Goal: Task Accomplishment & Management: Use online tool/utility

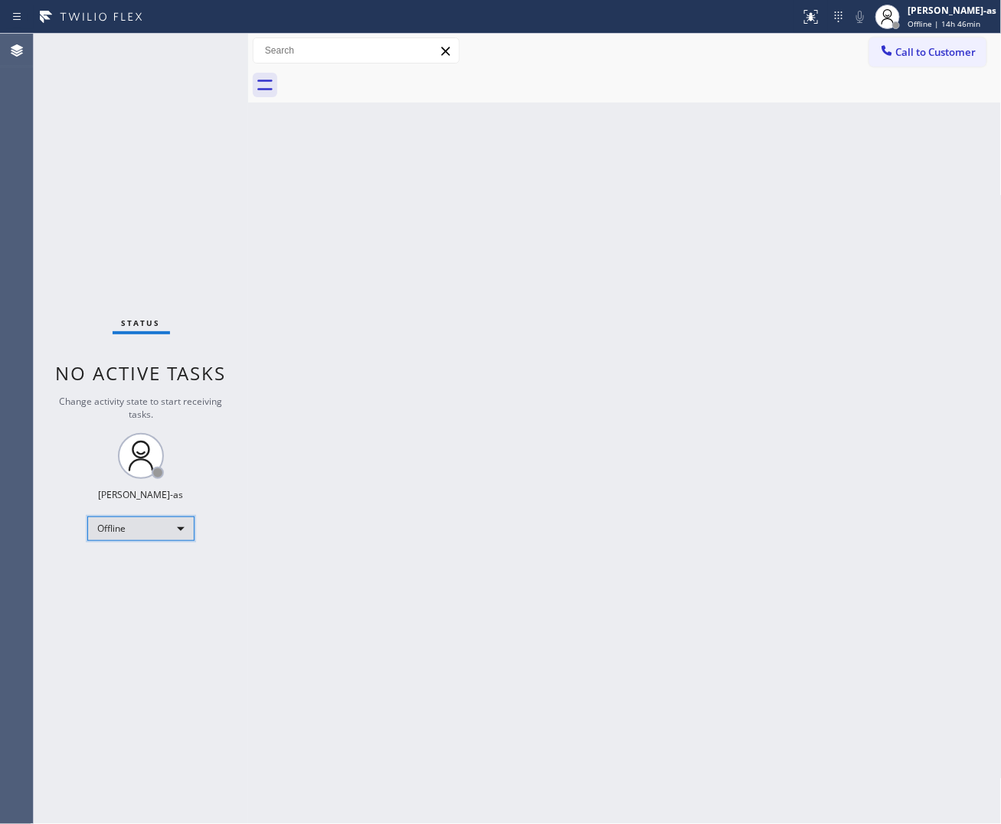
click at [130, 525] on div "Offline" at bounding box center [140, 529] width 107 height 24
click at [161, 586] on li "Unavailable" at bounding box center [140, 588] width 104 height 18
click at [435, 644] on div "Back to Dashboard Change Sender ID Customers Technicians Select a contact Outbo…" at bounding box center [624, 429] width 753 height 791
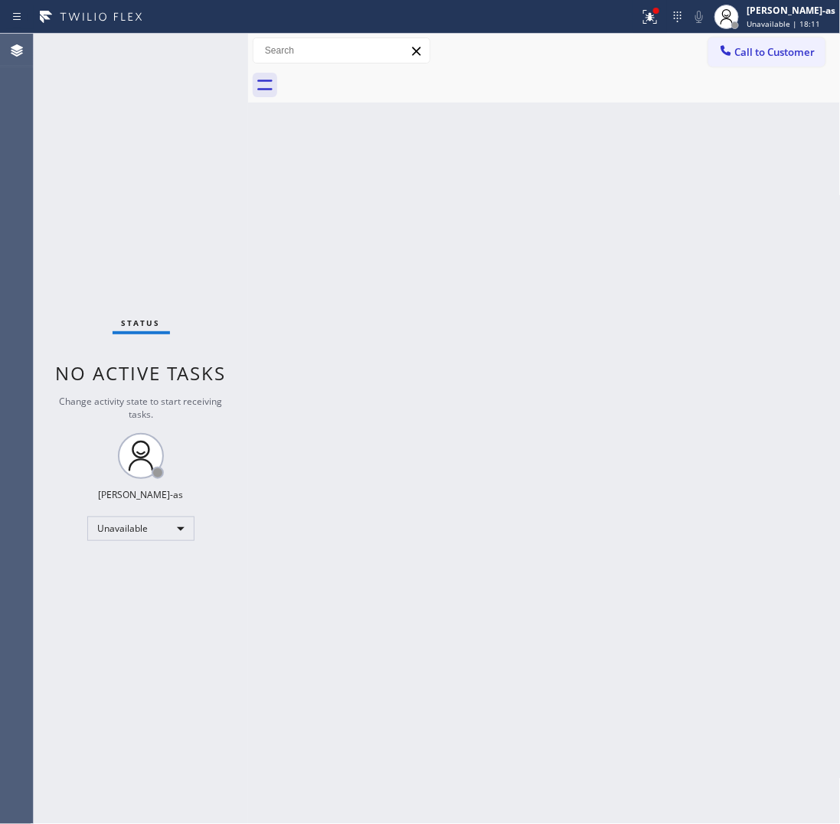
click at [527, 509] on div "Back to Dashboard Change Sender ID Customers Technicians Select a contact Outbo…" at bounding box center [544, 429] width 592 height 791
click at [764, 29] on div "Jesica Jumao-as Unavailable | 23:20" at bounding box center [775, 17] width 130 height 34
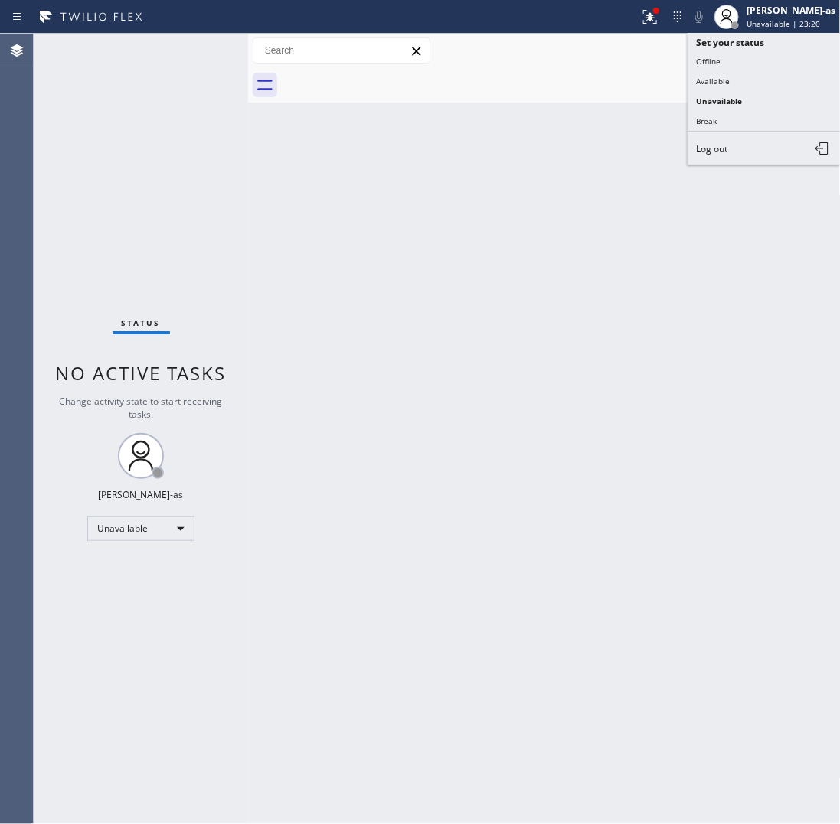
click at [500, 92] on div at bounding box center [561, 85] width 559 height 34
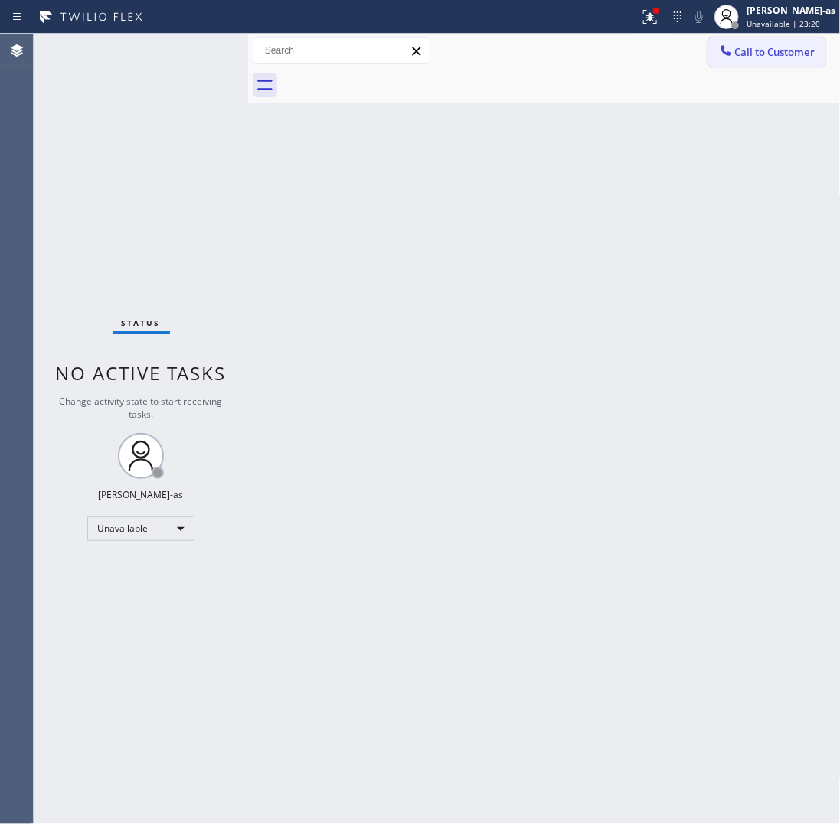
click at [735, 48] on span "Call to Customer" at bounding box center [775, 52] width 80 height 14
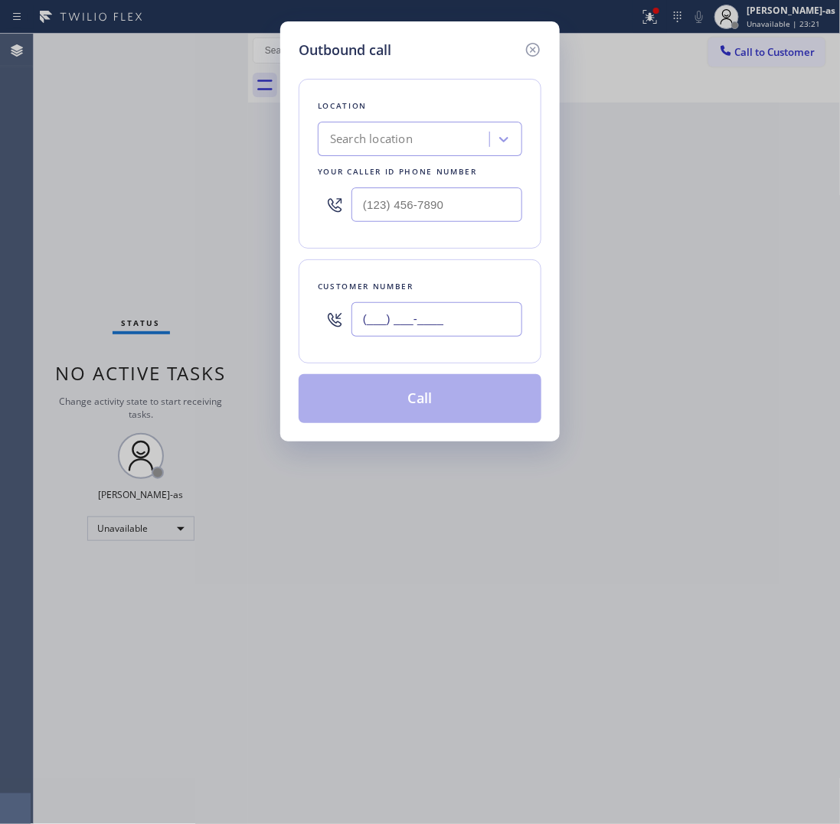
click at [452, 316] on input "(___) ___-____" at bounding box center [436, 319] width 171 height 34
paste input "949) 732-8670"
type input "(949) 732-8670"
click at [427, 131] on div "Search location" at bounding box center [405, 139] width 167 height 27
paste input "Modern Family Air Conditioning & Heating Buena Park"
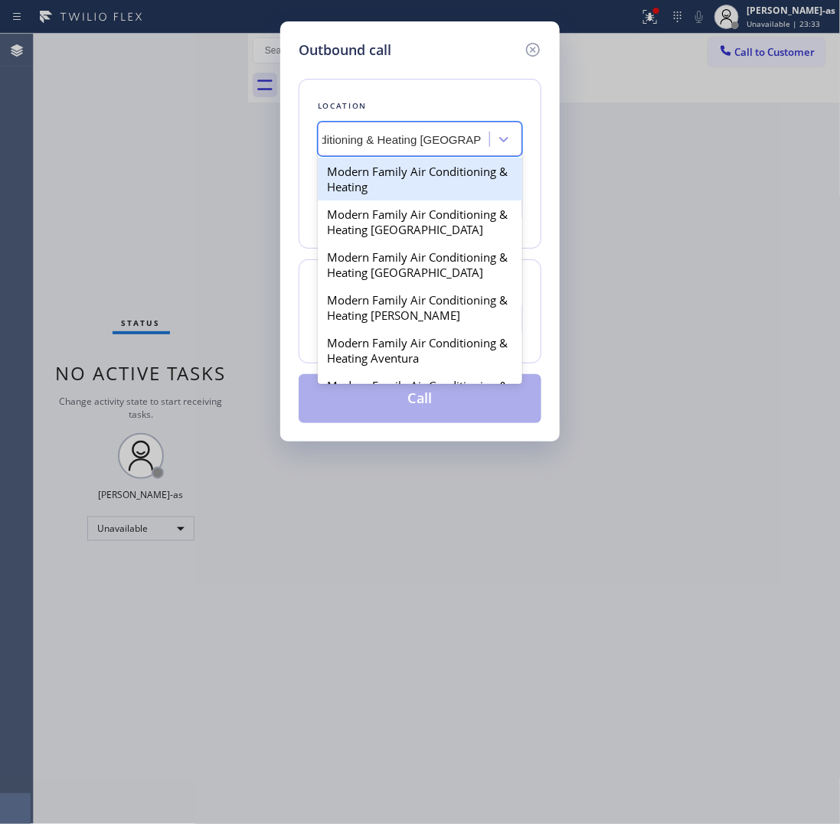
scroll to position [0, 126]
type input "Modern Family Air Conditioning & Heating Buena Park"
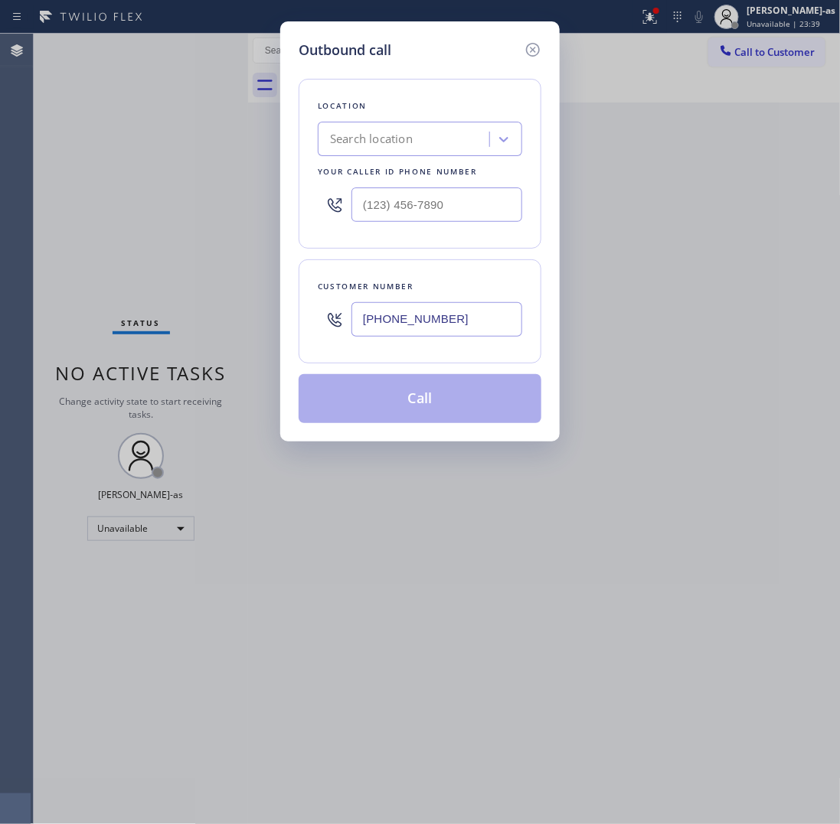
scroll to position [0, 0]
click at [455, 207] on input "(___) ___-____" at bounding box center [436, 205] width 171 height 34
paste input "714) 410-6020"
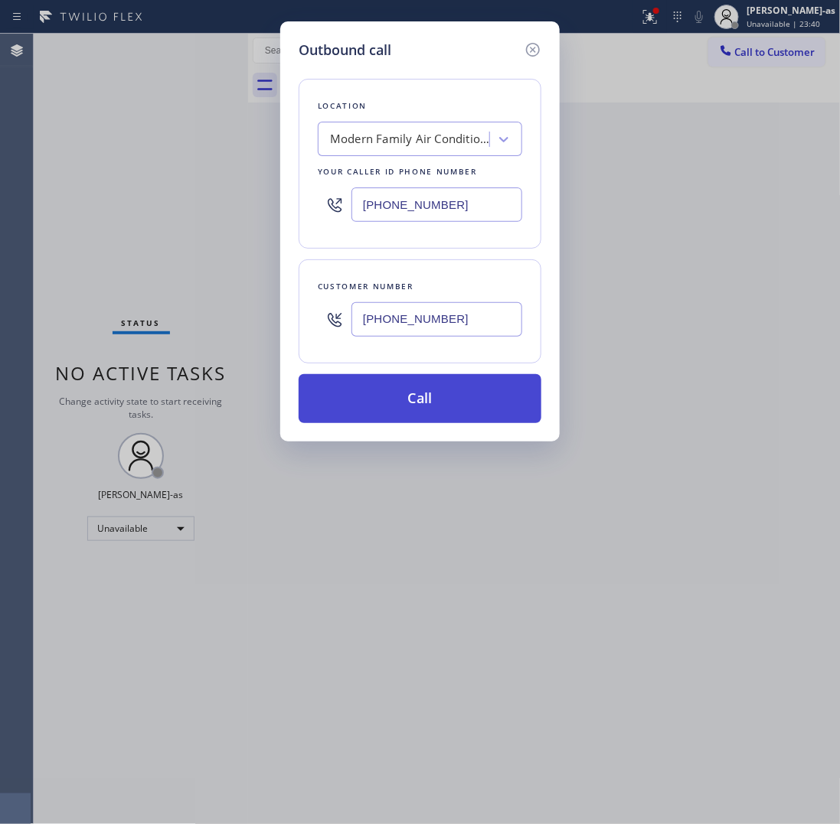
type input "(714) 410-6020"
click at [399, 381] on button "Call" at bounding box center [420, 398] width 243 height 49
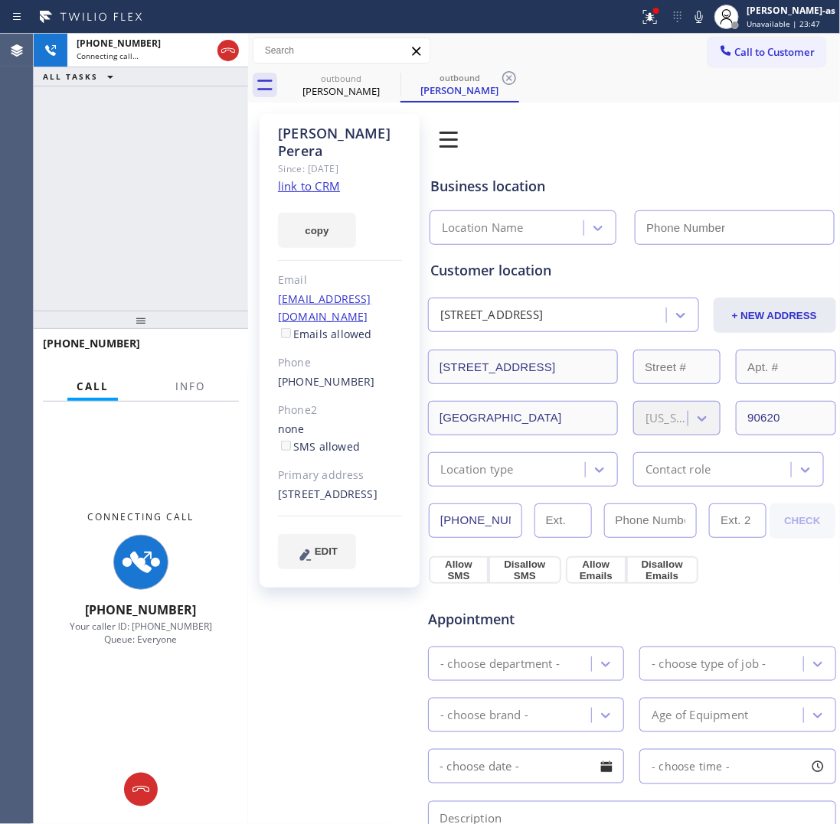
type input "(714) 410-6020"
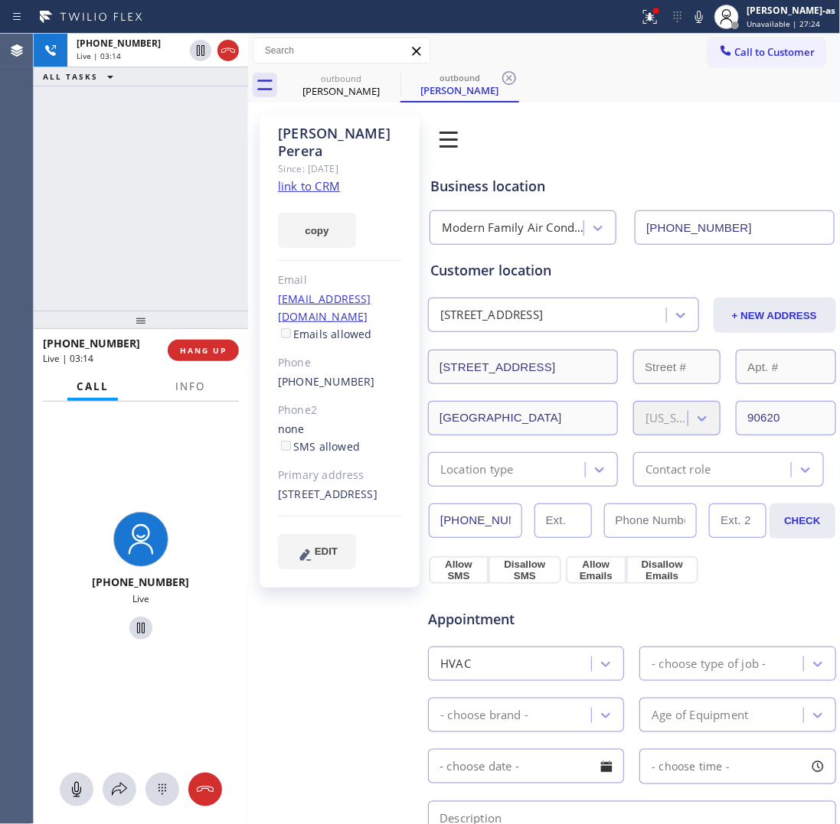
click at [181, 242] on div "+19497328670 Live | 03:14 ALL TASKS ALL TASKS ACTIVE TASKS TASKS IN WRAP UP" at bounding box center [141, 172] width 214 height 277
click at [153, 211] on div "+19497328670 Live | 03:30 ALL TASKS ALL TASKS ACTIVE TASKS TASKS IN WRAP UP" at bounding box center [141, 172] width 214 height 277
click at [345, 75] on div "outbound" at bounding box center [341, 78] width 116 height 11
drag, startPoint x: 392, startPoint y: 78, endPoint x: 255, endPoint y: 184, distance: 173.5
click at [391, 78] on icon at bounding box center [390, 78] width 18 height 18
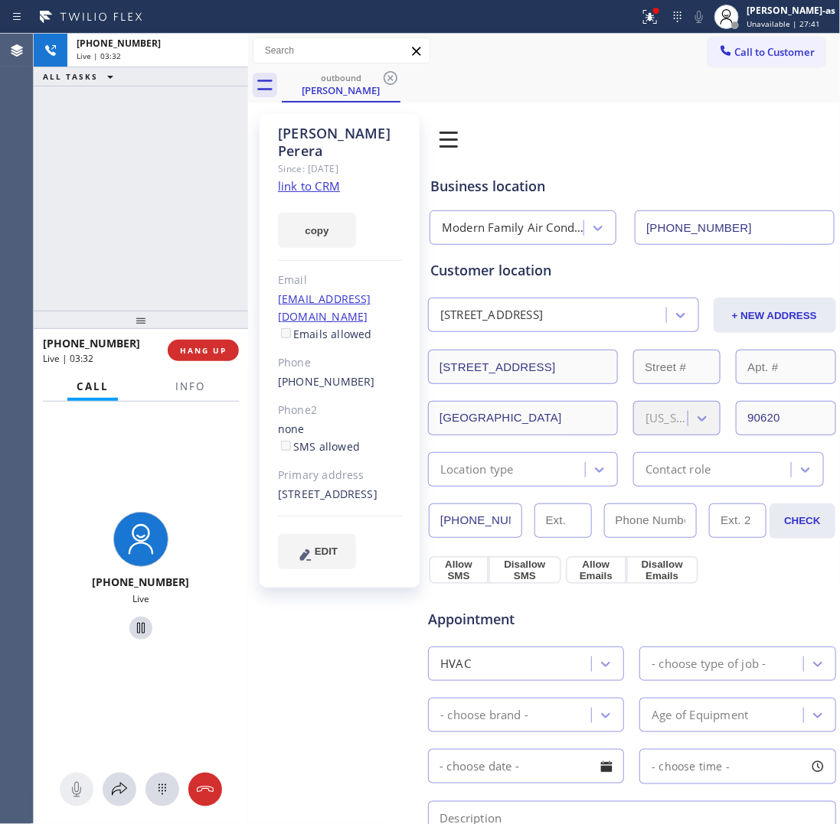
click at [115, 312] on div at bounding box center [141, 320] width 214 height 18
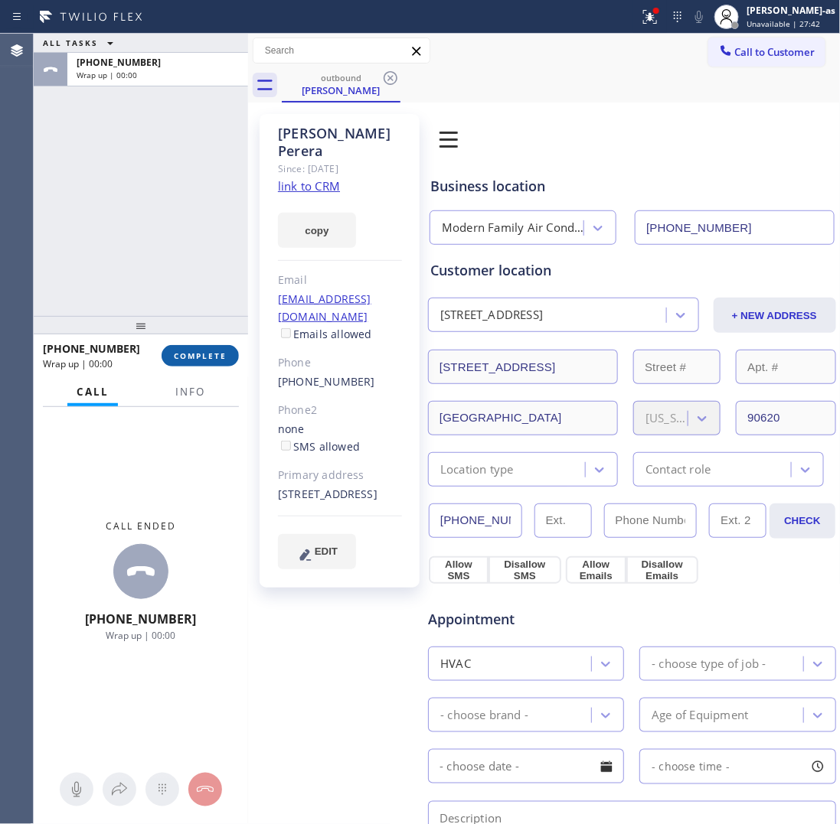
click at [212, 362] on button "COMPLETE" at bounding box center [200, 355] width 77 height 21
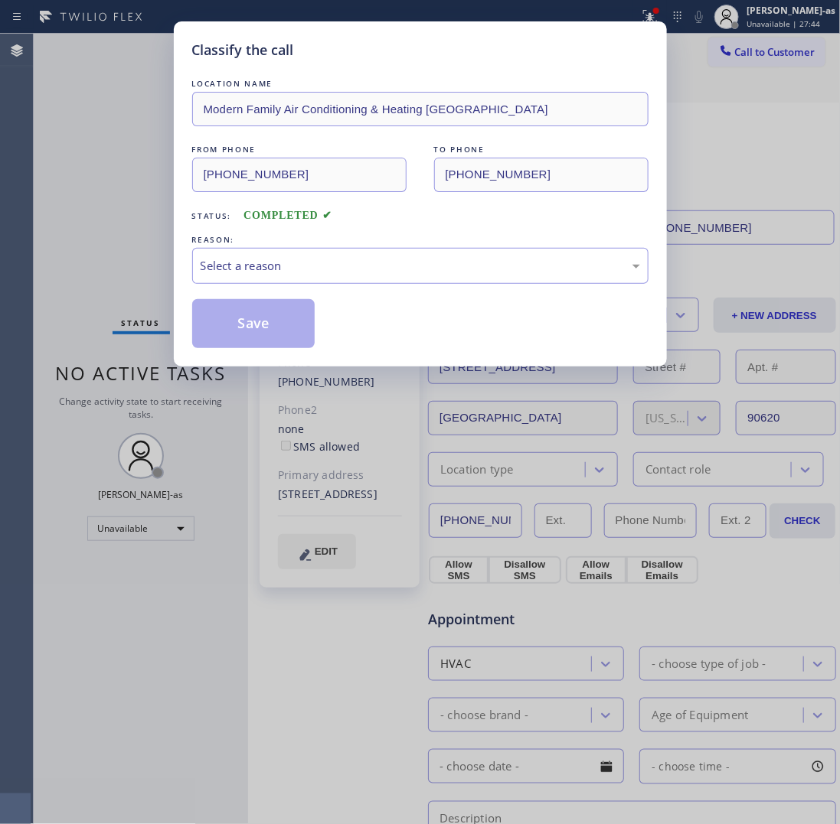
click at [211, 358] on div "Classify the call LOCATION NAME Modern Family Air Conditioning & Heating Buena …" at bounding box center [420, 193] width 493 height 345
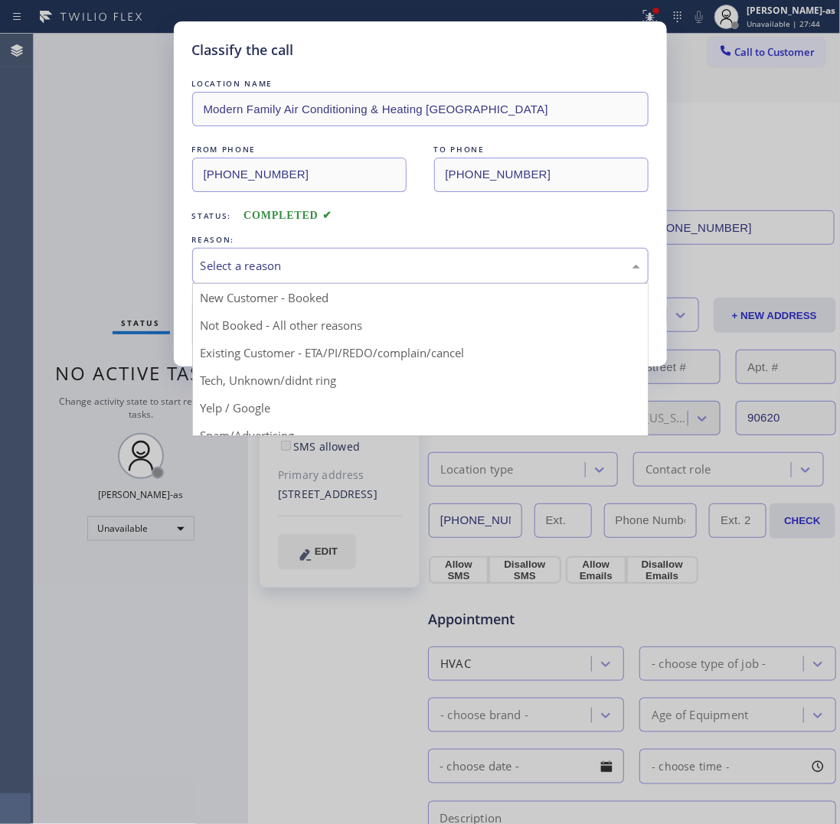
drag, startPoint x: 328, startPoint y: 266, endPoint x: 419, endPoint y: 331, distance: 111.9
click at [330, 266] on div "Select a reason" at bounding box center [420, 266] width 439 height 18
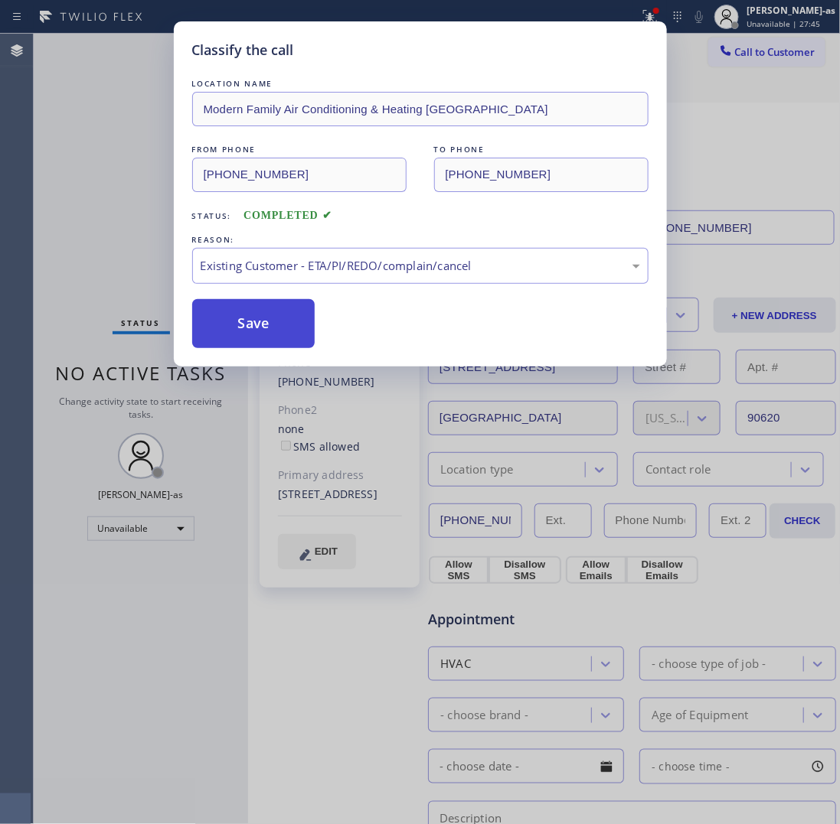
click at [266, 338] on button "Save" at bounding box center [253, 323] width 123 height 49
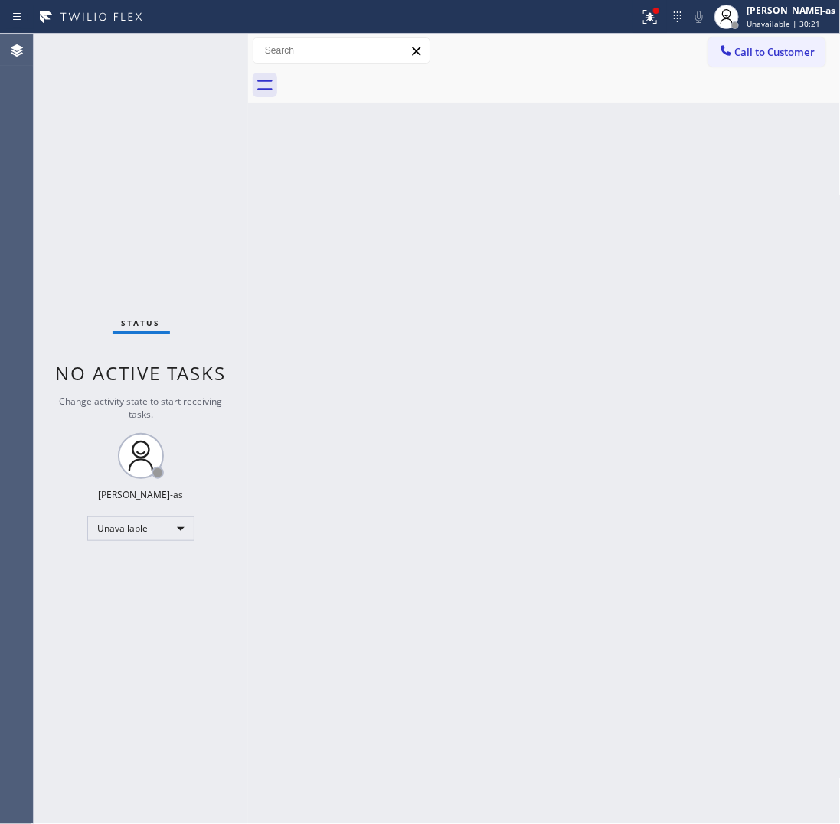
click at [450, 281] on div "Back to Dashboard Change Sender ID Customers Technicians Select a contact Outbo…" at bounding box center [544, 429] width 592 height 791
click at [297, 247] on div "Back to Dashboard Change Sender ID Customers Technicians Select a contact Outbo…" at bounding box center [544, 429] width 592 height 791
drag, startPoint x: 243, startPoint y: 297, endPoint x: 426, endPoint y: 266, distance: 185.6
click at [248, 297] on div at bounding box center [248, 429] width 0 height 791
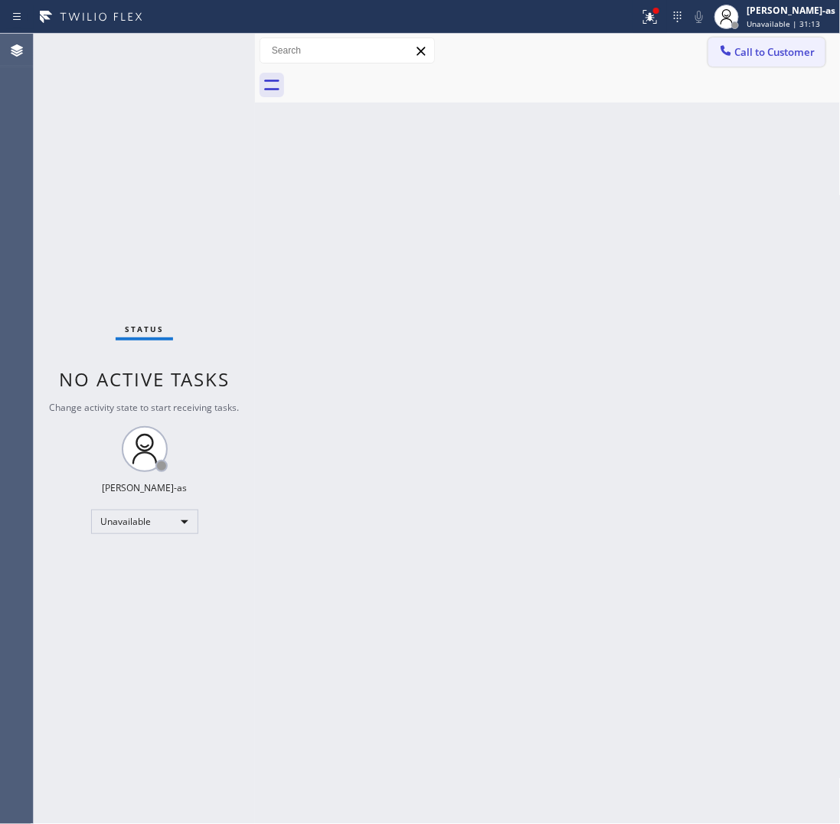
click at [754, 52] on span "Call to Customer" at bounding box center [775, 52] width 80 height 14
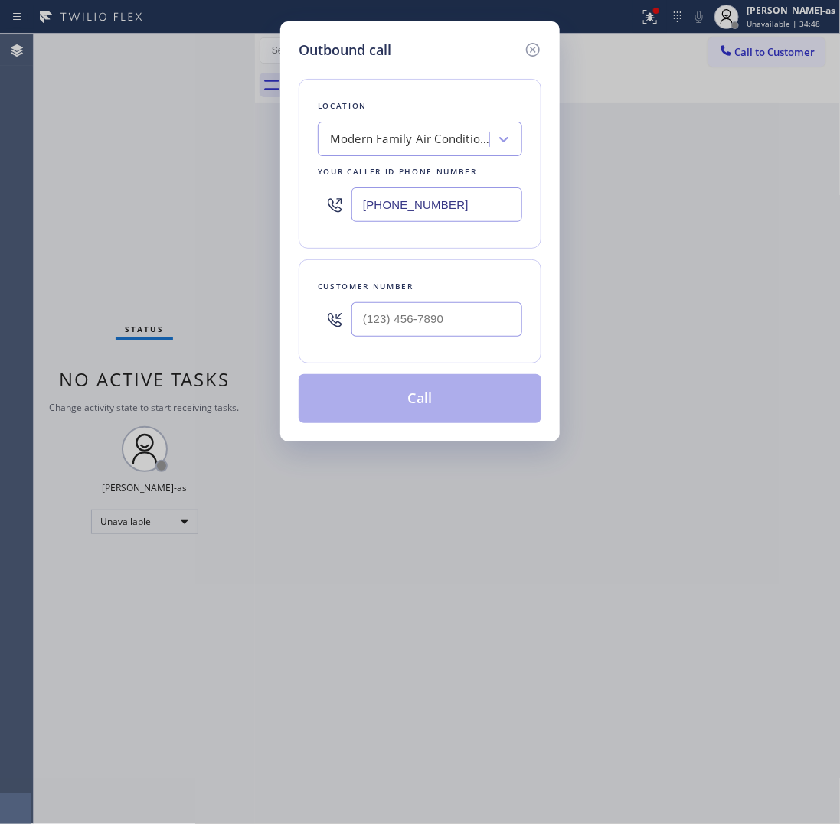
click at [754, 40] on div "Outbound call Location Modern Family Air Conditioning & Heating Buena Park Your…" at bounding box center [420, 412] width 840 height 824
click at [478, 318] on input "(___) ___-____" at bounding box center [436, 319] width 171 height 34
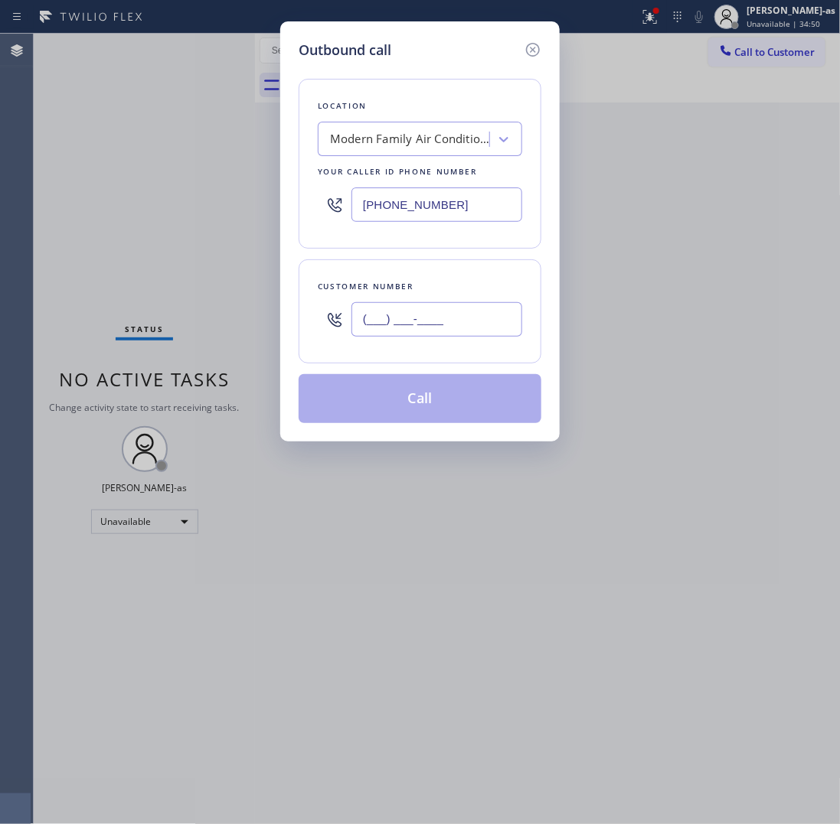
paste input "760) 213-5703"
type input "(760) 213-5703"
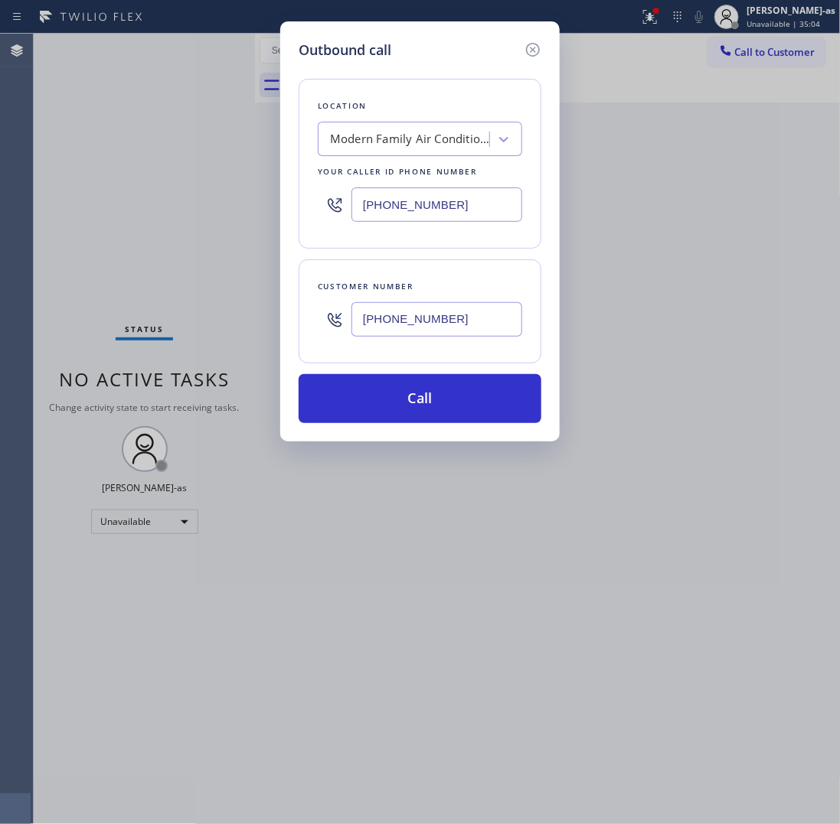
click at [465, 204] on input "(714) 410-6020" at bounding box center [436, 205] width 171 height 34
paste input "855) 731-4952"
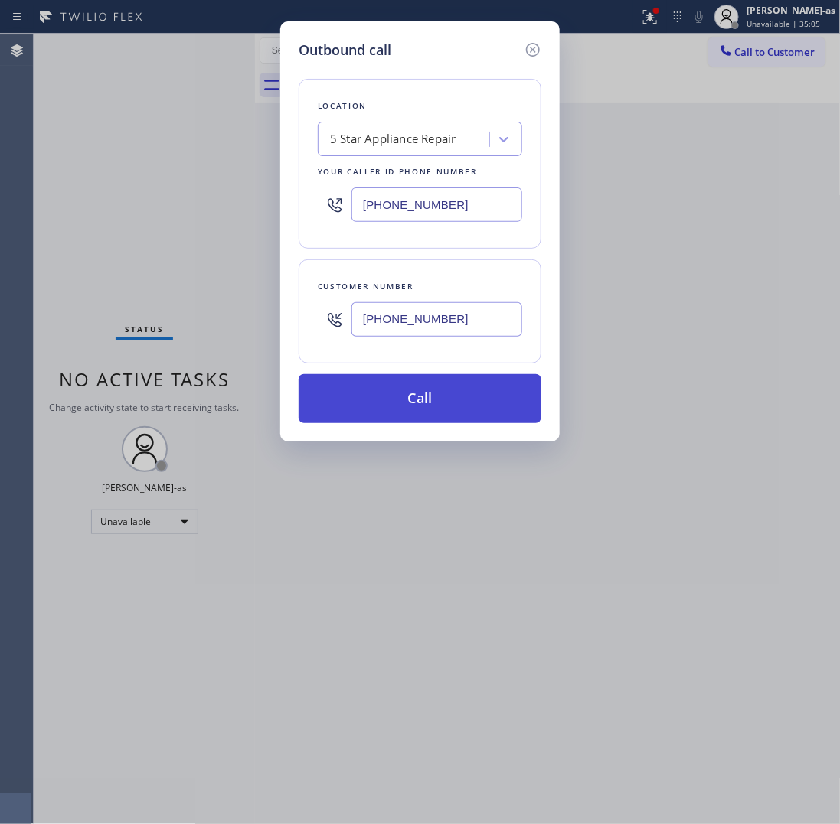
type input "[PHONE_NUMBER]"
click at [465, 400] on button "Call" at bounding box center [420, 398] width 243 height 49
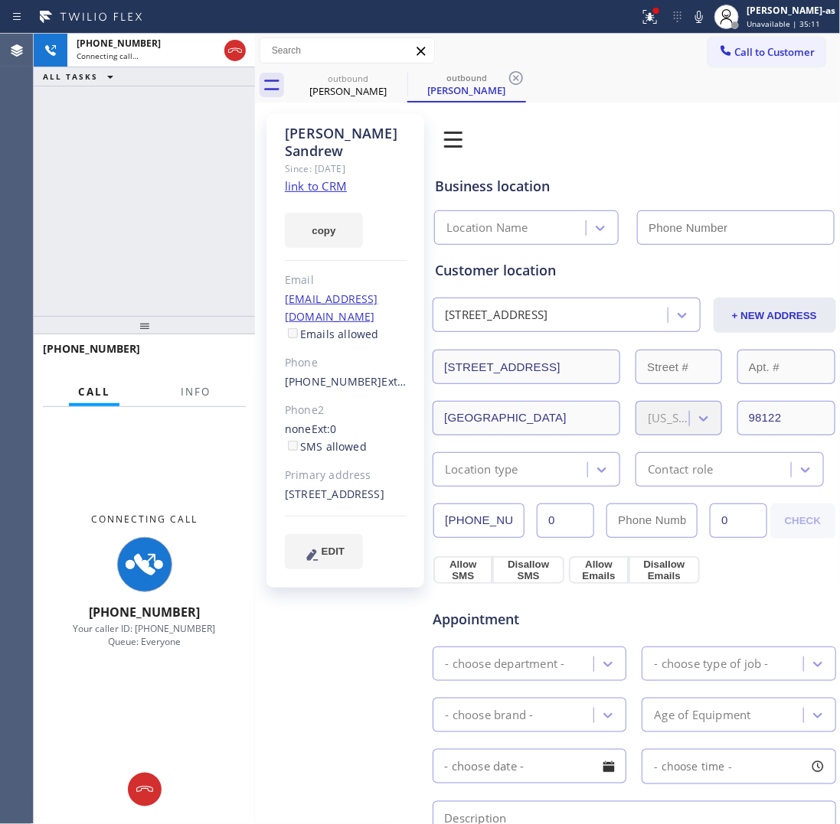
type input "[PHONE_NUMBER]"
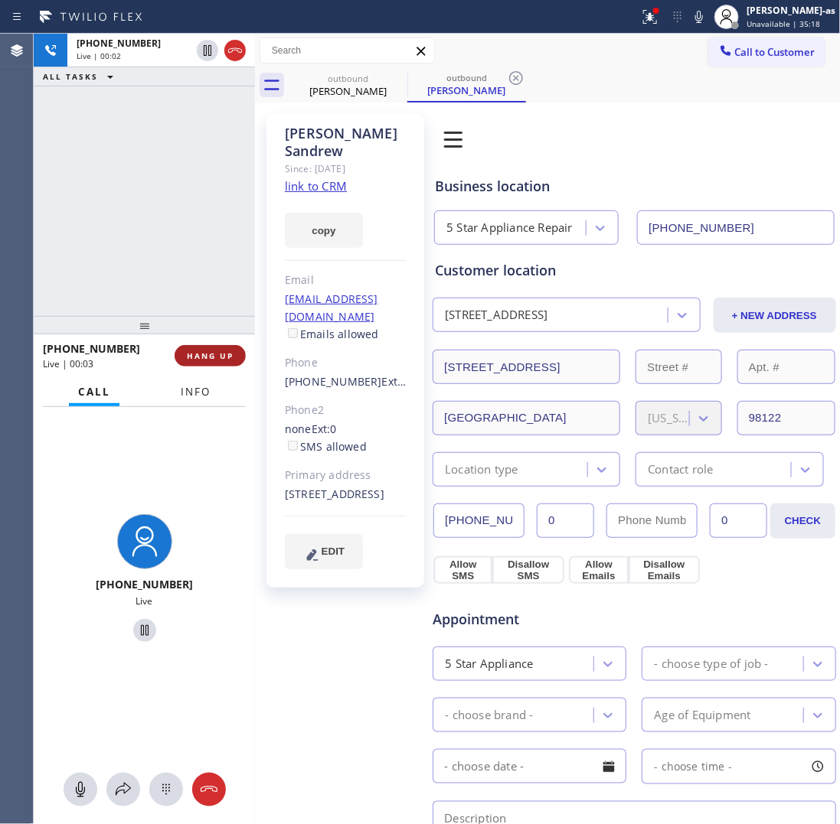
drag, startPoint x: 188, startPoint y: 391, endPoint x: 192, endPoint y: 362, distance: 29.4
click at [188, 391] on span "Info" at bounding box center [196, 392] width 30 height 14
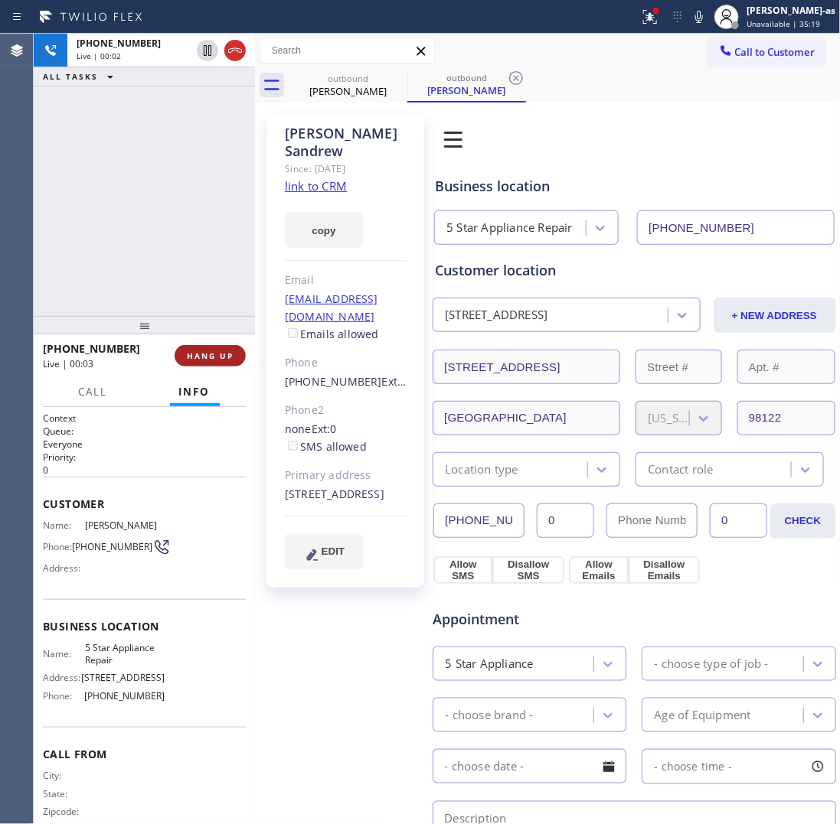
click at [197, 357] on span "HANG UP" at bounding box center [210, 356] width 47 height 11
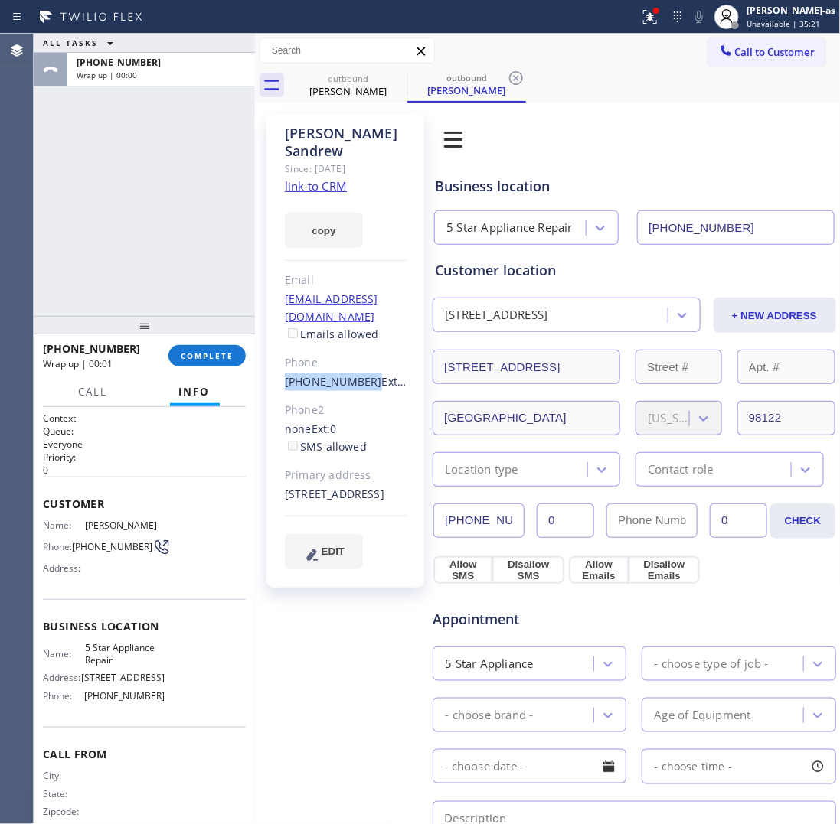
drag, startPoint x: 277, startPoint y: 352, endPoint x: 361, endPoint y: 353, distance: 83.4
click at [361, 353] on div "Ryan Sandrew Since: 20 may 2020 link to CRM copy Email ryancsandrew@gmail.com E…" at bounding box center [345, 351] width 158 height 474
copy link "(760) 213-5703"
click at [216, 361] on span "COMPLETE" at bounding box center [207, 356] width 53 height 11
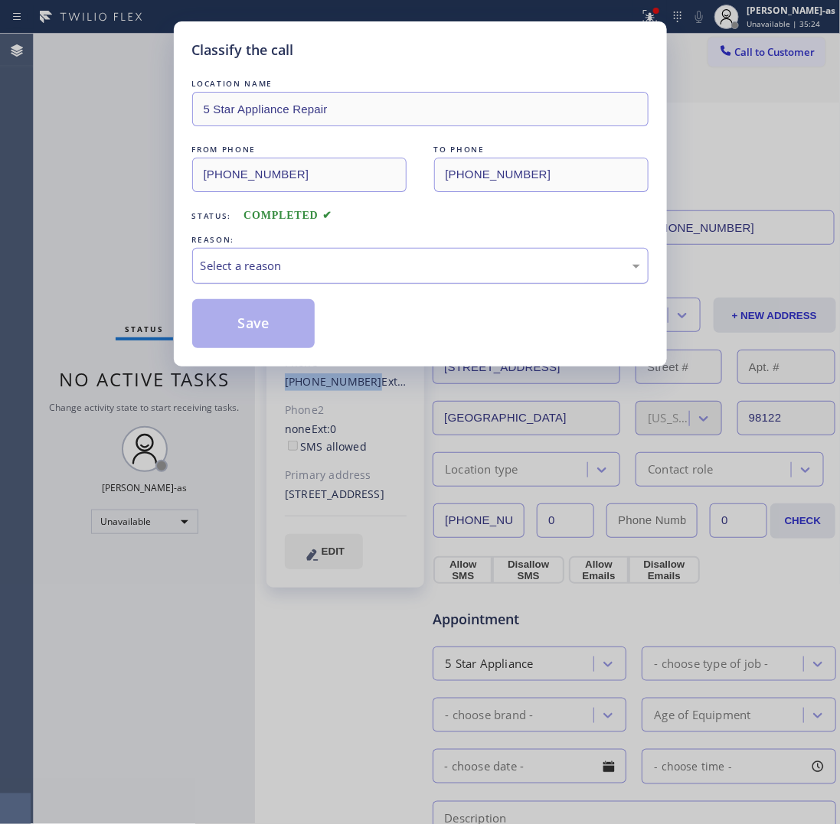
click at [393, 279] on div "Select a reason" at bounding box center [420, 266] width 456 height 36
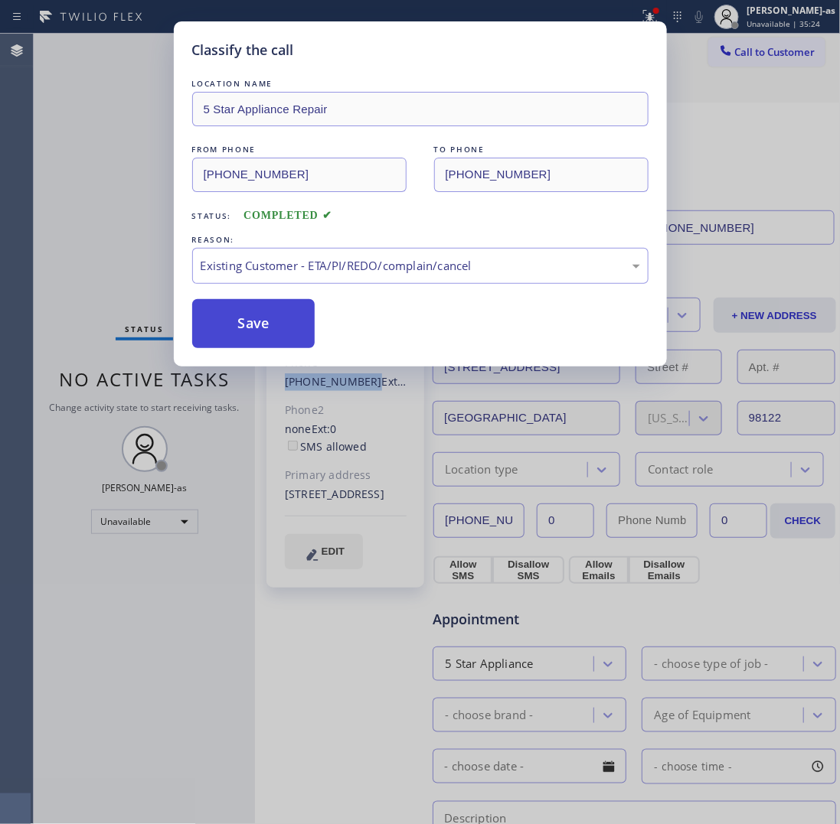
click at [281, 323] on button "Save" at bounding box center [253, 323] width 123 height 49
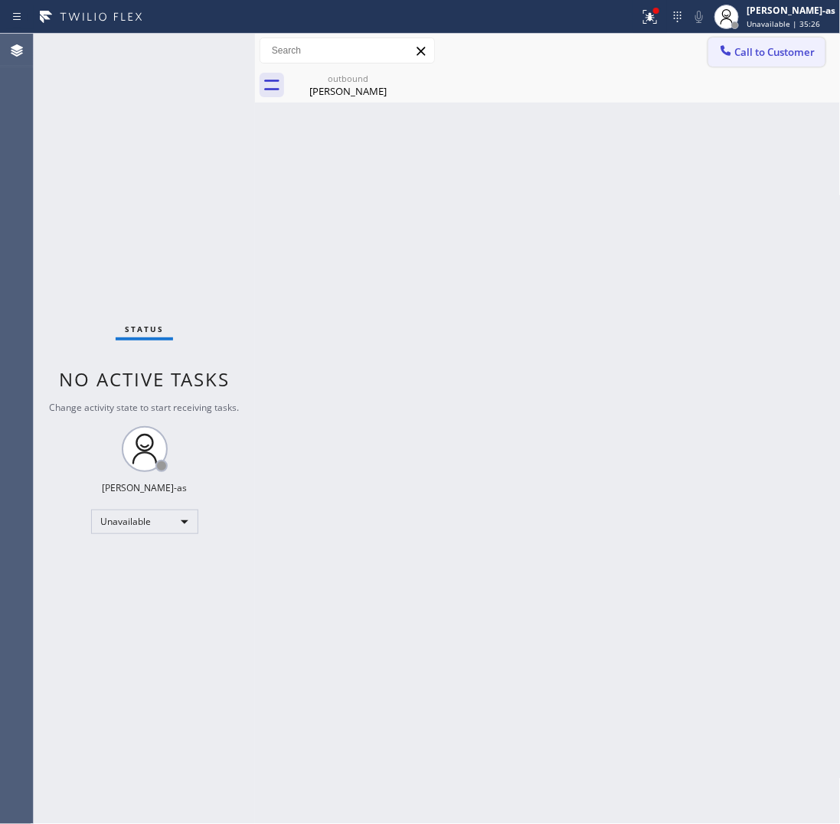
drag, startPoint x: 779, startPoint y: 56, endPoint x: 545, endPoint y: 273, distance: 319.0
click at [779, 57] on span "Call to Customer" at bounding box center [775, 52] width 80 height 14
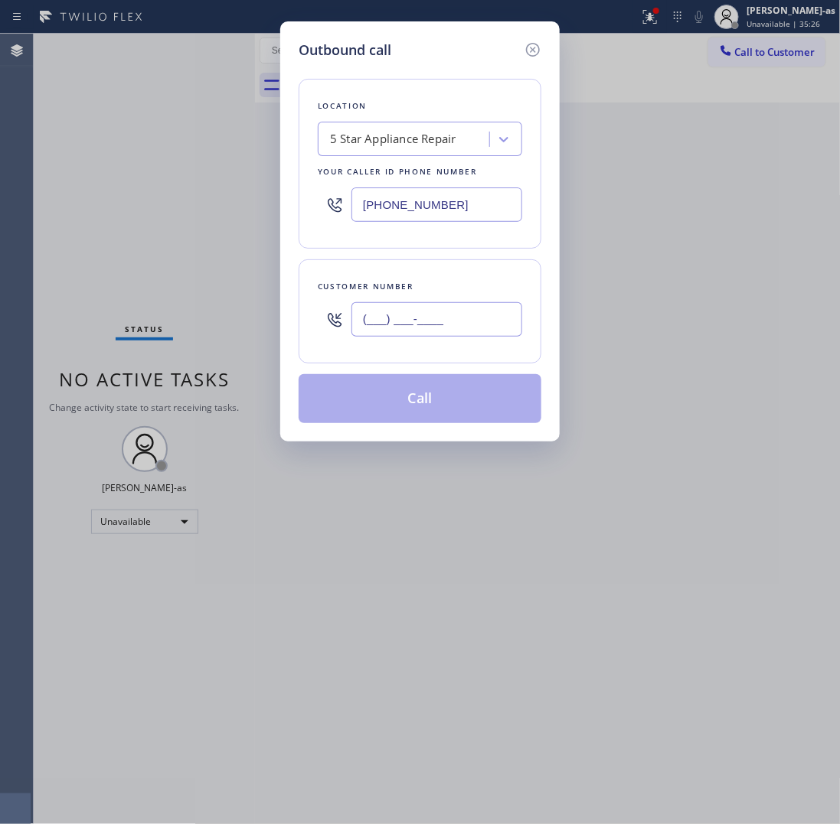
click at [452, 334] on input "(___) ___-____" at bounding box center [436, 319] width 171 height 34
click at [453, 330] on input "(___) ___-____" at bounding box center [436, 319] width 171 height 34
paste input "text"
click at [463, 328] on input "(___) ___-____" at bounding box center [436, 319] width 171 height 34
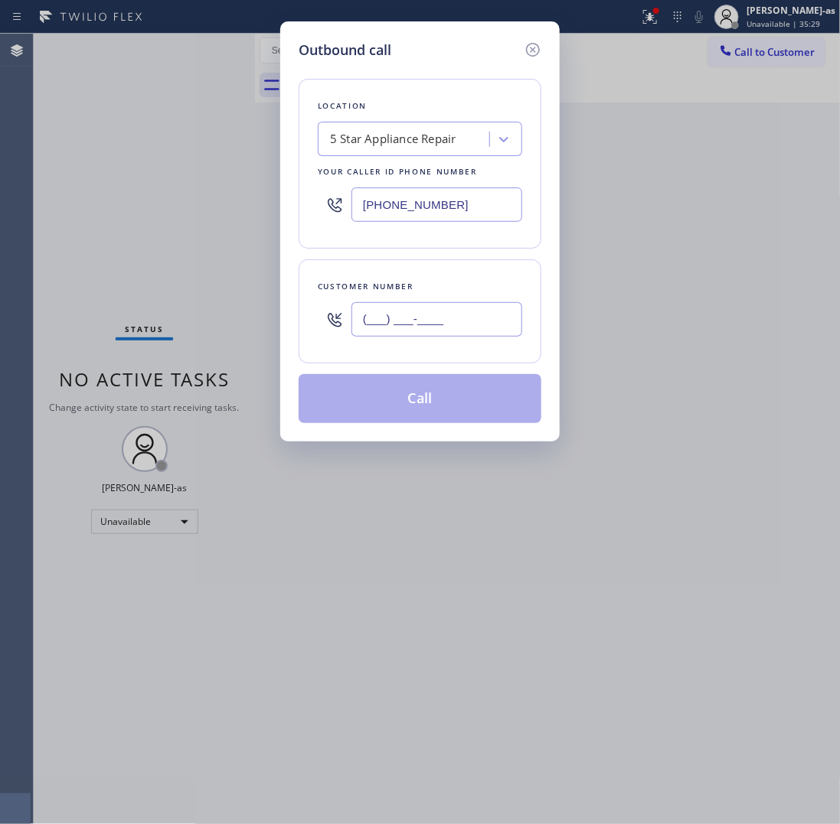
click at [463, 328] on input "(___) ___-____" at bounding box center [436, 319] width 171 height 34
paste input "760) 213-5703"
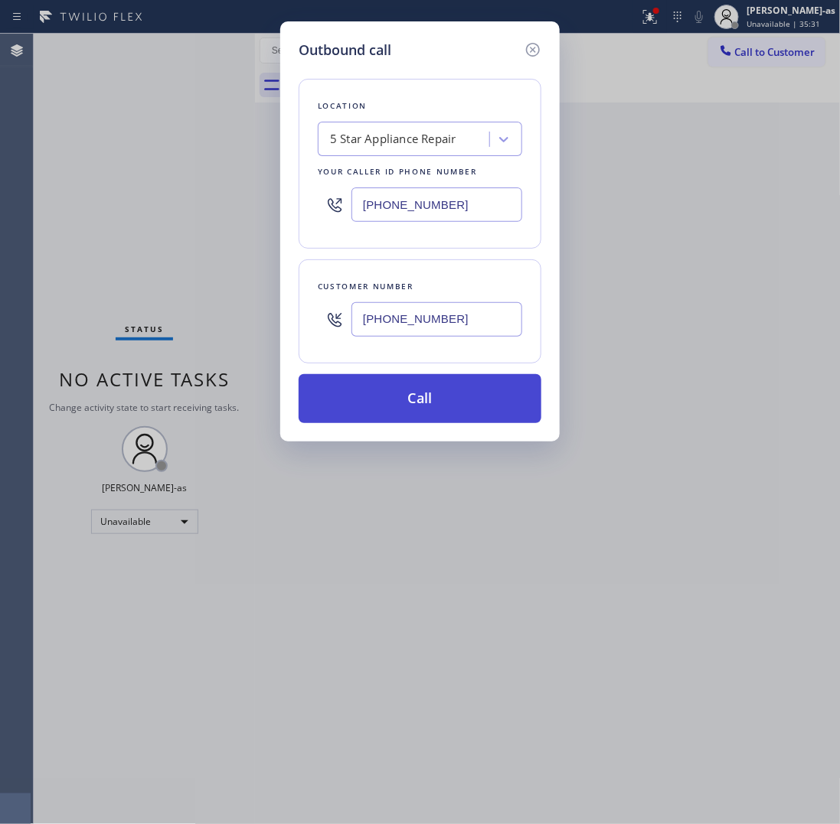
type input "(760) 213-5703"
click at [472, 410] on button "Call" at bounding box center [420, 398] width 243 height 49
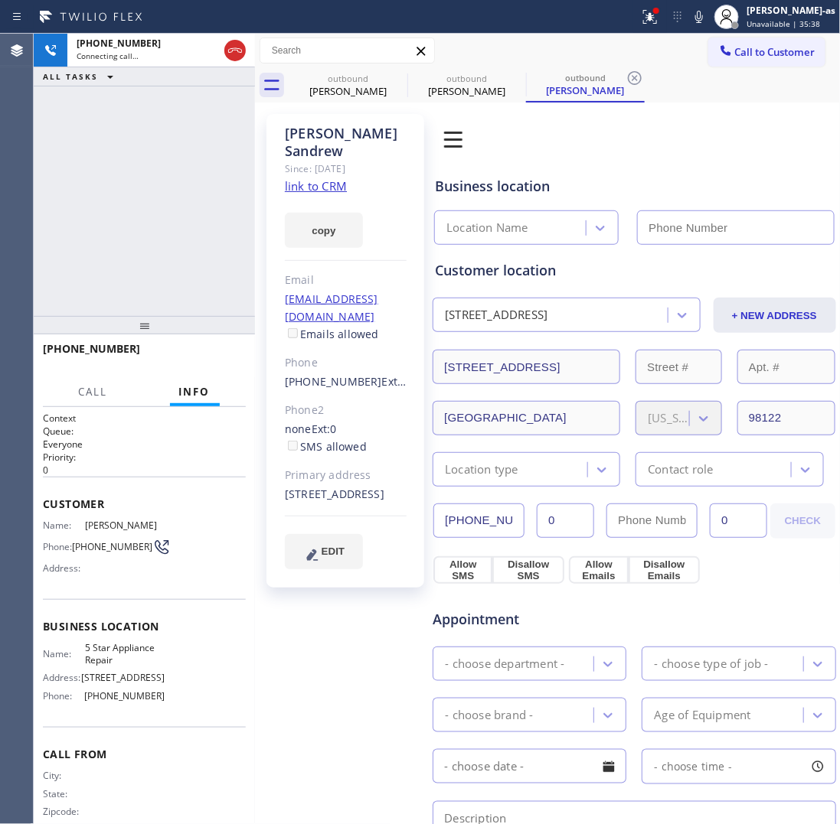
type input "[PHONE_NUMBER]"
drag, startPoint x: 142, startPoint y: 220, endPoint x: 299, endPoint y: 184, distance: 160.8
click at [142, 220] on div "+17602135703 Live | 00:01 ALL TASKS ALL TASKS ACTIVE TASKS TASKS IN WRAP UP" at bounding box center [144, 175] width 221 height 282
click at [167, 318] on div at bounding box center [144, 325] width 221 height 18
click at [200, 367] on div "+17602135703 Live | 00:03 HANG UP" at bounding box center [144, 356] width 203 height 40
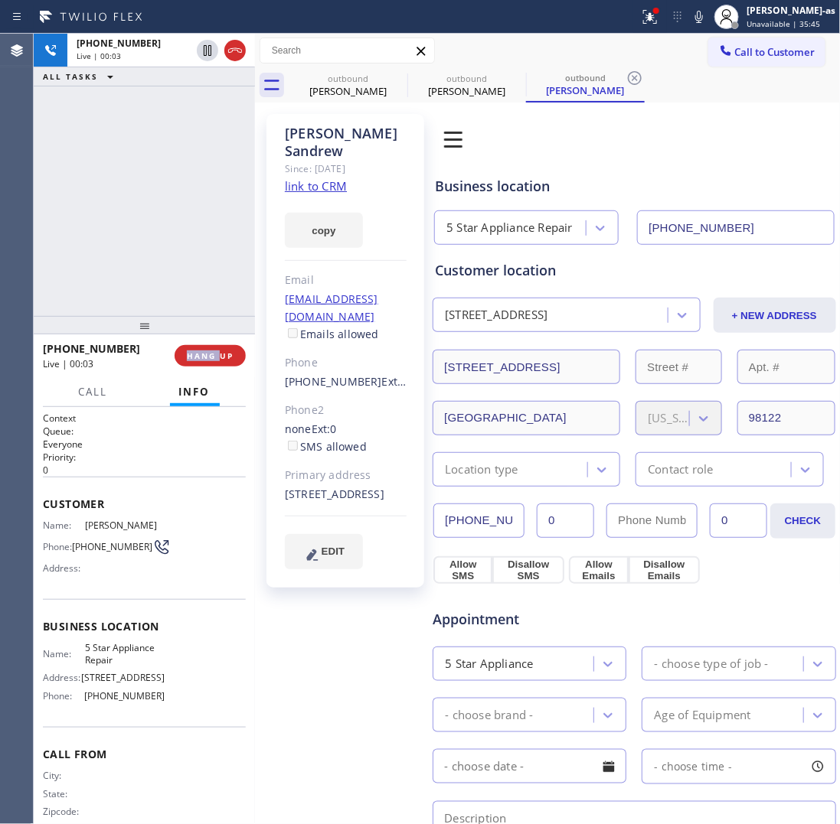
click at [200, 367] on div "+17602135703 Live | 00:03 HANG UP" at bounding box center [144, 356] width 203 height 40
click at [205, 362] on button "HANG UP" at bounding box center [210, 355] width 71 height 21
click at [213, 362] on button "HANG UP" at bounding box center [210, 355] width 71 height 21
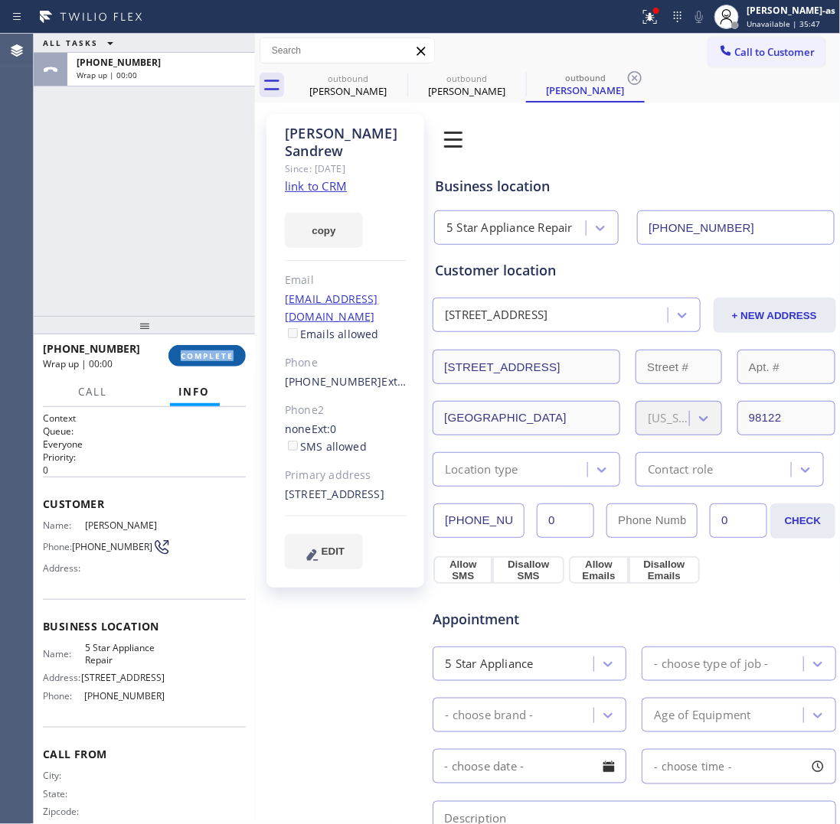
click at [213, 362] on button "COMPLETE" at bounding box center [206, 355] width 77 height 21
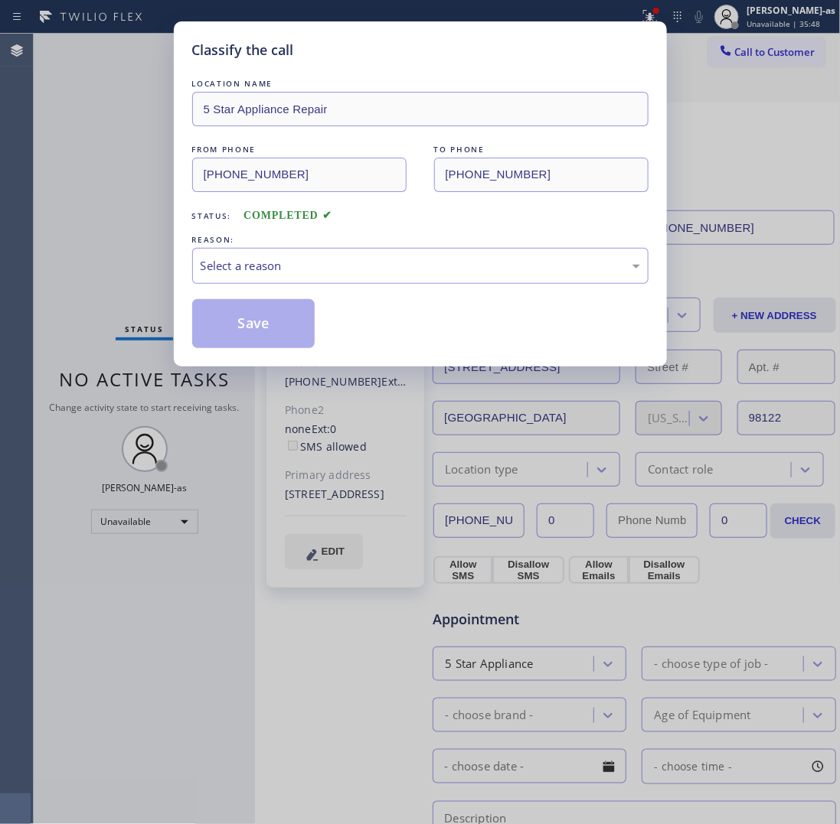
click at [213, 362] on div "Classify the call LOCATION NAME 5 Star Appliance Repair FROM PHONE (855) 731-49…" at bounding box center [420, 193] width 493 height 345
click at [342, 273] on div "Select a reason" at bounding box center [420, 266] width 439 height 18
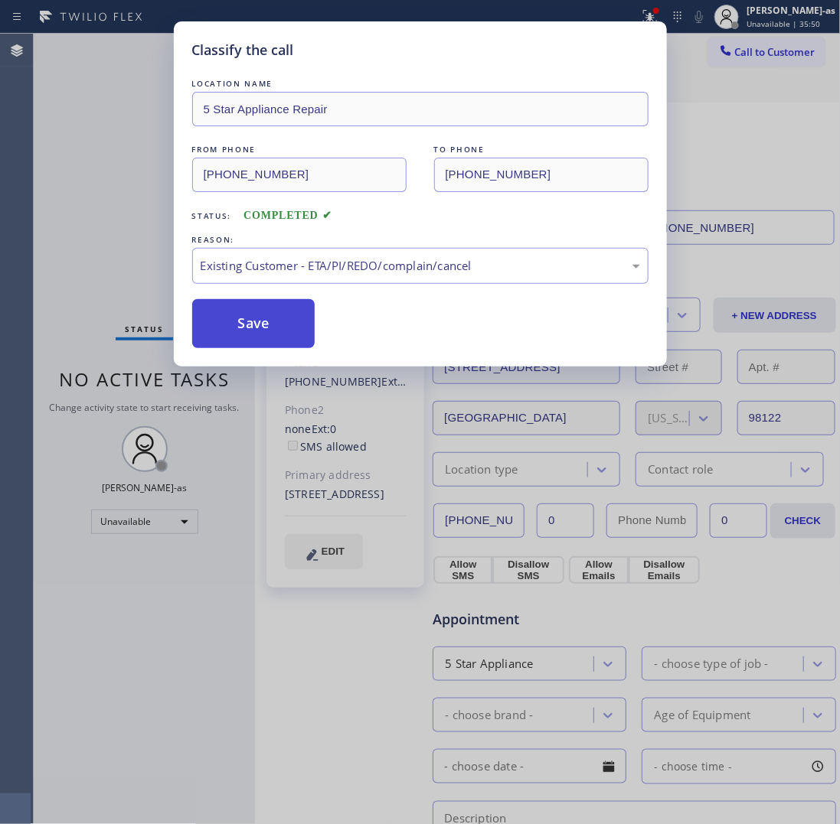
click at [269, 331] on button "Save" at bounding box center [253, 323] width 123 height 49
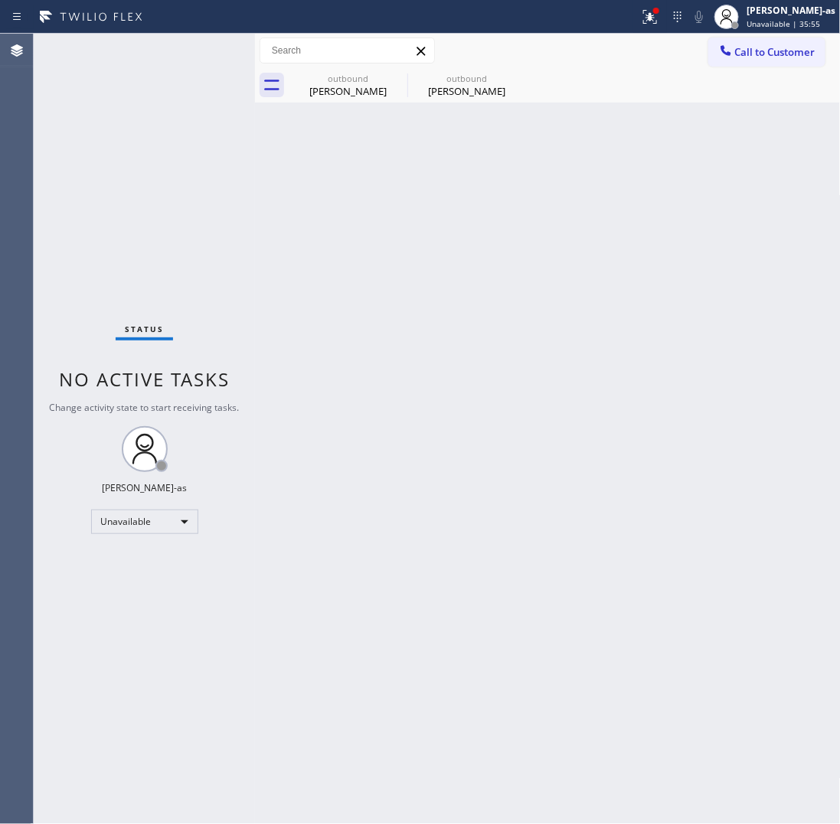
click at [243, 403] on div "Status No active tasks Change activity state to start receiving tasks. [PERSON_…" at bounding box center [144, 429] width 221 height 791
click at [333, 90] on div "Ryan Sandrew" at bounding box center [348, 91] width 116 height 14
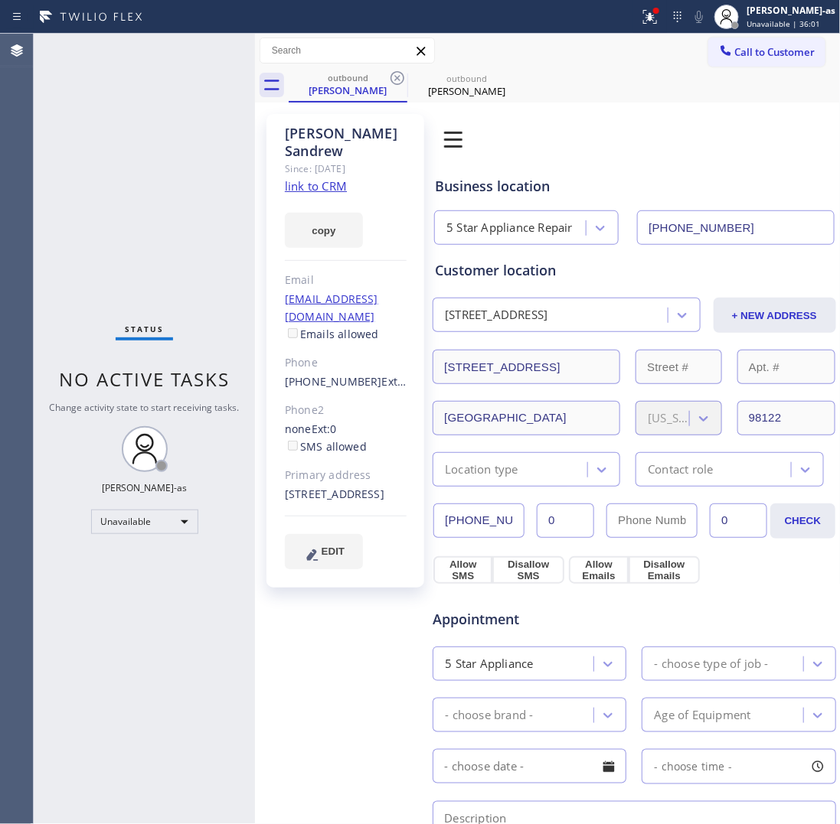
click at [328, 178] on link "link to CRM" at bounding box center [316, 185] width 62 height 15
click at [718, 54] on icon at bounding box center [725, 50] width 15 height 15
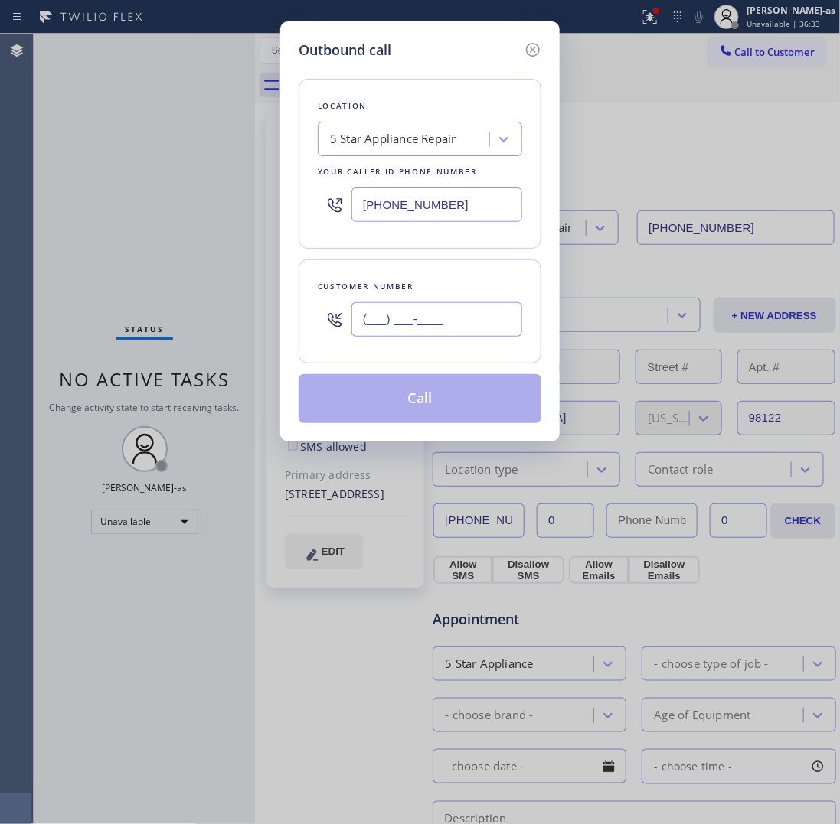
click at [422, 315] on input "(___) ___-____" at bounding box center [436, 319] width 171 height 34
paste input "714) 721-5177"
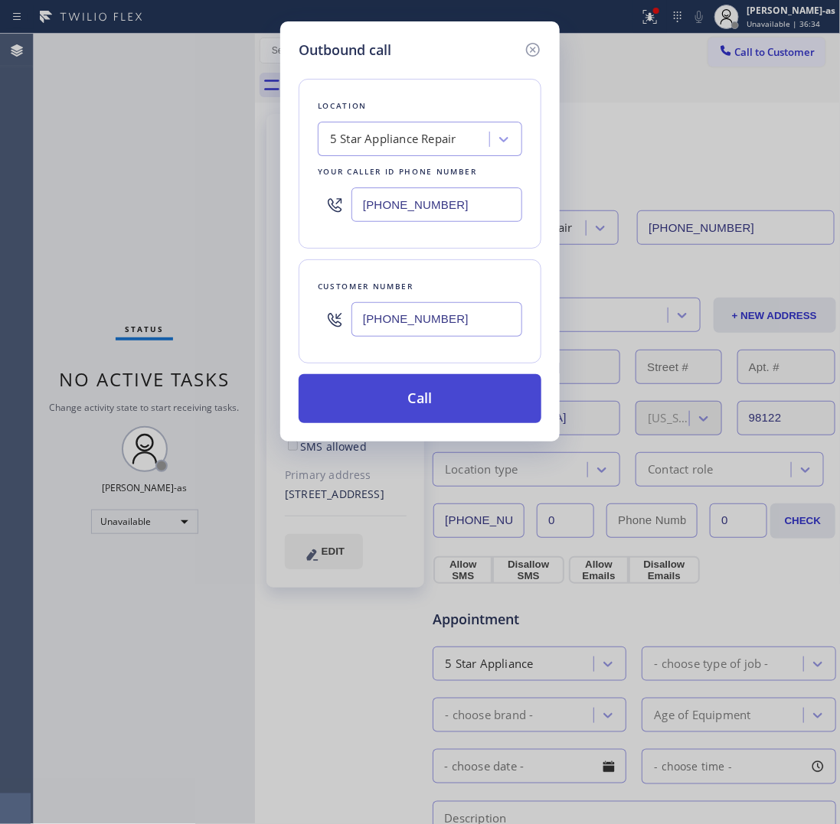
type input "(714) 721-5177"
click at [393, 408] on button "Call" at bounding box center [420, 398] width 243 height 49
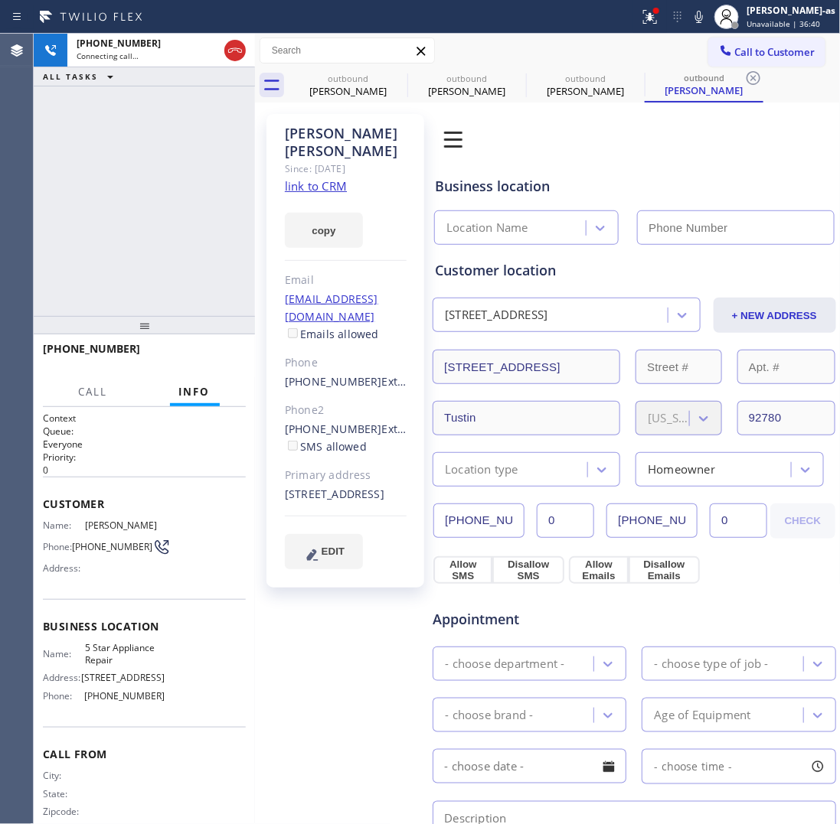
type input "[PHONE_NUMBER]"
drag, startPoint x: 345, startPoint y: 90, endPoint x: 398, endPoint y: 78, distance: 54.2
click at [349, 89] on div "Ryan Sandrew" at bounding box center [348, 91] width 116 height 14
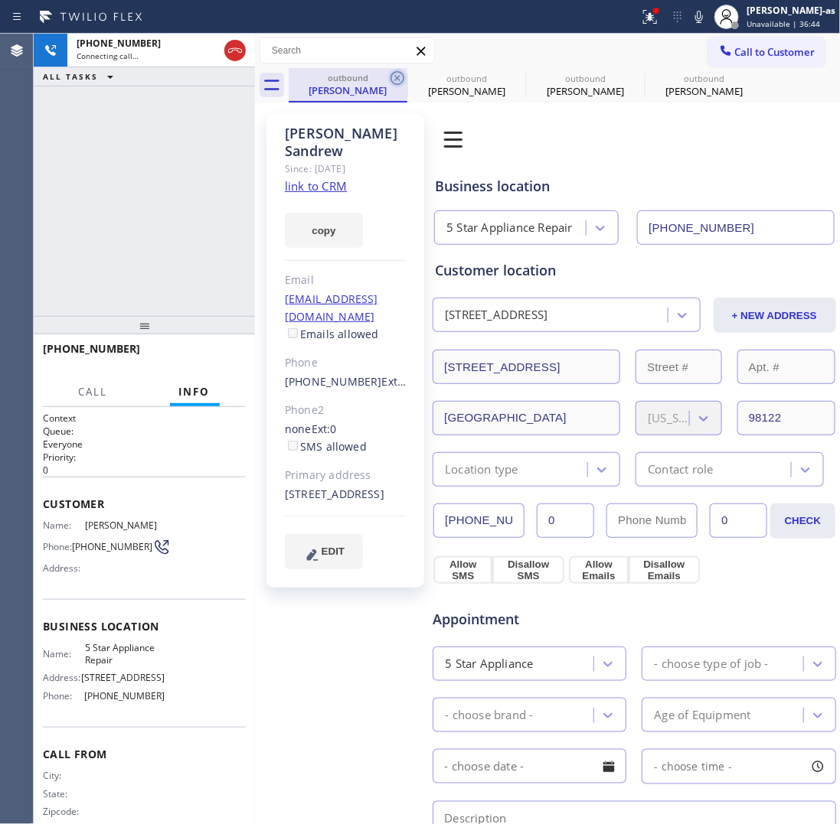
click at [398, 78] on icon at bounding box center [397, 78] width 14 height 14
click at [0, 0] on icon at bounding box center [0, 0] width 0 height 0
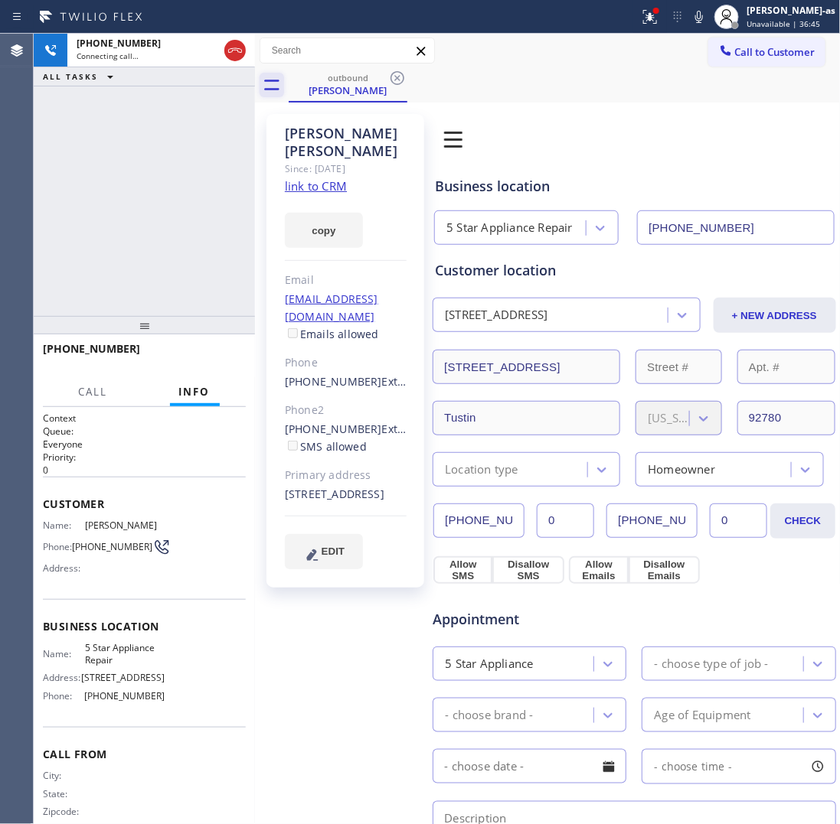
drag, startPoint x: 193, startPoint y: 186, endPoint x: 273, endPoint y: 71, distance: 140.2
click at [195, 184] on div "+17147215177 Connecting call… ALL TASKS ALL TASKS ACTIVE TASKS TASKS IN WRAP UP" at bounding box center [144, 175] width 221 height 282
click at [327, 178] on link "link to CRM" at bounding box center [316, 185] width 62 height 15
click at [119, 158] on div "+17147215177 Live | 00:06 ALL TASKS ALL TASKS ACTIVE TASKS TASKS IN WRAP UP" at bounding box center [144, 175] width 221 height 282
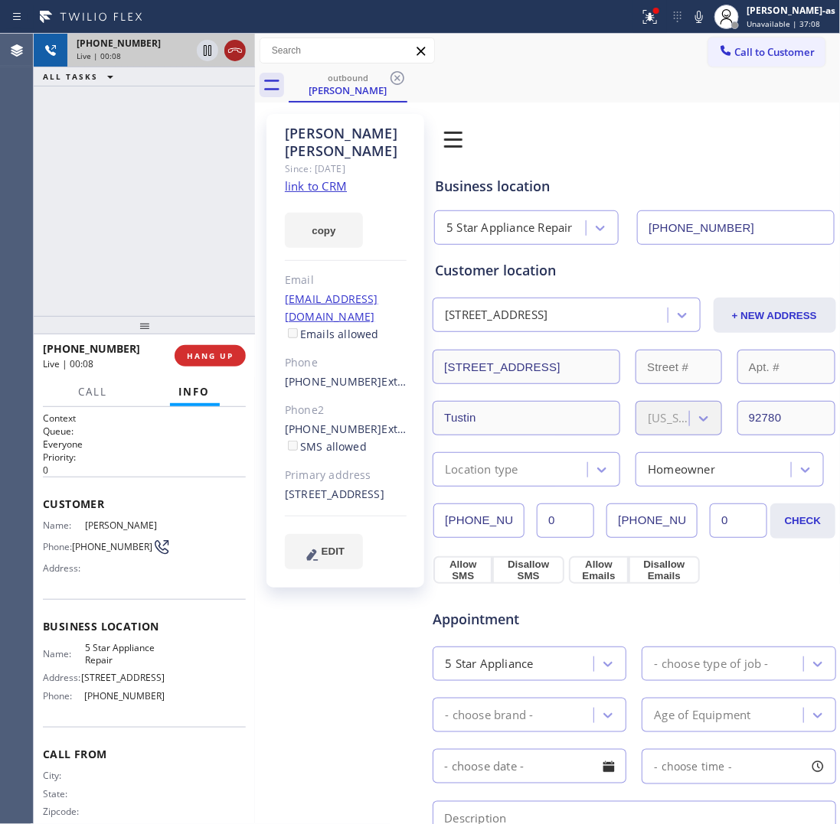
click at [236, 54] on icon at bounding box center [235, 50] width 18 height 18
drag, startPoint x: 213, startPoint y: 250, endPoint x: 214, endPoint y: 352, distance: 101.8
click at [213, 253] on div "+17147215177 Live | 00:08 ALL TASKS ALL TASKS ACTIVE TASKS TASKS IN WRAP UP" at bounding box center [144, 175] width 221 height 282
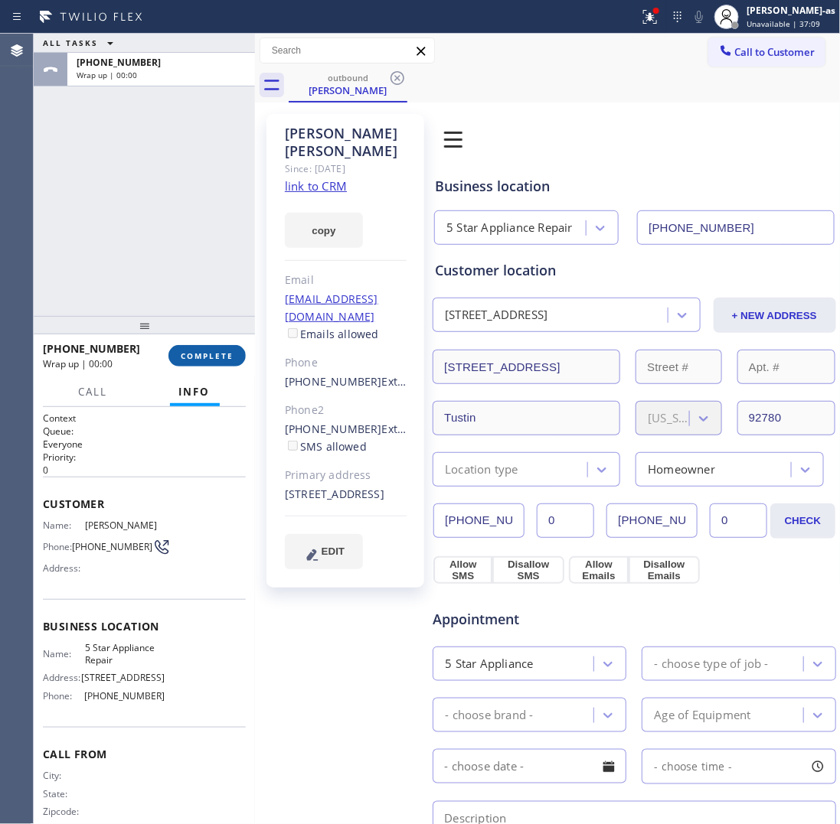
click at [211, 346] on button "COMPLETE" at bounding box center [206, 355] width 77 height 21
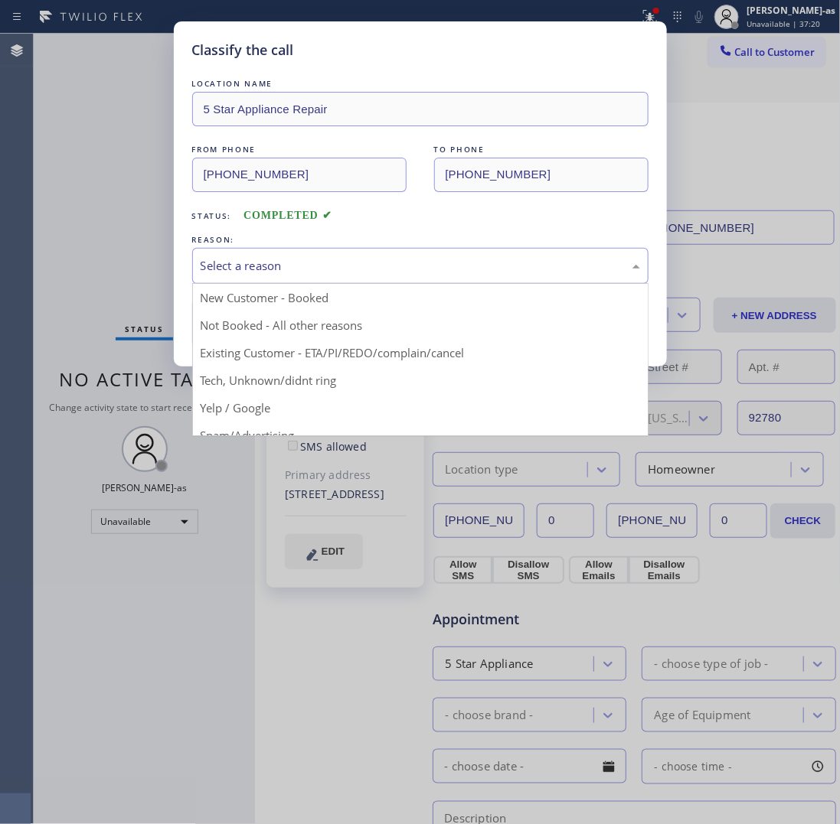
click at [260, 256] on div "Select a reason" at bounding box center [420, 266] width 456 height 36
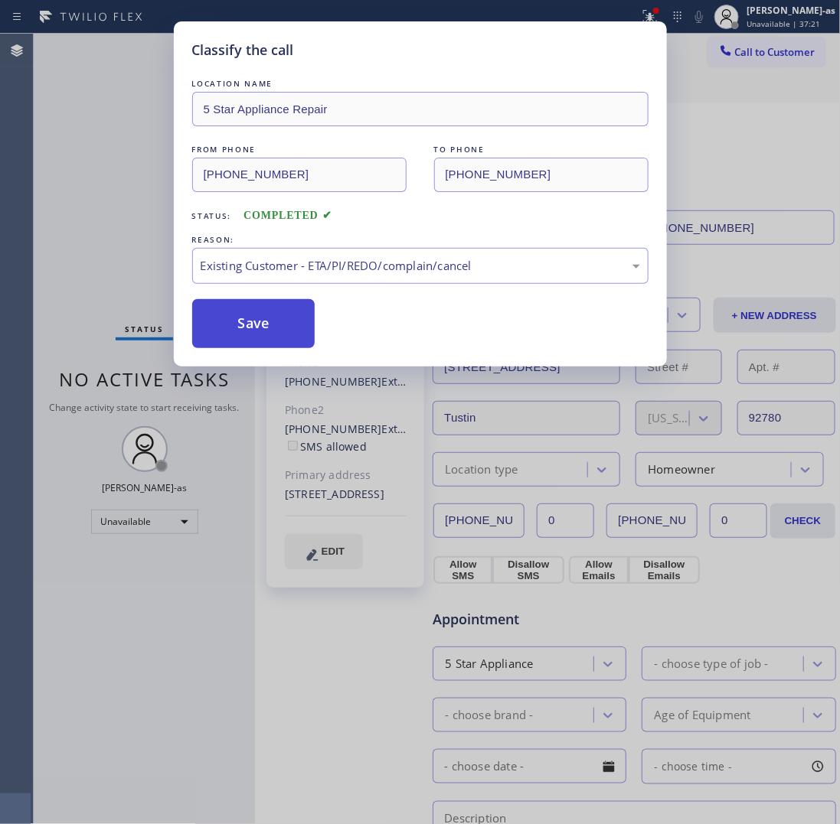
click at [259, 323] on button "Save" at bounding box center [253, 323] width 123 height 49
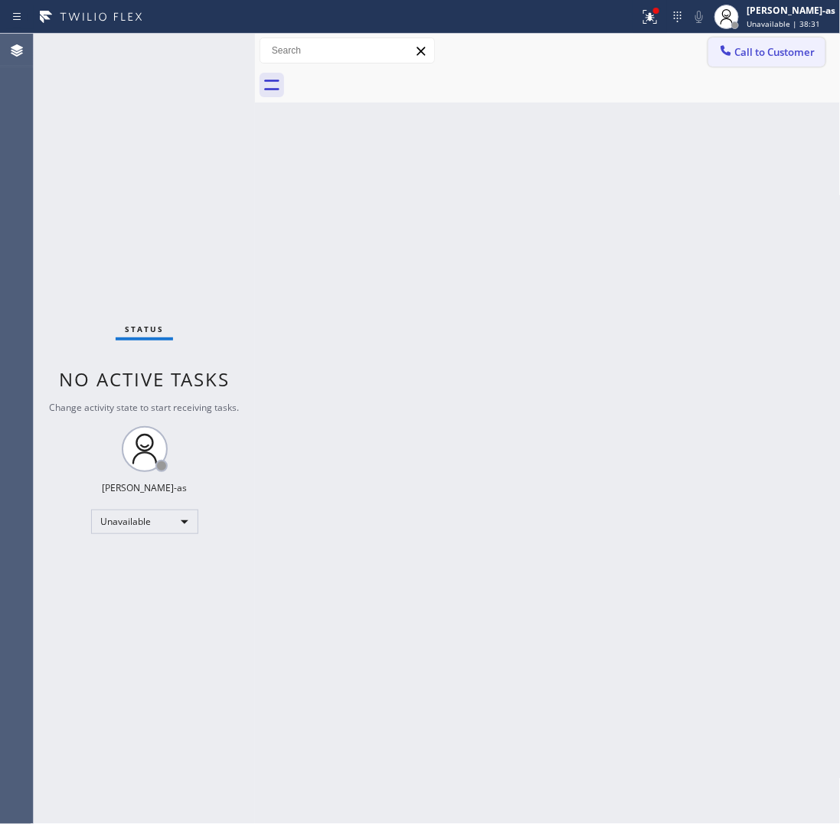
click at [743, 44] on button "Call to Customer" at bounding box center [766, 52] width 117 height 29
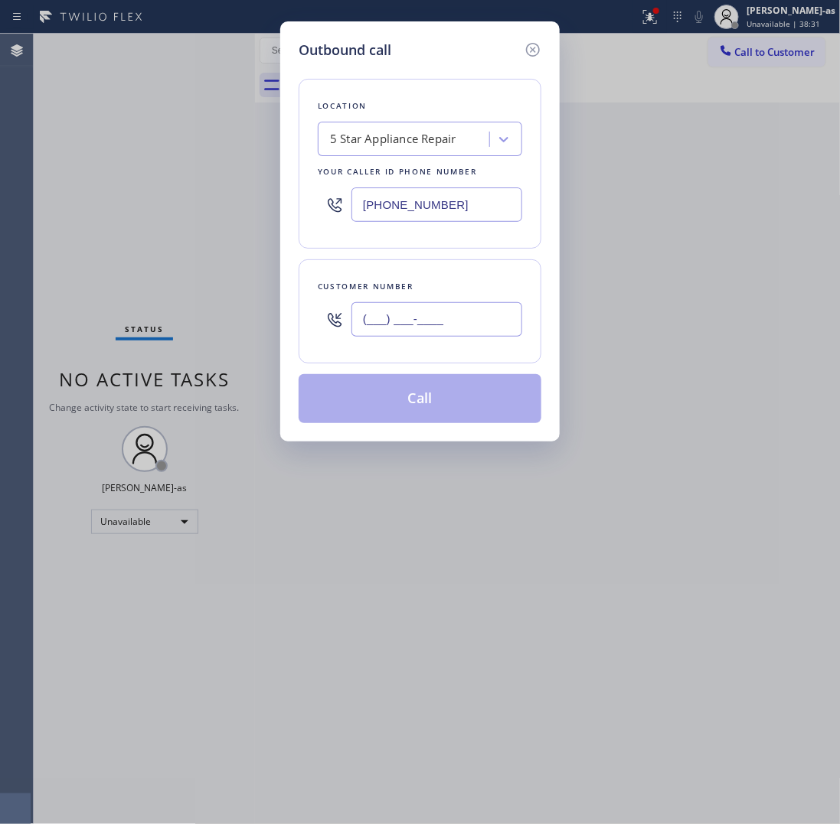
click at [431, 333] on input "(___) ___-____" at bounding box center [436, 319] width 171 height 34
paste input "949) 444-8496"
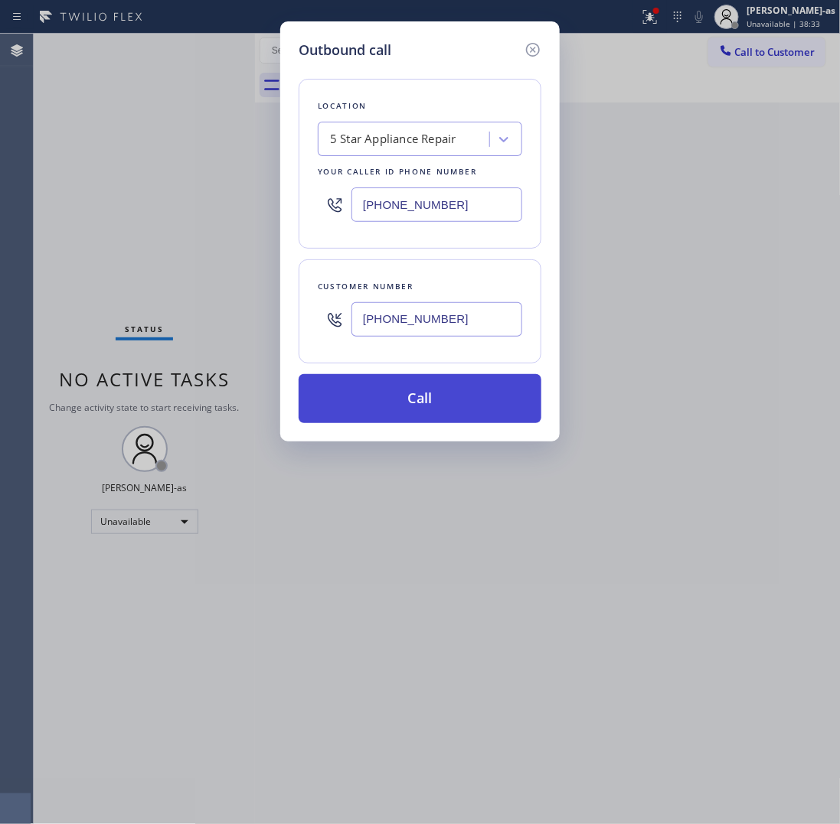
type input "(949) 444-8496"
click at [434, 412] on button "Call" at bounding box center [420, 398] width 243 height 49
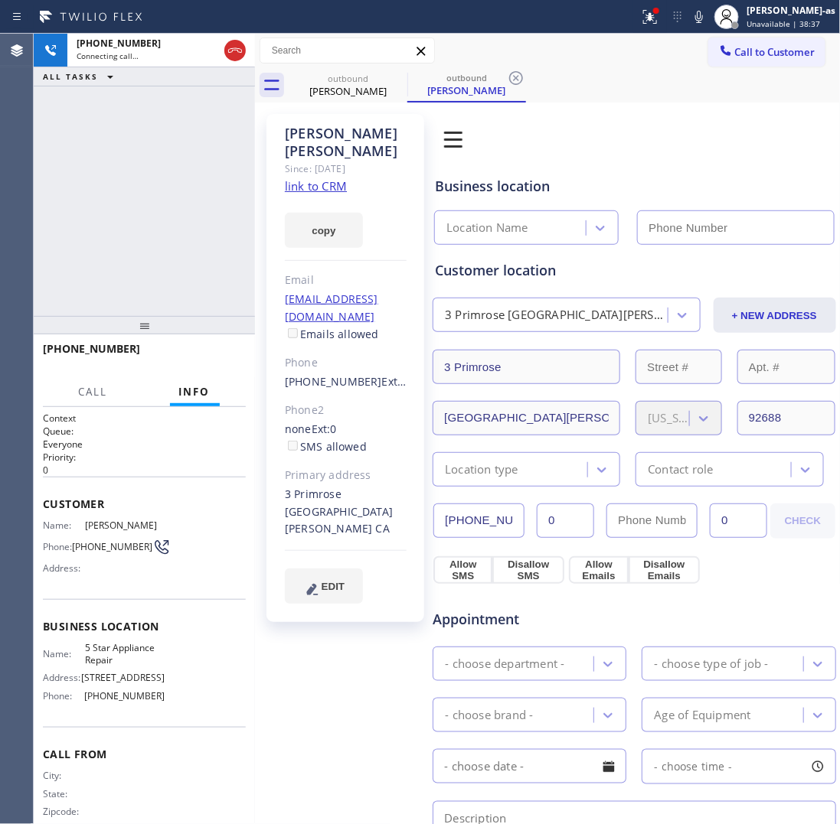
type input "[PHONE_NUMBER]"
click at [319, 184] on link "link to CRM" at bounding box center [316, 185] width 62 height 15
click at [162, 139] on div "+19494448496 Live | 00:31 ALL TASKS ALL TASKS ACTIVE TASKS TASKS IN WRAP UP" at bounding box center [144, 175] width 221 height 282
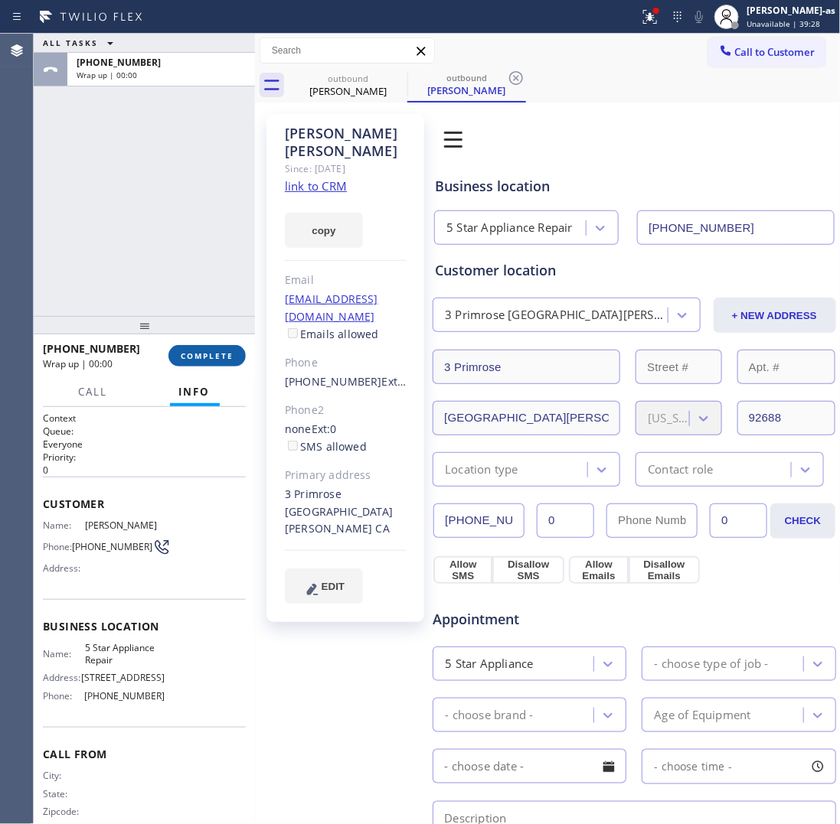
click at [203, 347] on button "COMPLETE" at bounding box center [206, 355] width 77 height 21
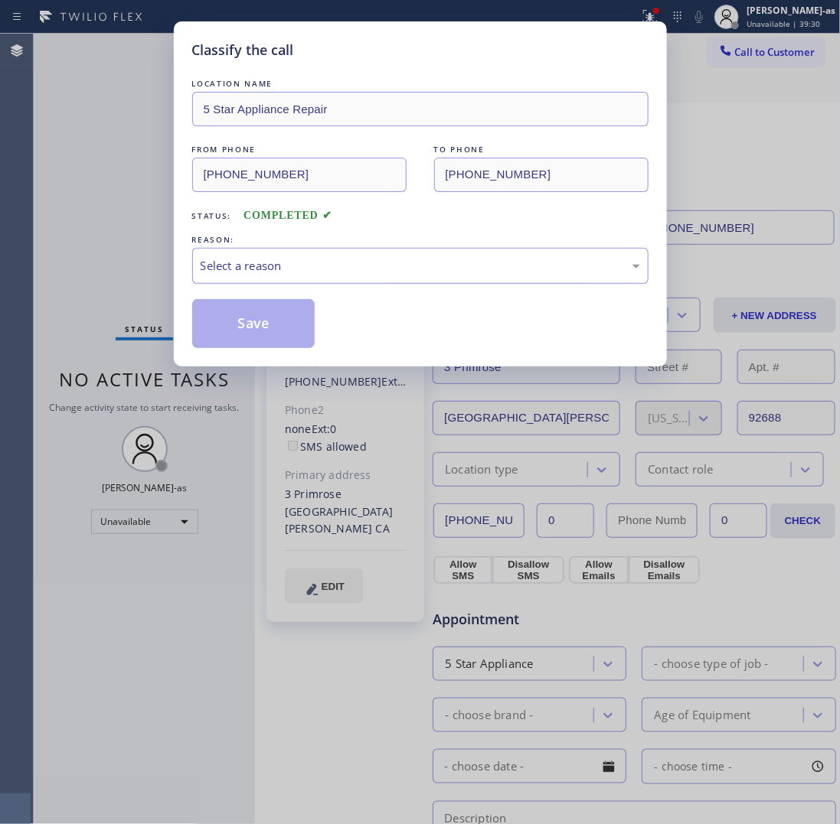
click at [338, 283] on div "Select a reason" at bounding box center [420, 266] width 456 height 36
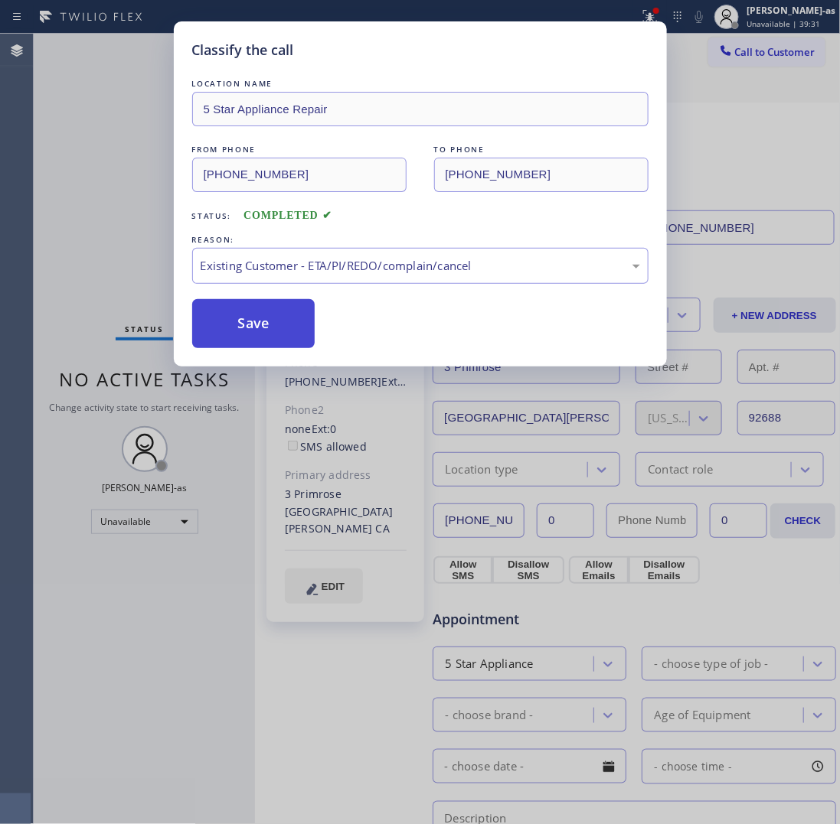
click at [247, 311] on button "Save" at bounding box center [253, 323] width 123 height 49
drag, startPoint x: 254, startPoint y: 319, endPoint x: 237, endPoint y: 93, distance: 227.2
click at [254, 306] on button "Save" at bounding box center [253, 323] width 123 height 49
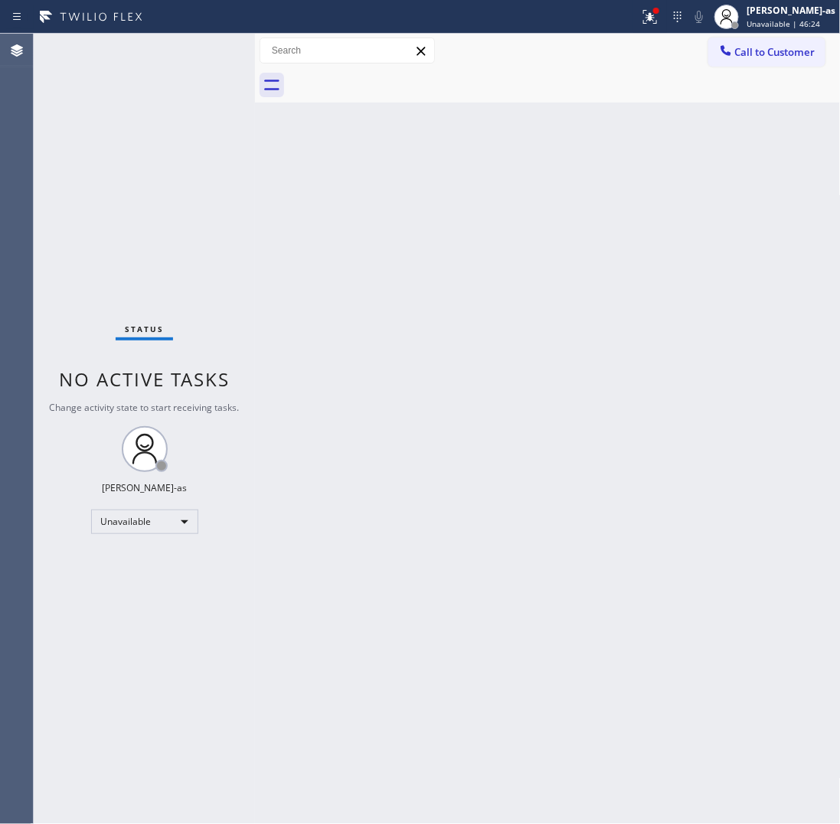
drag, startPoint x: 483, startPoint y: 569, endPoint x: 499, endPoint y: 540, distance: 33.2
click at [488, 559] on div "Back to Dashboard Change Sender ID Customers Technicians Select a contact Outbo…" at bounding box center [548, 429] width 586 height 791
click at [763, 46] on span "Call to Customer" at bounding box center [775, 52] width 80 height 14
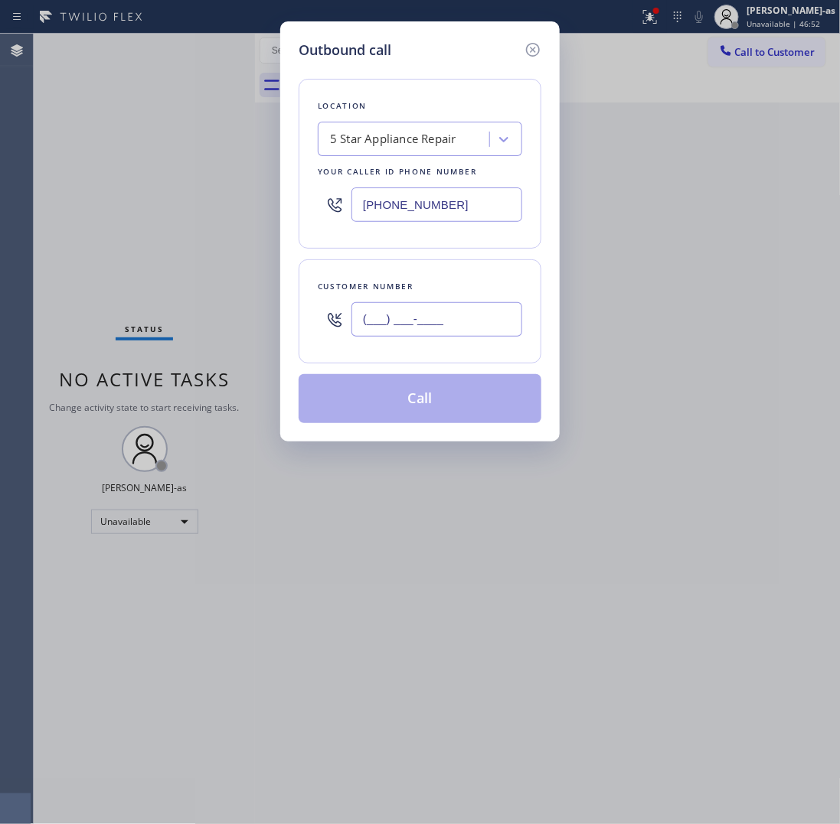
click at [452, 328] on input "(___) ___-____" at bounding box center [436, 319] width 171 height 34
paste input "989) 330-1003"
type input "(989) 330-1003"
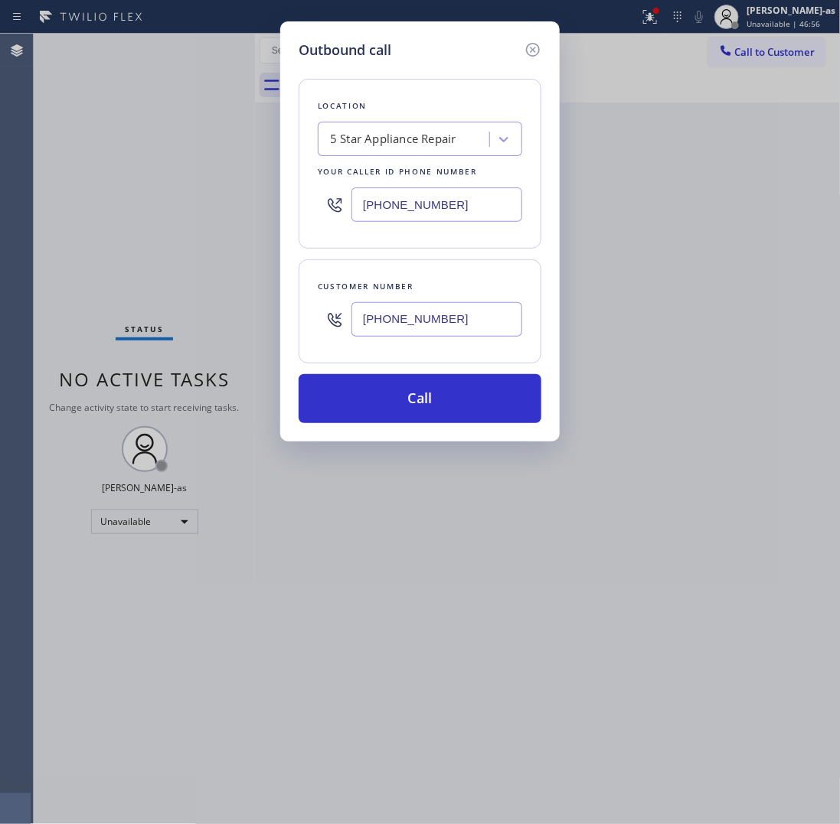
click at [398, 197] on input "[PHONE_NUMBER]" at bounding box center [436, 205] width 171 height 34
paste input "999-4417"
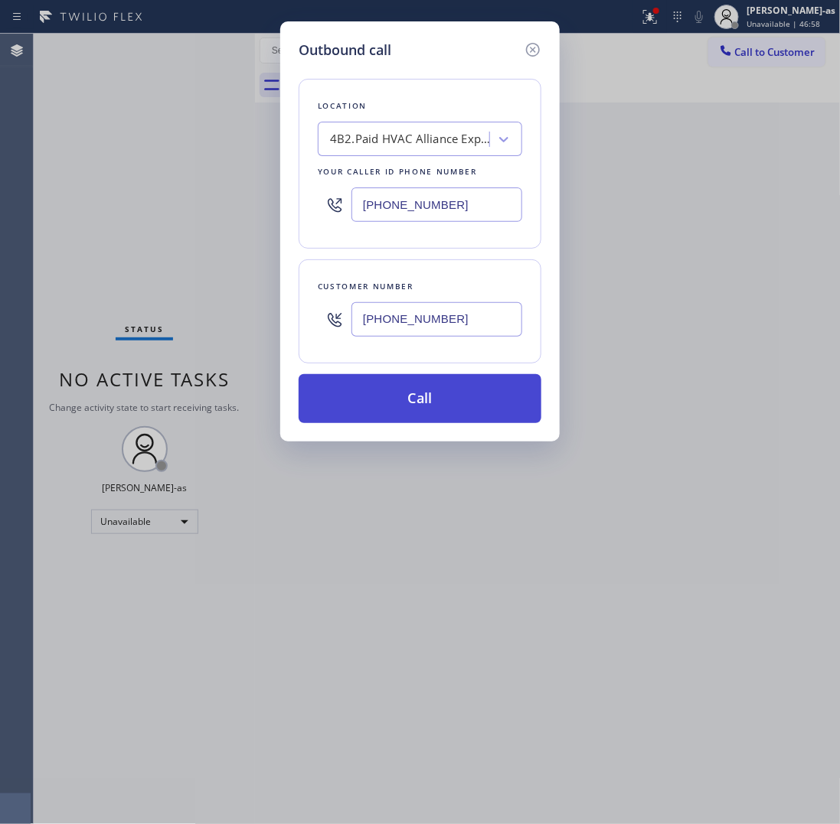
type input "[PHONE_NUMBER]"
click at [439, 404] on button "Call" at bounding box center [420, 398] width 243 height 49
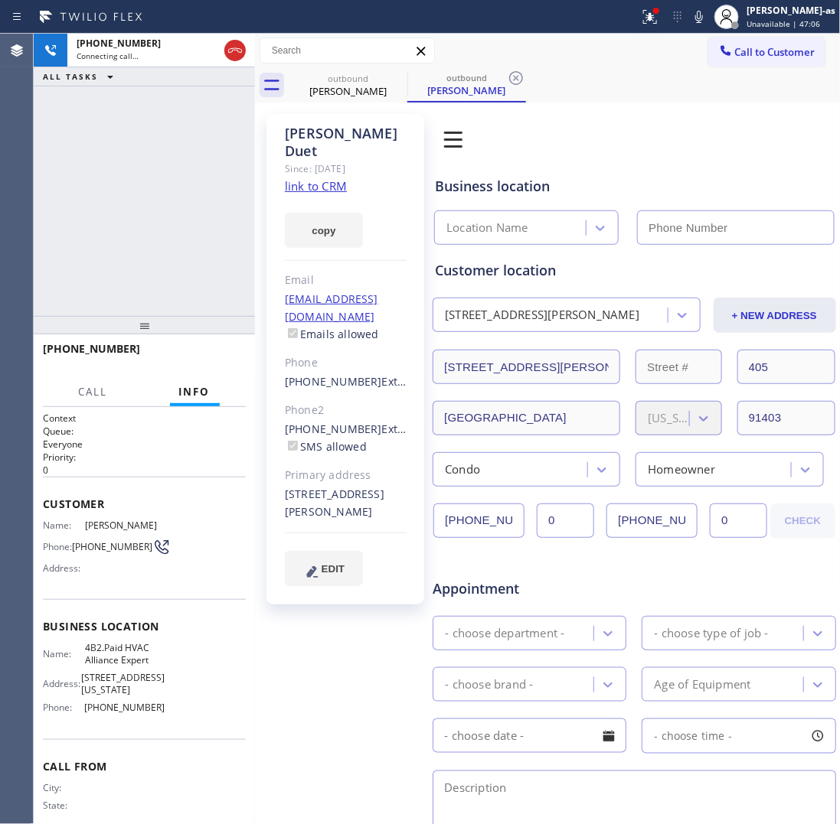
type input "[PHONE_NUMBER]"
click at [209, 349] on button "HANG UP" at bounding box center [210, 355] width 71 height 21
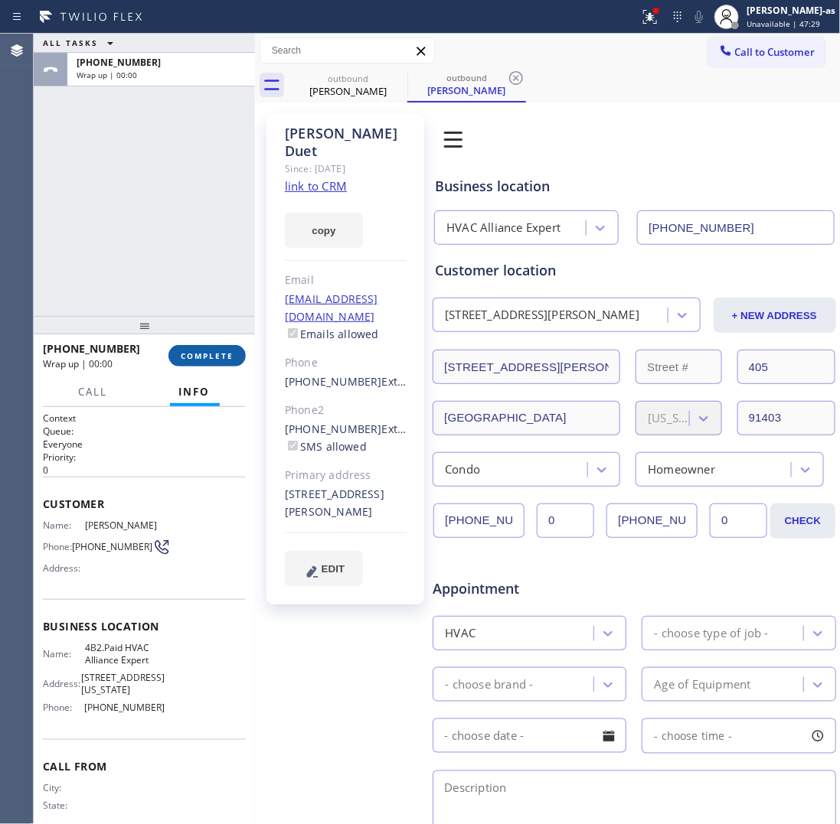
click at [209, 349] on button "COMPLETE" at bounding box center [206, 355] width 77 height 21
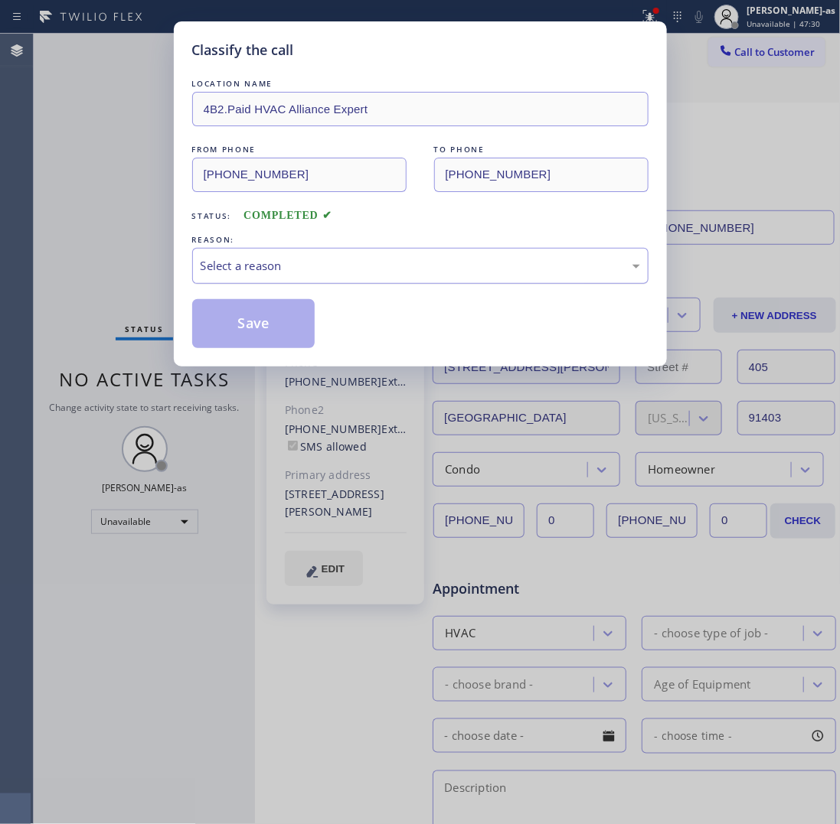
click at [442, 265] on div "Select a reason" at bounding box center [420, 266] width 439 height 18
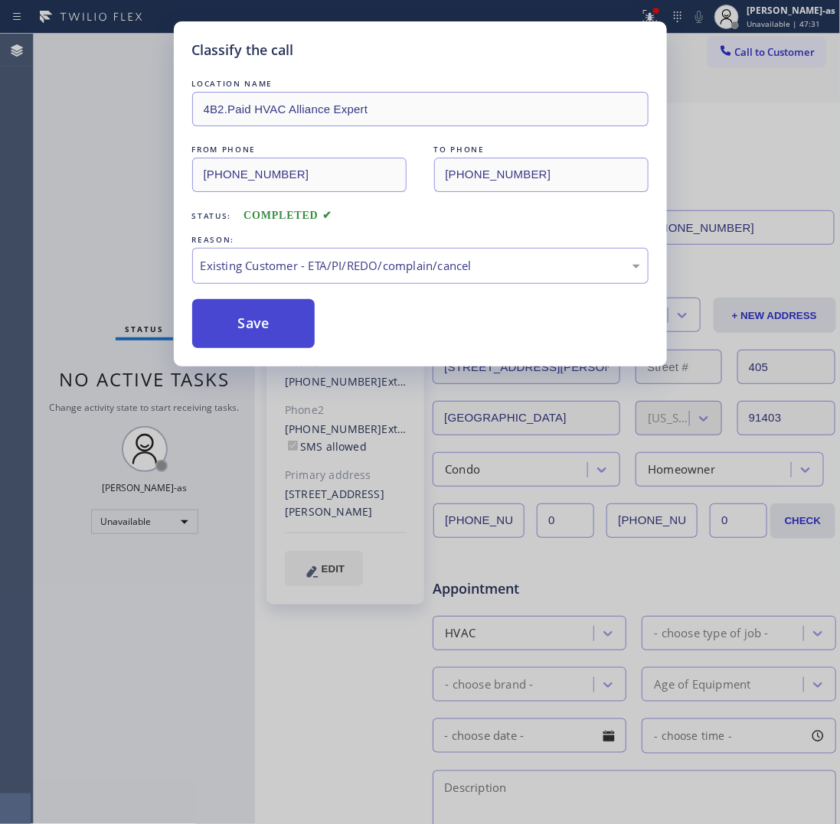
click at [303, 319] on button "Save" at bounding box center [253, 323] width 123 height 49
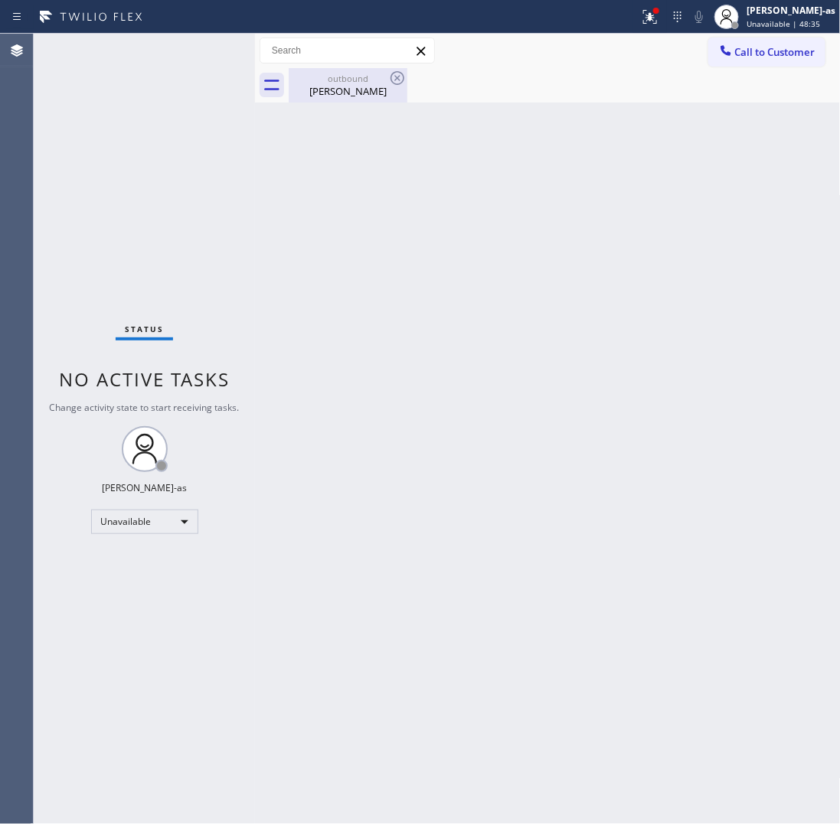
click at [347, 81] on div "outbound" at bounding box center [348, 78] width 116 height 11
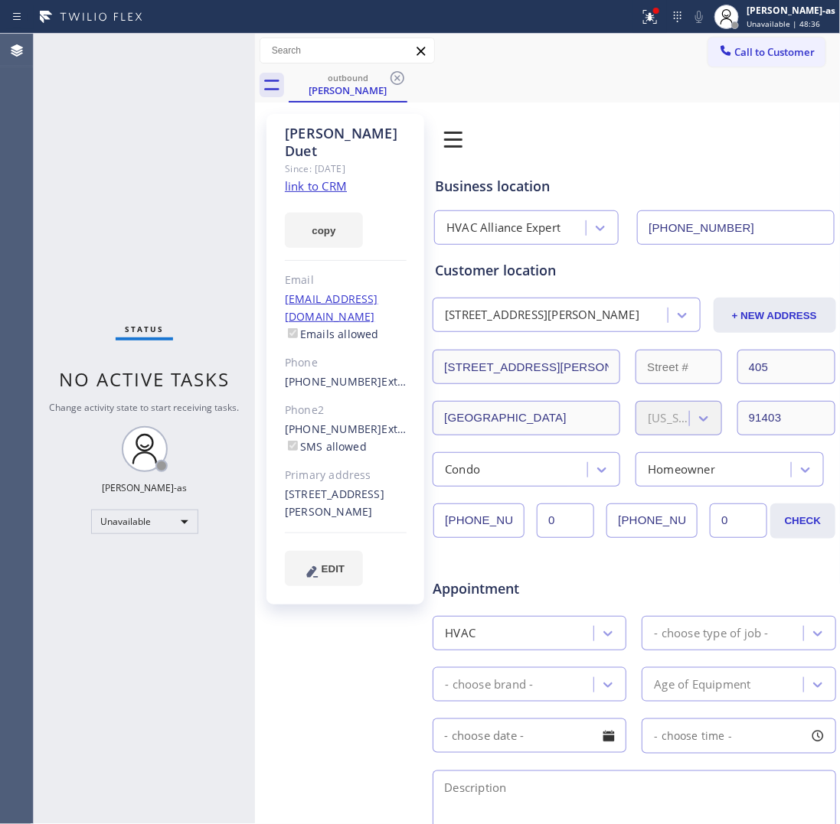
drag, startPoint x: 274, startPoint y: 388, endPoint x: 375, endPoint y: 404, distance: 102.3
click at [375, 404] on div "Jeff Duet Since: 20 may 2020 link to CRM copy Email i_dont_care_j@hotmail.com E…" at bounding box center [345, 359] width 158 height 491
click at [315, 178] on link "link to CRM" at bounding box center [316, 185] width 62 height 15
click at [749, 47] on span "Call to Customer" at bounding box center [775, 52] width 80 height 14
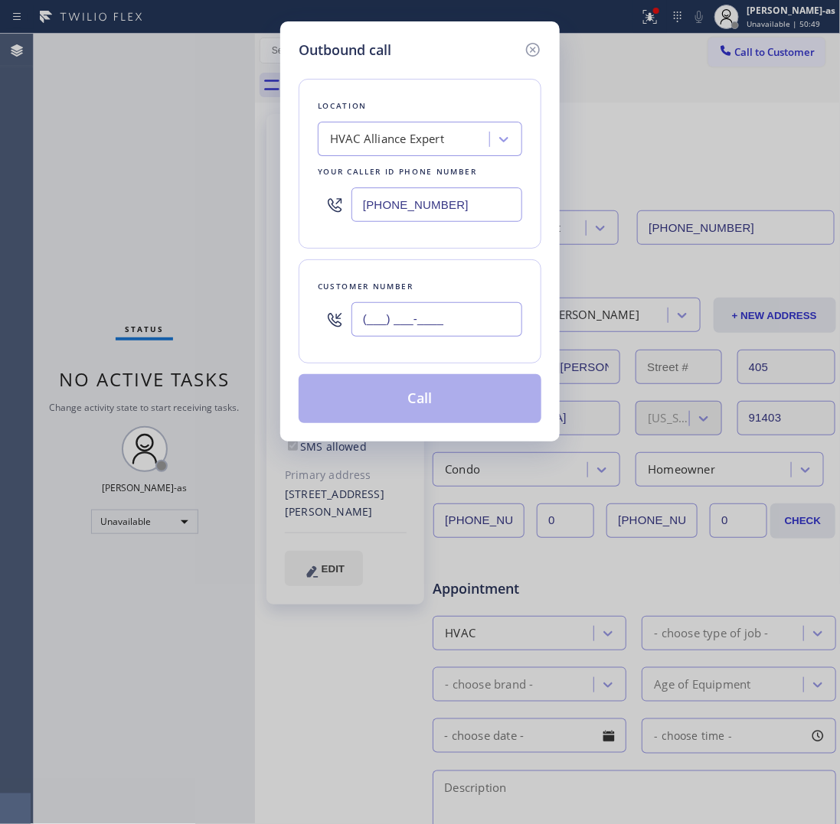
click at [422, 326] on input "(___) ___-____" at bounding box center [436, 319] width 171 height 34
paste input "949) 301-7544"
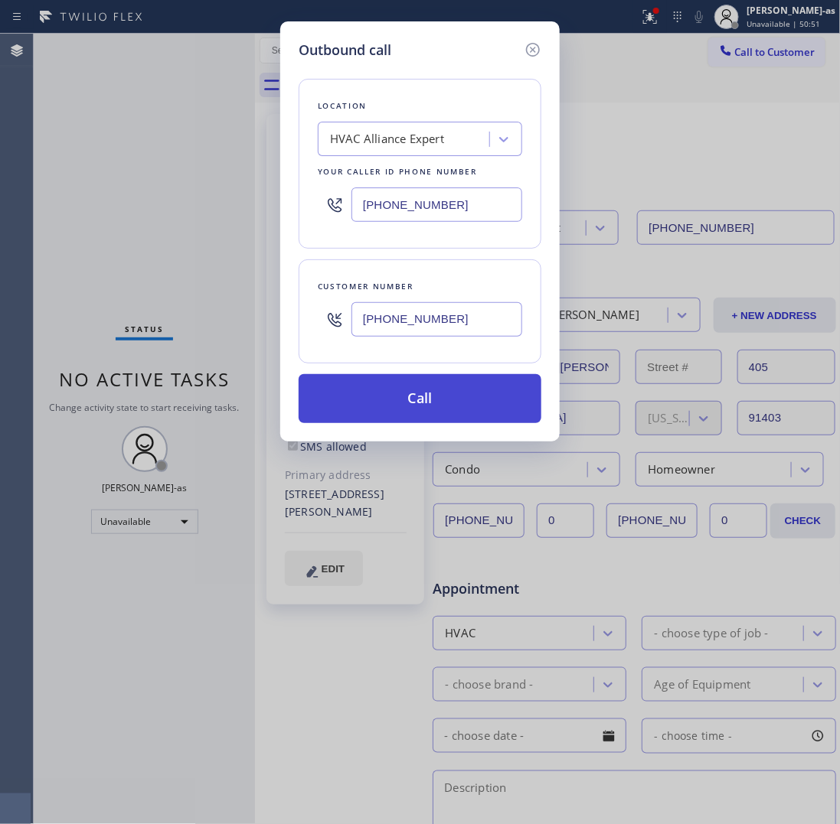
type input "(949) 301-7544"
click at [450, 412] on button "Call" at bounding box center [420, 398] width 243 height 49
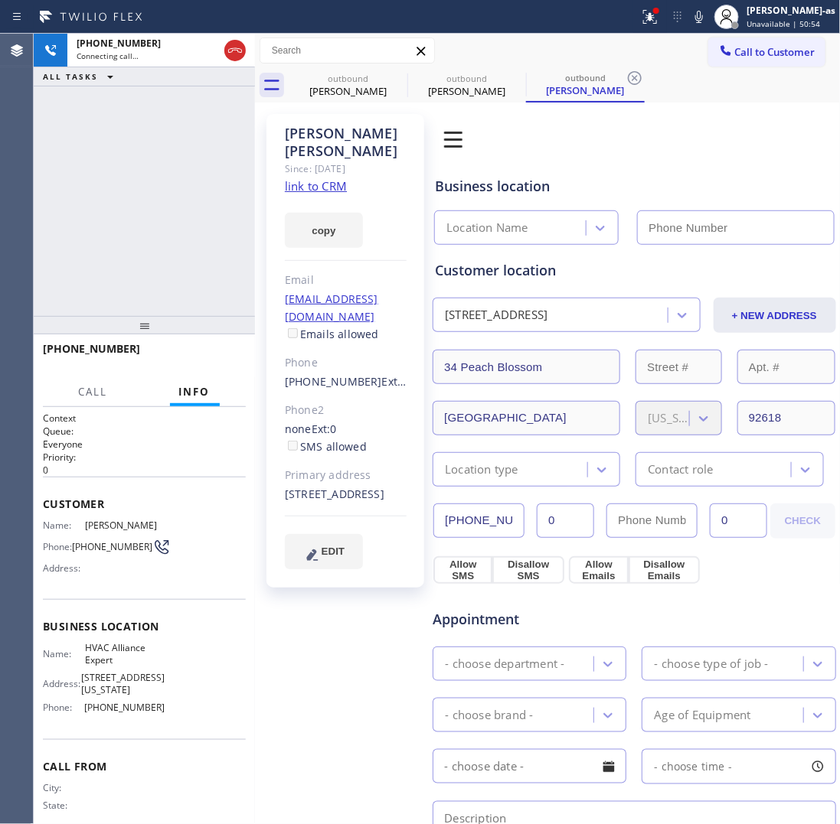
click at [322, 178] on link "link to CRM" at bounding box center [316, 185] width 62 height 15
type input "[PHONE_NUMBER]"
drag, startPoint x: 109, startPoint y: 228, endPoint x: 128, endPoint y: 220, distance: 20.9
click at [109, 228] on div "+19493017544 Live | 00:10 ALL TASKS ALL TASKS ACTIVE TASKS TASKS IN WRAP UP" at bounding box center [144, 175] width 221 height 282
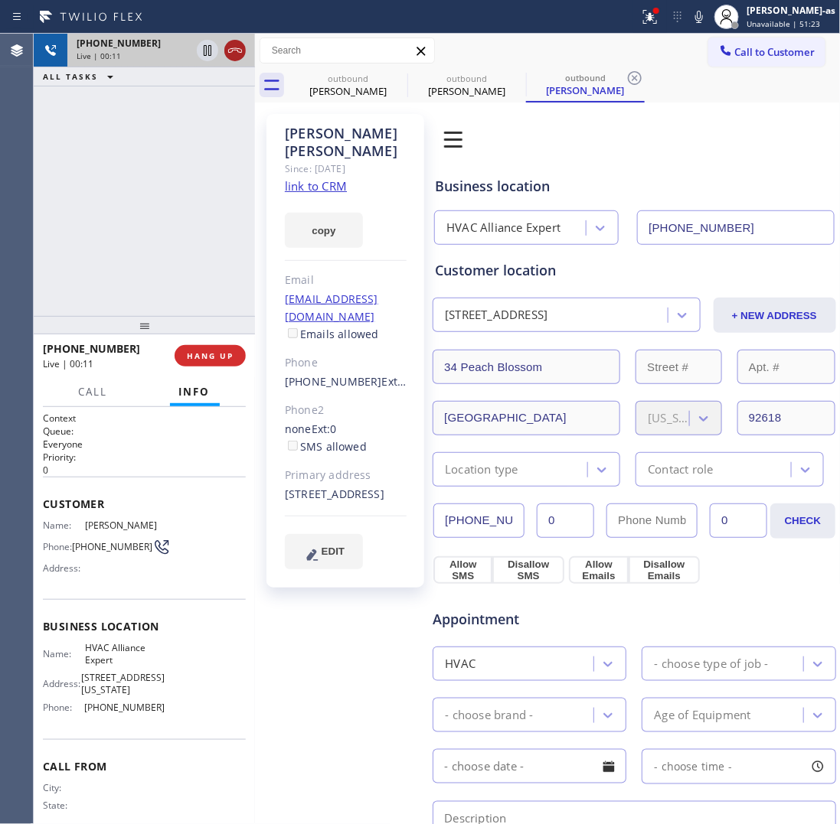
click at [233, 46] on icon at bounding box center [235, 50] width 18 height 18
drag, startPoint x: 193, startPoint y: 199, endPoint x: 208, endPoint y: 299, distance: 100.7
click at [197, 211] on div "+19493017544 Live | 00:11 ALL TASKS ALL TASKS ACTIVE TASKS TASKS IN WRAP UP" at bounding box center [144, 175] width 221 height 282
click at [205, 335] on div at bounding box center [144, 325] width 221 height 18
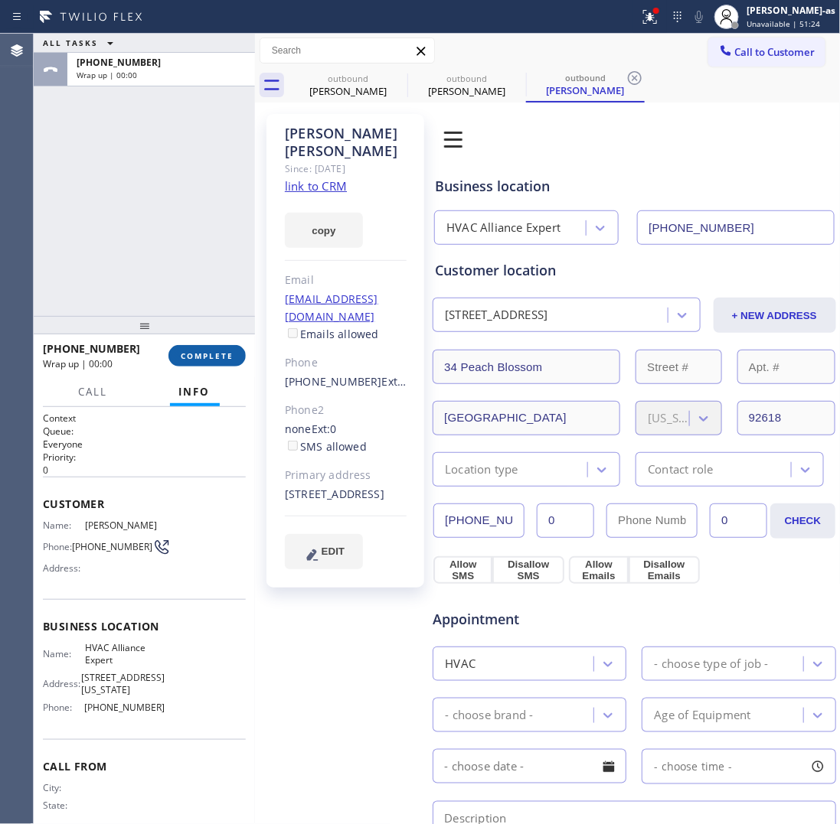
click at [213, 349] on button "COMPLETE" at bounding box center [206, 355] width 77 height 21
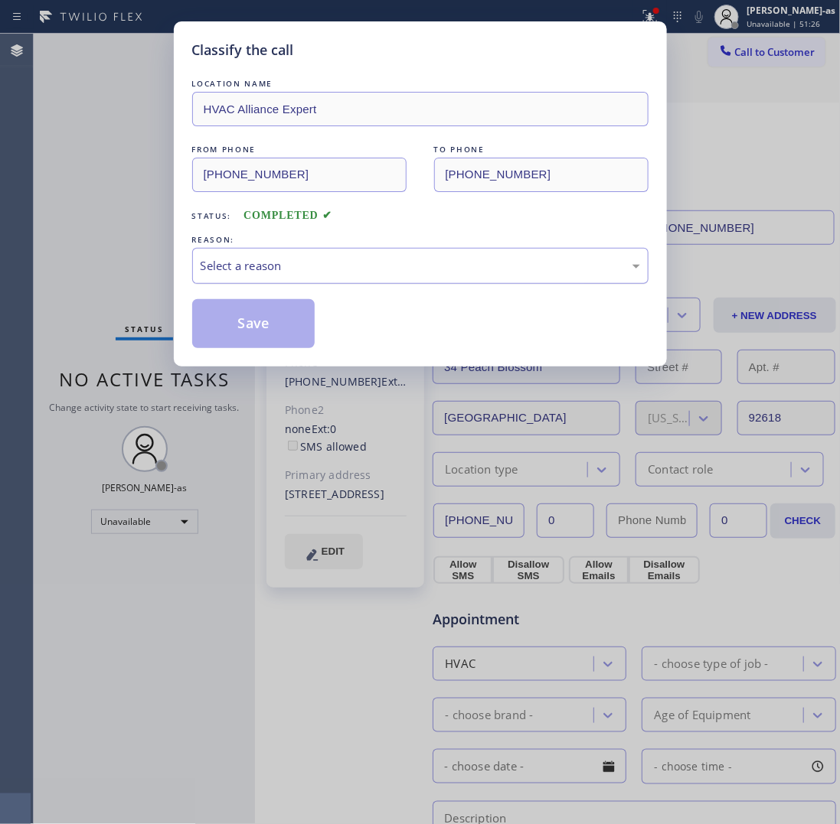
click at [312, 269] on div "Select a reason" at bounding box center [420, 266] width 439 height 18
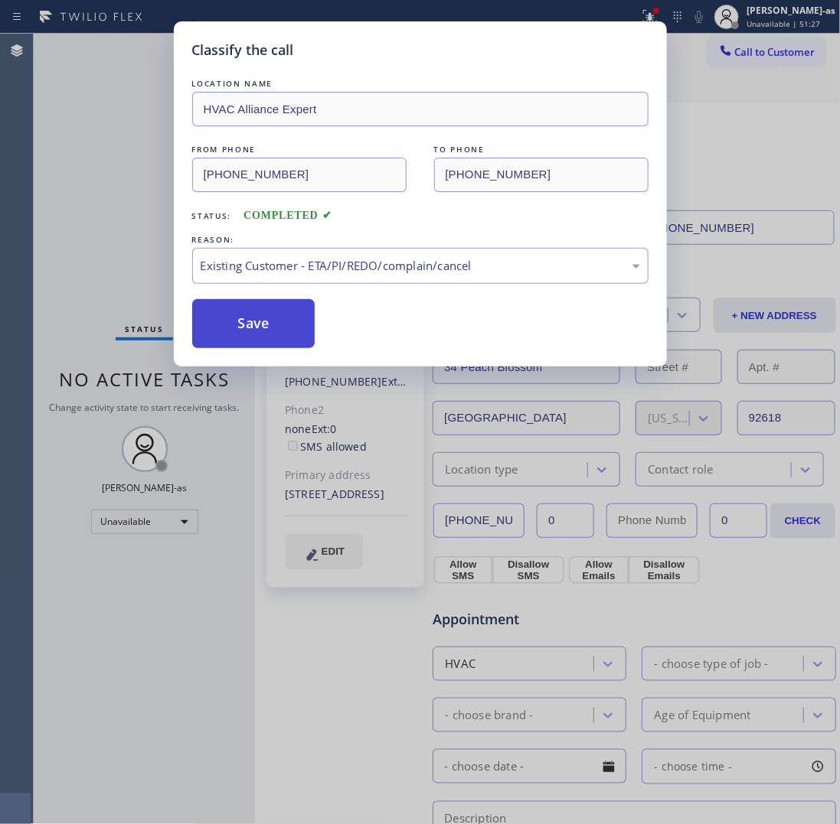
click at [245, 322] on button "Save" at bounding box center [253, 323] width 123 height 49
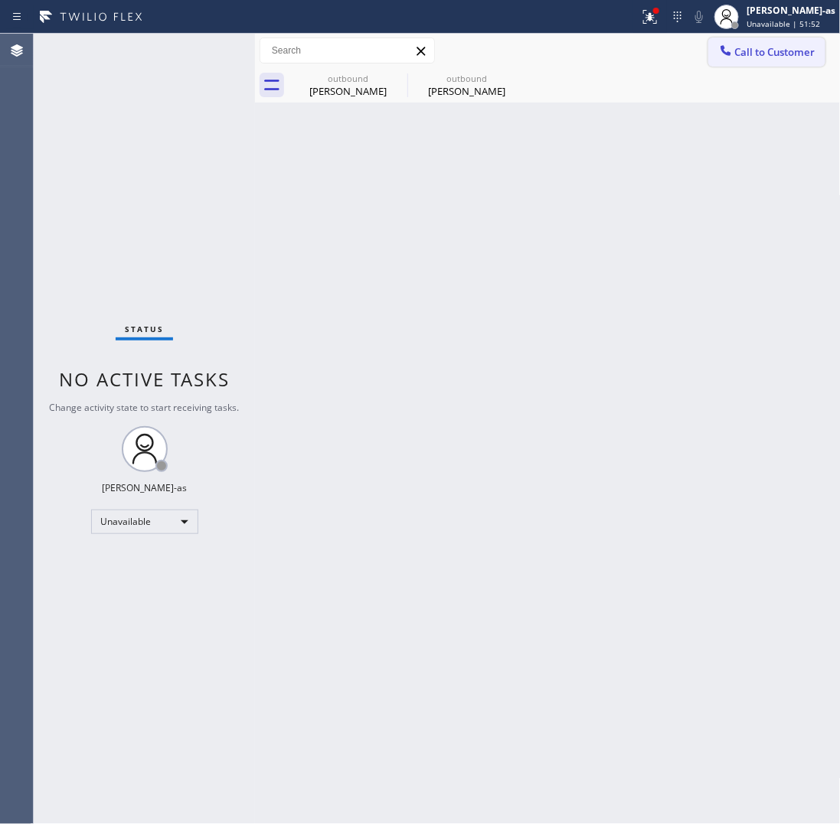
click at [773, 52] on span "Call to Customer" at bounding box center [775, 52] width 80 height 14
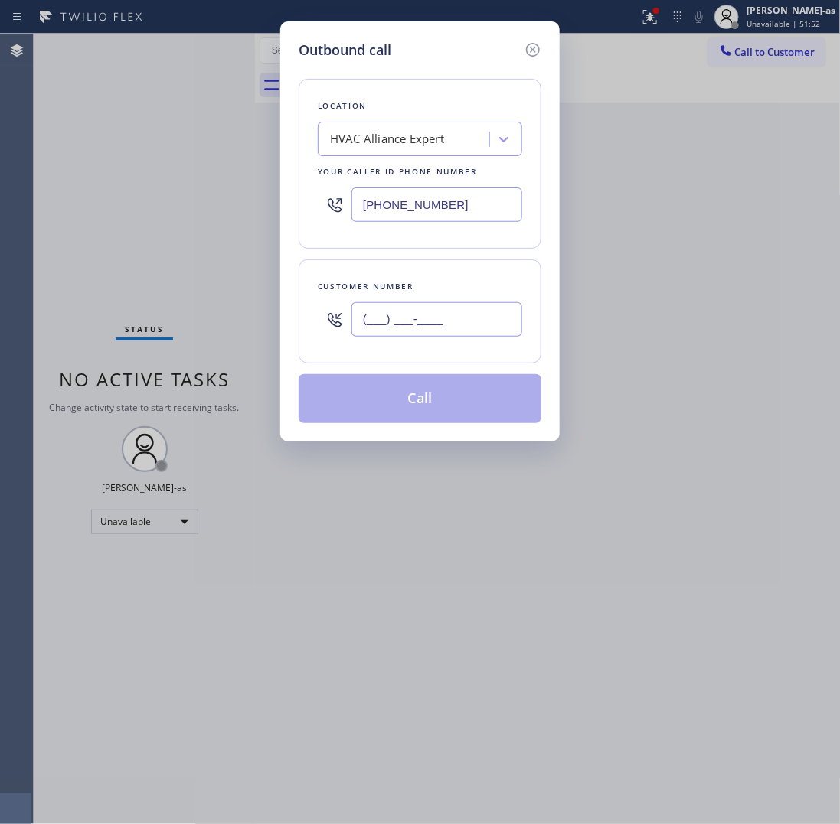
click at [449, 320] on input "(___) ___-____" at bounding box center [436, 319] width 171 height 34
paste input "818) 221-9567"
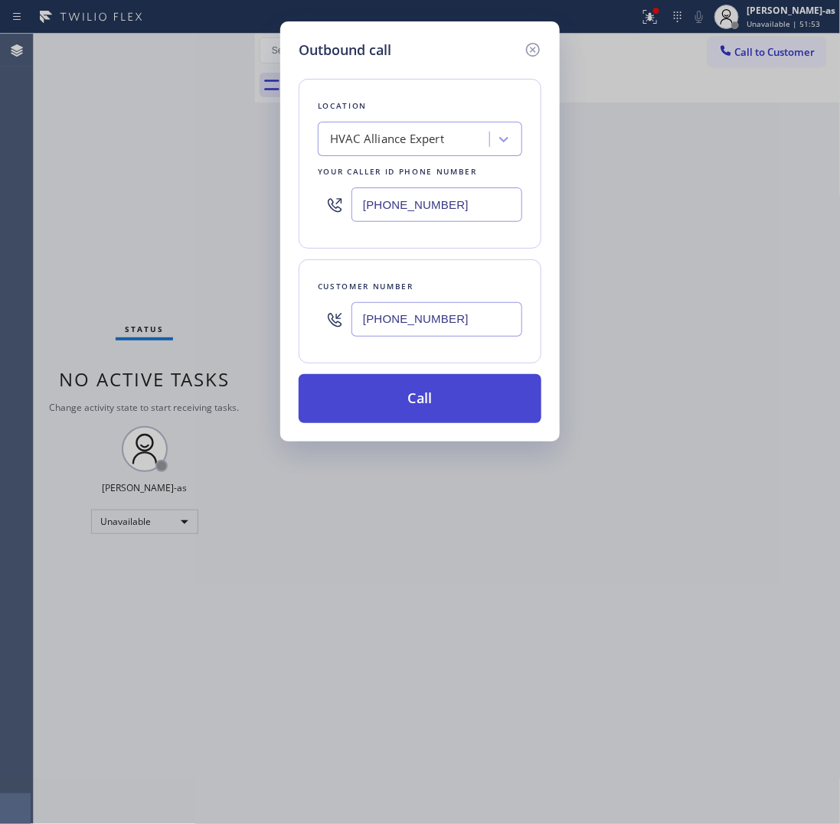
type input "(818) 221-9567"
click at [444, 406] on button "Call" at bounding box center [420, 398] width 243 height 49
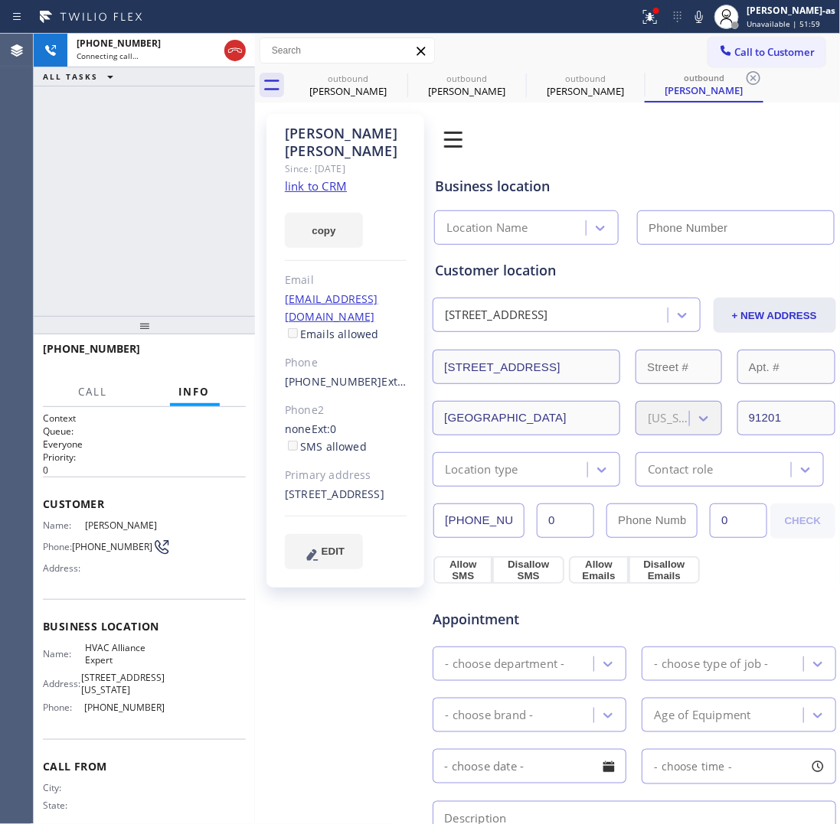
type input "[PHONE_NUMBER]"
click at [227, 354] on span "HANG UP" at bounding box center [210, 356] width 47 height 11
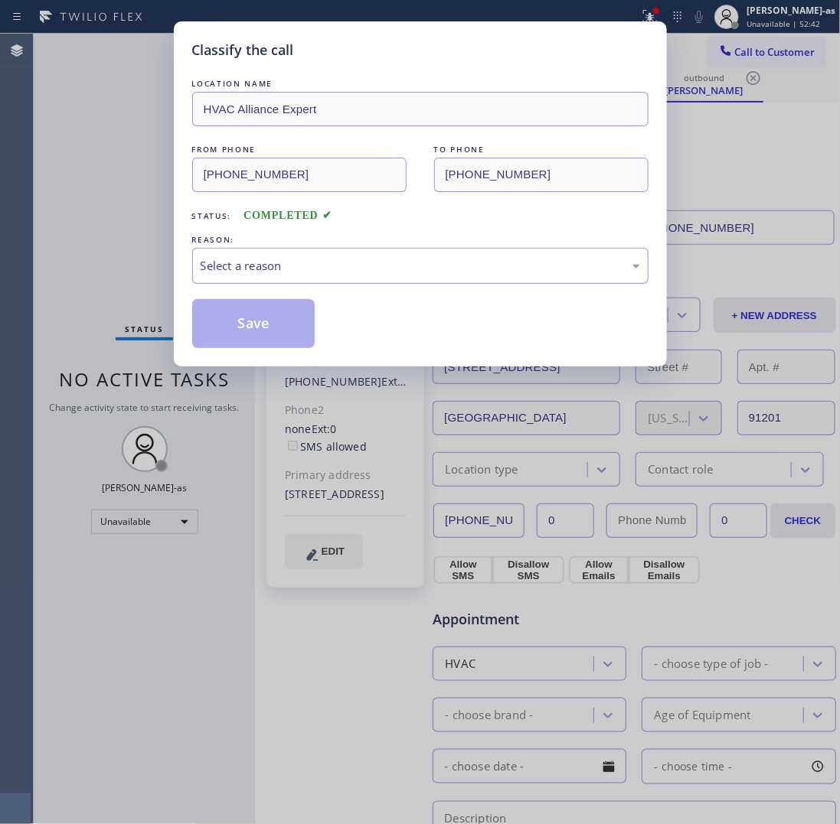
click at [322, 265] on div "Select a reason" at bounding box center [420, 266] width 439 height 18
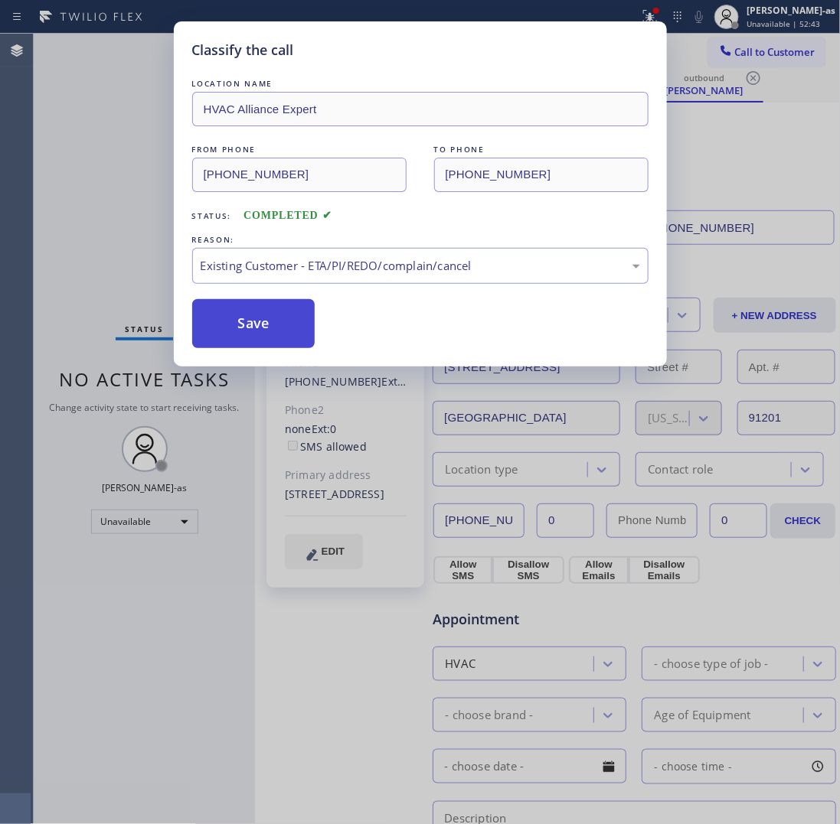
click at [269, 331] on button "Save" at bounding box center [253, 323] width 123 height 49
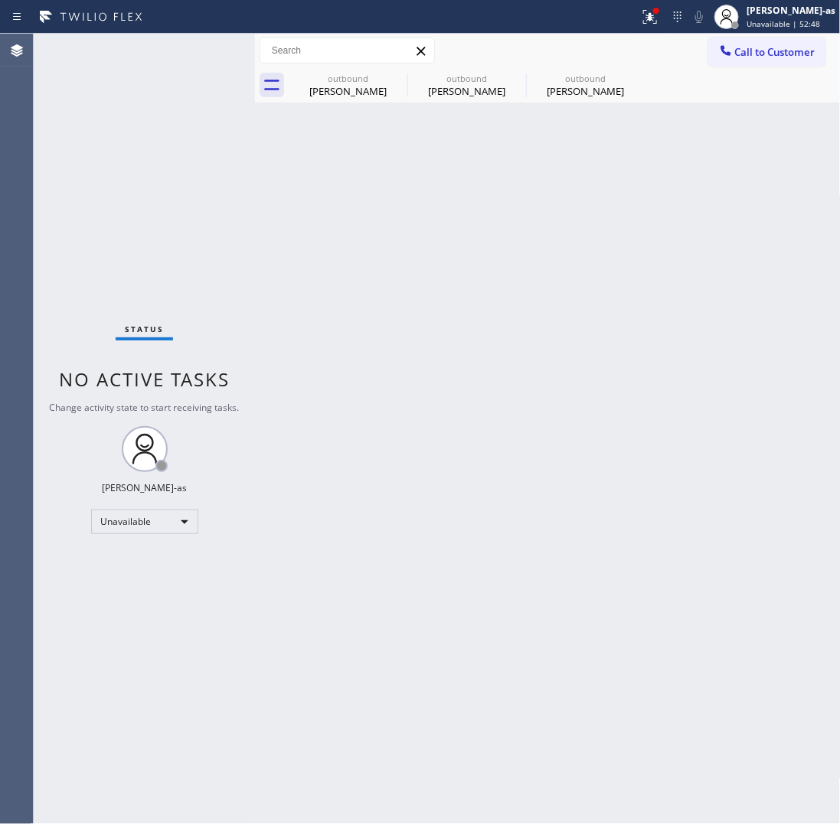
drag, startPoint x: 132, startPoint y: 147, endPoint x: 322, endPoint y: 115, distance: 192.5
click at [139, 149] on div "Status No active tasks Change activity state to start receiving tasks. [PERSON_…" at bounding box center [144, 429] width 221 height 791
click at [567, 87] on div "Salima Khimani" at bounding box center [585, 91] width 116 height 14
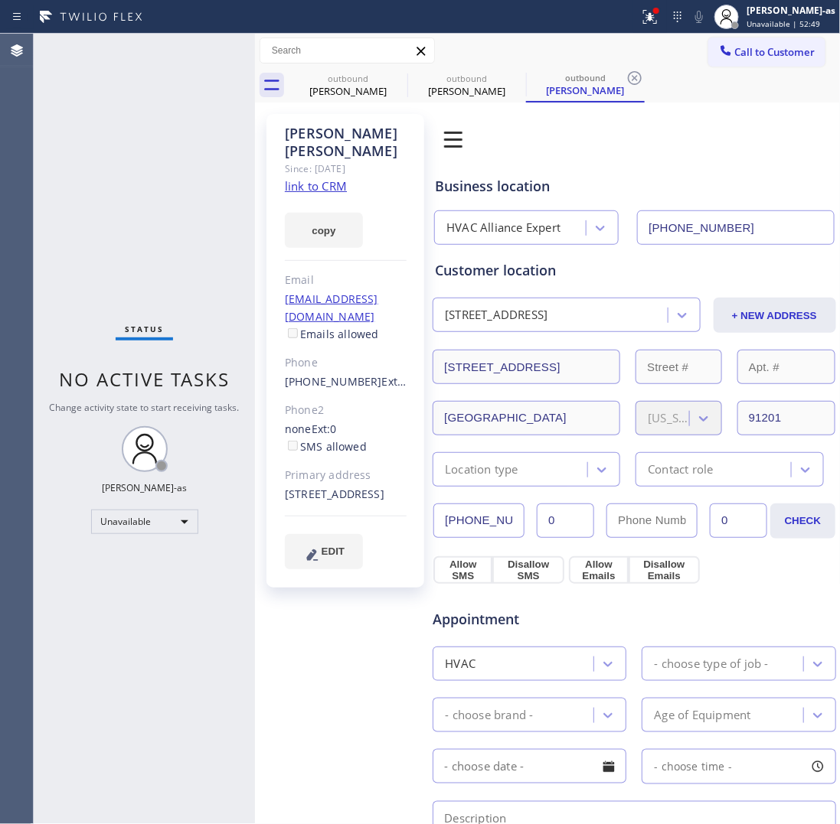
click at [325, 178] on link "link to CRM" at bounding box center [316, 185] width 62 height 15
click at [774, 47] on span "Call to Customer" at bounding box center [775, 52] width 80 height 14
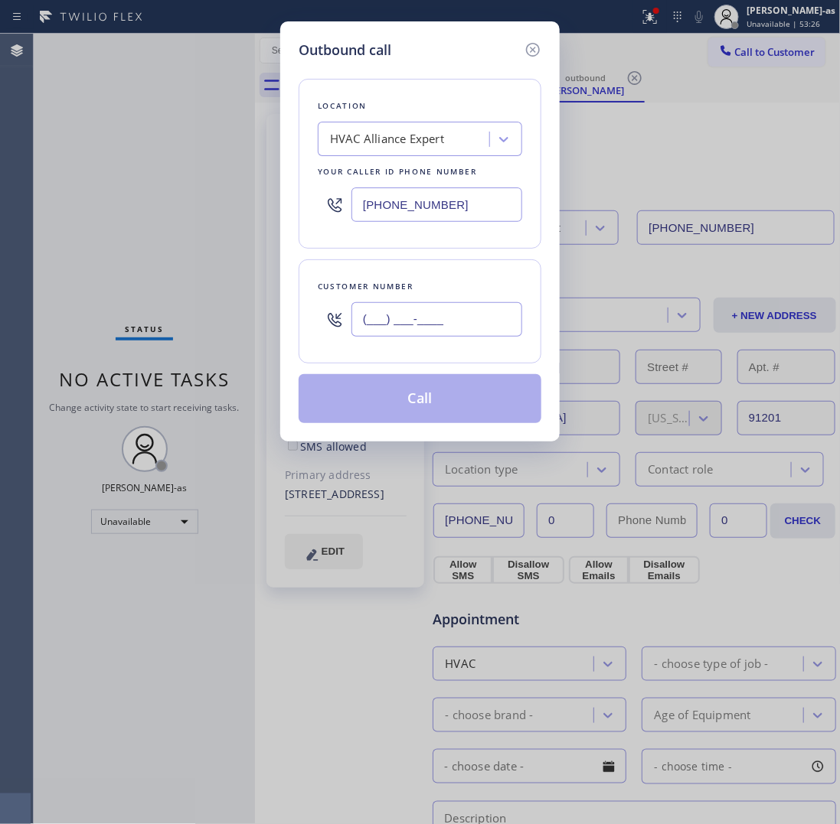
click at [472, 312] on input "(___) ___-____" at bounding box center [436, 319] width 171 height 34
paste input "949) 981-9055"
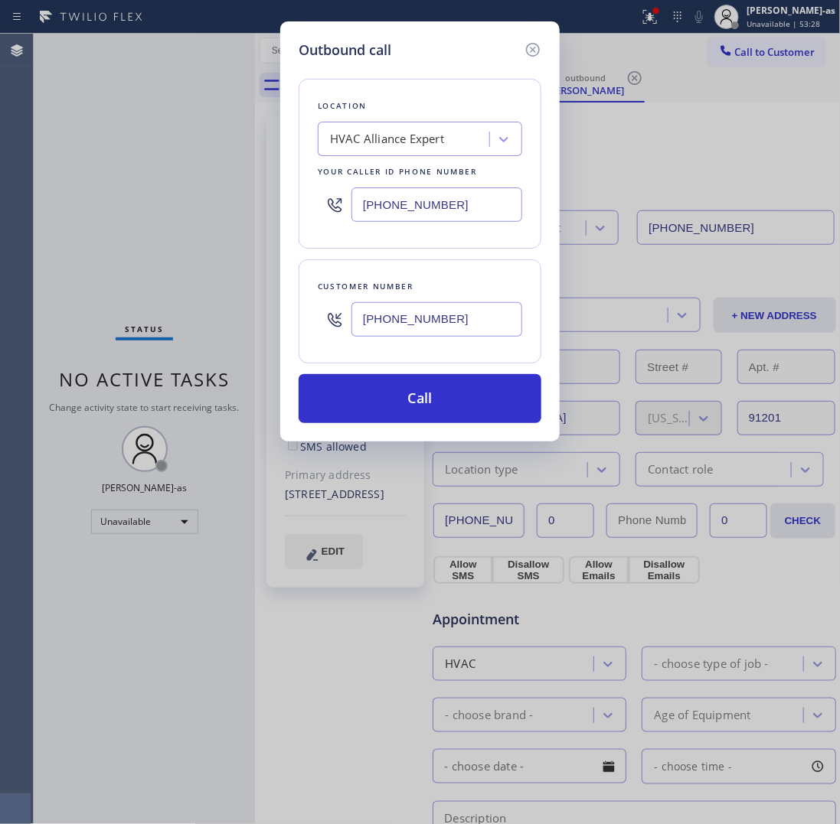
type input "(949) 981-9055"
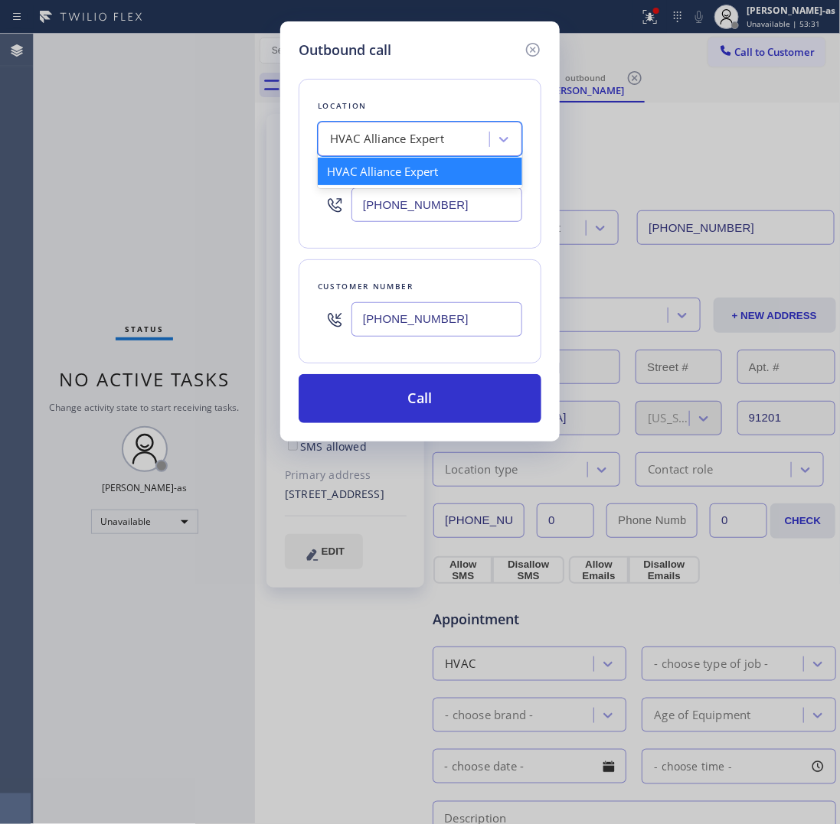
click at [393, 138] on div "HVAC Alliance Expert" at bounding box center [387, 140] width 114 height 18
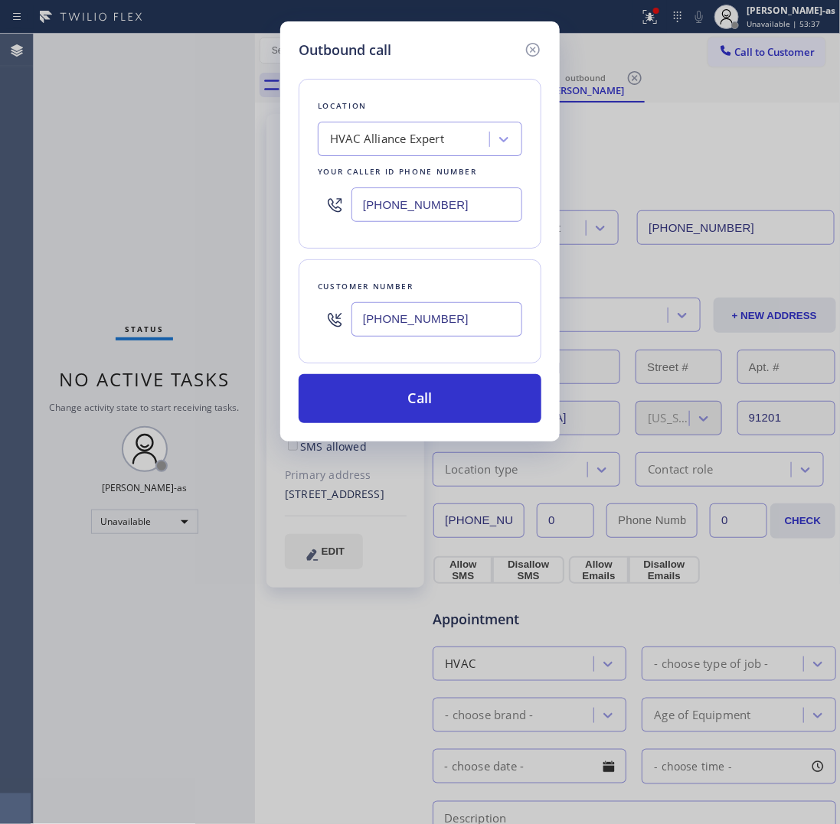
click at [475, 212] on input "[PHONE_NUMBER]" at bounding box center [436, 205] width 171 height 34
paste input "731-4952"
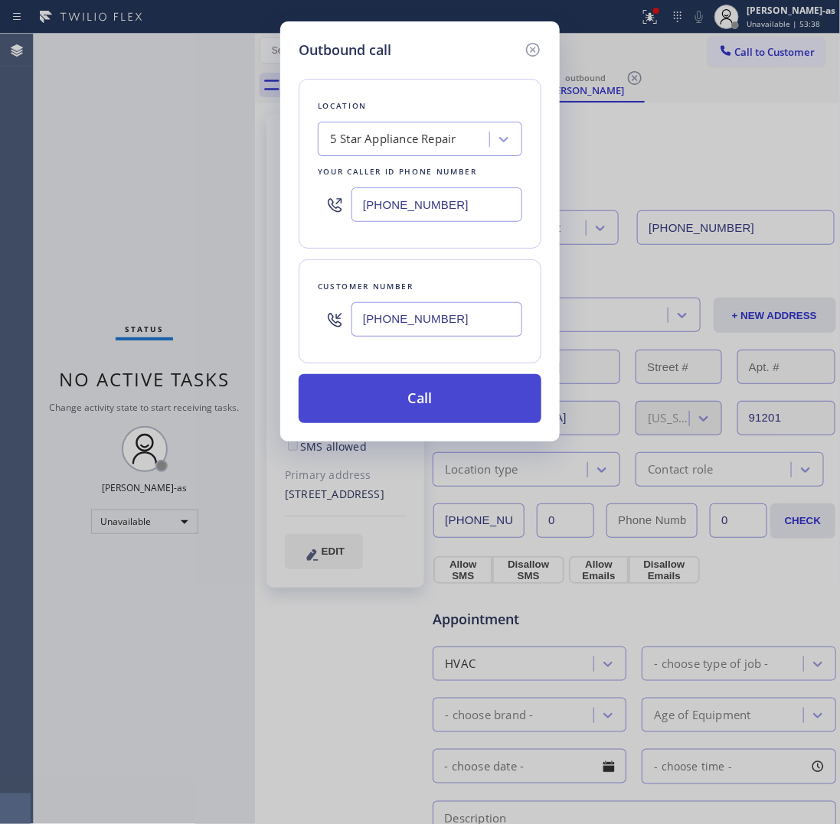
type input "[PHONE_NUMBER]"
click at [475, 389] on button "Call" at bounding box center [420, 398] width 243 height 49
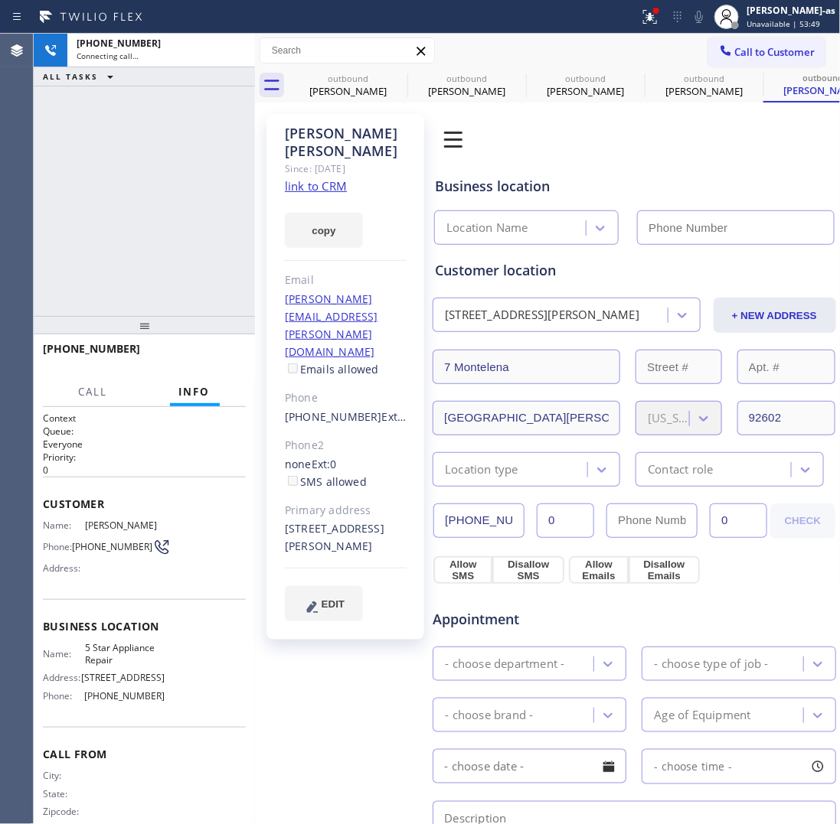
type input "[PHONE_NUMBER]"
click at [361, 77] on div "outbound" at bounding box center [348, 78] width 116 height 11
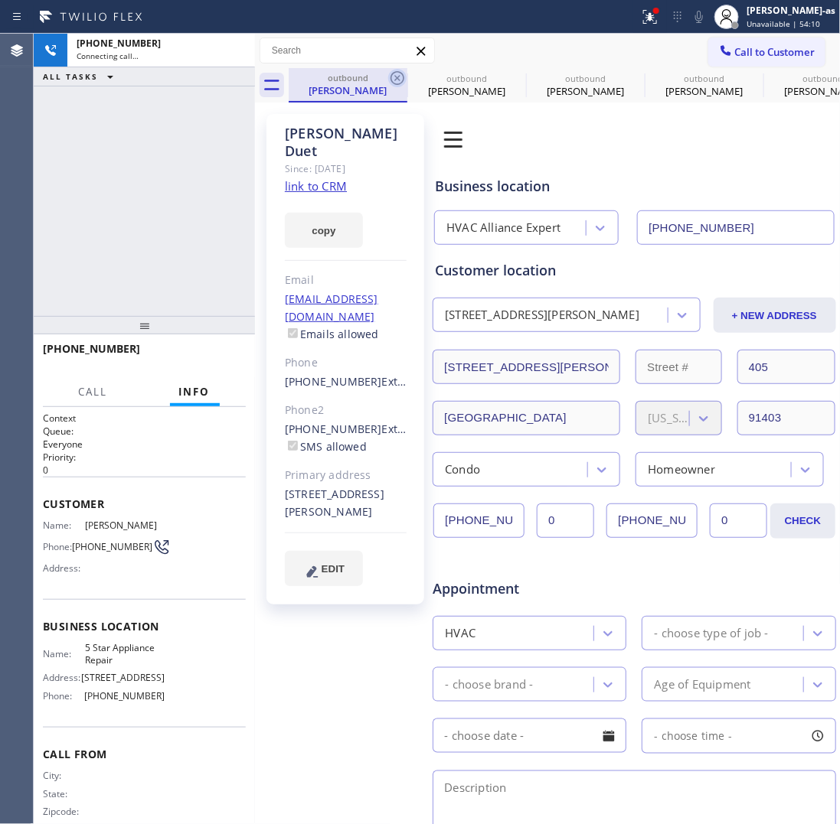
click at [388, 75] on icon at bounding box center [397, 78] width 18 height 18
click at [0, 0] on icon at bounding box center [0, 0] width 0 height 0
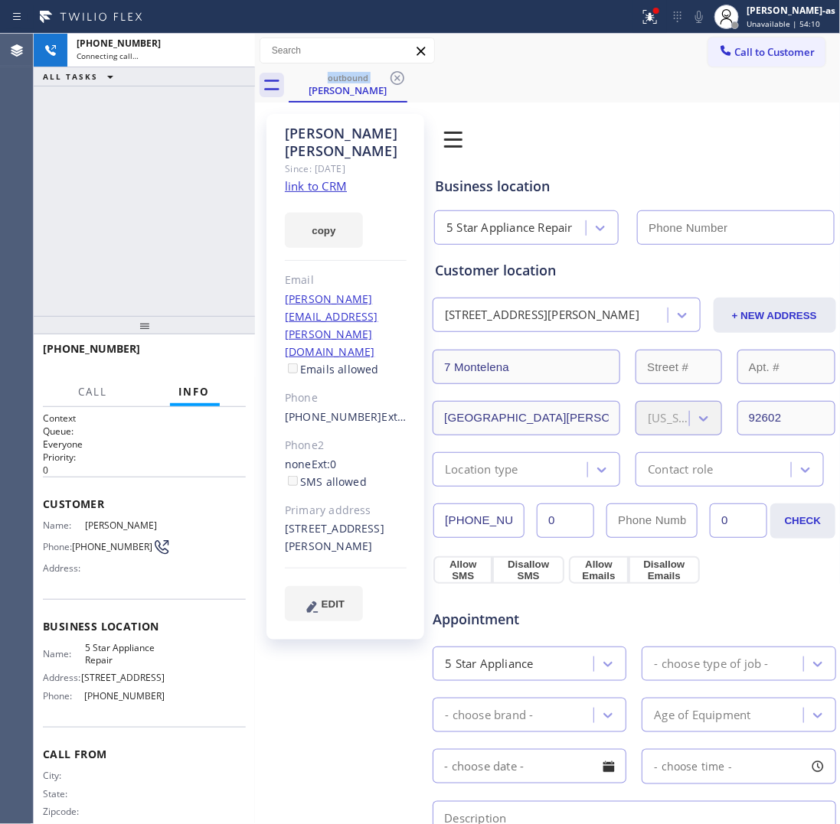
type input "[PHONE_NUMBER]"
click at [180, 182] on div "+19499819055 Connecting call… ALL TASKS ALL TASKS ACTIVE TASKS TASKS IN WRAP UP" at bounding box center [144, 175] width 221 height 282
click at [184, 197] on div "+19499819055 Connecting call… ALL TASKS ALL TASKS ACTIVE TASKS TASKS IN WRAP UP" at bounding box center [144, 175] width 221 height 282
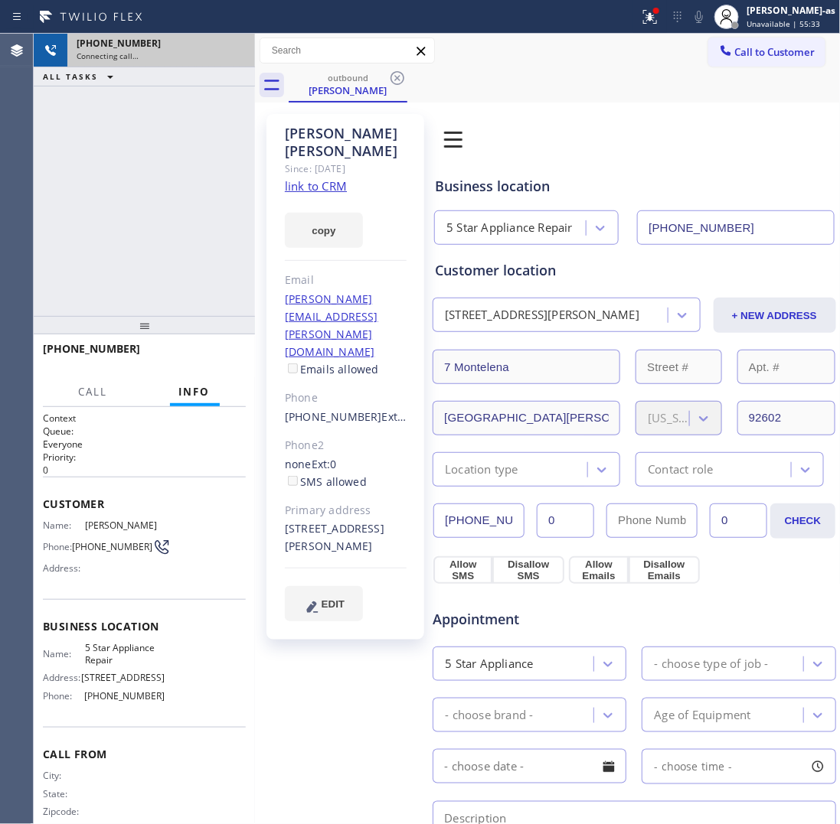
click at [172, 41] on div "+19499819055" at bounding box center [161, 43] width 169 height 13
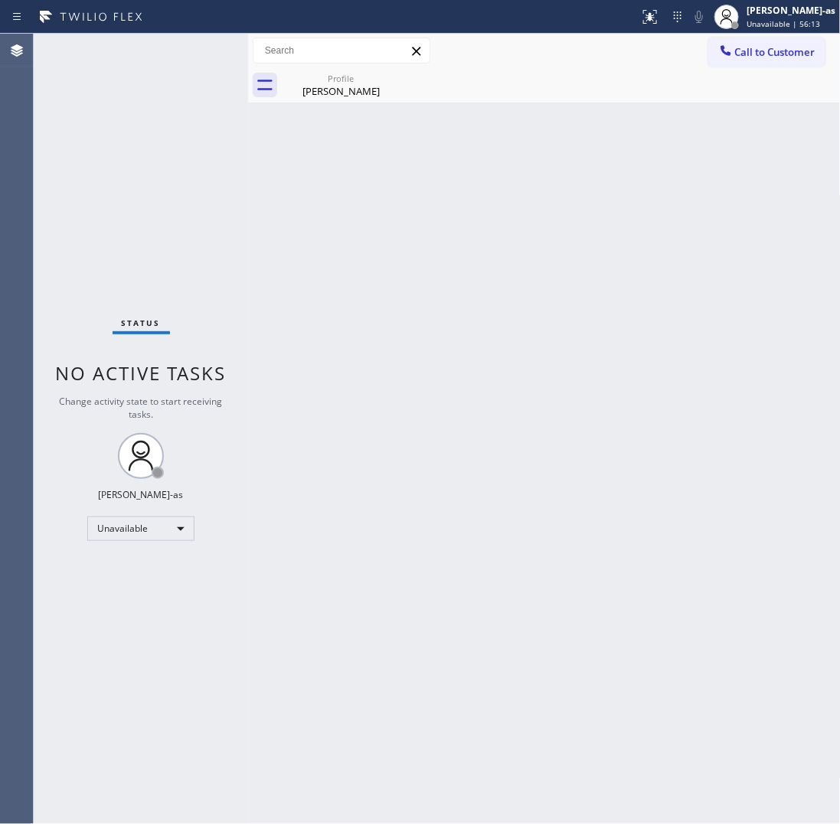
click at [468, 449] on div "Back to Dashboard Change Sender ID Customers Technicians Select a contact Outbo…" at bounding box center [544, 429] width 592 height 791
click at [354, 86] on div "Cindy Bui" at bounding box center [341, 91] width 116 height 14
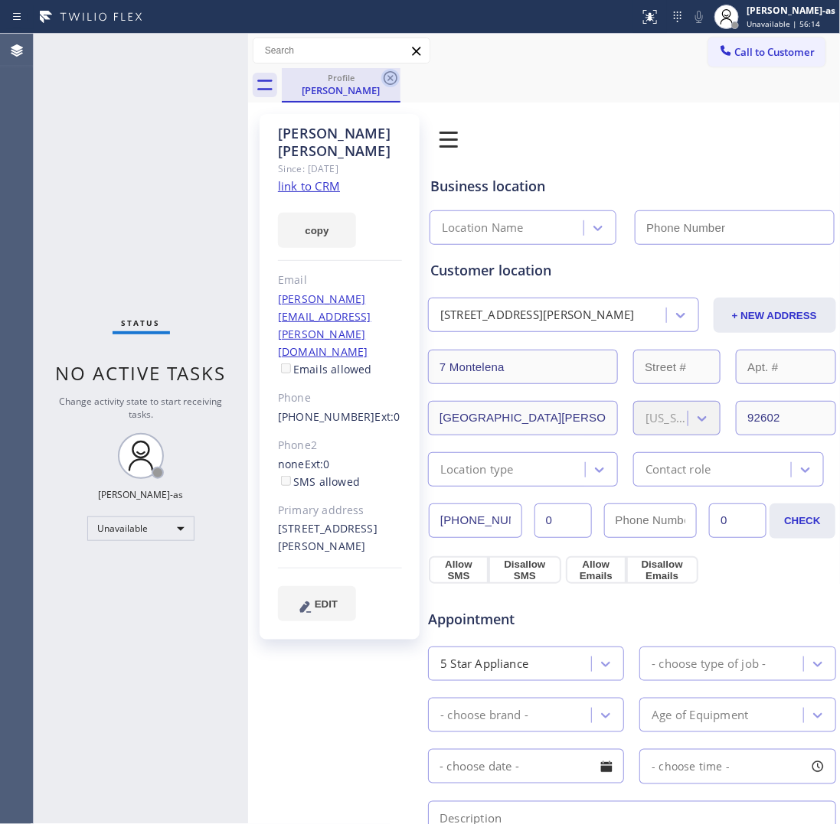
click at [389, 74] on icon at bounding box center [390, 78] width 18 height 18
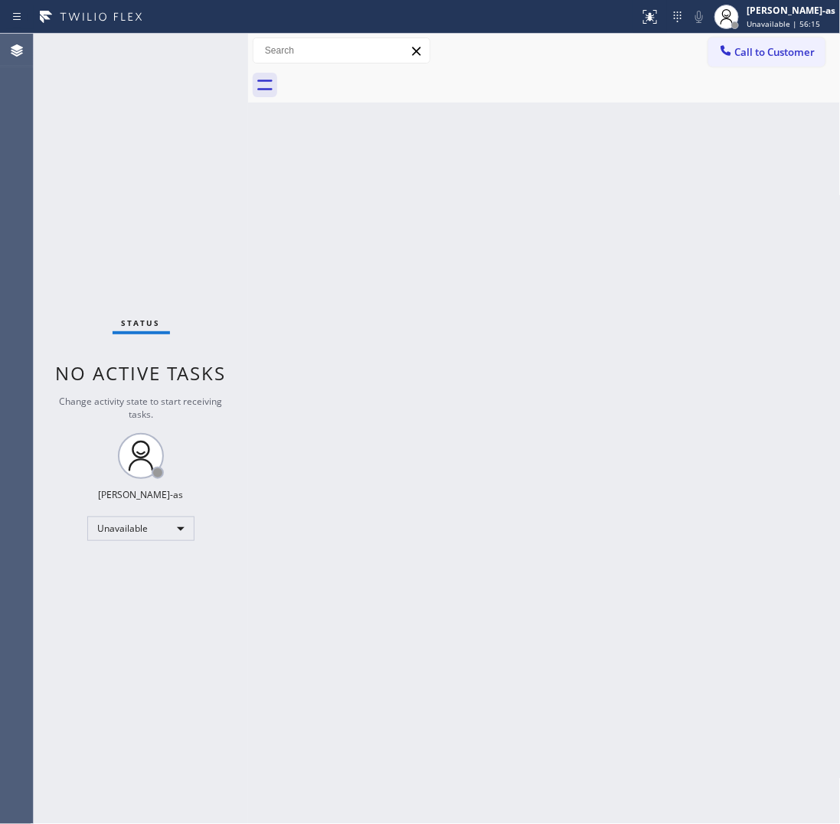
click at [174, 301] on div "Status No active tasks Change activity state to start receiving tasks. [PERSON_…" at bounding box center [141, 429] width 214 height 791
click at [594, 335] on div "Back to Dashboard Change Sender ID Customers Technicians Select a contact Outbo…" at bounding box center [544, 429] width 592 height 791
click at [752, 54] on span "Call to Customer" at bounding box center [775, 52] width 80 height 14
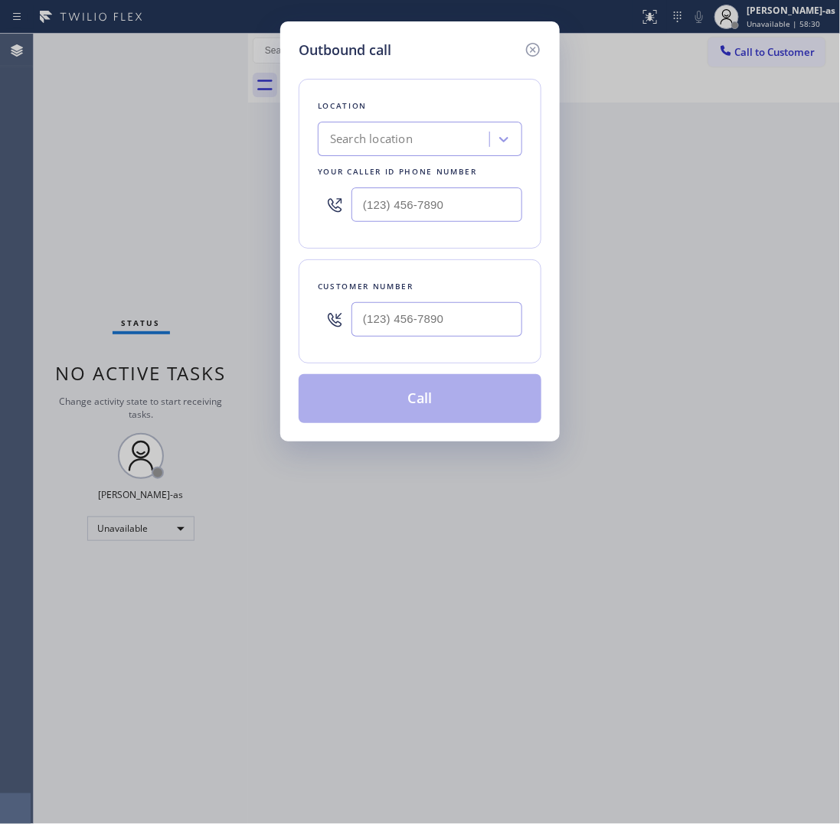
click at [444, 302] on div at bounding box center [436, 320] width 171 height 50
click at [464, 315] on input "(___) ___-____" at bounding box center [436, 319] width 171 height 34
paste input "310) 662-1015"
click at [108, 207] on div "Outbound call Location Search location Your caller id phone number Customer num…" at bounding box center [420, 412] width 840 height 824
click at [532, 46] on icon at bounding box center [533, 50] width 18 height 18
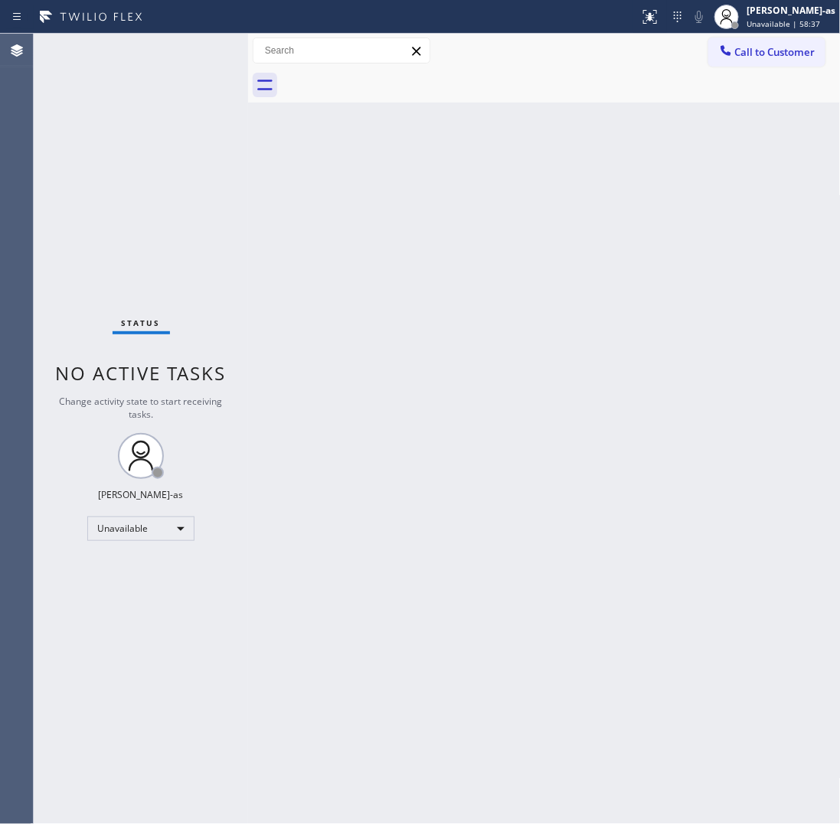
click at [503, 390] on div "Back to Dashboard Change Sender ID Customers Technicians Select a contact Outbo…" at bounding box center [544, 429] width 592 height 791
click at [737, 51] on span "Call to Customer" at bounding box center [775, 52] width 80 height 14
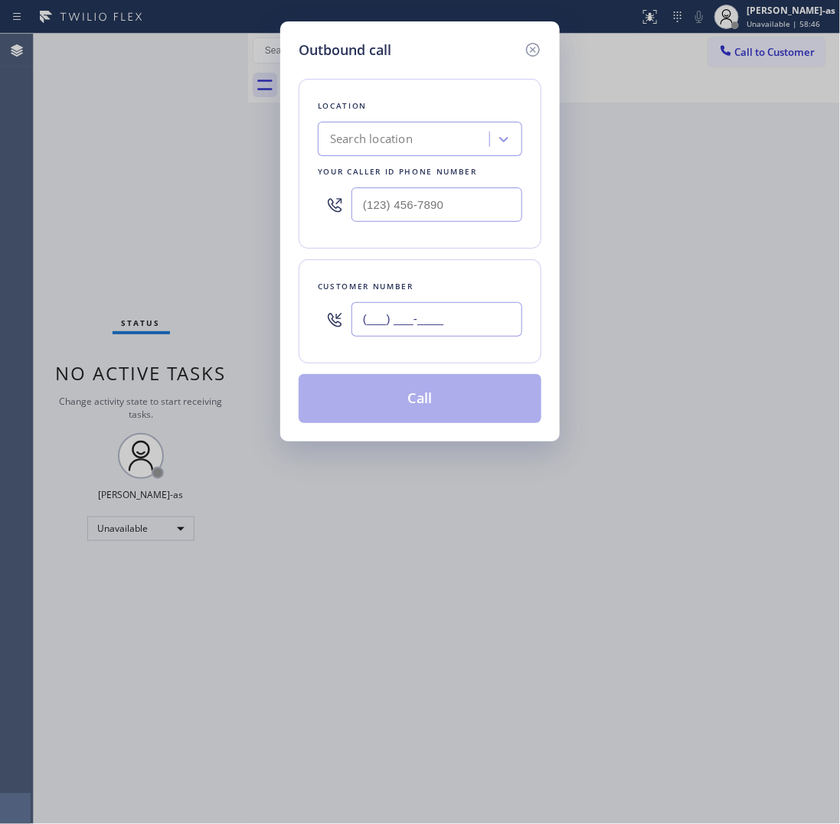
click at [491, 311] on input "(___) ___-____" at bounding box center [436, 319] width 171 height 34
paste input "310) 662-1015"
type input "(310) 662-1015"
click at [377, 135] on div "Search location" at bounding box center [371, 140] width 83 height 18
paste input "Electric Wire Services Torrance"
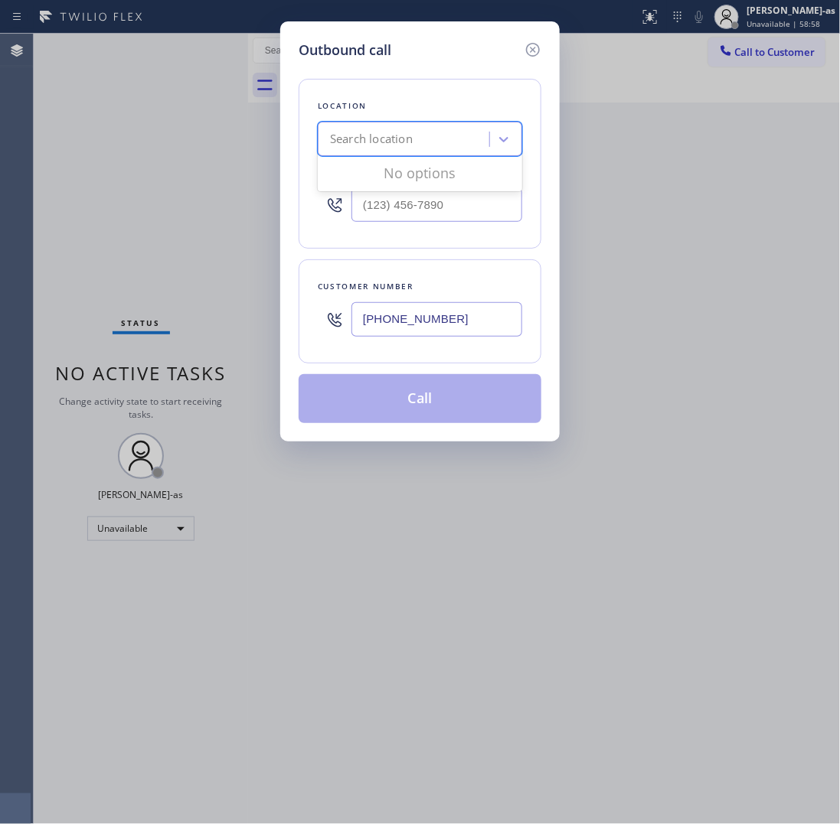
type input "Electric Wire Services Torrance"
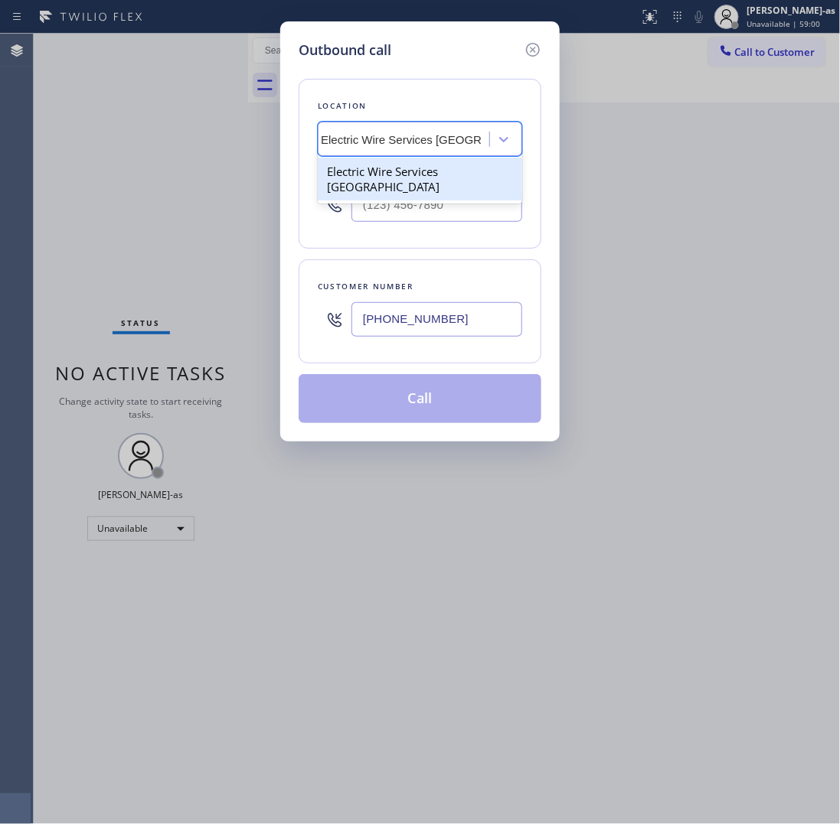
click at [362, 177] on div "Electric Wire Services Torrance" at bounding box center [420, 179] width 204 height 43
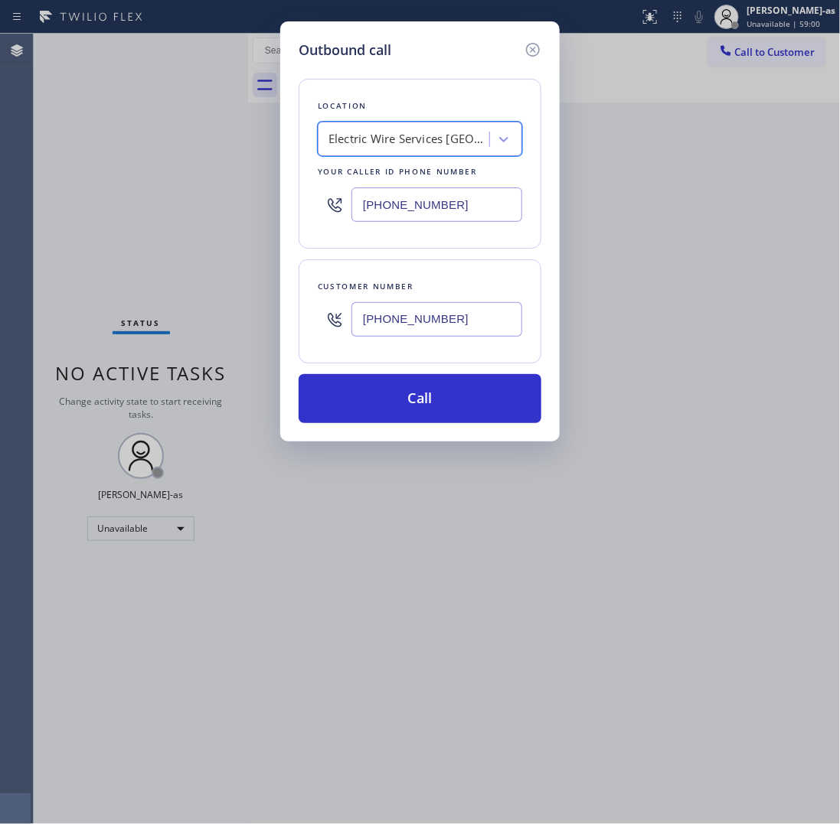
type input "(310) 340-6345"
drag, startPoint x: 364, startPoint y: 400, endPoint x: 801, endPoint y: 484, distance: 445.1
click at [364, 400] on button "Call" at bounding box center [420, 398] width 243 height 49
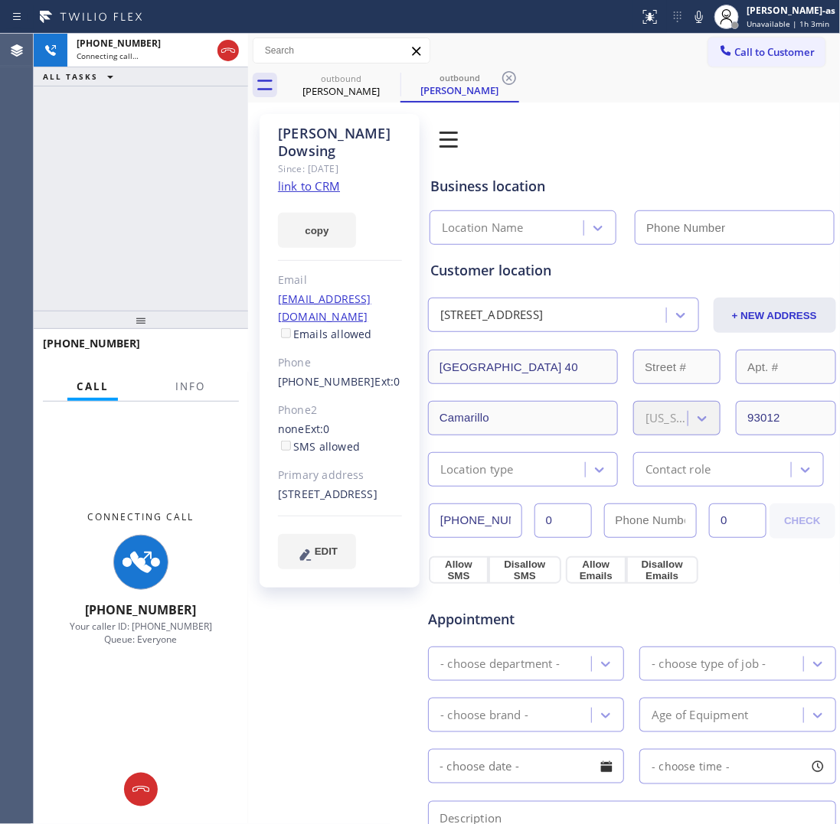
type input "(310) 340-6345"
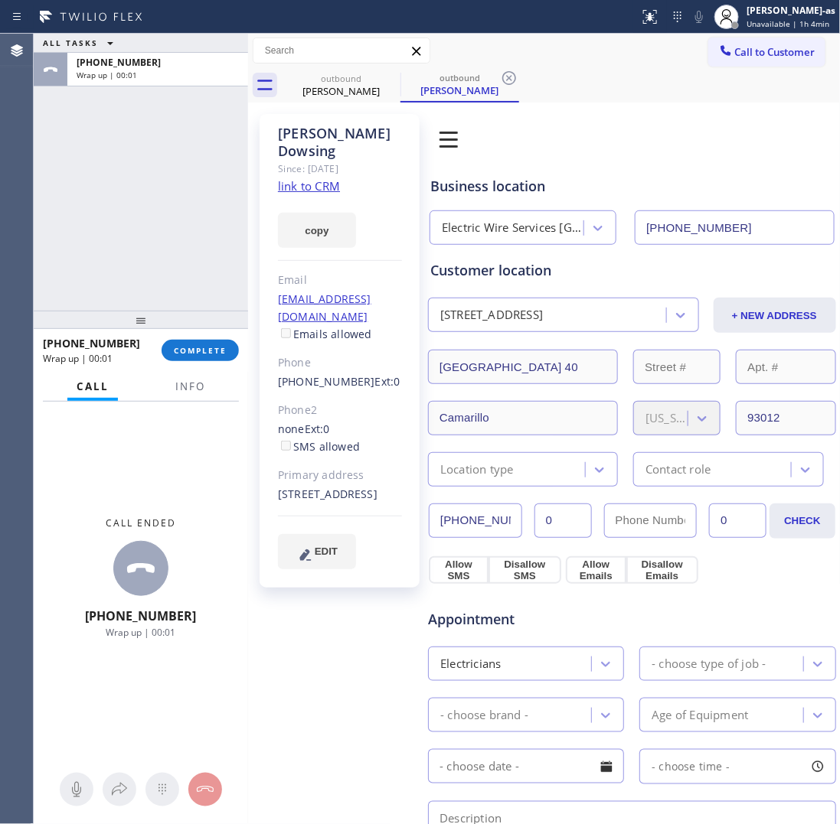
click at [117, 217] on div "ALL TASKS ALL TASKS ACTIVE TASKS TASKS IN WRAP UP +13106621015 Wrap up | 00:01" at bounding box center [141, 172] width 214 height 277
drag, startPoint x: 190, startPoint y: 326, endPoint x: 207, endPoint y: 383, distance: 59.3
click at [188, 329] on div at bounding box center [141, 320] width 214 height 18
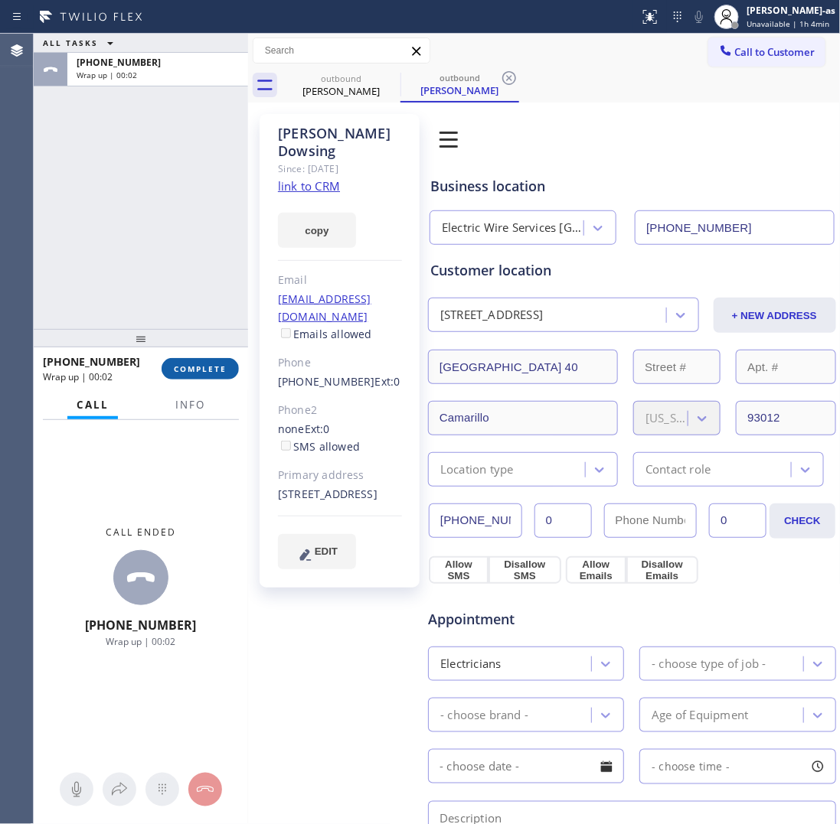
click at [208, 364] on span "COMPLETE" at bounding box center [200, 369] width 53 height 11
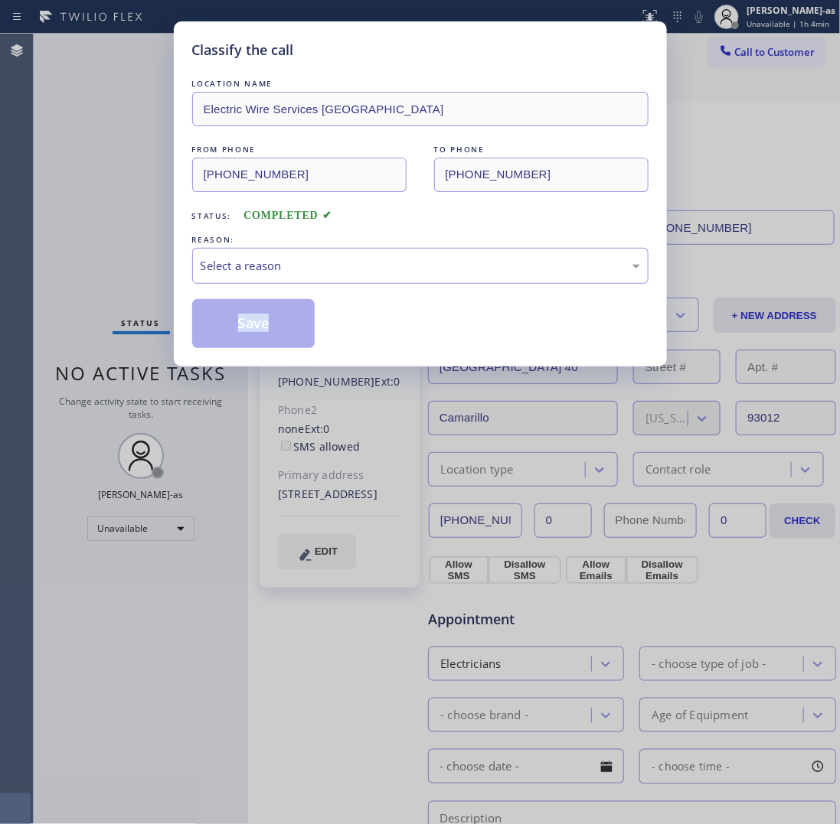
click at [208, 368] on div "Classify the call LOCATION NAME Electric Wire Services Torrance FROM PHONE (310…" at bounding box center [420, 412] width 840 height 824
click at [208, 367] on div "Classify the call LOCATION NAME Electric Wire Services Torrance FROM PHONE (310…" at bounding box center [420, 412] width 840 height 824
click at [346, 269] on div "Select a reason" at bounding box center [420, 266] width 439 height 18
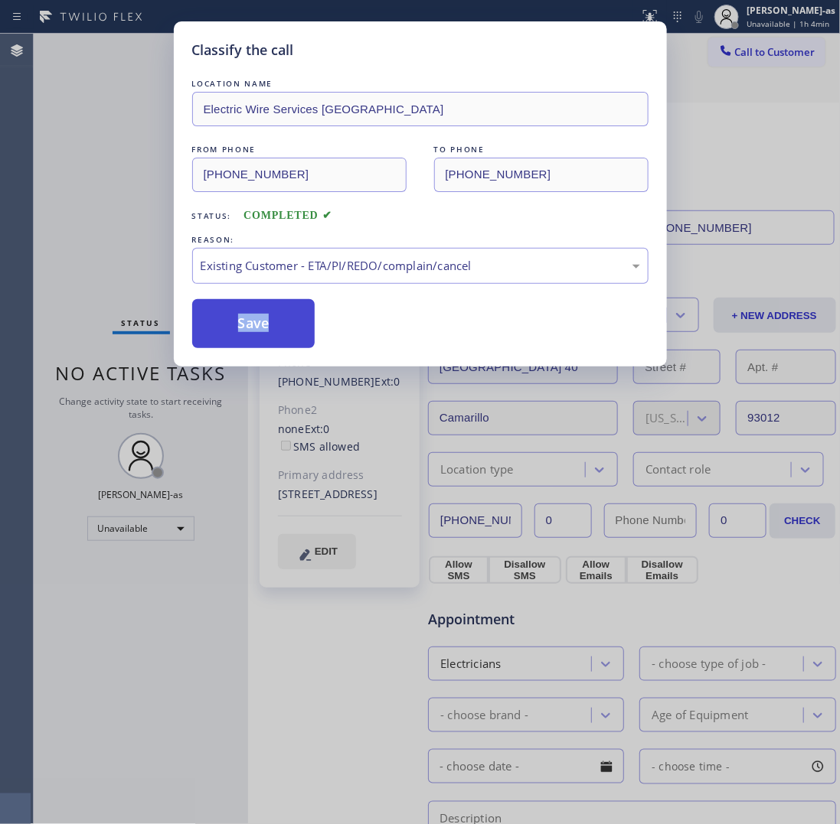
click at [273, 316] on button "Save" at bounding box center [253, 323] width 123 height 49
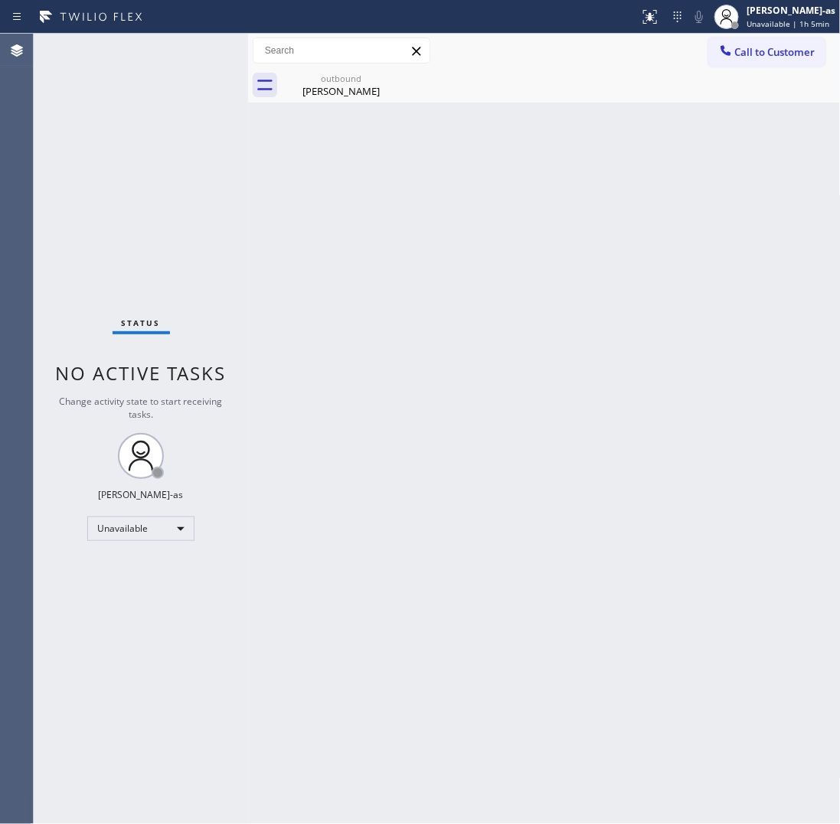
click at [737, 69] on div "outbound John Dowsing" at bounding box center [561, 85] width 559 height 34
click at [741, 62] on button "Call to Customer" at bounding box center [766, 52] width 117 height 29
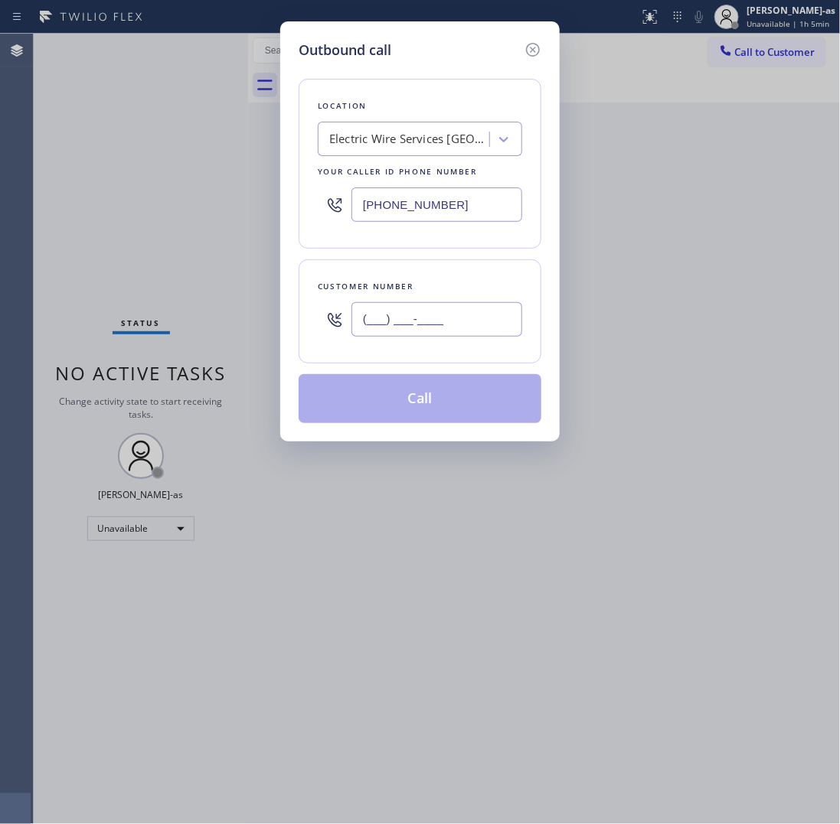
click at [460, 337] on input "(___) ___-____" at bounding box center [436, 319] width 171 height 34
paste input "708) 848-7296"
type input "(708) 848-7296"
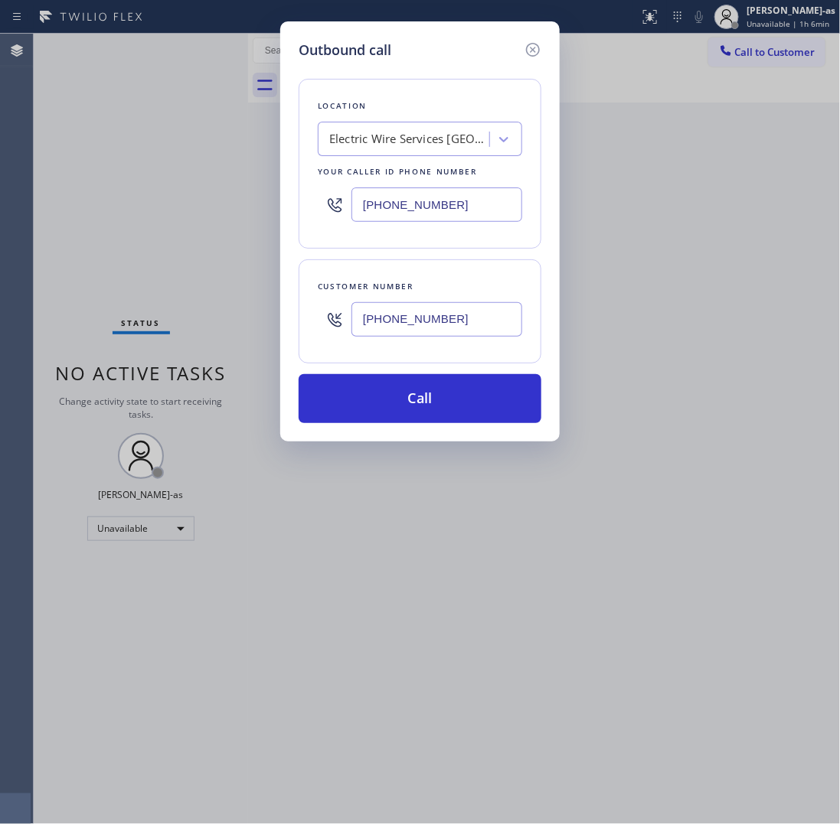
click at [473, 208] on input "(310) 340-6345" at bounding box center [436, 205] width 171 height 34
paste input "855) 731-4952"
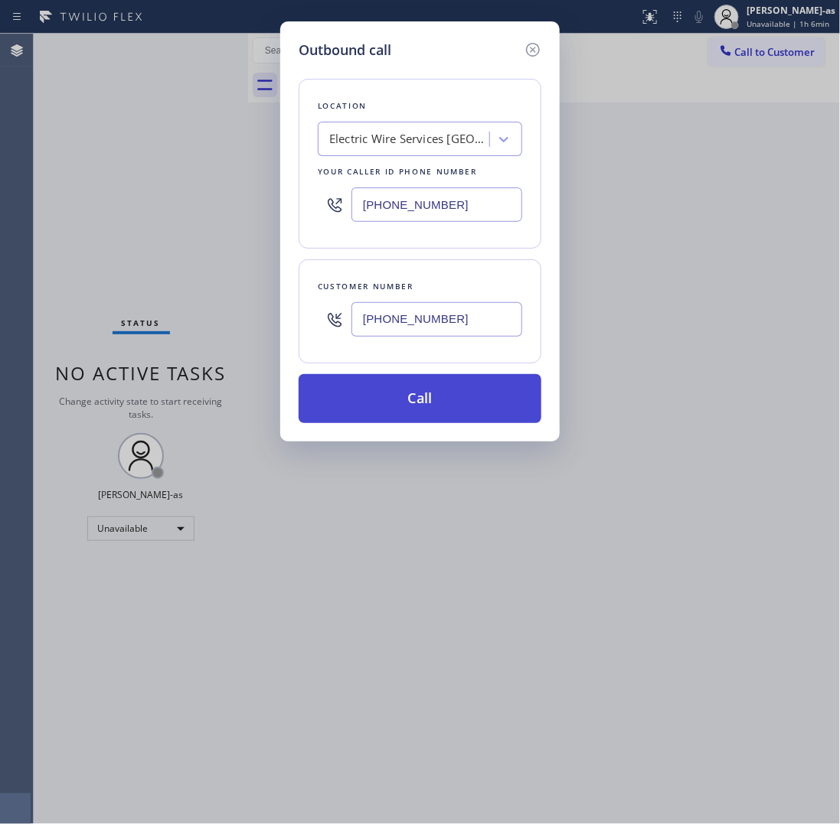
type input "[PHONE_NUMBER]"
click at [465, 388] on button "Call" at bounding box center [420, 398] width 243 height 49
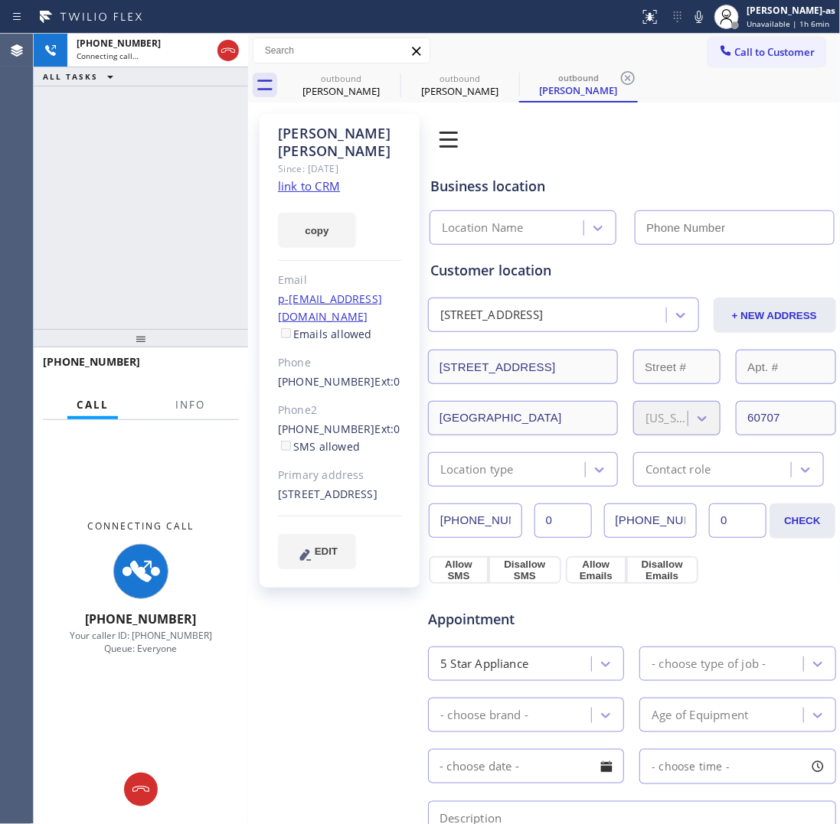
type input "[PHONE_NUMBER]"
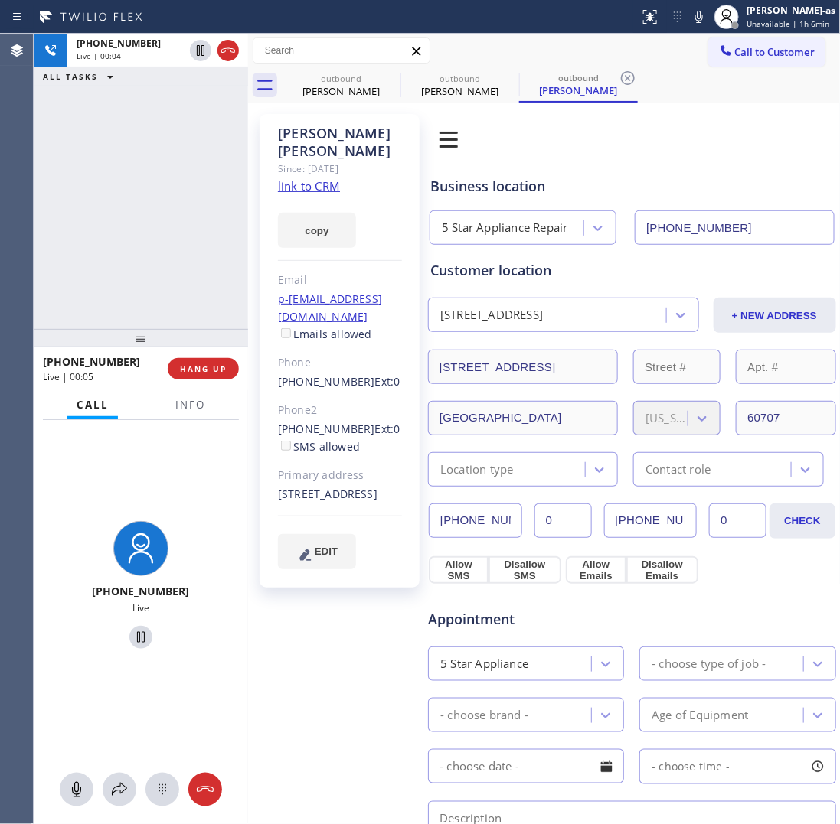
click at [188, 191] on div "+17088487296 Live | 00:04 ALL TASKS ALL TASKS ACTIVE TASKS TASKS IN WRAP UP" at bounding box center [141, 181] width 214 height 295
click at [195, 376] on button "HANG UP" at bounding box center [203, 368] width 71 height 21
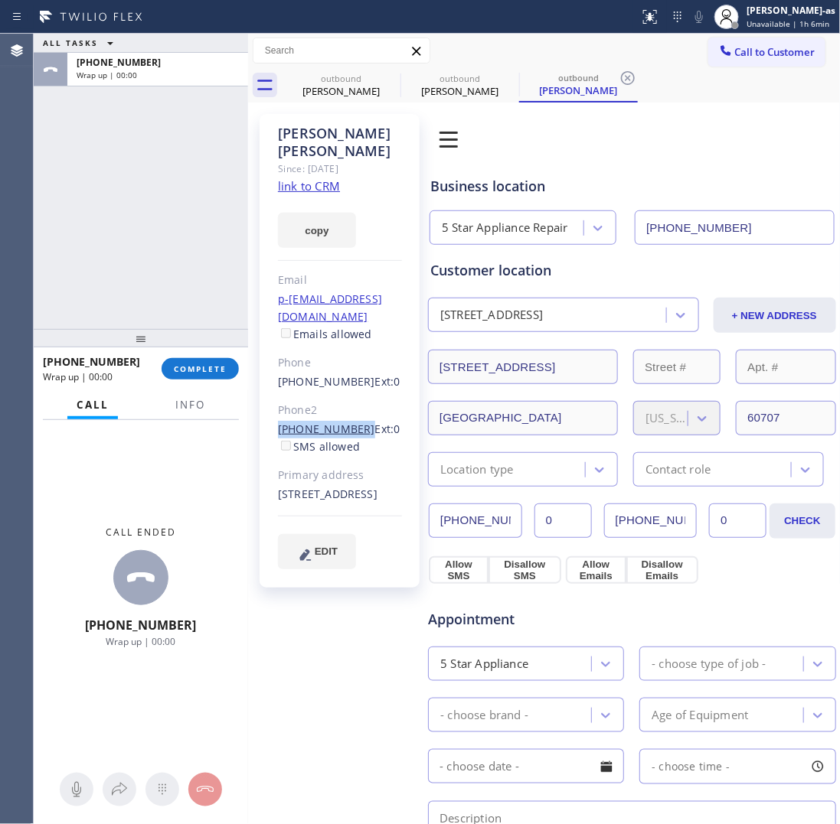
drag, startPoint x: 264, startPoint y: 410, endPoint x: 352, endPoint y: 413, distance: 88.1
click at [352, 413] on div "Paul Grimes Since: 20 may 2020 link to CRM copy Email p-pgrimes@comcast.net Ema…" at bounding box center [340, 351] width 160 height 474
copy link "(708) 309-3247"
click at [191, 347] on div at bounding box center [141, 338] width 214 height 18
click at [195, 369] on span "COMPLETE" at bounding box center [200, 369] width 53 height 11
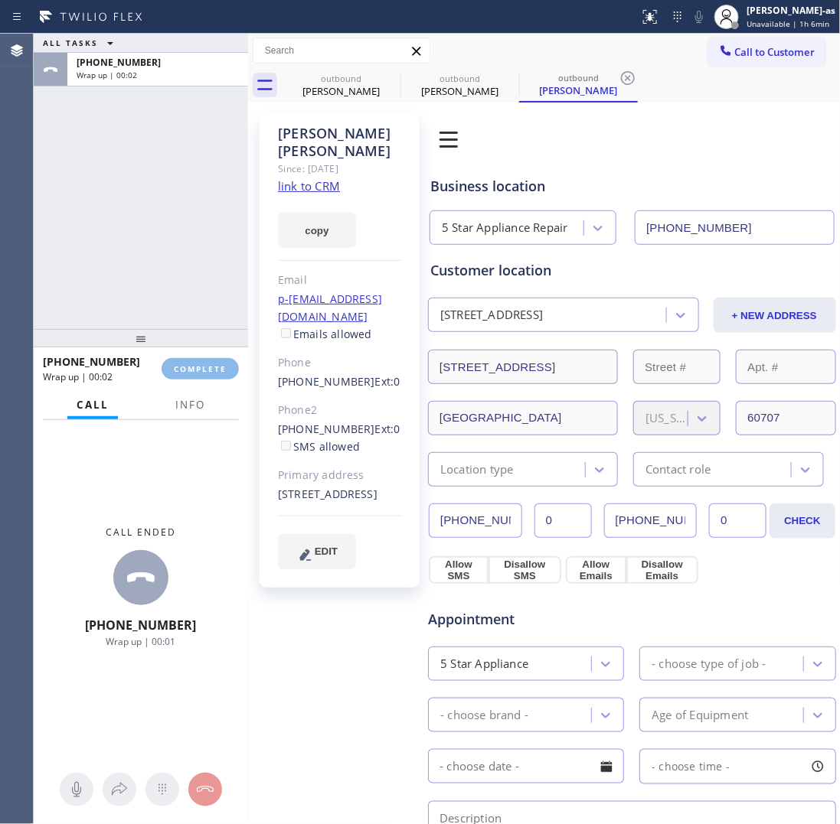
drag, startPoint x: 165, startPoint y: 276, endPoint x: 201, endPoint y: 270, distance: 36.5
click at [165, 273] on div "ALL TASKS ALL TASKS ACTIVE TASKS TASKS IN WRAP UP +17088487296 Wrap up | 00:02" at bounding box center [141, 181] width 214 height 295
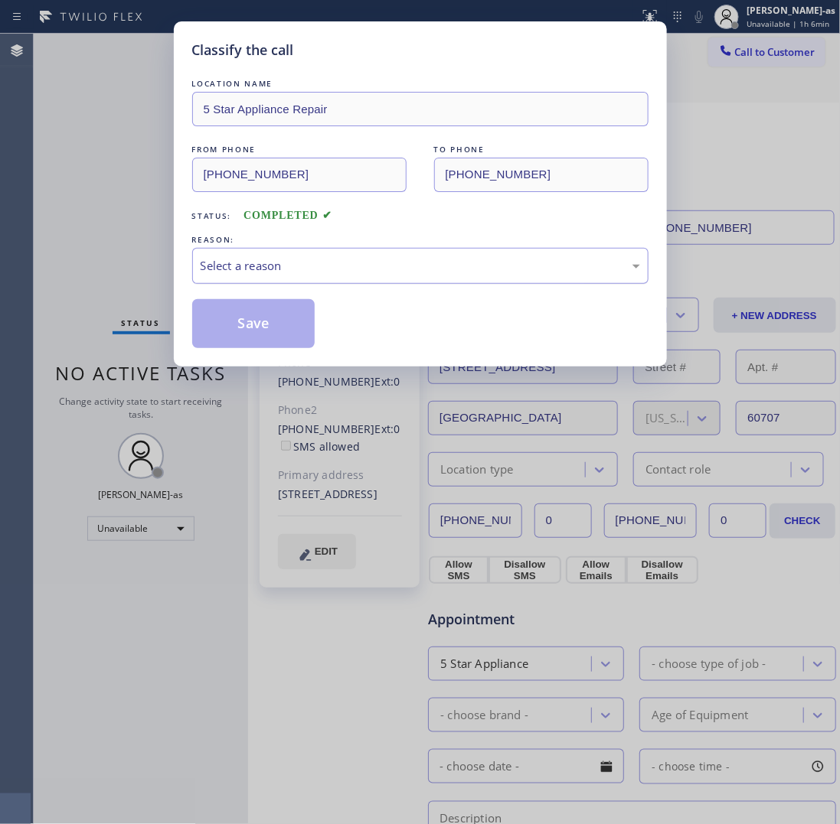
drag, startPoint x: 318, startPoint y: 266, endPoint x: 350, endPoint y: 279, distance: 35.0
click at [330, 270] on div "Select a reason" at bounding box center [420, 266] width 439 height 18
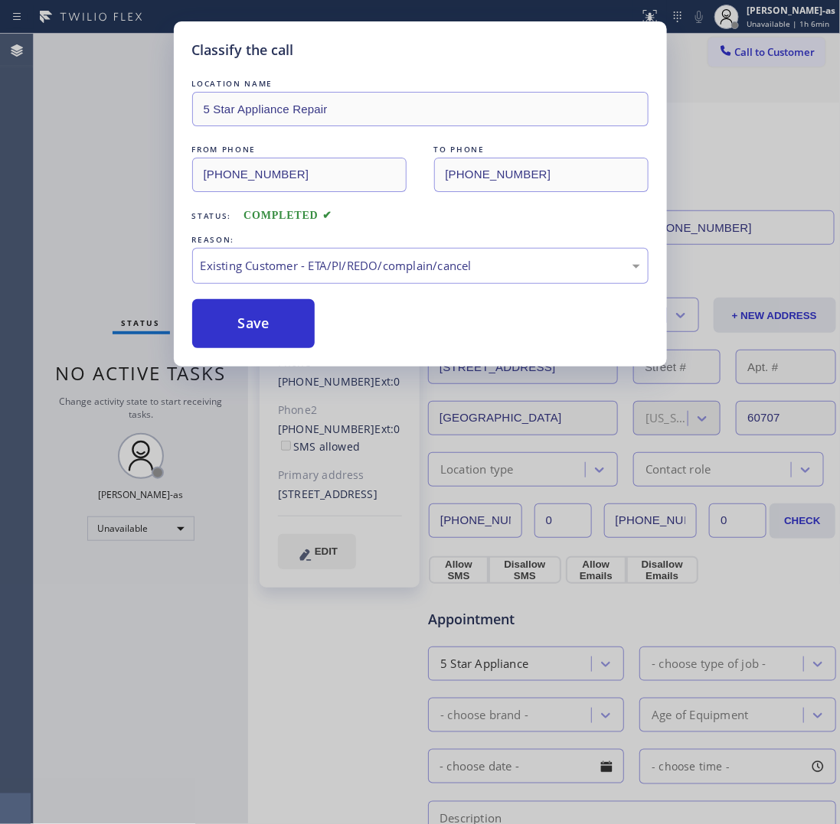
click at [266, 327] on button "Save" at bounding box center [253, 323] width 123 height 49
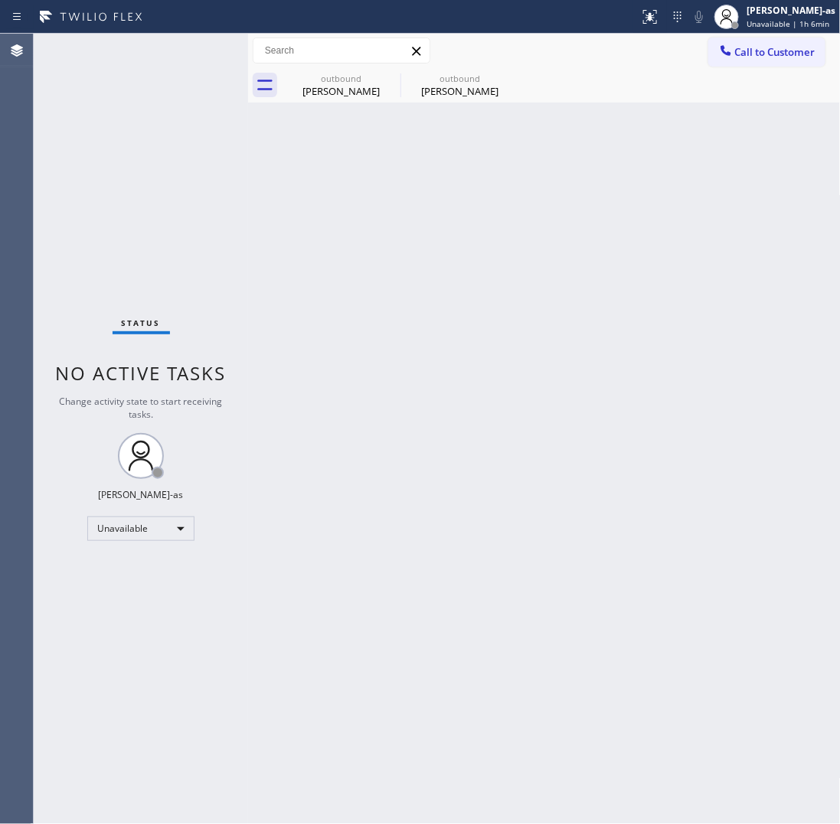
click at [763, 55] on span "Call to Customer" at bounding box center [775, 52] width 80 height 14
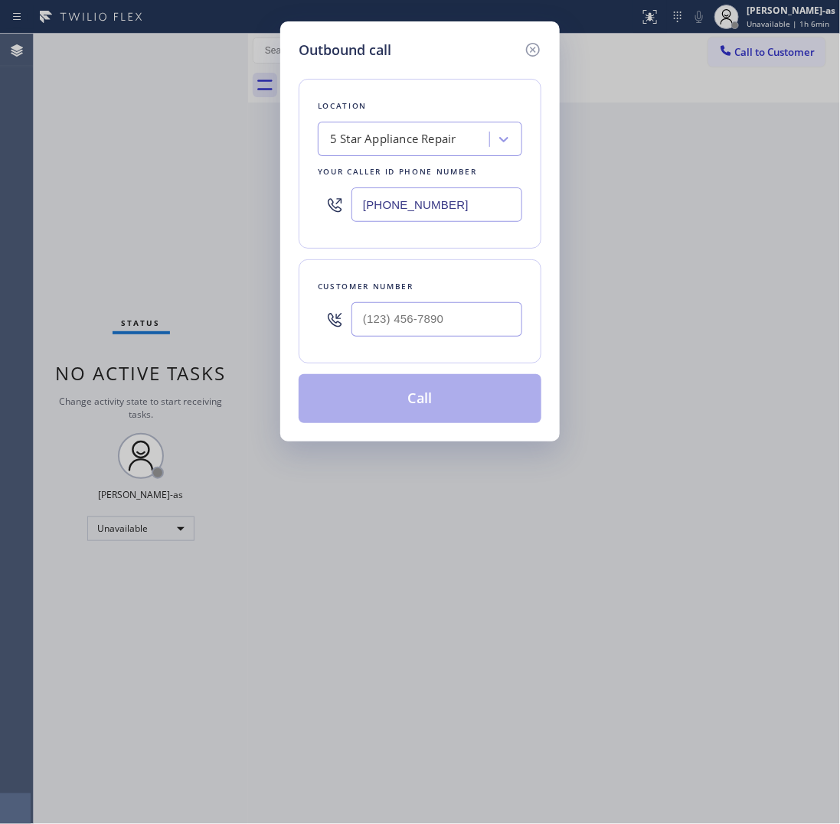
click at [429, 299] on div at bounding box center [436, 320] width 171 height 50
click at [465, 308] on input "(___) ___-____" at bounding box center [436, 319] width 171 height 34
paste input "708) 309-3247"
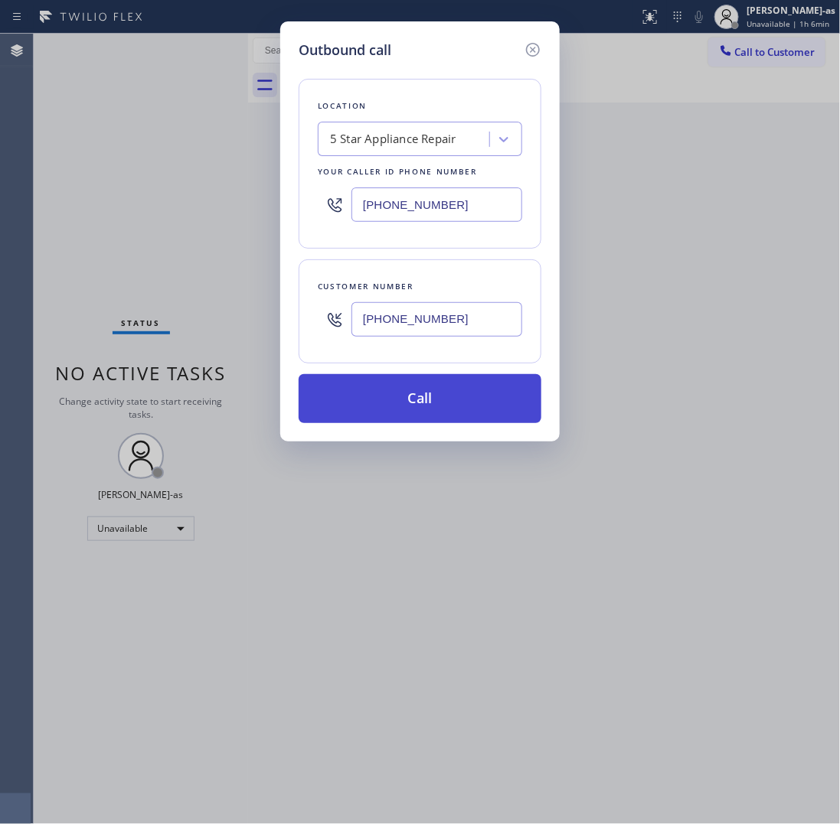
type input "(708) 309-3247"
click at [464, 402] on button "Call" at bounding box center [420, 398] width 243 height 49
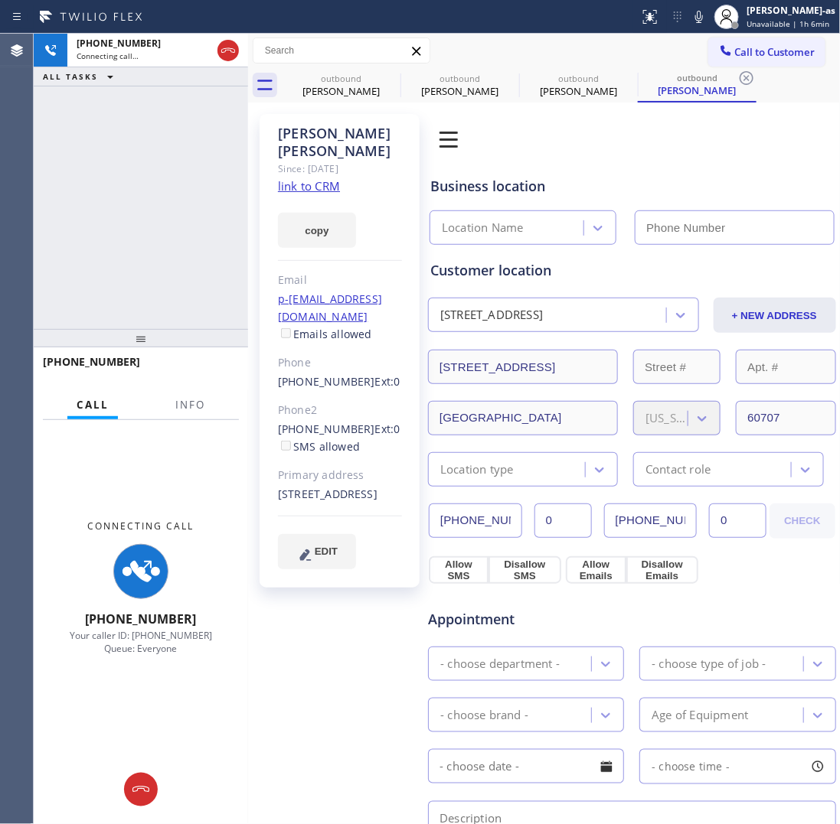
drag, startPoint x: 181, startPoint y: 240, endPoint x: 289, endPoint y: 193, distance: 116.9
click at [201, 238] on div "+17083093247 Connecting call… ALL TASKS ALL TASKS ACTIVE TASKS TASKS IN WRAP UP" at bounding box center [141, 181] width 214 height 295
click at [293, 178] on link "link to CRM" at bounding box center [309, 185] width 62 height 15
type input "[PHONE_NUMBER]"
drag, startPoint x: 122, startPoint y: 142, endPoint x: 207, endPoint y: 102, distance: 93.8
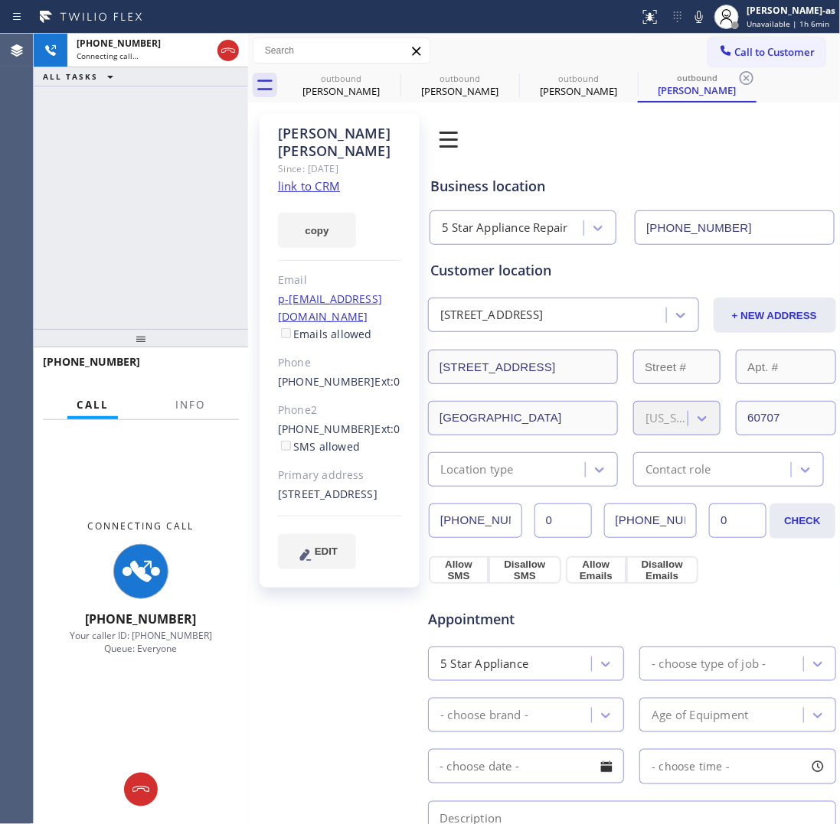
click at [124, 142] on div "+17083093247 Connecting call… ALL TASKS ALL TASKS ACTIVE TASKS TASKS IN WRAP UP" at bounding box center [141, 181] width 214 height 295
drag, startPoint x: 212, startPoint y: 59, endPoint x: 226, endPoint y: 56, distance: 14.1
click at [222, 57] on div "+17083093247 Connecting call…" at bounding box center [141, 51] width 214 height 34
click at [224, 54] on icon at bounding box center [228, 50] width 18 height 18
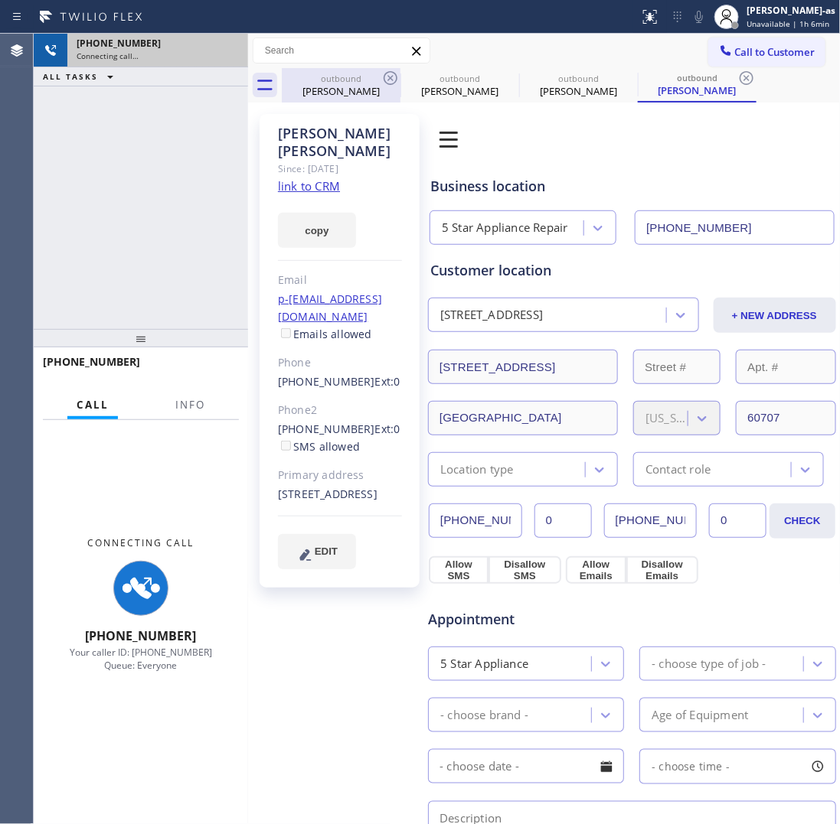
click at [328, 85] on div "John Dowsing" at bounding box center [341, 91] width 116 height 14
type input "(310) 340-6345"
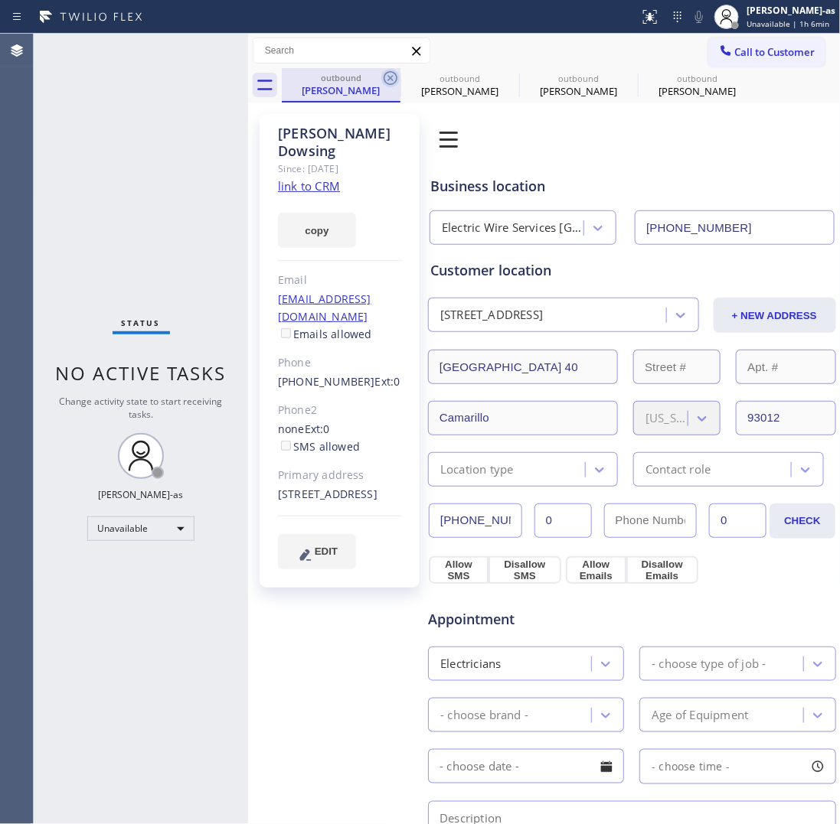
click at [390, 74] on icon at bounding box center [390, 78] width 18 height 18
click at [0, 0] on icon at bounding box center [0, 0] width 0 height 0
type input "[PHONE_NUMBER]"
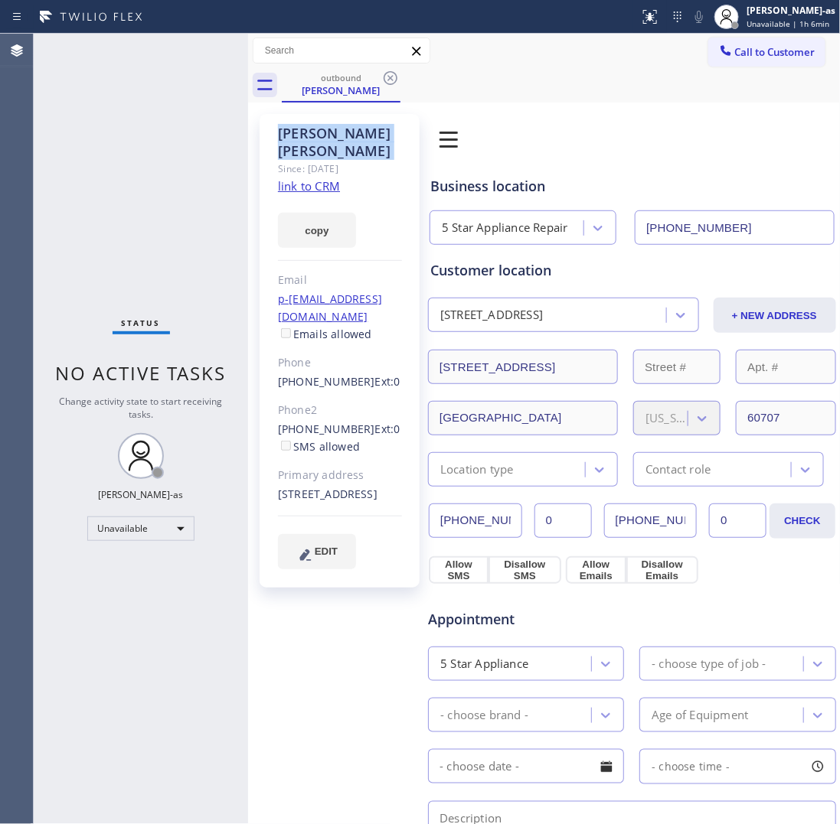
click at [390, 74] on icon at bounding box center [390, 78] width 18 height 18
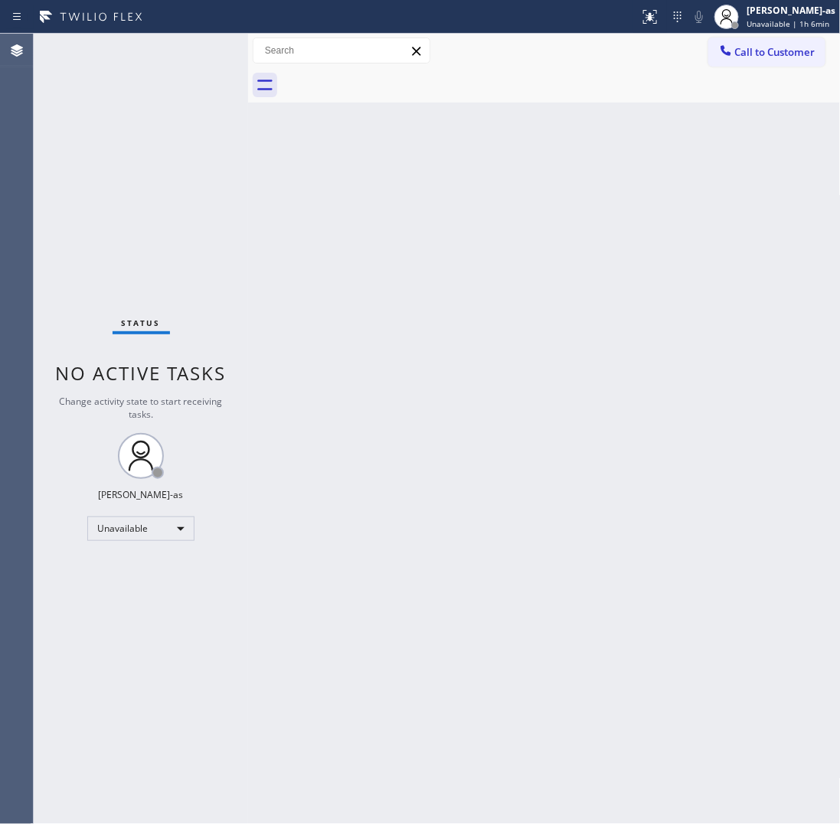
click at [390, 74] on div at bounding box center [561, 85] width 559 height 34
click at [766, 43] on button "Call to Customer" at bounding box center [766, 52] width 117 height 29
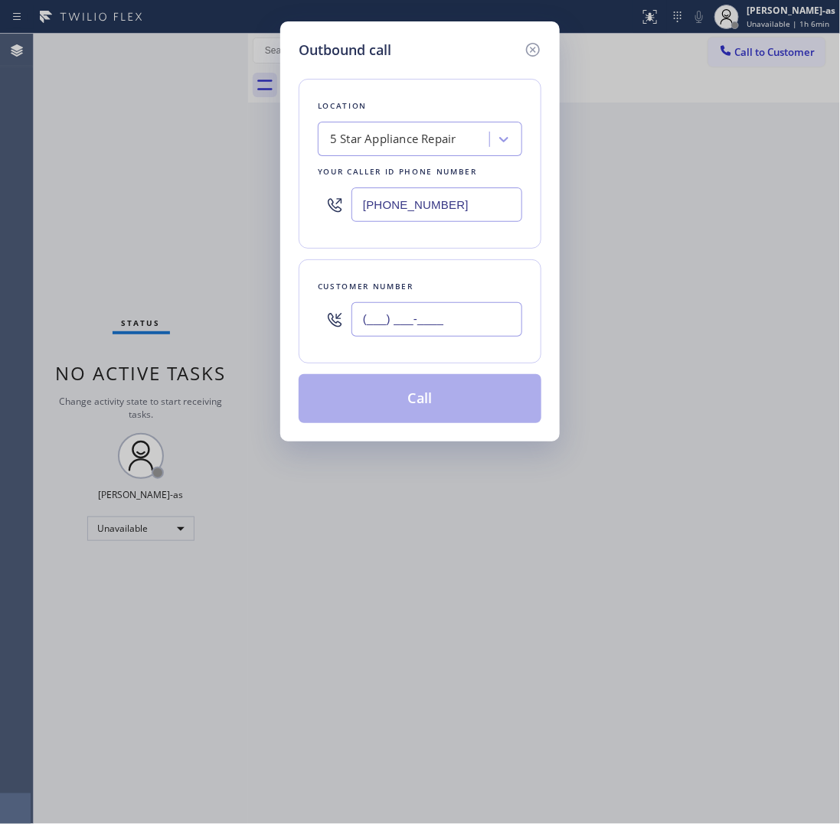
click at [433, 318] on input "(___) ___-____" at bounding box center [436, 319] width 171 height 34
paste input "949) 500-1522"
type input "(949) 500-1522"
click at [383, 142] on div "5 Star Appliance Repair" at bounding box center [393, 140] width 126 height 18
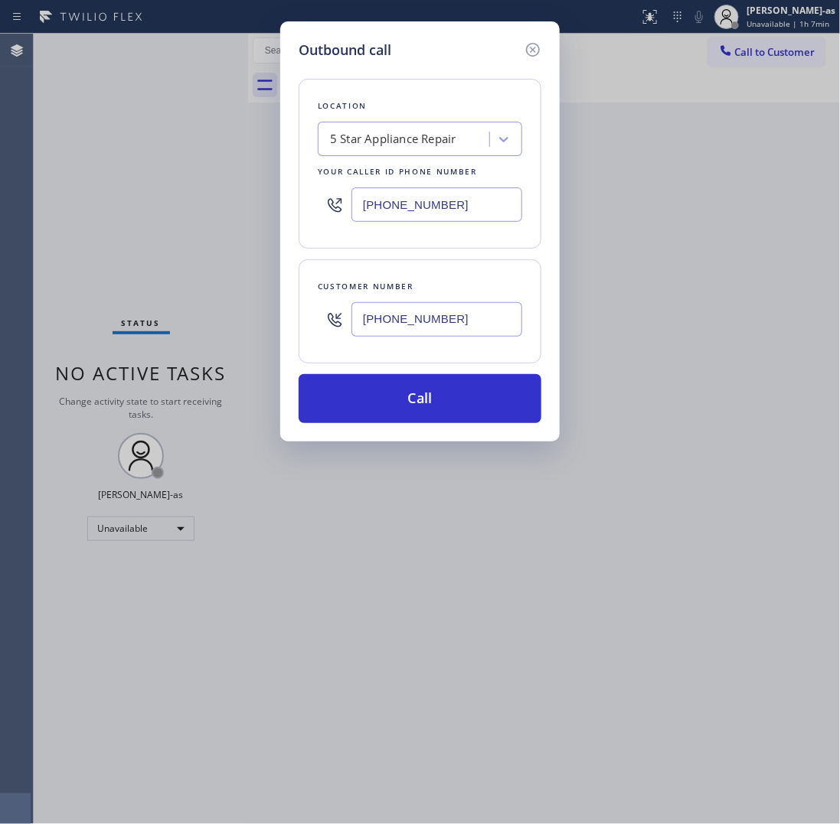
click at [429, 201] on input "[PHONE_NUMBER]" at bounding box center [436, 205] width 171 height 34
paste input "999-4417"
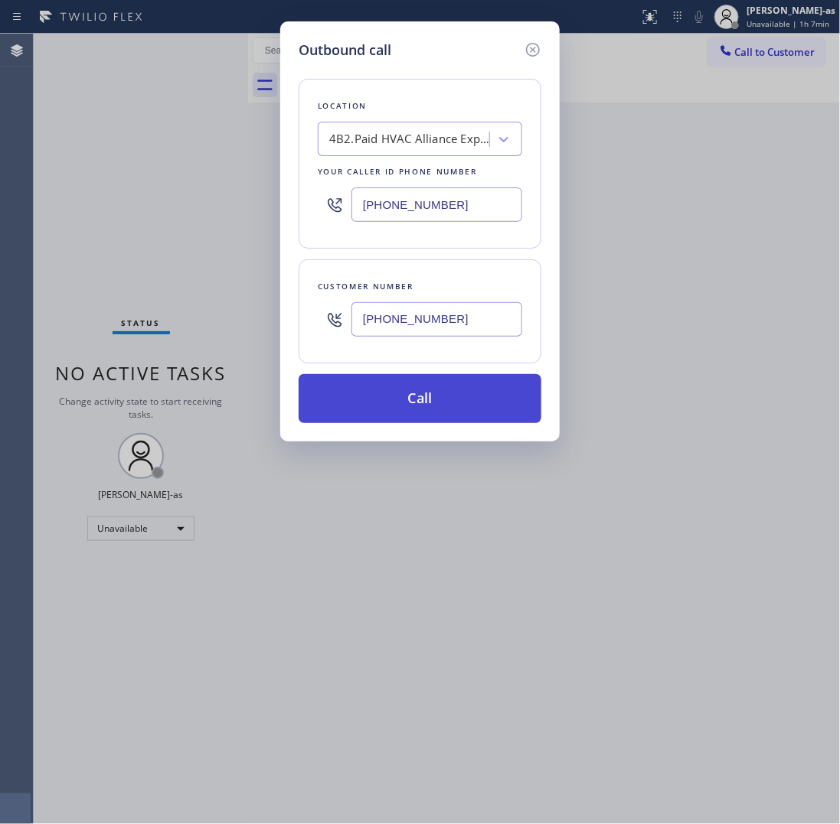
type input "[PHONE_NUMBER]"
click at [410, 397] on button "Call" at bounding box center [420, 398] width 243 height 49
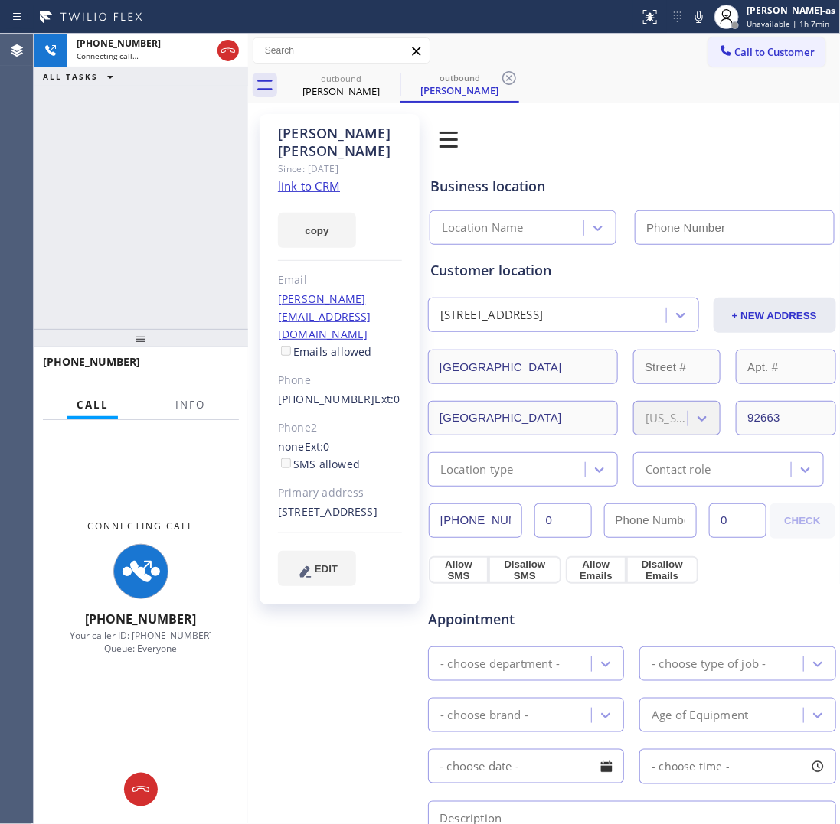
type input "[PHONE_NUMBER]"
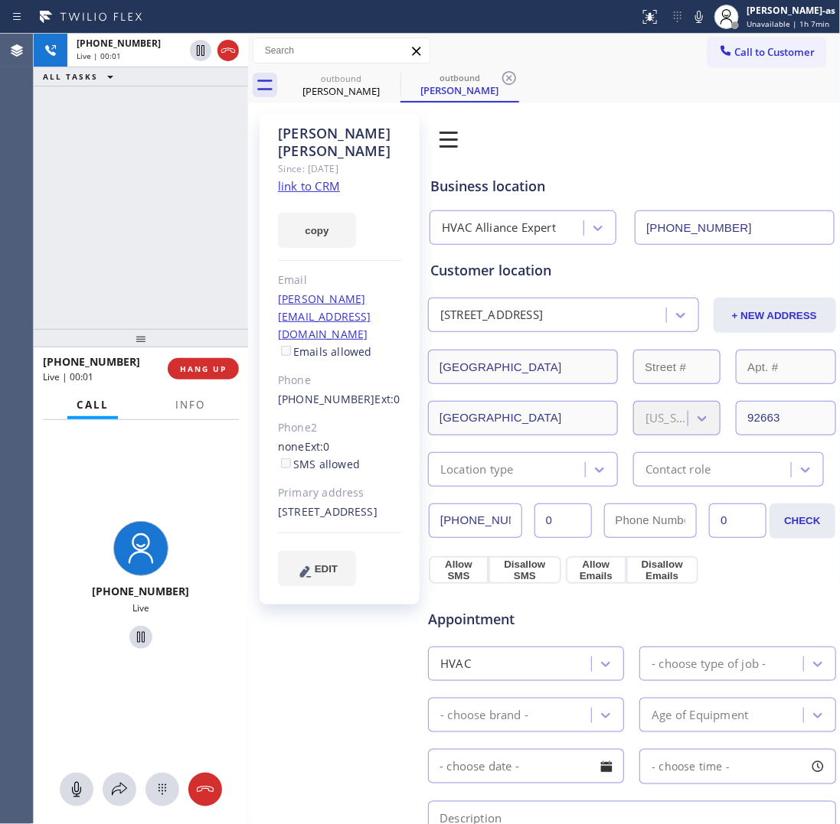
drag, startPoint x: 168, startPoint y: 238, endPoint x: 184, endPoint y: 389, distance: 151.6
click at [167, 241] on div "+19495001522 Live | 00:01 ALL TASKS ALL TASKS ACTIVE TASKS TASKS IN WRAP UP" at bounding box center [141, 181] width 214 height 295
click at [190, 373] on span "HANG UP" at bounding box center [203, 369] width 47 height 11
click at [155, 265] on div "+19495001522 Live | 00:02 ALL TASKS ALL TASKS ACTIVE TASKS TASKS IN WRAP UP" at bounding box center [141, 181] width 214 height 295
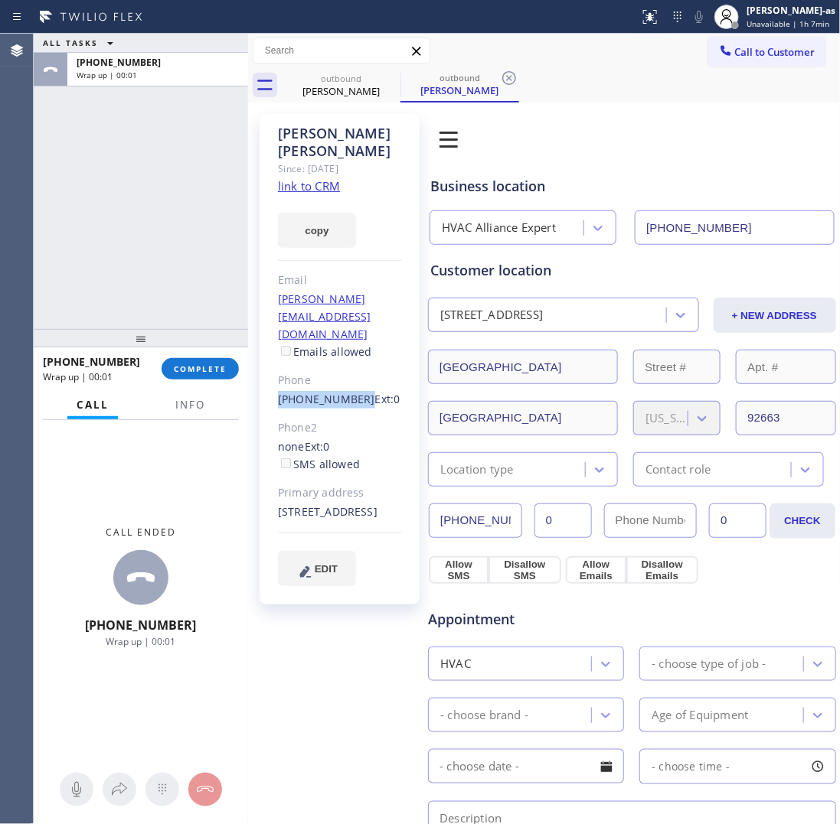
drag, startPoint x: 269, startPoint y: 350, endPoint x: 354, endPoint y: 348, distance: 84.2
click at [354, 348] on div "David Wooters Since: 20 may 2020 link to CRM copy Email dave@stoyandesign.com E…" at bounding box center [340, 359] width 160 height 491
copy link "(949) 500-1522"
click at [209, 351] on div "+19495001522 Wrap up | 00:01 COMPLETE" at bounding box center [141, 369] width 196 height 40
click at [201, 375] on button "COMPLETE" at bounding box center [200, 368] width 77 height 21
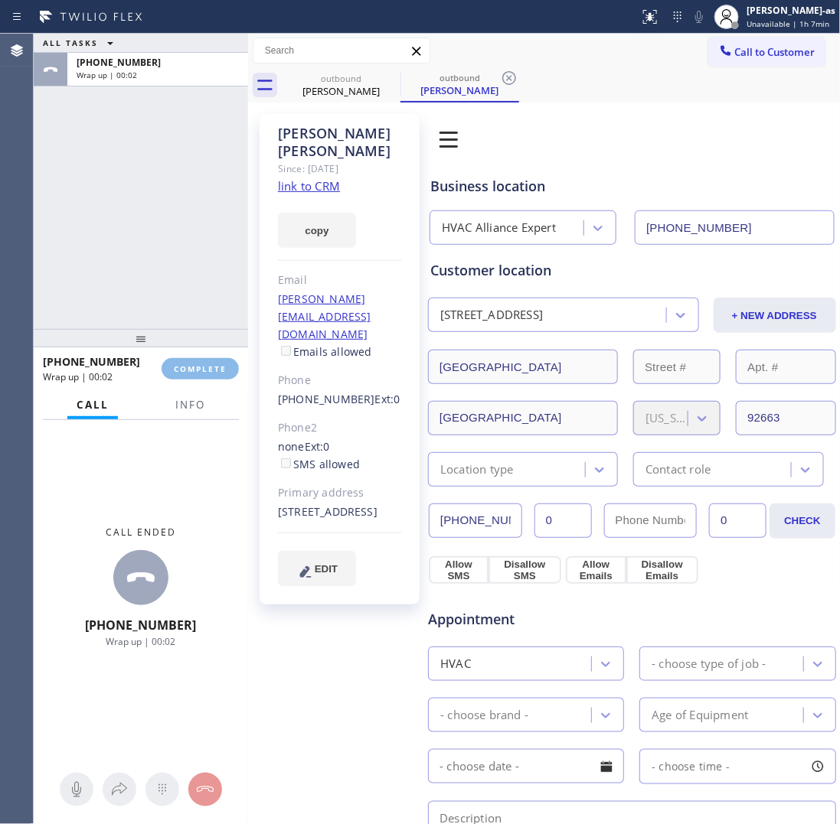
click at [172, 270] on div "ALL TASKS ALL TASKS ACTIVE TASKS TASKS IN WRAP UP +19495001522 Wrap up | 00:02" at bounding box center [141, 181] width 214 height 295
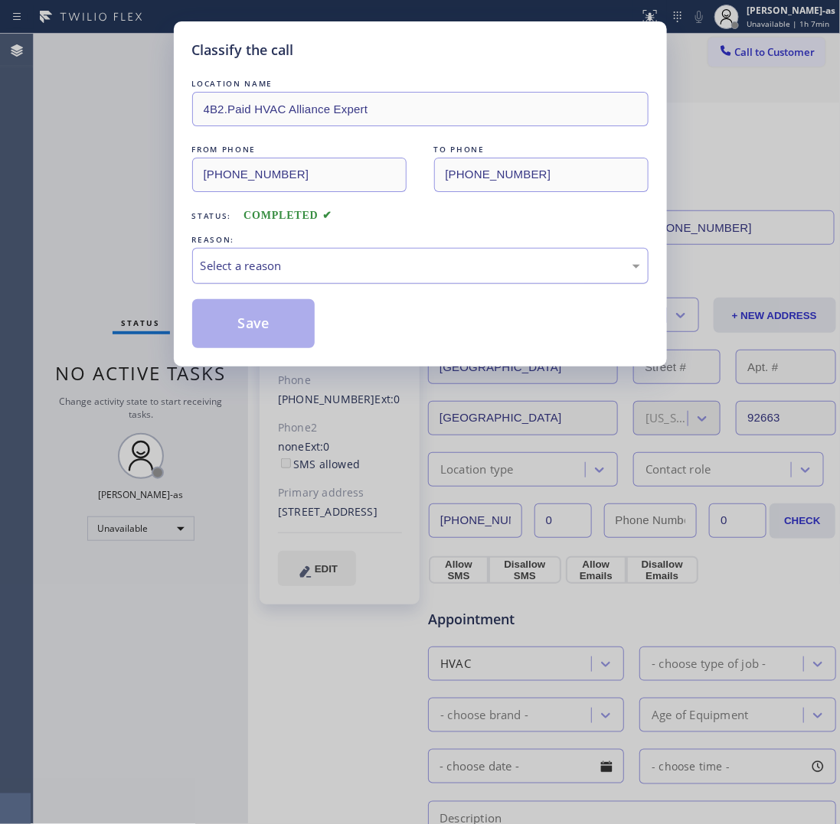
click at [341, 259] on div "Select a reason" at bounding box center [420, 266] width 456 height 36
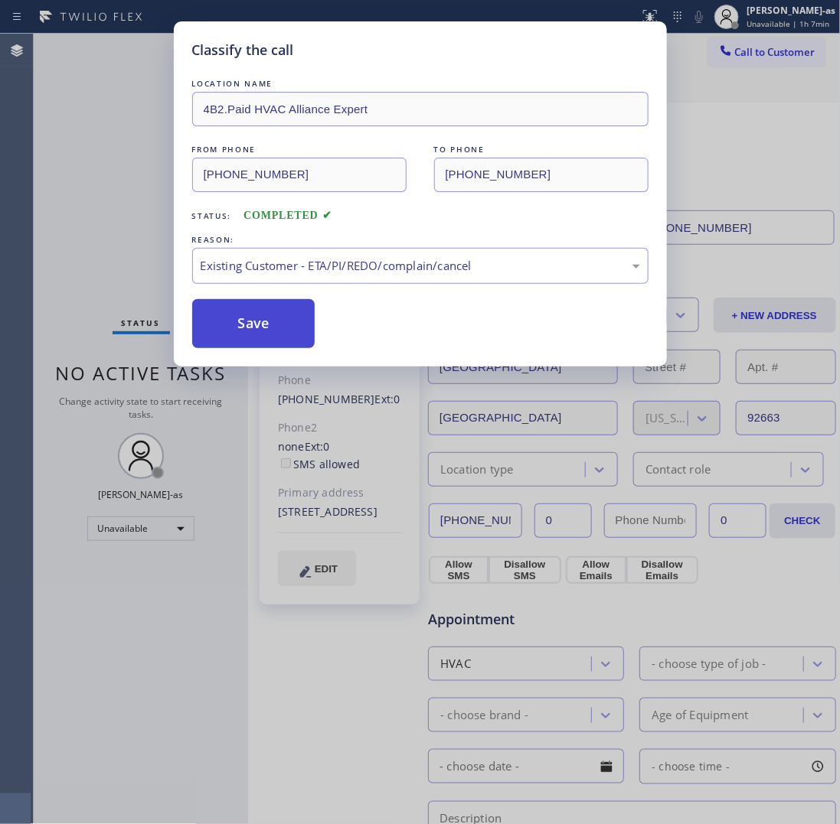
click at [297, 318] on button "Save" at bounding box center [253, 323] width 123 height 49
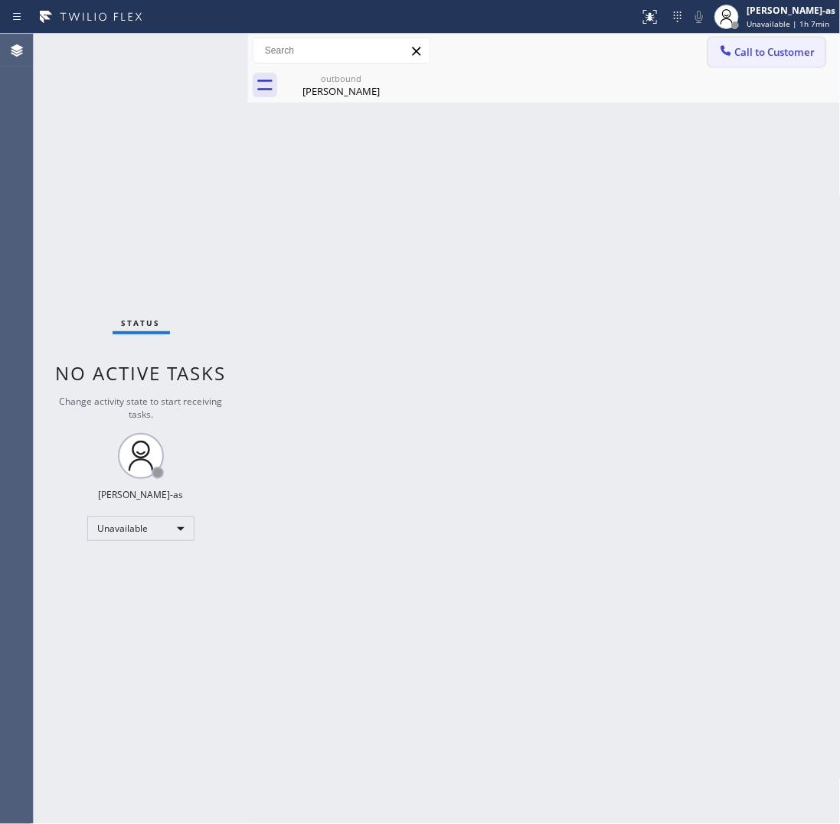
click at [779, 47] on span "Call to Customer" at bounding box center [775, 52] width 80 height 14
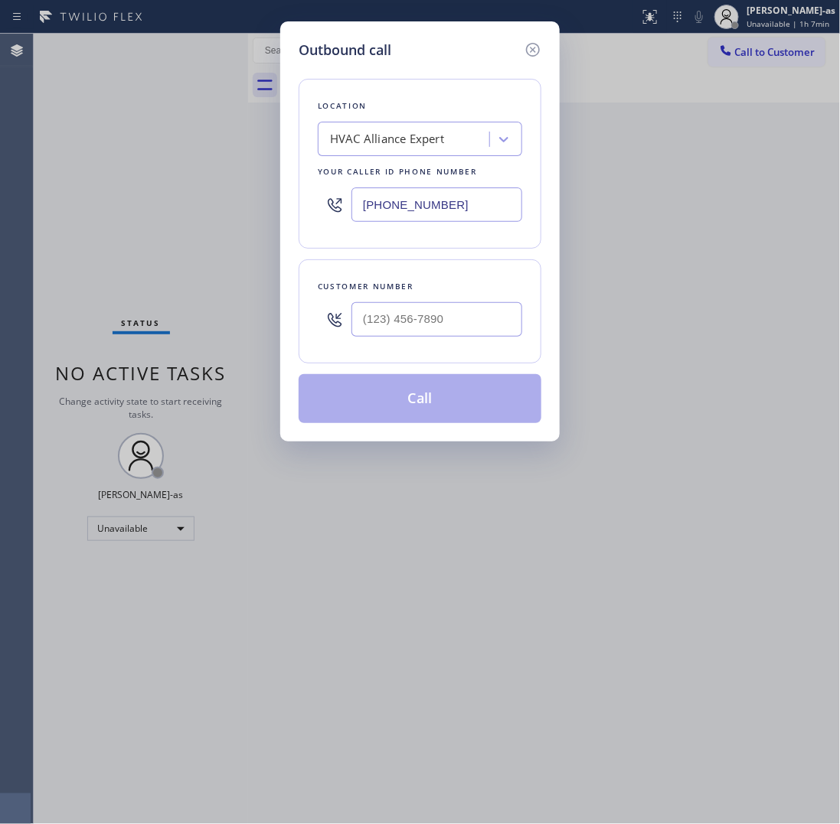
drag, startPoint x: 538, startPoint y: 273, endPoint x: 514, endPoint y: 304, distance: 39.2
click at [537, 273] on div "Customer number" at bounding box center [420, 312] width 243 height 104
click at [472, 322] on input "(___) ___-____" at bounding box center [436, 319] width 171 height 34
paste input "949) 500-1522"
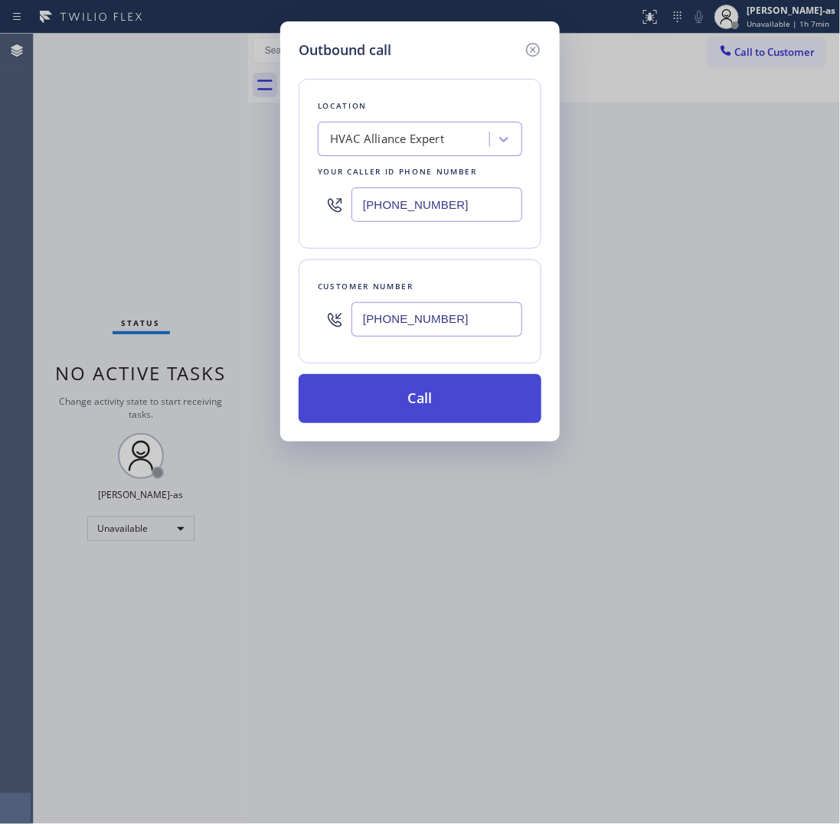
type input "(949) 500-1522"
click at [444, 398] on button "Call" at bounding box center [420, 398] width 243 height 49
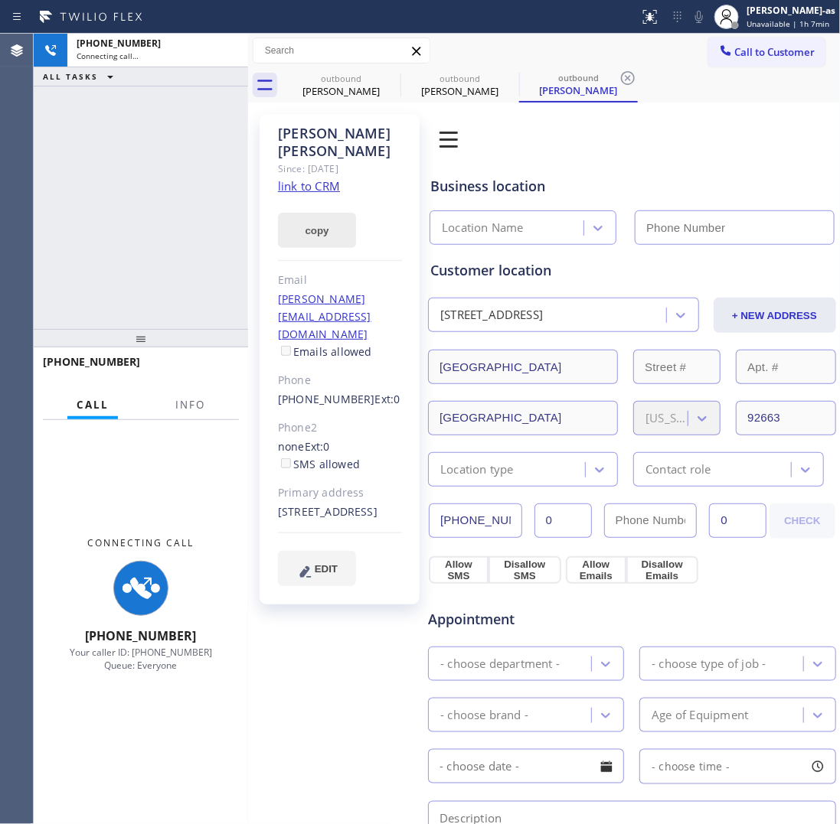
click at [180, 247] on div "+19495001522 Connecting call… ALL TASKS ALL TASKS ACTIVE TASKS TASKS IN WRAP UP" at bounding box center [141, 181] width 214 height 295
click at [325, 178] on link "link to CRM" at bounding box center [309, 185] width 62 height 15
type input "[PHONE_NUMBER]"
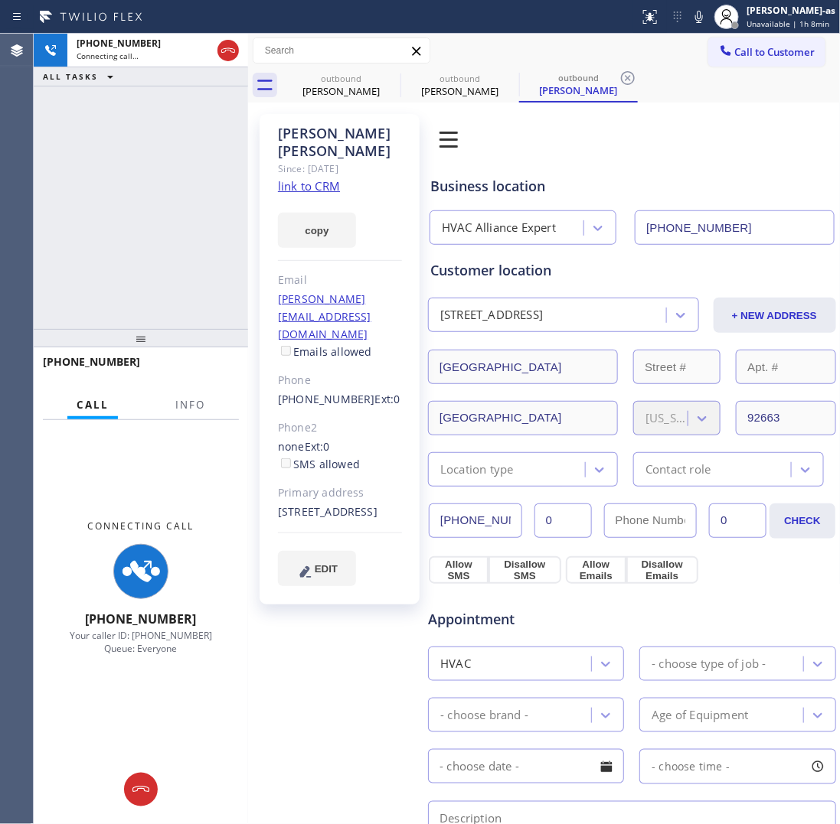
click at [175, 276] on div "+19495001522 Connecting call… ALL TASKS ALL TASKS ACTIVE TASKS TASKS IN WRAP UP" at bounding box center [141, 181] width 214 height 295
drag, startPoint x: 347, startPoint y: 100, endPoint x: 387, endPoint y: 80, distance: 44.9
click at [354, 94] on div "outbound David Wooters" at bounding box center [341, 85] width 116 height 34
click at [388, 78] on icon at bounding box center [390, 78] width 18 height 18
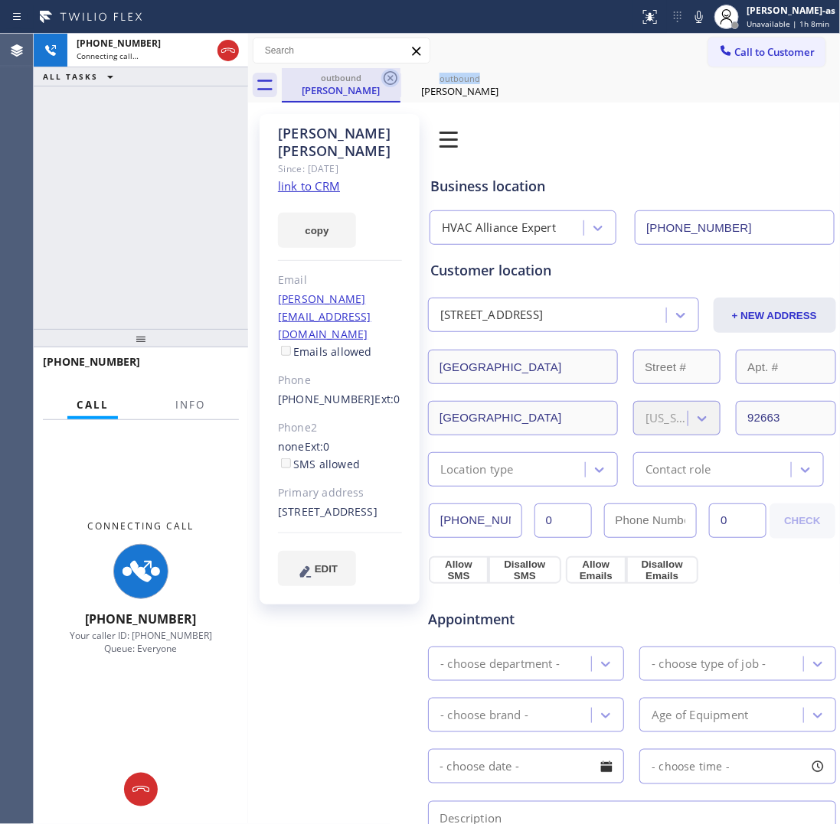
click at [388, 78] on icon at bounding box center [390, 78] width 18 height 18
click at [0, 0] on icon at bounding box center [0, 0] width 0 height 0
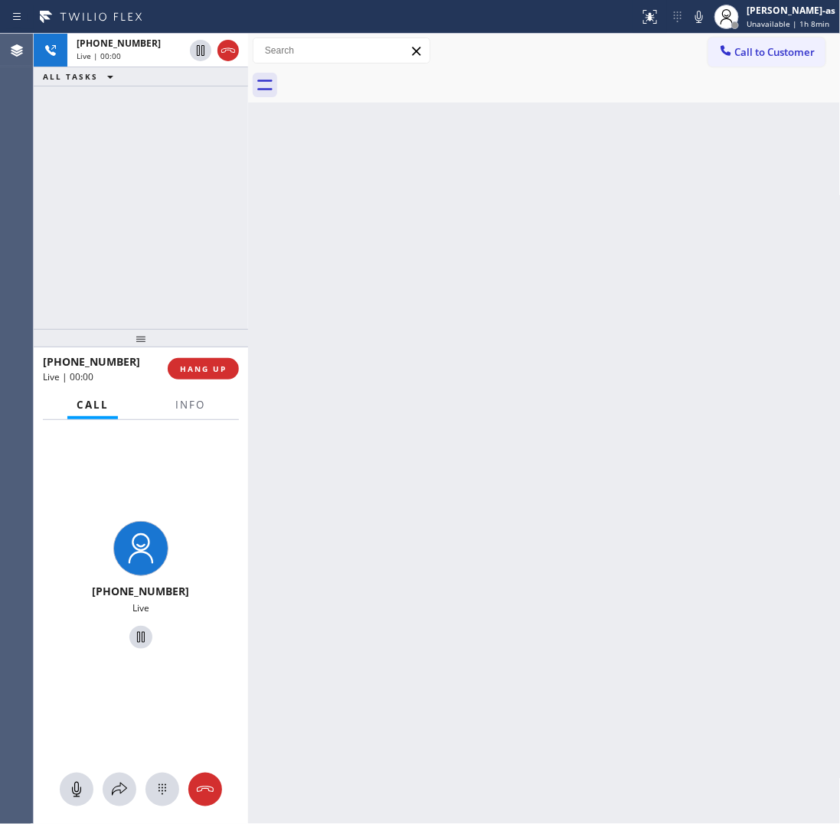
click at [189, 247] on div "+19495001522 Live | 00:00 ALL TASKS ALL TASKS ACTIVE TASKS TASKS IN WRAP UP" at bounding box center [141, 181] width 214 height 295
click at [204, 354] on div "+19495001522 Live | 00:00 HANG UP" at bounding box center [141, 369] width 196 height 40
click at [195, 314] on div "+19495001522 Live | 00:01 ALL TASKS ALL TASKS ACTIVE TASKS TASKS IN WRAP UP" at bounding box center [141, 181] width 214 height 295
click at [195, 364] on span "HANG UP" at bounding box center [203, 369] width 47 height 11
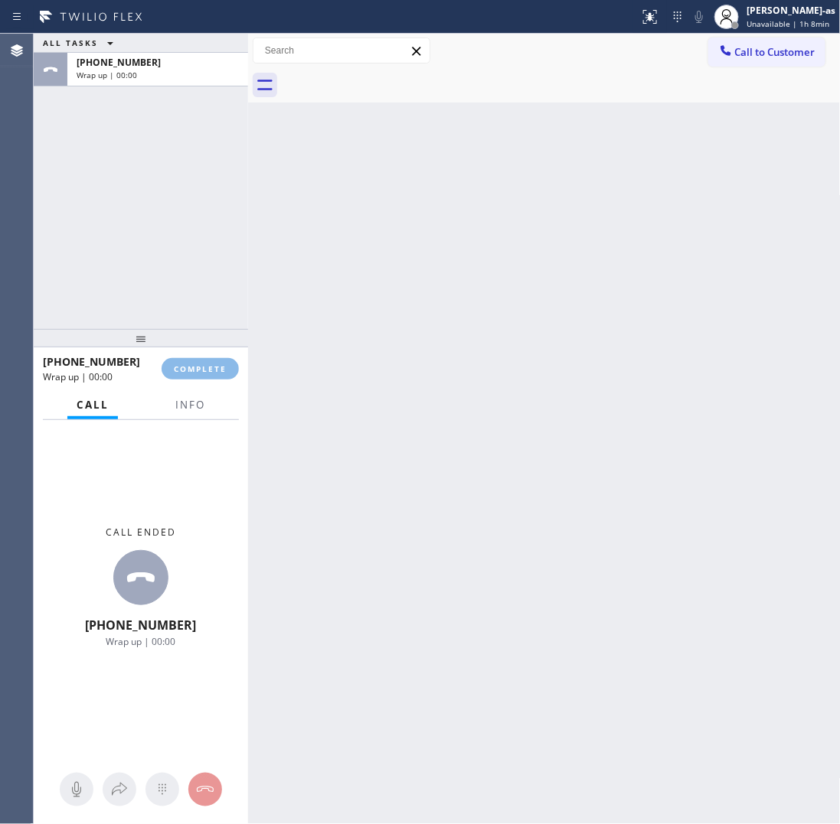
click at [195, 358] on button "COMPLETE" at bounding box center [200, 368] width 77 height 21
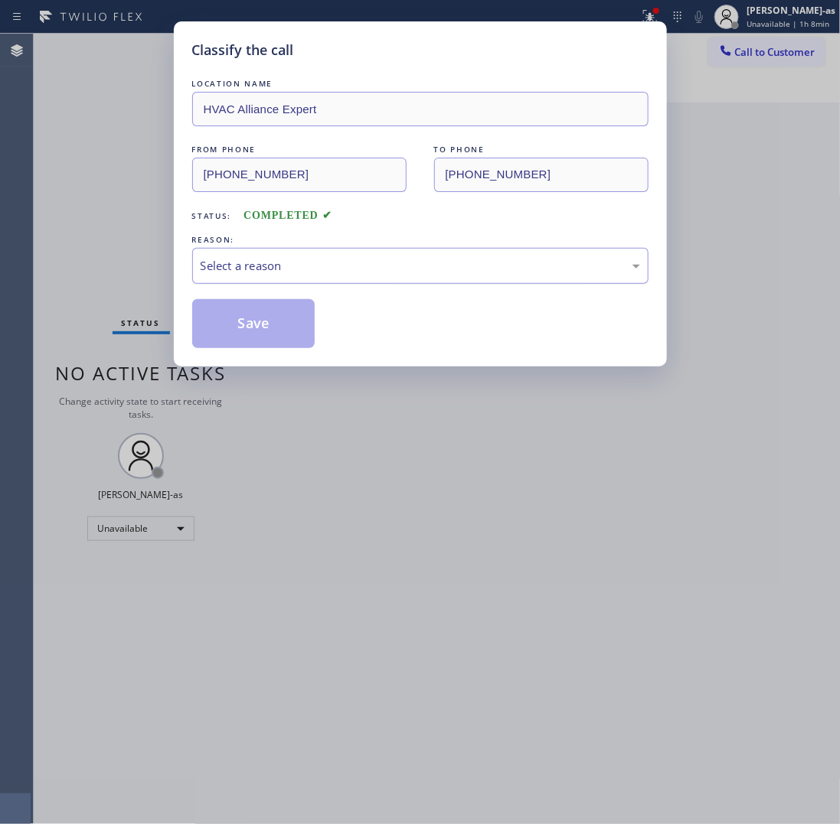
click at [389, 273] on div "Select a reason" at bounding box center [420, 266] width 439 height 18
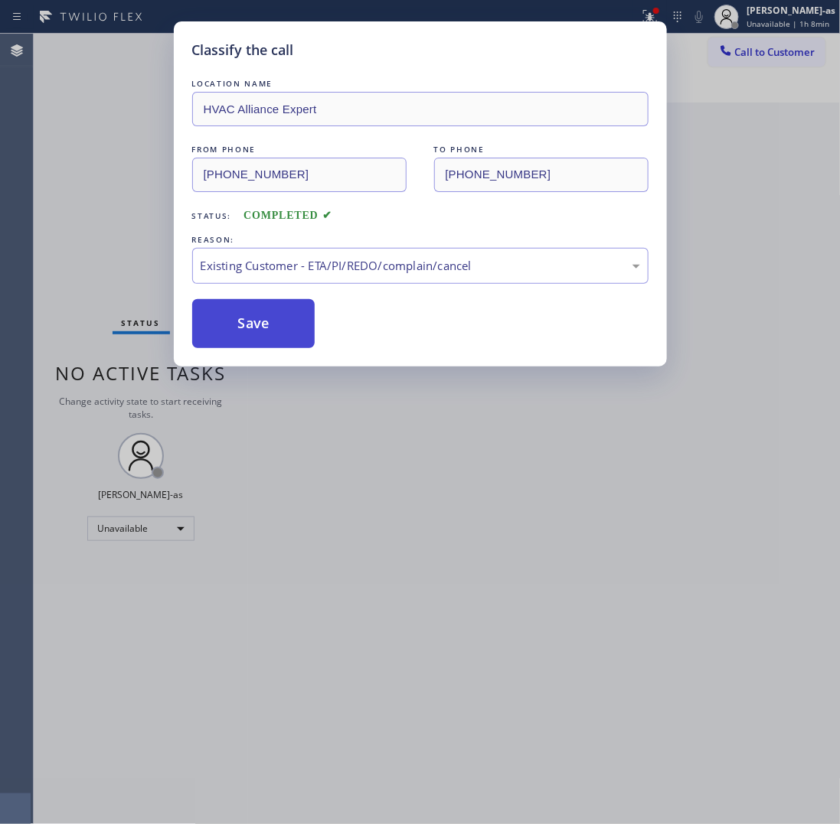
drag, startPoint x: 392, startPoint y: 358, endPoint x: 307, endPoint y: 343, distance: 86.3
click at [277, 333] on button "Save" at bounding box center [253, 323] width 123 height 49
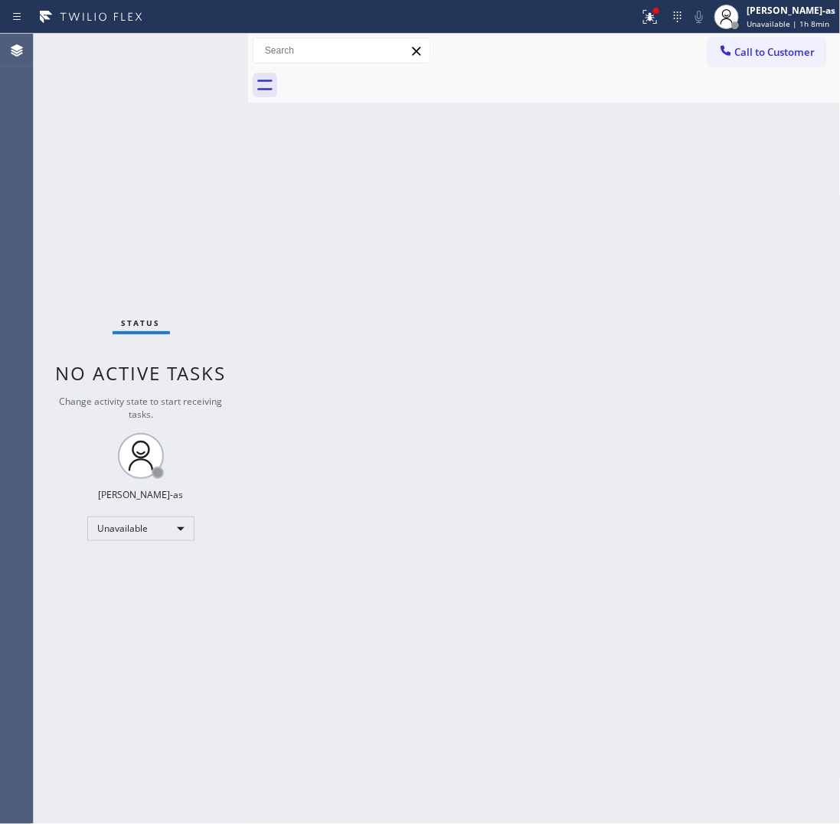
drag, startPoint x: 740, startPoint y: 41, endPoint x: 748, endPoint y: 37, distance: 8.6
click at [747, 39] on button "Call to Customer" at bounding box center [766, 52] width 117 height 29
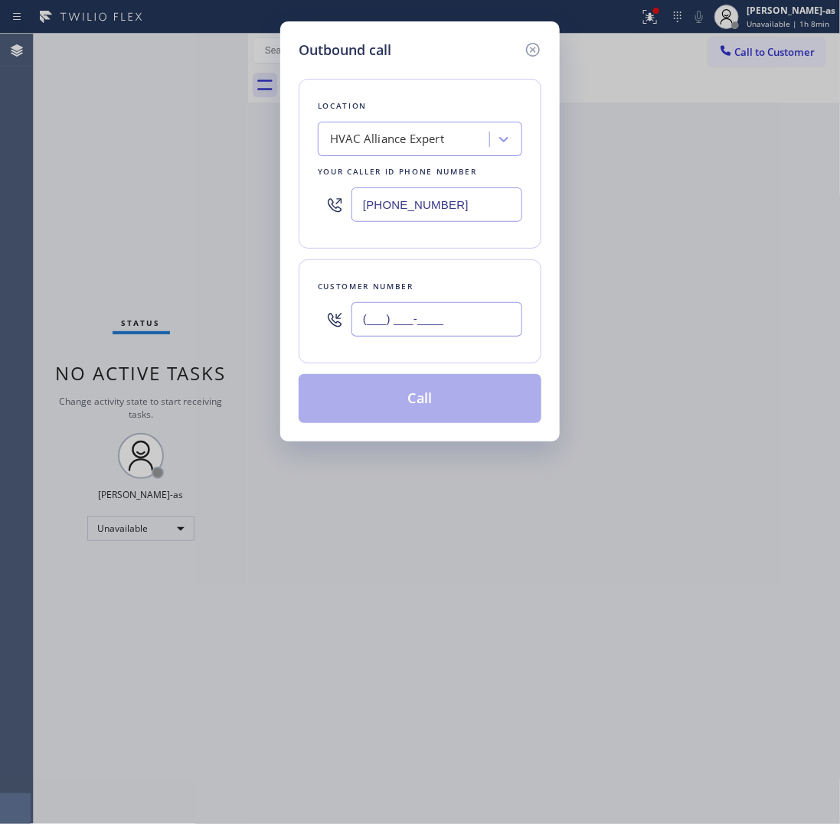
click at [469, 311] on input "(___) ___-____" at bounding box center [436, 319] width 171 height 34
paste input "562) 650-7360"
type input "(562) 650-7360"
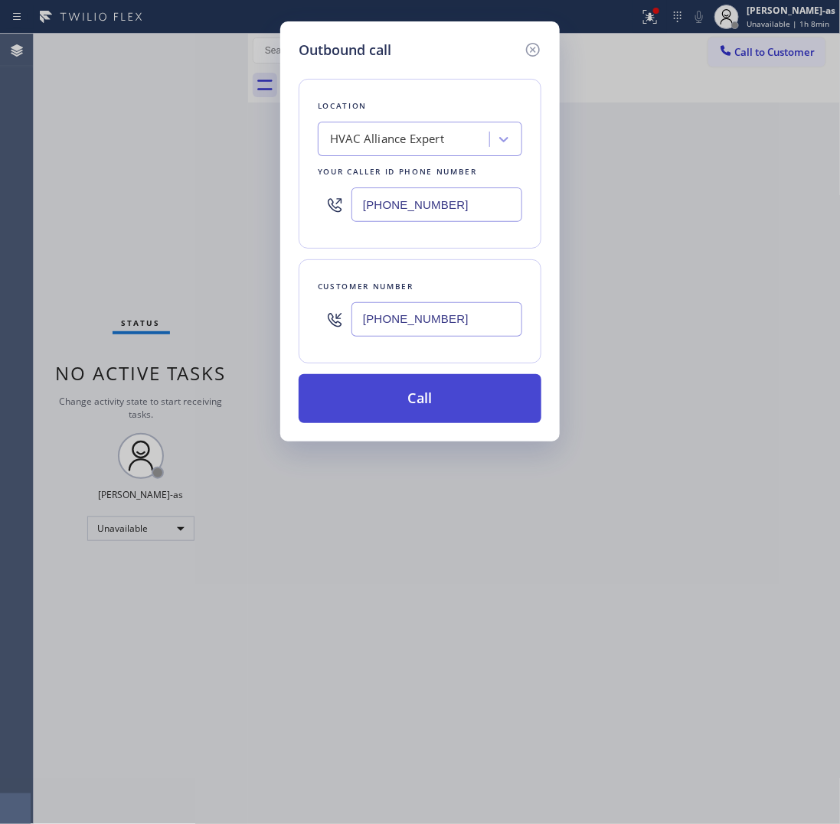
click at [442, 397] on button "Call" at bounding box center [420, 398] width 243 height 49
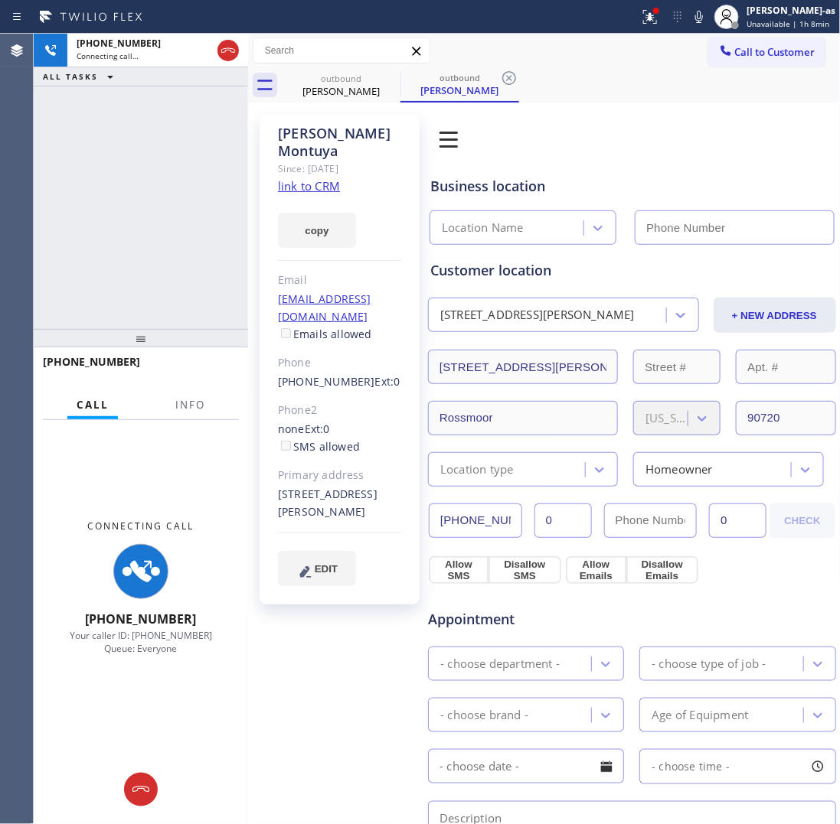
click at [320, 178] on link "link to CRM" at bounding box center [309, 185] width 62 height 15
type input "[PHONE_NUMBER]"
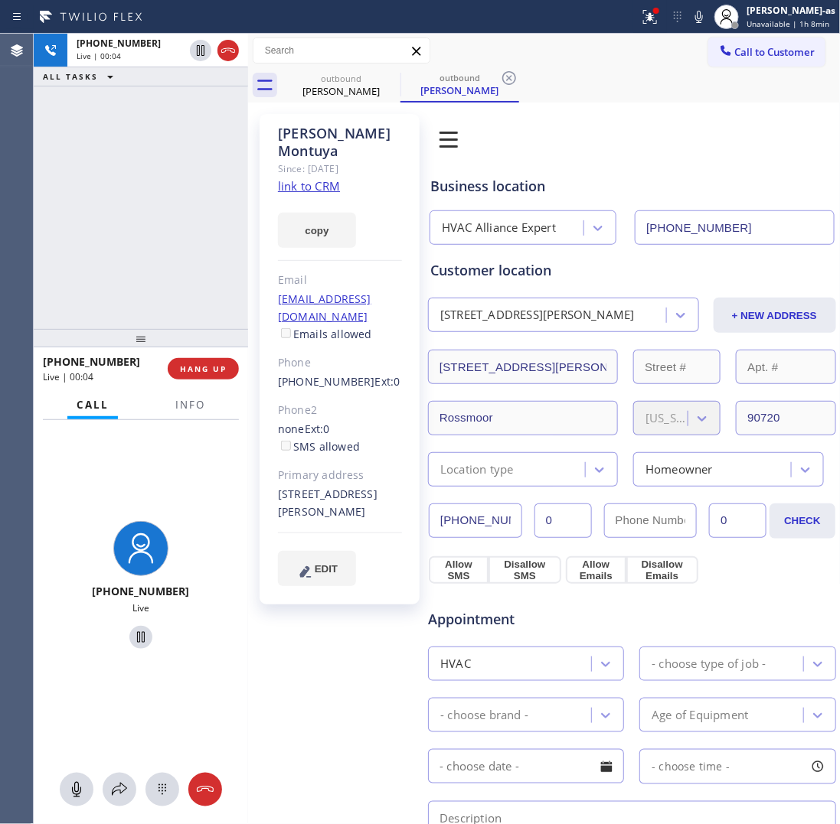
drag, startPoint x: 97, startPoint y: 181, endPoint x: 178, endPoint y: 142, distance: 89.4
click at [111, 176] on div "+15626507360 Live | 00:04 ALL TASKS ALL TASKS ACTIVE TASKS TASKS IN WRAP UP" at bounding box center [141, 181] width 214 height 295
click at [235, 47] on icon at bounding box center [228, 50] width 18 height 18
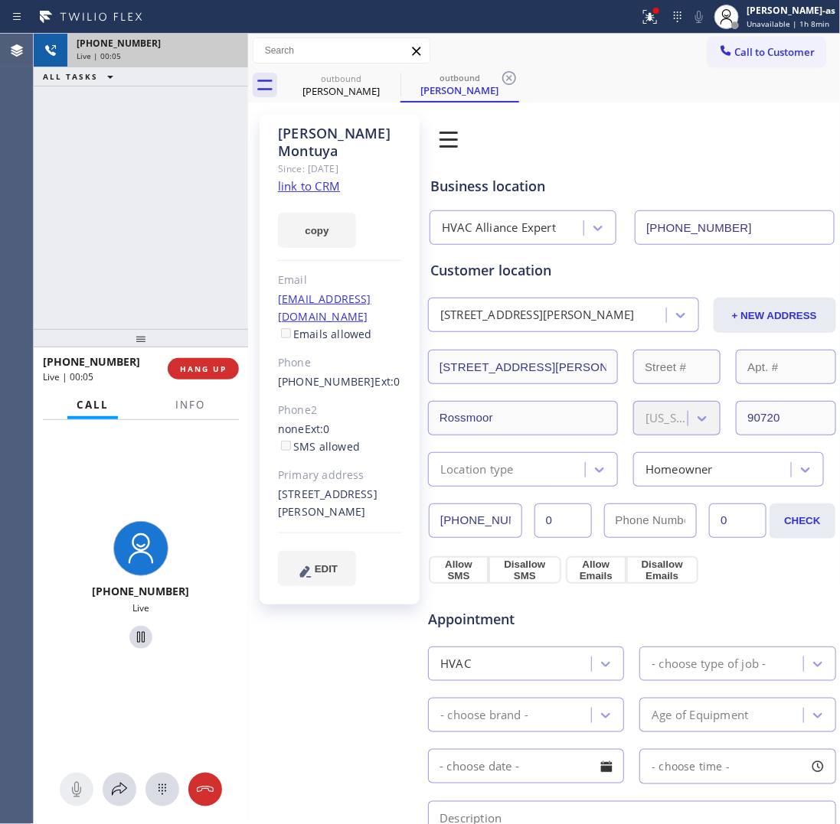
drag, startPoint x: 167, startPoint y: 311, endPoint x: 204, endPoint y: 436, distance: 131.0
click at [175, 320] on div "+15626507360 Live | 00:05 ALL TASKS ALL TASKS ACTIVE TASKS TASKS IN WRAP UP" at bounding box center [141, 181] width 214 height 295
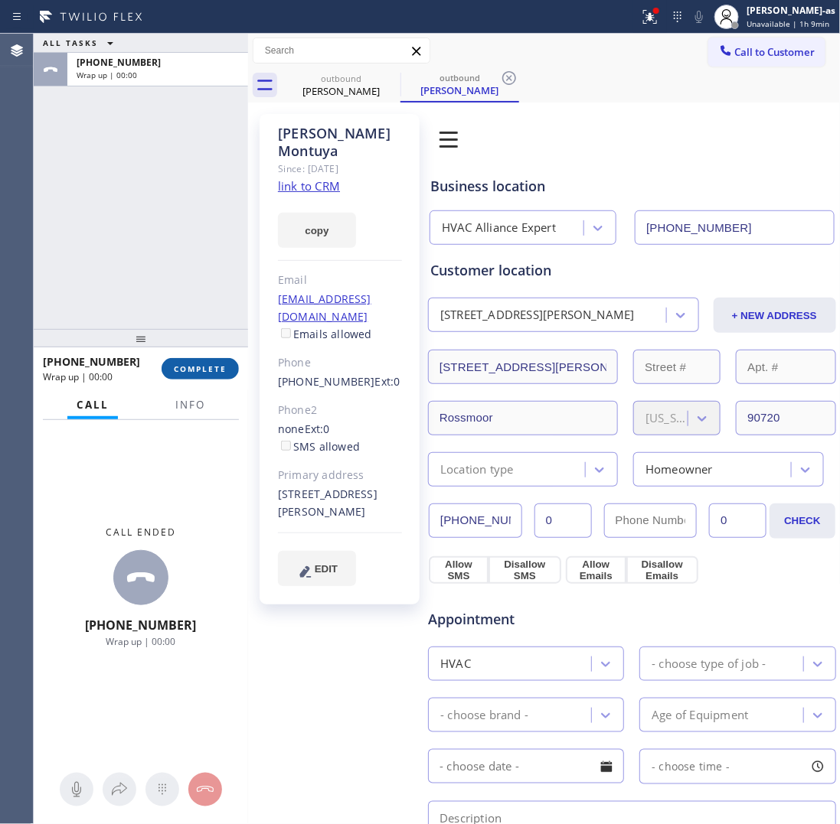
click at [207, 360] on button "COMPLETE" at bounding box center [200, 368] width 77 height 21
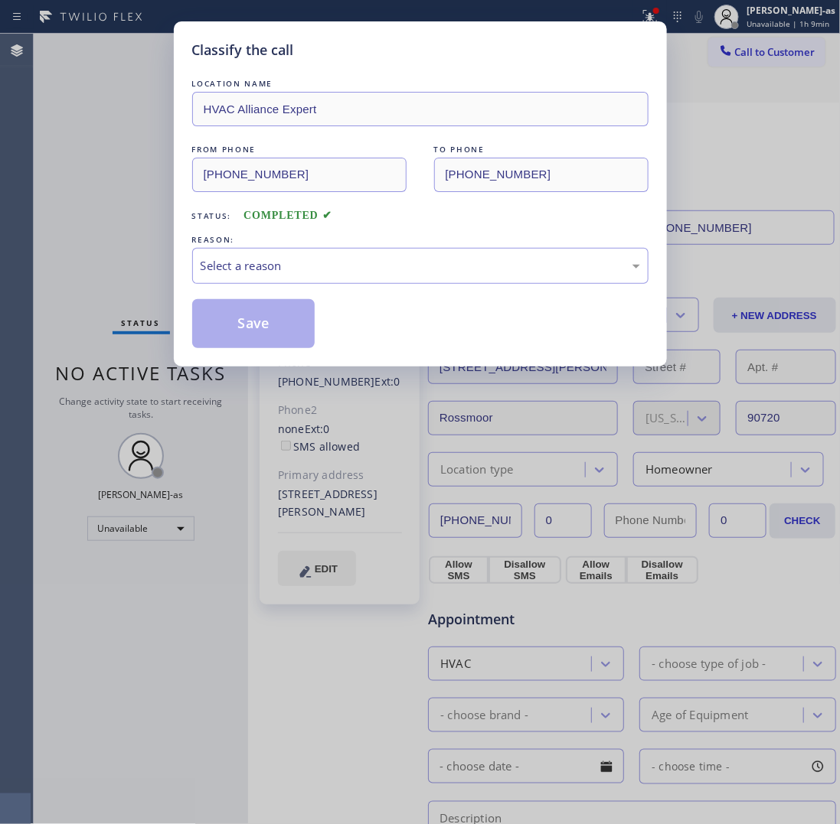
click at [207, 364] on div "Classify the call LOCATION NAME HVAC Alliance Expert FROM PHONE (855) 999-4417 …" at bounding box center [420, 193] width 493 height 345
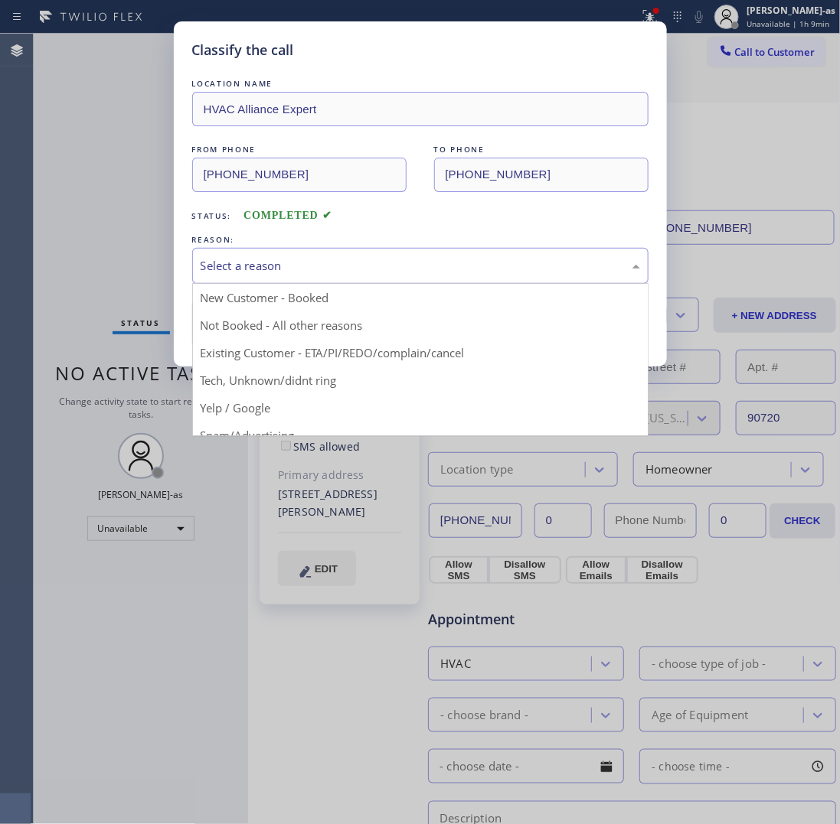
drag, startPoint x: 249, startPoint y: 253, endPoint x: 331, endPoint y: 277, distance: 86.0
click at [255, 258] on div "Select a reason" at bounding box center [420, 266] width 456 height 36
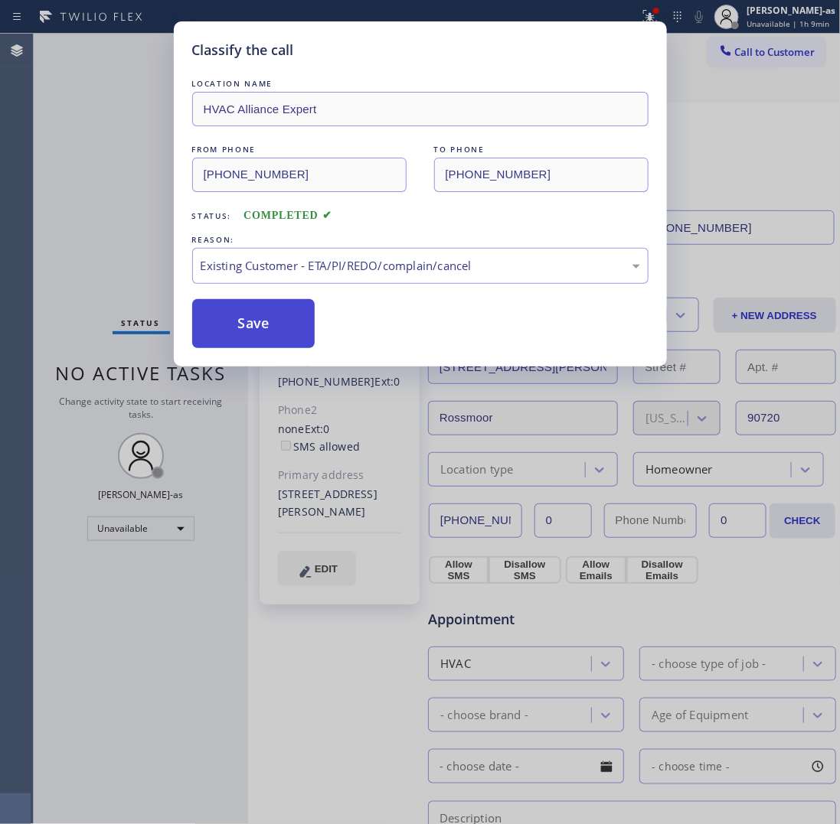
click at [266, 316] on button "Save" at bounding box center [253, 323] width 123 height 49
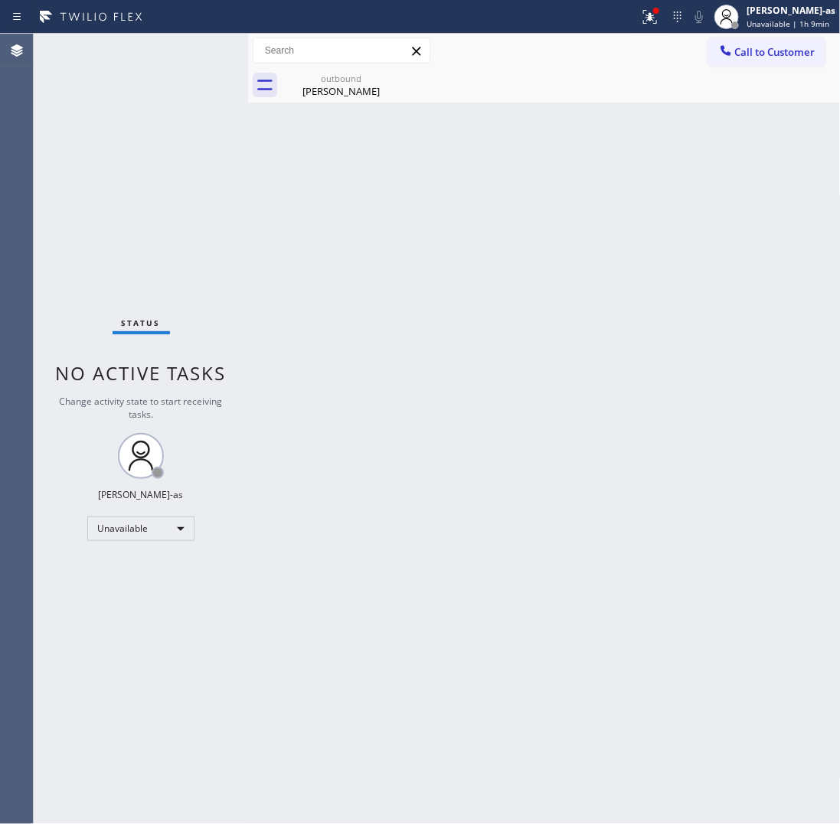
click at [400, 269] on div "Back to Dashboard Change Sender ID Customers Technicians Select a contact Outbo…" at bounding box center [544, 429] width 592 height 791
click at [743, 28] on div at bounding box center [727, 17] width 34 height 34
click at [575, 73] on div "outbound Tony Montuya" at bounding box center [561, 85] width 559 height 34
click at [758, 42] on button "Call to Customer" at bounding box center [766, 52] width 117 height 29
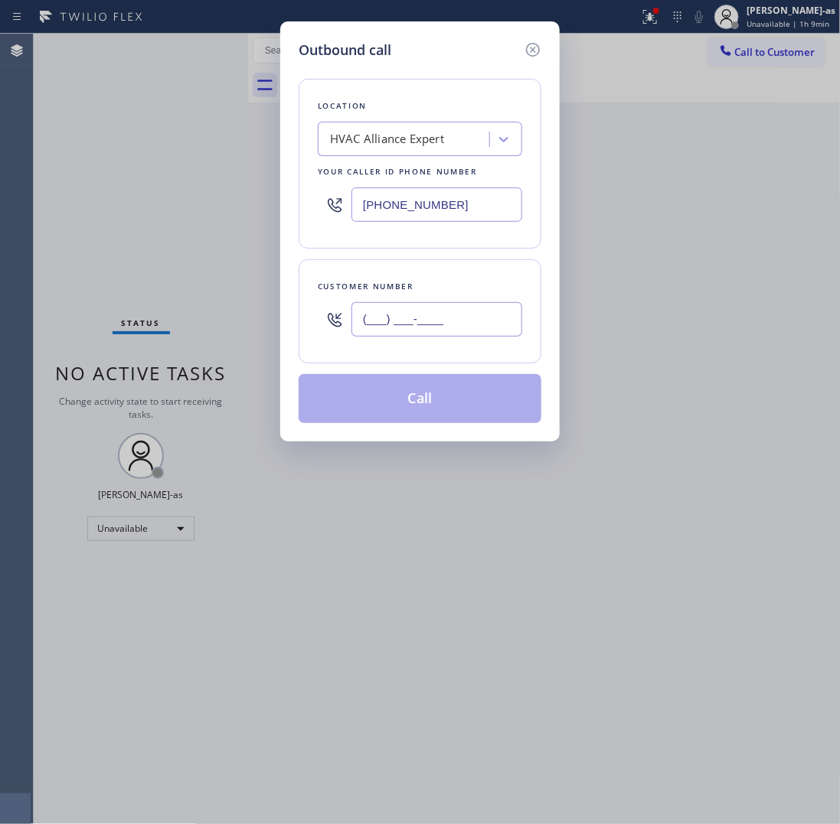
click at [448, 330] on input "(___) ___-____" at bounding box center [436, 319] width 171 height 34
paste input "917) 620-2726"
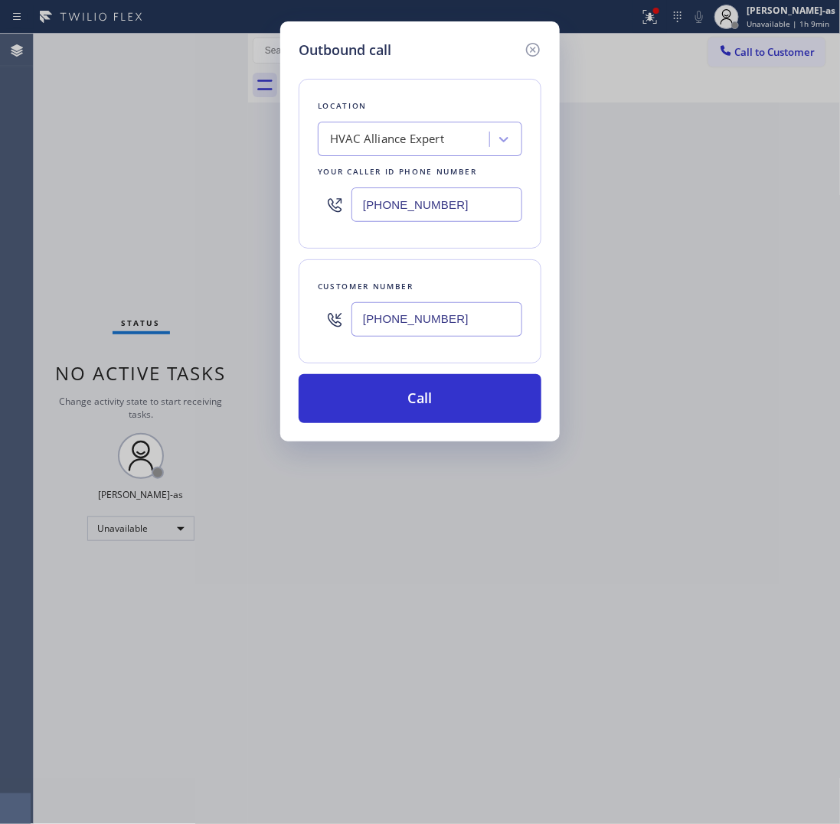
type input "(917) 620-2726"
click at [450, 204] on input "[PHONE_NUMBER]" at bounding box center [436, 205] width 171 height 34
paste input "731-4952"
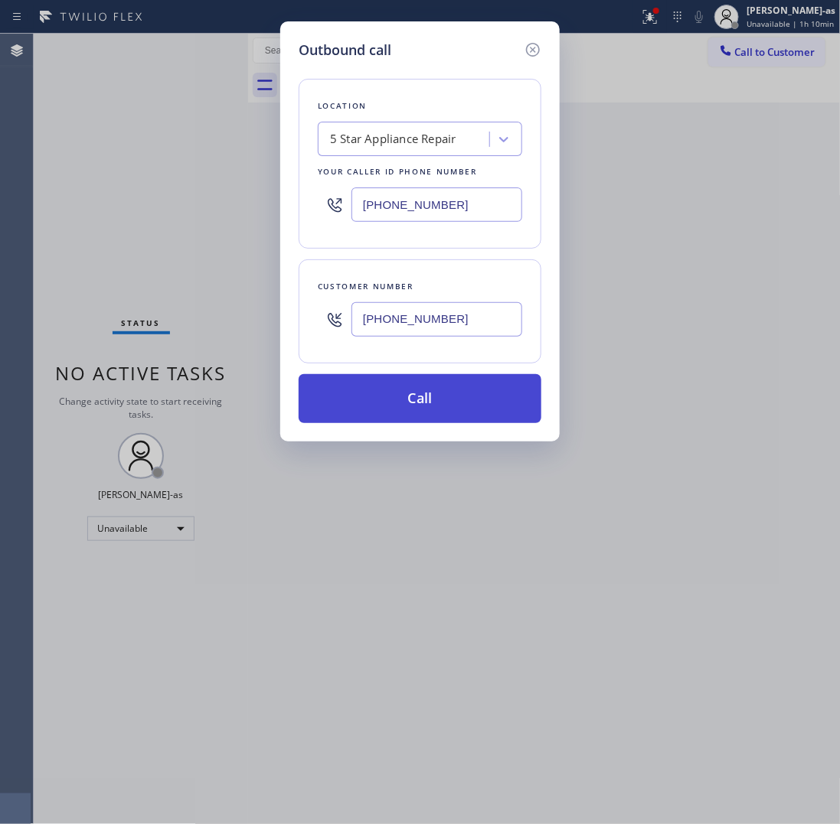
type input "[PHONE_NUMBER]"
click at [434, 390] on button "Call" at bounding box center [420, 398] width 243 height 49
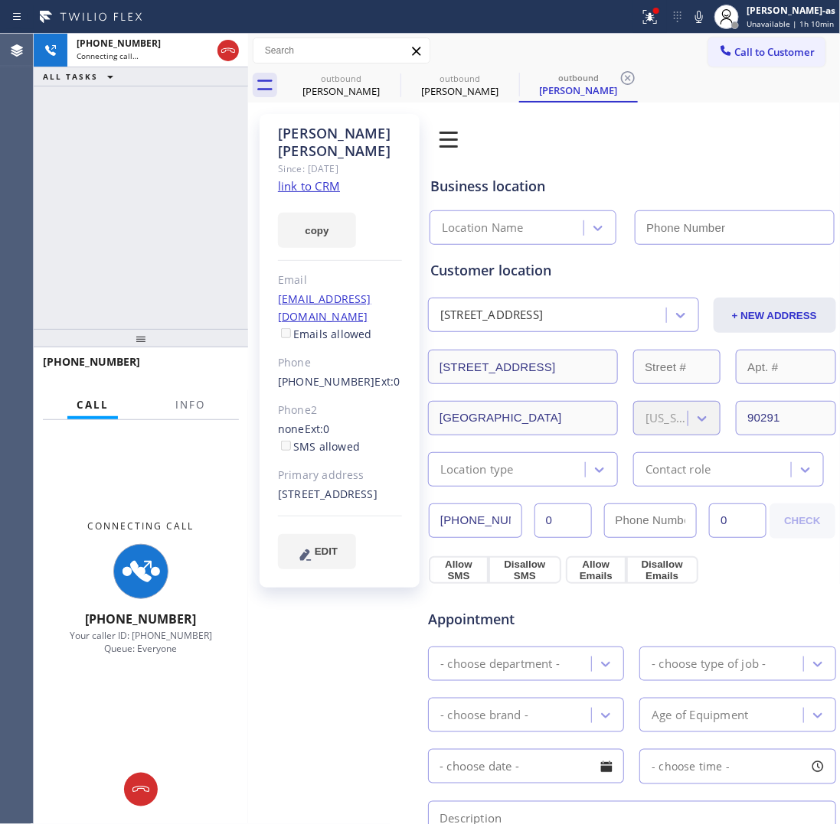
type input "[PHONE_NUMBER]"
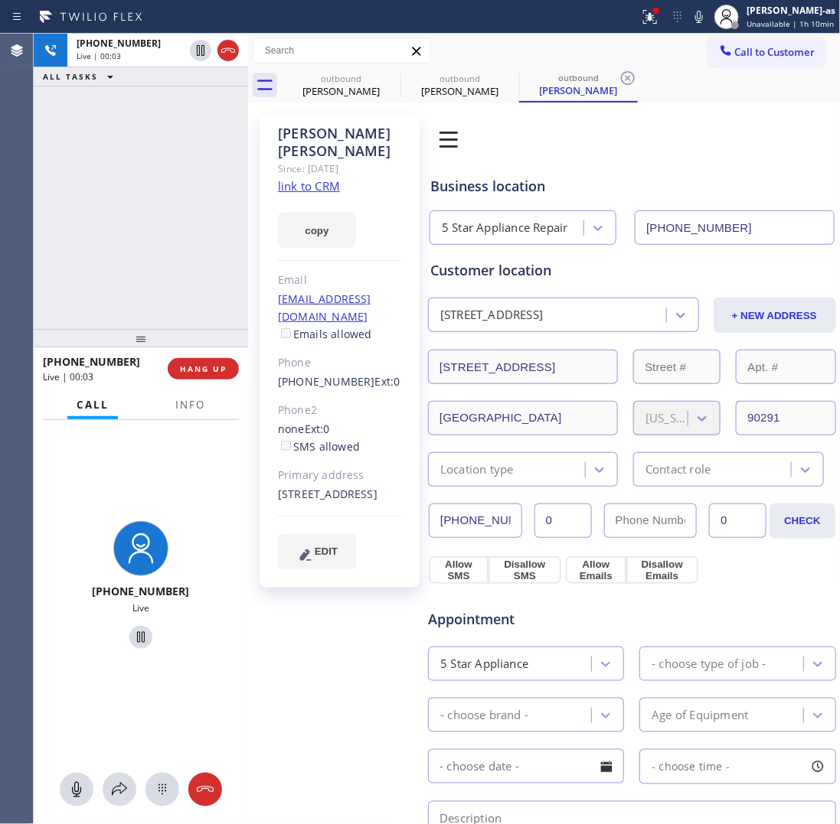
drag, startPoint x: 201, startPoint y: 361, endPoint x: 181, endPoint y: 325, distance: 40.4
click at [203, 352] on div "+19176202726 Live | 00:03 HANG UP" at bounding box center [141, 369] width 196 height 40
click at [163, 312] on div "+19176202726 Live | 00:03 ALL TASKS ALL TASKS ACTIVE TASKS TASKS IN WRAP UP" at bounding box center [141, 181] width 214 height 295
click at [203, 374] on button "HANG UP" at bounding box center [203, 368] width 71 height 21
click at [208, 337] on div at bounding box center [141, 338] width 214 height 18
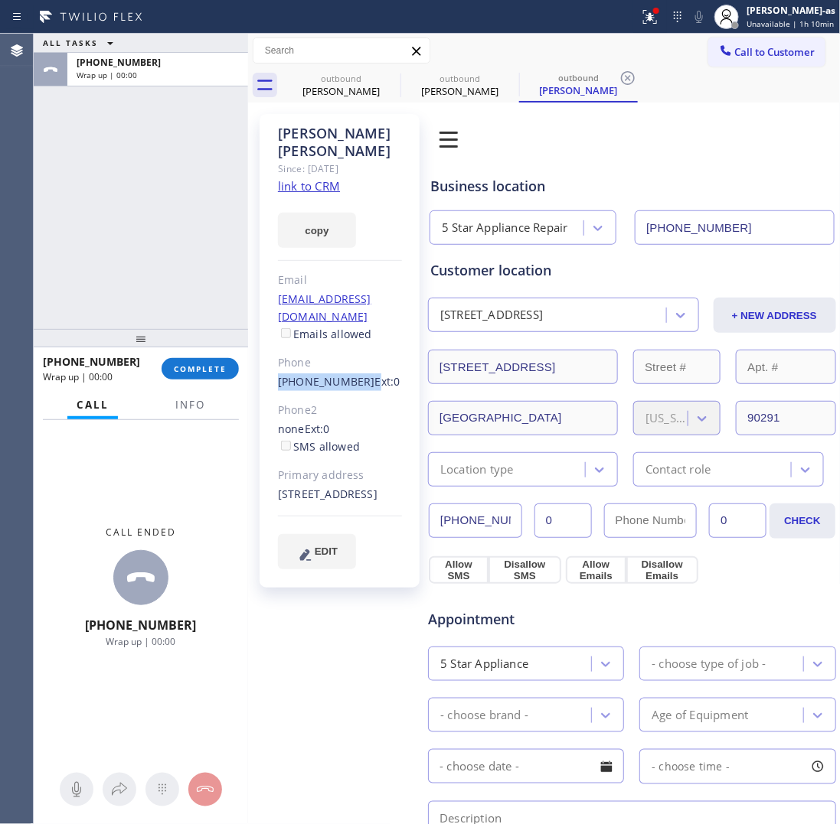
drag, startPoint x: 273, startPoint y: 349, endPoint x: 356, endPoint y: 346, distance: 83.5
click at [356, 346] on div "Andrew Brettler Since: 20 may 2020 link to CRM copy Email abrettler@gmail.com E…" at bounding box center [340, 351] width 160 height 474
copy div "(917) 620-2726"
click at [214, 370] on span "COMPLETE" at bounding box center [200, 369] width 53 height 11
click at [195, 330] on div at bounding box center [141, 338] width 214 height 18
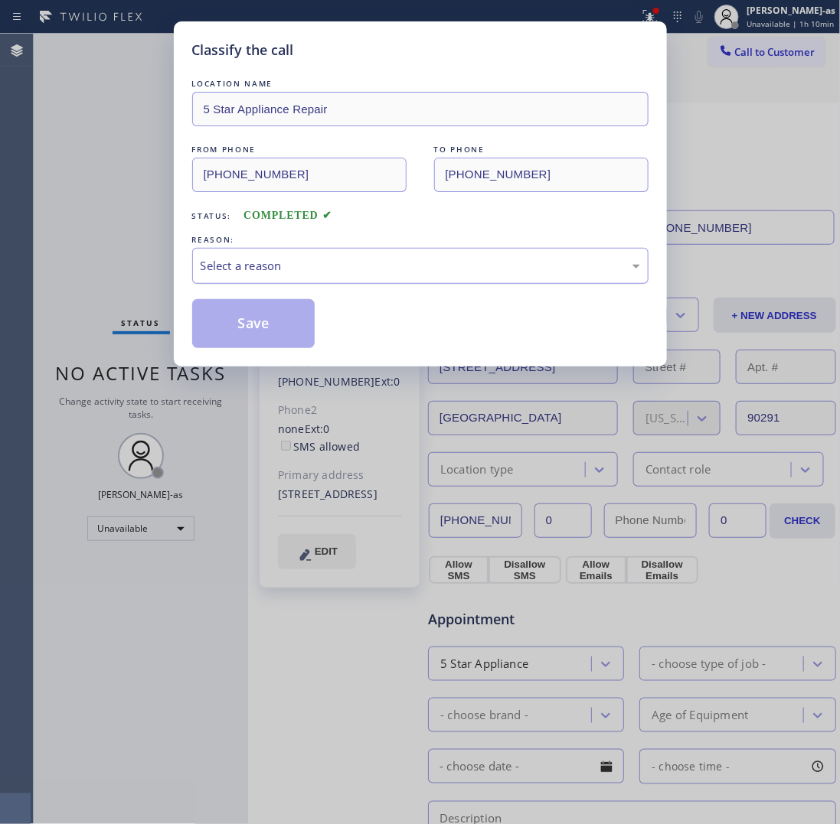
click at [351, 272] on div "Select a reason" at bounding box center [420, 266] width 439 height 18
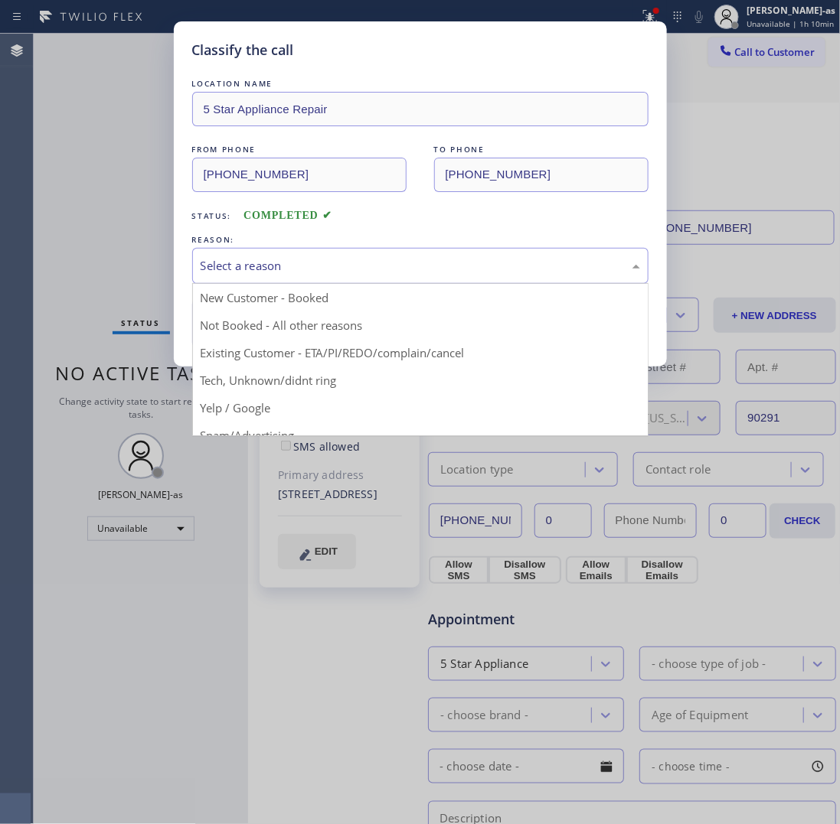
drag, startPoint x: 388, startPoint y: 367, endPoint x: 347, endPoint y: 353, distance: 43.8
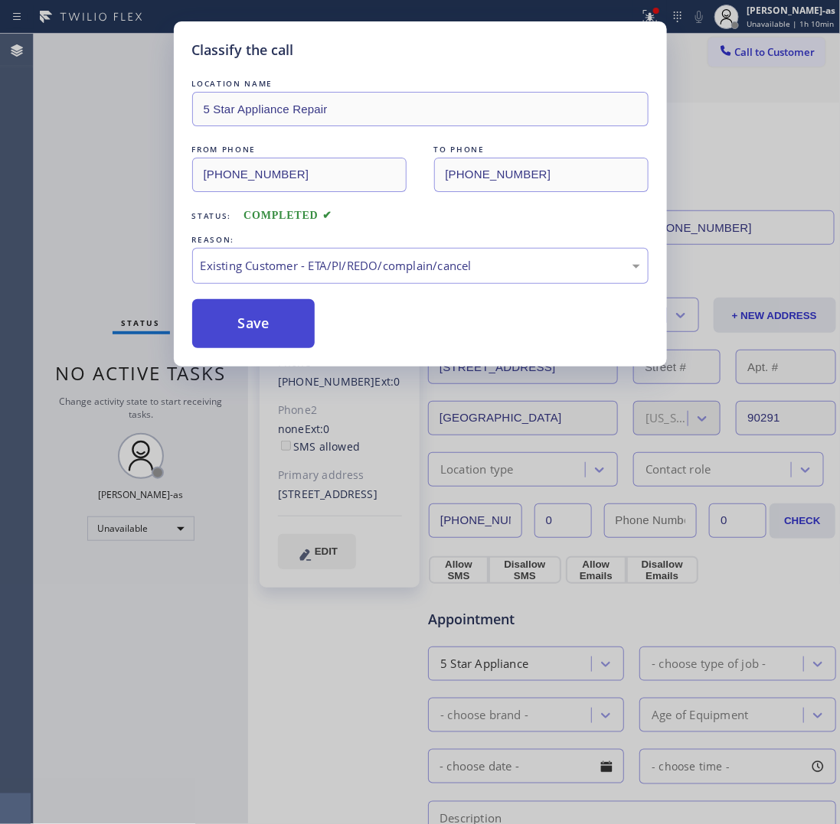
drag, startPoint x: 251, startPoint y: 333, endPoint x: 312, endPoint y: 322, distance: 62.2
click at [255, 331] on button "Save" at bounding box center [253, 323] width 123 height 49
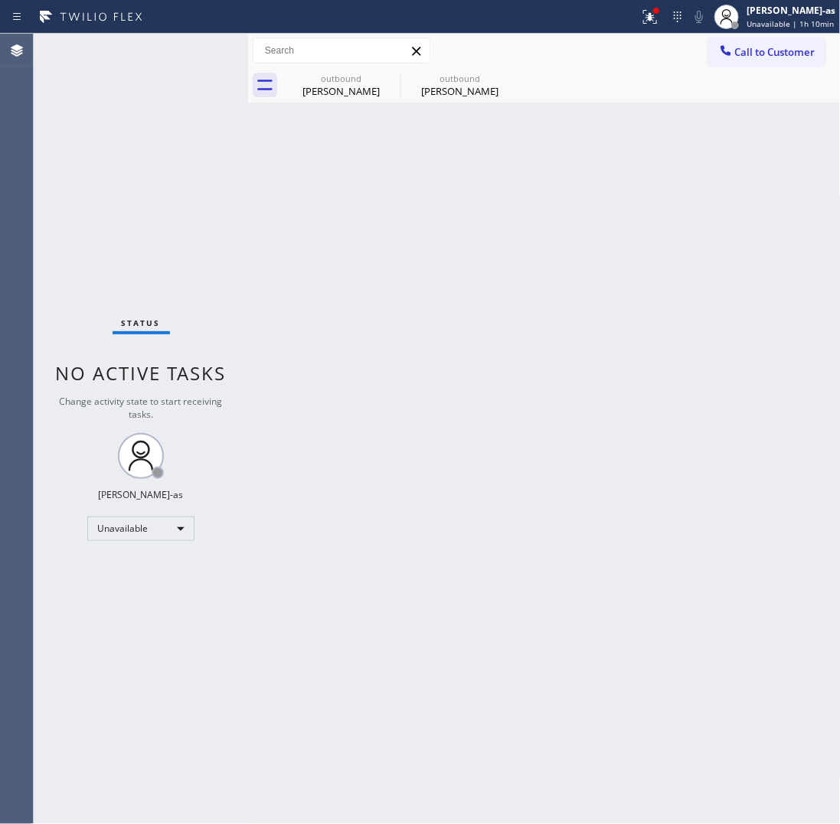
click at [762, 52] on span "Call to Customer" at bounding box center [775, 52] width 80 height 14
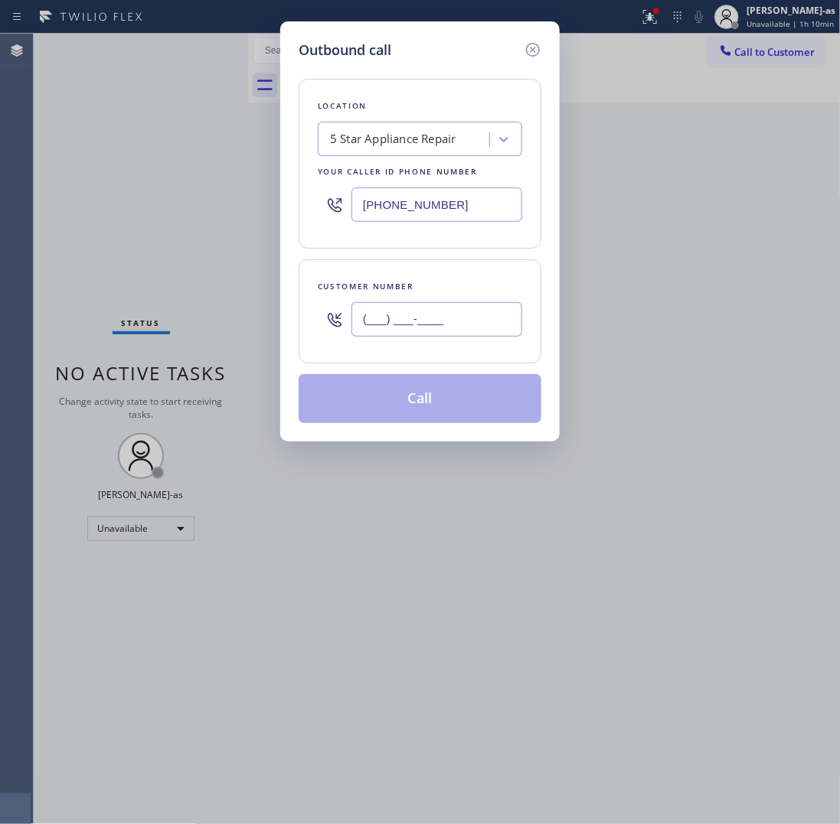
click at [412, 312] on input "(___) ___-____" at bounding box center [436, 319] width 171 height 34
paste input "917) 620-2726"
type input "(917) 620-2726"
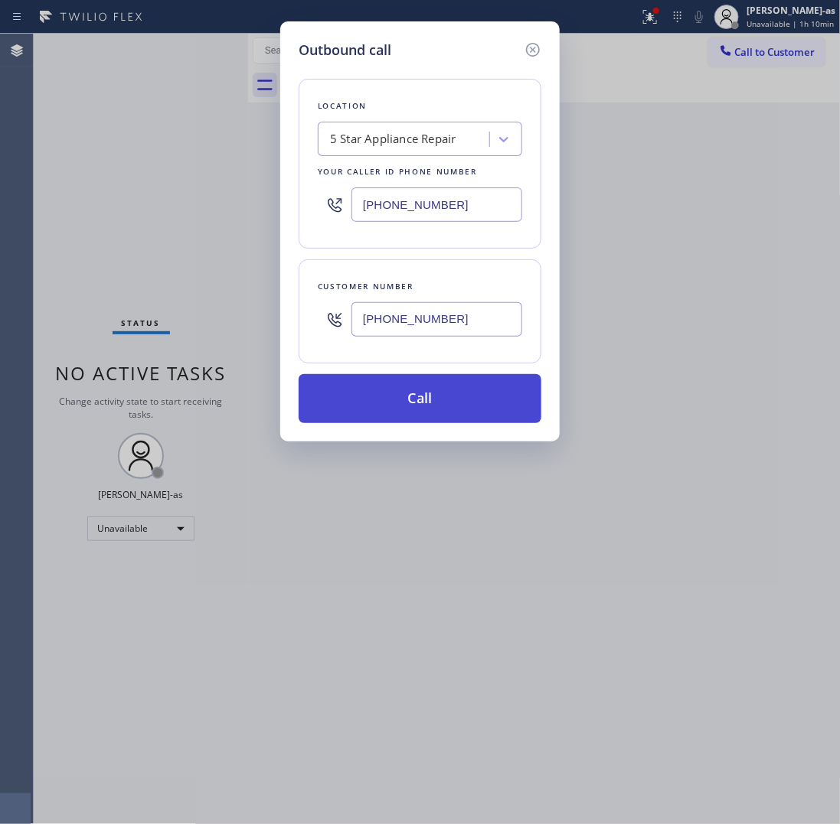
click at [419, 411] on button "Call" at bounding box center [420, 398] width 243 height 49
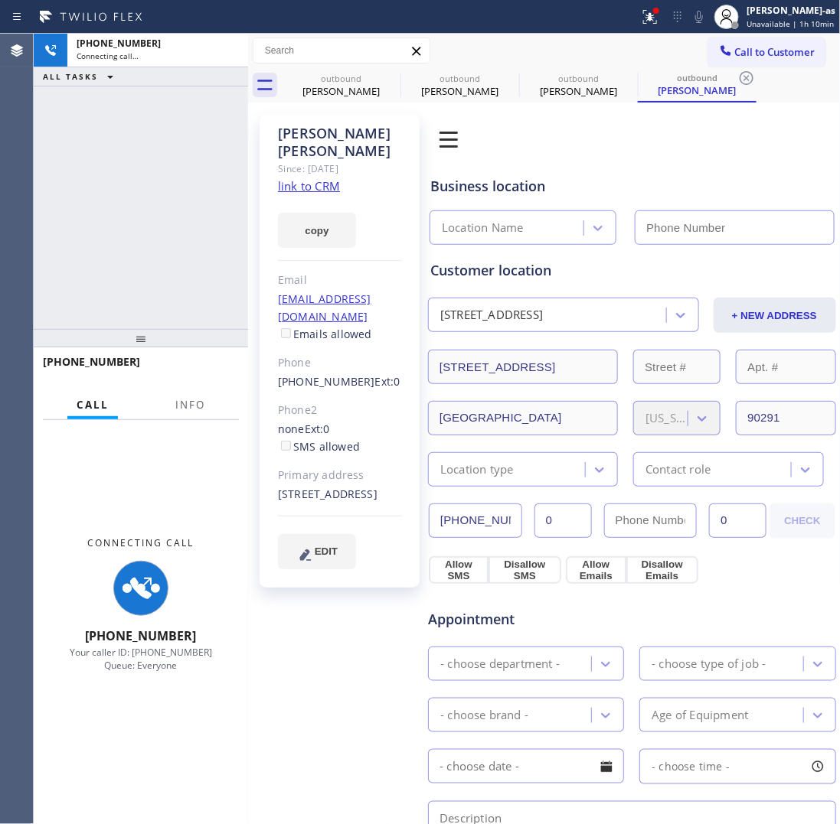
type input "[PHONE_NUMBER]"
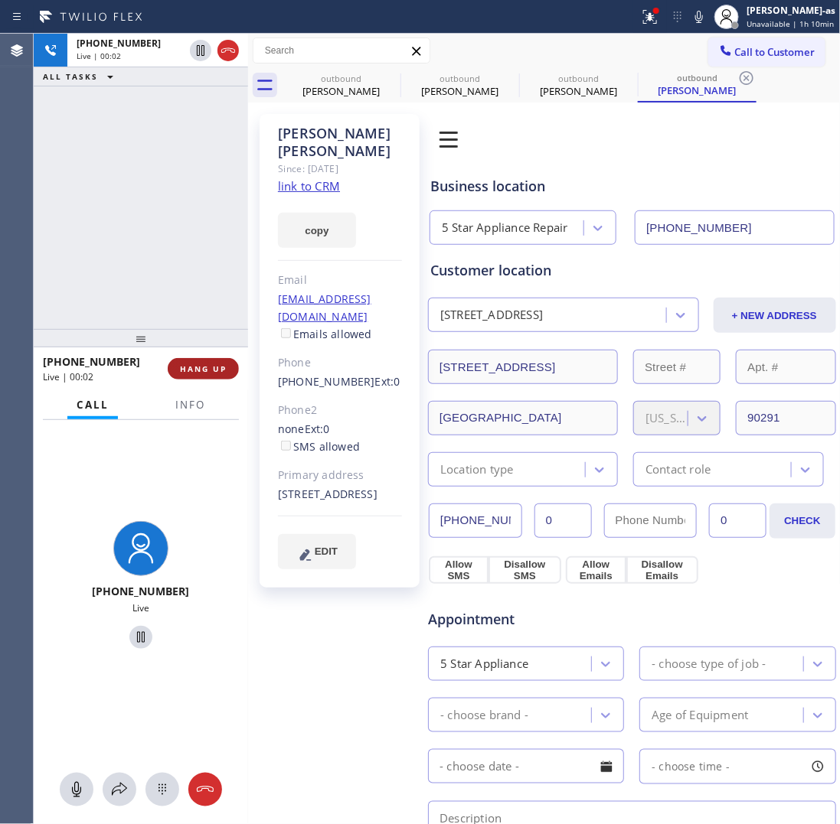
click at [190, 364] on span "HANG UP" at bounding box center [203, 369] width 47 height 11
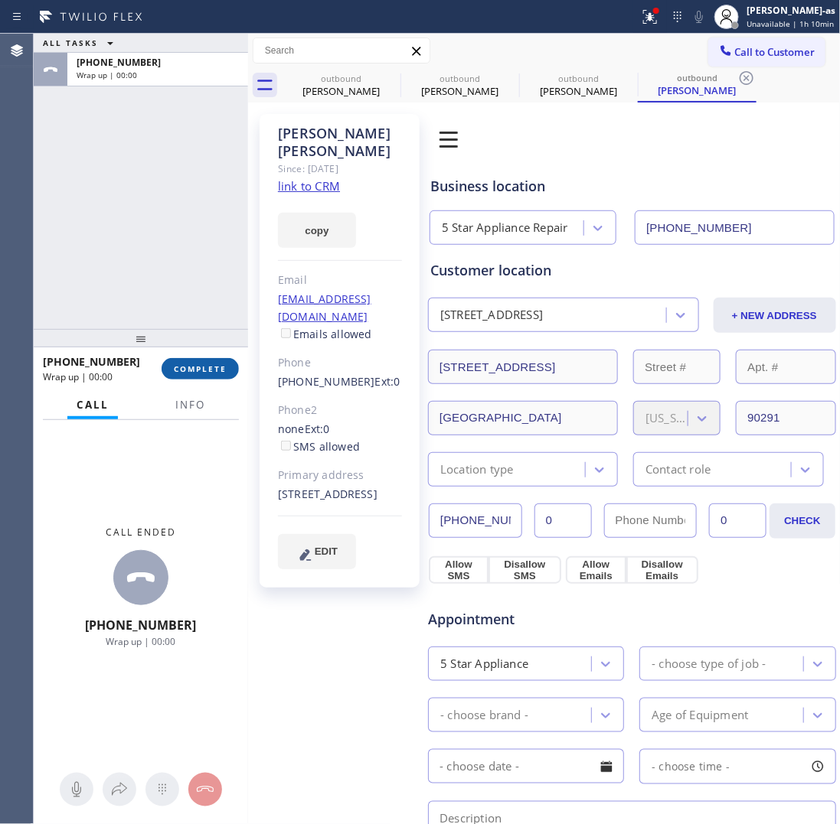
click at [190, 364] on span "COMPLETE" at bounding box center [200, 369] width 53 height 11
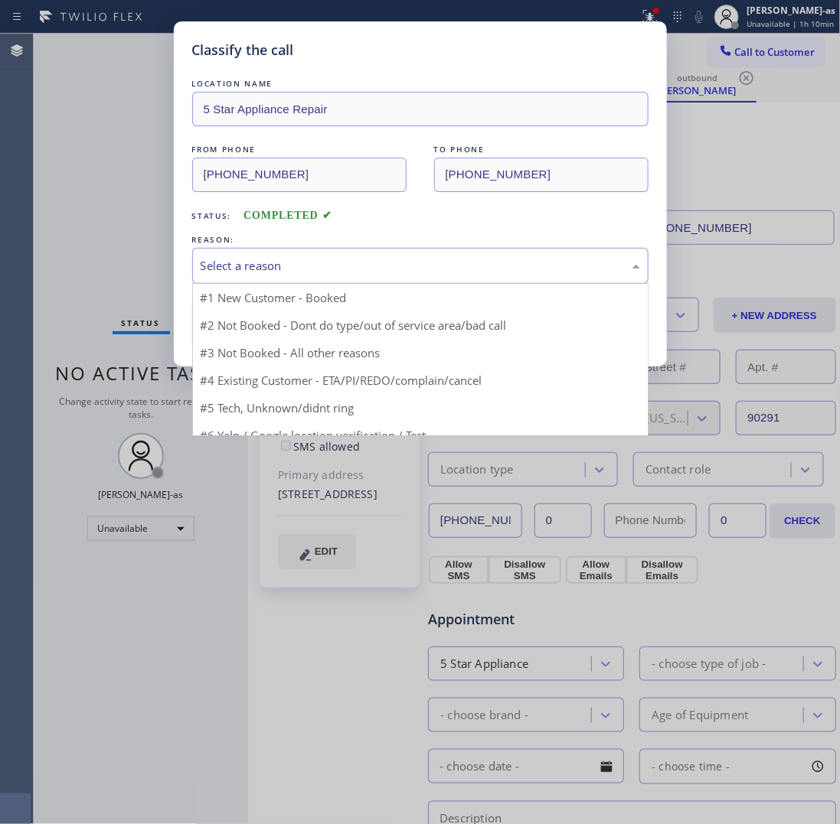
click at [410, 249] on div "Select a reason" at bounding box center [420, 266] width 456 height 36
drag, startPoint x: 408, startPoint y: 354, endPoint x: 372, endPoint y: 347, distance: 36.6
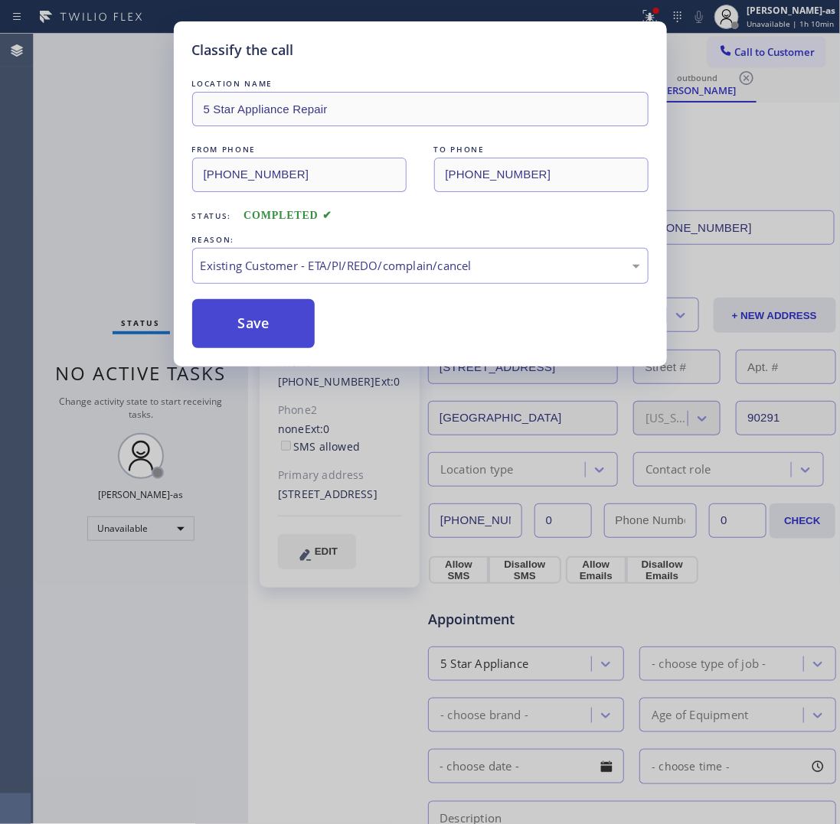
click at [268, 320] on button "Save" at bounding box center [253, 323] width 123 height 49
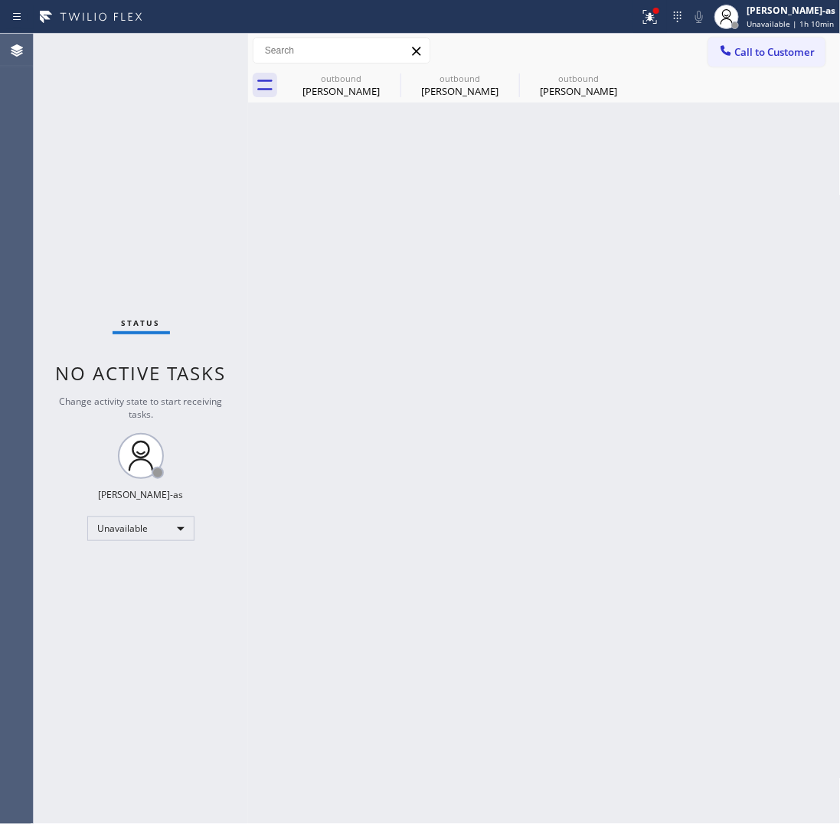
drag, startPoint x: 132, startPoint y: 219, endPoint x: 314, endPoint y: 178, distance: 186.8
click at [162, 217] on div "Status No active tasks Change activity state to start receiving tasks. [PERSON_…" at bounding box center [141, 429] width 214 height 791
click at [607, 68] on div "outbound Andrew Brettler" at bounding box center [579, 85] width 116 height 34
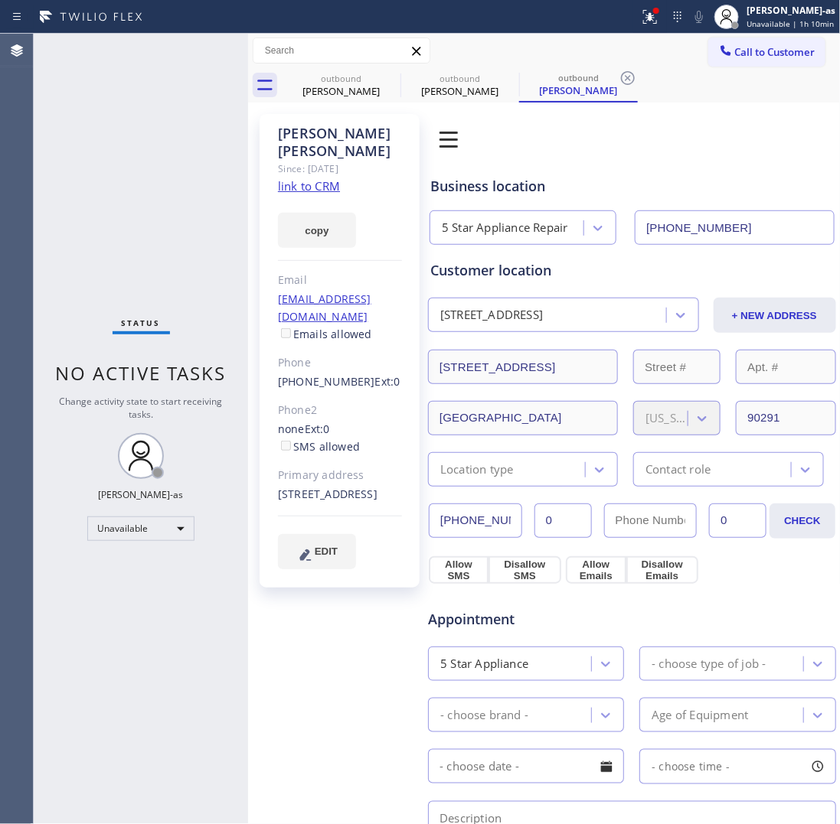
click at [307, 178] on link "link to CRM" at bounding box center [309, 185] width 62 height 15
click at [740, 44] on button "Call to Customer" at bounding box center [766, 52] width 117 height 29
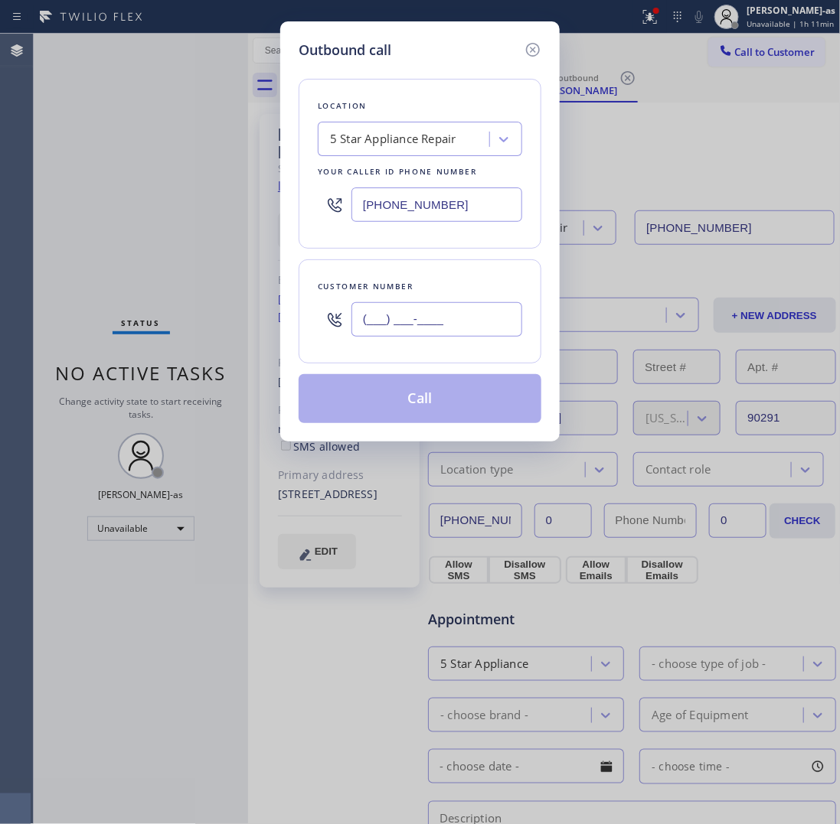
click at [442, 312] on input "(___) ___-____" at bounding box center [436, 319] width 171 height 34
paste input "317) 997-2737"
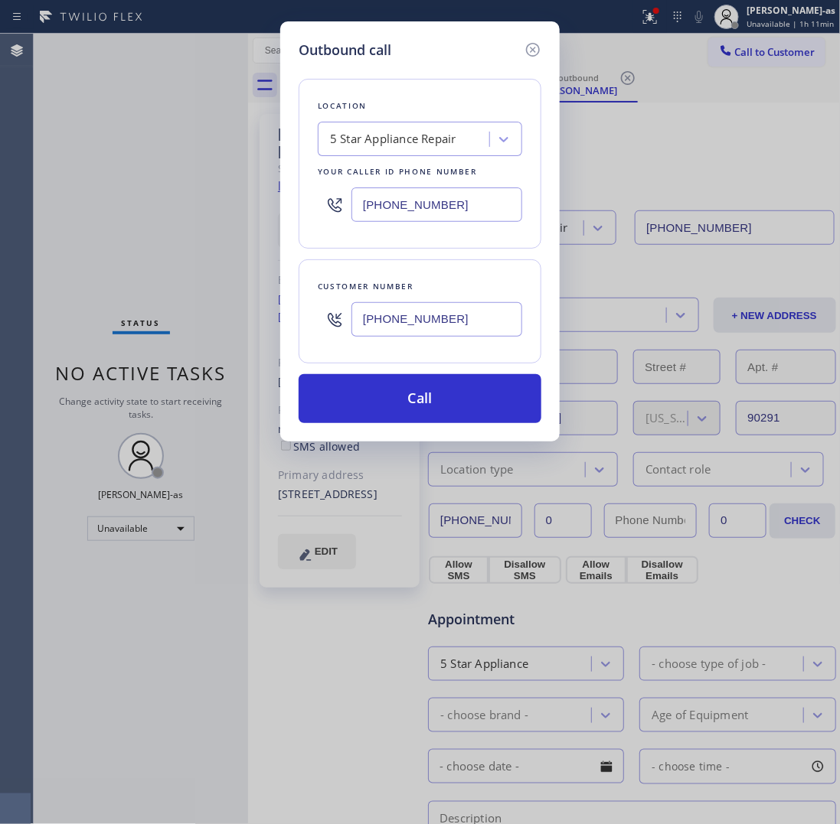
type input "(317) 997-2737"
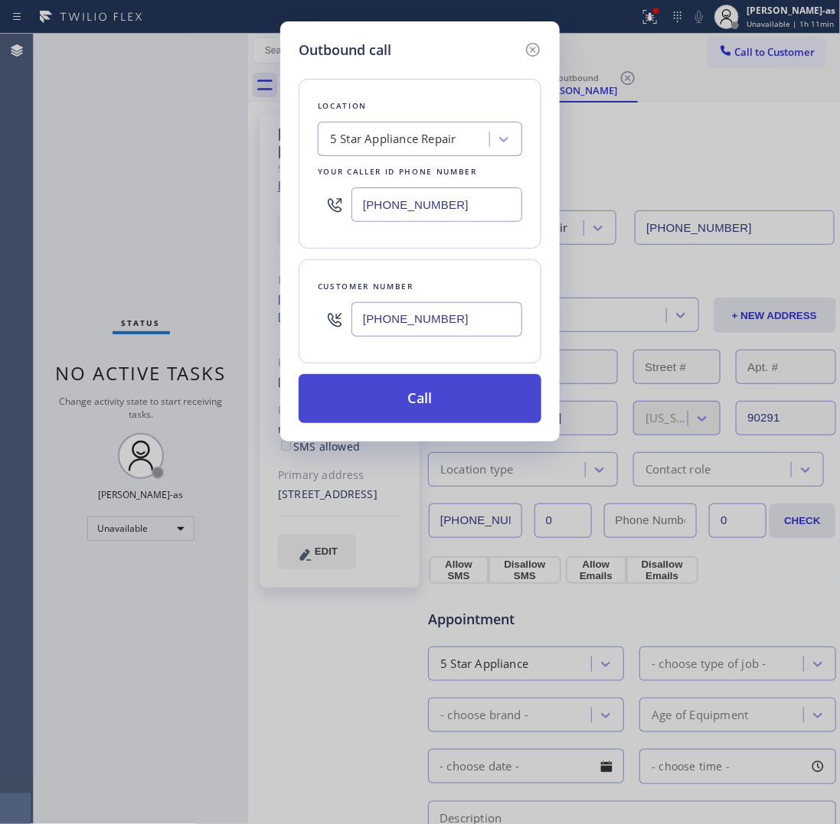
click at [442, 393] on button "Call" at bounding box center [420, 398] width 243 height 49
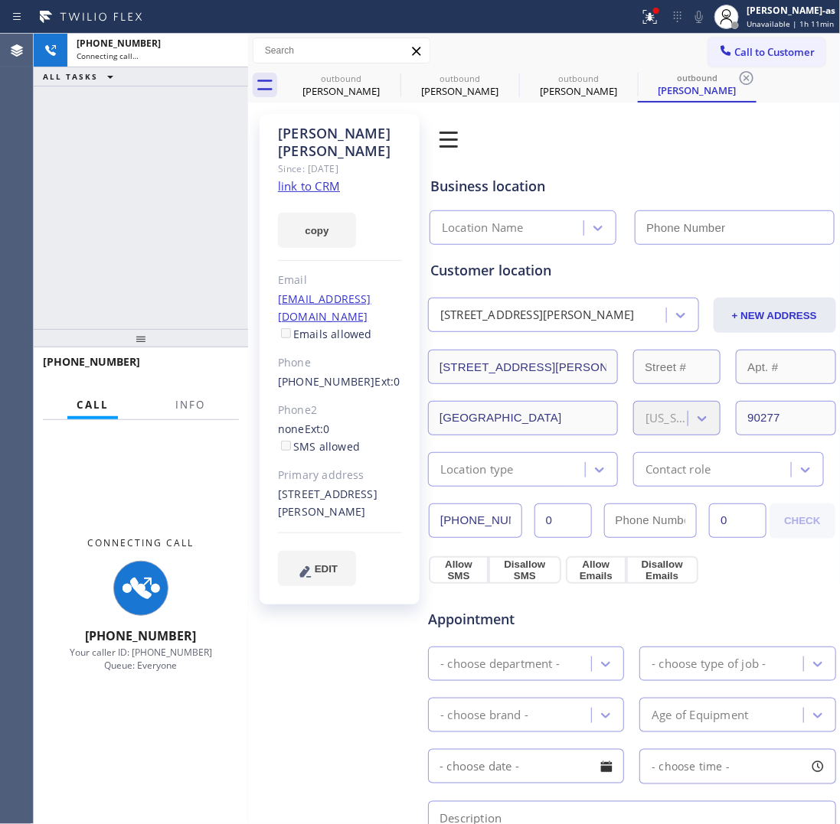
click at [169, 196] on div "+13179972737 Connecting call… ALL TASKS ALL TASKS ACTIVE TASKS TASKS IN WRAP UP" at bounding box center [141, 181] width 214 height 295
click at [307, 178] on link "link to CRM" at bounding box center [309, 185] width 62 height 15
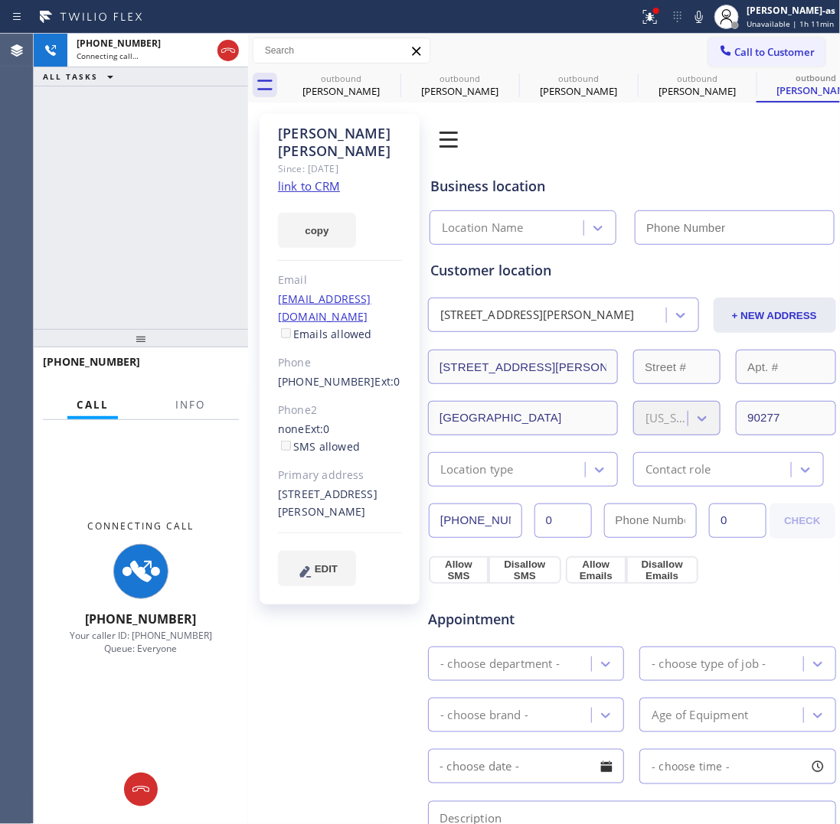
type input "[PHONE_NUMBER]"
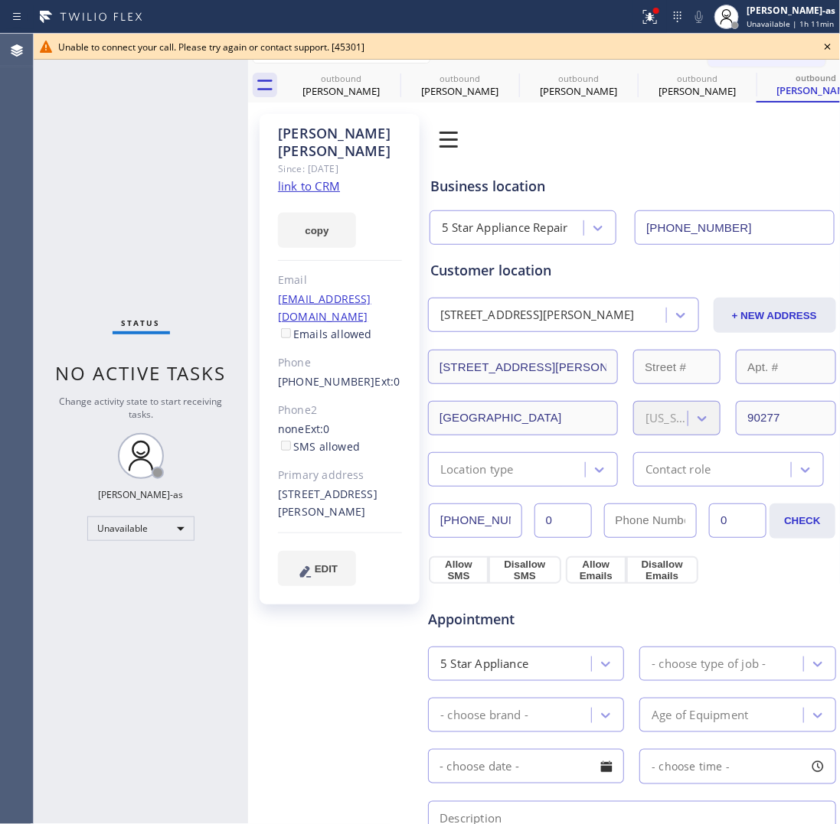
drag, startPoint x: 129, startPoint y: 159, endPoint x: 230, endPoint y: 115, distance: 111.1
click at [134, 158] on div "Status No active tasks Change activity state to start receiving tasks. [PERSON_…" at bounding box center [141, 429] width 214 height 791
click at [305, 86] on div "Tony Montuya" at bounding box center [341, 91] width 116 height 14
type input "[PHONE_NUMBER]"
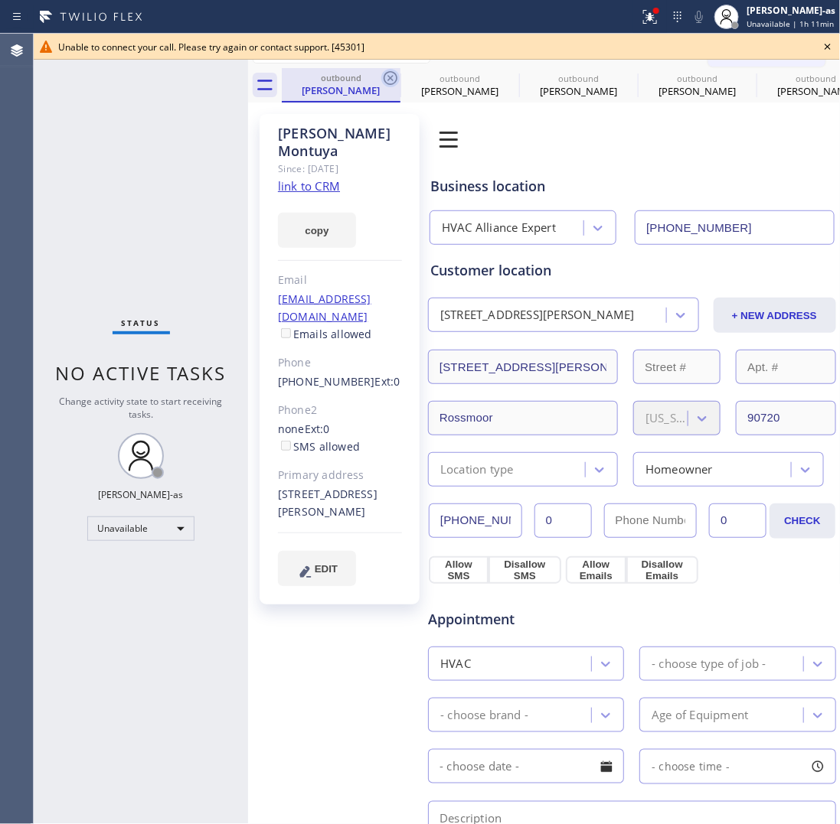
click at [393, 83] on icon at bounding box center [391, 78] width 14 height 14
click at [0, 0] on icon at bounding box center [0, 0] width 0 height 0
type input "[PHONE_NUMBER]"
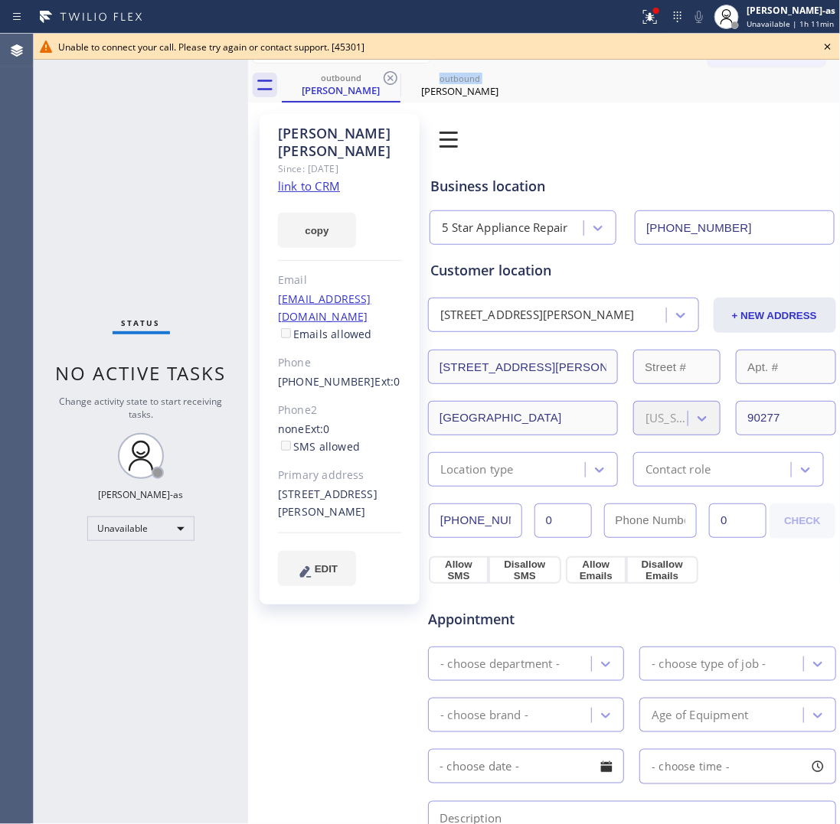
click at [393, 83] on icon at bounding box center [391, 78] width 14 height 14
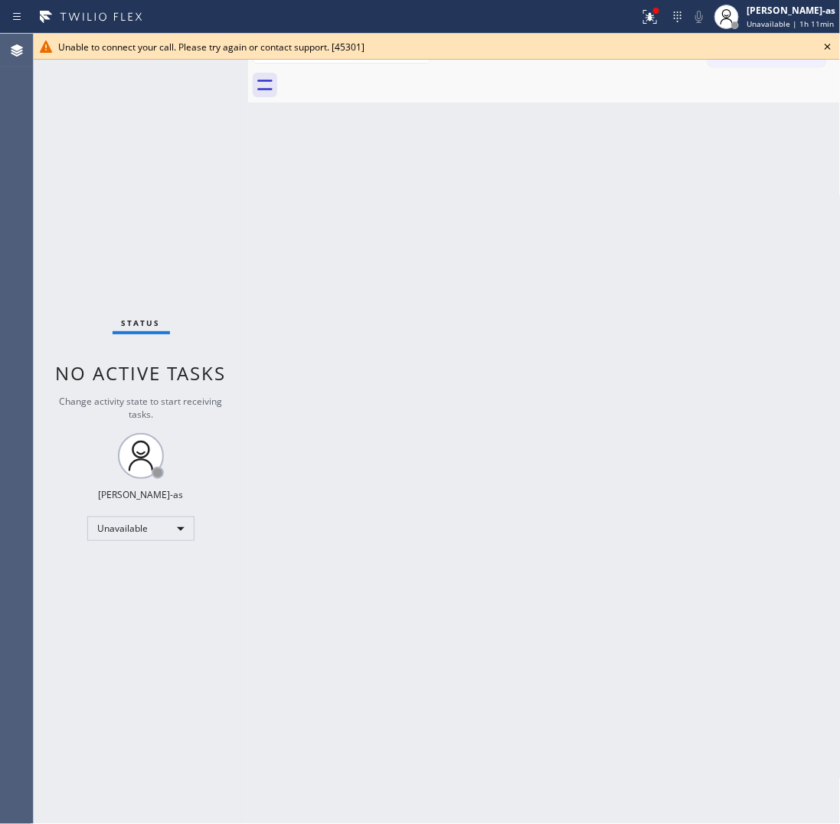
click at [393, 83] on div at bounding box center [561, 85] width 559 height 34
click at [828, 38] on icon at bounding box center [827, 47] width 18 height 18
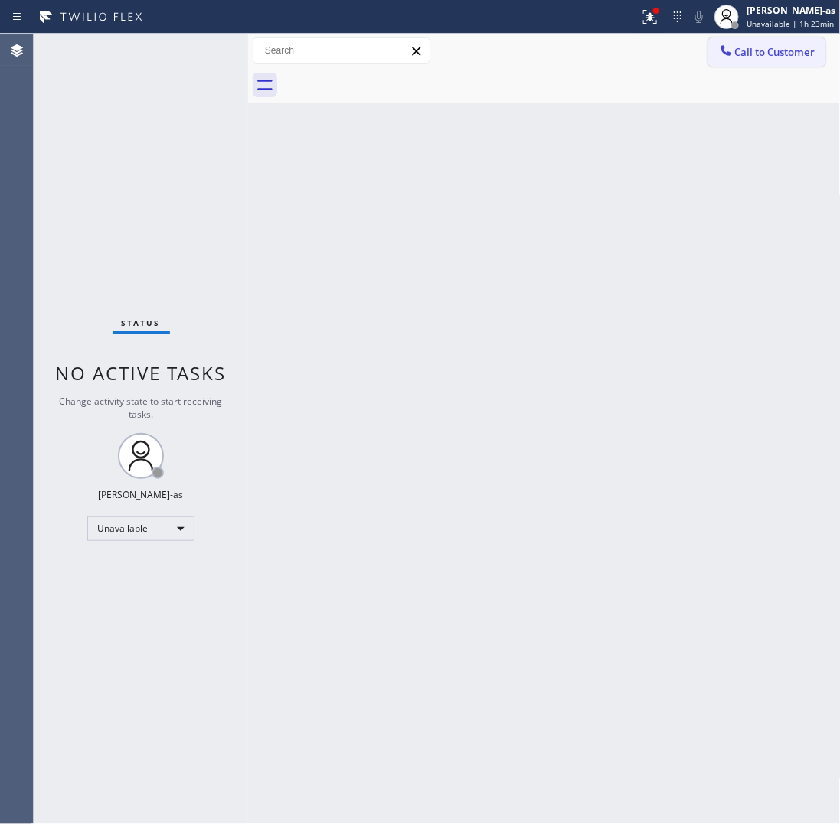
click at [782, 55] on span "Call to Customer" at bounding box center [775, 52] width 80 height 14
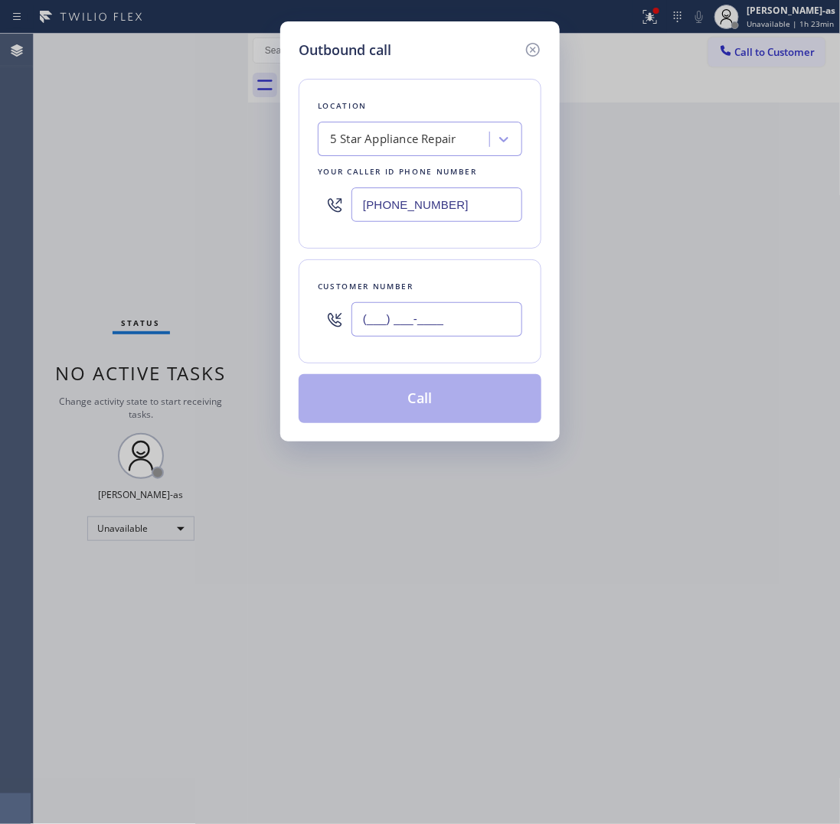
click at [469, 319] on input "(___) ___-____" at bounding box center [436, 319] width 171 height 34
paste input "708) 848-7296"
type input "(708) 848-7296"
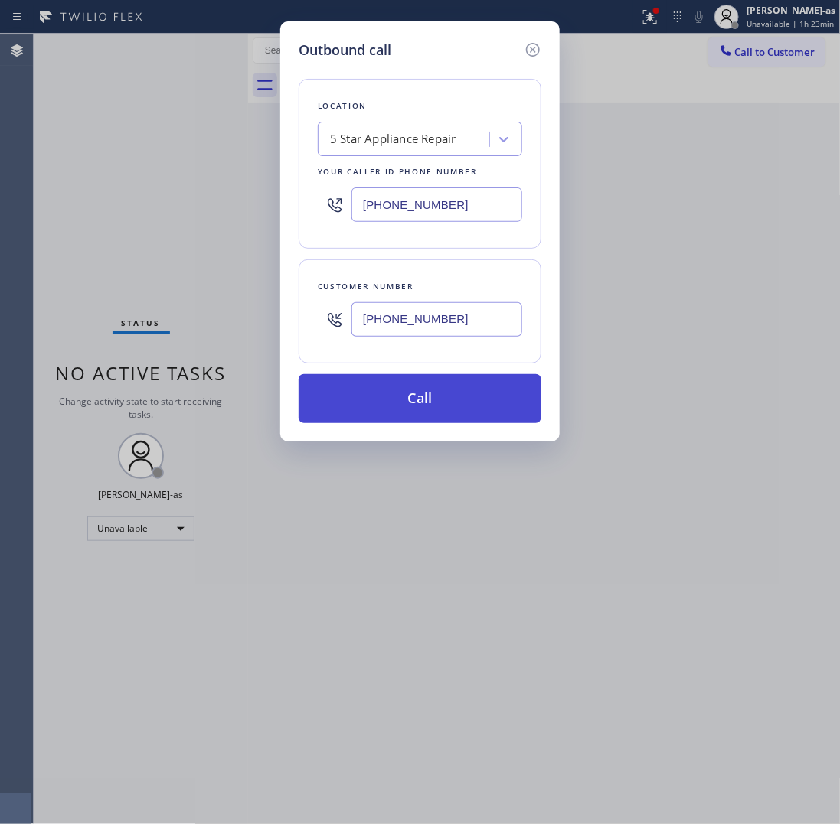
click at [450, 399] on button "Call" at bounding box center [420, 398] width 243 height 49
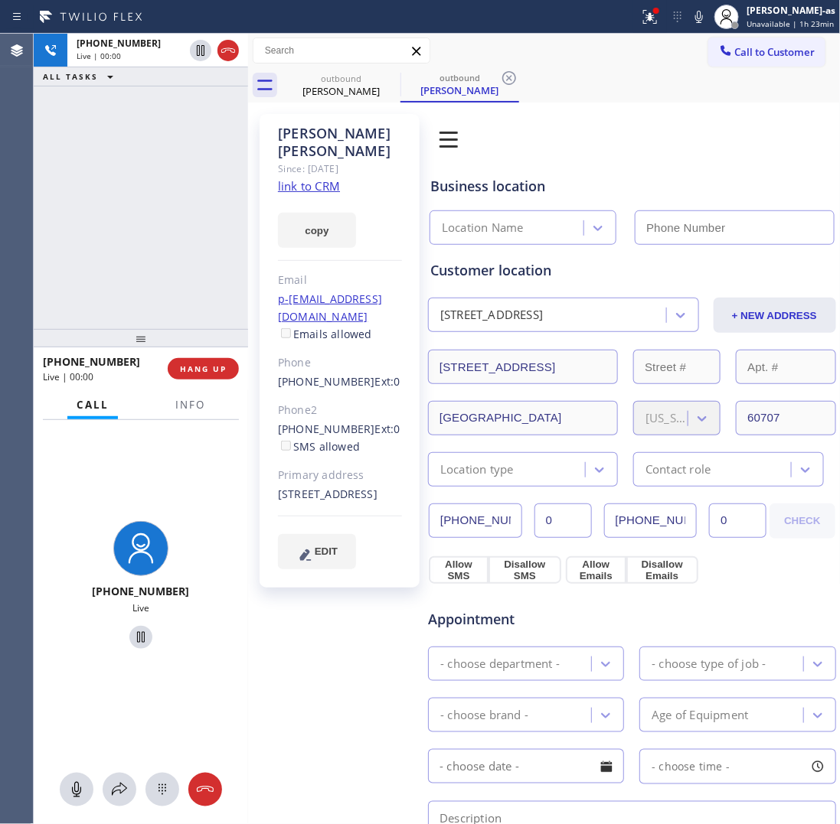
type input "[PHONE_NUMBER]"
click at [204, 364] on span "HANG UP" at bounding box center [203, 369] width 47 height 11
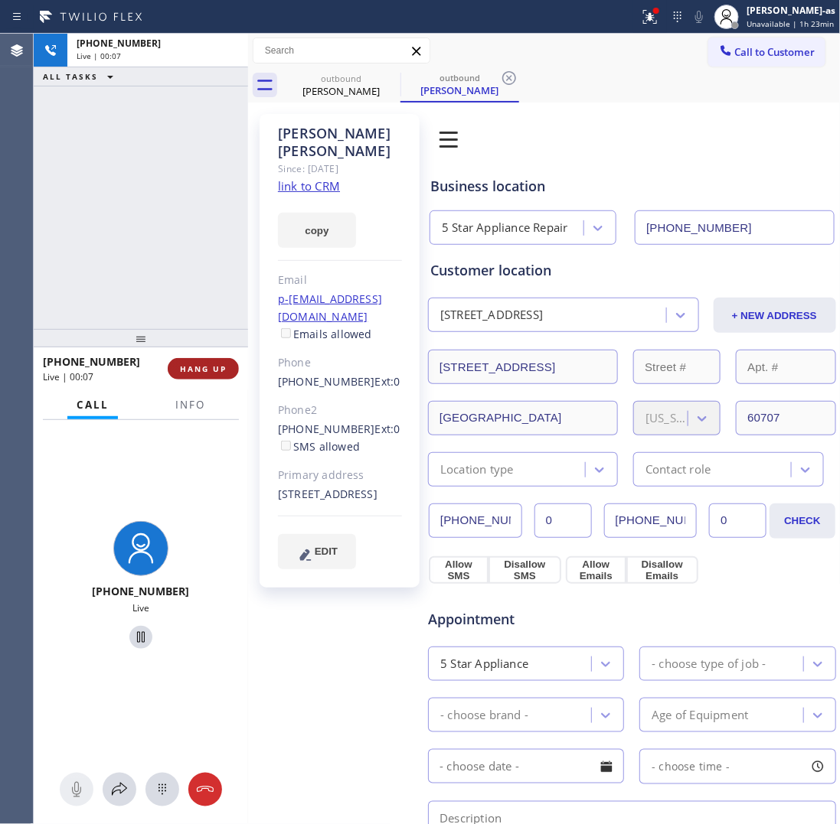
click at [204, 364] on span "HANG UP" at bounding box center [203, 369] width 47 height 11
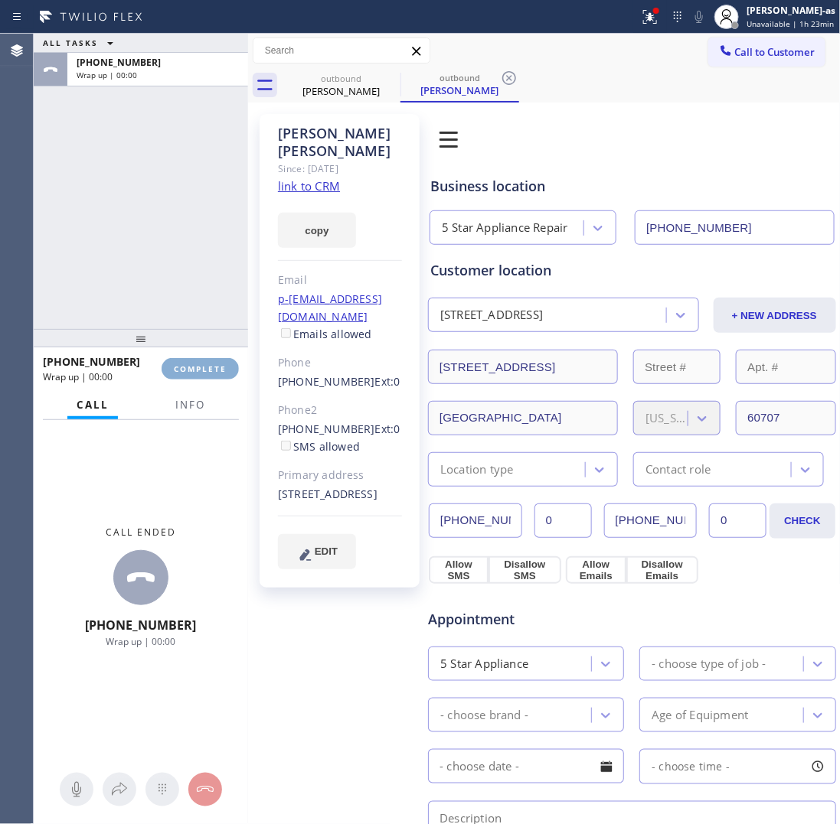
click at [204, 364] on span "COMPLETE" at bounding box center [200, 369] width 53 height 11
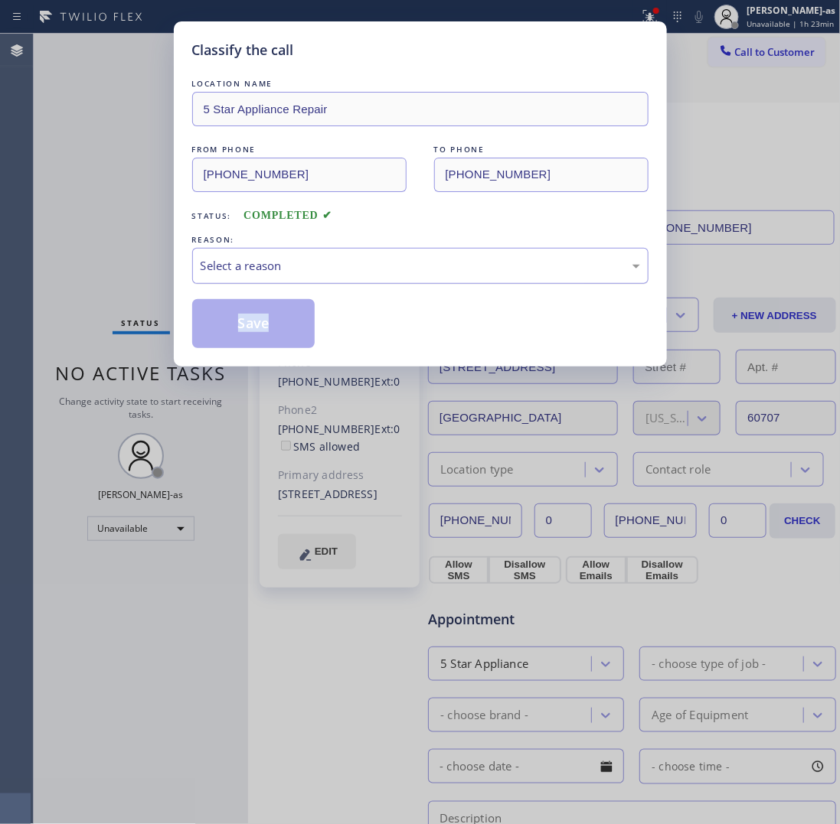
drag, startPoint x: 314, startPoint y: 266, endPoint x: 331, endPoint y: 278, distance: 20.8
click at [314, 265] on div "Select a reason" at bounding box center [420, 266] width 439 height 18
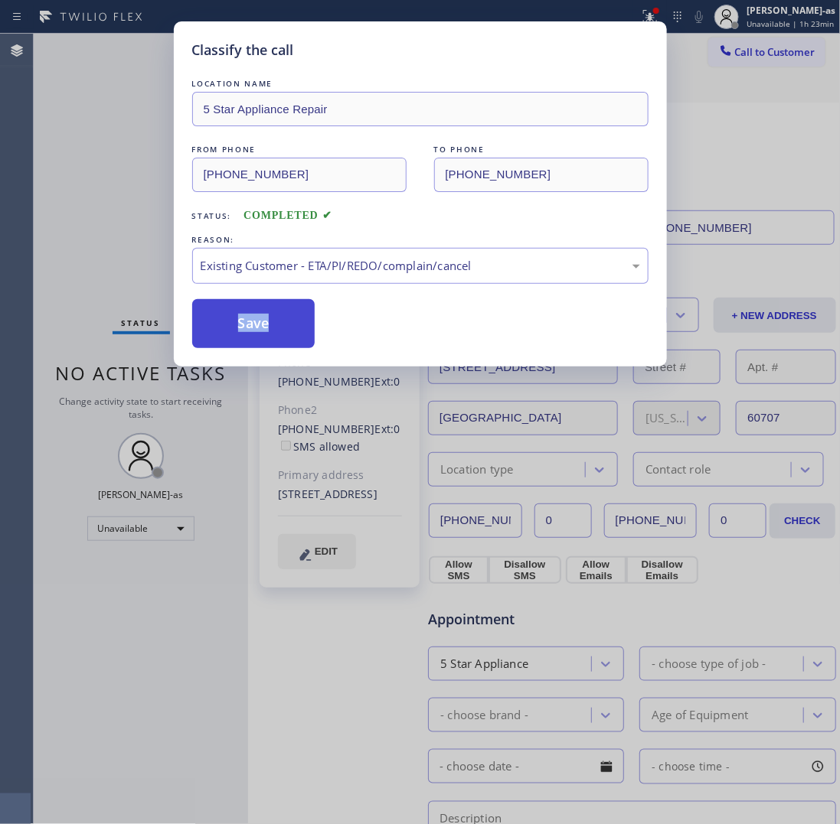
drag, startPoint x: 293, startPoint y: 318, endPoint x: 296, endPoint y: 296, distance: 21.7
click at [292, 318] on button "Save" at bounding box center [253, 323] width 123 height 49
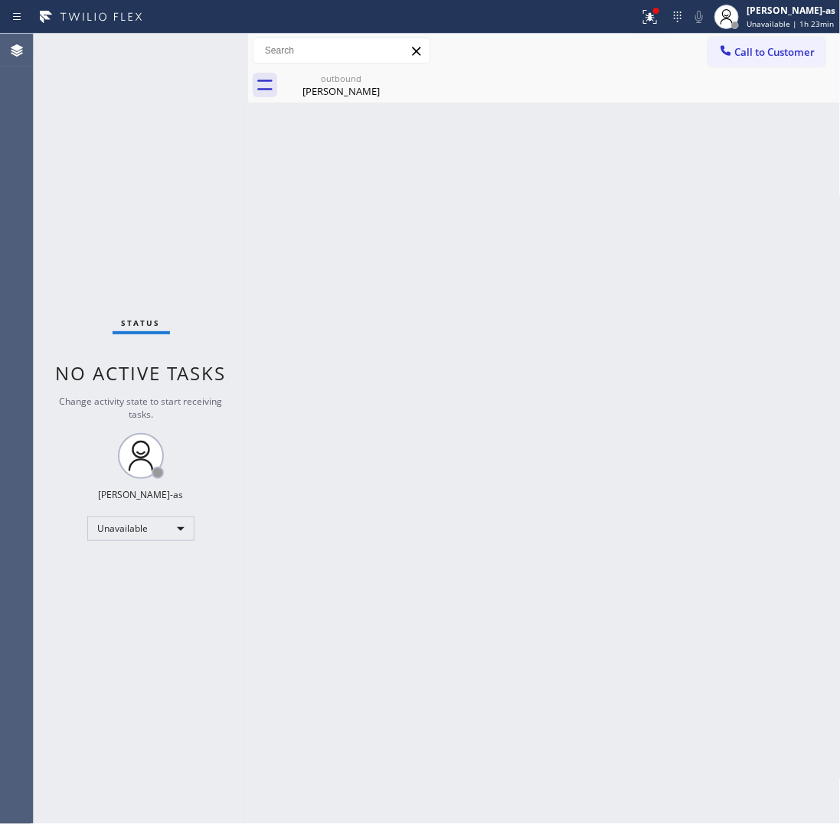
click at [767, 54] on span "Call to Customer" at bounding box center [775, 52] width 80 height 14
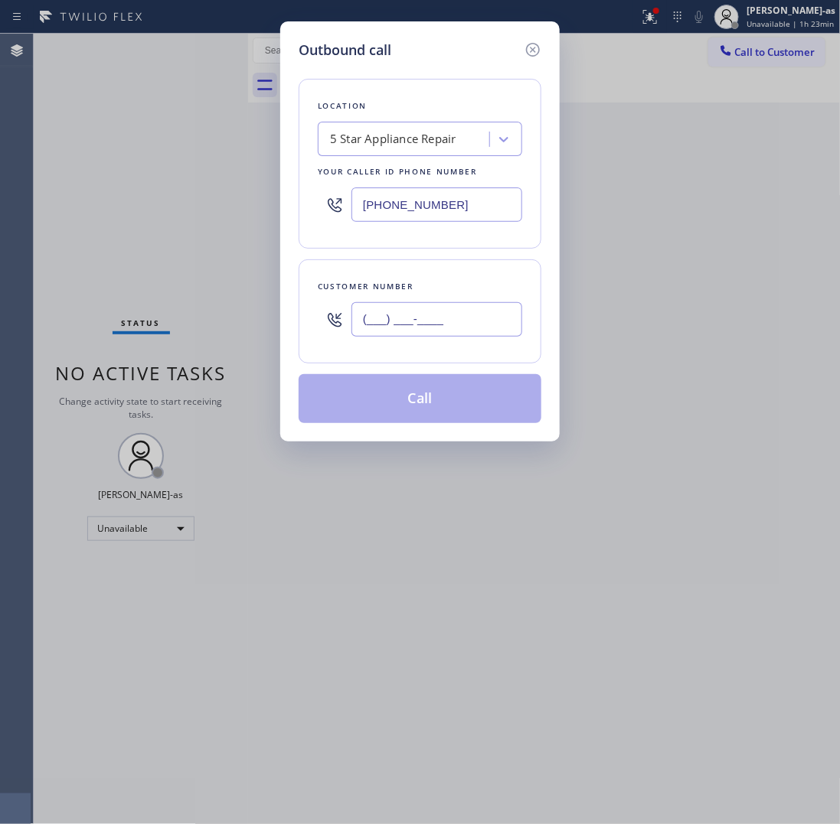
click at [446, 331] on input "(___) ___-____" at bounding box center [436, 319] width 171 height 34
paste input "310) 266-1844"
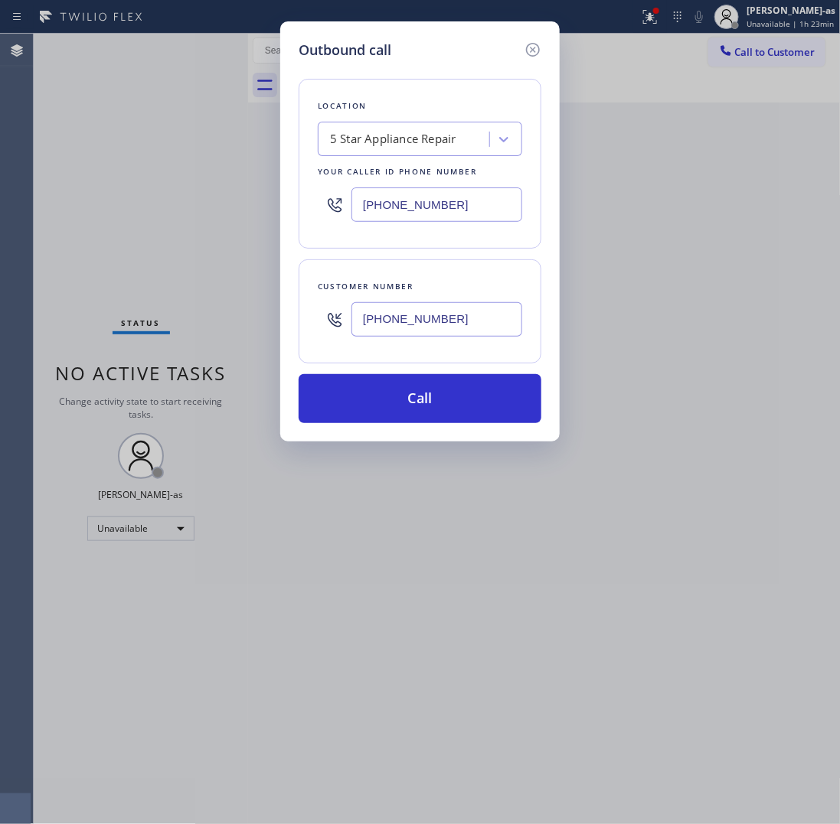
type input "(310) 266-1844"
click at [475, 199] on input "[PHONE_NUMBER]" at bounding box center [436, 205] width 171 height 34
paste input "999-4417"
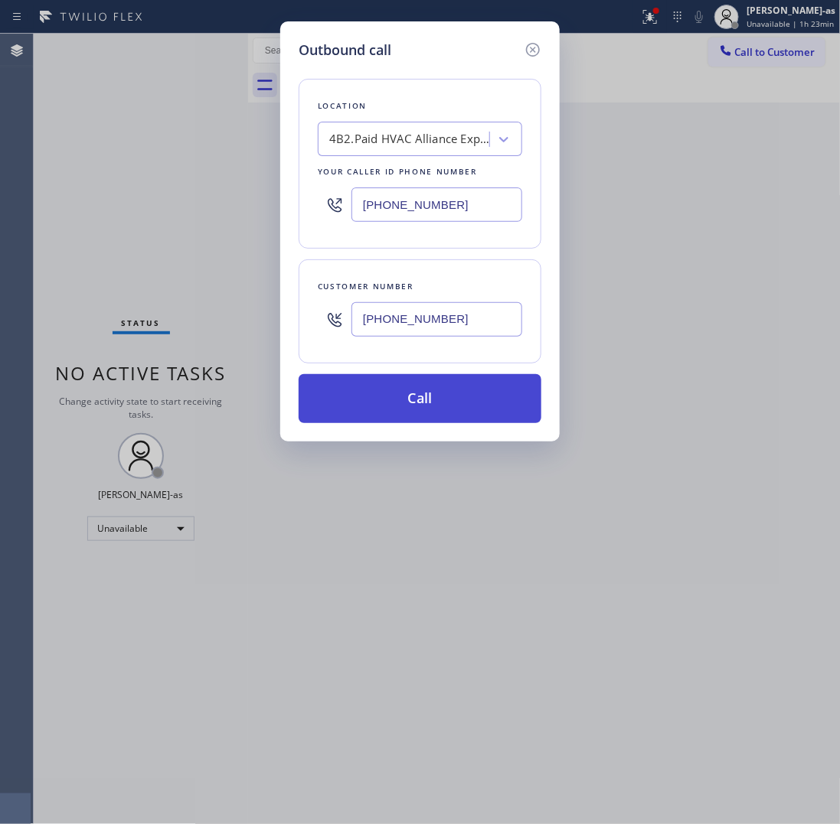
type input "[PHONE_NUMBER]"
click at [448, 390] on button "Call" at bounding box center [420, 398] width 243 height 49
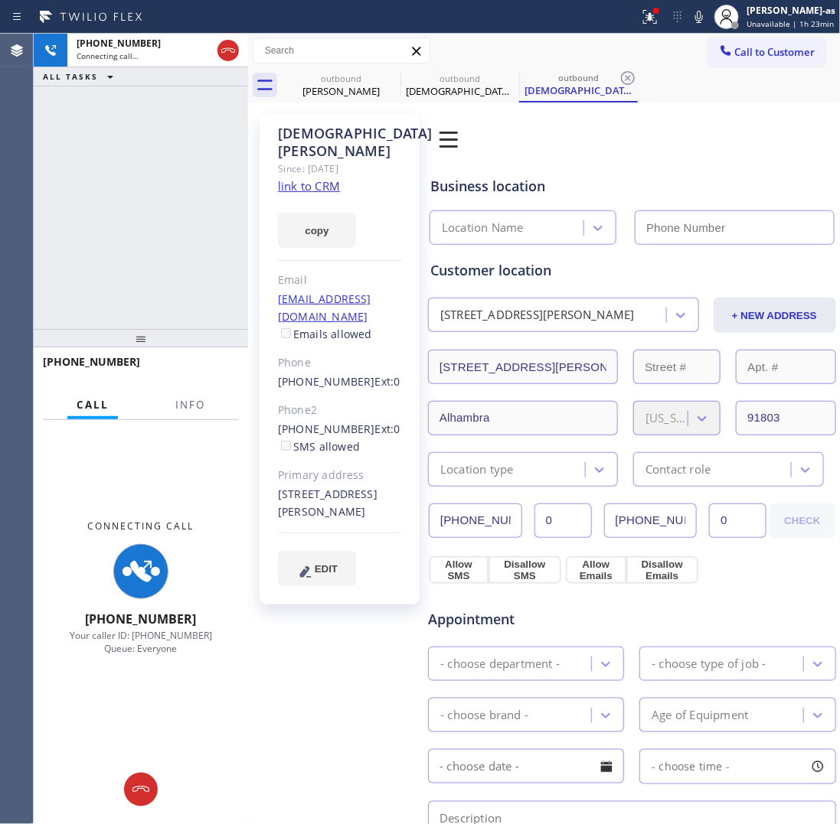
type input "[PHONE_NUMBER]"
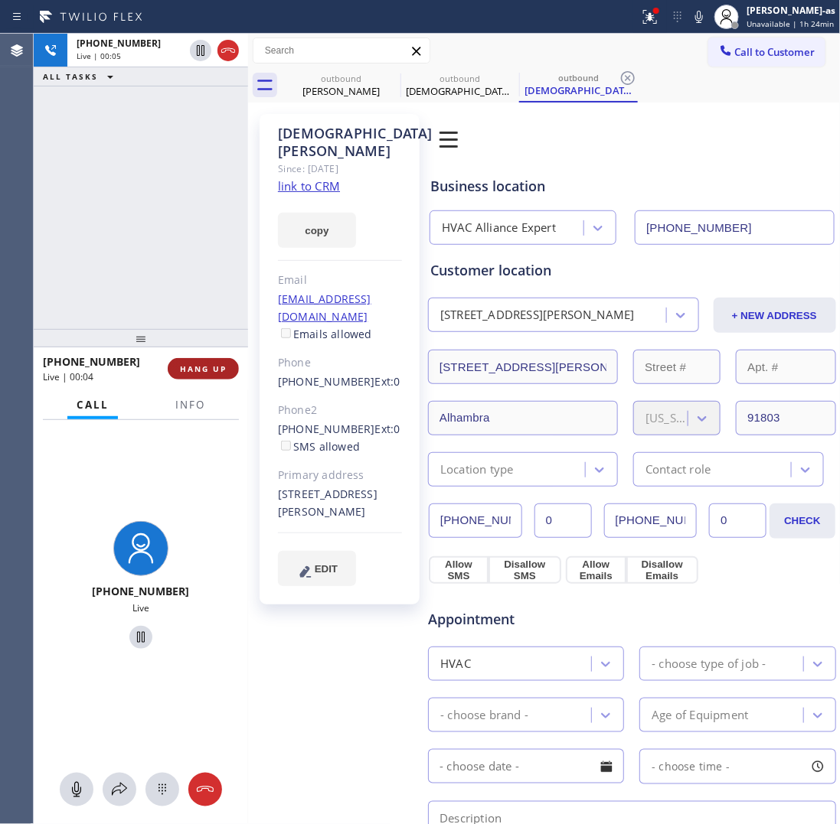
click at [178, 362] on button "HANG UP" at bounding box center [203, 368] width 71 height 21
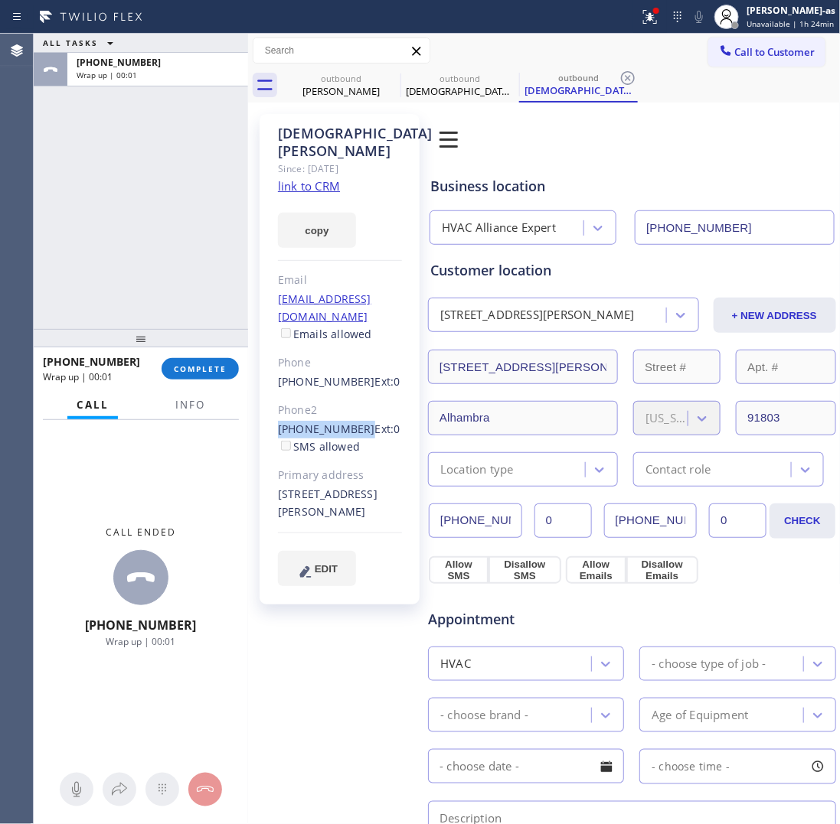
drag, startPoint x: 270, startPoint y: 387, endPoint x: 353, endPoint y: 398, distance: 83.5
click at [353, 398] on div "Christian Herera Since: 20 may 2020 link to CRM copy Email goped3@comcast.net E…" at bounding box center [340, 359] width 160 height 491
copy link "(707) 344-8930"
click at [213, 375] on button "COMPLETE" at bounding box center [200, 368] width 77 height 21
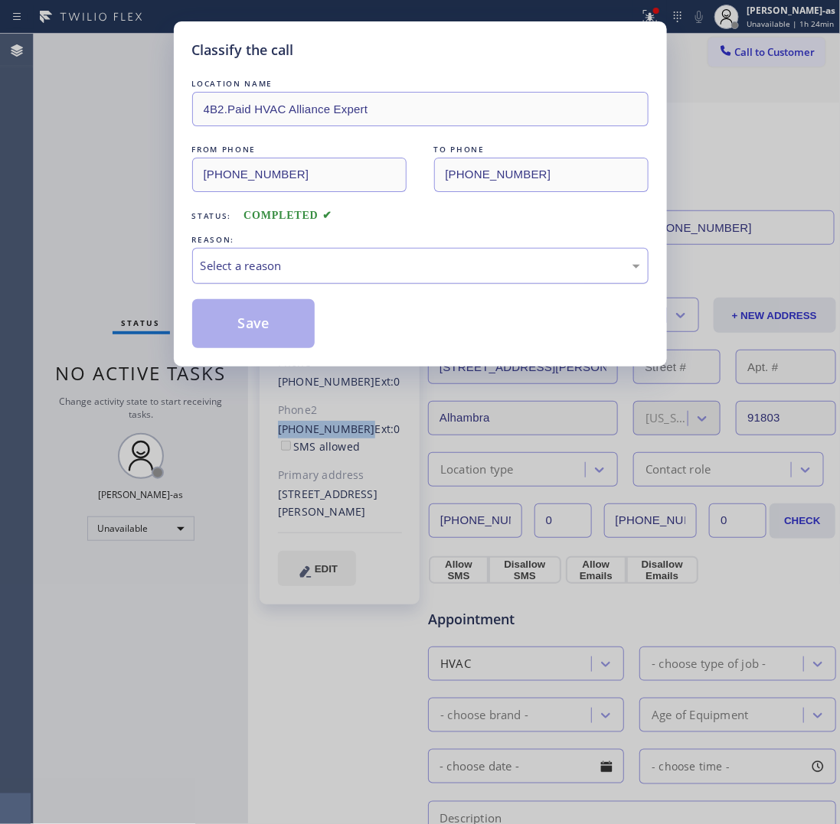
drag, startPoint x: 305, startPoint y: 266, endPoint x: 339, endPoint y: 282, distance: 38.0
click at [308, 266] on div "Select a reason" at bounding box center [420, 266] width 439 height 18
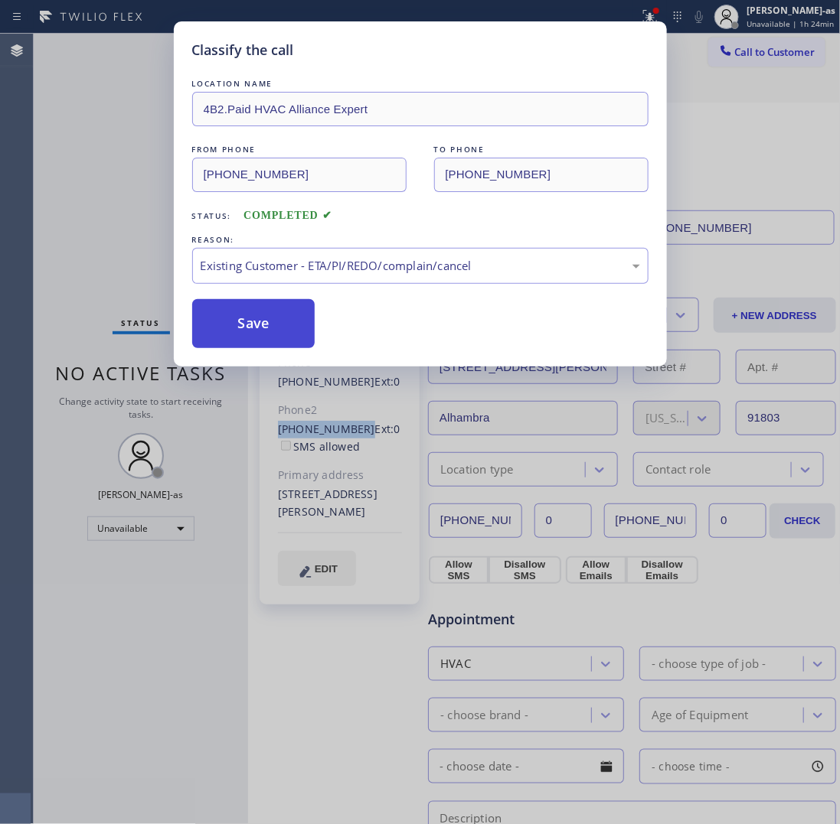
drag, startPoint x: 280, startPoint y: 322, endPoint x: 690, endPoint y: 92, distance: 469.9
click at [282, 322] on button "Save" at bounding box center [253, 323] width 123 height 49
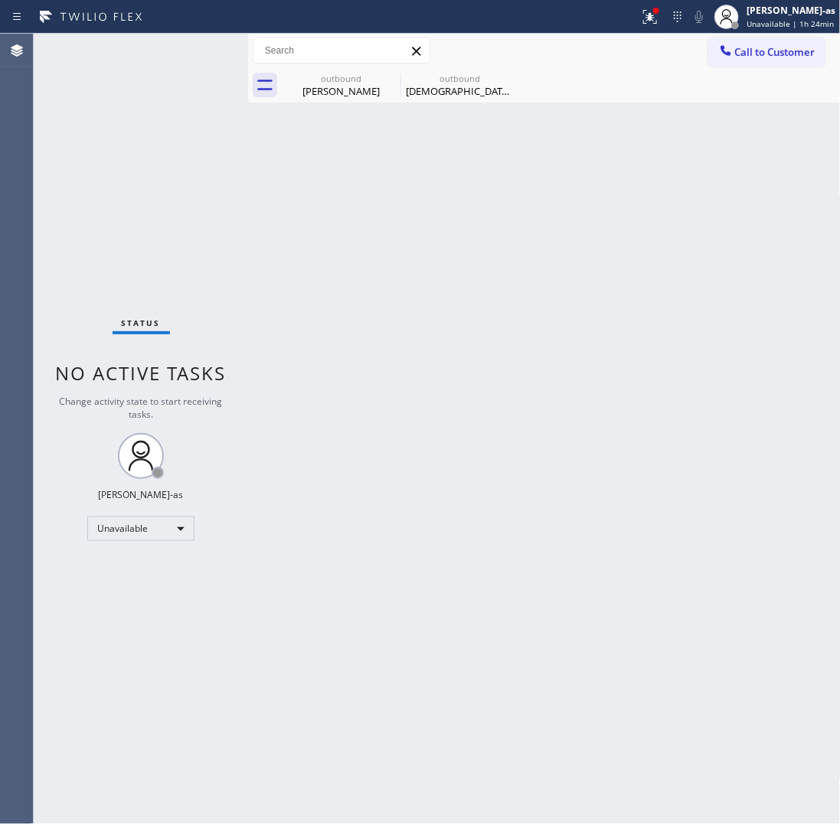
click at [766, 47] on span "Call to Customer" at bounding box center [775, 52] width 80 height 14
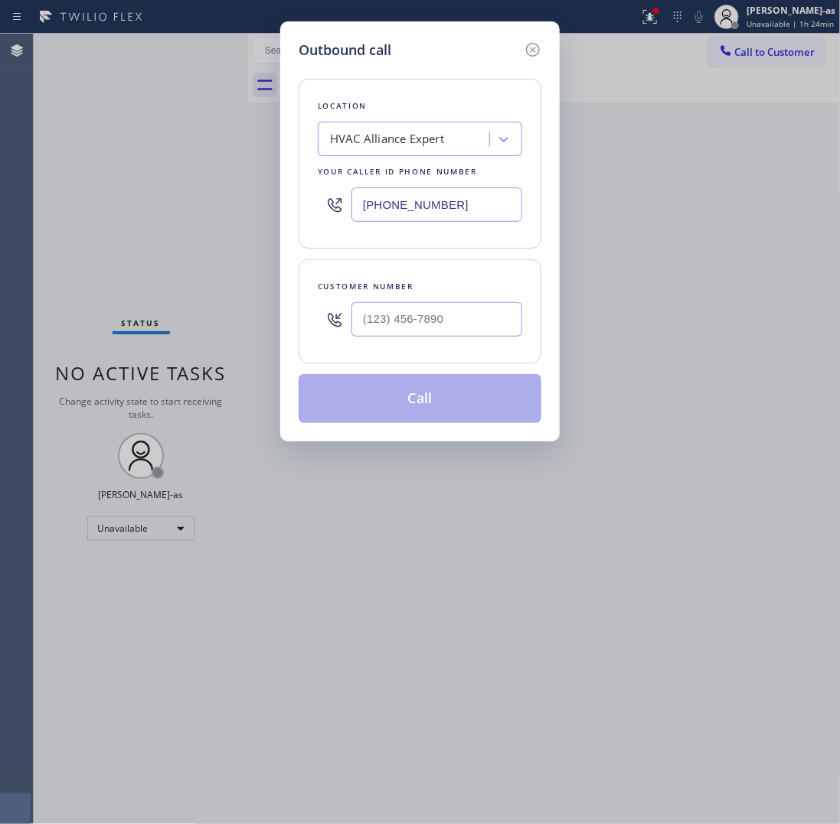
click at [453, 344] on div at bounding box center [436, 320] width 171 height 50
click at [459, 312] on input "(___) ___-____" at bounding box center [436, 319] width 171 height 34
paste input "707) 344-8930"
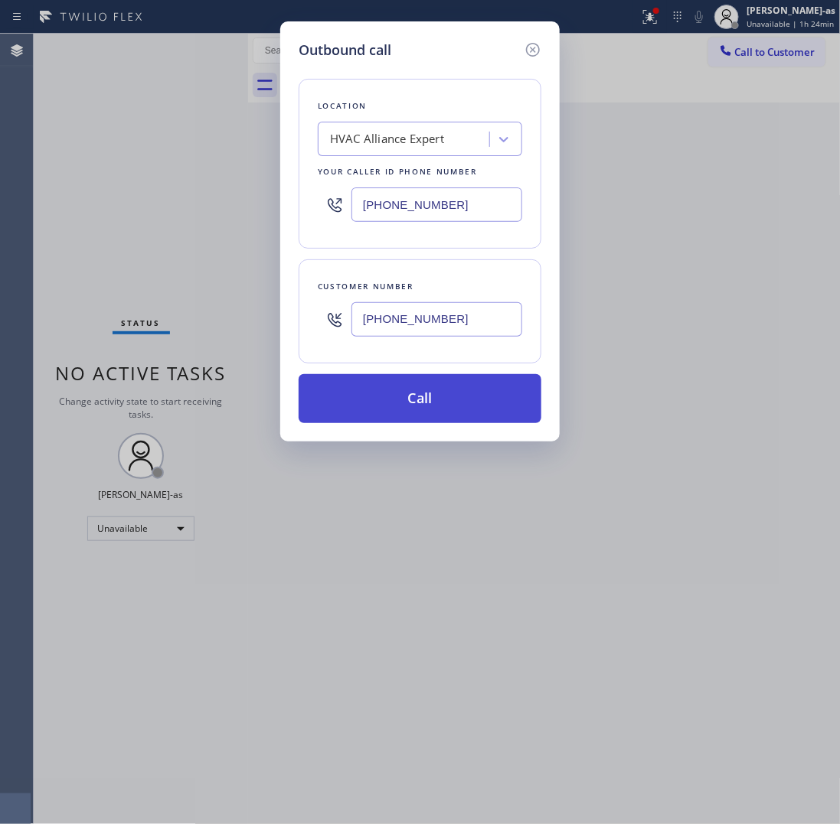
type input "(707) 344-8930"
click at [423, 402] on button "Call" at bounding box center [420, 398] width 243 height 49
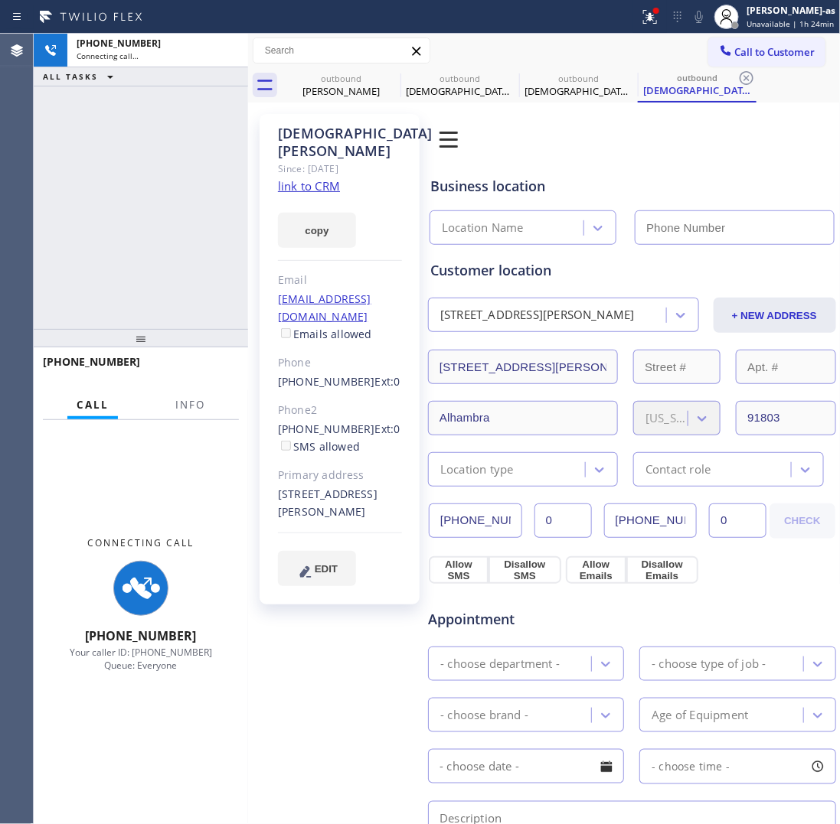
type input "[PHONE_NUMBER]"
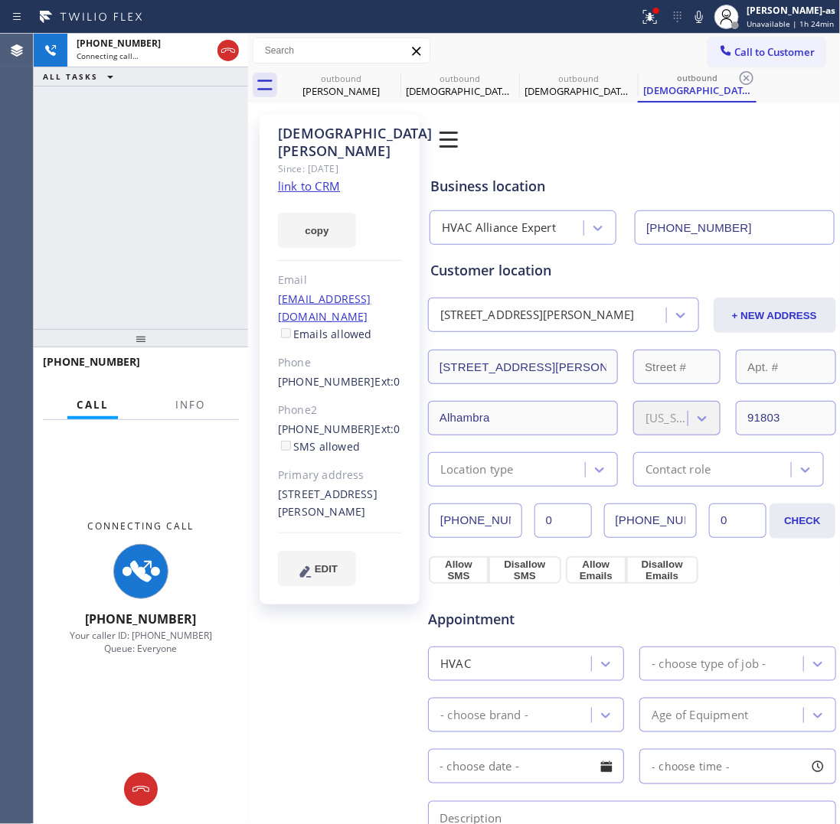
click at [190, 260] on div "+17073448930 Connecting call… ALL TASKS ALL TASKS ACTIVE TASKS TASKS IN WRAP UP" at bounding box center [141, 181] width 214 height 295
click at [184, 398] on span "Info" at bounding box center [190, 405] width 30 height 14
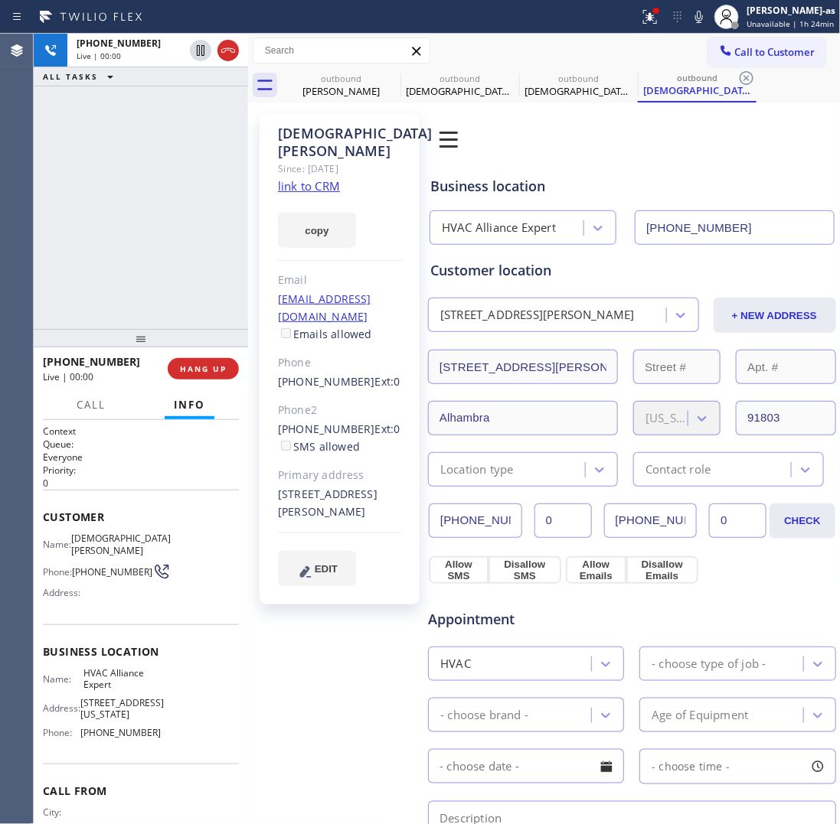
click at [329, 178] on link "link to CRM" at bounding box center [309, 185] width 62 height 15
drag, startPoint x: 178, startPoint y: 124, endPoint x: 224, endPoint y: 67, distance: 73.0
click at [184, 129] on div "+17073448930 Live | 00:03 ALL TASKS ALL TASKS ACTIVE TASKS TASKS IN WRAP UP" at bounding box center [141, 181] width 214 height 295
click at [227, 55] on icon at bounding box center [228, 50] width 18 height 18
click at [224, 230] on div "+17073448930 Live | 00:04 ALL TASKS ALL TASKS ACTIVE TASKS TASKS IN WRAP UP" at bounding box center [141, 181] width 214 height 295
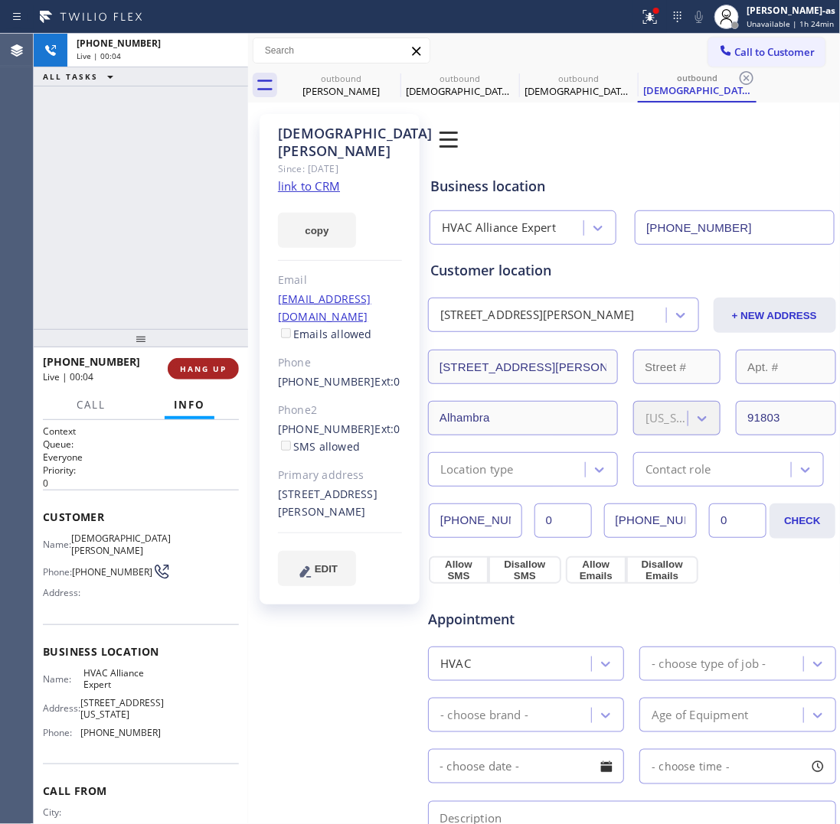
click at [199, 361] on button "HANG UP" at bounding box center [203, 368] width 71 height 21
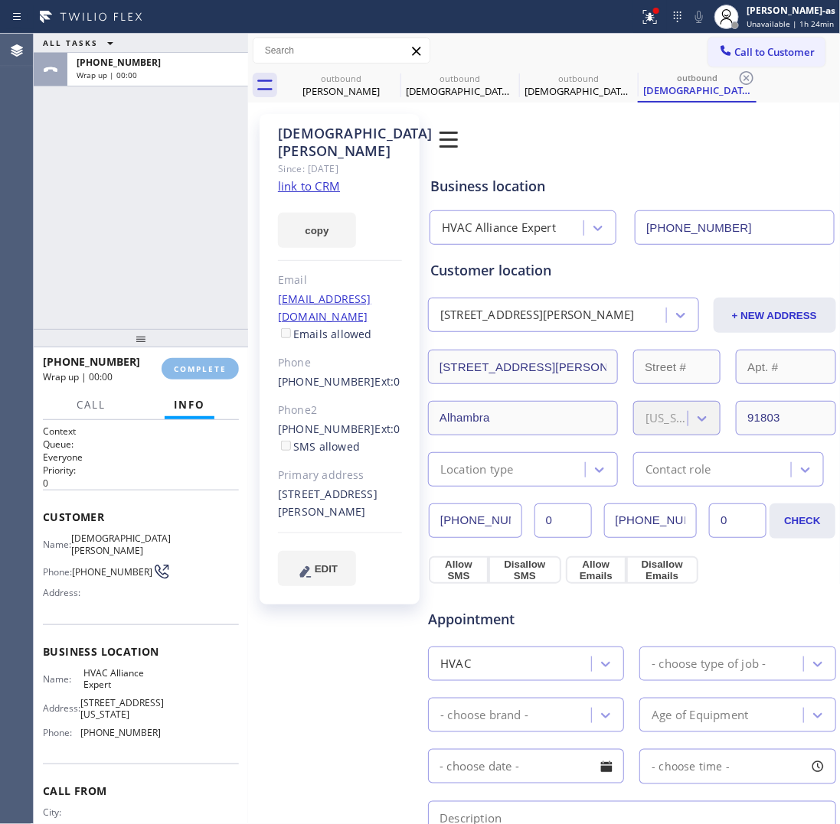
click at [184, 295] on div "ALL TASKS ALL TASKS ACTIVE TASKS TASKS IN WRAP UP +17073448930 Wrap up | 00:00" at bounding box center [141, 181] width 214 height 295
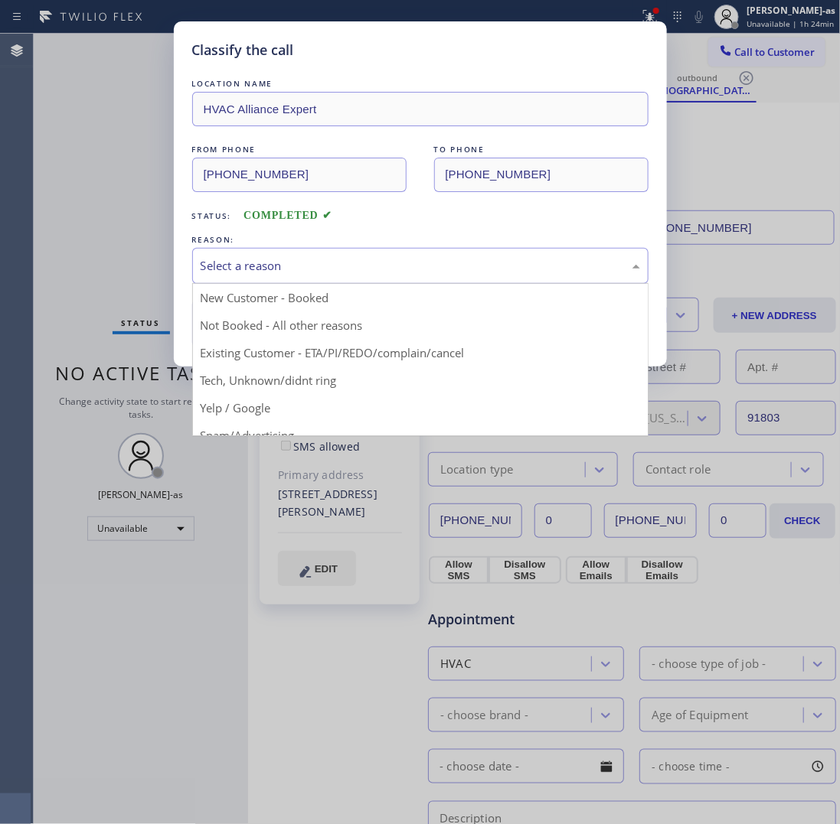
click at [400, 277] on div "Select a reason" at bounding box center [420, 266] width 456 height 36
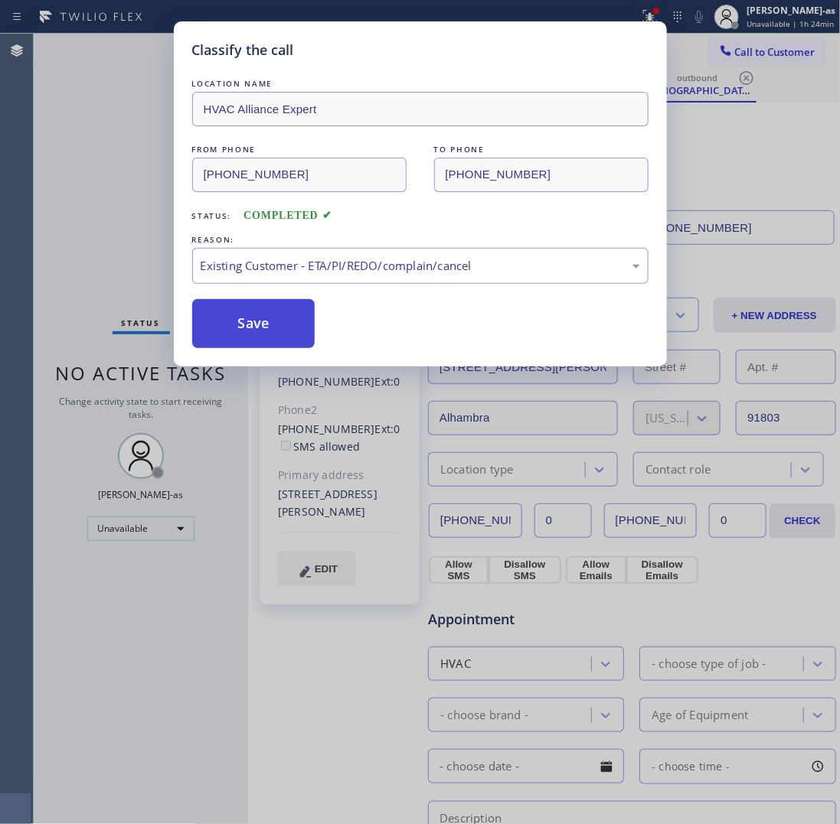
click at [262, 328] on button "Save" at bounding box center [253, 323] width 123 height 49
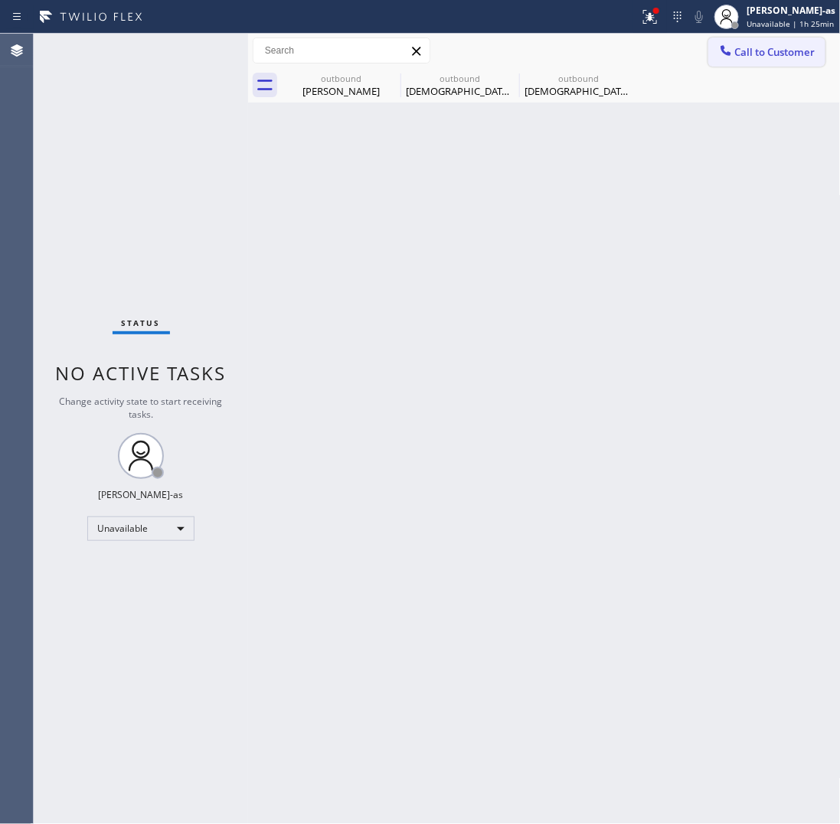
click at [779, 50] on span "Call to Customer" at bounding box center [775, 52] width 80 height 14
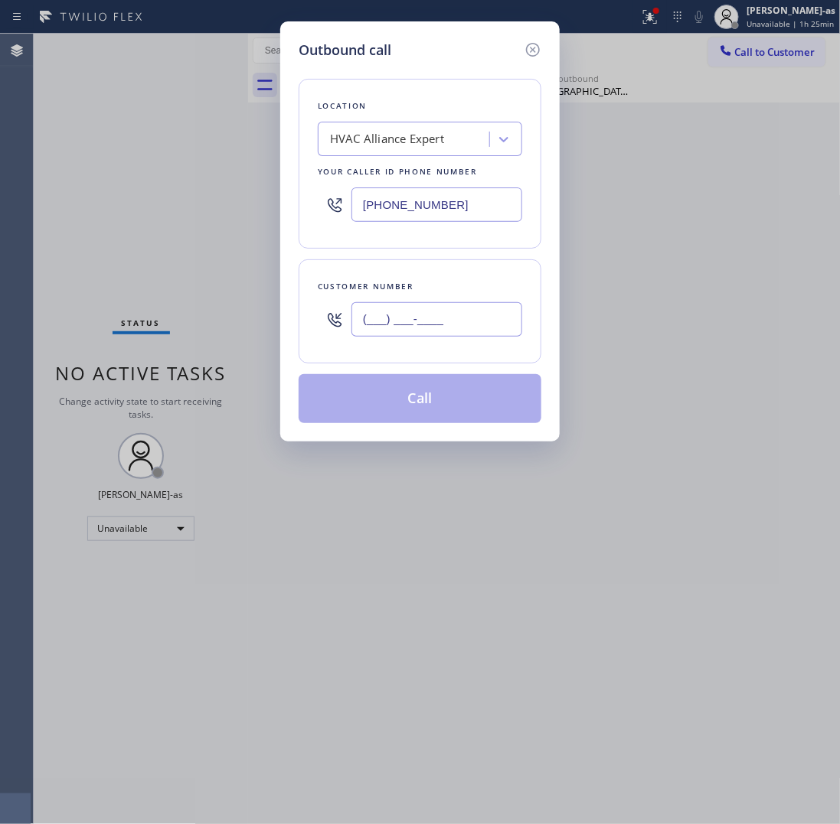
click at [438, 324] on input "(___) ___-____" at bounding box center [436, 319] width 171 height 34
paste input "310) 901-3614"
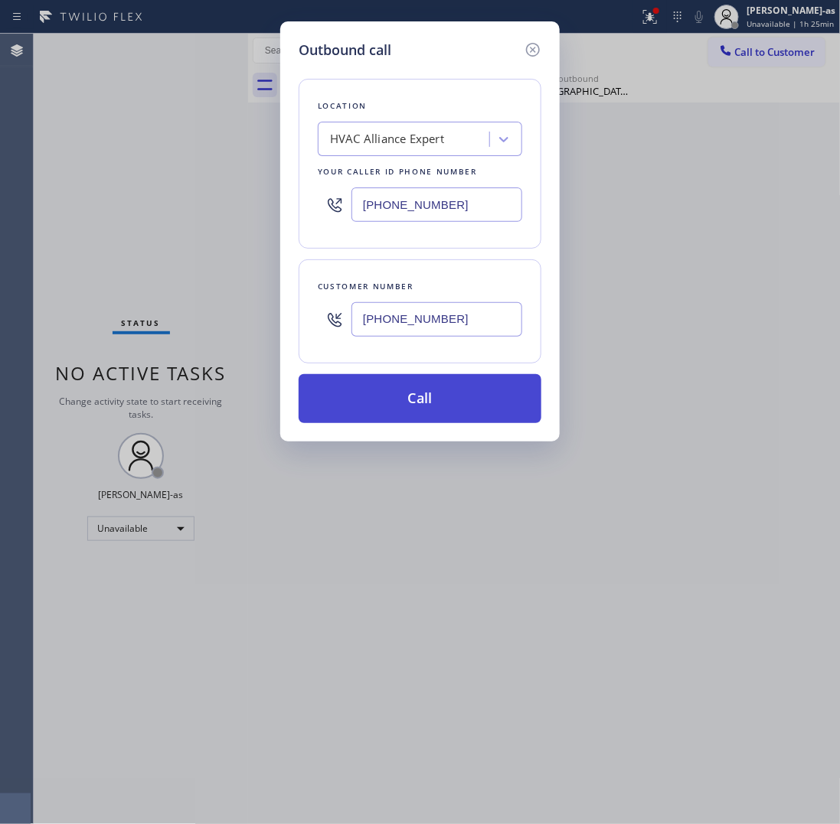
type input "[PHONE_NUMBER]"
click at [437, 404] on button "Call" at bounding box center [420, 398] width 243 height 49
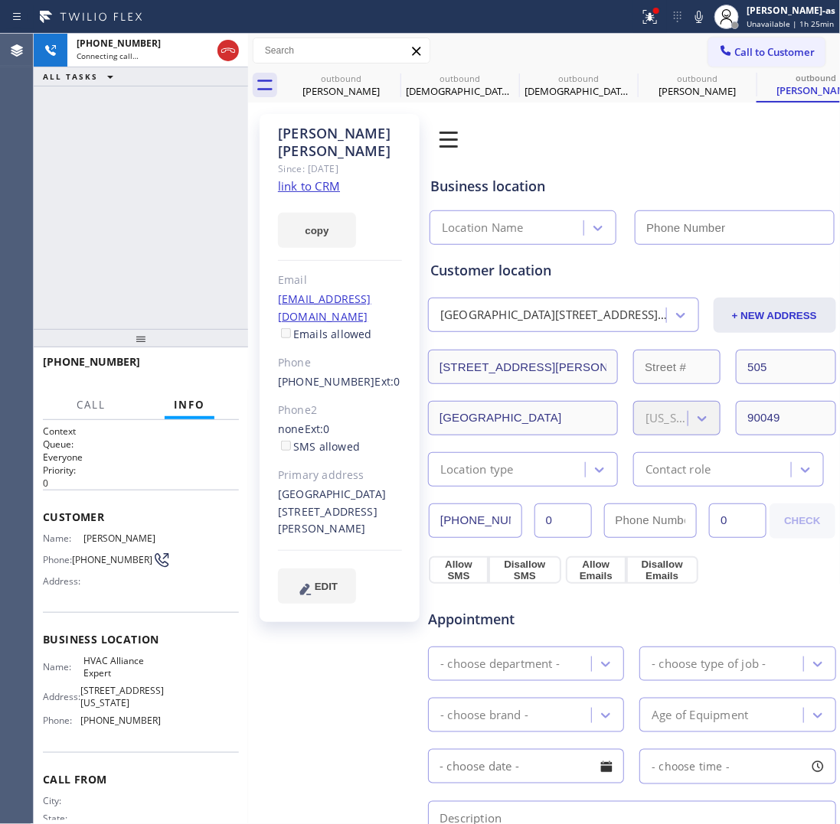
type input "[PHONE_NUMBER]"
click at [311, 178] on link "link to CRM" at bounding box center [309, 185] width 62 height 15
click at [172, 189] on div "+13109013614 Live | 05:26 ALL TASKS ALL TASKS ACTIVE TASKS TASKS IN WRAP UP" at bounding box center [141, 181] width 214 height 295
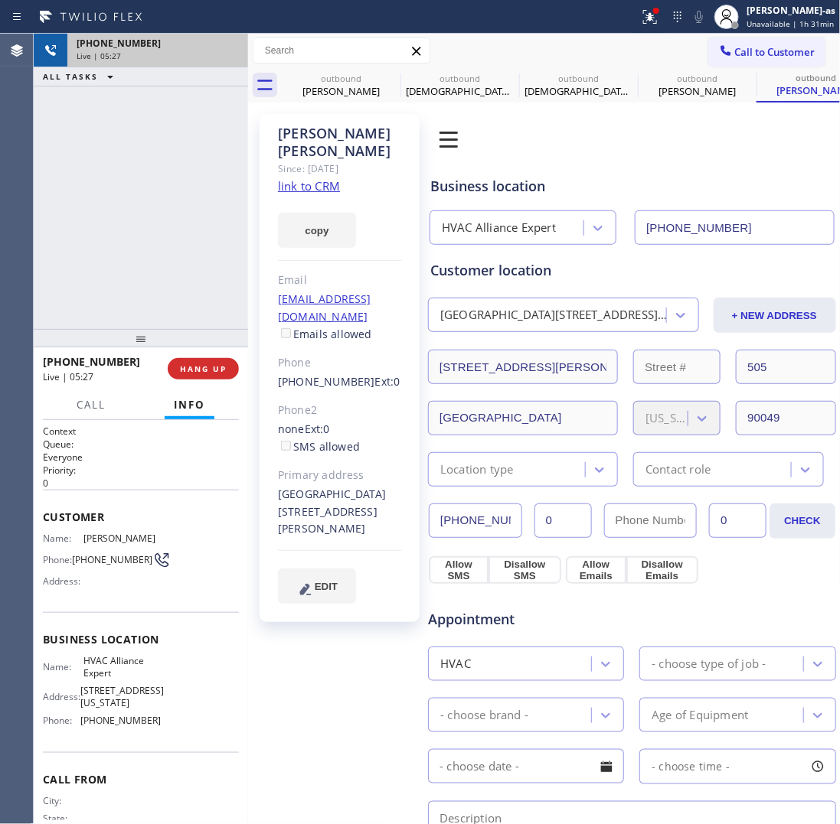
click at [216, 54] on div "Live | 05:27" at bounding box center [158, 56] width 162 height 11
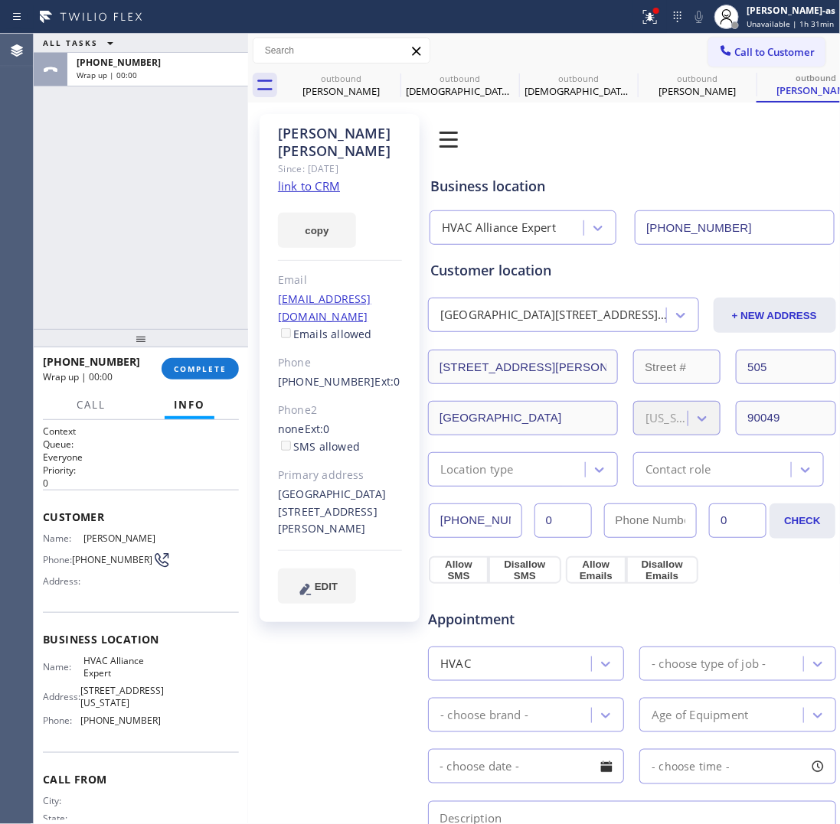
drag, startPoint x: 168, startPoint y: 253, endPoint x: 212, endPoint y: 349, distance: 105.2
click at [174, 273] on div "ALL TASKS ALL TASKS ACTIVE TASKS TASKS IN WRAP UP +13109013614 Wrap up | 00:00" at bounding box center [141, 181] width 214 height 295
click at [212, 373] on span "COMPLETE" at bounding box center [200, 369] width 53 height 11
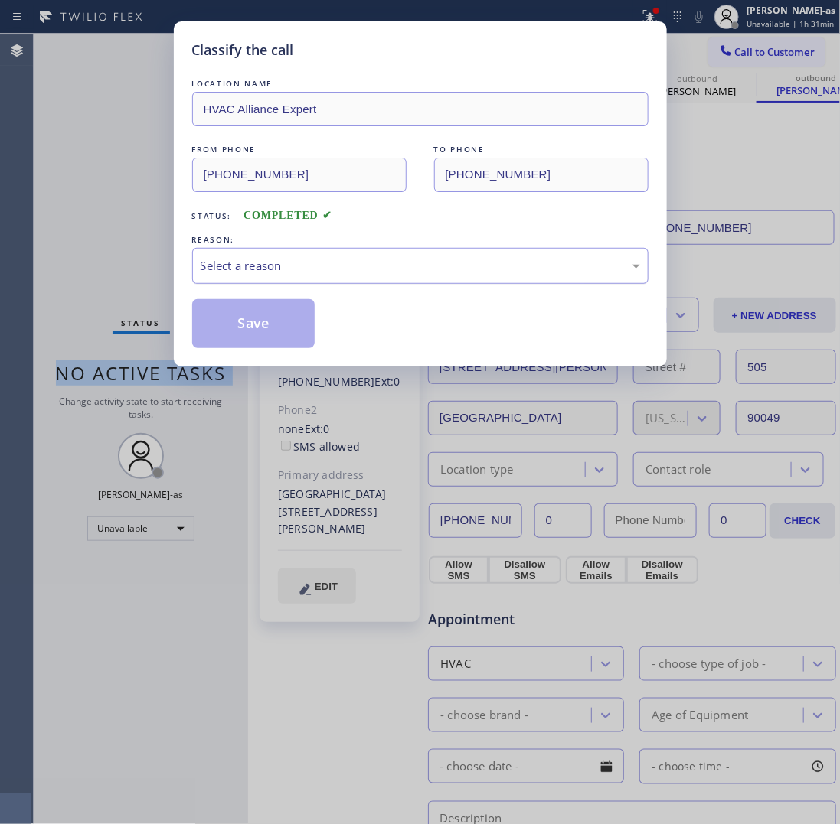
click at [284, 272] on div "Select a reason" at bounding box center [420, 266] width 439 height 18
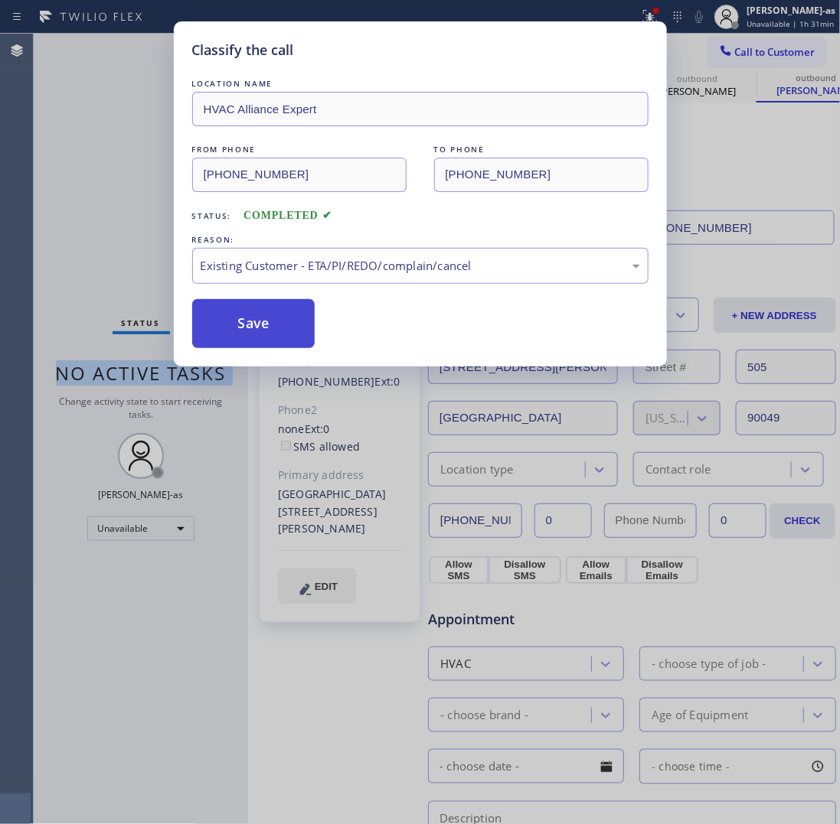
click at [257, 322] on button "Save" at bounding box center [253, 323] width 123 height 49
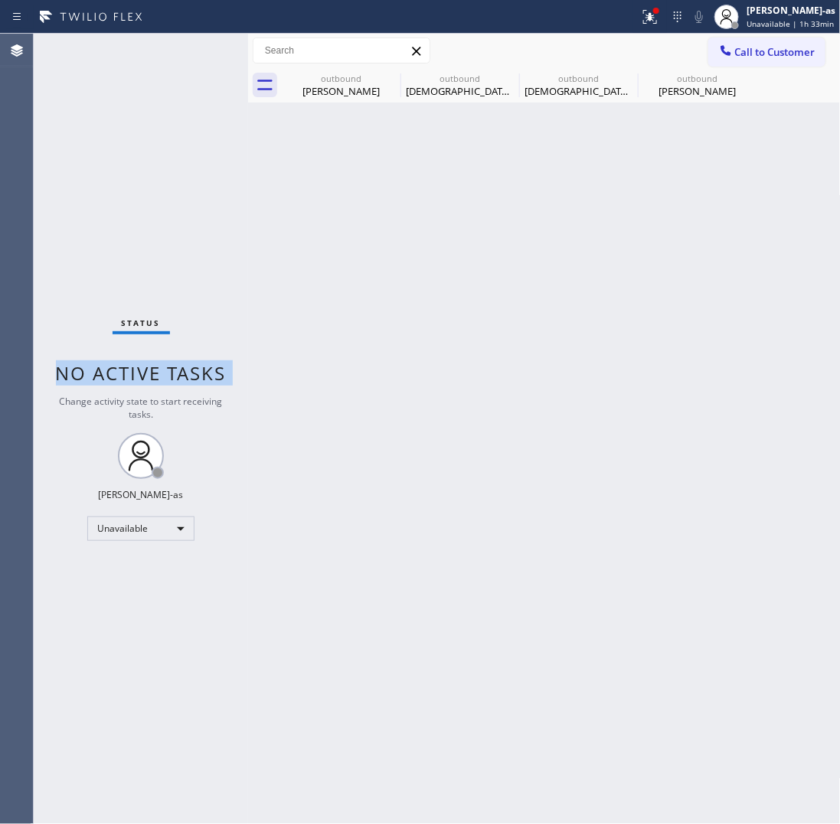
click at [112, 207] on div "Status No active tasks Change activity state to start receiving tasks. [PERSON_…" at bounding box center [141, 429] width 214 height 791
click at [343, 92] on div "Paul Grimes" at bounding box center [341, 91] width 116 height 14
type input "[PHONE_NUMBER]"
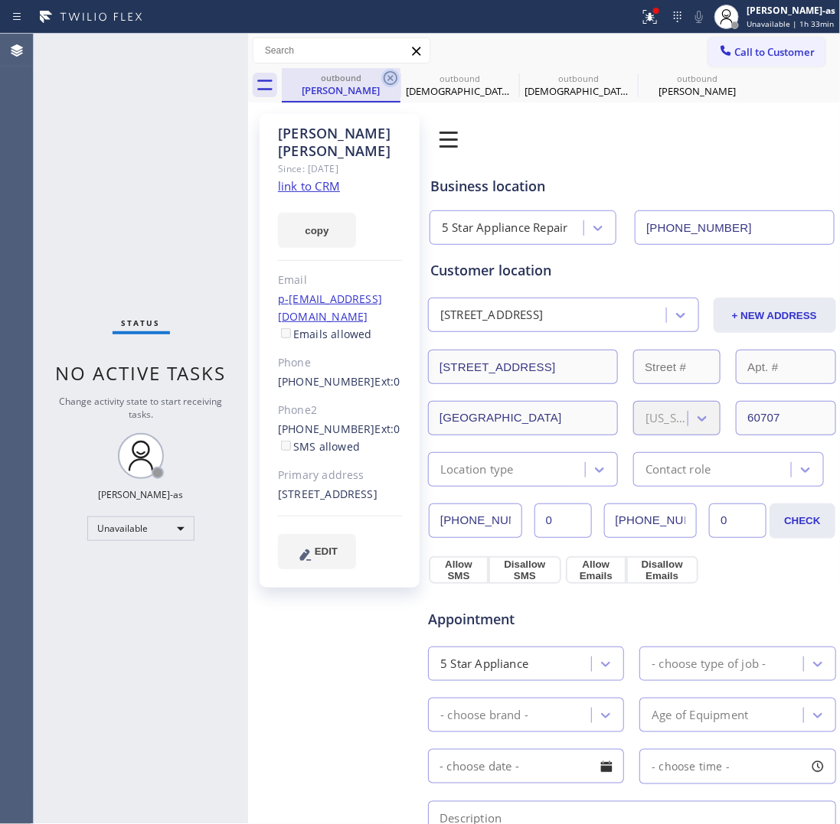
click at [381, 80] on icon at bounding box center [390, 78] width 18 height 18
click at [0, 0] on icon at bounding box center [0, 0] width 0 height 0
type input "[PHONE_NUMBER]"
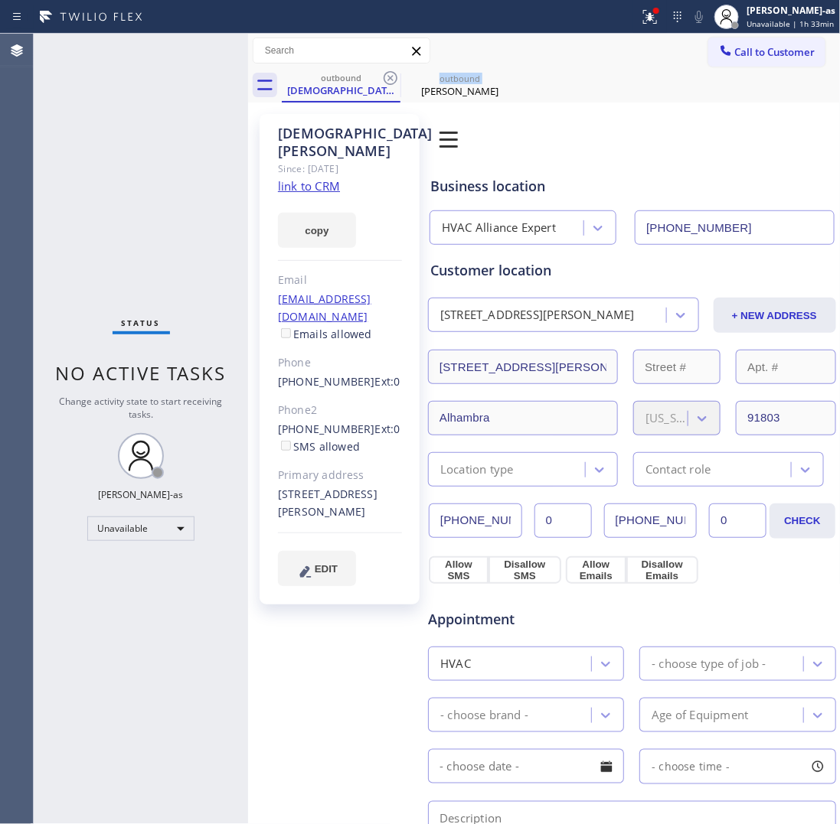
click at [381, 80] on icon at bounding box center [390, 78] width 18 height 18
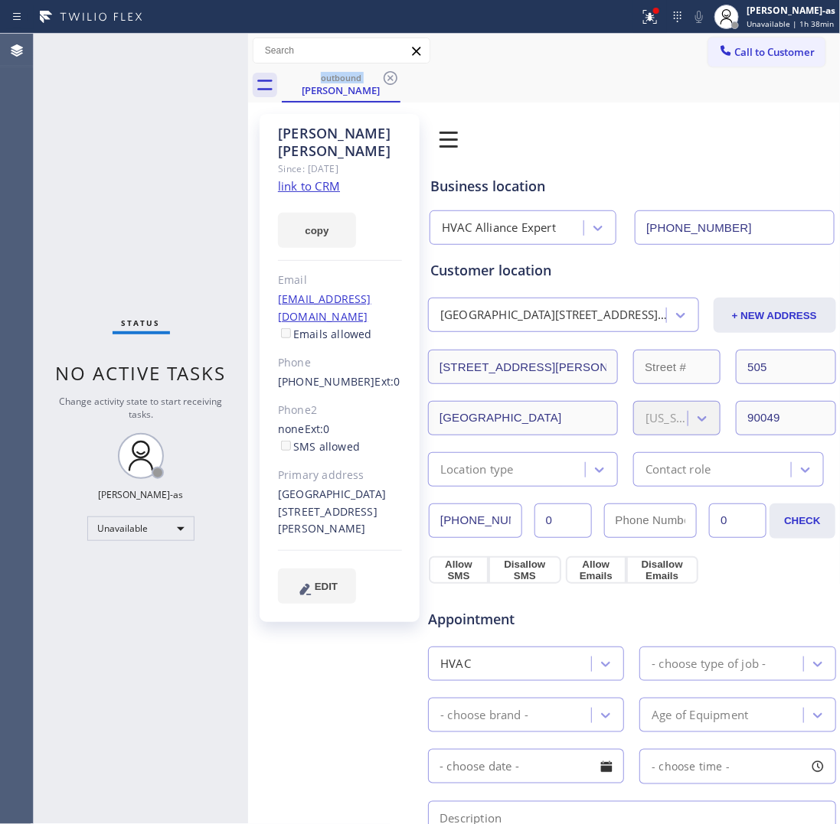
click at [286, 374] on link "[PHONE_NUMBER]" at bounding box center [326, 381] width 97 height 15
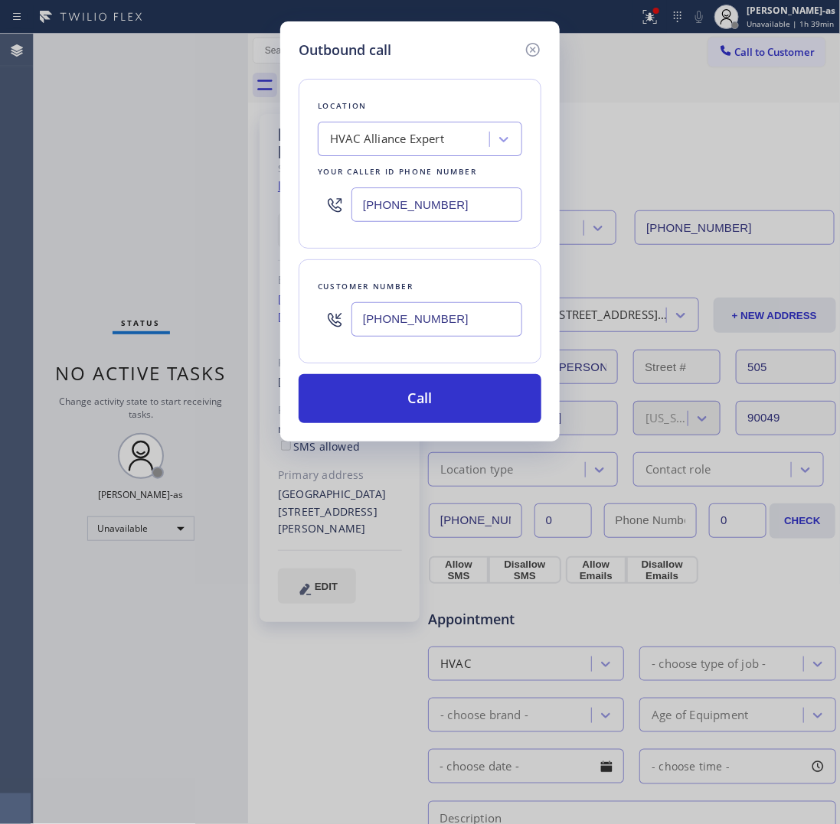
click at [464, 318] on input "[PHONE_NUMBER]" at bounding box center [436, 319] width 171 height 34
paste input "559-8652"
type input "[PHONE_NUMBER]"
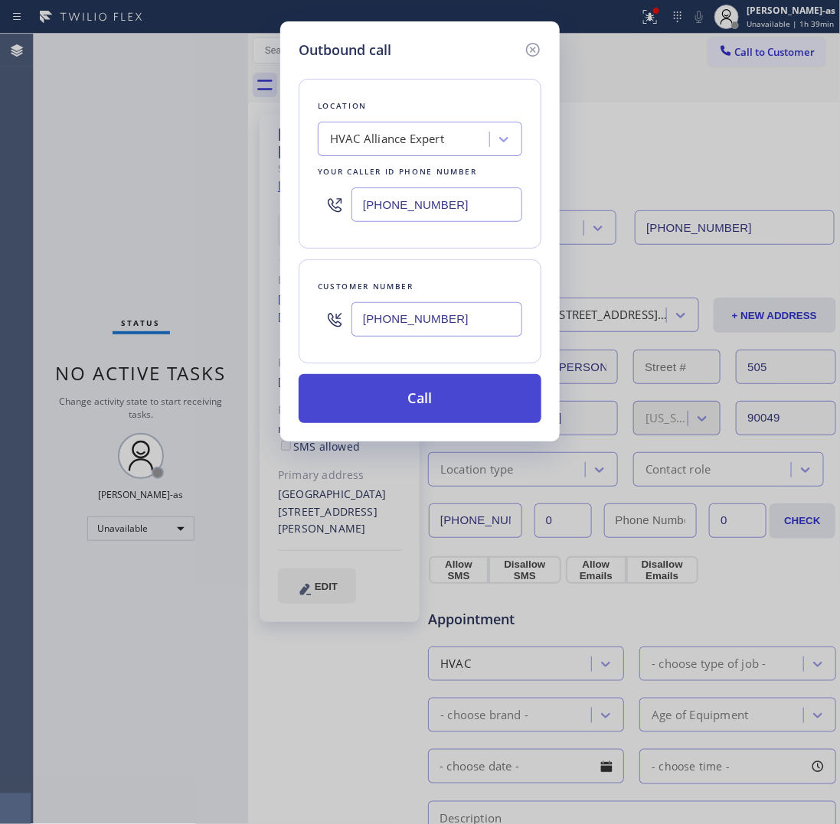
click at [505, 400] on button "Call" at bounding box center [420, 398] width 243 height 49
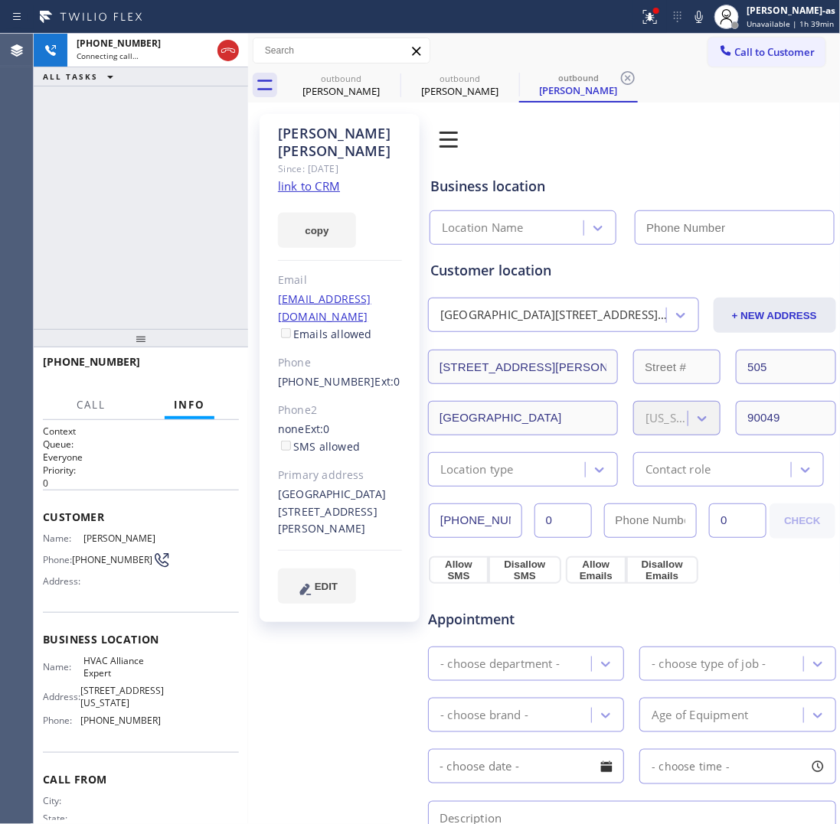
type input "[PHONE_NUMBER]"
click at [176, 209] on div "+13109013614 Live | 00:03 ALL TASKS ALL TASKS ACTIVE TASKS TASKS IN WRAP UP" at bounding box center [141, 181] width 214 height 295
click at [204, 368] on span "HANG UP" at bounding box center [203, 369] width 47 height 11
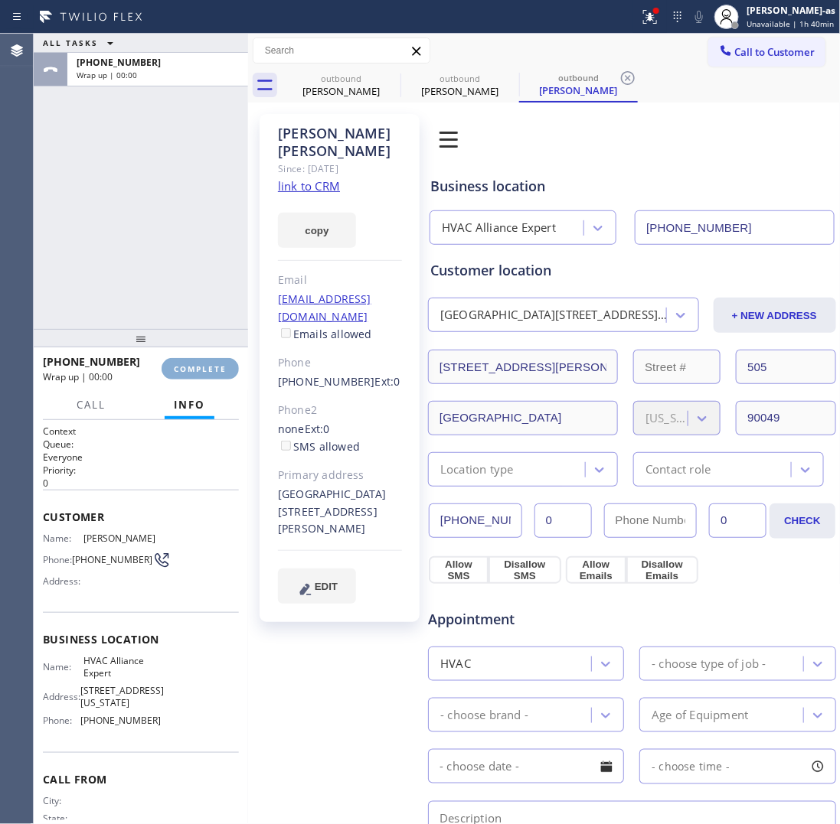
click at [204, 368] on span "COMPLETE" at bounding box center [200, 369] width 53 height 11
drag, startPoint x: 162, startPoint y: 282, endPoint x: 327, endPoint y: 335, distance: 173.8
click at [165, 282] on div "ALL TASKS ALL TASKS ACTIVE TASKS TASKS IN WRAP UP +13109013614 Wrap up | 00:01" at bounding box center [141, 181] width 214 height 295
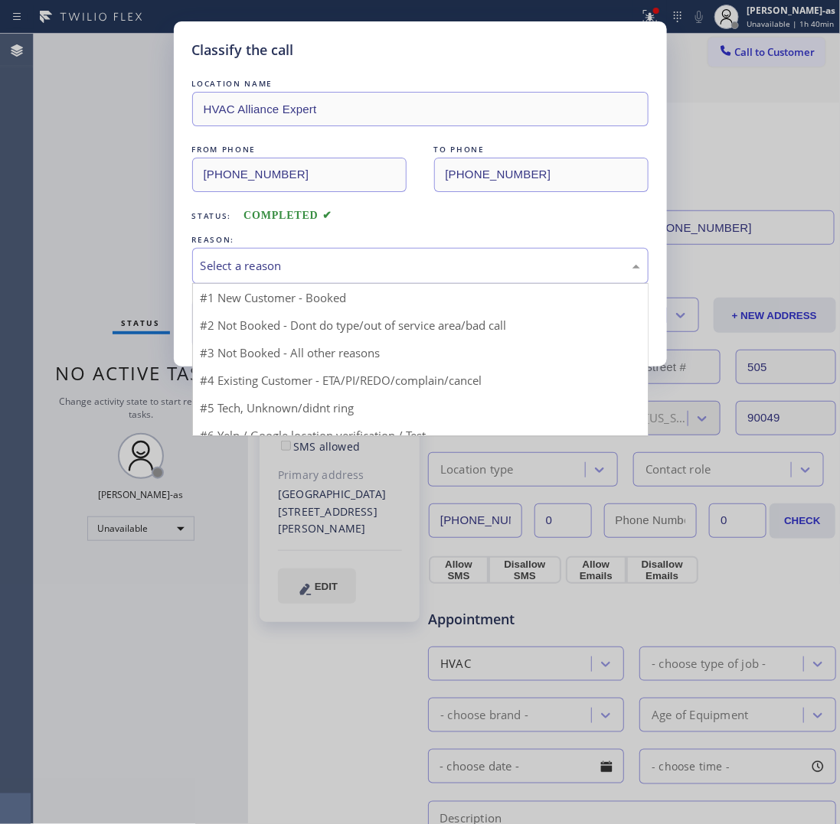
click at [318, 263] on div "Select a reason" at bounding box center [420, 266] width 439 height 18
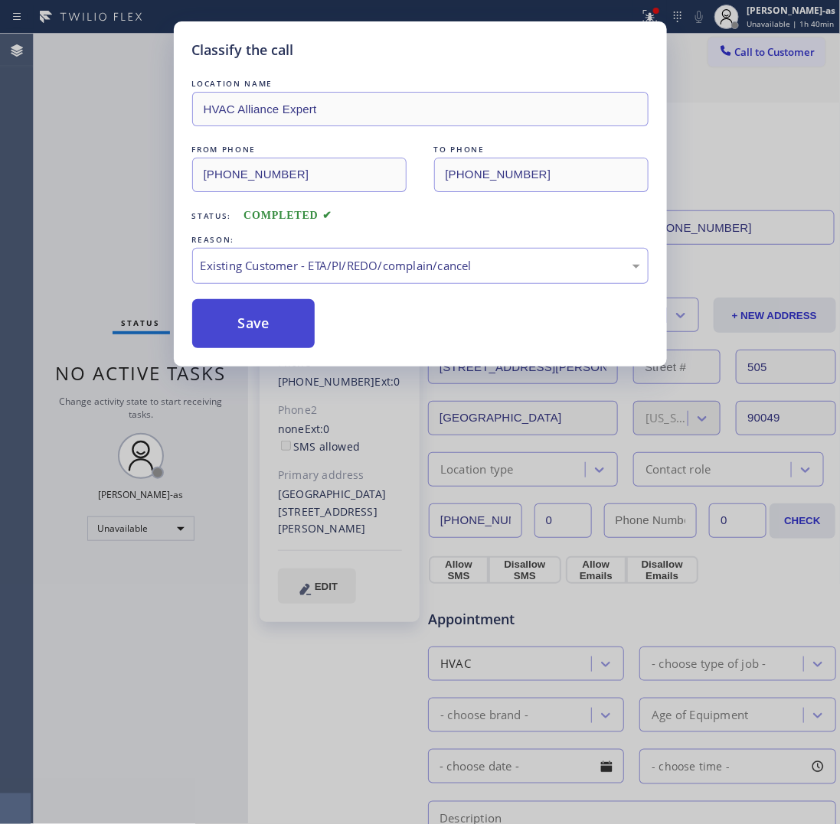
click at [273, 314] on button "Save" at bounding box center [253, 323] width 123 height 49
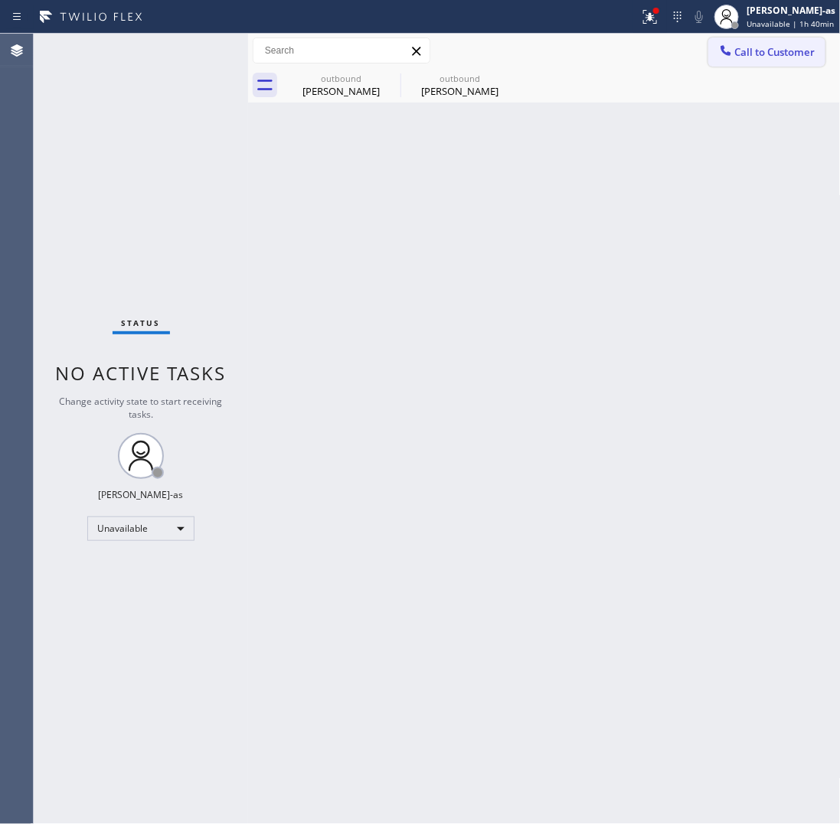
click at [737, 43] on button "Call to Customer" at bounding box center [766, 52] width 117 height 29
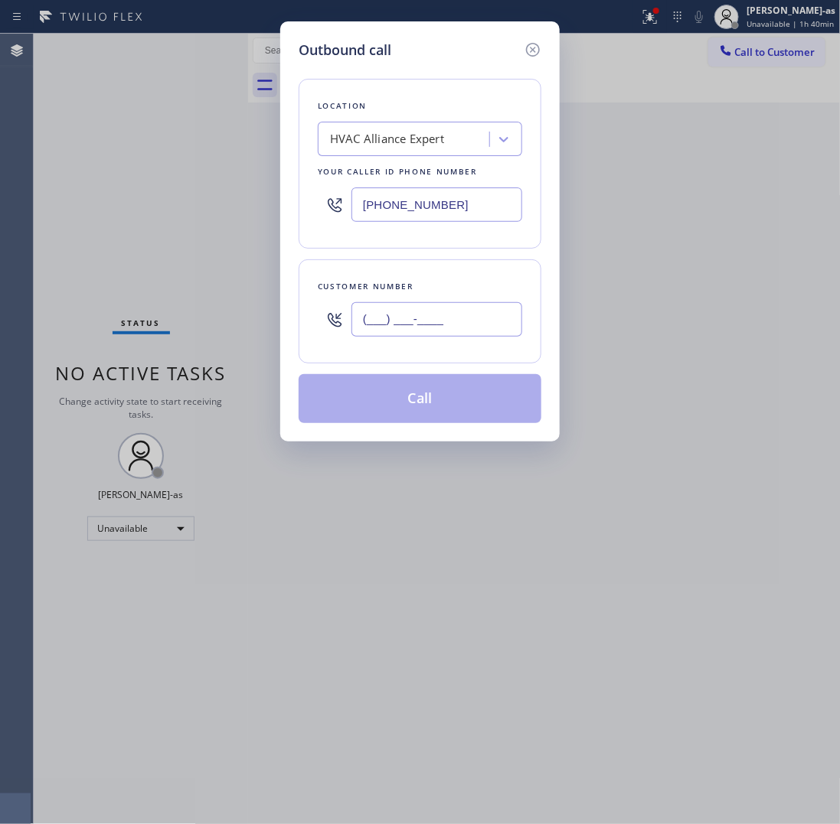
click at [418, 312] on input "(___) ___-____" at bounding box center [436, 319] width 171 height 34
paste input "310) 559-8652"
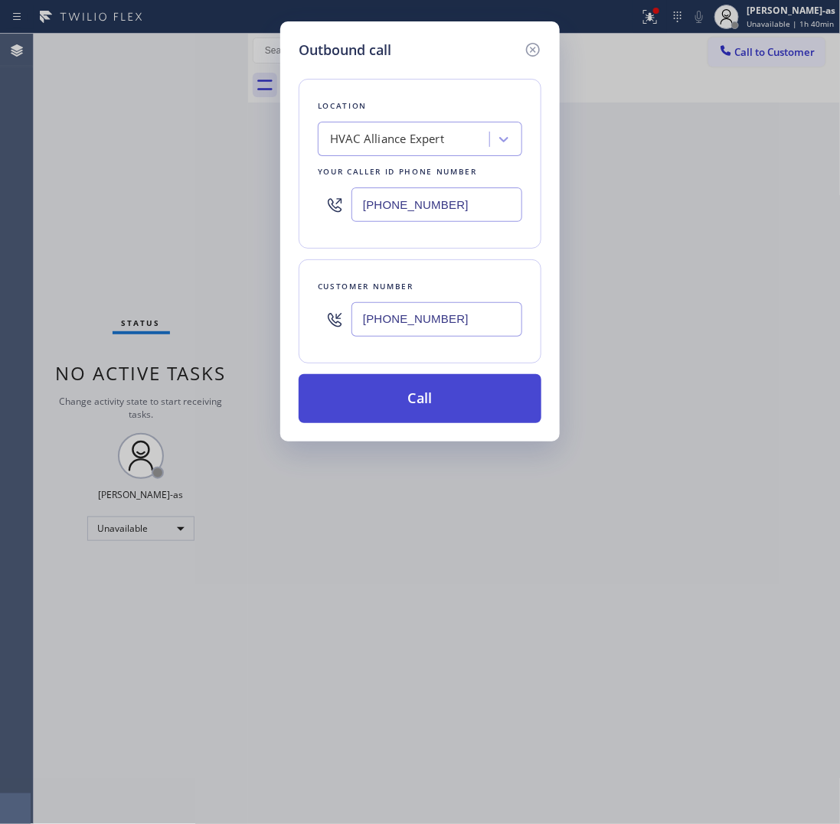
type input "(310) 559-8652"
click at [431, 413] on button "Call" at bounding box center [420, 398] width 243 height 49
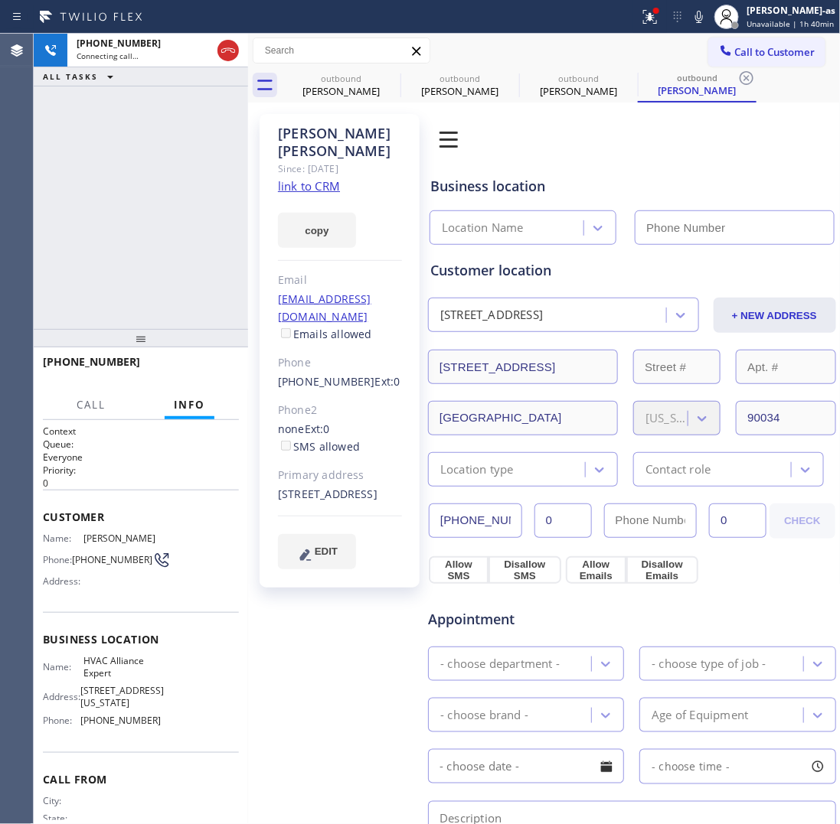
click at [308, 178] on link "link to CRM" at bounding box center [309, 185] width 62 height 15
type input "[PHONE_NUMBER]"
click at [135, 149] on div "+13105598652 Connecting call… ALL TASKS ALL TASKS ACTIVE TASKS TASKS IN WRAP UP" at bounding box center [141, 181] width 214 height 295
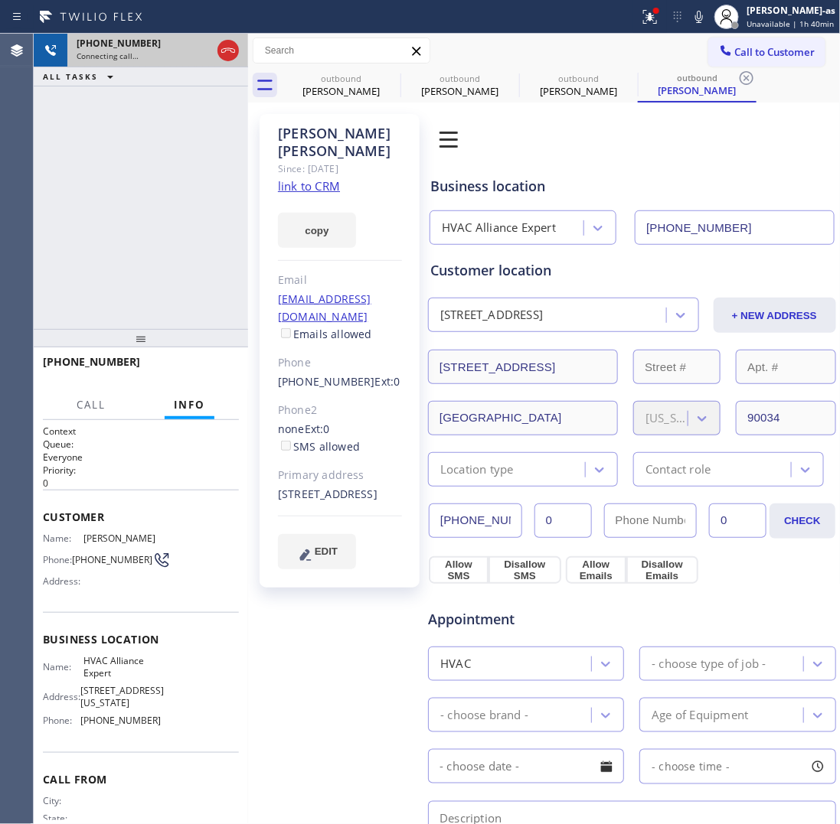
click at [216, 47] on div at bounding box center [228, 51] width 28 height 34
drag, startPoint x: 155, startPoint y: 215, endPoint x: 265, endPoint y: 205, distance: 110.7
click at [155, 215] on div "+13105598652 Connecting call… ALL TASKS ALL TASKS ACTIVE TASKS TASKS IN WRAP UP" at bounding box center [141, 181] width 214 height 295
click at [227, 44] on icon at bounding box center [228, 50] width 18 height 18
click at [323, 57] on input "text" at bounding box center [341, 50] width 176 height 24
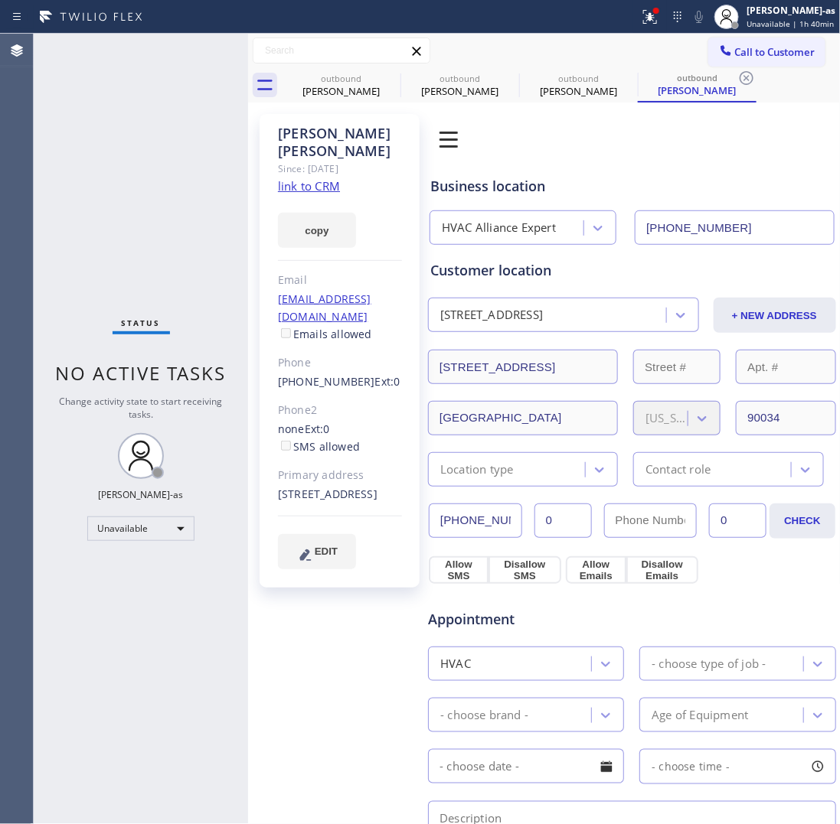
drag, startPoint x: 181, startPoint y: 169, endPoint x: 339, endPoint y: 151, distance: 159.5
click at [186, 170] on div "Status No active tasks Change activity state to start receiving tasks. [PERSON_…" at bounding box center [141, 429] width 214 height 791
drag, startPoint x: 352, startPoint y: 79, endPoint x: 375, endPoint y: 78, distance: 23.0
click at [357, 79] on div "outbound" at bounding box center [341, 78] width 116 height 11
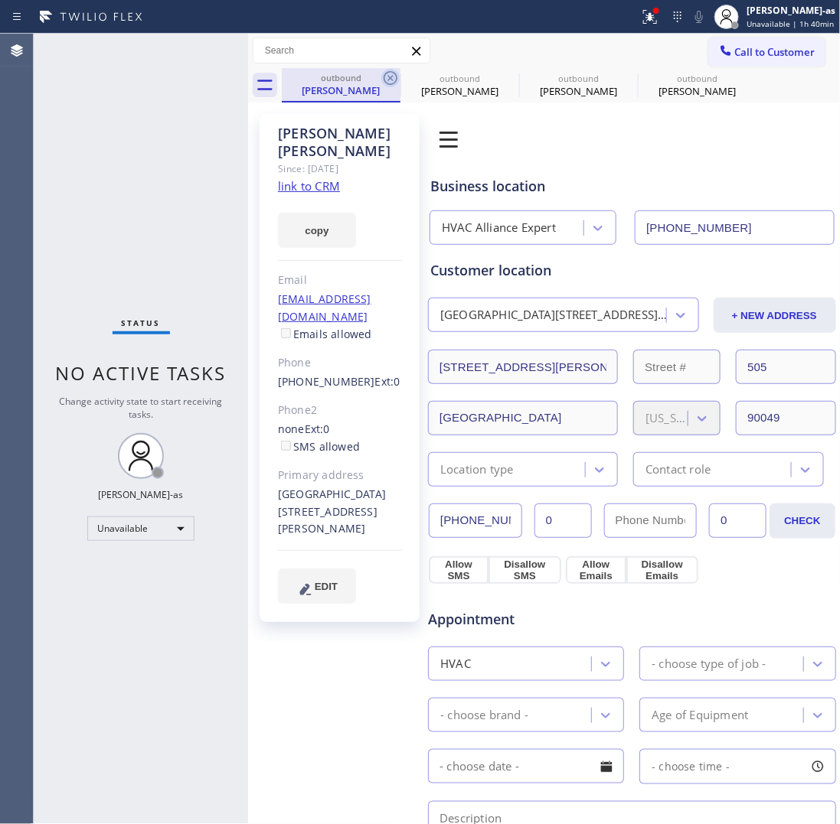
click at [388, 74] on icon at bounding box center [390, 78] width 18 height 18
click at [0, 0] on icon at bounding box center [0, 0] width 0 height 0
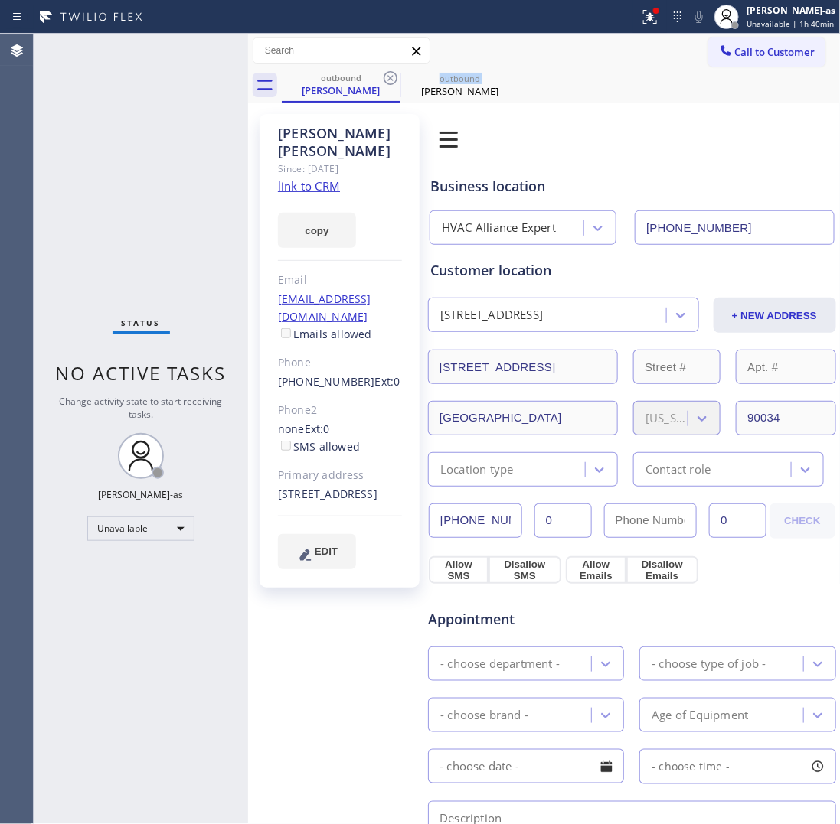
click at [388, 74] on icon at bounding box center [390, 78] width 18 height 18
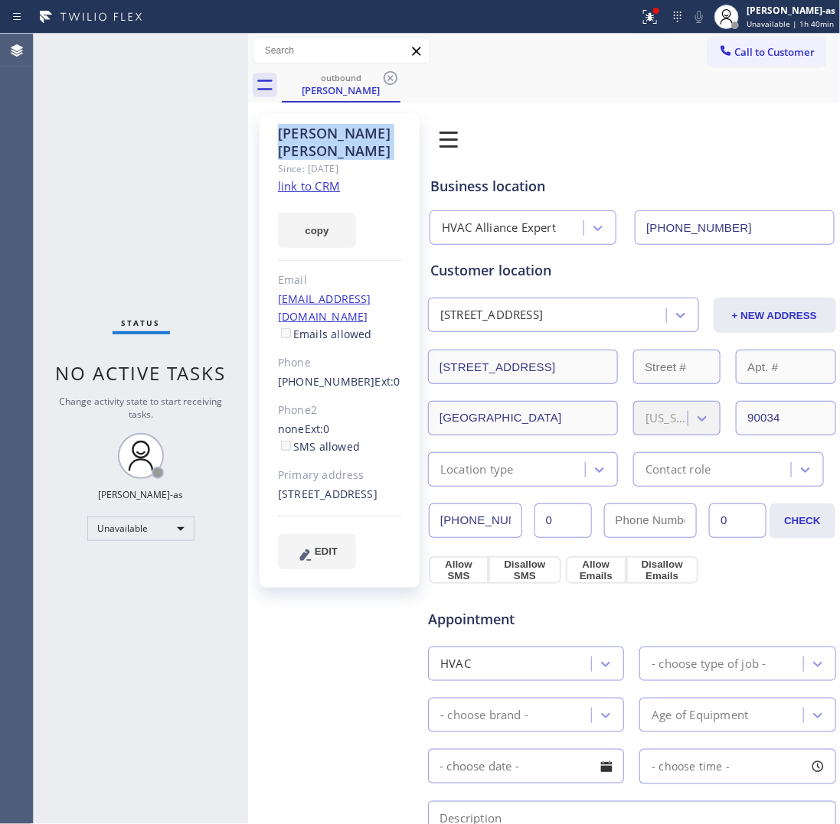
click at [388, 74] on icon at bounding box center [390, 78] width 18 height 18
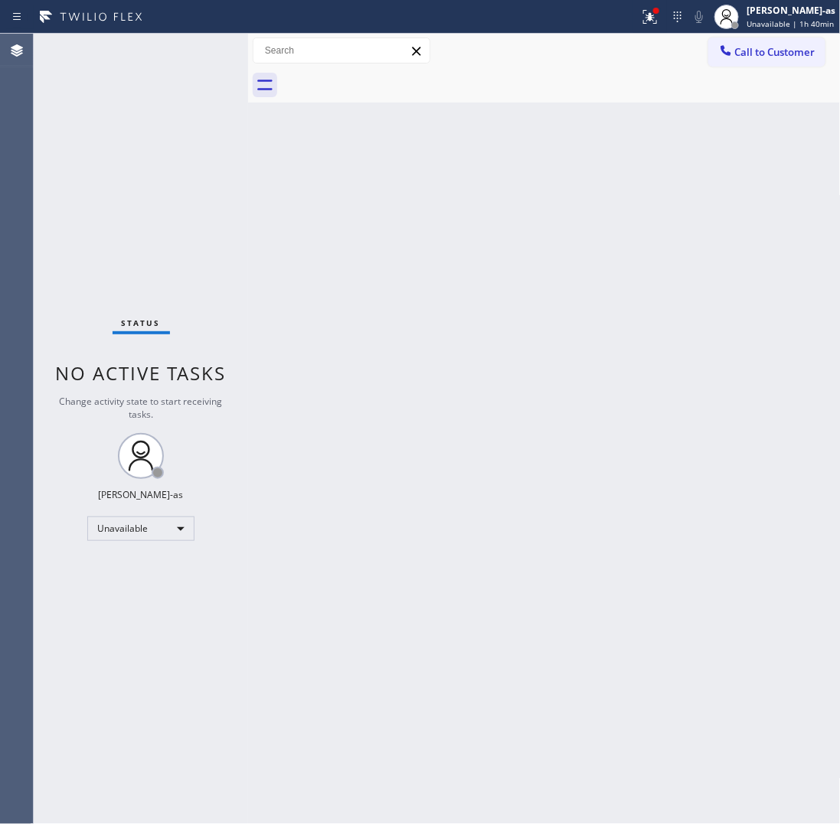
click at [388, 74] on div at bounding box center [561, 85] width 559 height 34
click at [773, 46] on span "Call to Customer" at bounding box center [775, 52] width 80 height 14
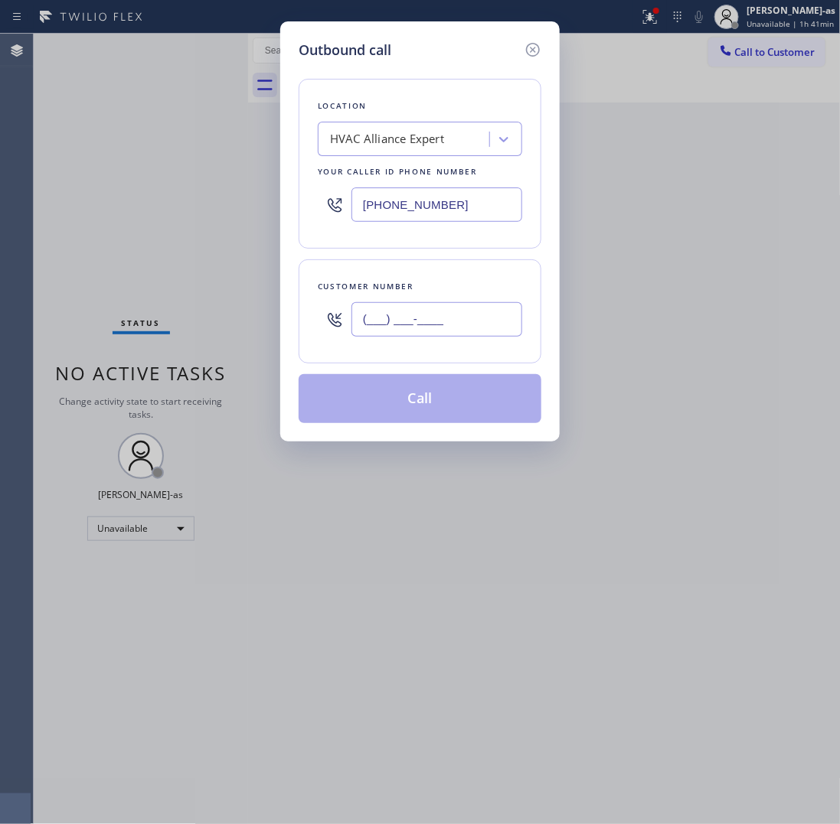
click at [450, 333] on input "(___) ___-____" at bounding box center [436, 319] width 171 height 34
paste input "213) 222-3915"
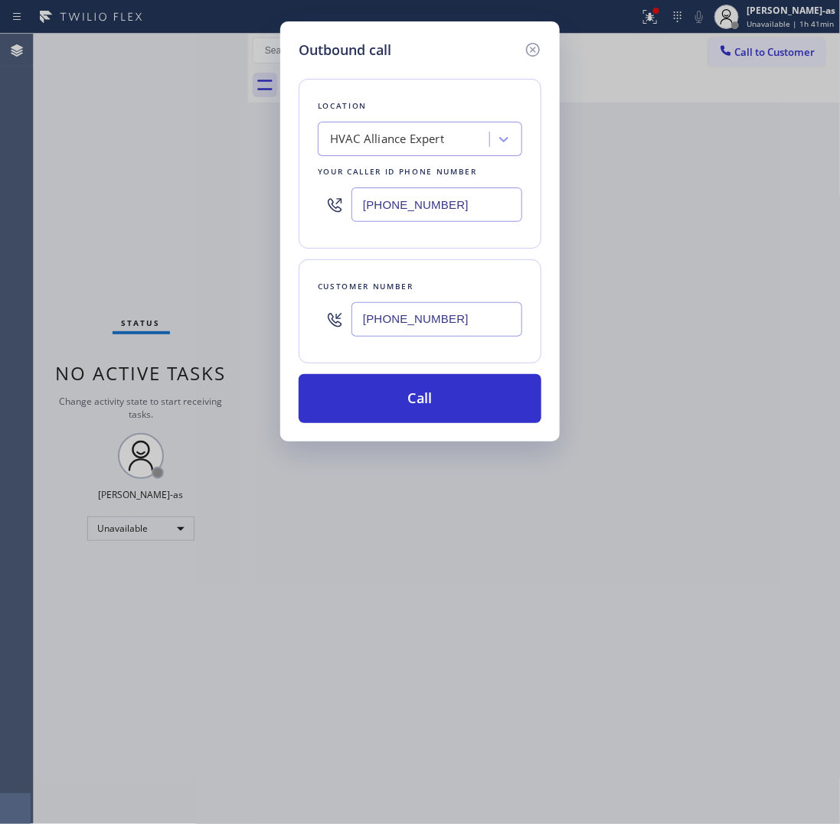
type input "(213) 222-3915"
click at [433, 214] on input "[PHONE_NUMBER]" at bounding box center [436, 205] width 171 height 34
click at [433, 213] on input "[PHONE_NUMBER]" at bounding box center [436, 205] width 171 height 34
paste input "731-4952"
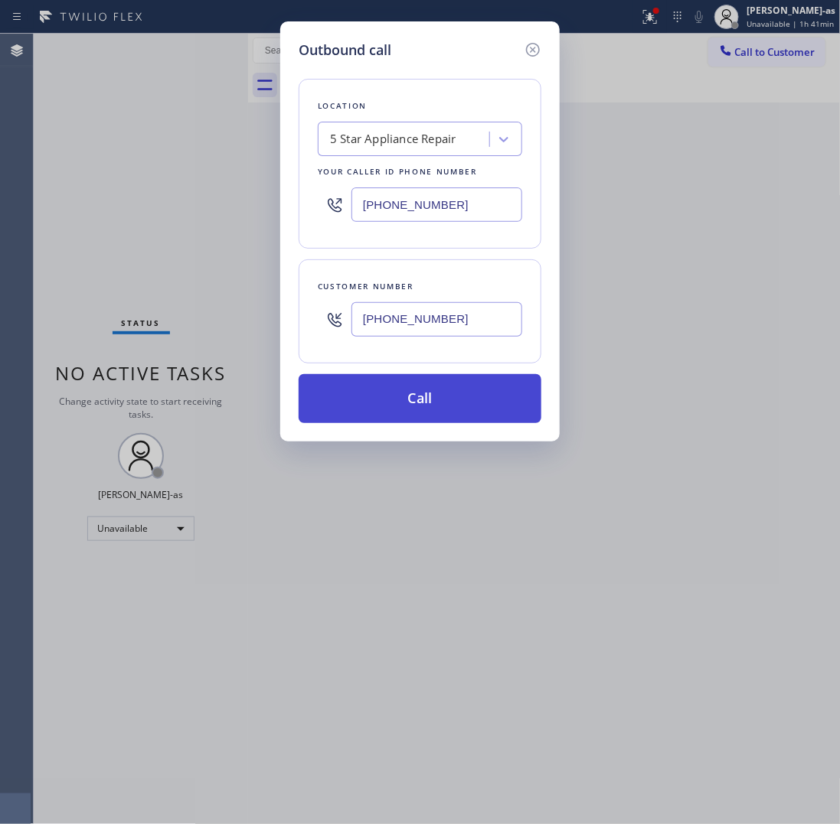
type input "[PHONE_NUMBER]"
click at [439, 387] on button "Call" at bounding box center [420, 398] width 243 height 49
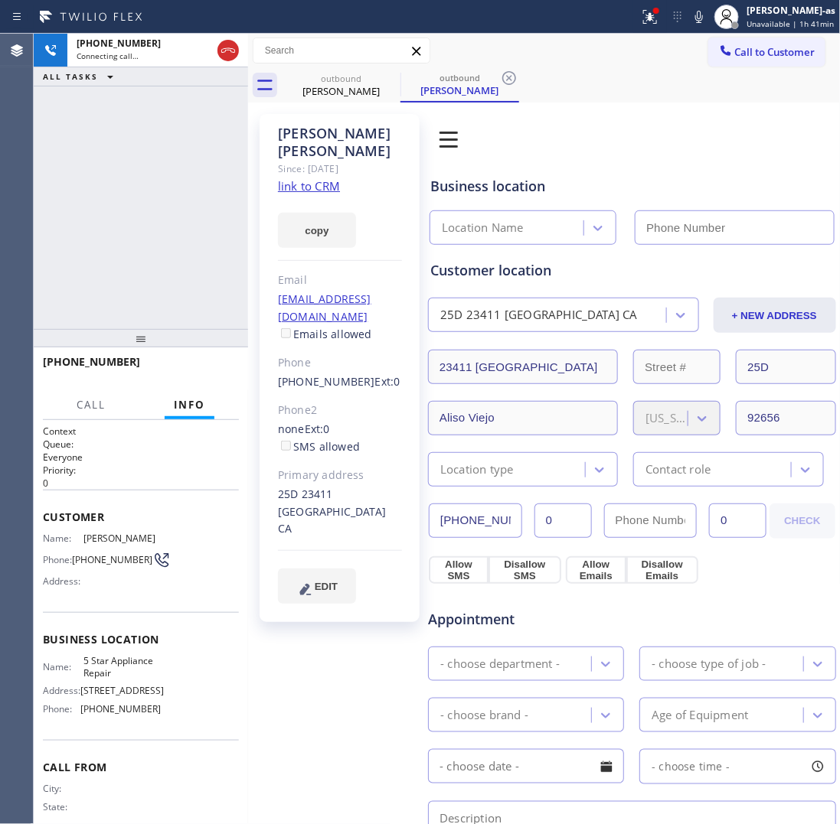
type input "[PHONE_NUMBER]"
drag, startPoint x: 236, startPoint y: 93, endPoint x: 235, endPoint y: 81, distance: 11.5
click at [235, 87] on div "+12132223915 Connecting call… ALL TASKS ALL TASKS ACTIVE TASKS TASKS IN WRAP UP" at bounding box center [141, 181] width 214 height 295
drag, startPoint x: 232, startPoint y: 54, endPoint x: 337, endPoint y: 98, distance: 113.9
click at [236, 56] on icon at bounding box center [228, 50] width 18 height 18
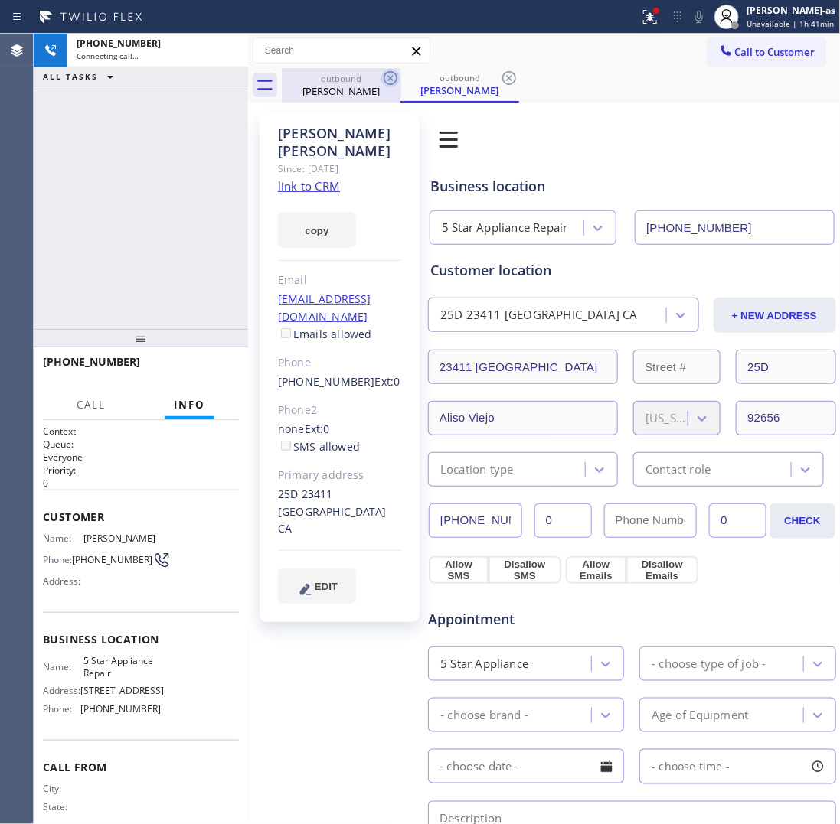
click at [339, 93] on div "Jacob Laughton" at bounding box center [341, 91] width 116 height 14
click at [391, 73] on icon at bounding box center [390, 78] width 18 height 18
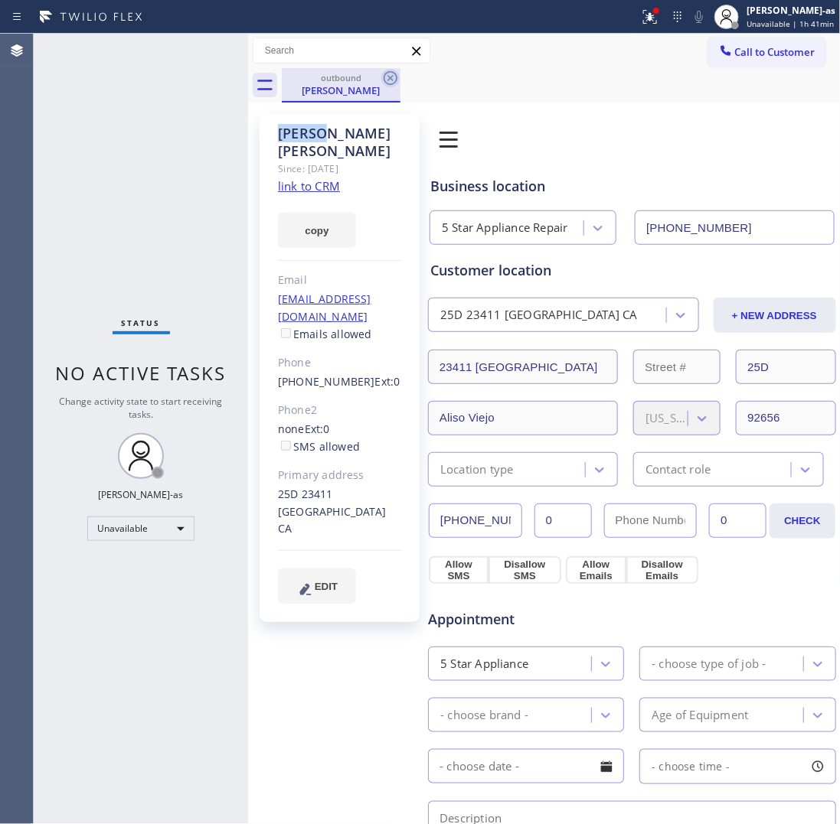
click at [391, 73] on icon at bounding box center [390, 78] width 18 height 18
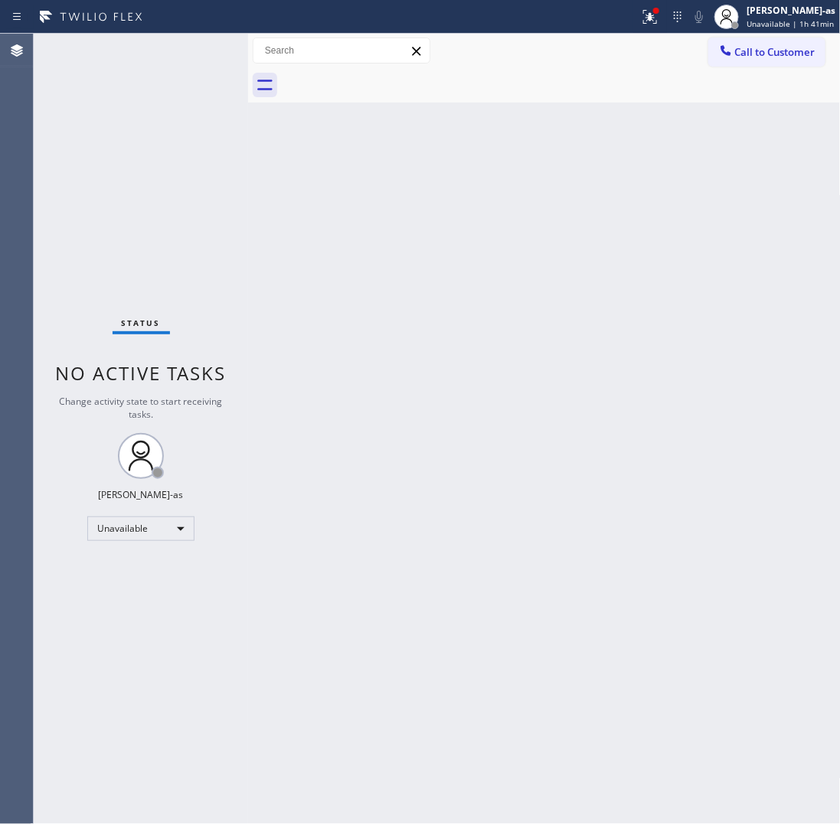
click at [391, 73] on div at bounding box center [561, 85] width 559 height 34
drag, startPoint x: 218, startPoint y: 191, endPoint x: 654, endPoint y: 104, distance: 445.0
click at [237, 184] on div "Status No active tasks Change activity state to start receiving tasks. [PERSON_…" at bounding box center [141, 429] width 214 height 791
click at [778, 61] on button "Call to Customer" at bounding box center [766, 52] width 117 height 29
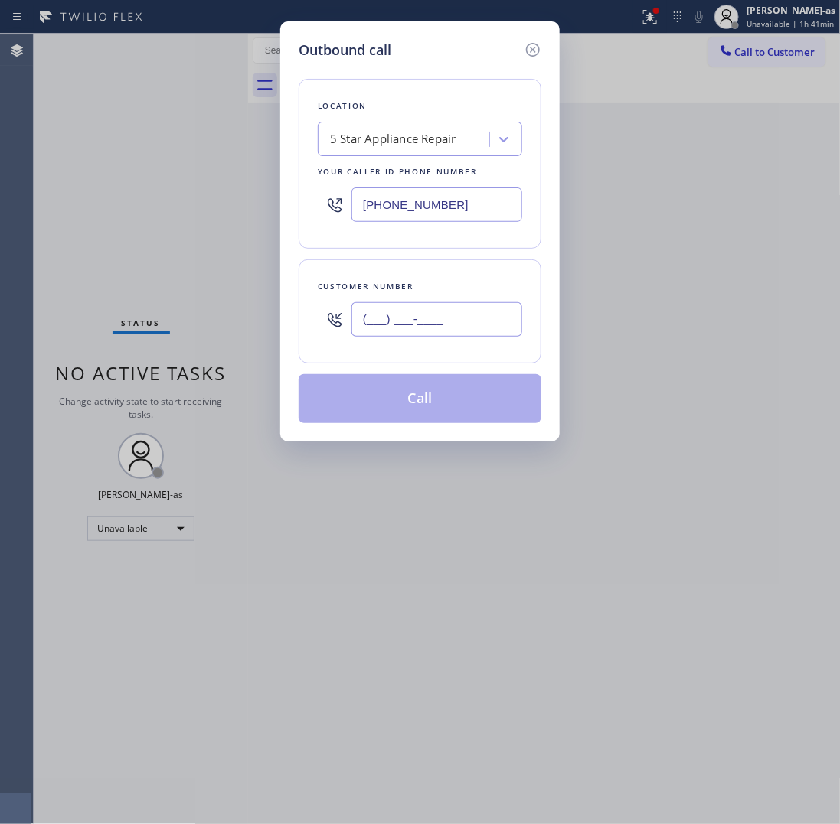
click at [437, 322] on input "(___) ___-____" at bounding box center [436, 319] width 171 height 34
paste input "310) 502-4225"
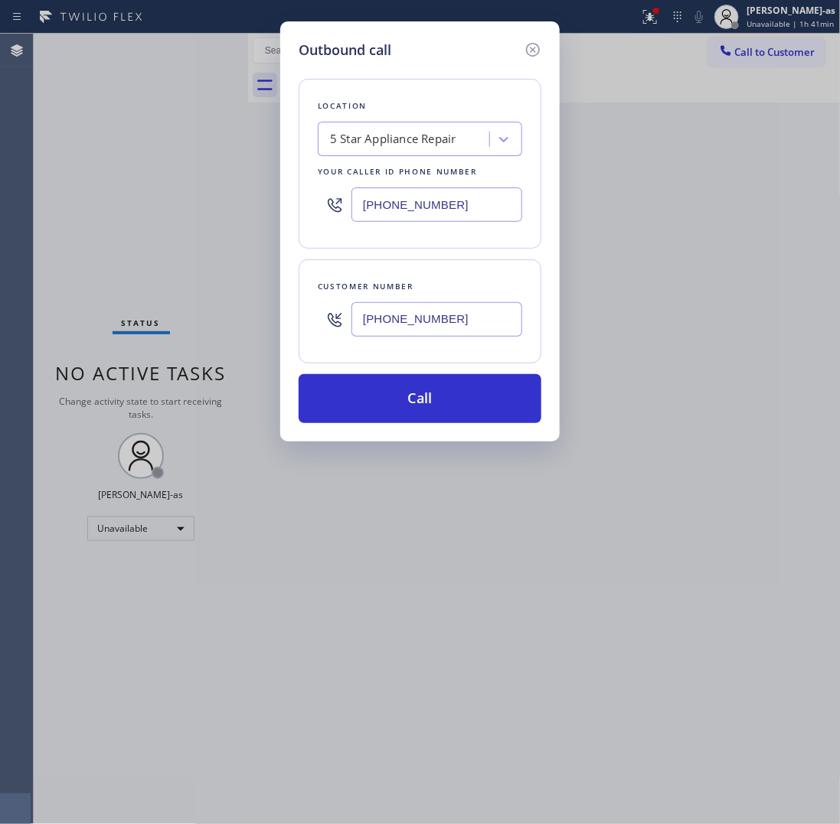
type input "(310) 502-4225"
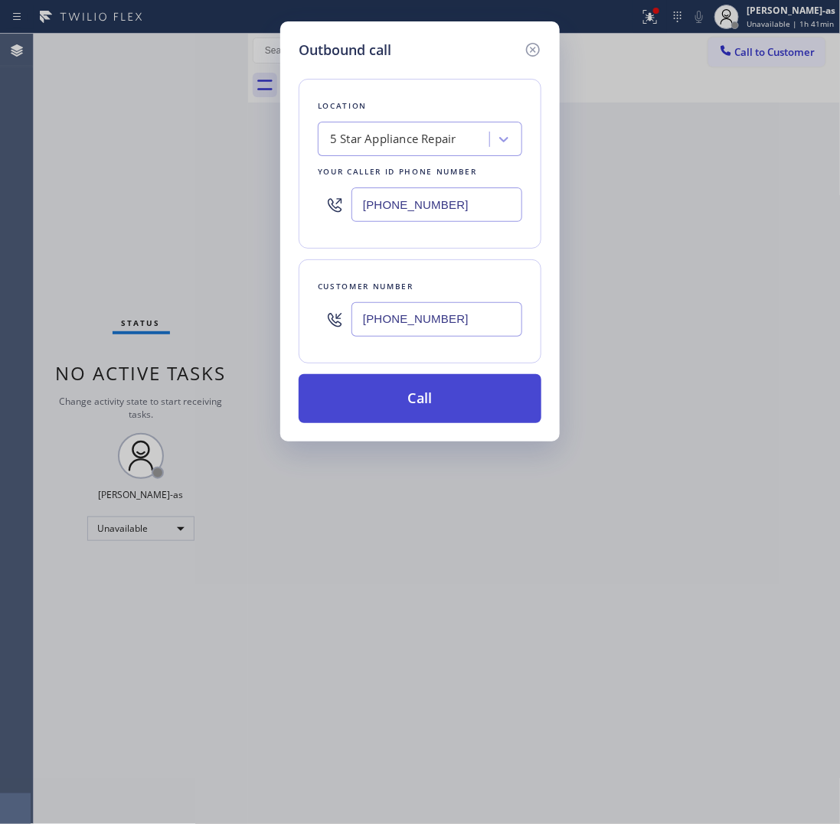
click at [449, 402] on button "Call" at bounding box center [420, 398] width 243 height 49
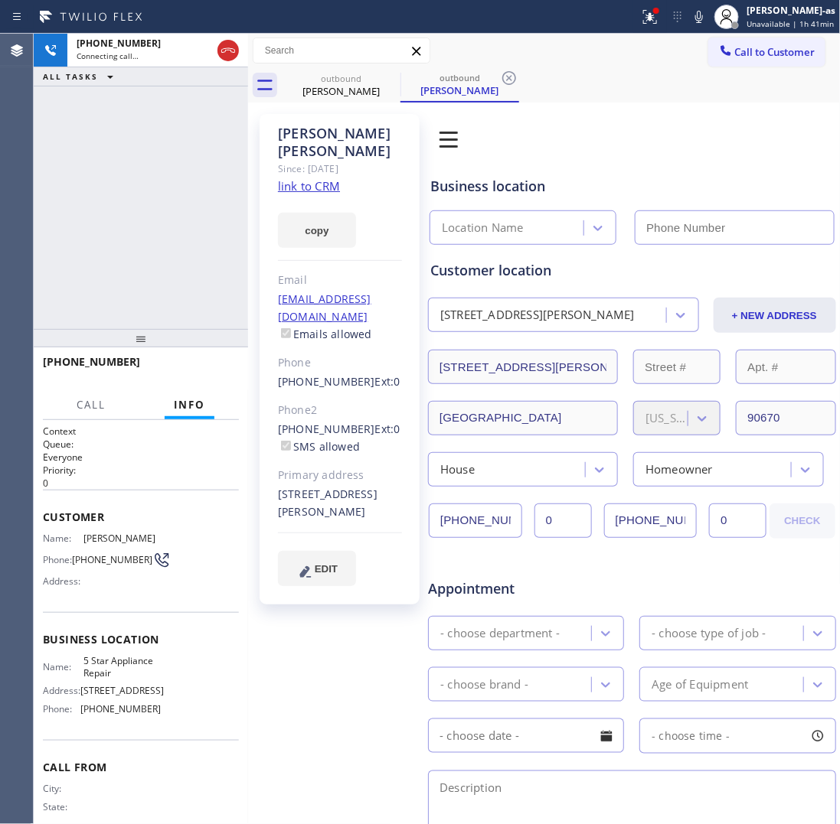
type input "[PHONE_NUMBER]"
click at [155, 284] on div "+13105024225 Live | 00:10 ALL TASKS ALL TASKS ACTIVE TASKS TASKS IN WRAP UP" at bounding box center [141, 181] width 214 height 295
drag, startPoint x: 207, startPoint y: 373, endPoint x: 238, endPoint y: 395, distance: 38.4
click at [207, 372] on span "HANG UP" at bounding box center [203, 369] width 47 height 11
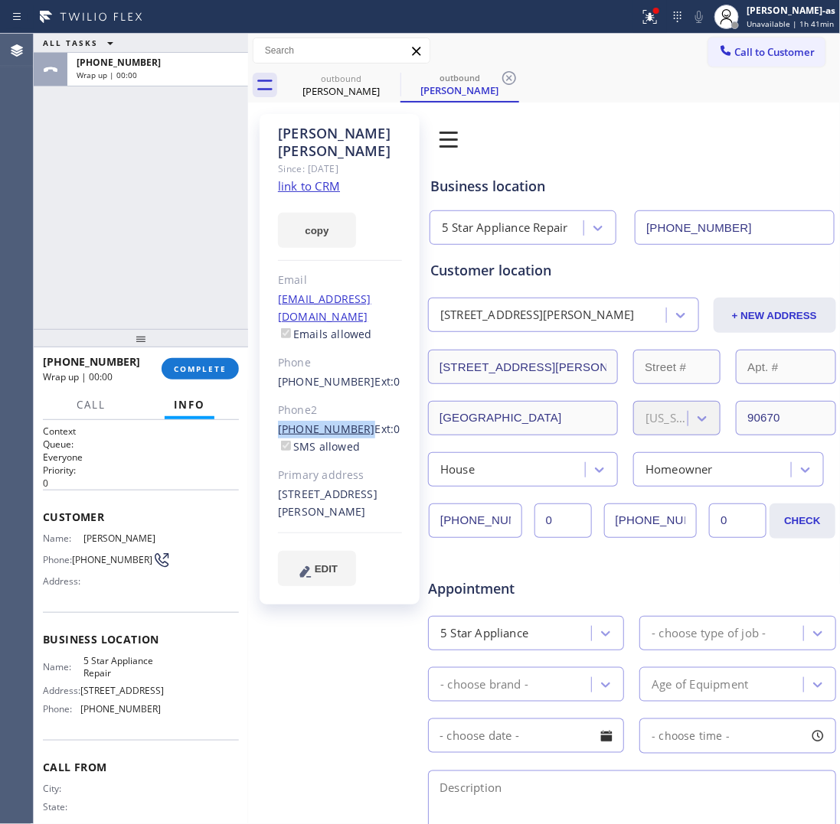
drag, startPoint x: 270, startPoint y: 399, endPoint x: 351, endPoint y: 399, distance: 80.4
click at [351, 399] on div "Jason Swain Since: 20 may 2020 link to CRM copy Email moodyblue04@yahoo.com Ema…" at bounding box center [340, 359] width 160 height 491
copy link "(562) 533-8017"
click at [226, 373] on span "COMPLETE" at bounding box center [200, 369] width 53 height 11
click at [184, 308] on div "ALL TASKS ALL TASKS ACTIVE TASKS TASKS IN WRAP UP +13105024225 Wrap up | 00:01" at bounding box center [141, 181] width 214 height 295
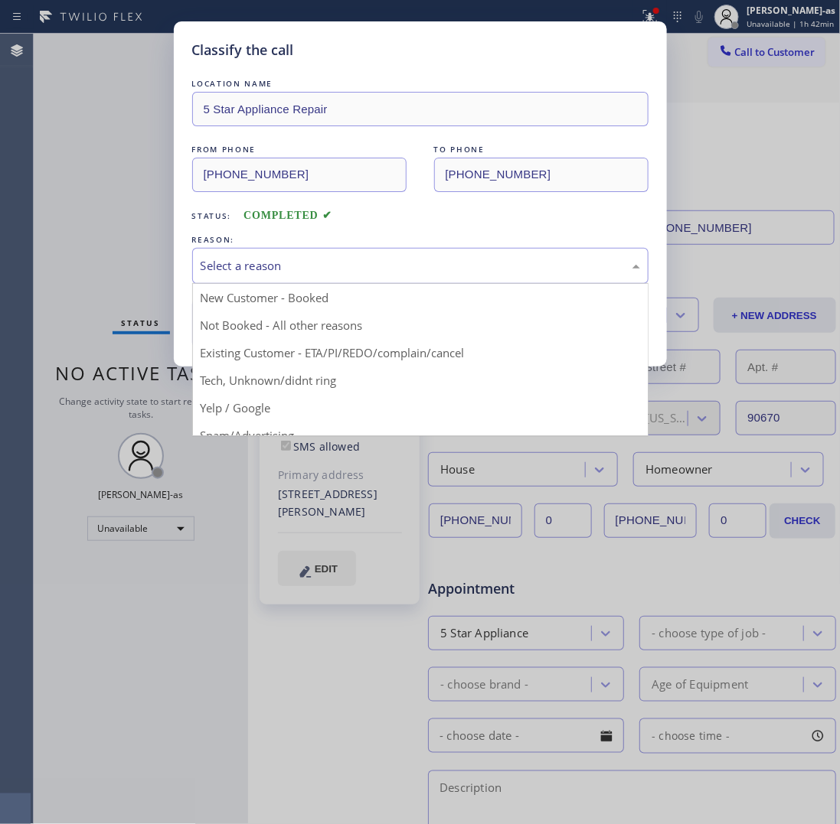
click at [276, 262] on div "Select a reason" at bounding box center [420, 266] width 439 height 18
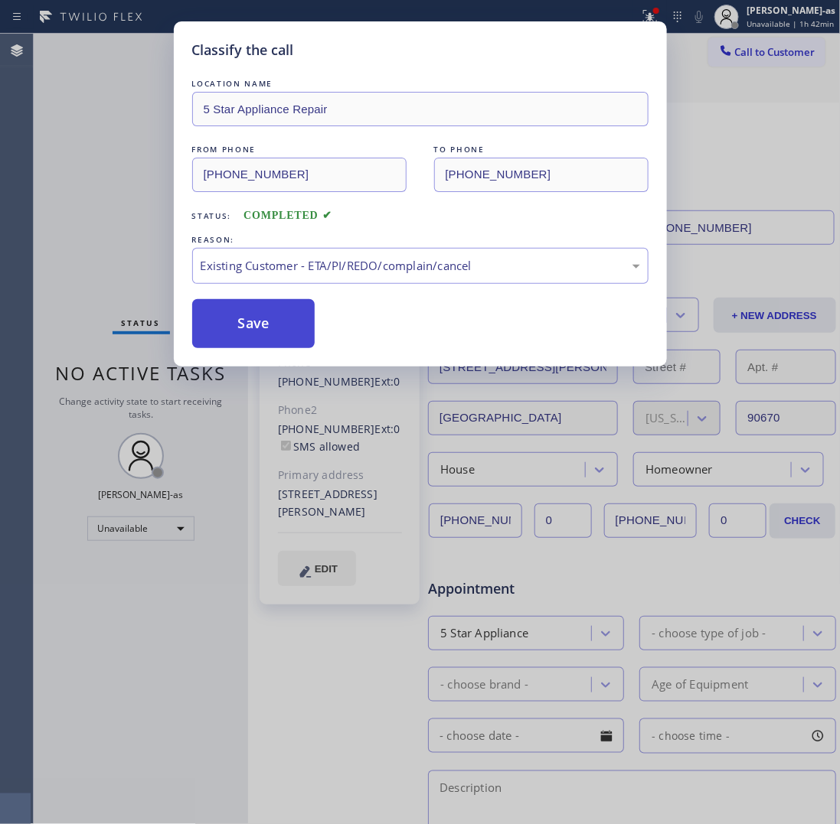
click at [243, 327] on button "Save" at bounding box center [253, 323] width 123 height 49
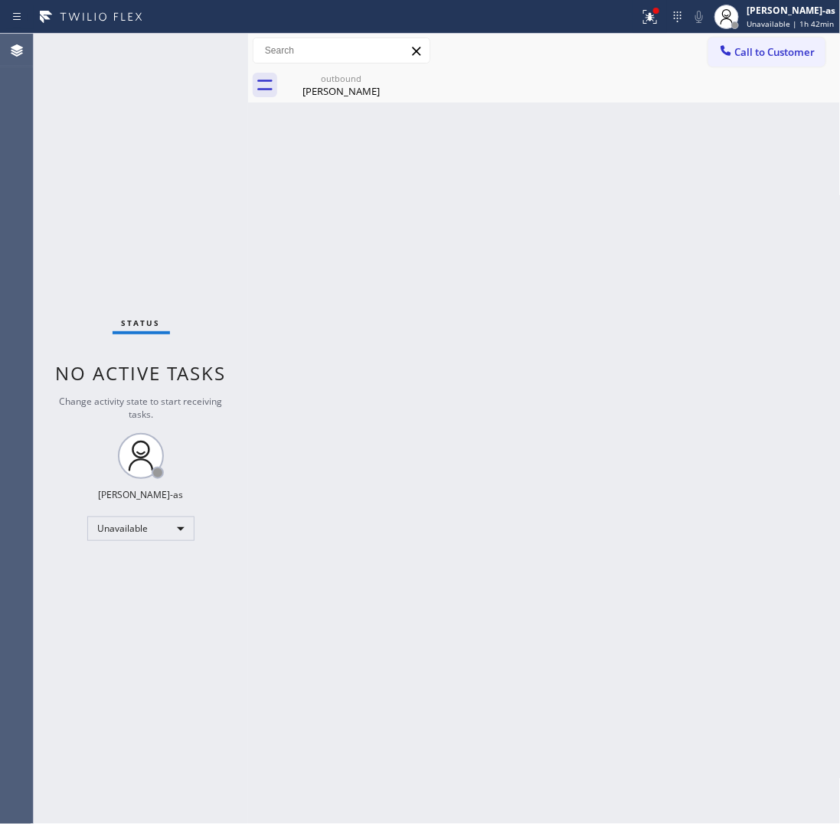
click at [752, 58] on span "Call to Customer" at bounding box center [775, 52] width 80 height 14
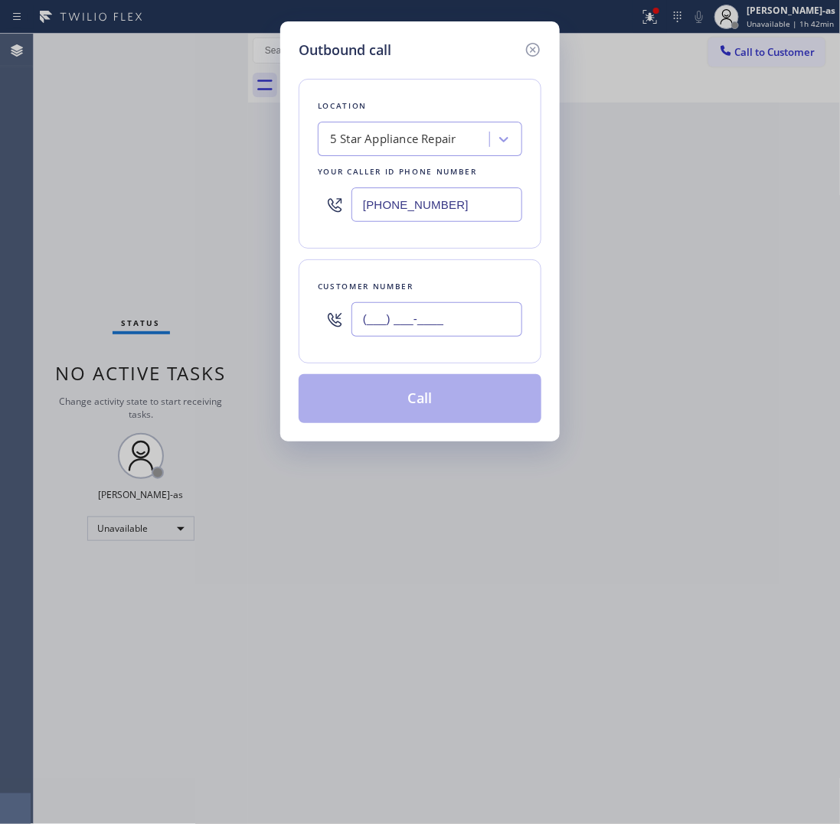
click at [458, 319] on input "(___) ___-____" at bounding box center [436, 319] width 171 height 34
paste input "562) 533-8017"
type input "(562) 533-8017"
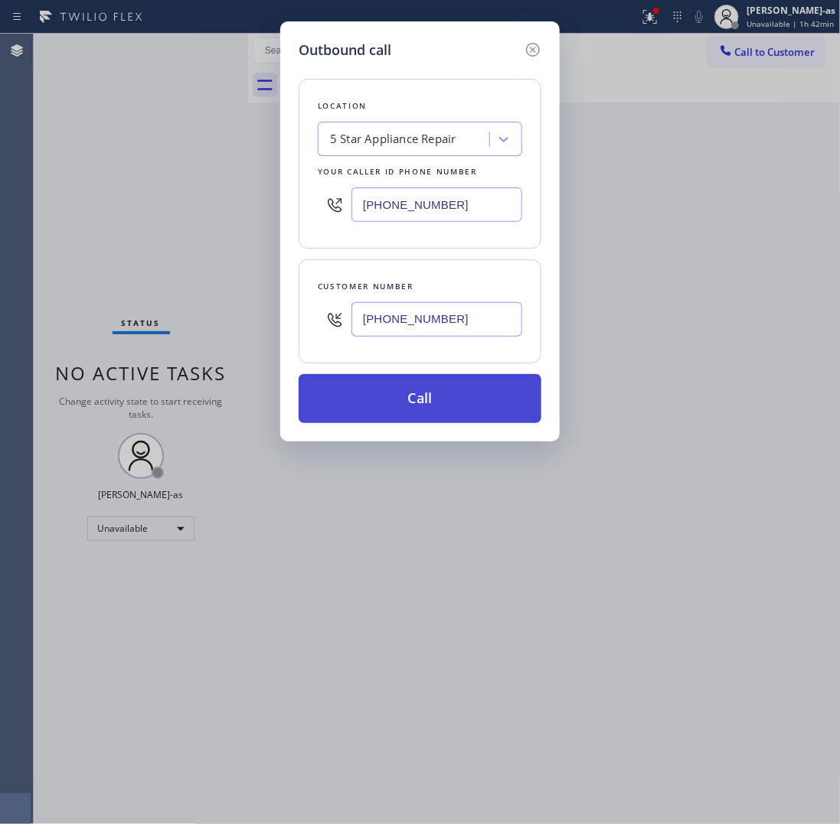
click at [488, 408] on button "Call" at bounding box center [420, 398] width 243 height 49
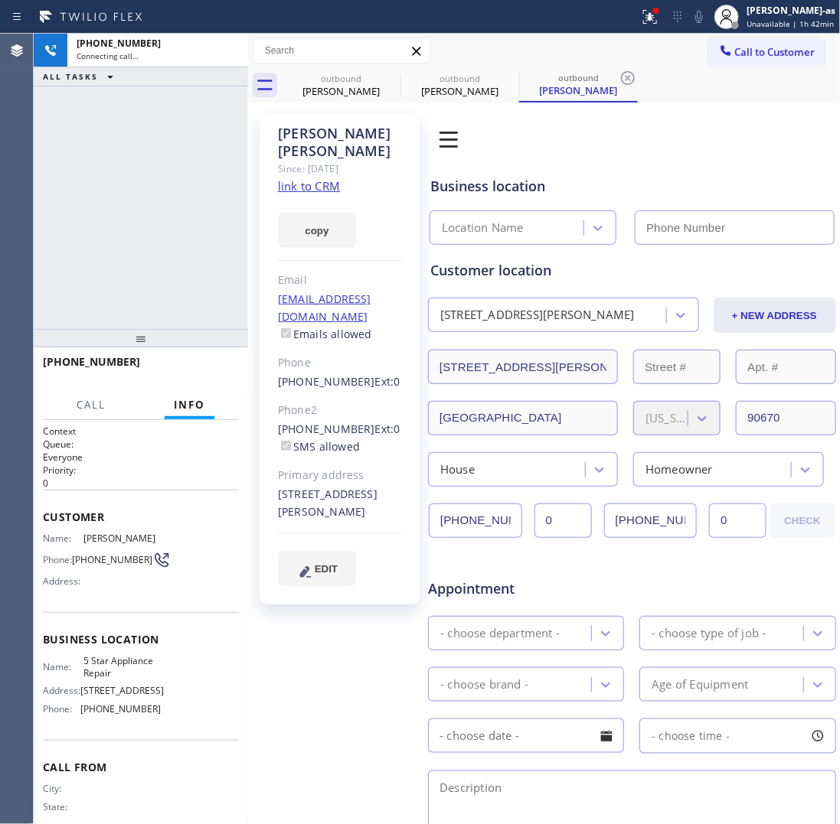
click at [316, 178] on link "link to CRM" at bounding box center [309, 185] width 62 height 15
type input "[PHONE_NUMBER]"
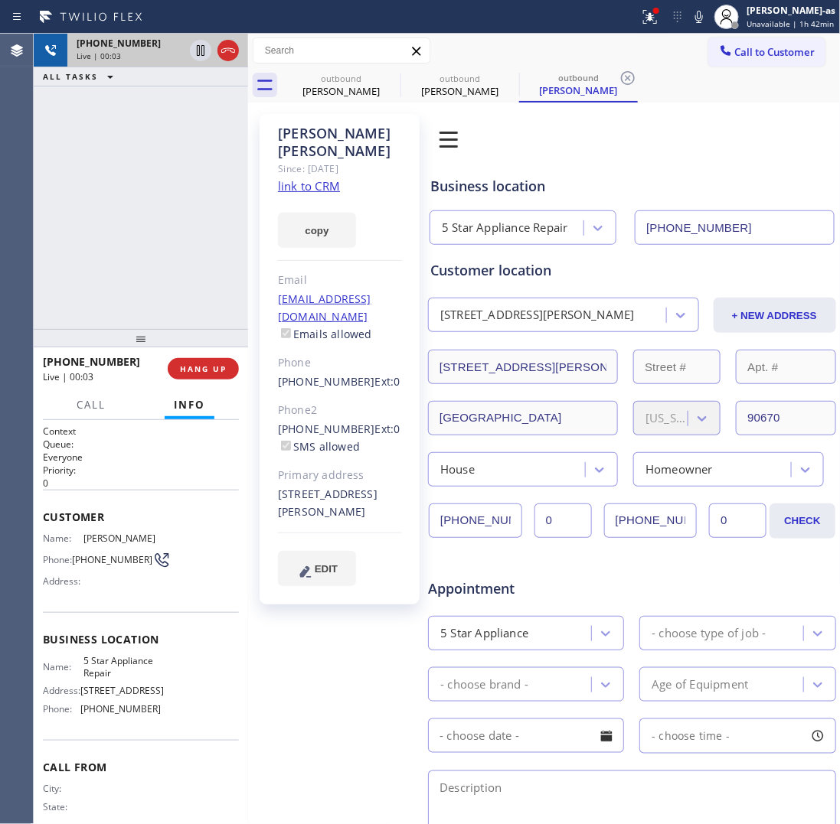
click at [90, 136] on div "+15625338017 Live | 00:03 ALL TASKS ALL TASKS ACTIVE TASKS TASKS IN WRAP UP" at bounding box center [141, 181] width 214 height 295
click at [224, 41] on icon at bounding box center [228, 50] width 18 height 18
click at [350, 97] on div "Jason Swain" at bounding box center [341, 91] width 116 height 14
click at [380, 73] on div "outbound" at bounding box center [341, 77] width 116 height 11
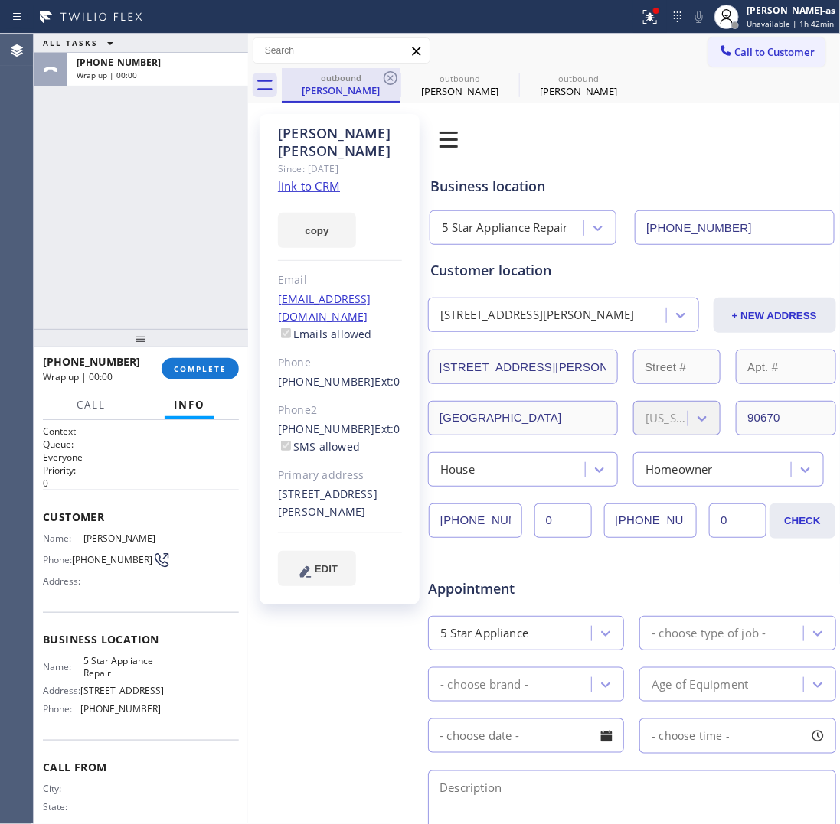
click at [380, 73] on div "outbound" at bounding box center [341, 77] width 116 height 11
click at [253, 181] on div "Jason Swain Since: 20 may 2020 link to CRM copy Email moodyblue04@yahoo.com Ema…" at bounding box center [339, 613] width 175 height 1014
click at [393, 78] on icon at bounding box center [390, 78] width 18 height 18
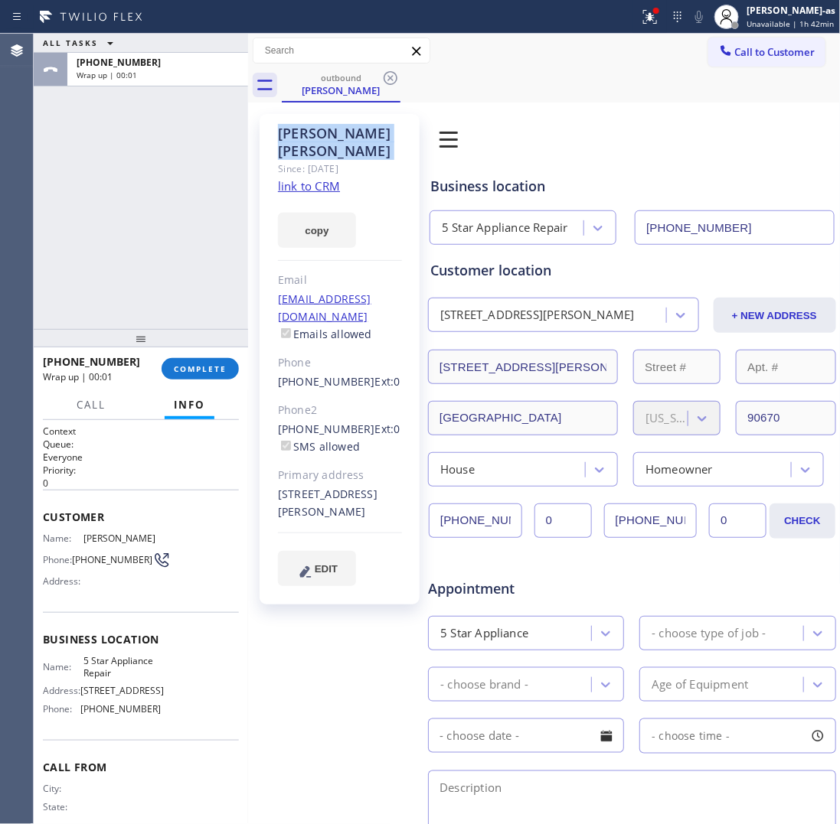
click at [393, 78] on icon at bounding box center [390, 78] width 18 height 18
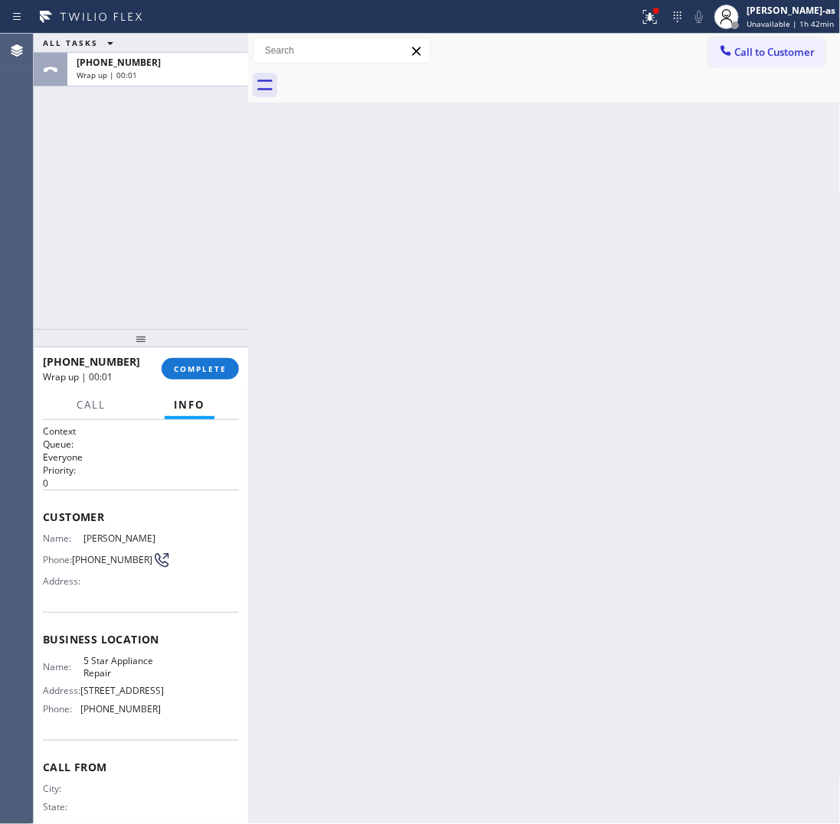
click at [129, 306] on div "ALL TASKS ALL TASKS ACTIVE TASKS TASKS IN WRAP UP +15625338017 Wrap up | 00:01" at bounding box center [141, 181] width 214 height 295
click at [197, 367] on span "COMPLETE" at bounding box center [200, 369] width 53 height 11
click at [172, 269] on div "ALL TASKS ALL TASKS ACTIVE TASKS TASKS IN WRAP UP +15625338017 Wrap up | 00:02" at bounding box center [141, 181] width 214 height 295
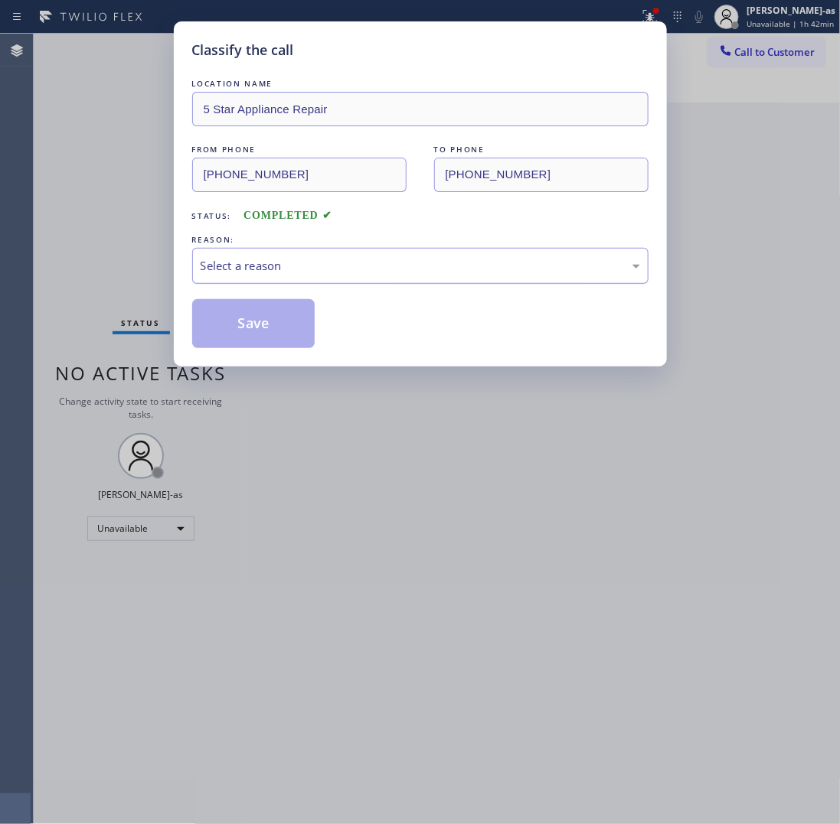
click at [397, 253] on div "Select a reason" at bounding box center [420, 266] width 456 height 36
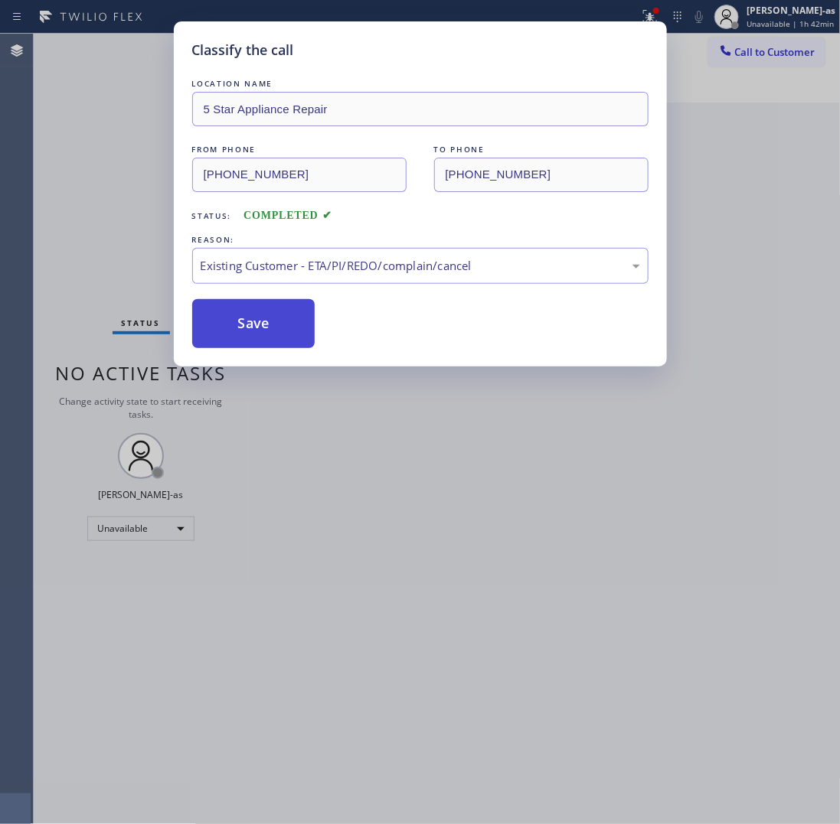
click at [273, 323] on button "Save" at bounding box center [253, 323] width 123 height 49
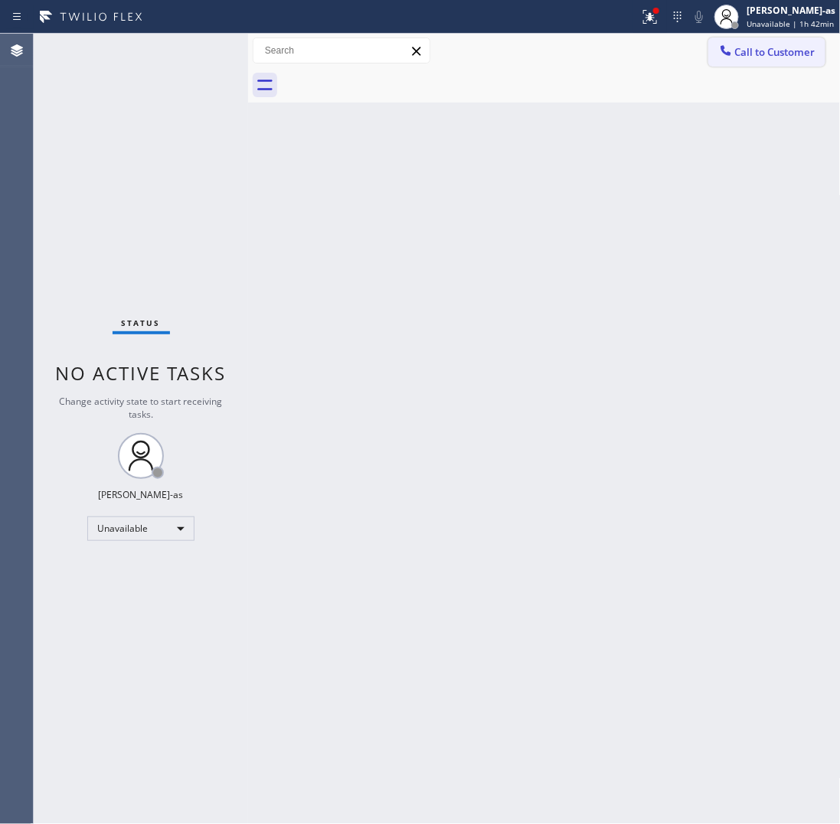
click at [743, 38] on button "Call to Customer" at bounding box center [766, 52] width 117 height 29
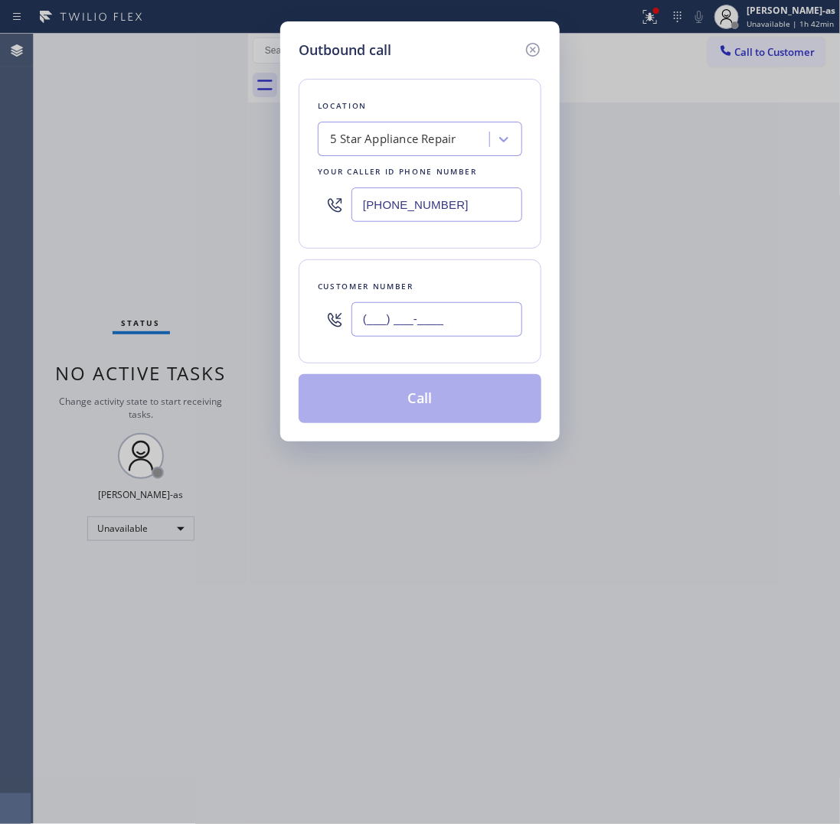
click at [476, 304] on input "(___) ___-____" at bounding box center [436, 319] width 171 height 34
paste input "520) 241-6408"
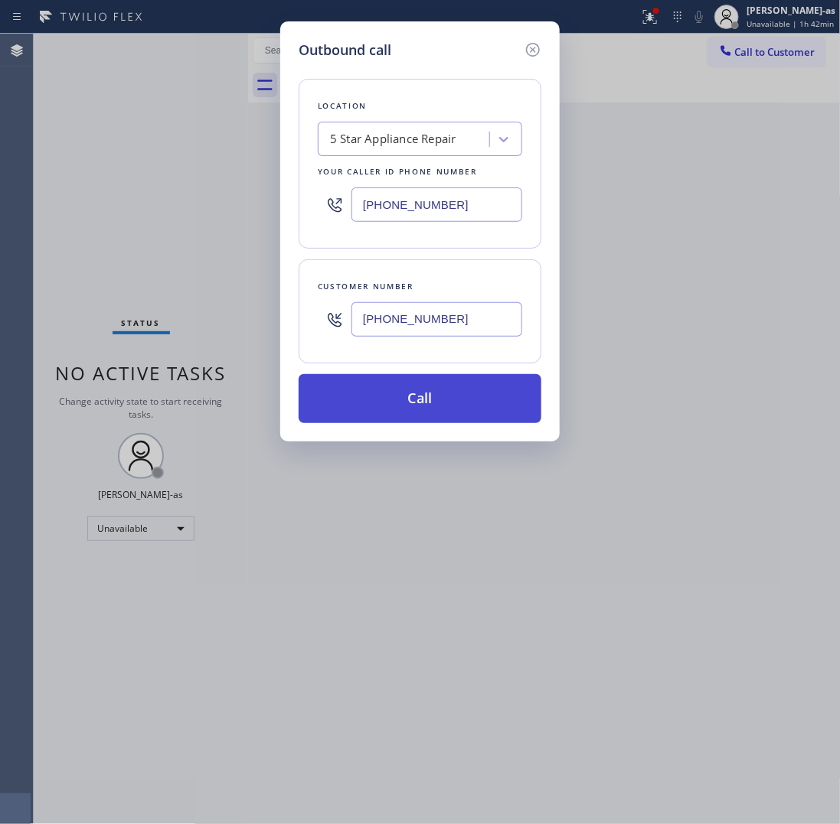
type input "[PHONE_NUMBER]"
click at [426, 406] on button "Call" at bounding box center [420, 398] width 243 height 49
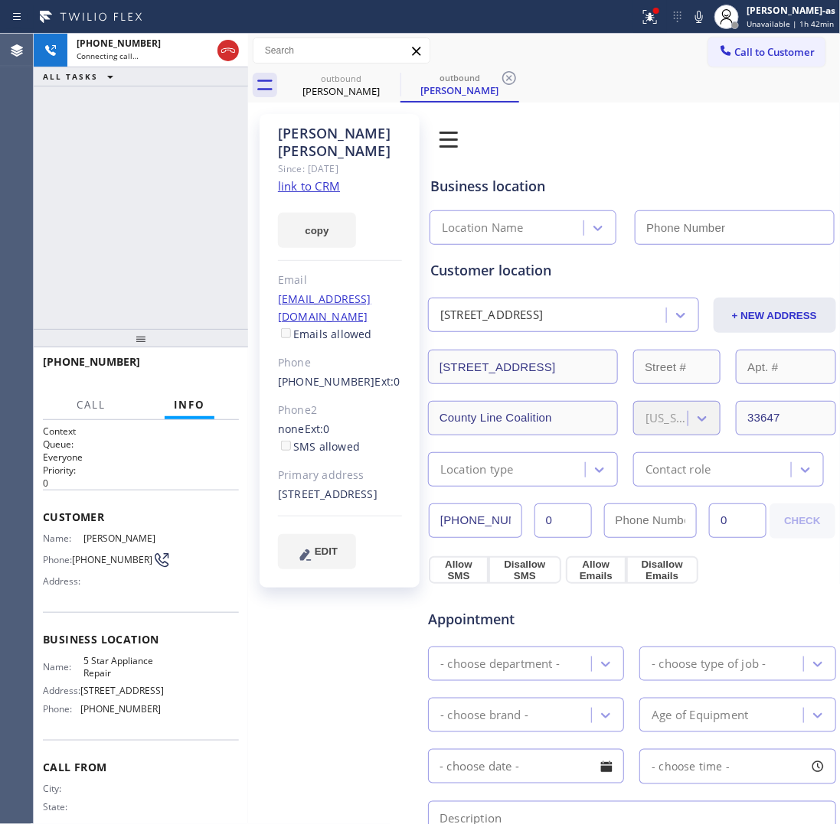
type input "[PHONE_NUMBER]"
click at [203, 358] on button "HANG UP" at bounding box center [203, 368] width 71 height 21
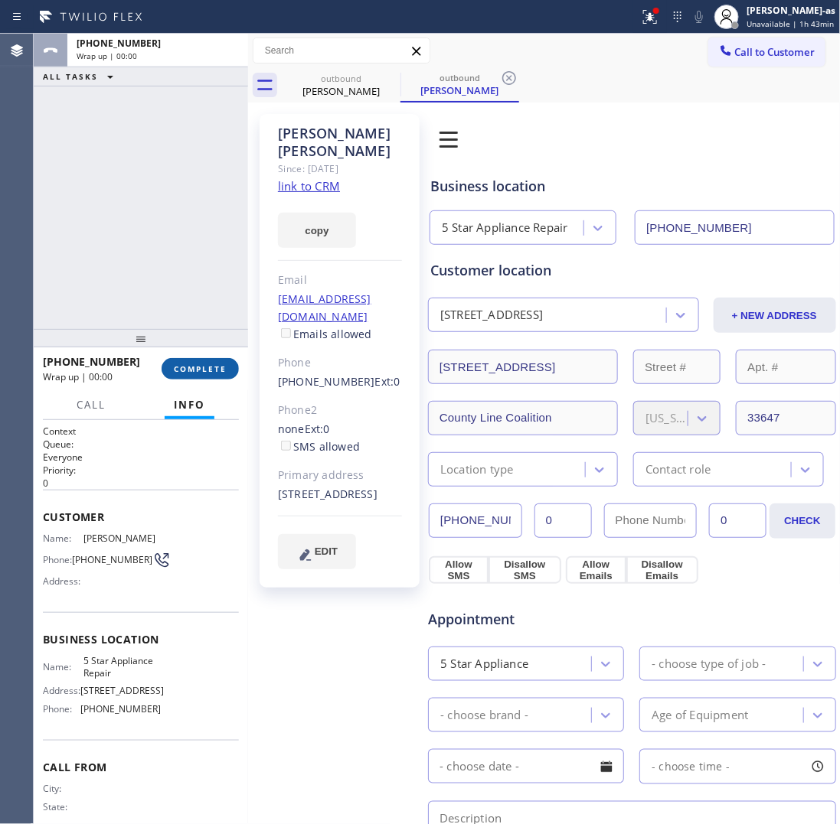
click at [220, 366] on span "COMPLETE" at bounding box center [200, 369] width 53 height 11
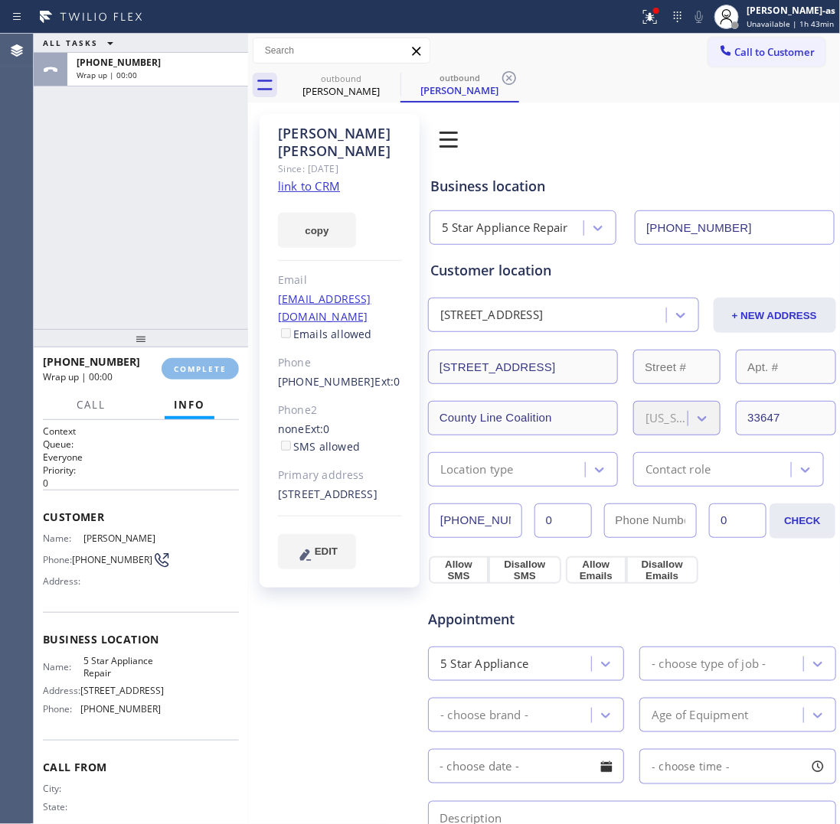
click at [130, 232] on div "ALL TASKS ALL TASKS ACTIVE TASKS TASKS IN WRAP UP +15202416408 Wrap up | 00:00" at bounding box center [141, 181] width 214 height 295
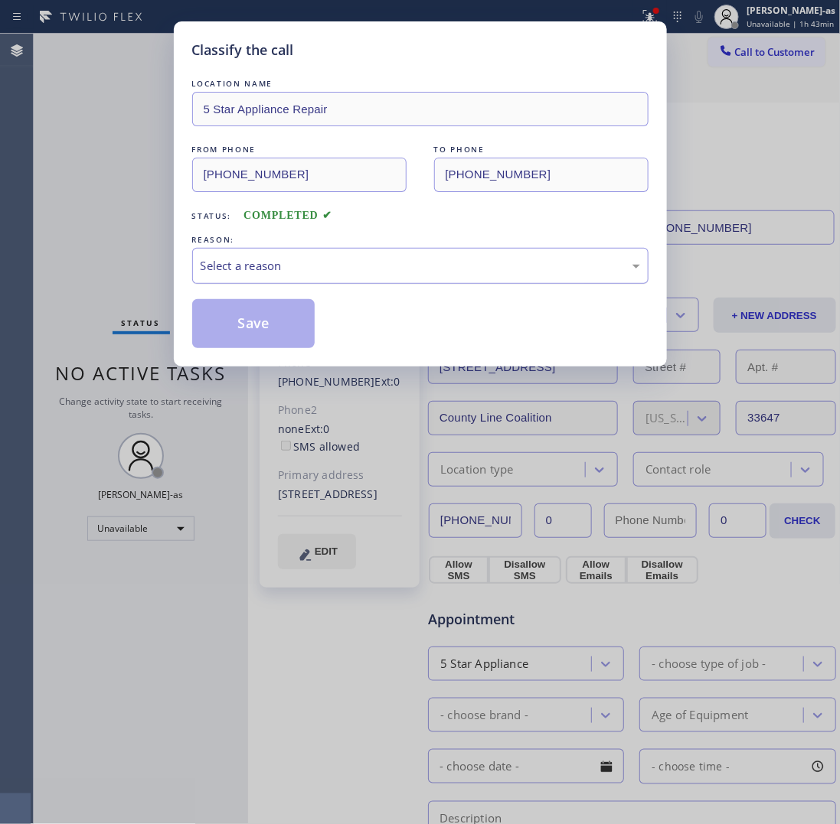
click at [485, 279] on div "Select a reason" at bounding box center [420, 266] width 456 height 36
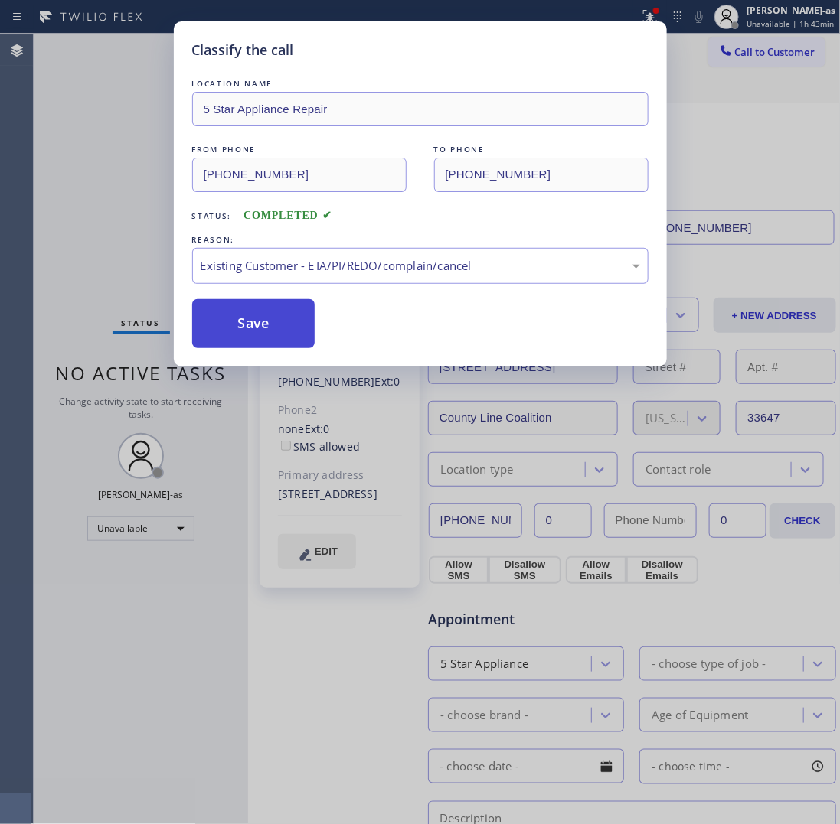
click at [303, 324] on button "Save" at bounding box center [253, 323] width 123 height 49
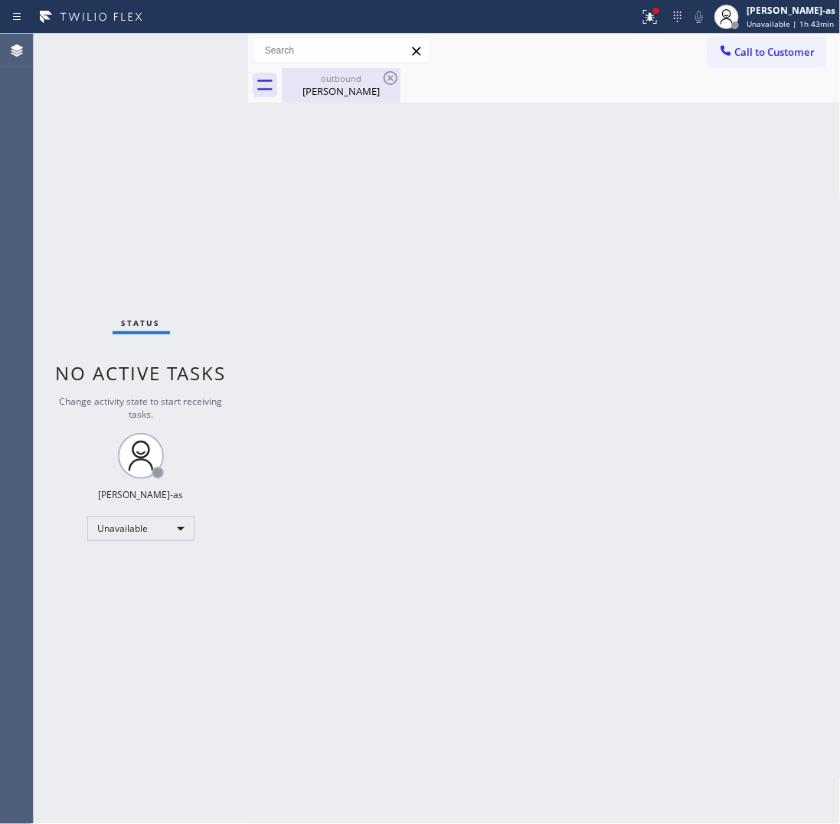
click at [324, 102] on div "Back to Dashboard Change Sender ID Customers Technicians Select a contact Outbo…" at bounding box center [544, 429] width 592 height 791
click at [331, 82] on div "outbound" at bounding box center [341, 78] width 116 height 11
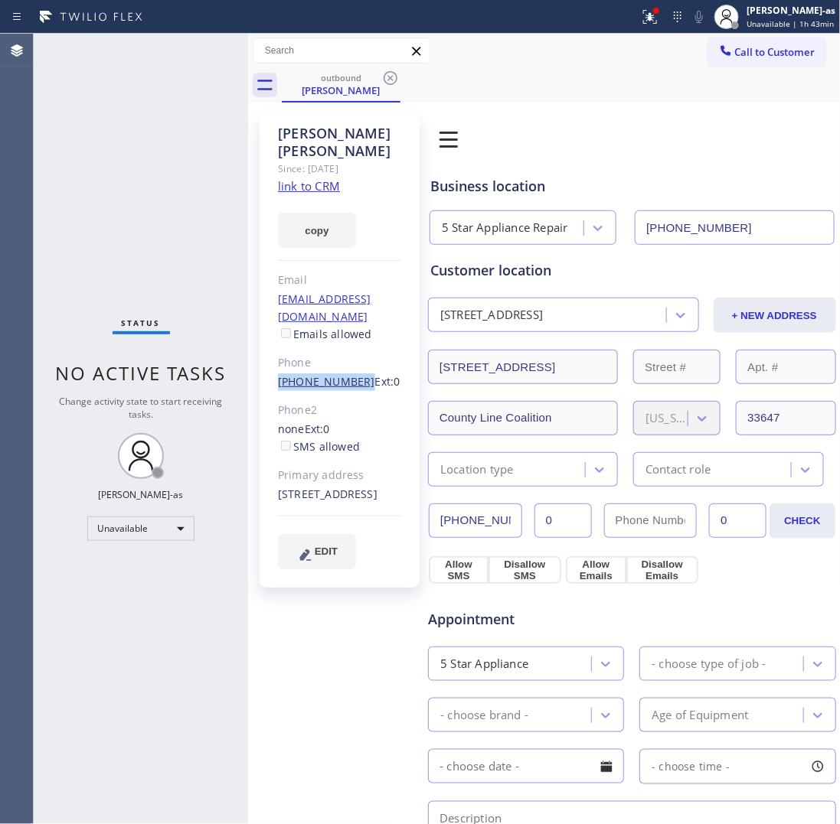
drag, startPoint x: 266, startPoint y: 347, endPoint x: 352, endPoint y: 353, distance: 86.7
click at [352, 353] on div "Kinjal Patel Since: 20 may 2020 link to CRM copy Email kdpatel7@gmail.com Email…" at bounding box center [340, 351] width 160 height 474
copy link "[PHONE_NUMBER]"
click at [773, 45] on span "Call to Customer" at bounding box center [775, 52] width 80 height 14
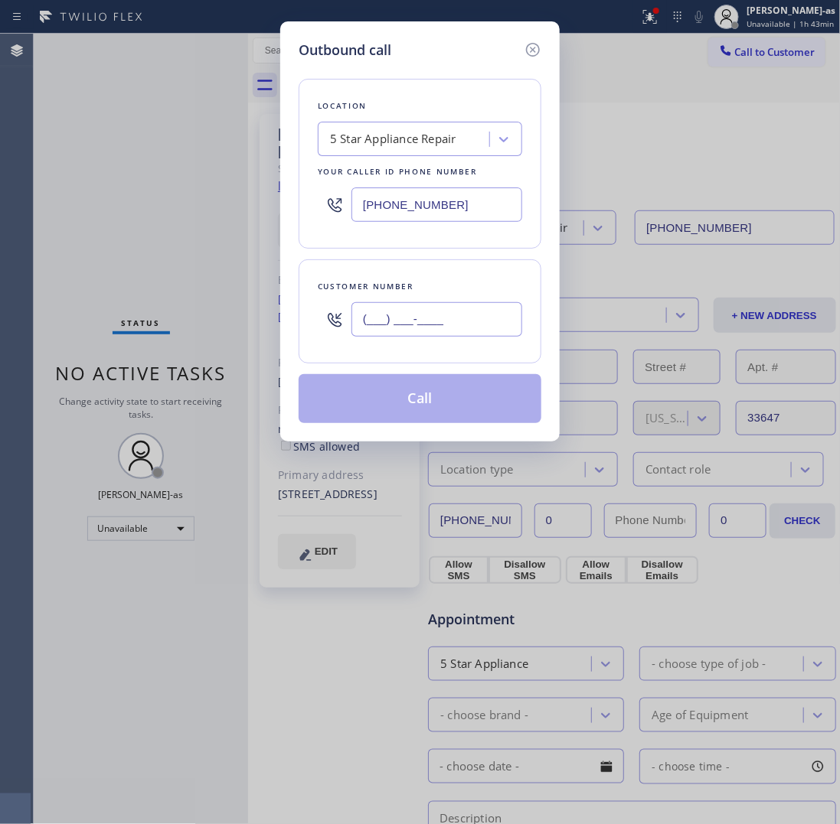
click at [449, 312] on input "(___) ___-____" at bounding box center [436, 319] width 171 height 34
paste input "520) 241-6408"
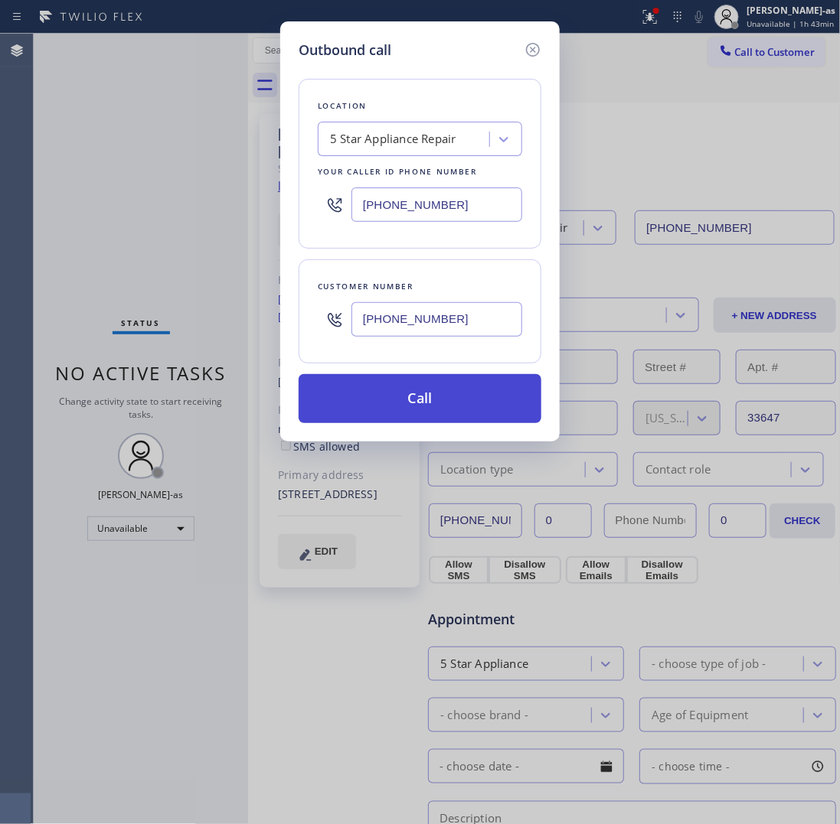
type input "[PHONE_NUMBER]"
click at [422, 408] on button "Call" at bounding box center [420, 398] width 243 height 49
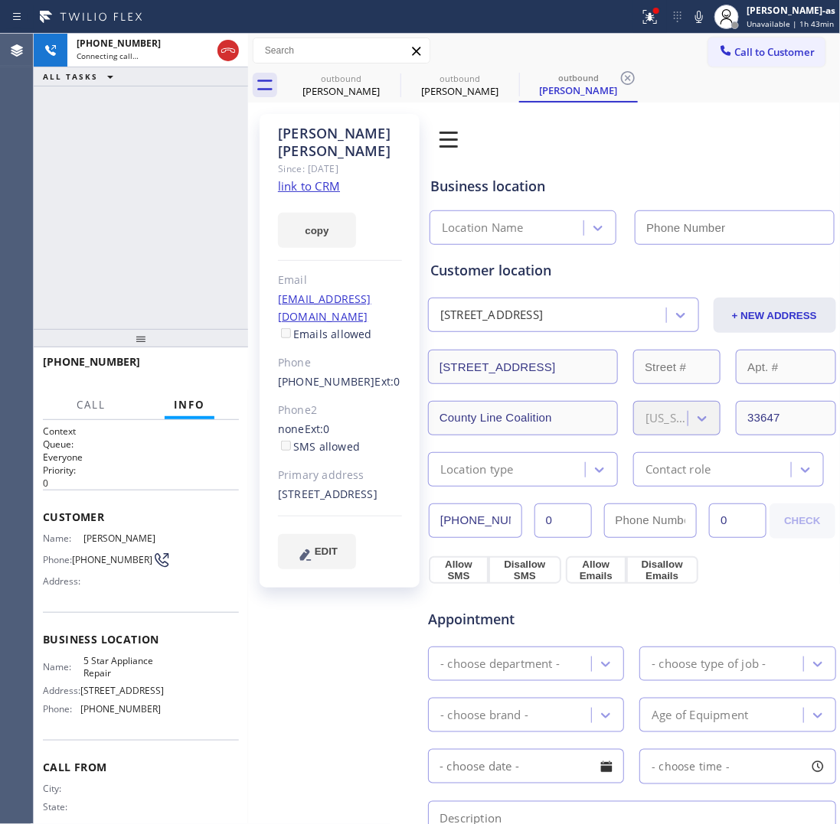
type input "[PHONE_NUMBER]"
click at [165, 184] on div "[PHONE_NUMBER] Connecting call… ALL TASKS ALL TASKS ACTIVE TASKS TASKS IN WRAP …" at bounding box center [141, 181] width 214 height 295
click at [308, 178] on link "link to CRM" at bounding box center [309, 185] width 62 height 15
click at [66, 251] on div "+15202416408 Live | 00:17 ALL TASKS ALL TASKS ACTIVE TASKS TASKS IN WRAP UP" at bounding box center [141, 181] width 214 height 295
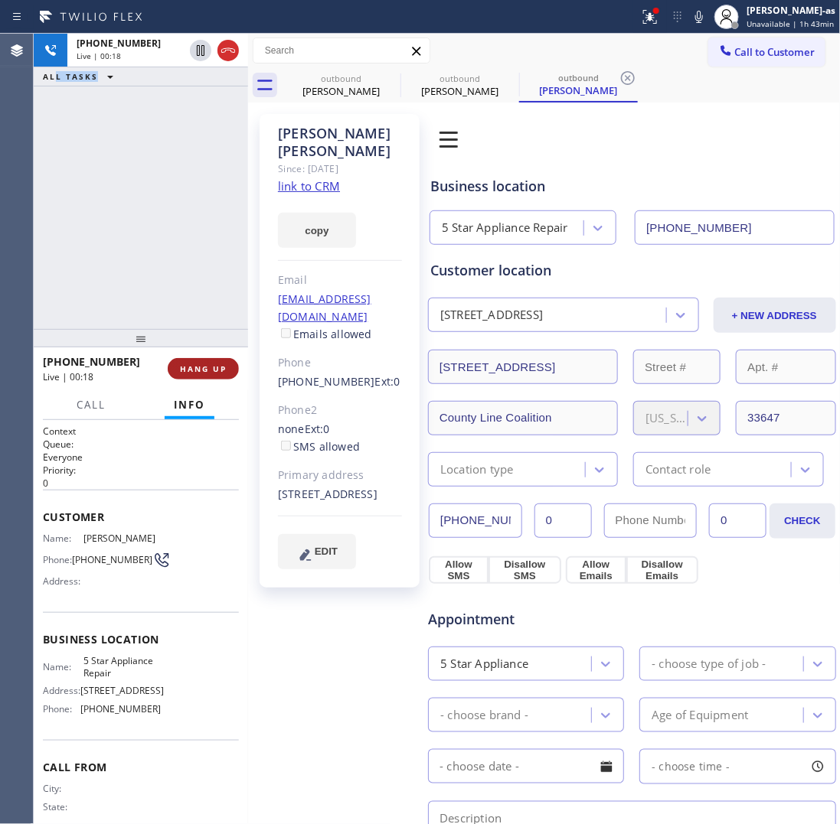
click at [203, 364] on span "HANG UP" at bounding box center [203, 369] width 47 height 11
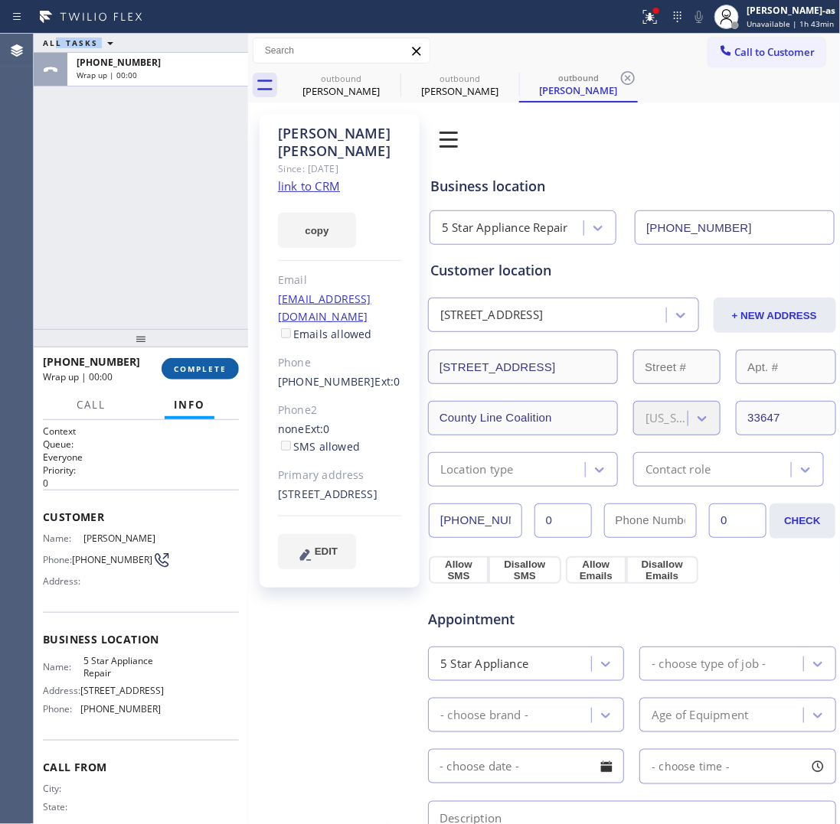
click at [203, 364] on span "COMPLETE" at bounding box center [200, 369] width 53 height 11
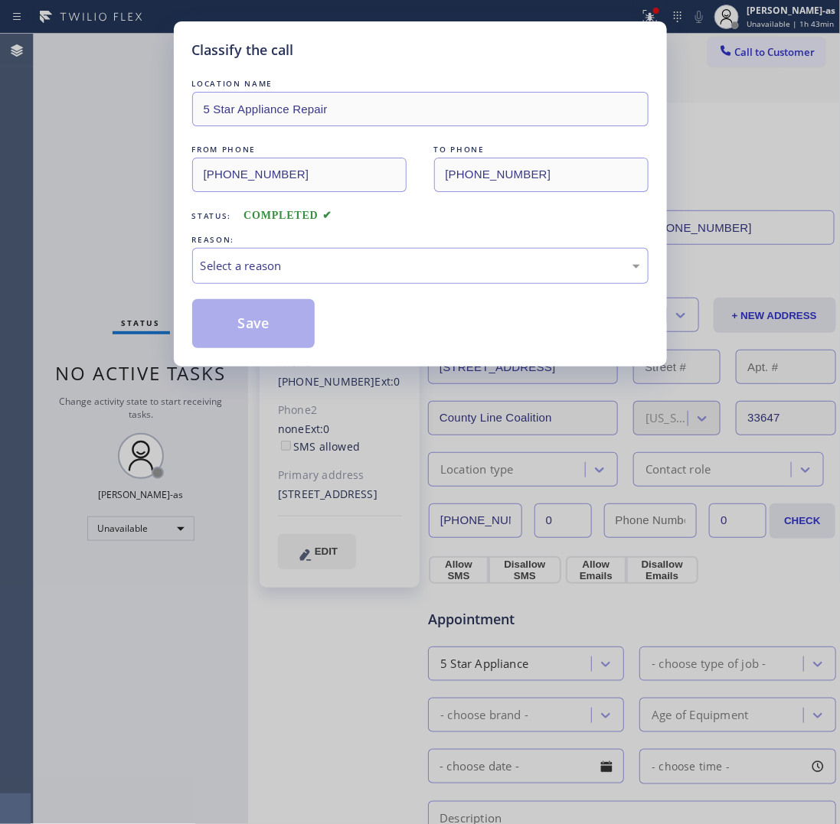
click at [163, 269] on div "Classify the call LOCATION NAME 5 Star Appliance Repair FROM PHONE (855) 731-49…" at bounding box center [420, 412] width 840 height 824
drag, startPoint x: 377, startPoint y: 270, endPoint x: 384, endPoint y: 276, distance: 8.7
click at [377, 269] on div "Select a reason" at bounding box center [420, 266] width 439 height 18
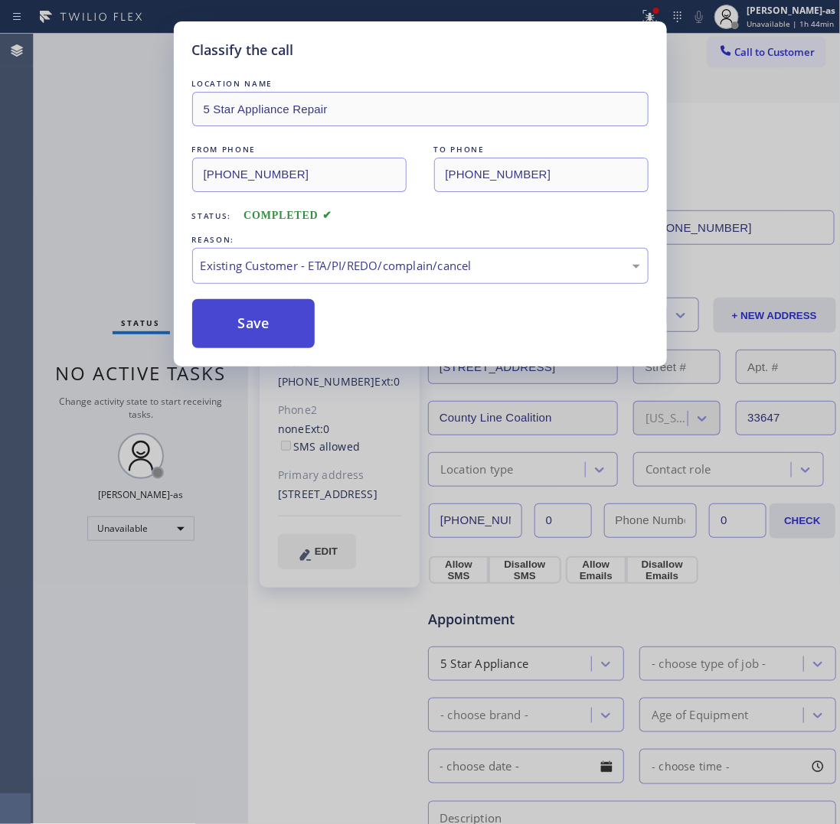
click at [277, 326] on button "Save" at bounding box center [253, 323] width 123 height 49
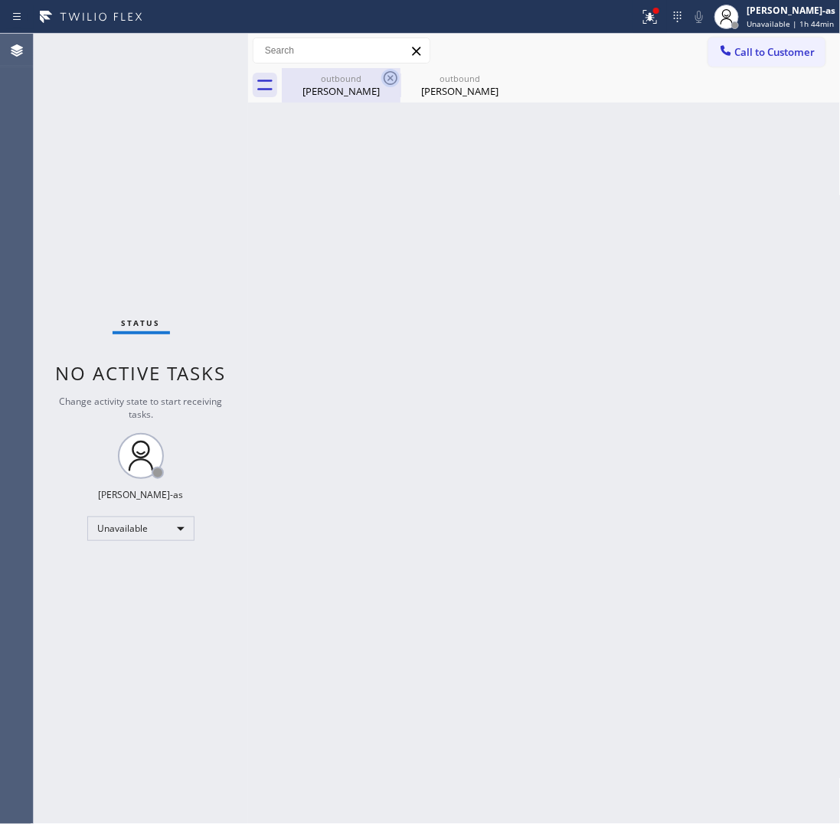
drag, startPoint x: 331, startPoint y: 77, endPoint x: 384, endPoint y: 78, distance: 53.6
click at [331, 77] on div "outbound" at bounding box center [341, 78] width 116 height 11
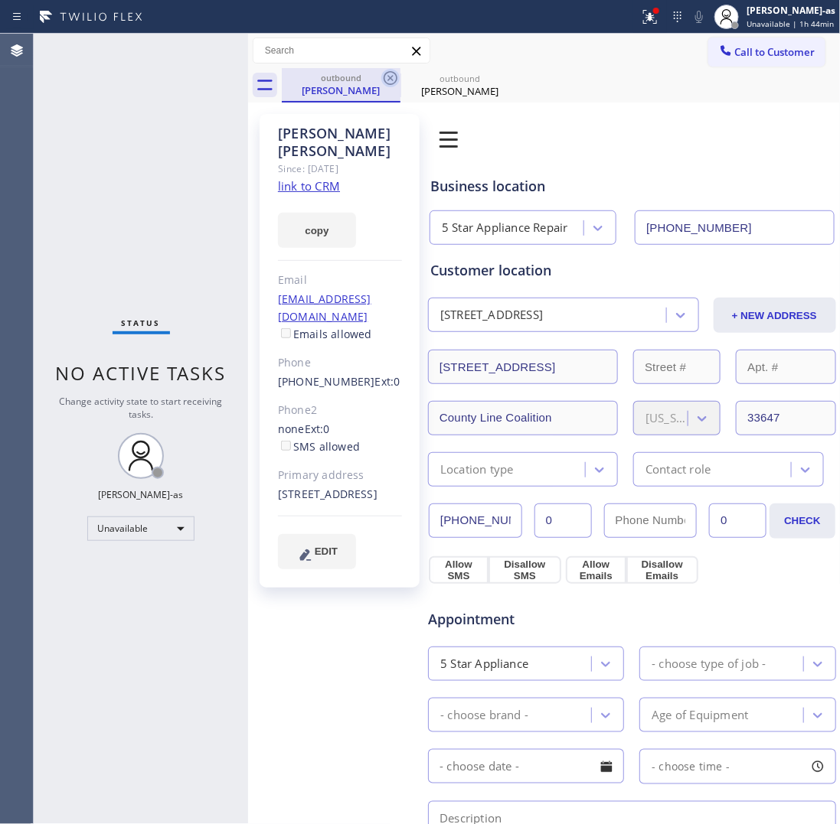
click at [396, 77] on icon at bounding box center [391, 78] width 14 height 14
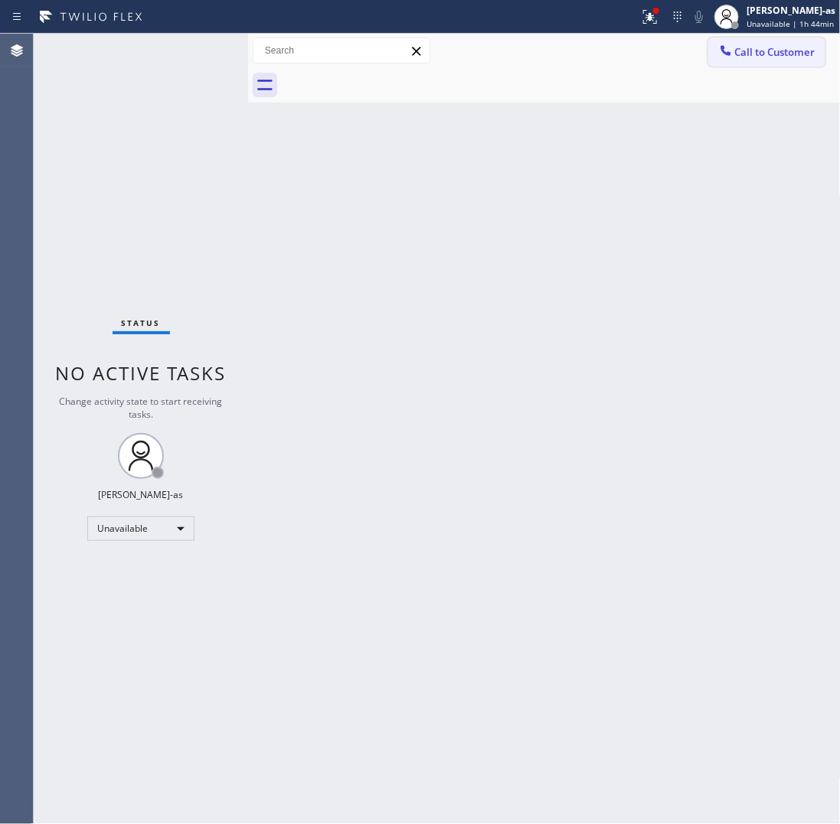
click at [782, 50] on span "Call to Customer" at bounding box center [775, 52] width 80 height 14
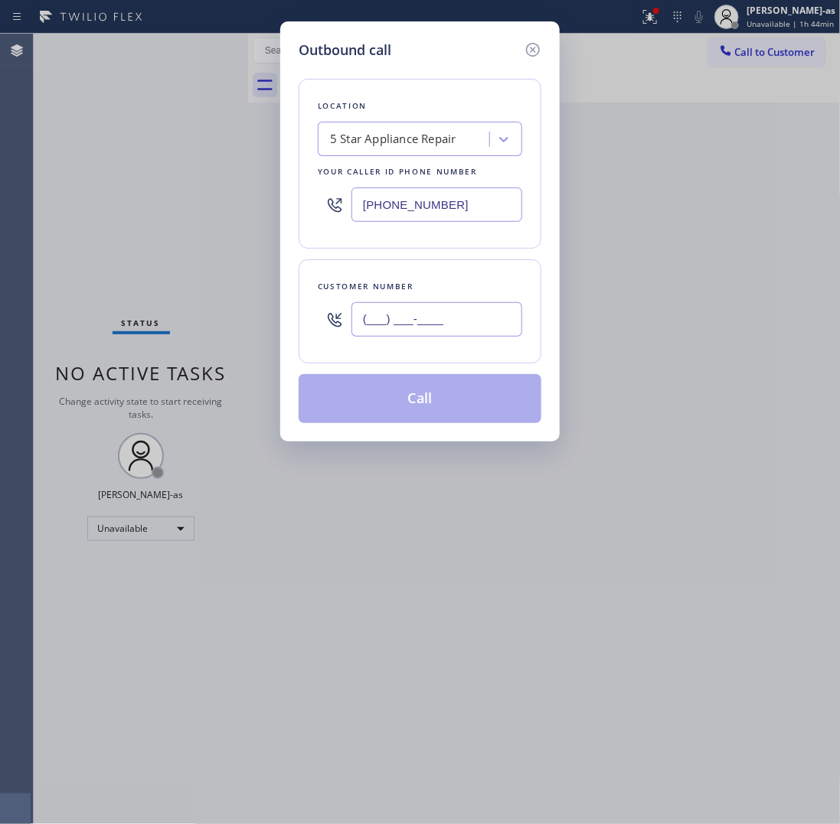
click at [441, 320] on input "(___) ___-____" at bounding box center [436, 319] width 171 height 34
paste input "888) 446-3814"
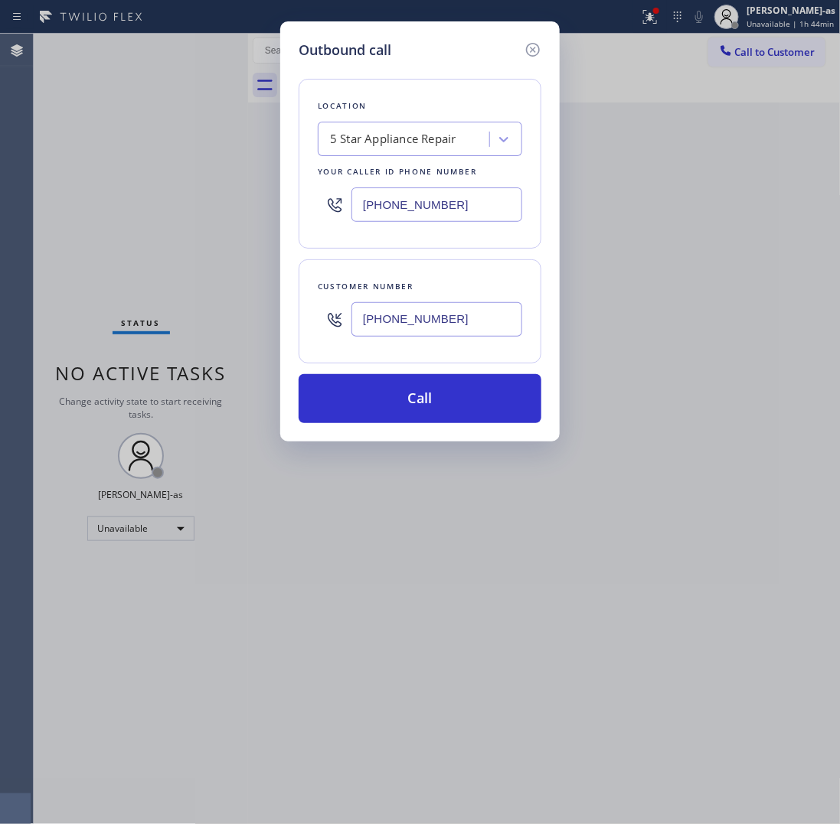
type input "[PHONE_NUMBER]"
click at [421, 211] on input "[PHONE_NUMBER]" at bounding box center [436, 205] width 171 height 34
paste input "909) 390-1773"
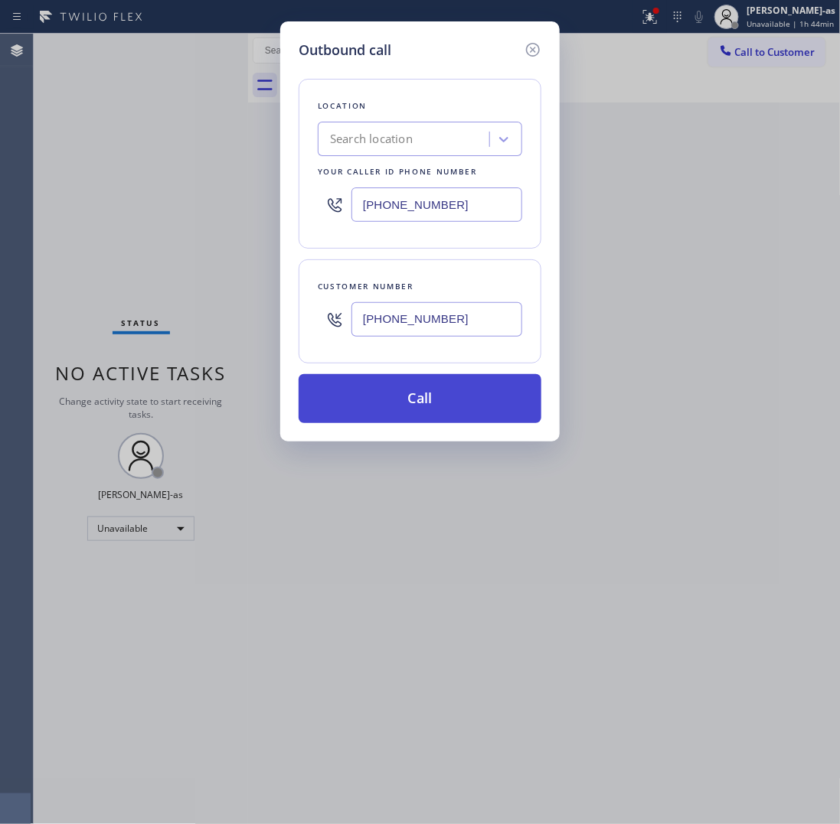
click at [468, 404] on button "Call" at bounding box center [420, 398] width 243 height 49
type input "[PHONE_NUMBER]"
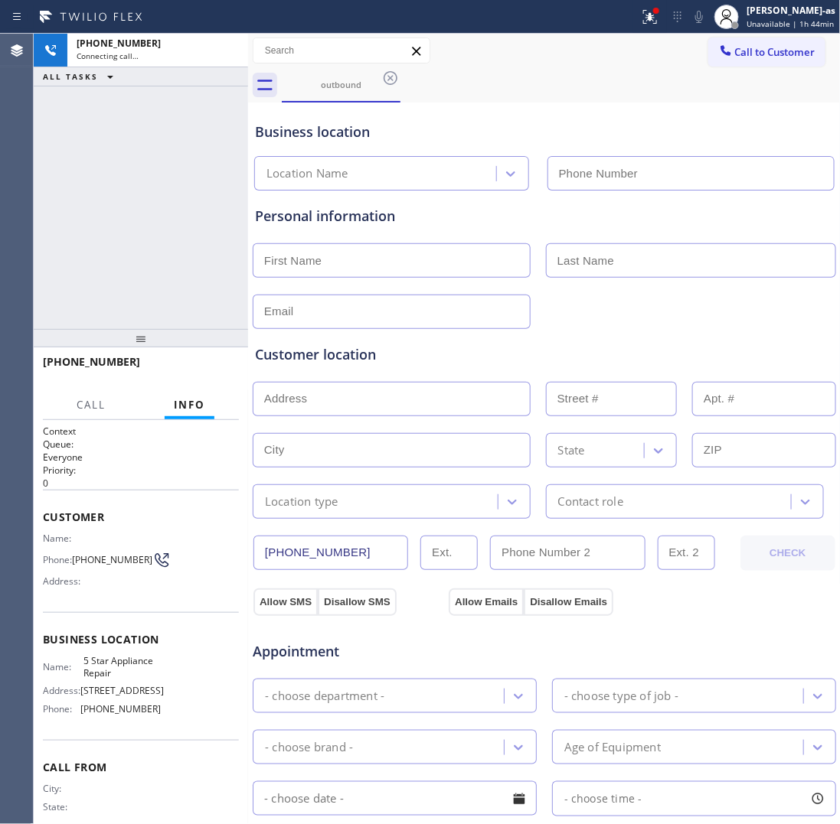
type input "[PHONE_NUMBER]"
click at [134, 186] on div "+18884463814 Connecting call… ALL TASKS ALL TASKS ACTIVE TASKS TASKS IN WRAP UP" at bounding box center [141, 181] width 214 height 295
click at [155, 255] on div "+18884463814 Connecting call… ALL TASKS ALL TASKS ACTIVE TASKS TASKS IN WRAP UP" at bounding box center [141, 181] width 214 height 295
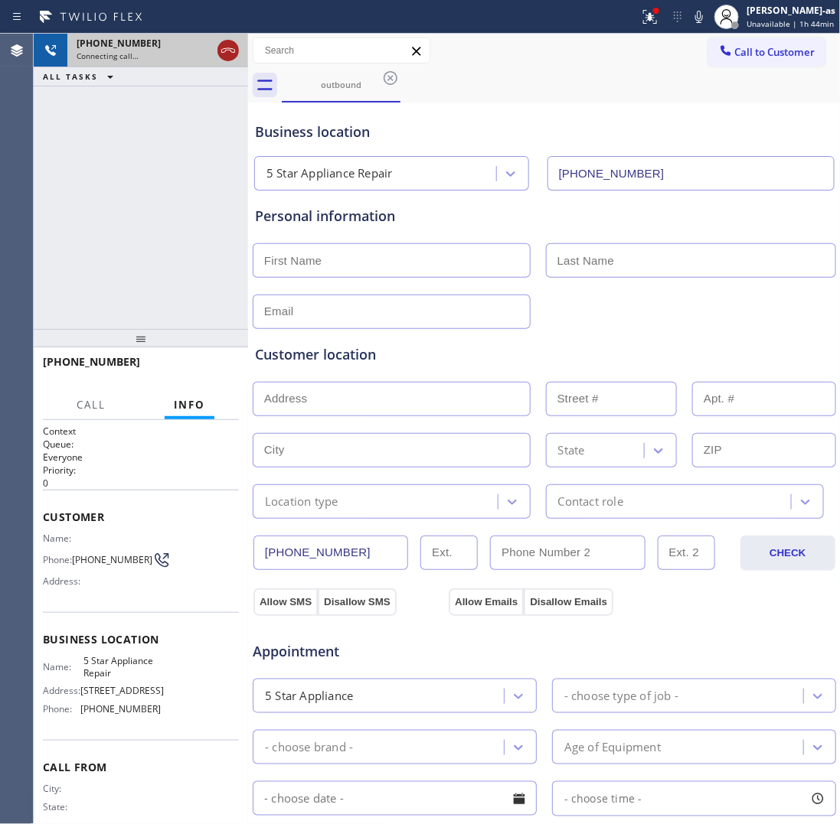
click at [227, 40] on button at bounding box center [227, 50] width 21 height 21
click at [227, 55] on div "Connecting call…" at bounding box center [158, 56] width 162 height 11
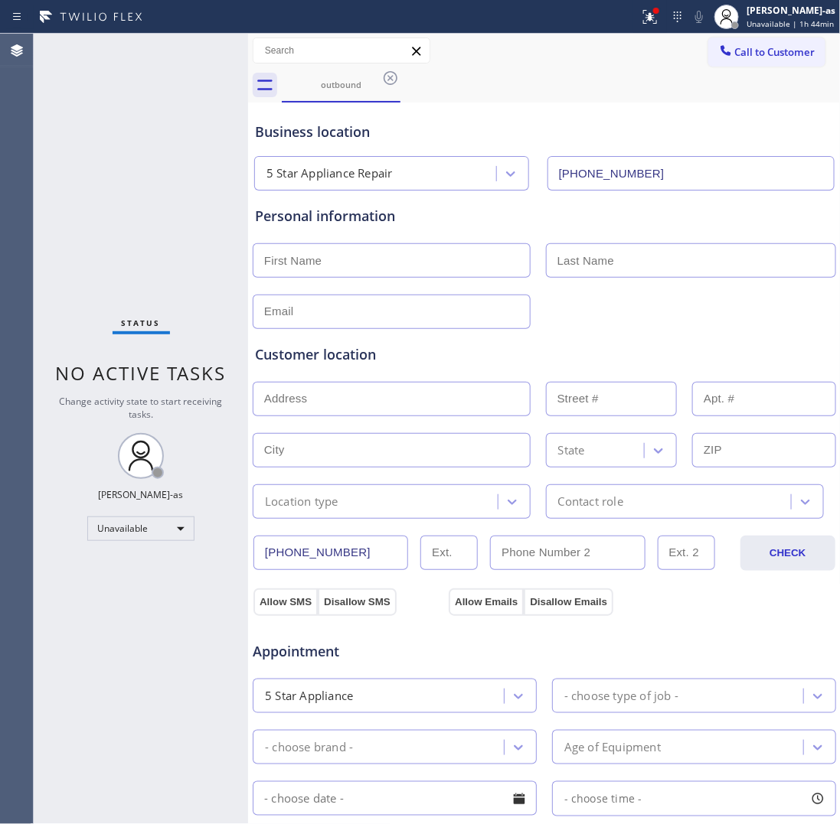
drag, startPoint x: 751, startPoint y: 47, endPoint x: 654, endPoint y: 162, distance: 150.0
click at [751, 50] on span "Call to Customer" at bounding box center [775, 52] width 80 height 14
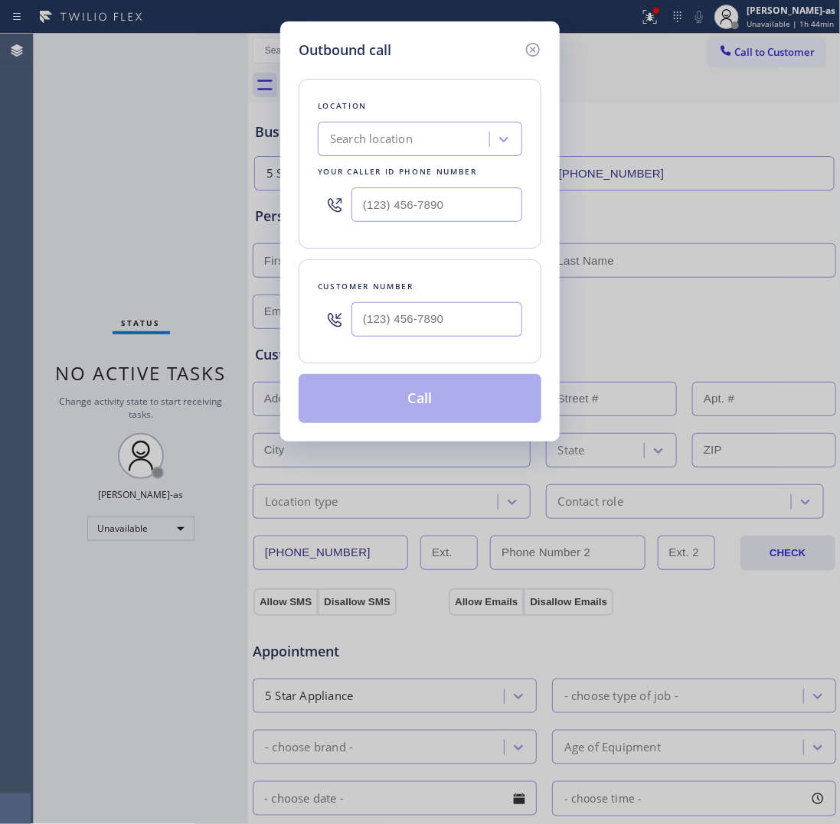
click at [437, 348] on div "Customer number" at bounding box center [420, 312] width 243 height 104
click at [448, 319] on input "(___) ___-____" at bounding box center [436, 319] width 171 height 34
paste input "888) 446-3814"
type input "[PHONE_NUMBER]"
click at [465, 204] on input "text" at bounding box center [436, 205] width 171 height 34
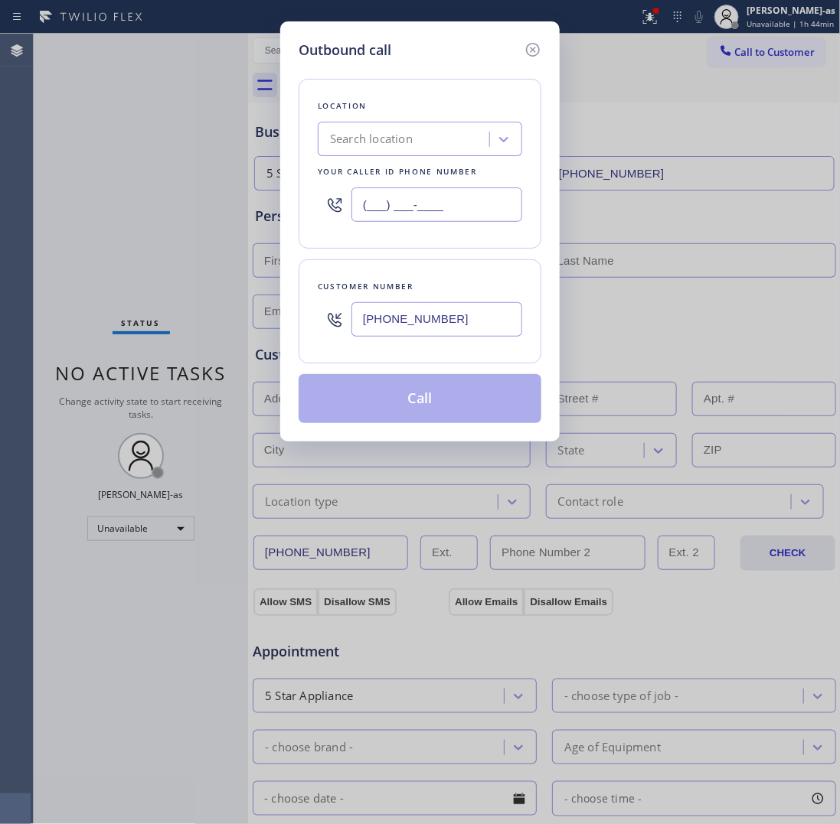
click at [465, 204] on input "(___) ___-____" at bounding box center [436, 205] width 171 height 34
paste input "909) 390-1773"
type input "[PHONE_NUMBER]"
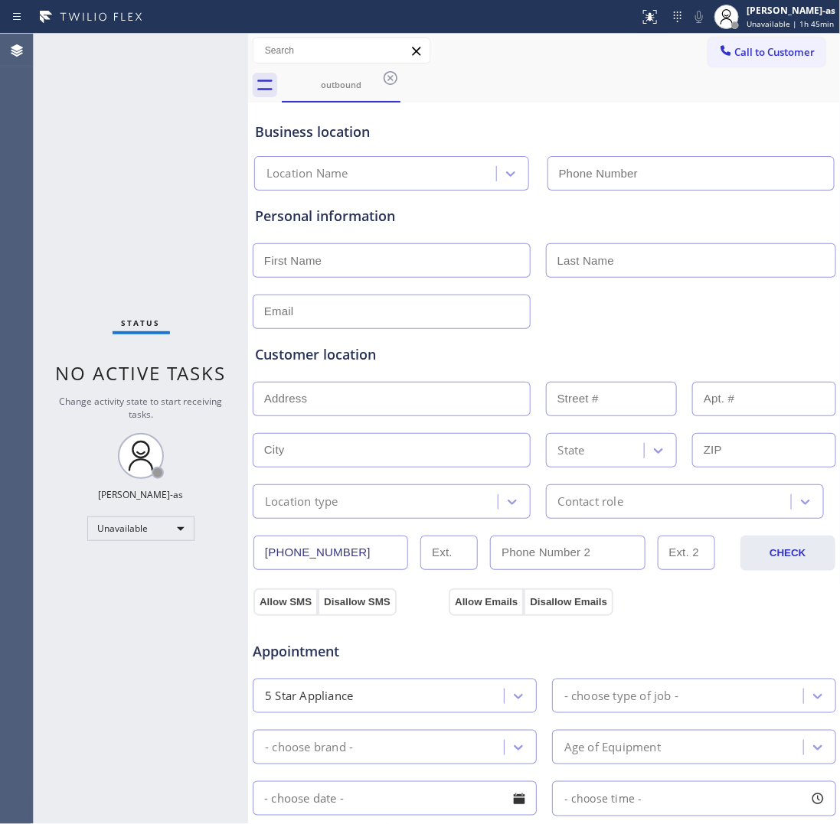
type input "[PHONE_NUMBER]"
click at [775, 57] on span "Call to Customer" at bounding box center [775, 52] width 80 height 14
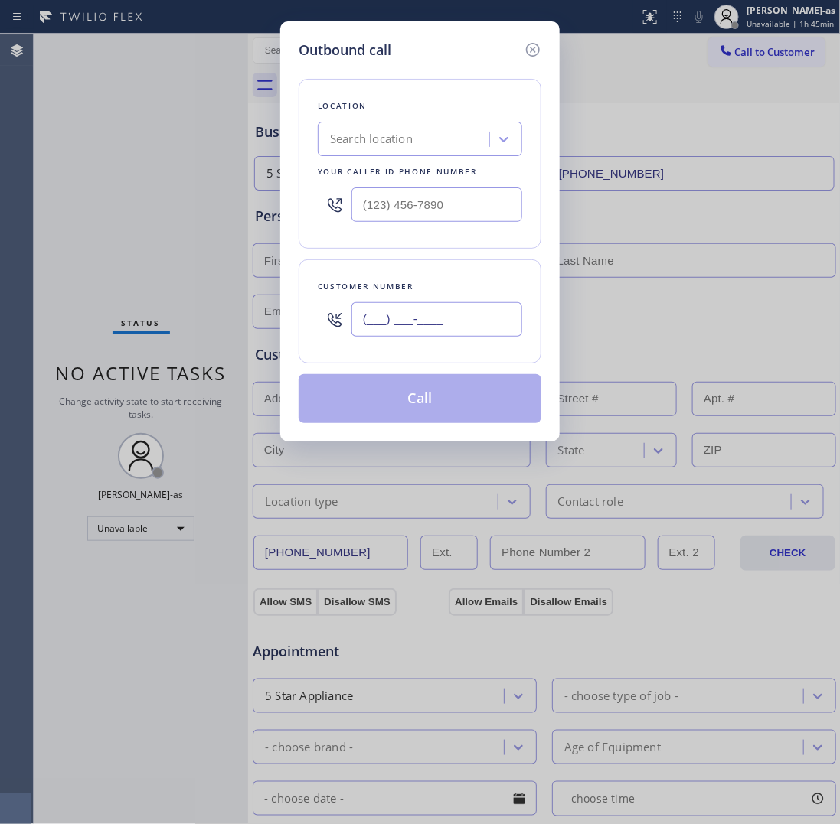
click at [488, 312] on input "(___) ___-____" at bounding box center [436, 319] width 171 height 34
paste input "888) 446-3814"
type input "[PHONE_NUMBER]"
click at [485, 213] on input "text" at bounding box center [436, 205] width 171 height 34
click at [485, 213] on input "(___) ___-____" at bounding box center [436, 205] width 171 height 34
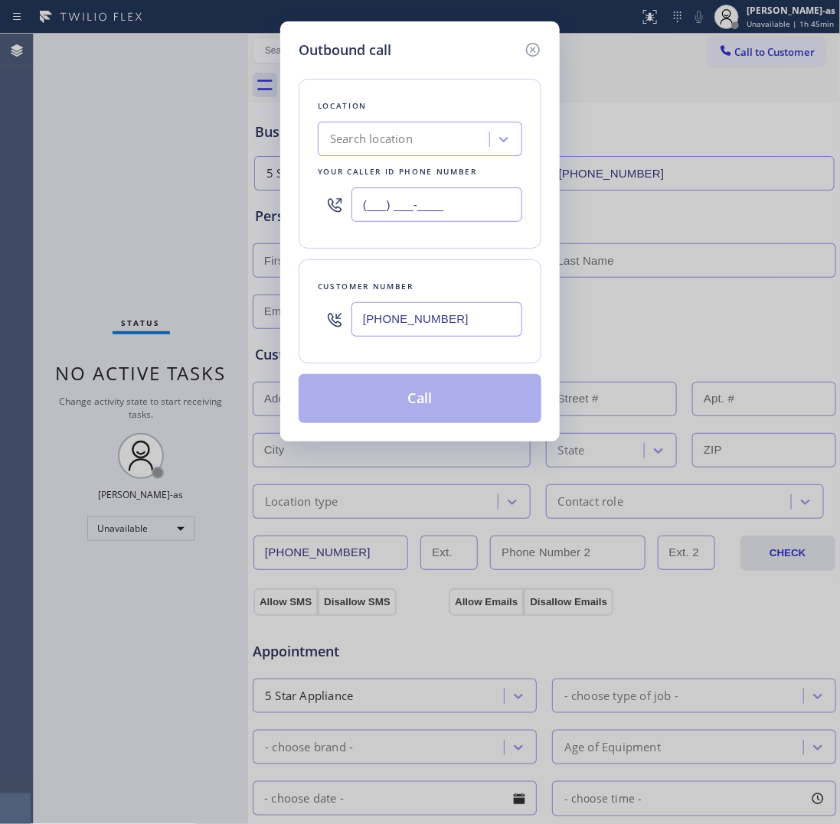
paste input "9093"
click at [485, 213] on input "(___) ___-9093" at bounding box center [436, 205] width 171 height 34
paste input "909) 390-177"
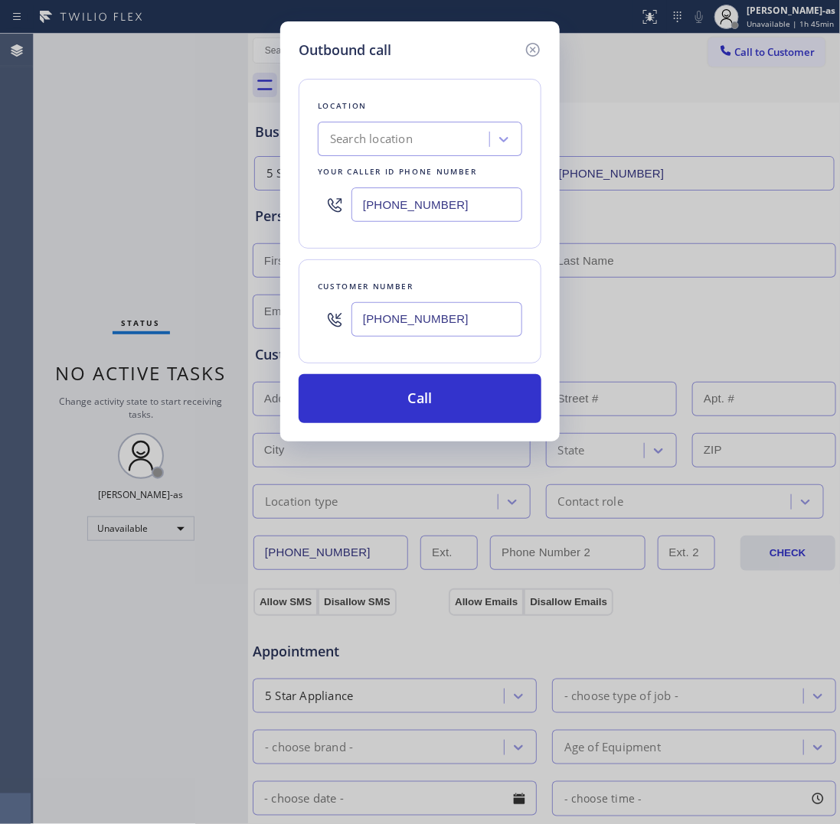
click at [468, 211] on input "[PHONE_NUMBER]" at bounding box center [436, 205] width 171 height 34
paste input "text"
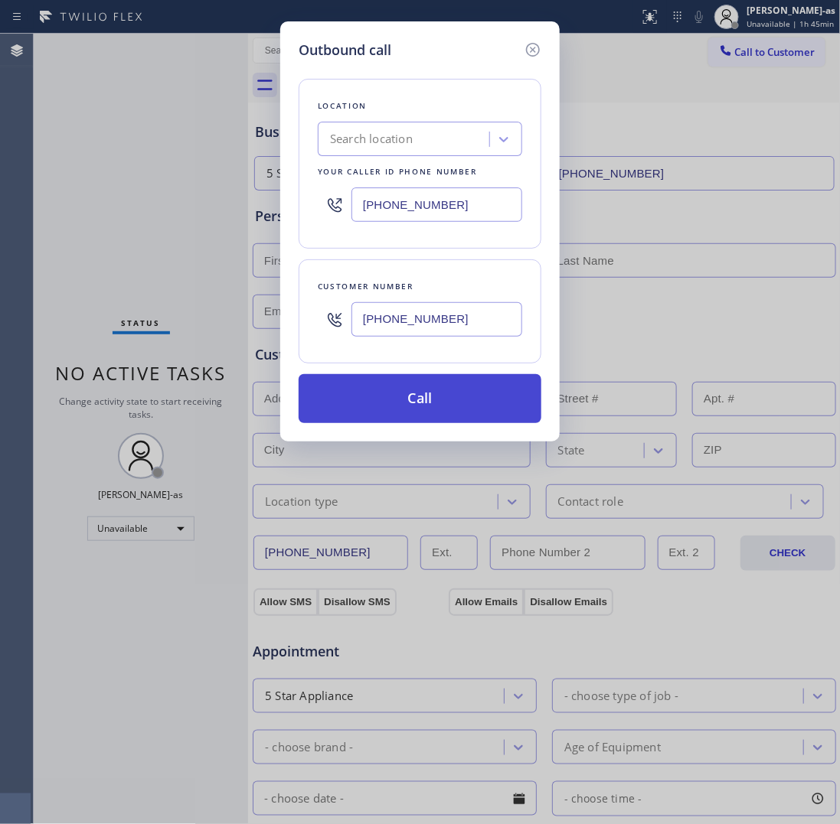
type input "[PHONE_NUMBER]"
click at [480, 402] on button "Call" at bounding box center [420, 398] width 243 height 49
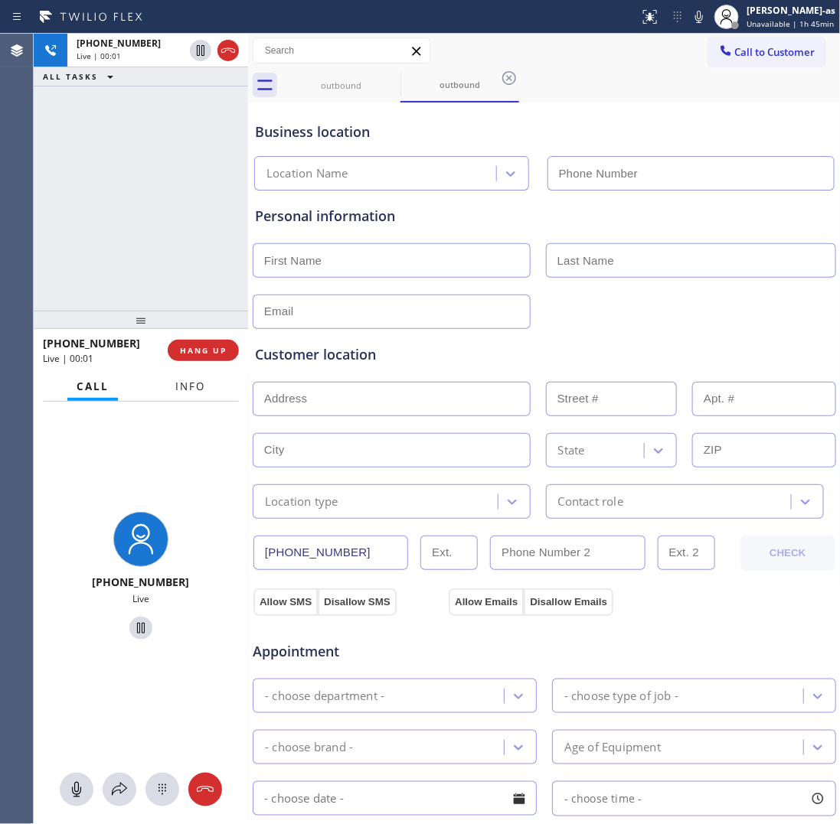
click at [182, 392] on span "Info" at bounding box center [190, 387] width 30 height 14
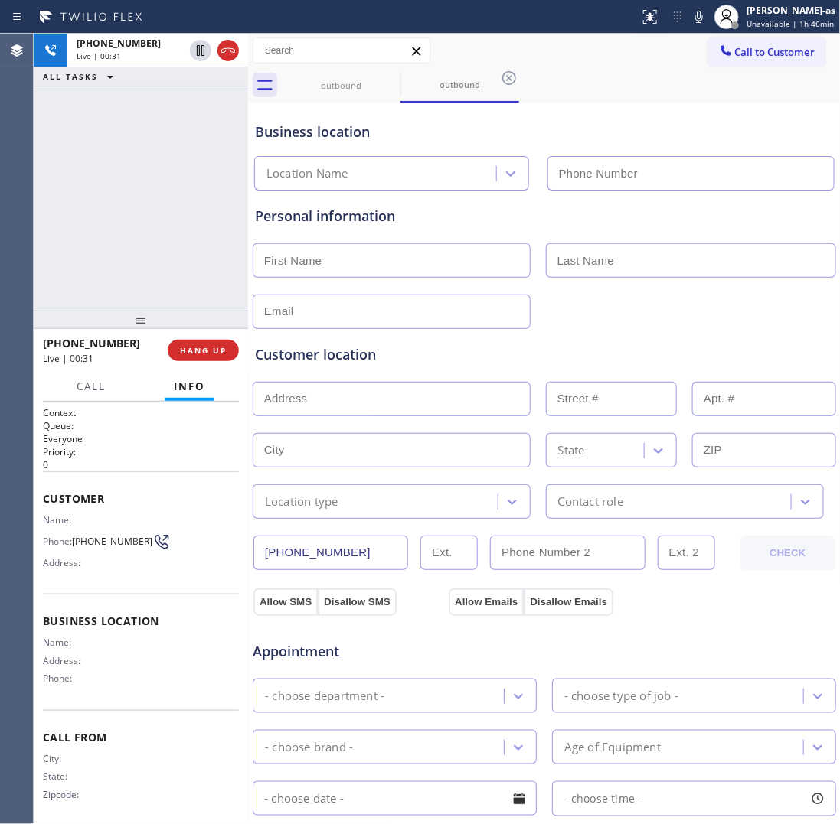
click at [204, 245] on div "[PHONE_NUMBER] Live | 00:31 ALL TASKS ALL TASKS ACTIVE TASKS TASKS IN WRAP UP" at bounding box center [141, 172] width 214 height 277
drag, startPoint x: 13, startPoint y: 224, endPoint x: 233, endPoint y: 297, distance: 232.4
click at [19, 227] on div "Agent Desktop" at bounding box center [16, 429] width 33 height 791
drag, startPoint x: 170, startPoint y: 264, endPoint x: 231, endPoint y: 361, distance: 114.9
click at [171, 266] on div "[PHONE_NUMBER] Live | 00:34 ALL TASKS ALL TASKS ACTIVE TASKS TASKS IN WRAP UP" at bounding box center [141, 172] width 214 height 277
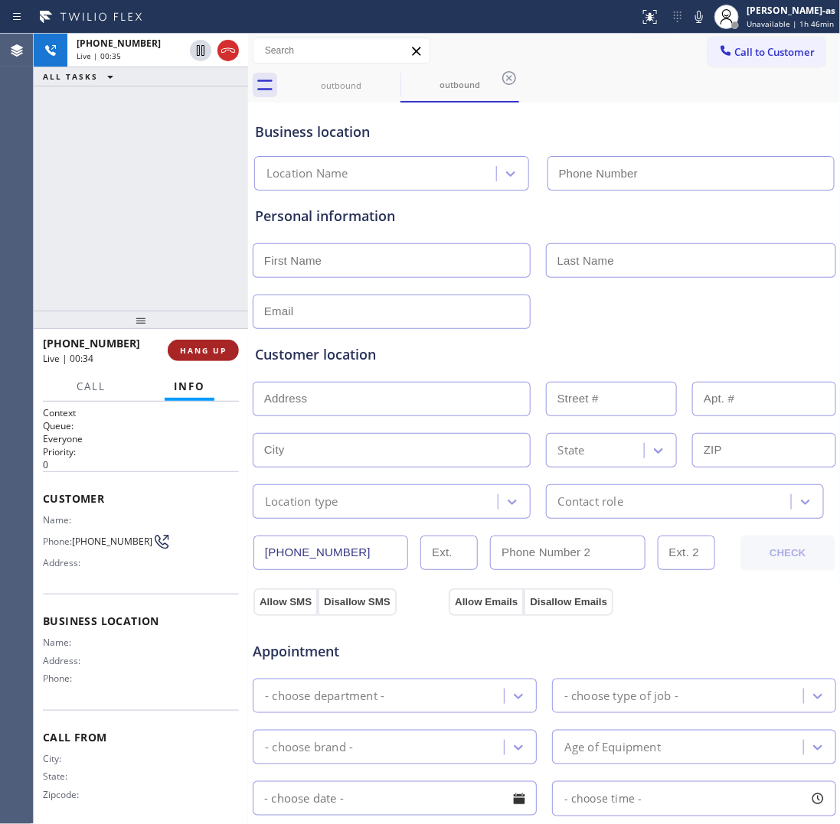
click at [211, 347] on span "HANG UP" at bounding box center [203, 350] width 47 height 11
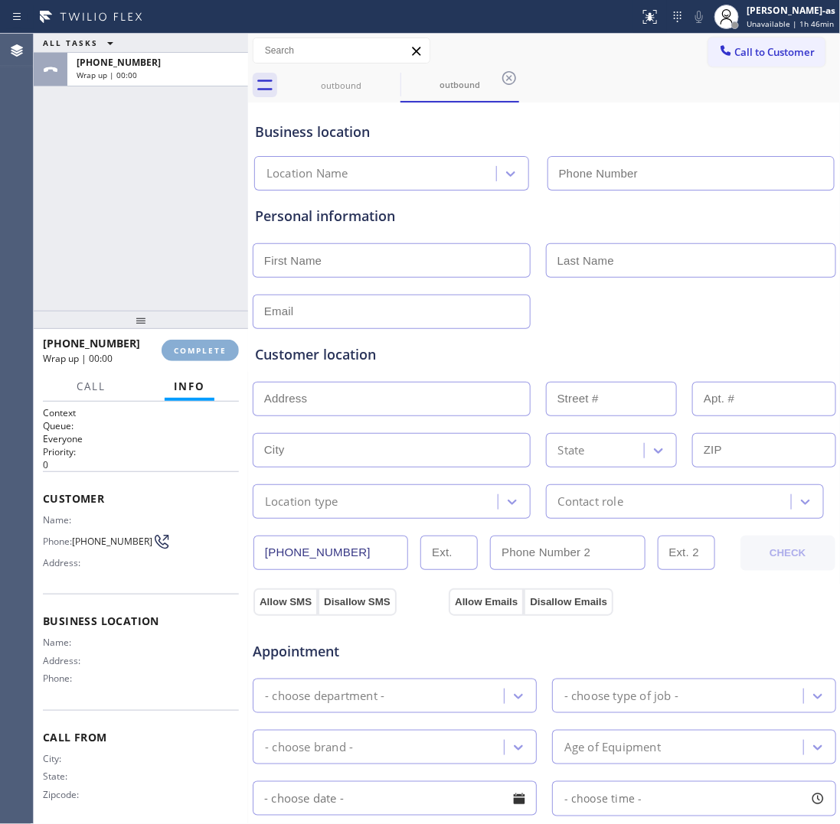
click at [211, 347] on span "COMPLETE" at bounding box center [200, 350] width 53 height 11
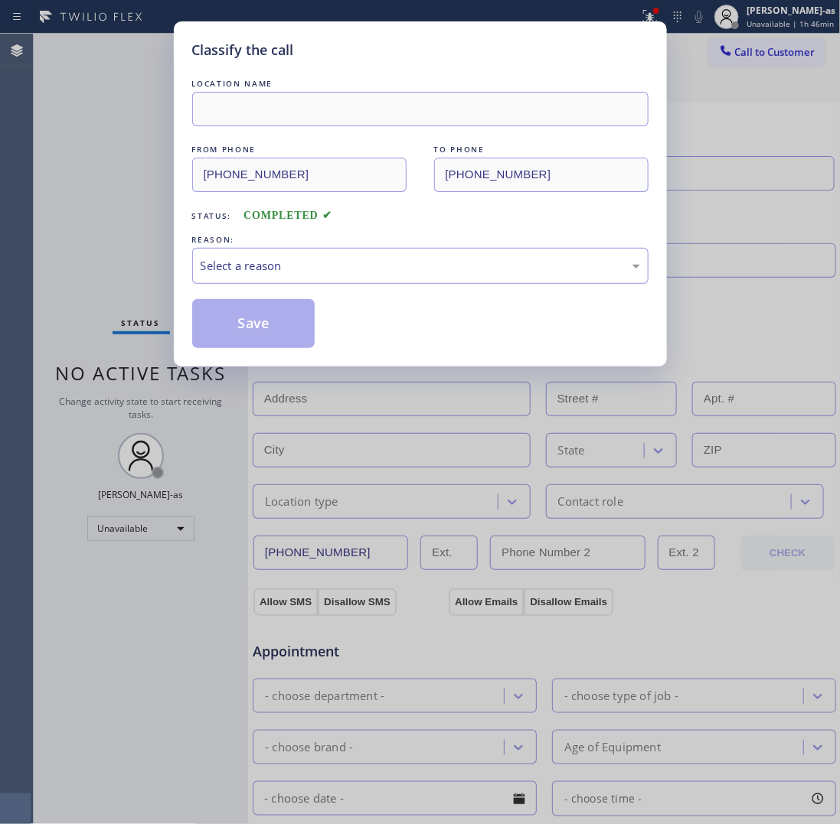
click at [341, 266] on div "Select a reason" at bounding box center [420, 266] width 439 height 18
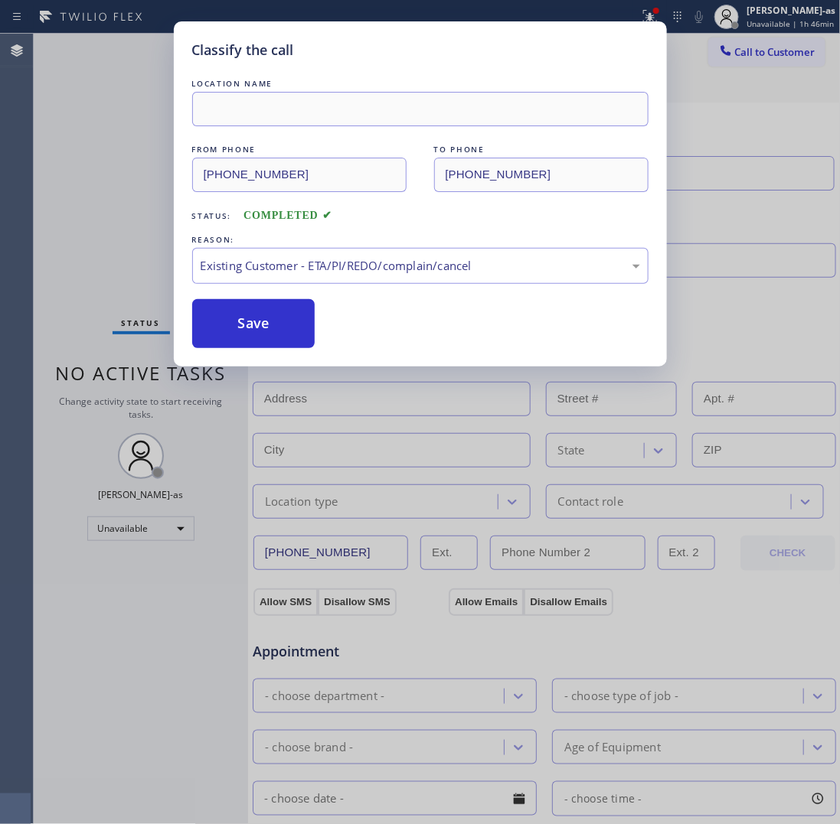
drag, startPoint x: 251, startPoint y: 326, endPoint x: 184, endPoint y: 353, distance: 72.5
click at [250, 324] on button "Save" at bounding box center [253, 323] width 123 height 49
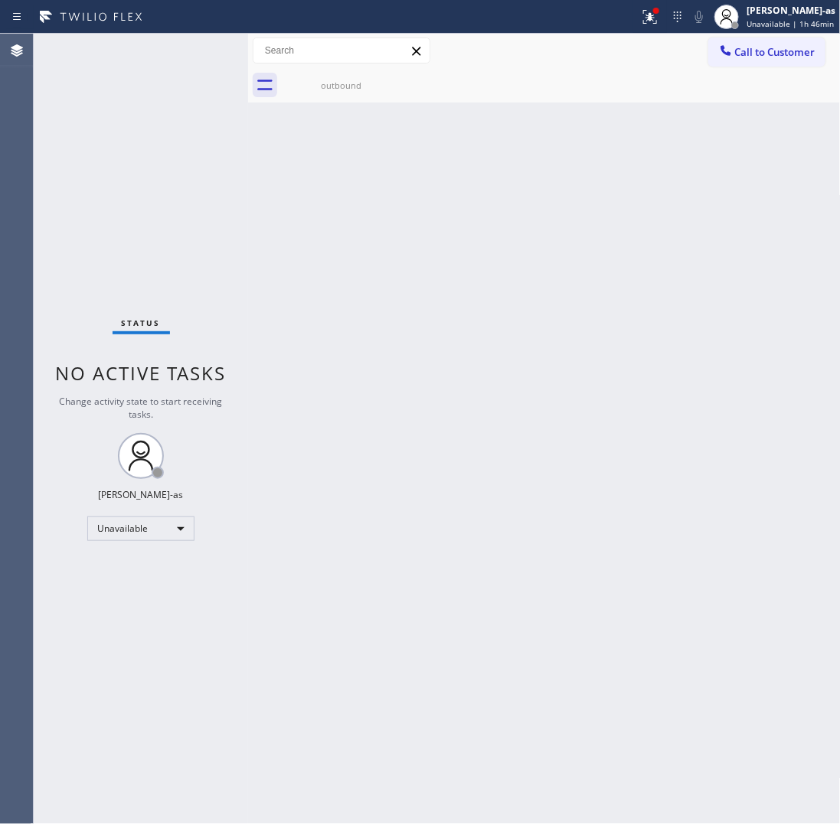
click at [219, 254] on div "Status No active tasks Change activity state to start receiving tasks. [PERSON_…" at bounding box center [141, 429] width 214 height 791
click at [289, 243] on div "Back to Dashboard Change Sender ID Customers Technicians Select a contact Outbo…" at bounding box center [544, 429] width 592 height 791
click at [357, 249] on div "Back to Dashboard Change Sender ID Customers Technicians Select a contact Outbo…" at bounding box center [544, 429] width 592 height 791
click at [389, 337] on div "Back to Dashboard Change Sender ID Customers Technicians Select a contact Outbo…" at bounding box center [544, 429] width 592 height 791
click at [756, 52] on span "Call to Customer" at bounding box center [775, 52] width 80 height 14
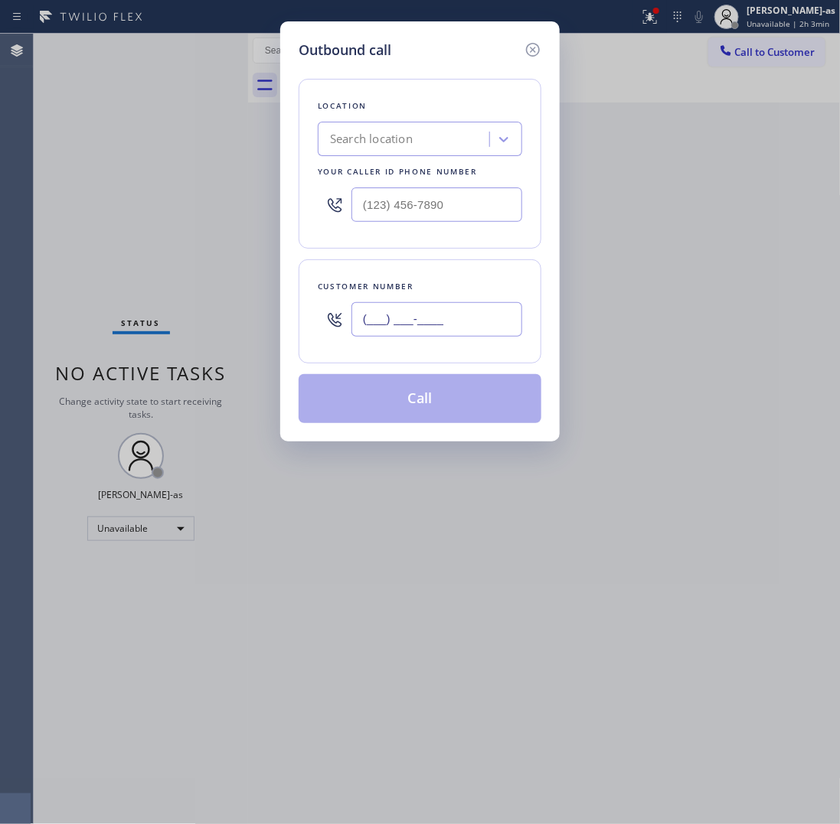
click at [434, 315] on input "(___) ___-____" at bounding box center [436, 319] width 171 height 34
paste input "310) 901-3614"
type input "[PHONE_NUMBER]"
click at [417, 220] on input "(___) ___-____" at bounding box center [436, 205] width 171 height 34
paste input "855) 999-4417"
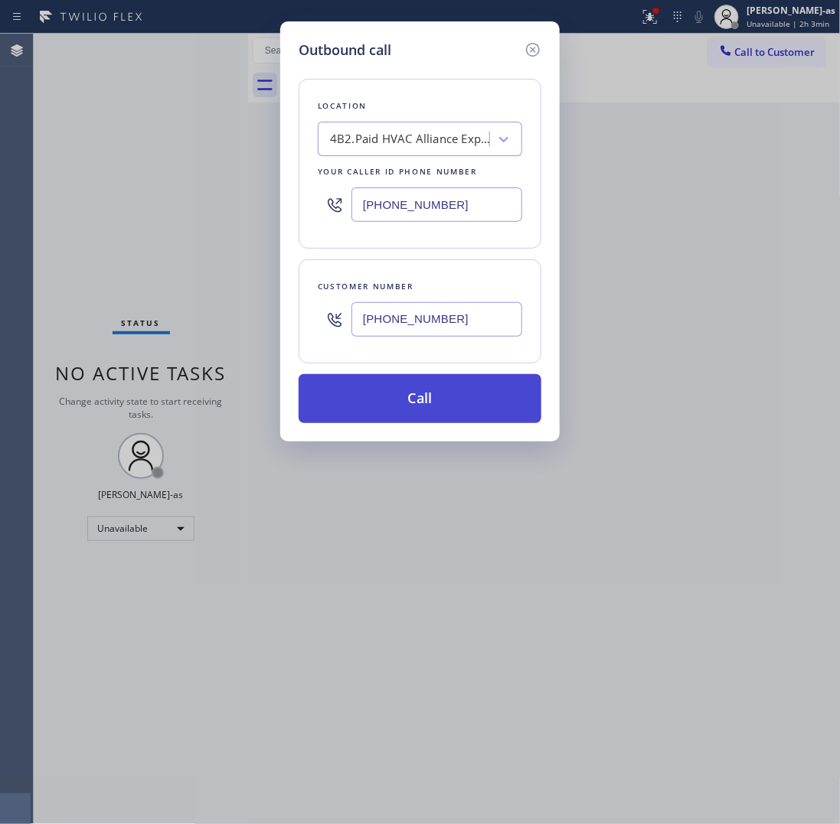
type input "[PHONE_NUMBER]"
click at [464, 412] on button "Call" at bounding box center [420, 398] width 243 height 49
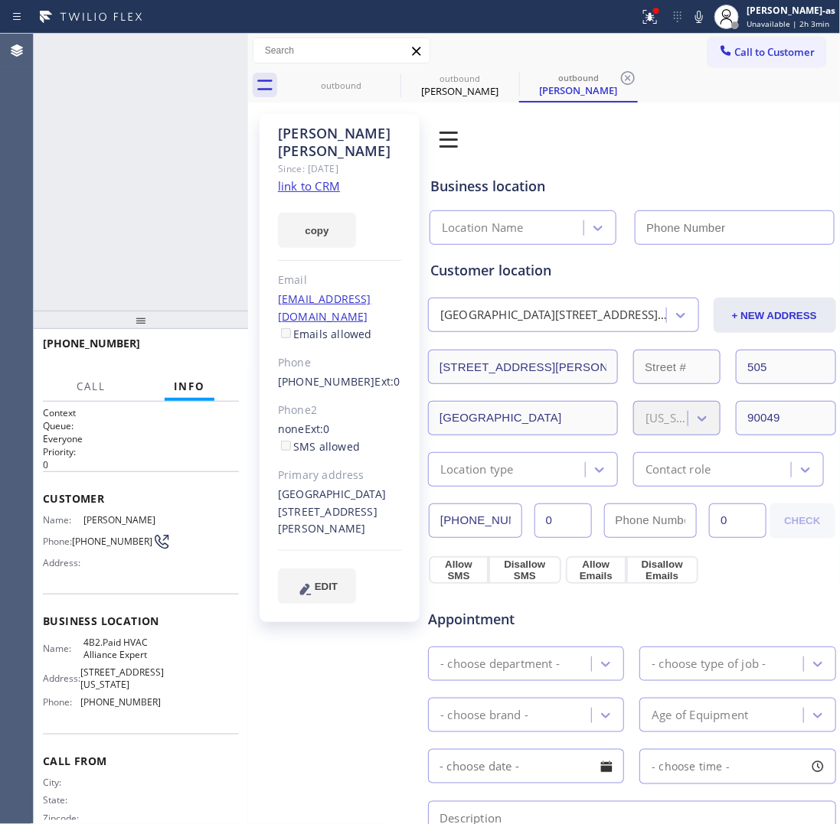
type input "[PHONE_NUMBER]"
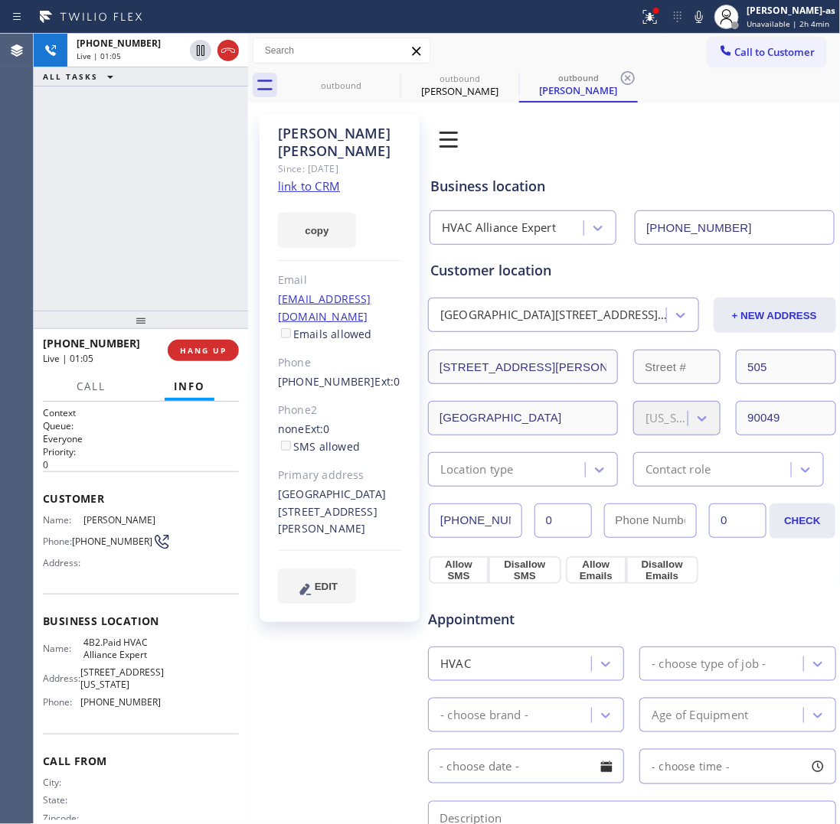
click at [126, 207] on div "[PHONE_NUMBER] Live | 01:05 ALL TASKS ALL TASKS ACTIVE TASKS TASKS IN WRAP UP" at bounding box center [141, 172] width 214 height 277
click at [201, 347] on span "HANG UP" at bounding box center [203, 350] width 47 height 11
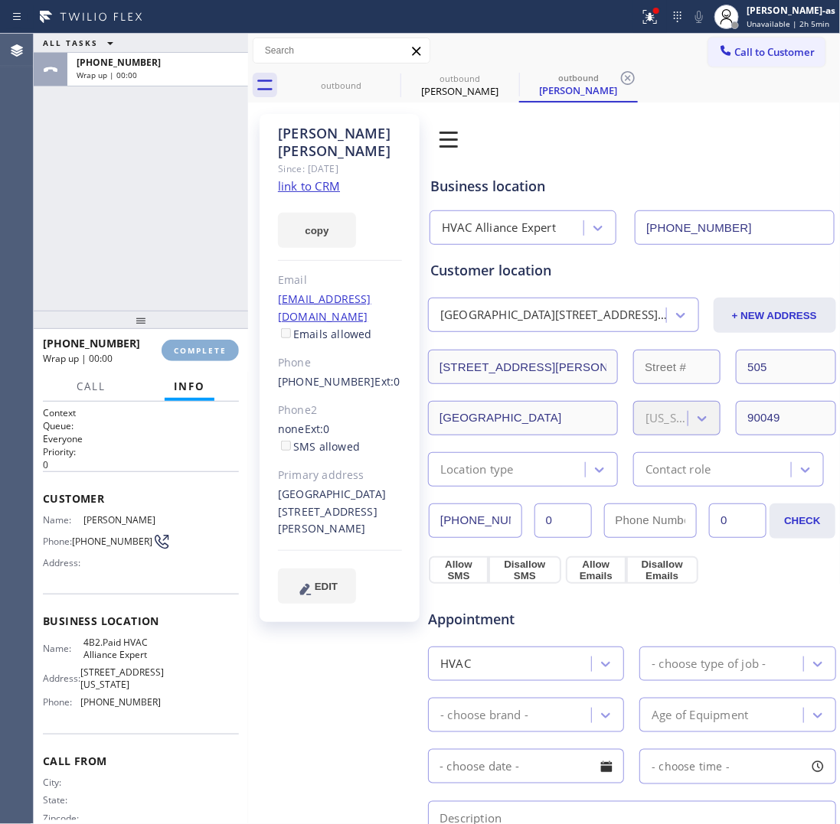
click at [201, 347] on span "COMPLETE" at bounding box center [200, 350] width 53 height 11
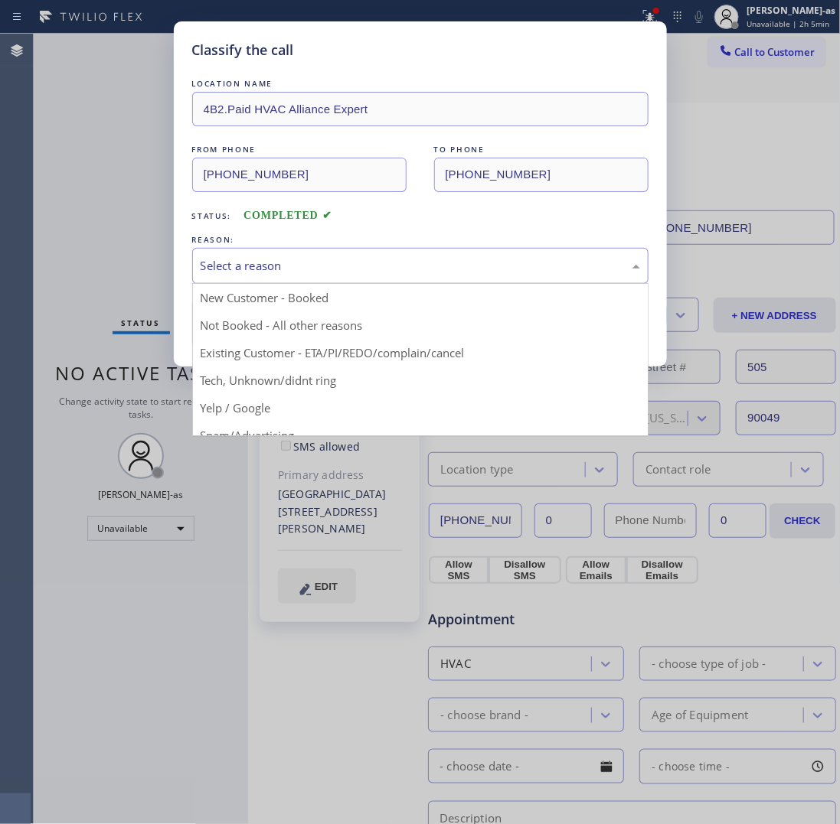
click at [292, 268] on div "Select a reason" at bounding box center [420, 266] width 439 height 18
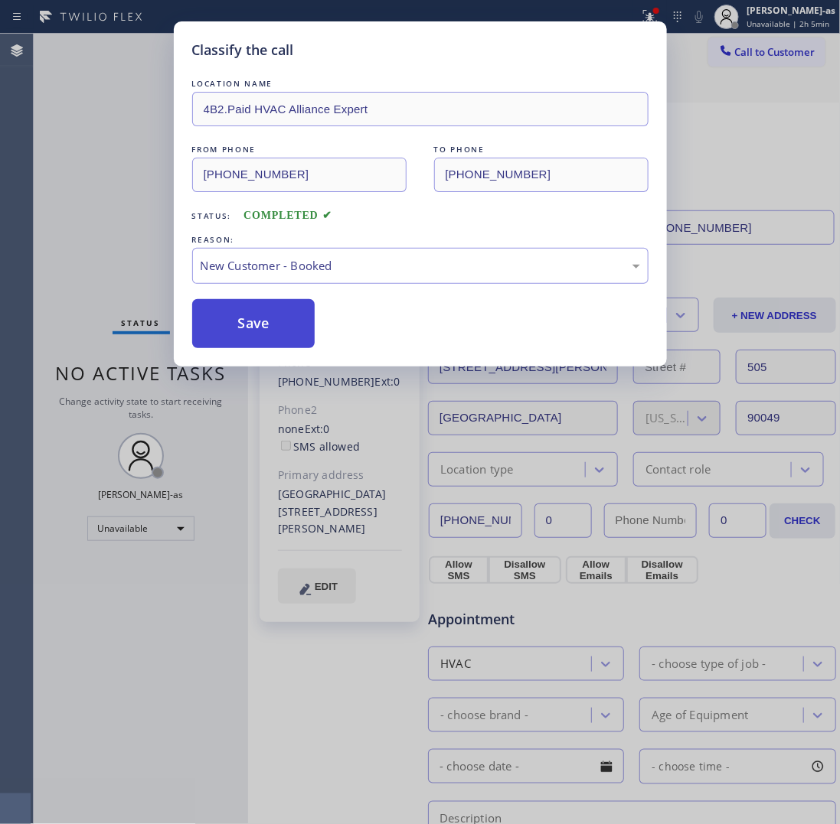
click at [273, 322] on button "Save" at bounding box center [253, 323] width 123 height 49
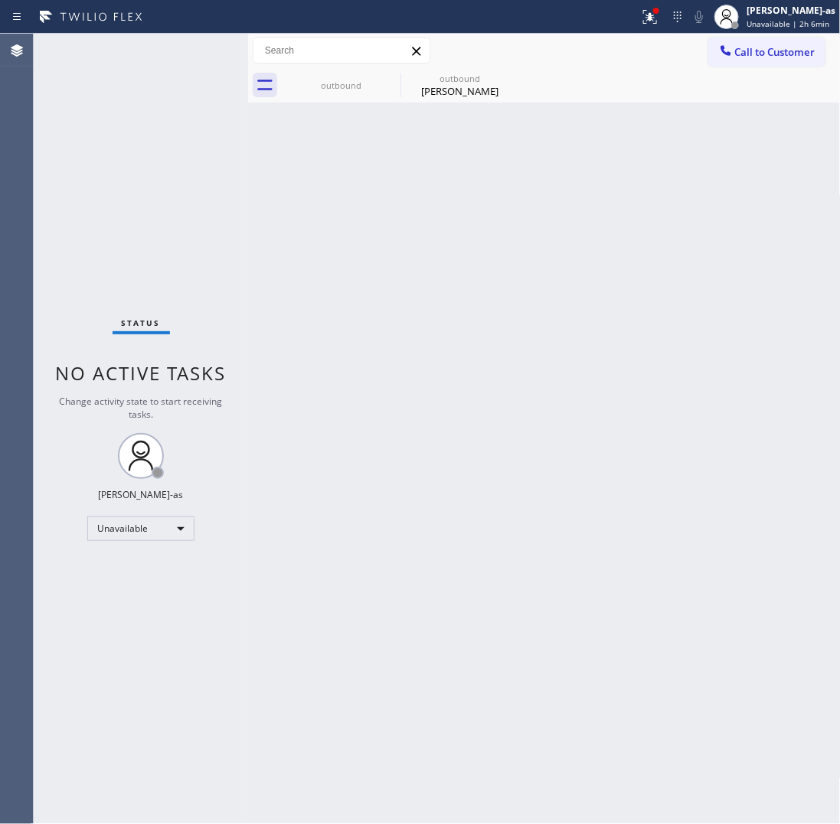
click at [491, 276] on div "Back to Dashboard Change Sender ID Customers Technicians Select a contact Outbo…" at bounding box center [544, 429] width 592 height 791
click at [335, 272] on div "Back to Dashboard Change Sender ID Customers Technicians Select a contact Outbo…" at bounding box center [544, 429] width 592 height 791
click at [481, 86] on div "[PERSON_NAME]" at bounding box center [460, 91] width 116 height 14
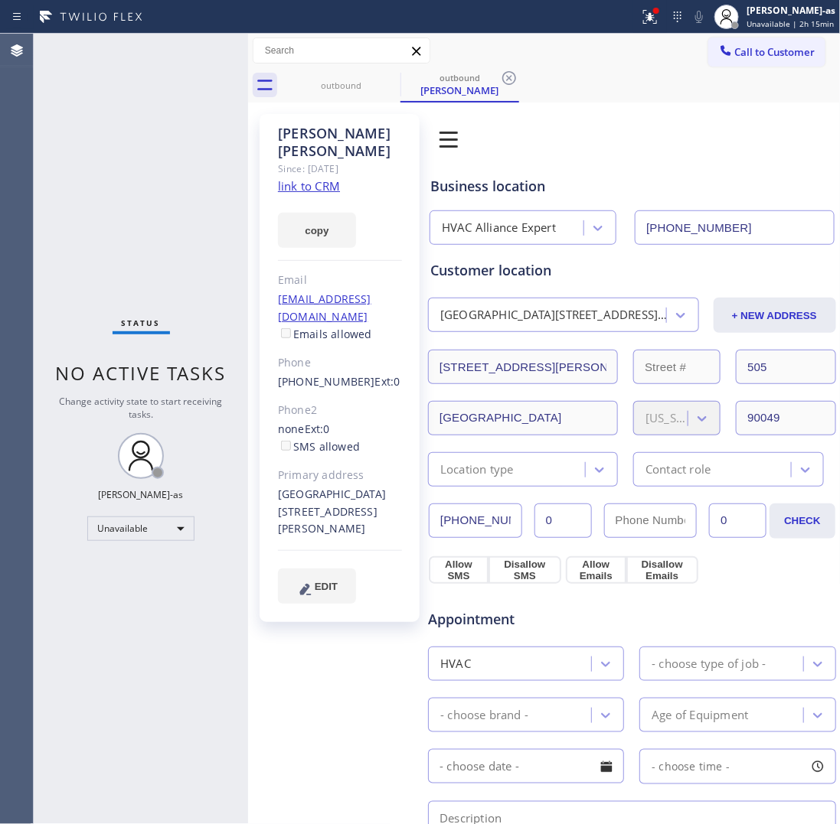
click at [521, 77] on div "outbound outbound [PERSON_NAME]" at bounding box center [561, 85] width 559 height 34
click at [500, 81] on icon at bounding box center [509, 78] width 18 height 18
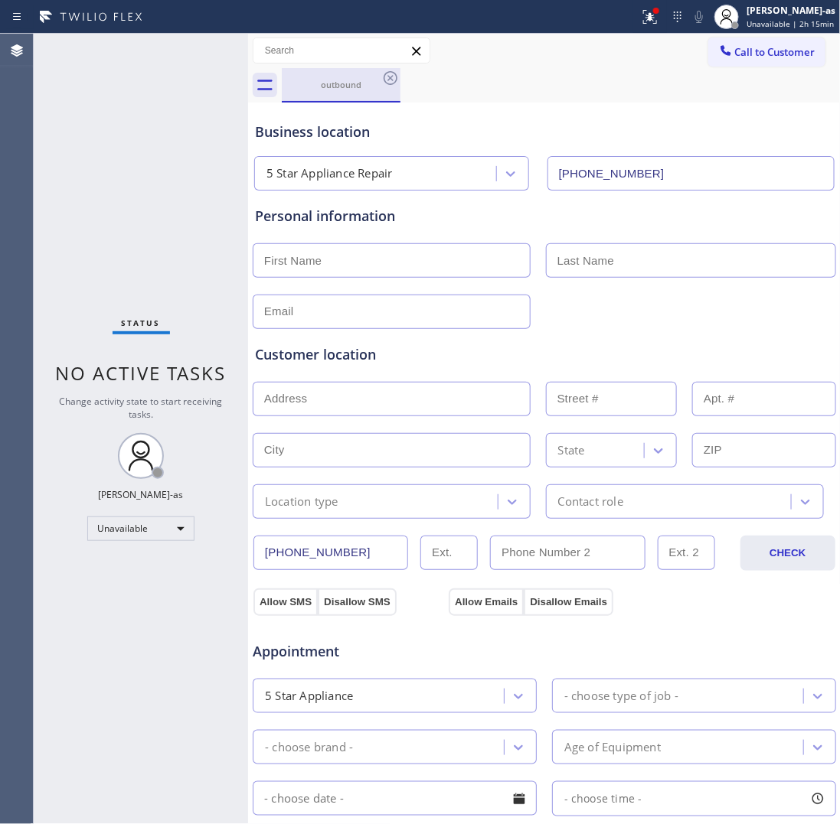
click at [389, 93] on div "outbound" at bounding box center [341, 84] width 116 height 33
click at [387, 77] on icon at bounding box center [390, 78] width 18 height 18
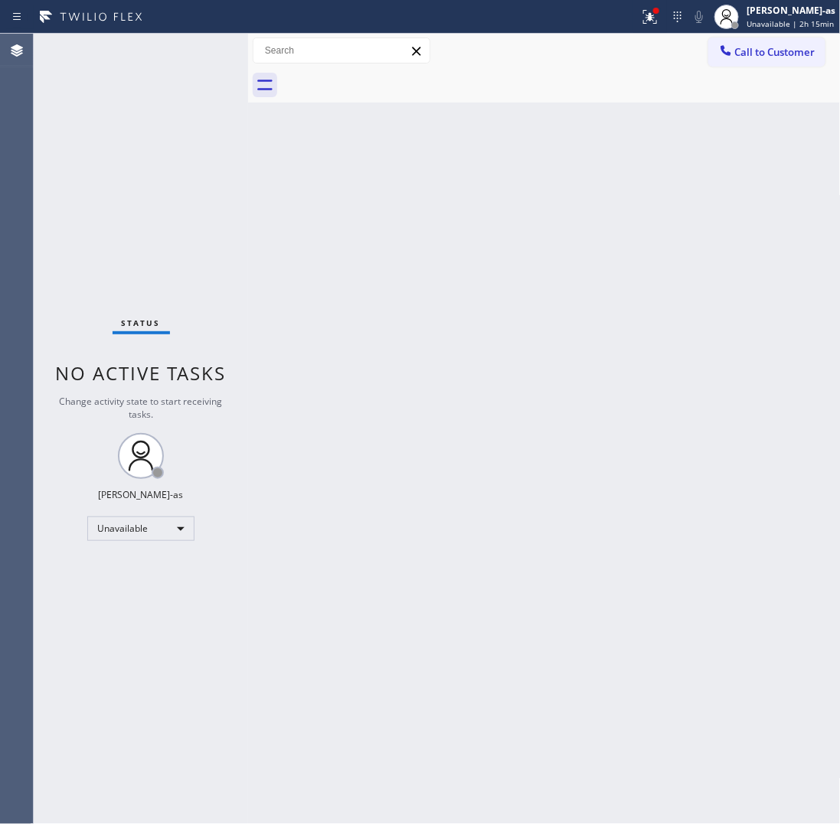
click at [450, 322] on div "Back to Dashboard Change Sender ID Customers Technicians Select a contact Outbo…" at bounding box center [544, 429] width 592 height 791
click at [143, 538] on div "Unavailable" at bounding box center [140, 529] width 107 height 24
click at [138, 599] on li "Break" at bounding box center [140, 607] width 104 height 18
click at [138, 533] on div "Break" at bounding box center [140, 529] width 107 height 24
click at [140, 579] on li "Unavailable" at bounding box center [140, 588] width 104 height 18
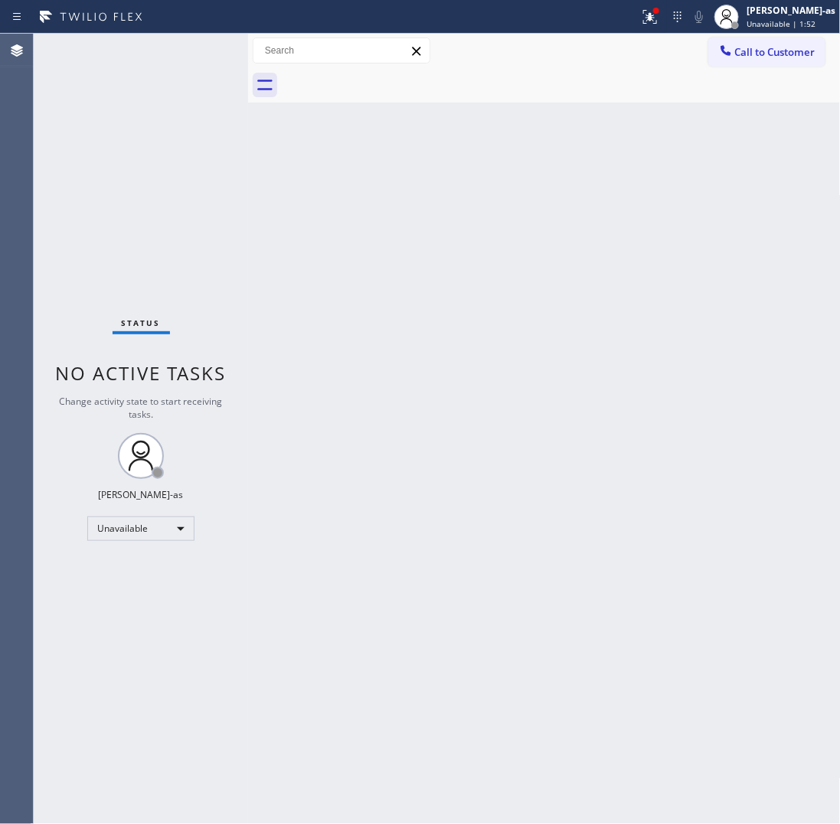
click at [238, 276] on div "Status No active tasks Change activity state to start receiving tasks. [PERSON_…" at bounding box center [141, 429] width 214 height 791
click at [292, 458] on div "Back to Dashboard Change Sender ID Customers Technicians Select a contact Outbo…" at bounding box center [544, 429] width 592 height 791
drag, startPoint x: 775, startPoint y: 44, endPoint x: 676, endPoint y: 152, distance: 145.7
click at [775, 47] on span "Call to Customer" at bounding box center [775, 52] width 80 height 14
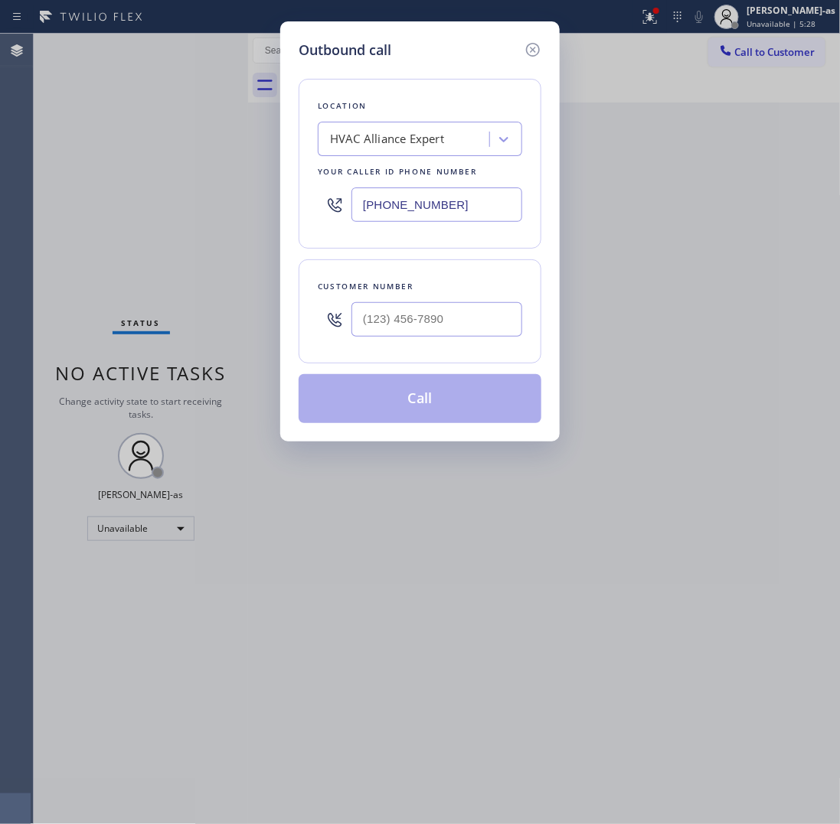
click at [472, 303] on div at bounding box center [436, 320] width 171 height 50
click at [476, 325] on input "(___) ___-____" at bounding box center [436, 319] width 171 height 34
paste input "310) 292-6550"
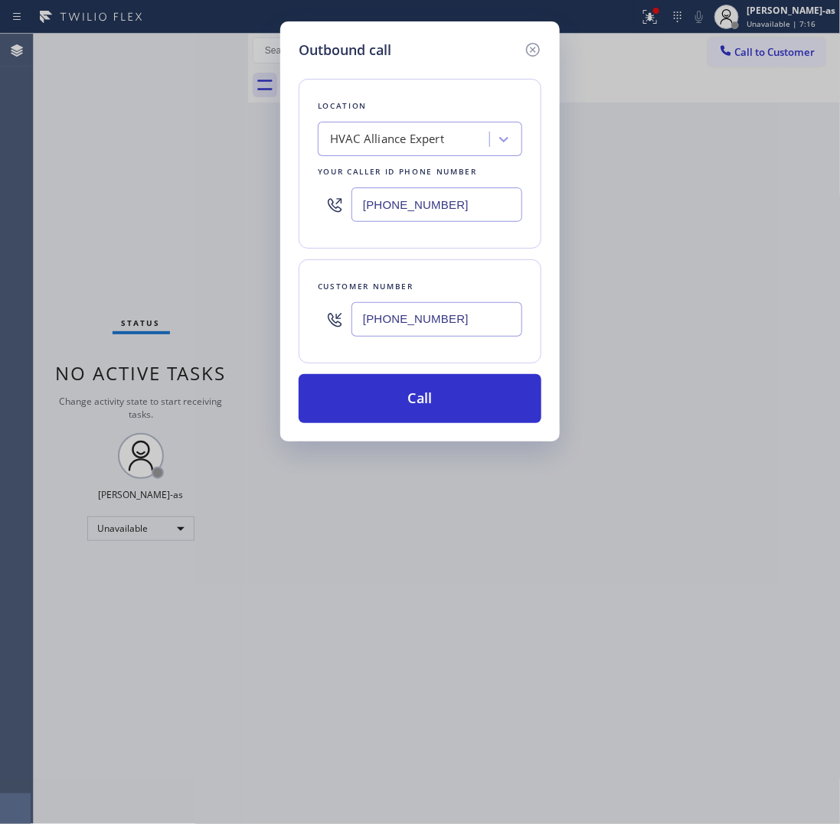
click at [468, 308] on input "[PHONE_NUMBER]" at bounding box center [436, 319] width 171 height 34
click at [469, 308] on input "[PHONE_NUMBER]" at bounding box center [436, 319] width 171 height 34
paste input "520) 241-6408"
type input "[PHONE_NUMBER]"
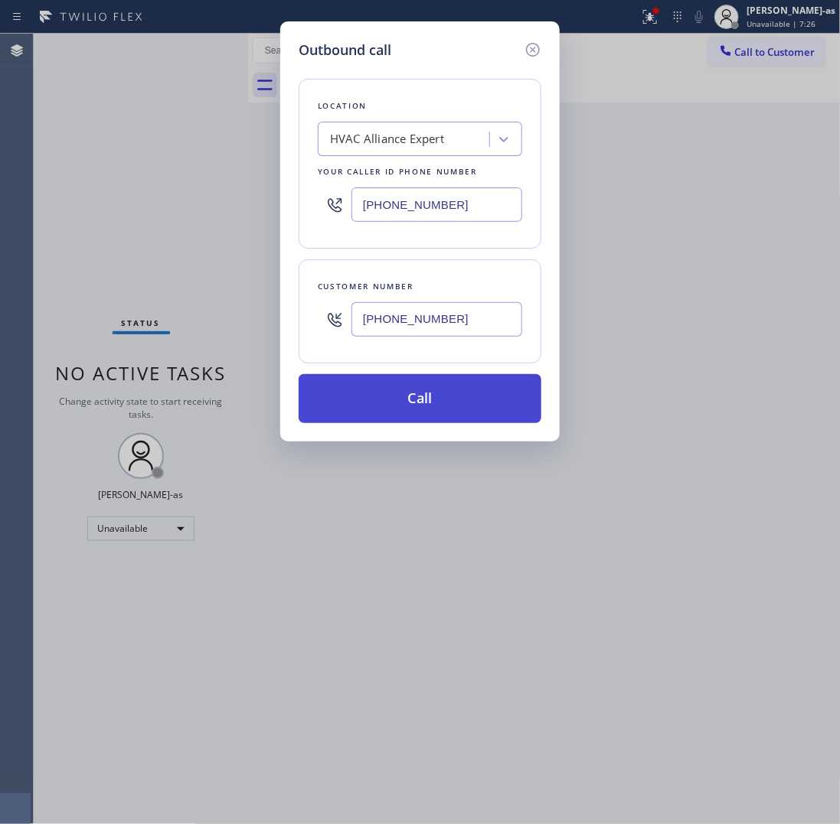
click at [458, 393] on button "Call" at bounding box center [420, 398] width 243 height 49
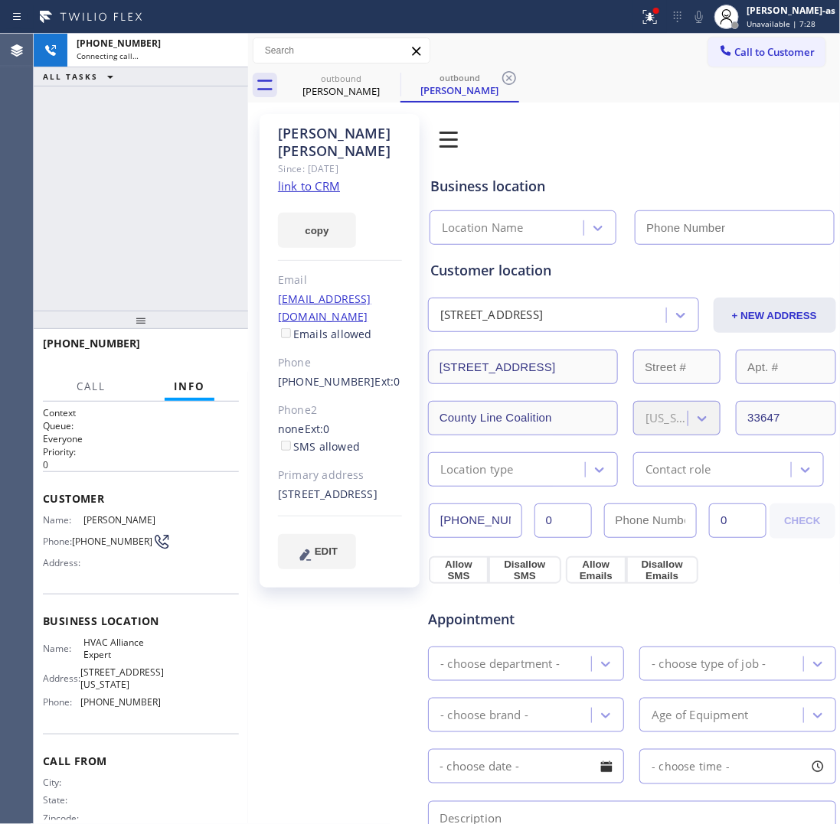
drag, startPoint x: 142, startPoint y: 233, endPoint x: 165, endPoint y: 230, distance: 24.0
click at [144, 233] on div "[PHONE_NUMBER] Connecting call… ALL TASKS ALL TASKS ACTIVE TASKS TASKS IN WRAP …" at bounding box center [141, 172] width 214 height 277
click at [330, 178] on link "link to CRM" at bounding box center [309, 185] width 62 height 15
click at [228, 42] on icon at bounding box center [228, 50] width 18 height 18
type input "[PHONE_NUMBER]"
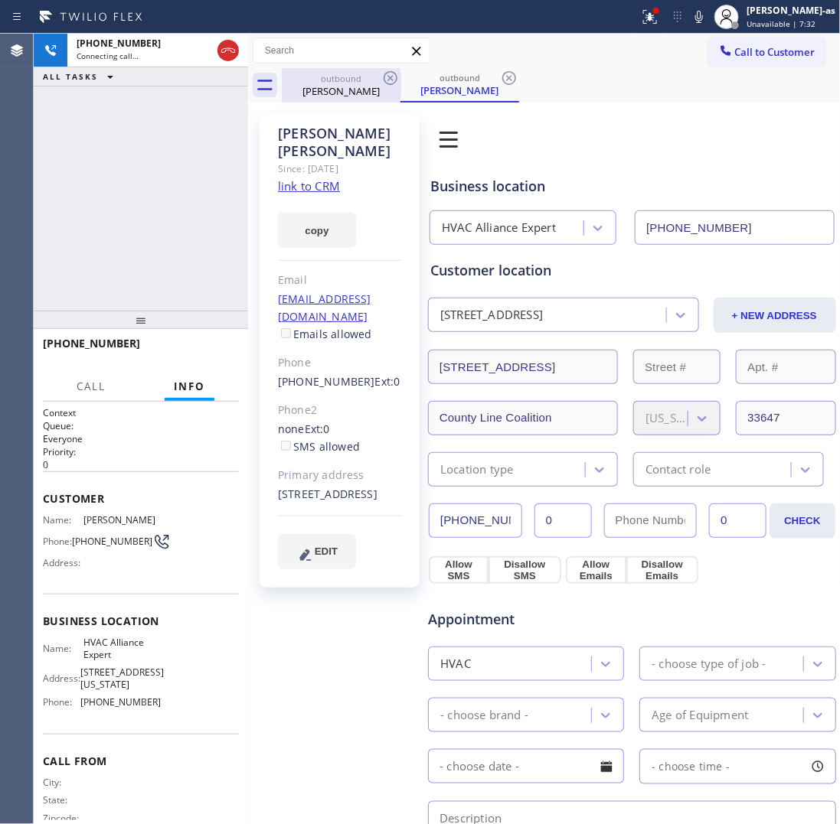
drag, startPoint x: 228, startPoint y: 42, endPoint x: 353, endPoint y: 98, distance: 136.7
drag, startPoint x: 354, startPoint y: 94, endPoint x: 395, endPoint y: 80, distance: 42.8
click at [356, 93] on div "[PERSON_NAME]" at bounding box center [341, 91] width 116 height 14
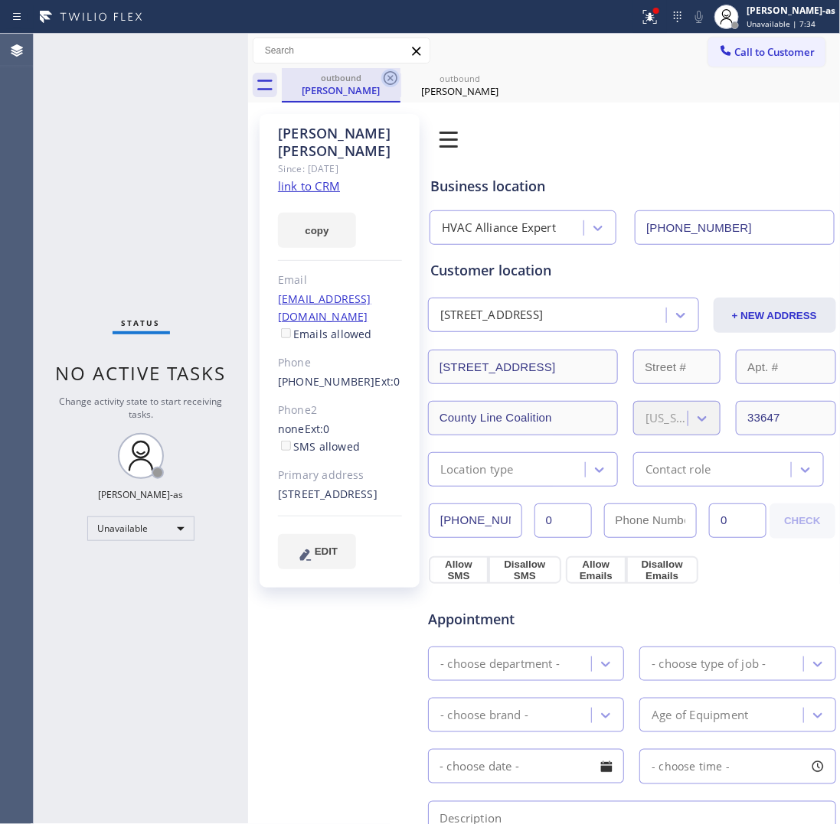
click at [393, 79] on icon at bounding box center [390, 78] width 18 height 18
click at [500, 79] on icon at bounding box center [509, 78] width 18 height 18
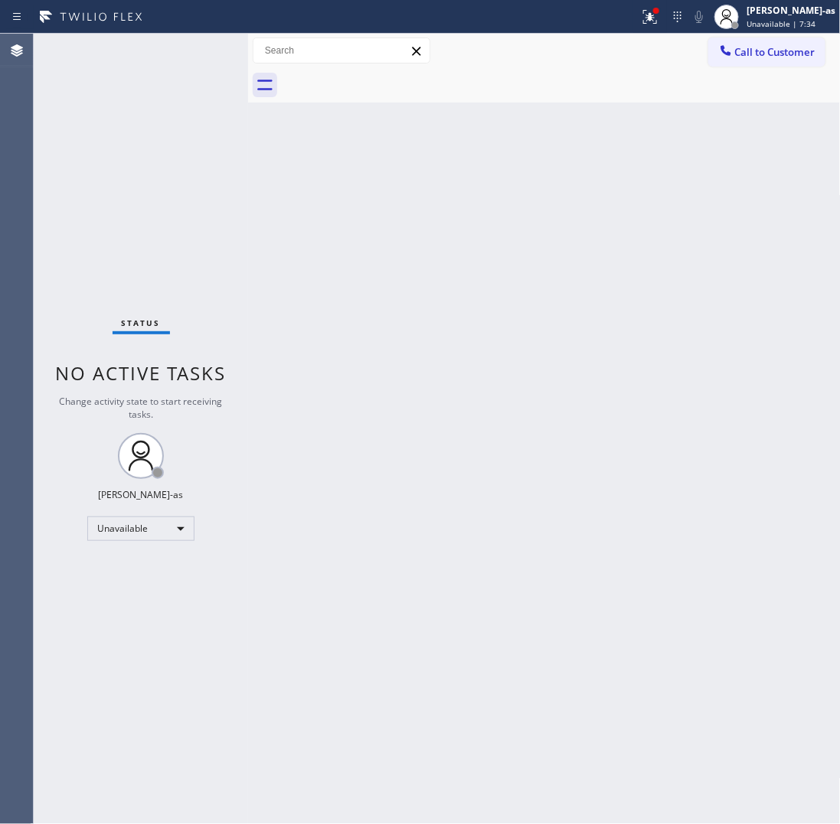
click at [393, 79] on div at bounding box center [561, 85] width 559 height 34
click at [765, 60] on button "Call to Customer" at bounding box center [766, 52] width 117 height 29
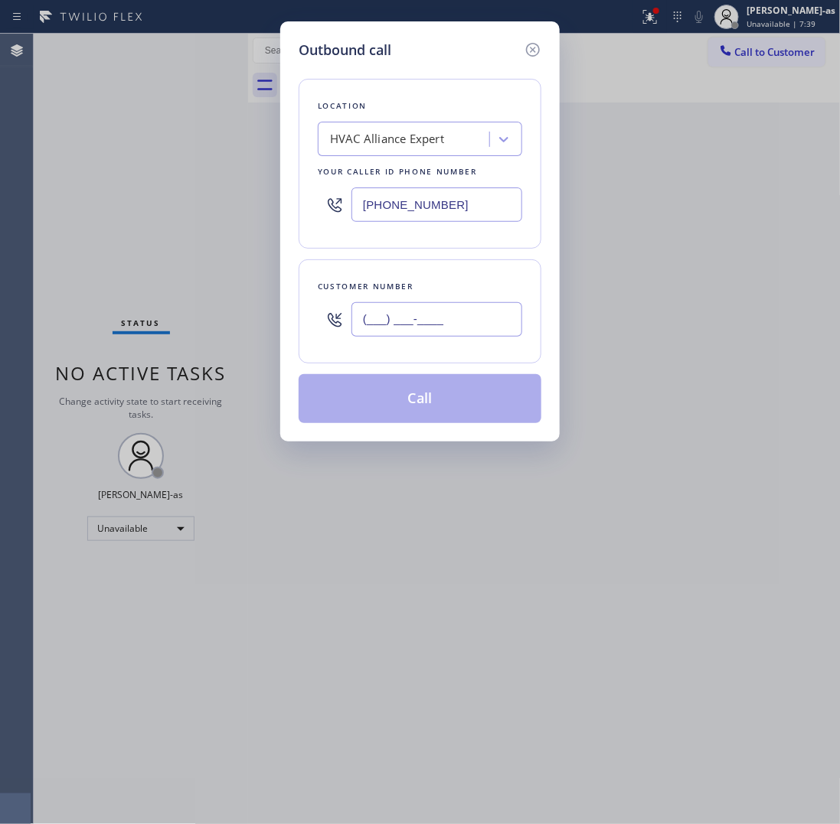
click at [413, 326] on input "(___) ___-____" at bounding box center [436, 319] width 171 height 34
paste input "310) 292-6550"
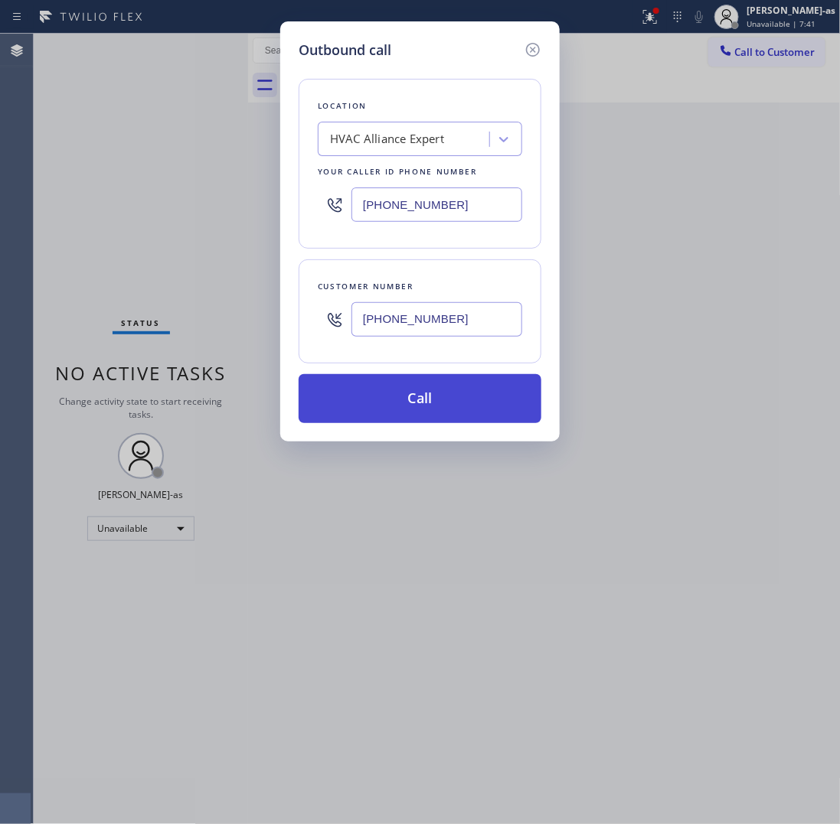
type input "[PHONE_NUMBER]"
click at [436, 398] on button "Call" at bounding box center [420, 398] width 243 height 49
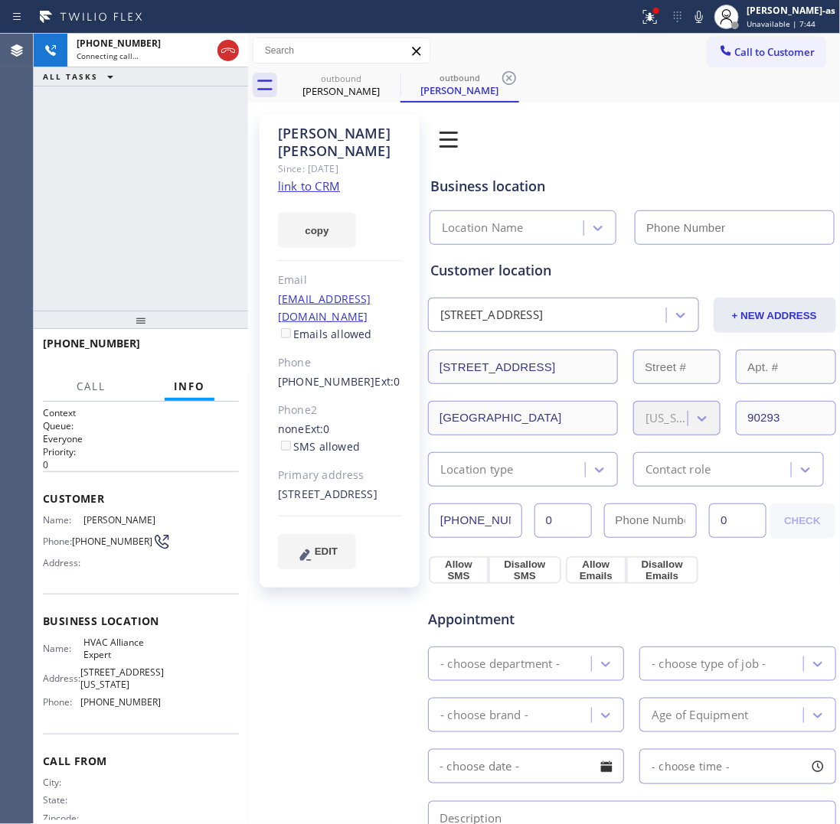
click at [123, 142] on div "[PHONE_NUMBER] Connecting call… ALL TASKS ALL TASKS ACTIVE TASKS TASKS IN WRAP …" at bounding box center [141, 172] width 214 height 277
type input "[PHONE_NUMBER]"
drag, startPoint x: 345, startPoint y: 93, endPoint x: 361, endPoint y: 93, distance: 15.3
click at [354, 93] on div "[PERSON_NAME]" at bounding box center [341, 91] width 116 height 14
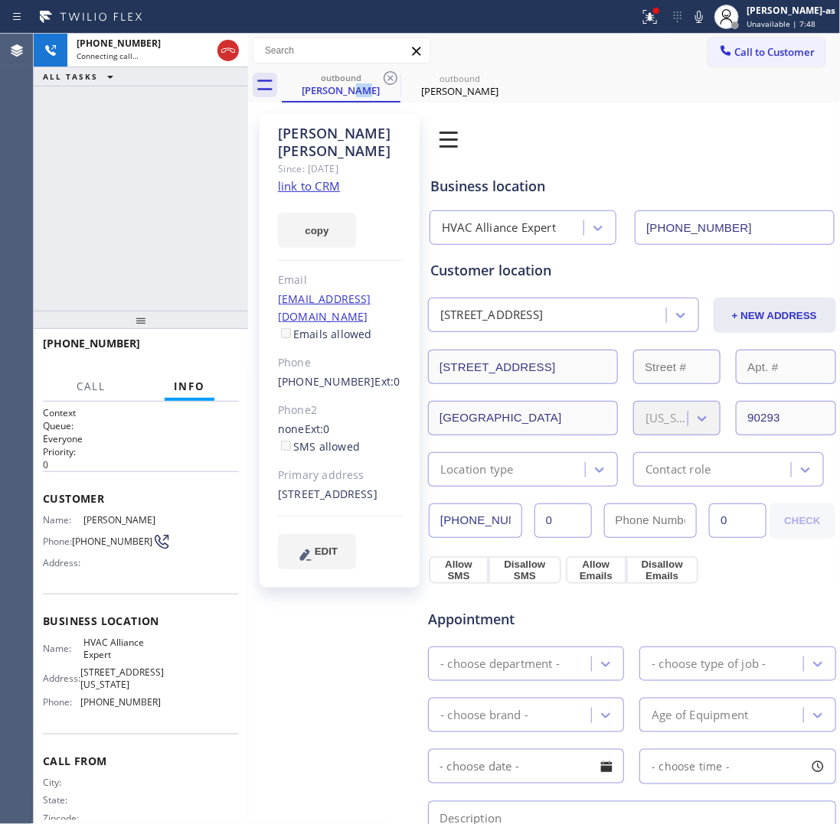
click at [314, 178] on link "link to CRM" at bounding box center [309, 185] width 62 height 15
drag, startPoint x: 132, startPoint y: 190, endPoint x: 224, endPoint y: 78, distance: 144.7
click at [136, 188] on div "[PHONE_NUMBER] Connecting call… ALL TASKS ALL TASKS ACTIVE TASKS TASKS IN WRAP …" at bounding box center [141, 172] width 214 height 277
drag, startPoint x: 220, startPoint y: 51, endPoint x: 345, endPoint y: 82, distance: 128.7
click at [223, 51] on icon at bounding box center [228, 50] width 18 height 18
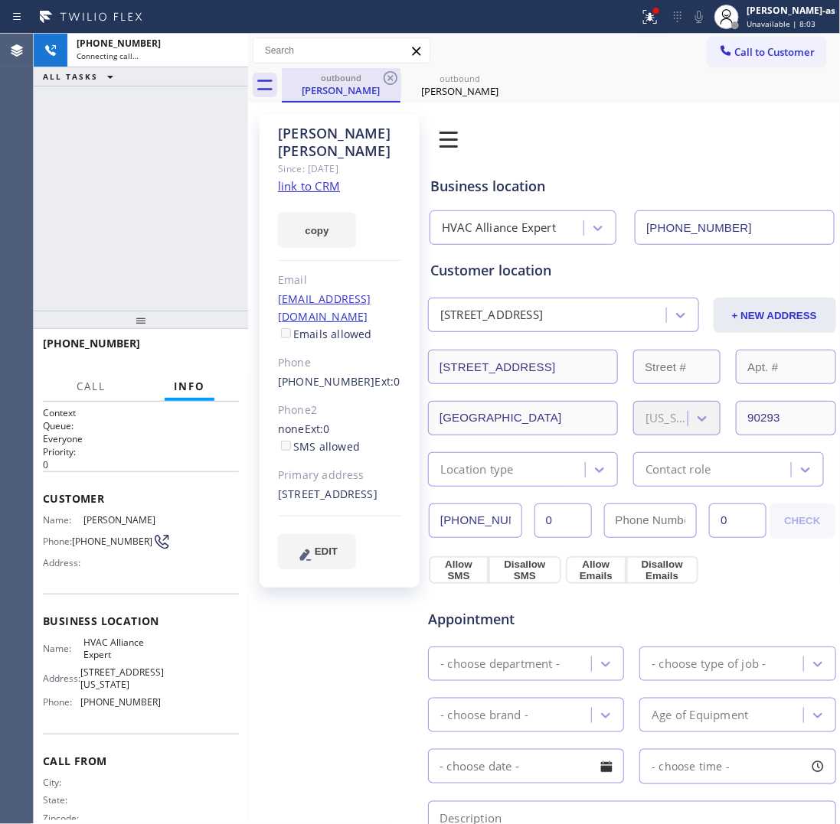
drag, startPoint x: 345, startPoint y: 82, endPoint x: 379, endPoint y: 77, distance: 34.0
click at [347, 82] on div "outbound" at bounding box center [341, 77] width 116 height 11
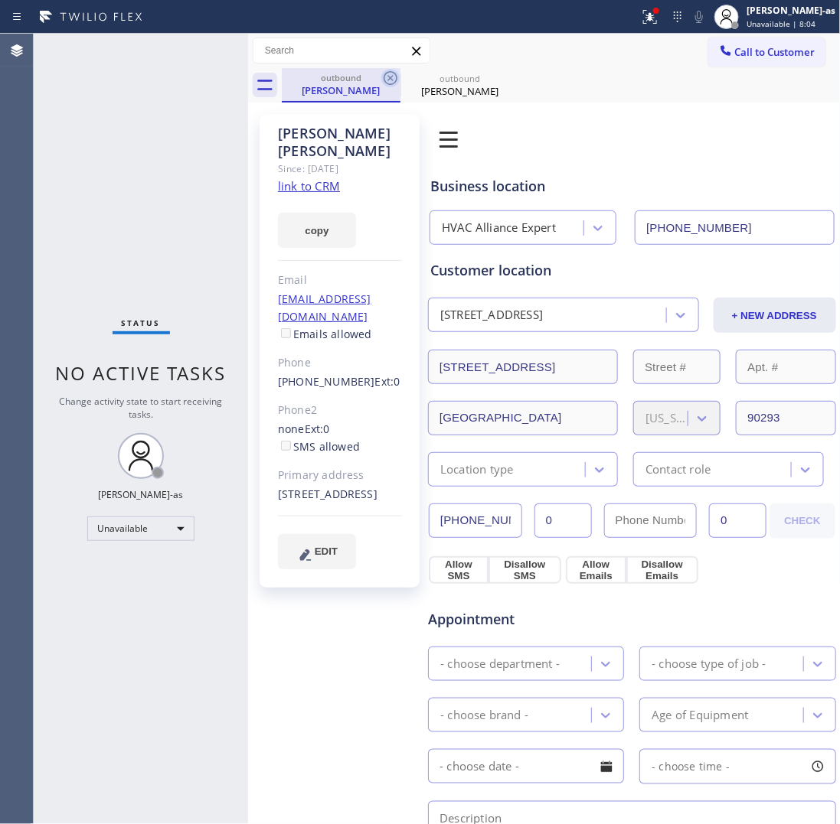
click at [396, 70] on icon at bounding box center [390, 78] width 18 height 18
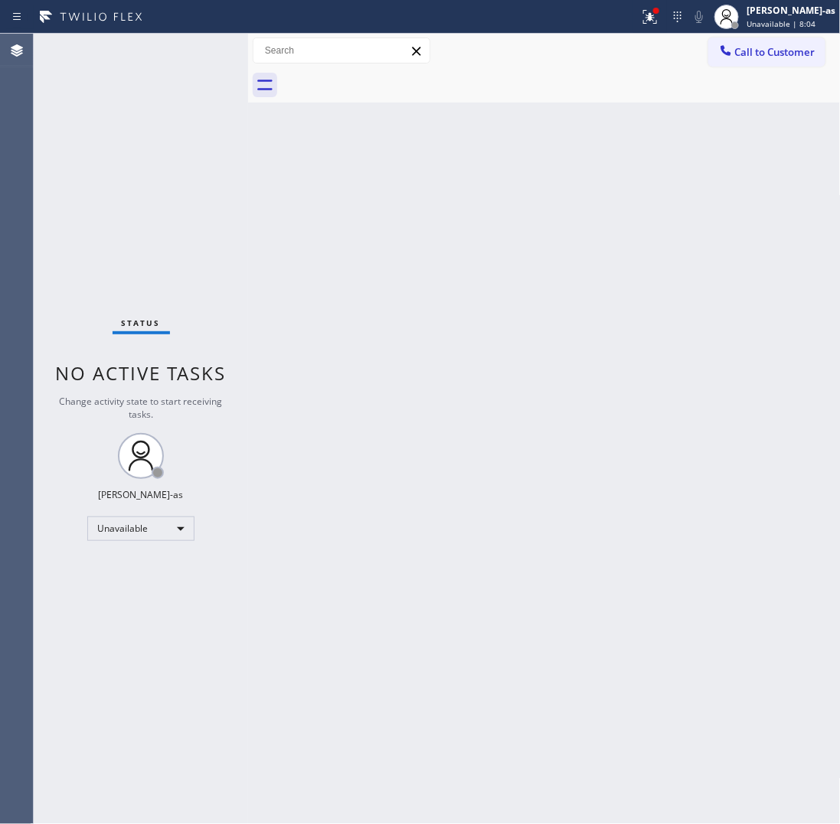
click at [396, 70] on div at bounding box center [561, 85] width 559 height 34
click at [759, 48] on span "Call to Customer" at bounding box center [775, 52] width 80 height 14
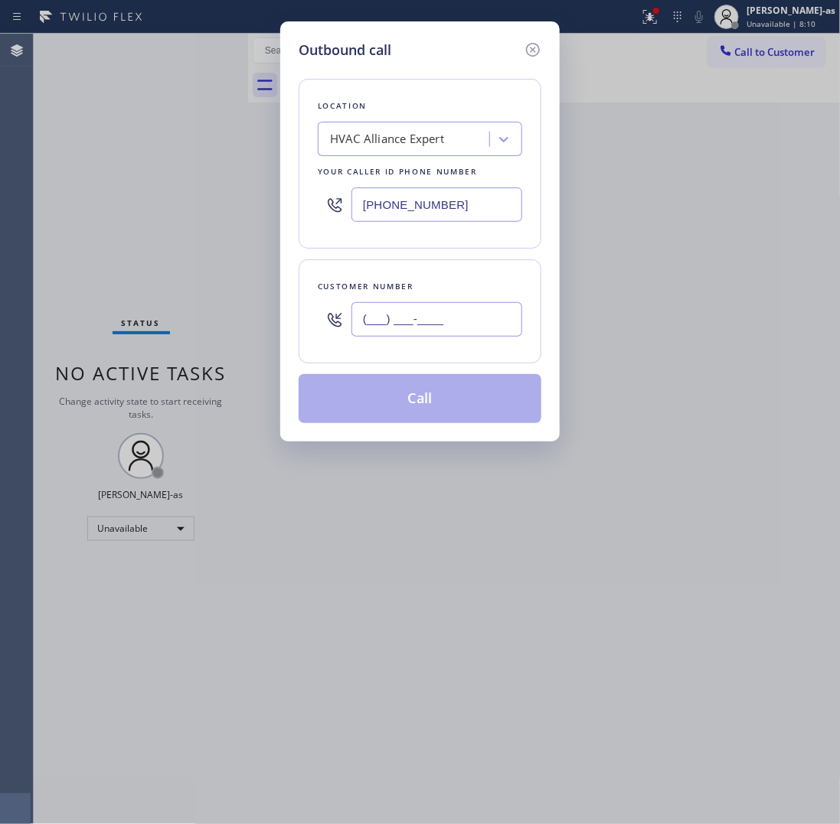
click at [435, 316] on input "(___) ___-____" at bounding box center [436, 319] width 171 height 34
paste input "323) 273-1345"
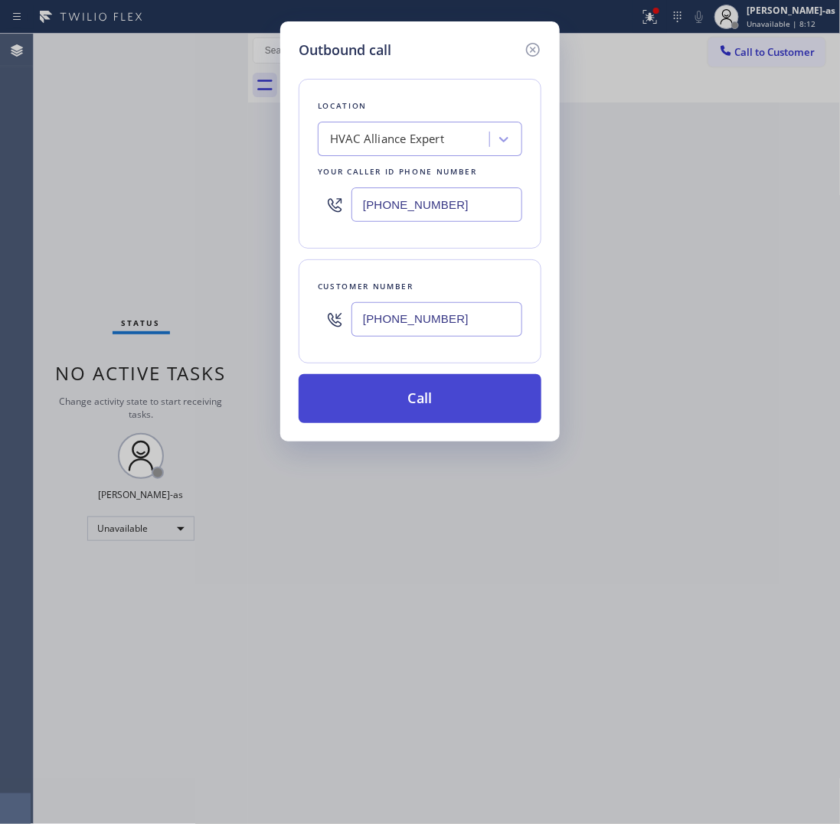
type input "[PHONE_NUMBER]"
click at [444, 407] on button "Call" at bounding box center [420, 398] width 243 height 49
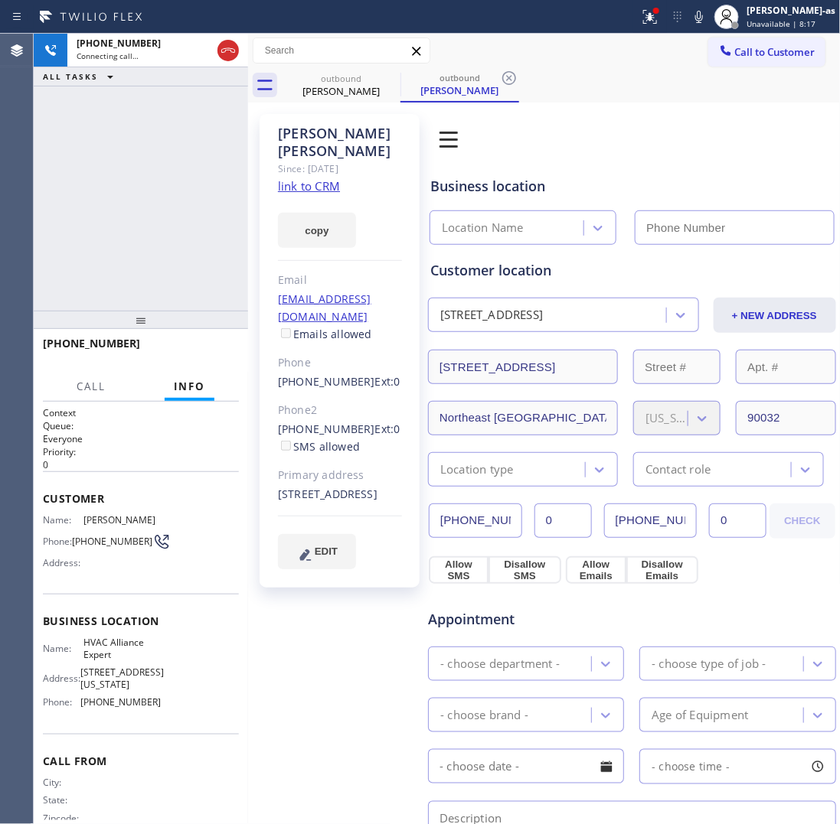
type input "[PHONE_NUMBER]"
click at [307, 178] on link "link to CRM" at bounding box center [309, 185] width 62 height 15
click at [129, 205] on div "[PHONE_NUMBER] Connecting call… ALL TASKS ALL TASKS ACTIVE TASKS TASKS IN WRAP …" at bounding box center [141, 172] width 214 height 277
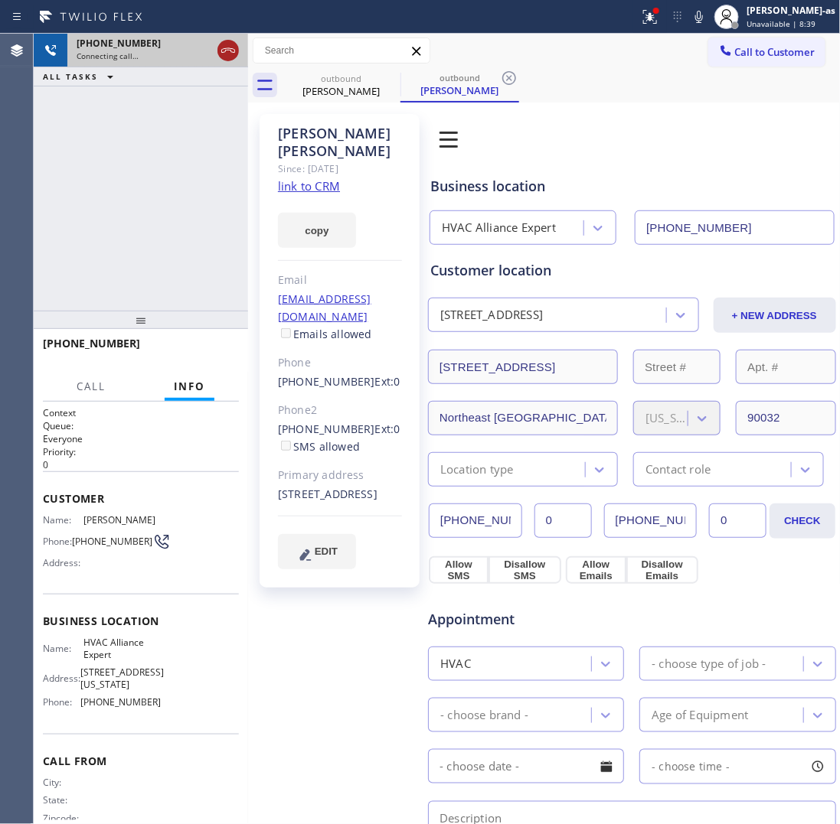
click at [224, 46] on icon at bounding box center [228, 50] width 18 height 18
drag, startPoint x: 326, startPoint y: 78, endPoint x: 368, endPoint y: 75, distance: 42.2
click at [335, 79] on div "outbound" at bounding box center [341, 78] width 116 height 11
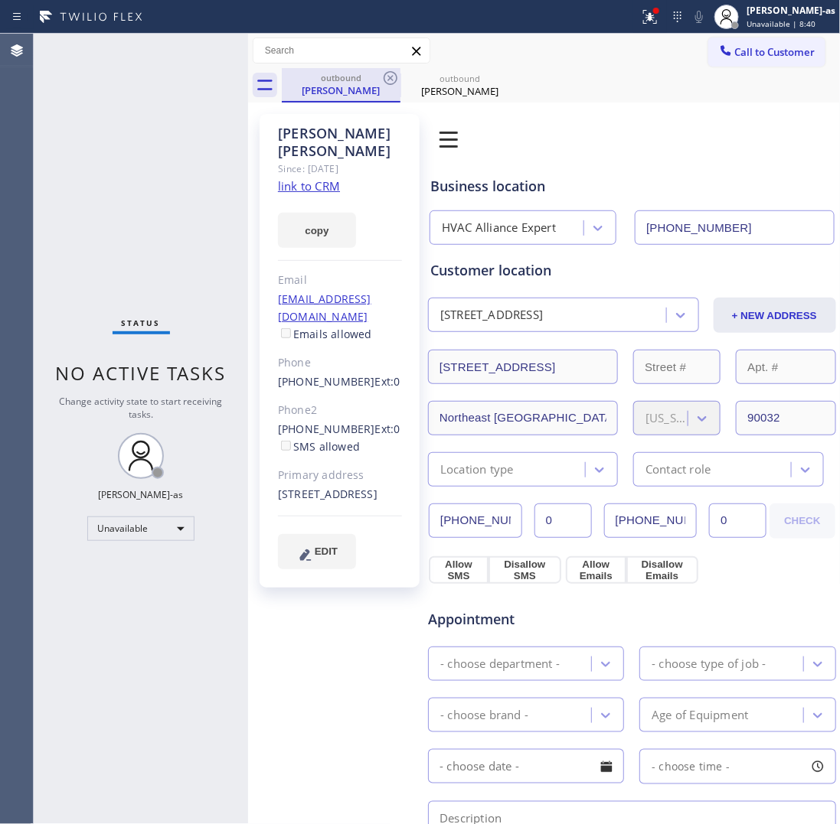
click at [379, 74] on div "outbound" at bounding box center [341, 77] width 116 height 11
click at [388, 73] on icon at bounding box center [390, 78] width 18 height 18
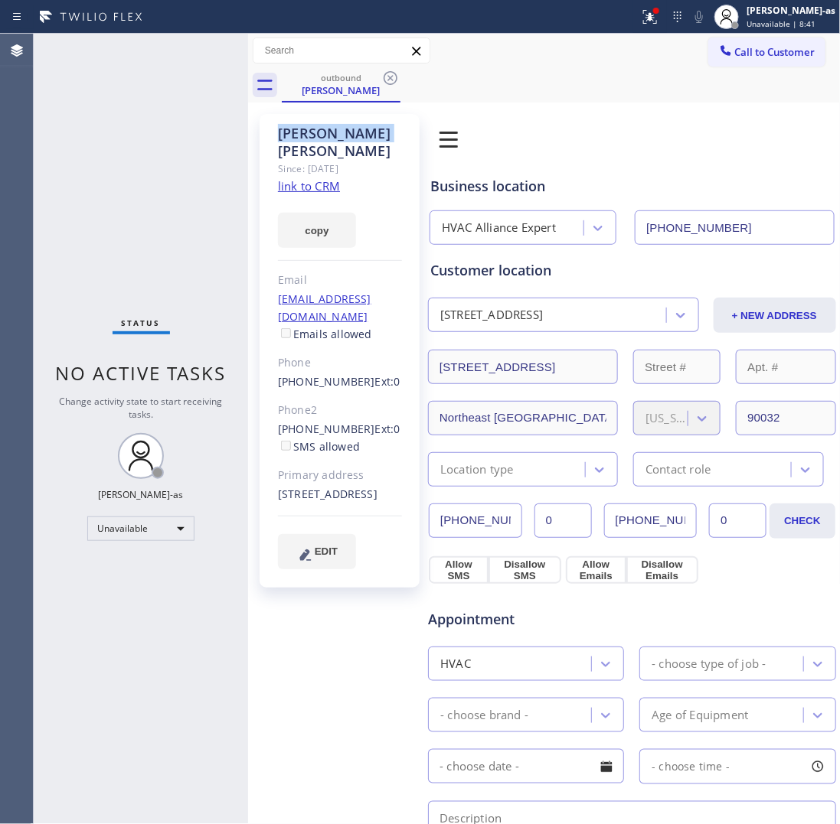
click at [388, 73] on icon at bounding box center [390, 78] width 18 height 18
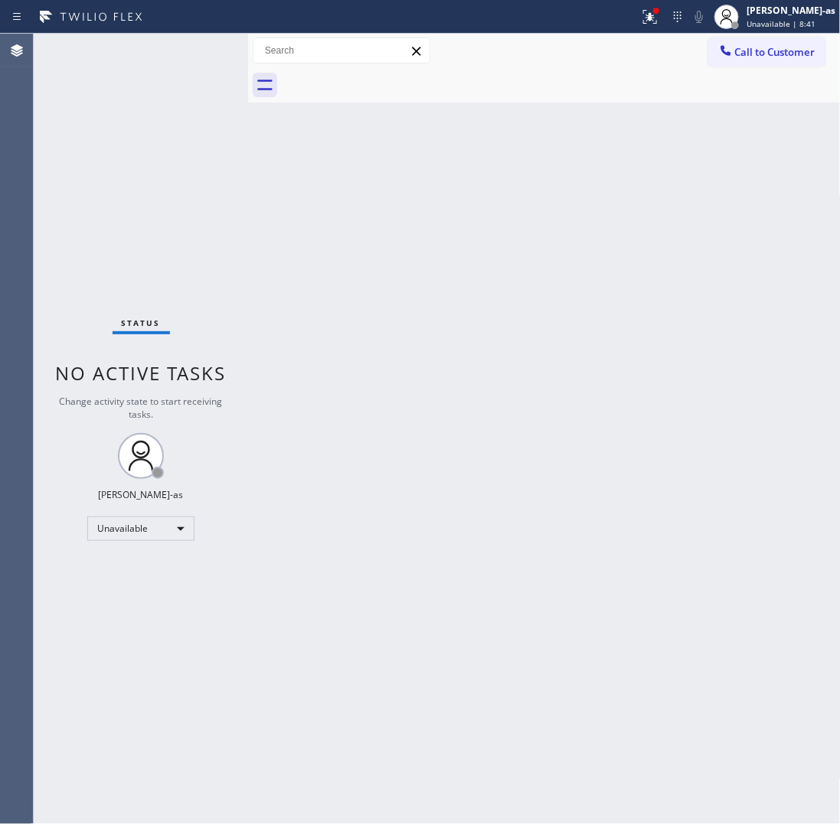
click at [388, 73] on div at bounding box center [561, 85] width 559 height 34
click at [486, 315] on div "Back to Dashboard Change Sender ID Customers Technicians Select a contact Outbo…" at bounding box center [544, 429] width 592 height 791
click at [743, 54] on span "Call to Customer" at bounding box center [775, 52] width 80 height 14
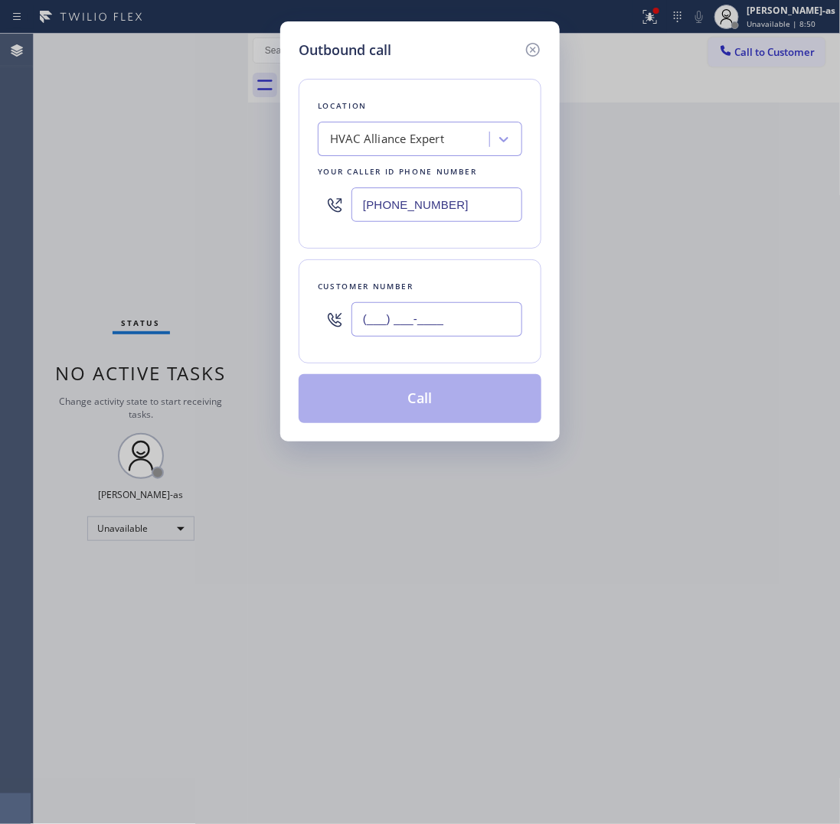
click at [444, 323] on input "(___) ___-____" at bounding box center [436, 319] width 171 height 34
paste input "818) 823-9282"
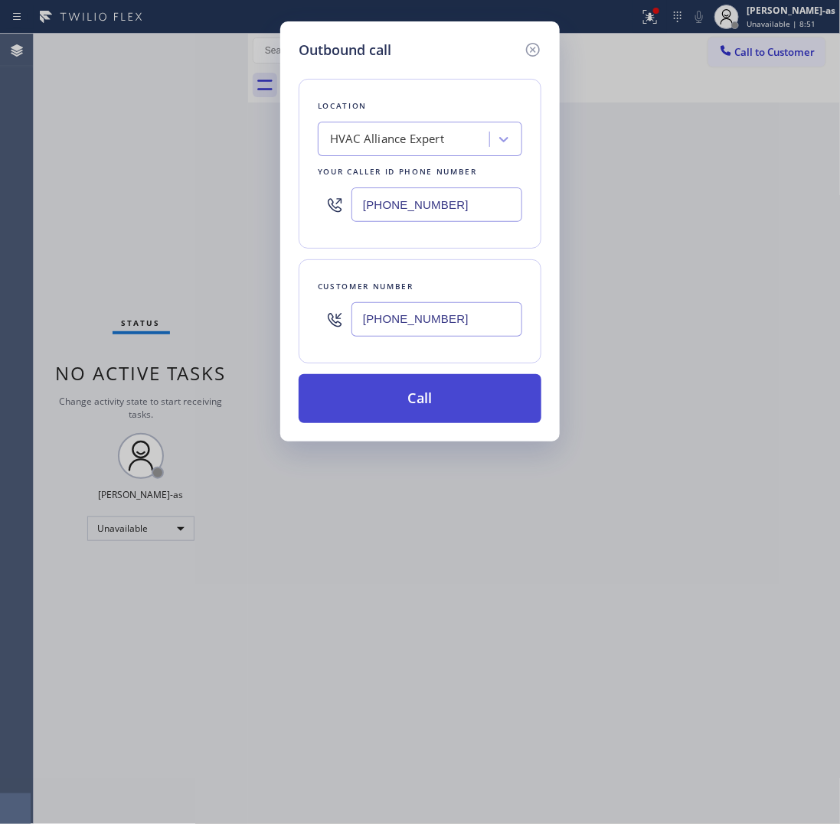
type input "[PHONE_NUMBER]"
click at [454, 412] on button "Call" at bounding box center [420, 398] width 243 height 49
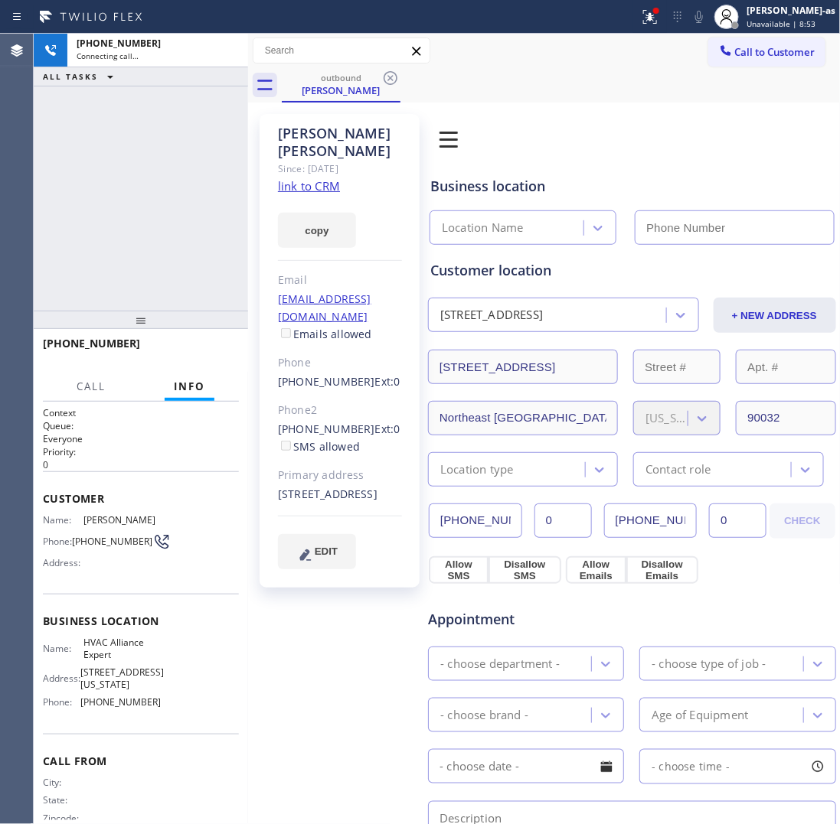
click at [178, 172] on div "[PHONE_NUMBER] Connecting call… ALL TASKS ALL TASKS ACTIVE TASKS TASKS IN WRAP …" at bounding box center [141, 172] width 214 height 277
click at [322, 178] on link "link to CRM" at bounding box center [309, 185] width 62 height 15
drag, startPoint x: 149, startPoint y: 205, endPoint x: 323, endPoint y: 93, distance: 207.0
click at [165, 199] on div "[PHONE_NUMBER] Connecting call… ALL TASKS ALL TASKS ACTIVE TASKS TASKS IN WRAP …" at bounding box center [141, 172] width 214 height 277
type input "[PHONE_NUMBER]"
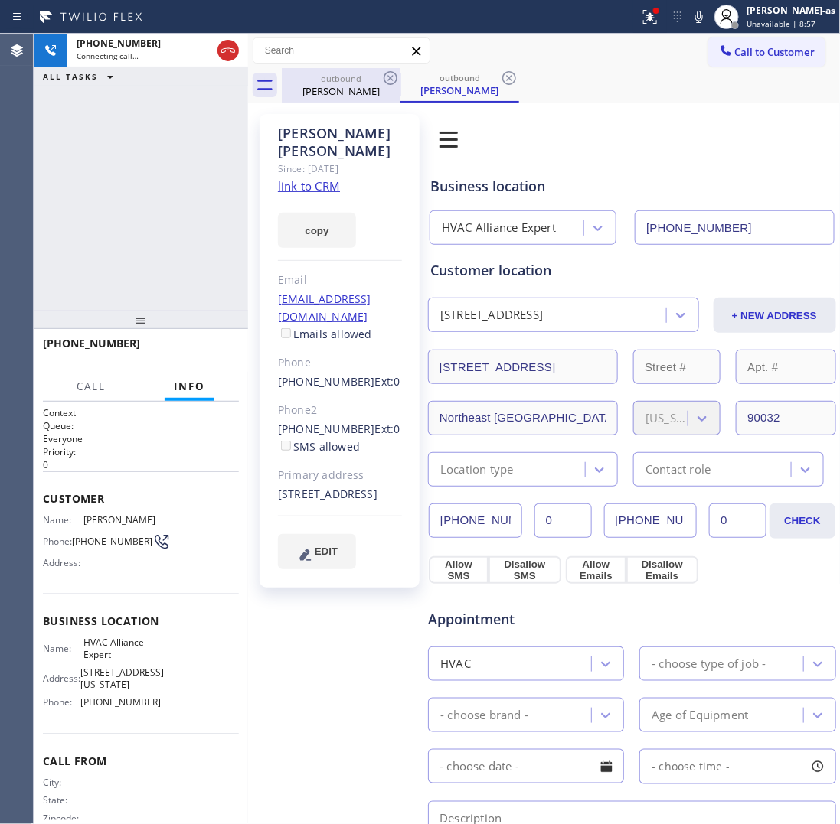
click at [333, 81] on div "outbound" at bounding box center [341, 78] width 116 height 11
click at [385, 77] on icon at bounding box center [390, 78] width 18 height 18
click at [146, 222] on div "[PHONE_NUMBER] Connecting call… ALL TASKS ALL TASKS ACTIVE TASKS TASKS IN WRAP …" at bounding box center [141, 172] width 214 height 277
click at [131, 292] on div "[PHONE_NUMBER] Connecting call… ALL TASKS ALL TASKS ACTIVE TASKS TASKS IN WRAP …" at bounding box center [141, 172] width 214 height 277
drag, startPoint x: 161, startPoint y: 201, endPoint x: 220, endPoint y: 129, distance: 93.6
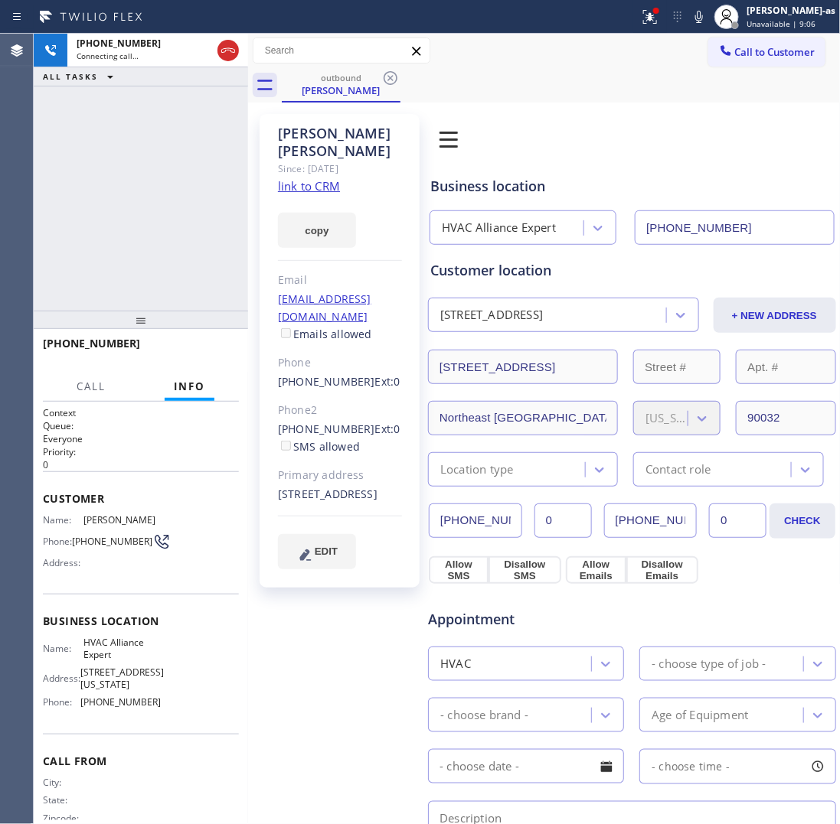
click at [162, 201] on div "[PHONE_NUMBER] Connecting call… ALL TASKS ALL TASKS ACTIVE TASKS TASKS IN WRAP …" at bounding box center [141, 172] width 214 height 277
click at [222, 47] on icon at bounding box center [228, 50] width 18 height 18
click at [185, 203] on div "[PHONE_NUMBER] Connecting call… ALL TASKS ALL TASKS ACTIVE TASKS TASKS IN WRAP …" at bounding box center [141, 172] width 214 height 277
click at [292, 160] on div "Since: [DATE]" at bounding box center [340, 169] width 124 height 18
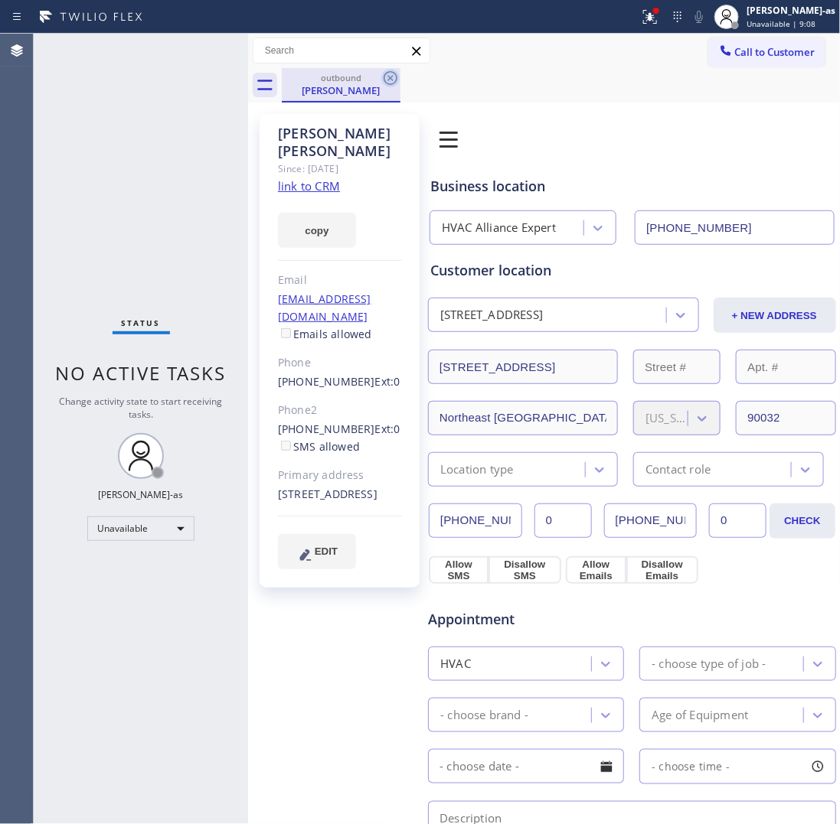
click at [384, 78] on icon at bounding box center [391, 78] width 14 height 14
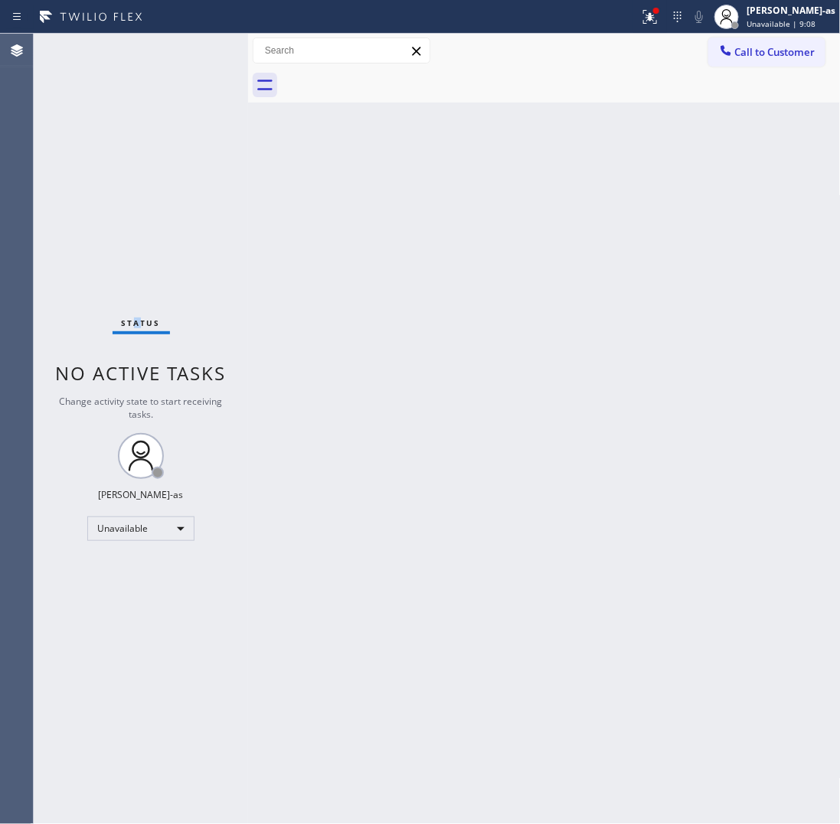
drag, startPoint x: 135, startPoint y: 163, endPoint x: 162, endPoint y: 5, distance: 160.7
click at [142, 120] on div "Status No active tasks Change activity state to start receiving tasks. [PERSON_…" at bounding box center [141, 429] width 214 height 791
drag, startPoint x: 175, startPoint y: 173, endPoint x: 191, endPoint y: 169, distance: 17.3
click at [191, 169] on div "Status No active tasks Change activity state to start receiving tasks. [PERSON_…" at bounding box center [141, 429] width 214 height 791
click at [756, 51] on span "Call to Customer" at bounding box center [775, 52] width 80 height 14
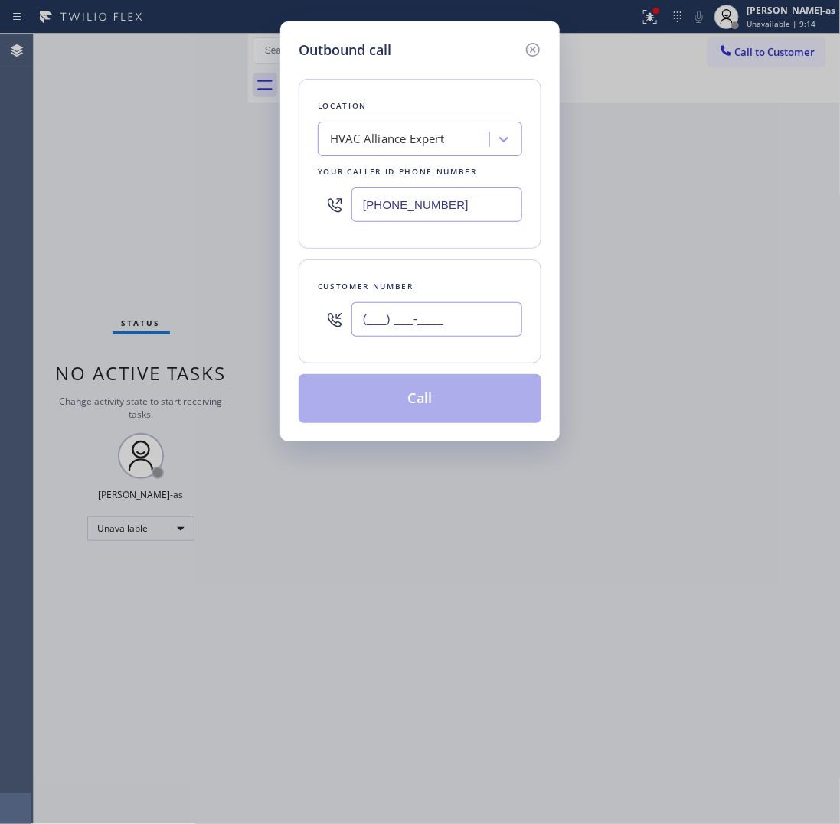
click at [440, 314] on input "(___) ___-____" at bounding box center [436, 319] width 171 height 34
paste input "323) 630-7462"
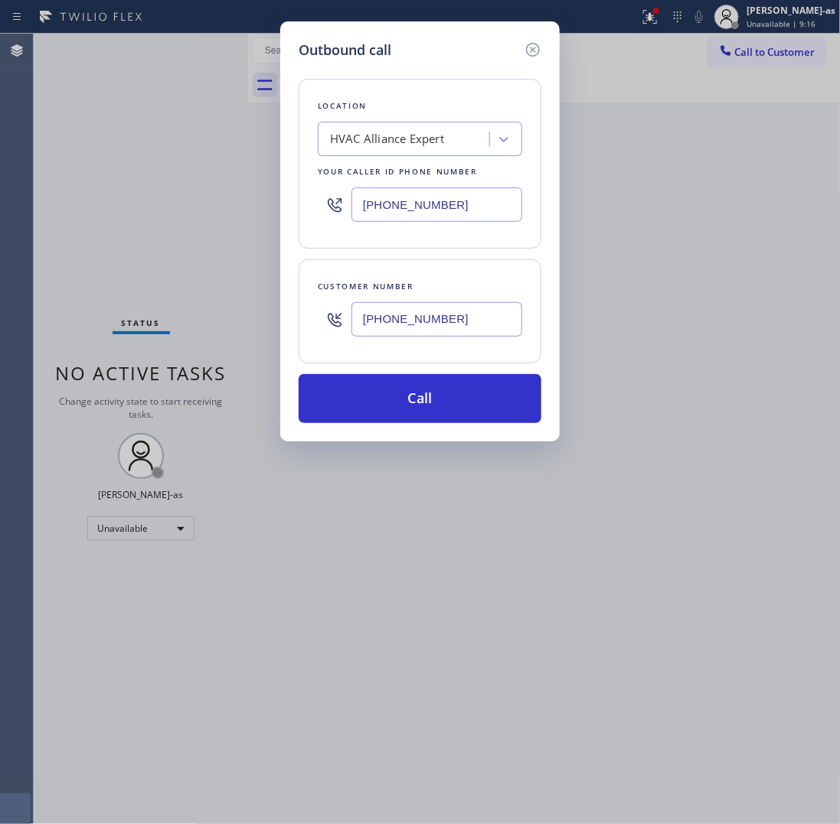
type input "[PHONE_NUMBER]"
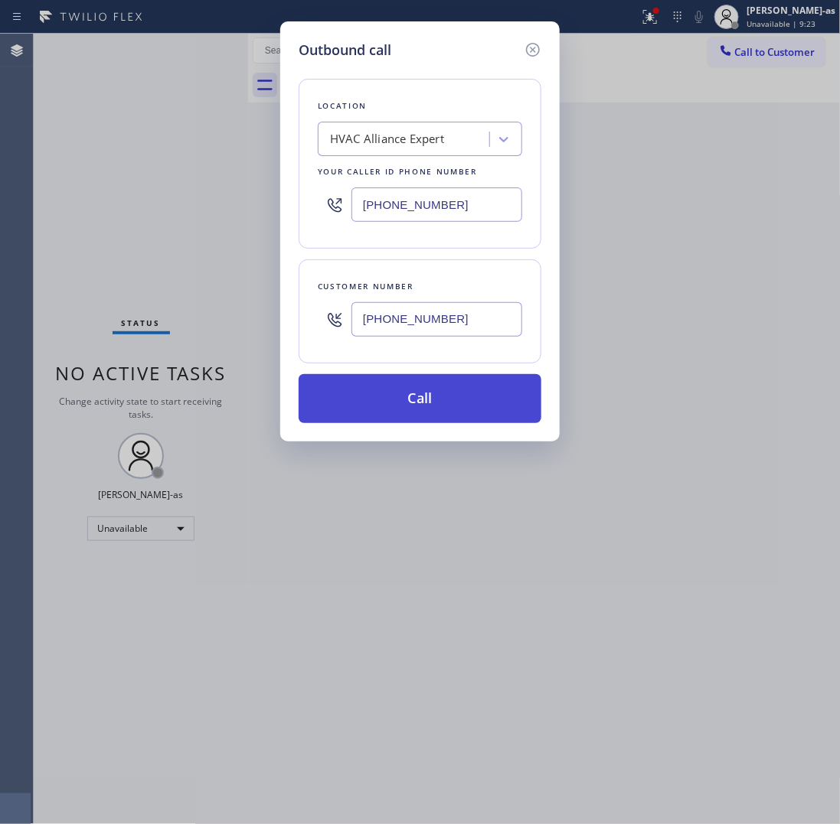
click at [429, 410] on button "Call" at bounding box center [420, 398] width 243 height 49
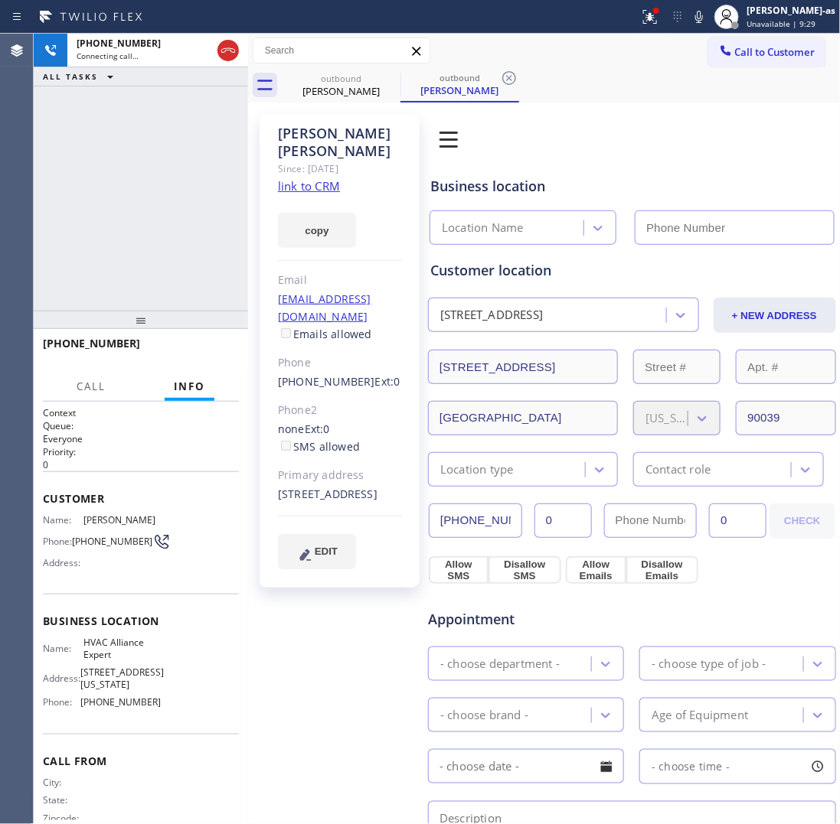
type input "[PHONE_NUMBER]"
drag, startPoint x: 165, startPoint y: 177, endPoint x: 176, endPoint y: 172, distance: 12.4
click at [169, 176] on div "[PHONE_NUMBER] Connecting call… ALL TASKS ALL TASKS ACTIVE TASKS TASKS IN WRAP …" at bounding box center [141, 172] width 214 height 277
drag, startPoint x: 327, startPoint y: 77, endPoint x: 410, endPoint y: 73, distance: 83.6
click at [329, 77] on div "outbound" at bounding box center [341, 78] width 116 height 11
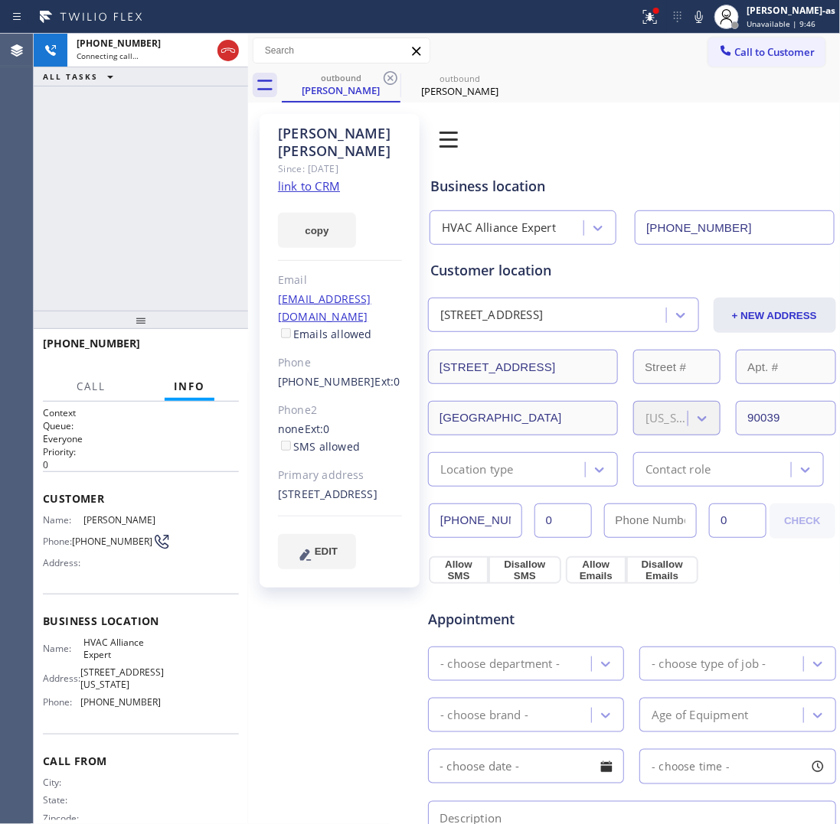
click at [389, 77] on icon at bounding box center [390, 78] width 18 height 18
drag, startPoint x: 175, startPoint y: 207, endPoint x: 200, endPoint y: 181, distance: 35.7
click at [188, 195] on div "[PHONE_NUMBER] Live | 00:00 ALL TASKS ALL TASKS ACTIVE TASKS TASKS IN WRAP UP" at bounding box center [141, 172] width 214 height 277
click at [162, 266] on div "[PHONE_NUMBER] Live | 00:00 ALL TASKS ALL TASKS ACTIVE TASKS TASKS IN WRAP UP" at bounding box center [141, 172] width 214 height 277
click at [204, 348] on span "HANG UP" at bounding box center [203, 350] width 47 height 11
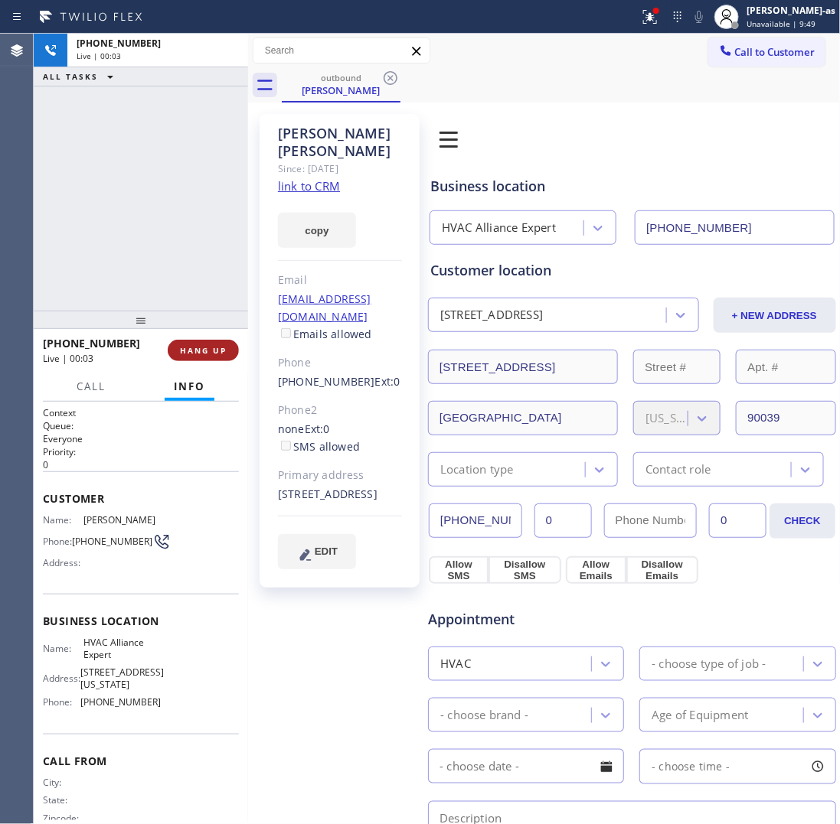
click at [204, 346] on span "HANG UP" at bounding box center [203, 350] width 47 height 11
click at [129, 272] on div "[PHONE_NUMBER] Live | 00:03 ALL TASKS ALL TASKS ACTIVE TASKS TASKS IN WRAP UP" at bounding box center [141, 172] width 214 height 277
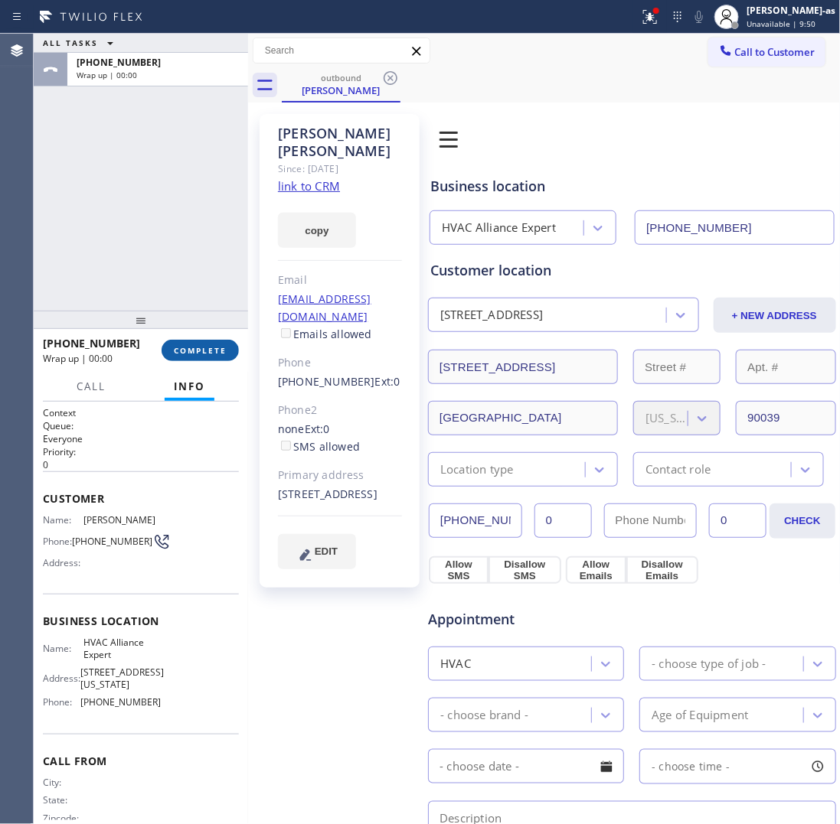
drag, startPoint x: 196, startPoint y: 354, endPoint x: 197, endPoint y: 341, distance: 13.0
click at [196, 354] on span "COMPLETE" at bounding box center [200, 350] width 53 height 11
click at [188, 320] on div at bounding box center [141, 320] width 214 height 18
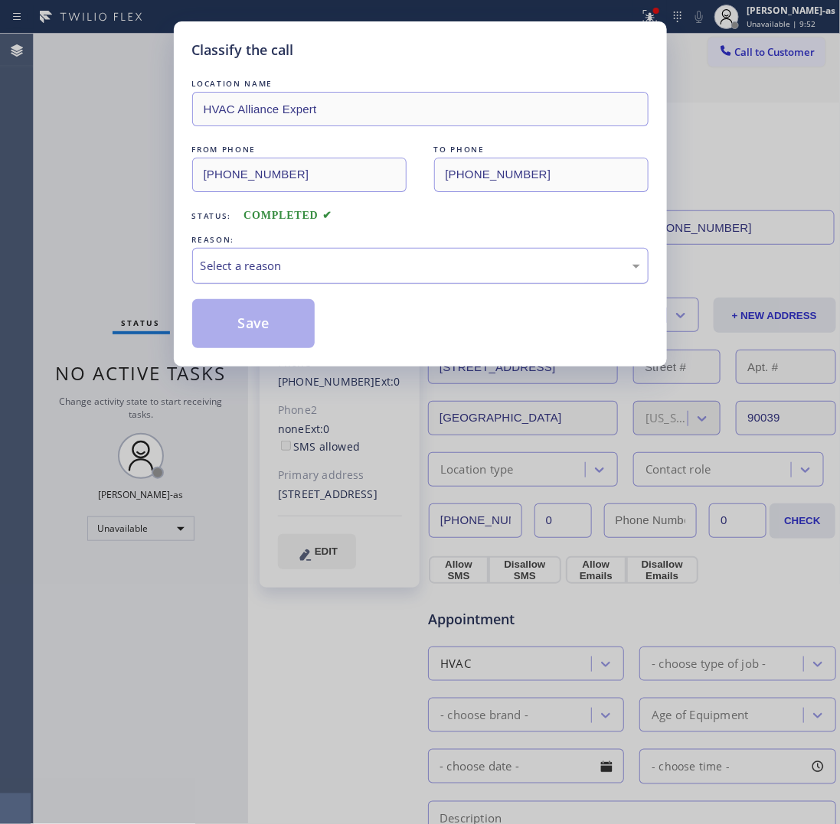
click at [308, 265] on div "Select a reason" at bounding box center [420, 266] width 439 height 18
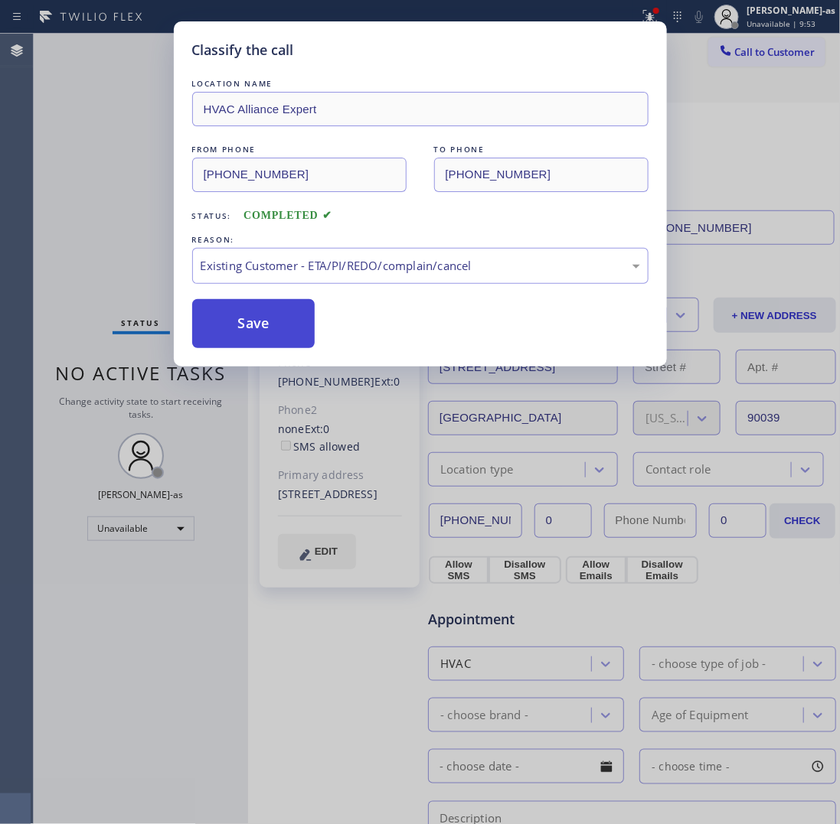
click at [285, 318] on button "Save" at bounding box center [253, 323] width 123 height 49
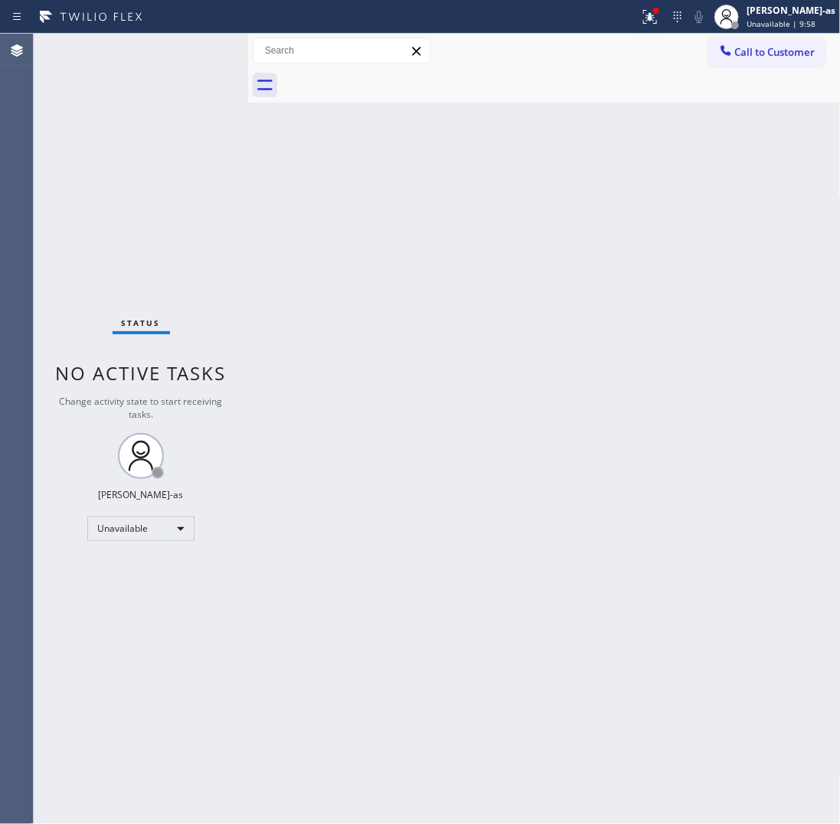
drag, startPoint x: 220, startPoint y: 228, endPoint x: 307, endPoint y: 93, distance: 161.2
click at [227, 227] on div "Status No active tasks Change activity state to start receiving tasks. [PERSON_…" at bounding box center [141, 429] width 214 height 791
click at [316, 257] on div "Back to Dashboard Change Sender ID Customers Technicians Select a contact Outbo…" at bounding box center [544, 429] width 592 height 791
drag, startPoint x: 765, startPoint y: 43, endPoint x: 513, endPoint y: 168, distance: 282.1
click at [765, 44] on button "Call to Customer" at bounding box center [766, 52] width 117 height 29
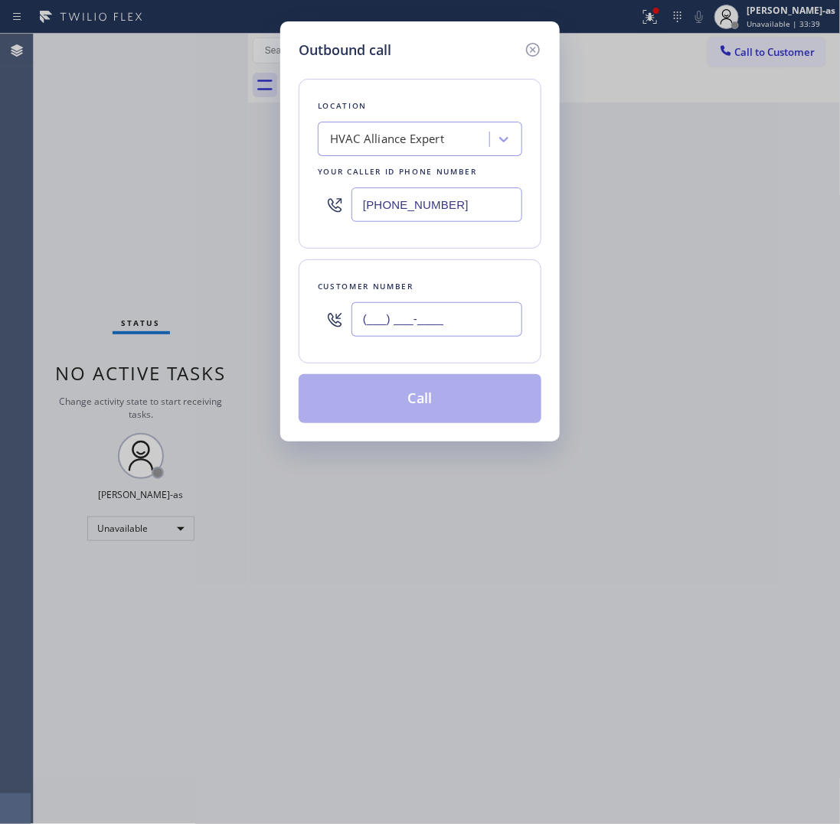
click at [439, 306] on input "(___) ___-____" at bounding box center [436, 319] width 171 height 34
paste input "347) 355-4306"
type input "[PHONE_NUMBER]"
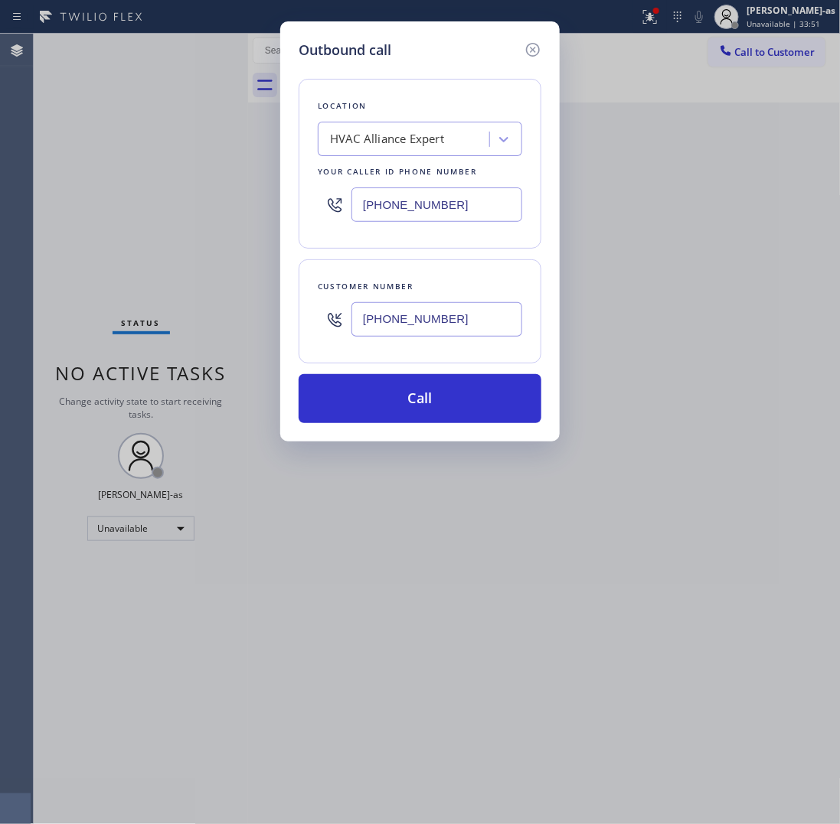
click at [361, 129] on div "HVAC Alliance Expert" at bounding box center [405, 139] width 167 height 27
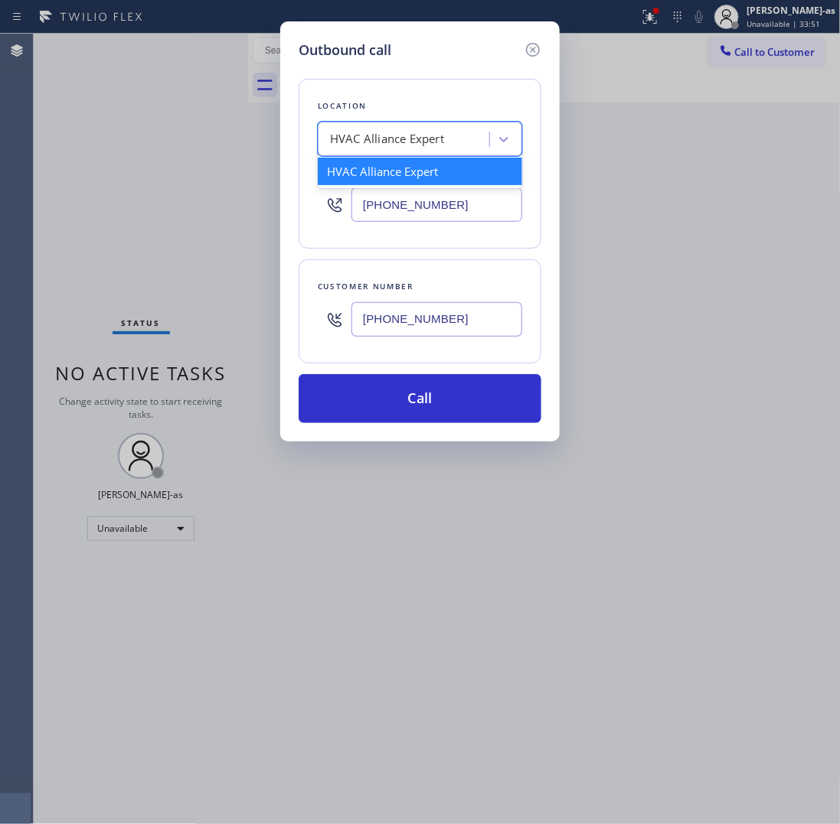
paste input "Repair Twist of [US_STATE]"
type input "Repair Twist of [US_STATE]"
click at [375, 173] on div "Repair Twist of [US_STATE]" at bounding box center [420, 172] width 204 height 28
type input "[PHONE_NUMBER]"
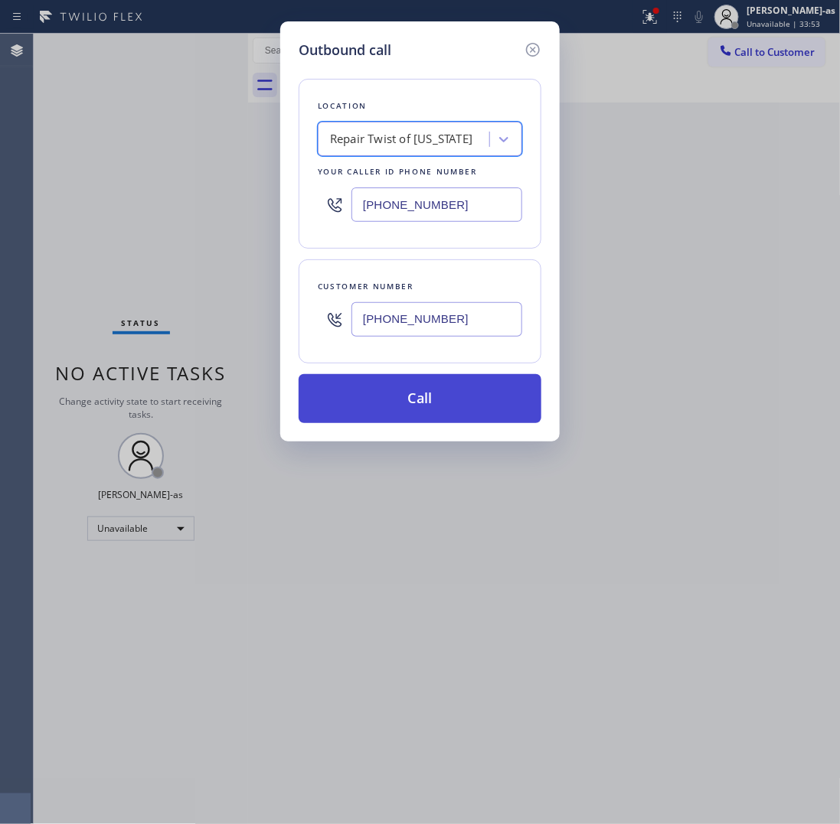
click at [459, 403] on button "Call" at bounding box center [420, 398] width 243 height 49
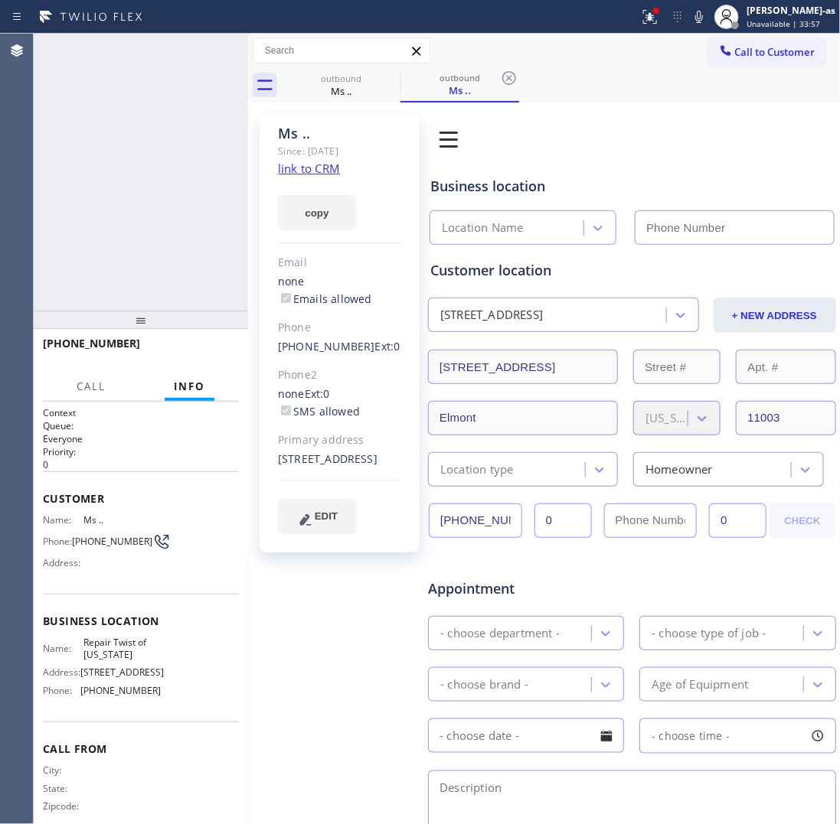
click at [140, 311] on div at bounding box center [141, 320] width 214 height 18
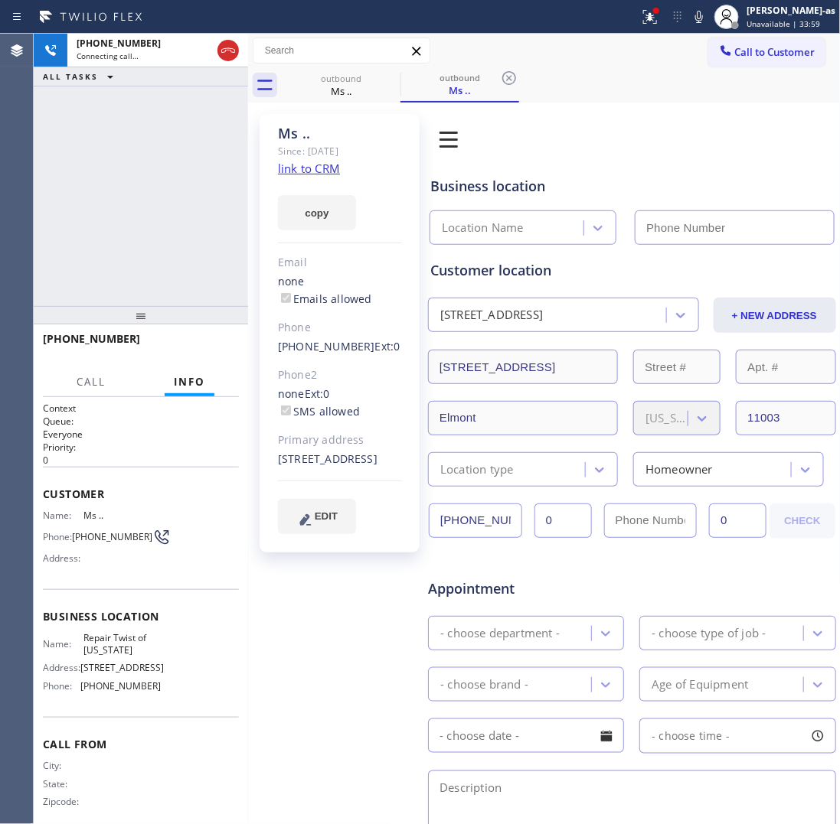
type input "[PHONE_NUMBER]"
click at [139, 189] on div "[PHONE_NUMBER] Connecting call… ALL TASKS ALL TASKS ACTIVE TASKS TASKS IN WRAP …" at bounding box center [141, 170] width 214 height 273
click at [129, 227] on div "[PHONE_NUMBER] Live | 01:07 ALL TASKS ALL TASKS ACTIVE TASKS TASKS IN WRAP UP" at bounding box center [141, 170] width 214 height 273
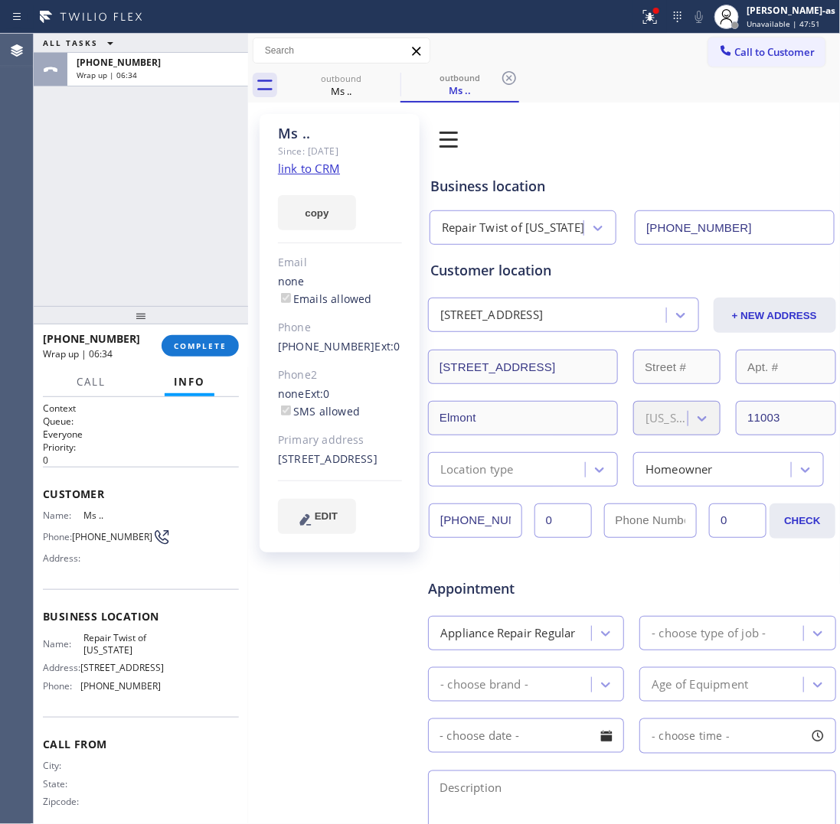
drag, startPoint x: 339, startPoint y: 423, endPoint x: 320, endPoint y: 361, distance: 64.9
click at [341, 423] on div "Ms .. Since: [DATE] link to CRM copy Email none Emails allowed Phone [PHONE_NUM…" at bounding box center [340, 333] width 160 height 439
click at [208, 341] on span "COMPLETE" at bounding box center [200, 346] width 53 height 11
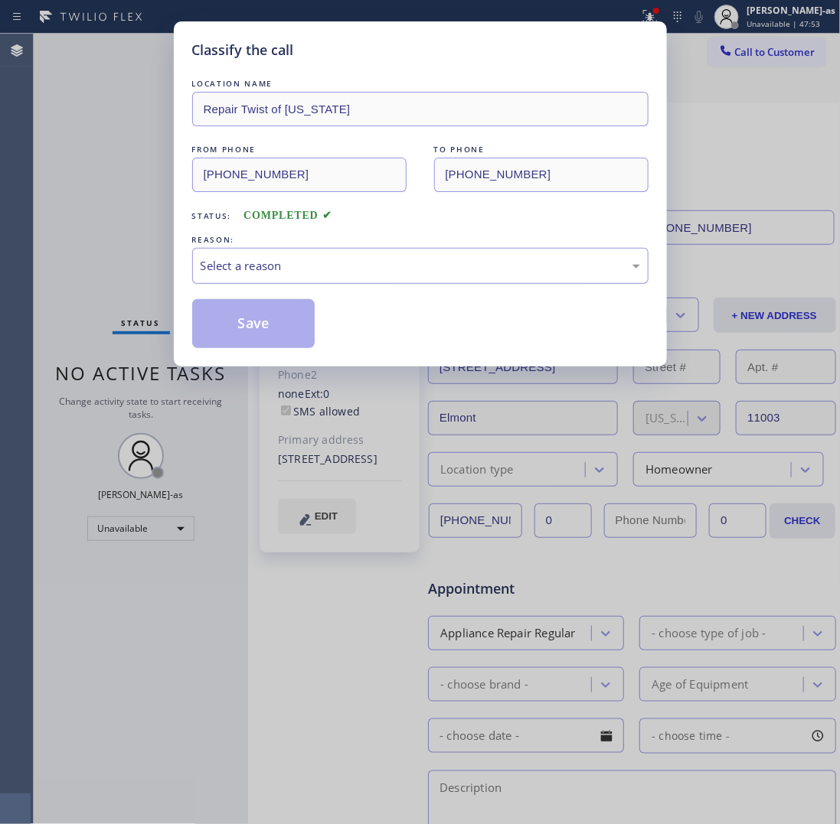
click at [352, 265] on div "Select a reason" at bounding box center [420, 266] width 439 height 18
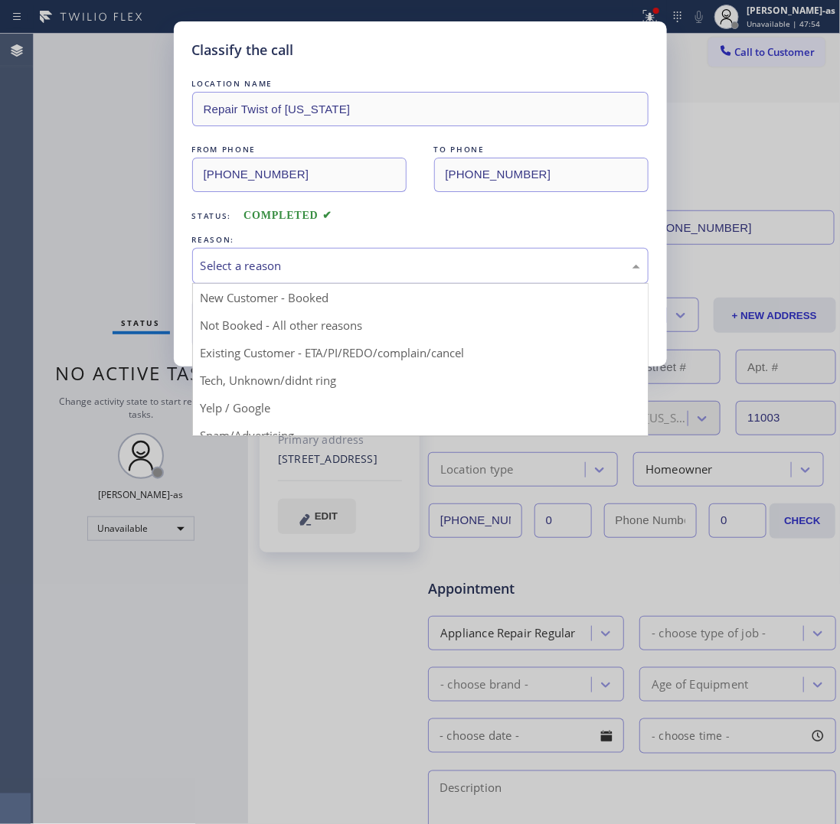
drag, startPoint x: 346, startPoint y: 360, endPoint x: 322, endPoint y: 348, distance: 26.4
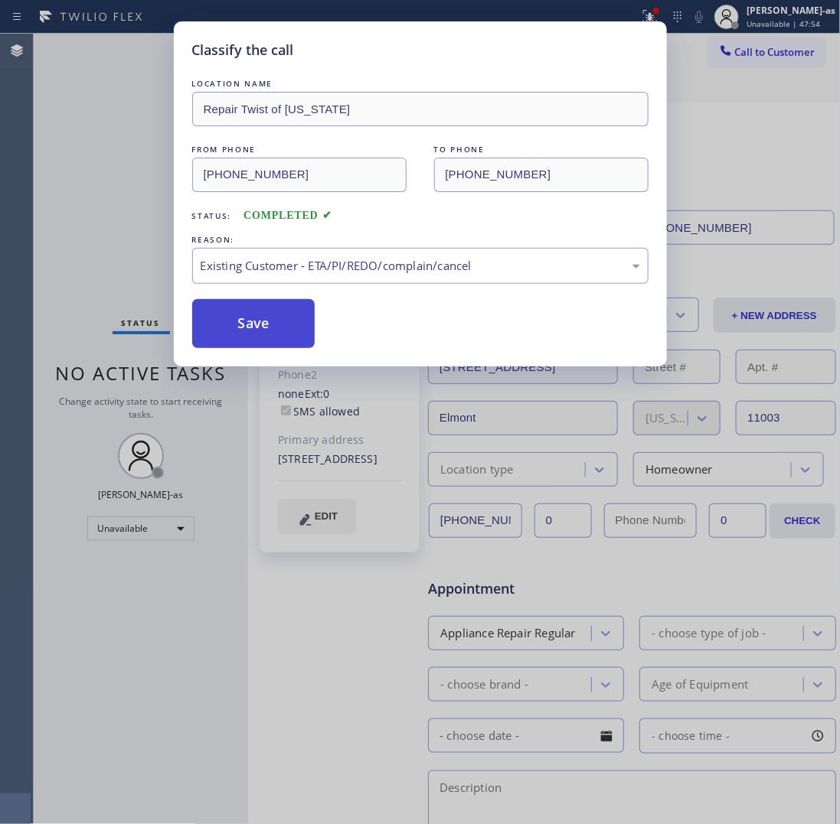
drag, startPoint x: 274, startPoint y: 322, endPoint x: 277, endPoint y: 305, distance: 17.9
click at [276, 322] on button "Save" at bounding box center [253, 323] width 123 height 49
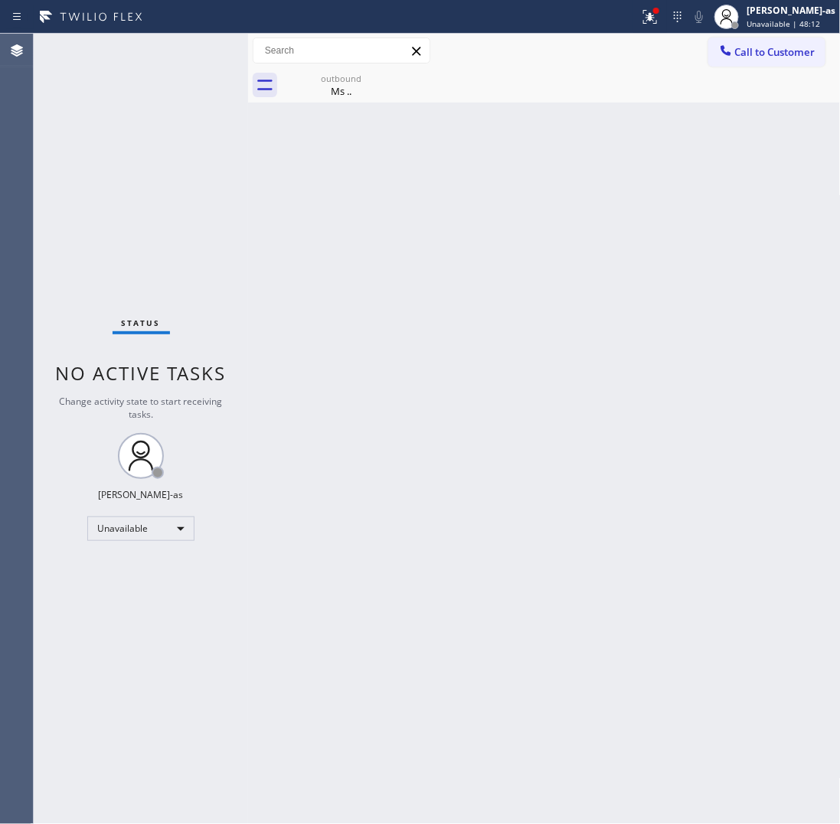
click at [154, 184] on div "Status No active tasks Change activity state to start receiving tasks. [PERSON_…" at bounding box center [141, 429] width 214 height 791
drag, startPoint x: 143, startPoint y: 136, endPoint x: 257, endPoint y: 111, distance: 116.8
click at [147, 136] on div "Status No active tasks Change activity state to start receiving tasks. [PERSON_…" at bounding box center [141, 429] width 214 height 791
drag, startPoint x: 338, startPoint y: 87, endPoint x: 388, endPoint y: 78, distance: 50.5
click at [341, 87] on div "Ms .." at bounding box center [341, 91] width 116 height 14
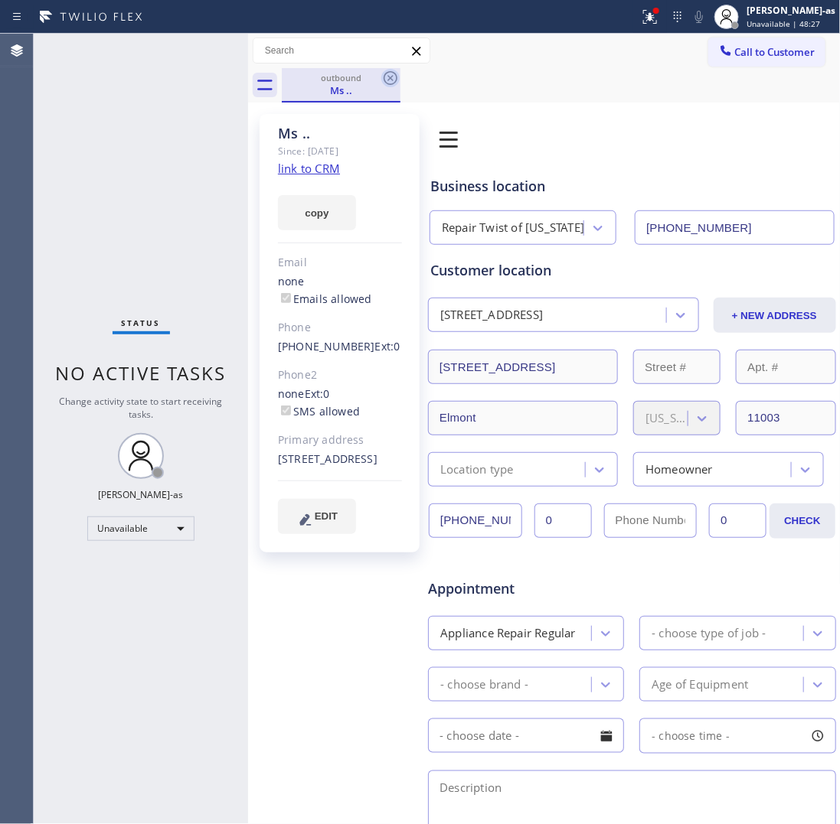
click at [390, 77] on icon at bounding box center [391, 78] width 14 height 14
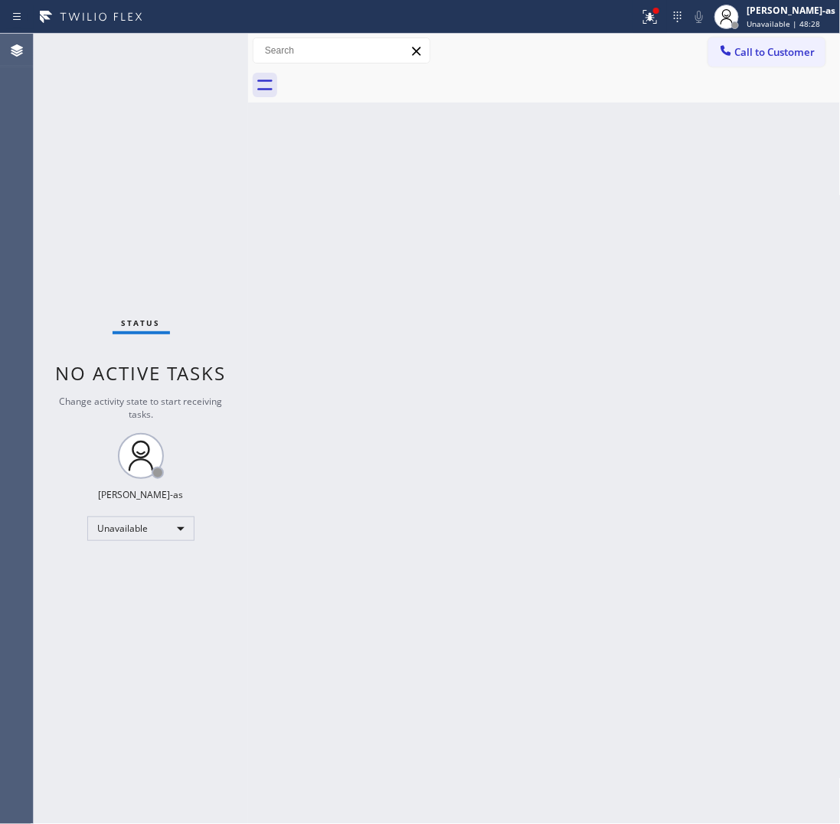
drag, startPoint x: 272, startPoint y: 266, endPoint x: 166, endPoint y: 79, distance: 215.3
click at [272, 266] on div "Back to Dashboard Change Sender ID Customers Technicians Select a contact Outbo…" at bounding box center [544, 429] width 592 height 791
drag, startPoint x: 255, startPoint y: 181, endPoint x: 341, endPoint y: 166, distance: 87.7
click at [287, 175] on div "Back to Dashboard Change Sender ID Customers Technicians Select a contact Outbo…" at bounding box center [544, 429] width 592 height 791
click at [318, 299] on div "Back to Dashboard Change Sender ID Customers Technicians Select a contact Outbo…" at bounding box center [544, 429] width 592 height 791
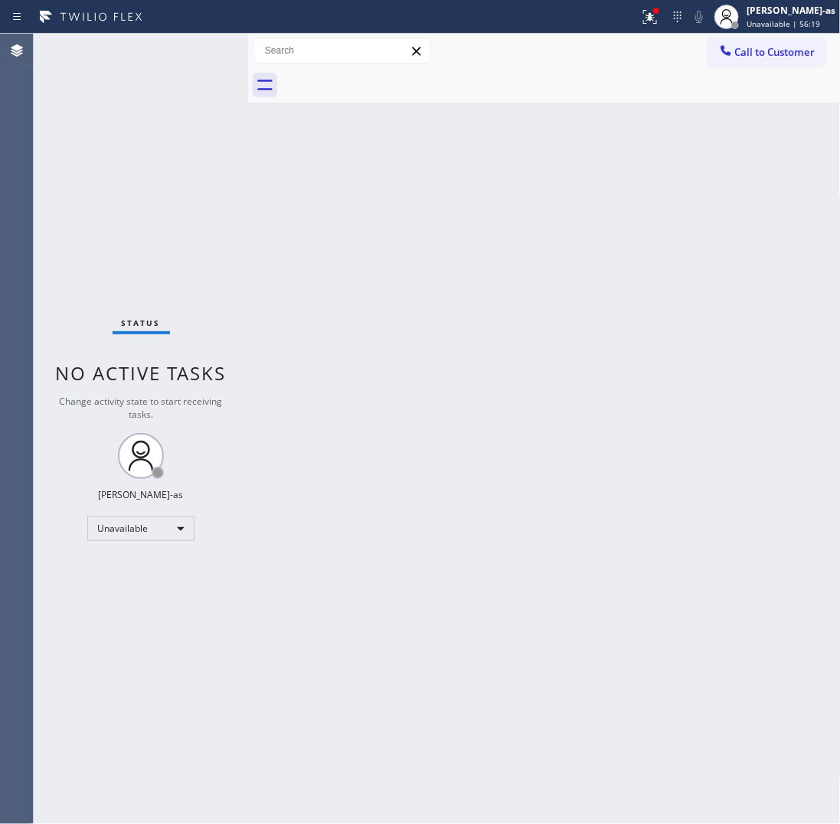
drag, startPoint x: 239, startPoint y: 292, endPoint x: 253, endPoint y: 292, distance: 13.8
click at [250, 292] on div "Status No active tasks Change activity state to start receiving tasks. [PERSON_…" at bounding box center [437, 429] width 806 height 791
click at [438, 482] on div "Back to Dashboard Change Sender ID Customers Technicians Select a contact Outbo…" at bounding box center [544, 429] width 592 height 791
drag, startPoint x: 285, startPoint y: 216, endPoint x: 781, endPoint y: 406, distance: 531.1
click at [301, 230] on div "Back to Dashboard Change Sender ID Customers Technicians Select a contact Outbo…" at bounding box center [544, 429] width 592 height 791
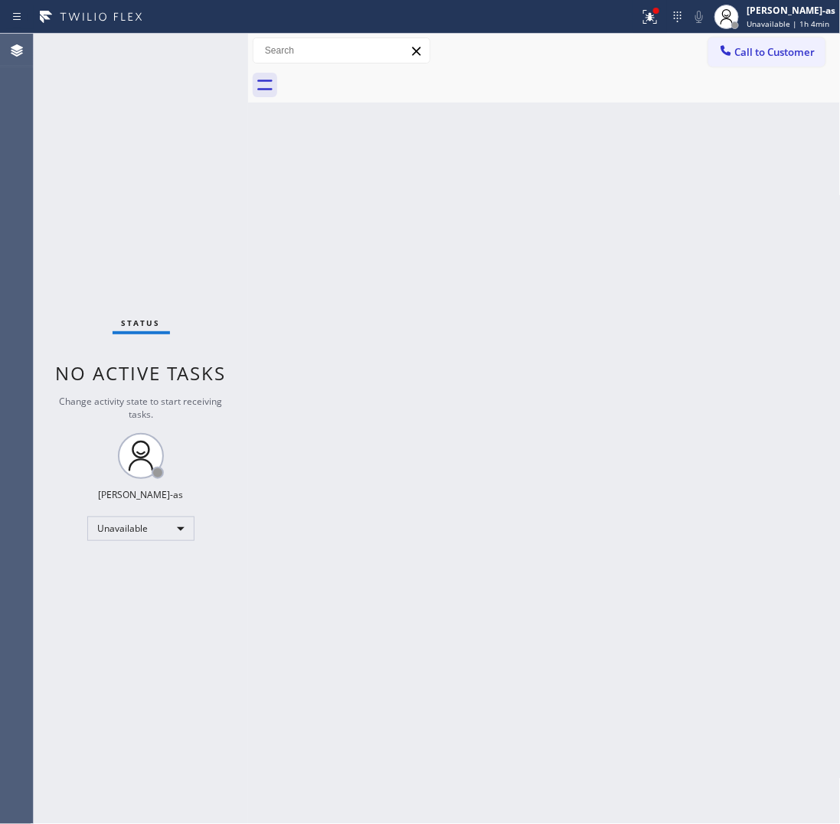
drag, startPoint x: 494, startPoint y: 374, endPoint x: 472, endPoint y: 278, distance: 98.1
click at [494, 372] on div "Back to Dashboard Change Sender ID Customers Technicians Select a contact Outbo…" at bounding box center [544, 429] width 592 height 791
click at [536, 396] on div "Back to Dashboard Change Sender ID Customers Technicians Select a contact Outbo…" at bounding box center [544, 429] width 592 height 791
drag, startPoint x: 108, startPoint y: 281, endPoint x: 476, endPoint y: 304, distance: 368.9
click at [124, 282] on div "Status No active tasks Change activity state to start receiving tasks. [PERSON_…" at bounding box center [141, 429] width 214 height 791
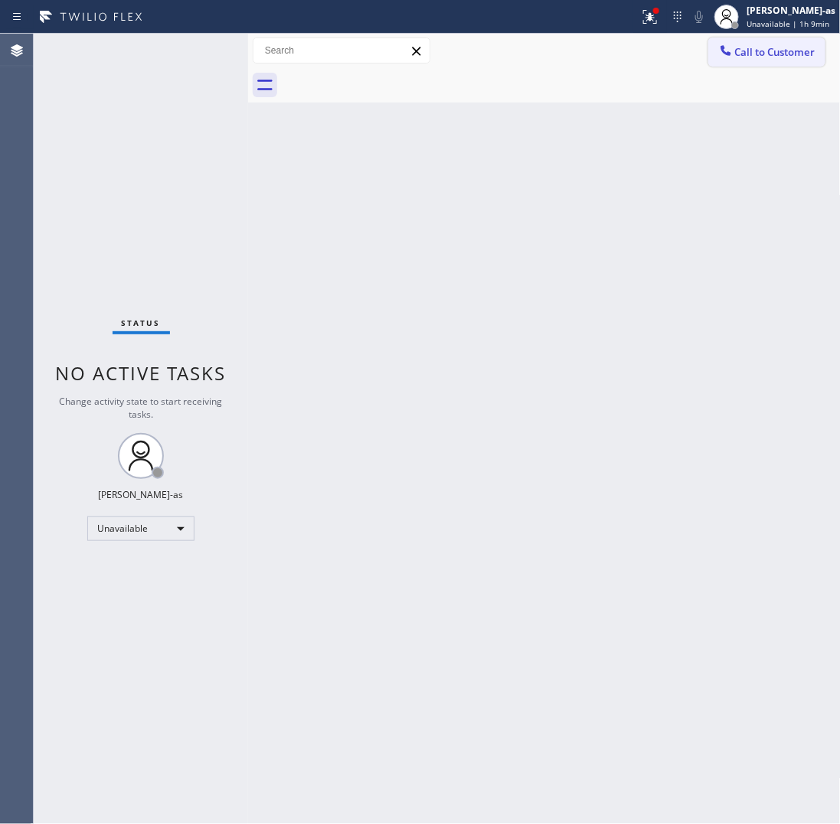
click at [773, 47] on span "Call to Customer" at bounding box center [775, 52] width 80 height 14
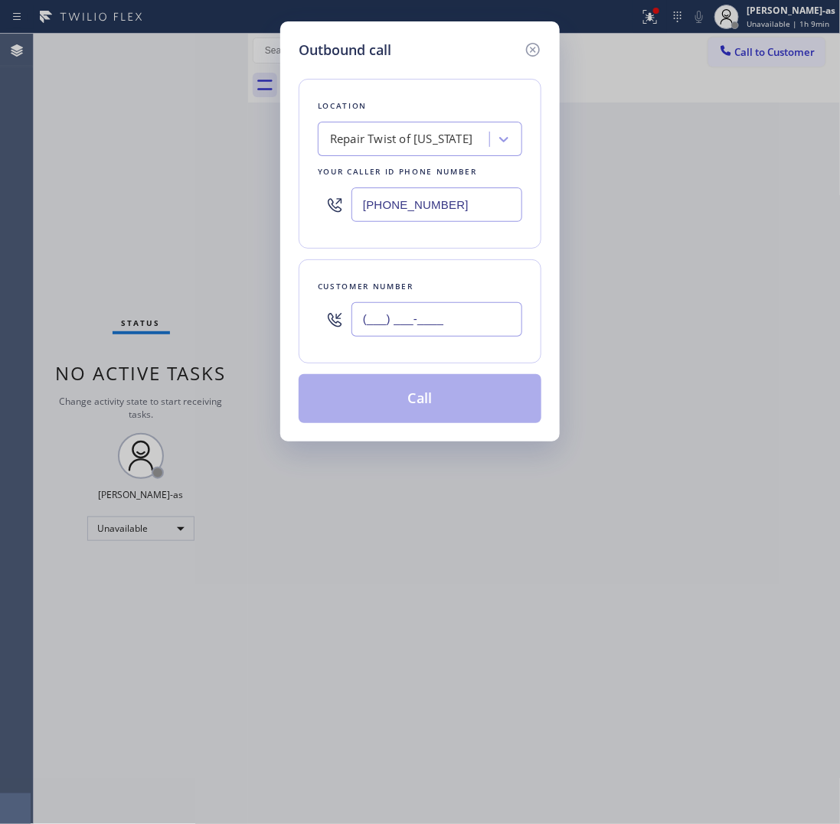
click at [441, 322] on input "(___) ___-____" at bounding box center [436, 319] width 171 height 34
paste input "323) 434-4481"
type input "[PHONE_NUMBER]"
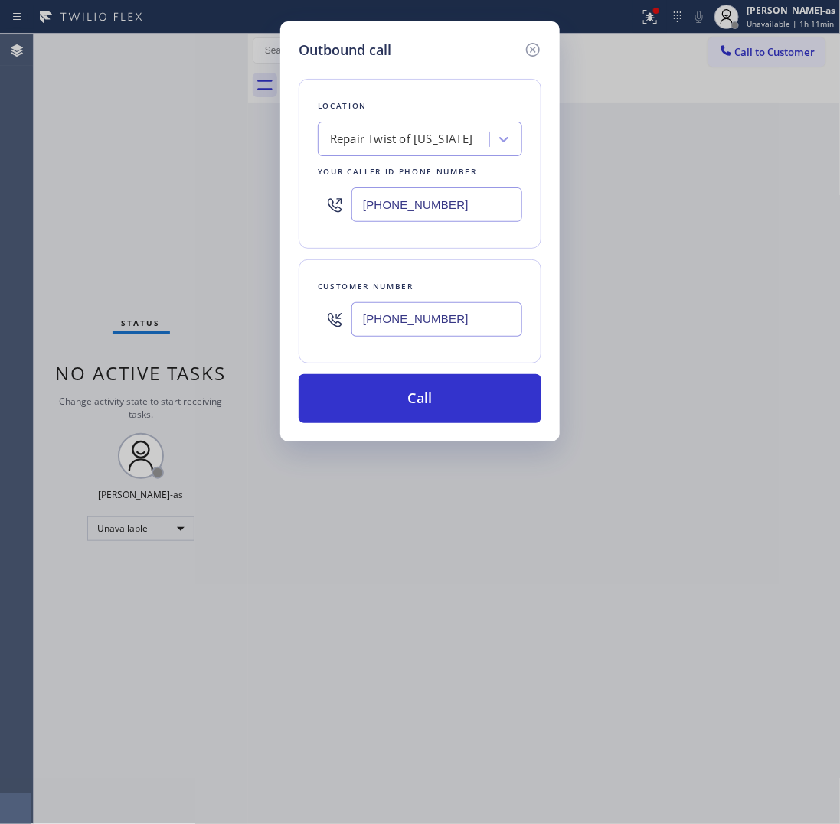
click at [430, 200] on input "[PHONE_NUMBER]" at bounding box center [436, 205] width 171 height 34
paste input "855) 999-4417"
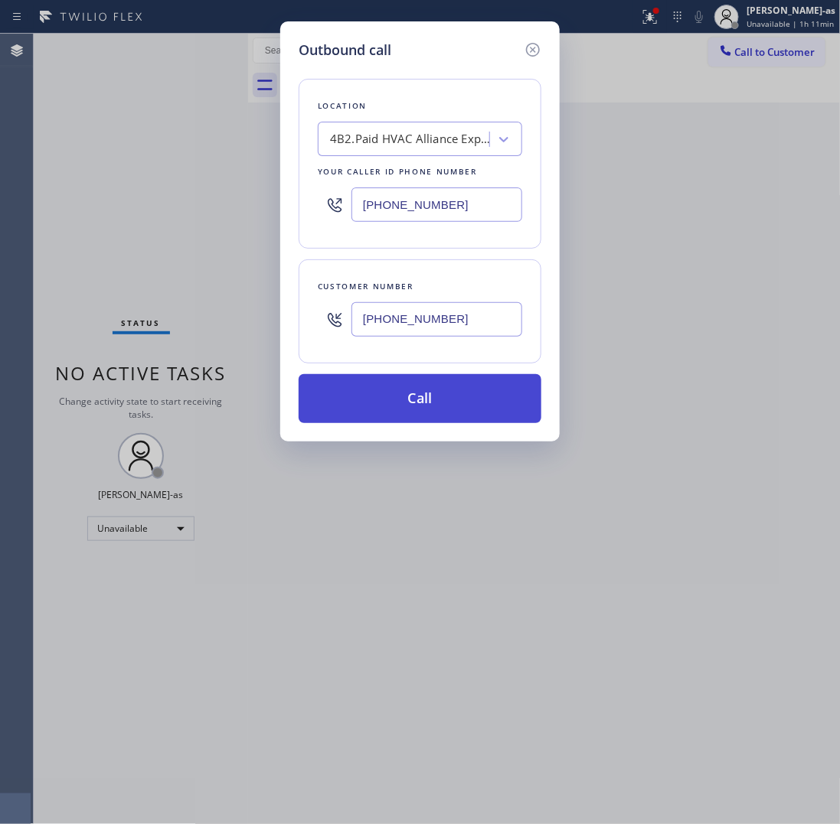
type input "[PHONE_NUMBER]"
click at [418, 396] on button "Call" at bounding box center [420, 398] width 243 height 49
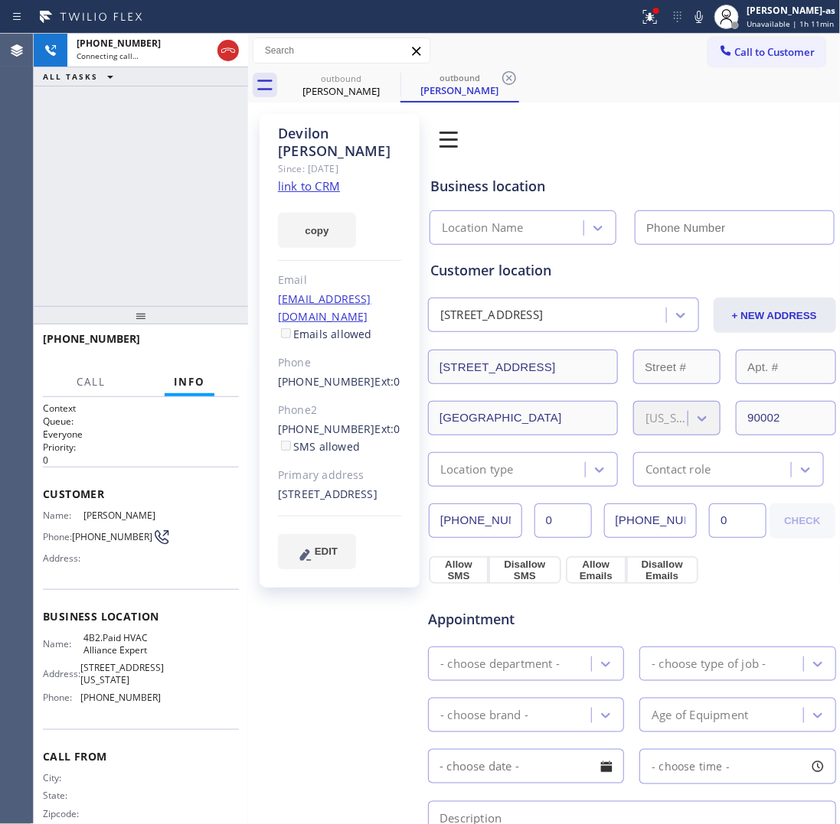
type input "[PHONE_NUMBER]"
drag, startPoint x: 211, startPoint y: 145, endPoint x: 331, endPoint y: 81, distance: 135.6
click at [215, 142] on div "[PHONE_NUMBER] Connecting call… ALL TASKS ALL TASKS ACTIVE TASKS TASKS IN WRAP …" at bounding box center [141, 170] width 214 height 273
click at [333, 78] on div "outbound" at bounding box center [341, 78] width 116 height 11
click at [387, 78] on icon at bounding box center [390, 78] width 18 height 18
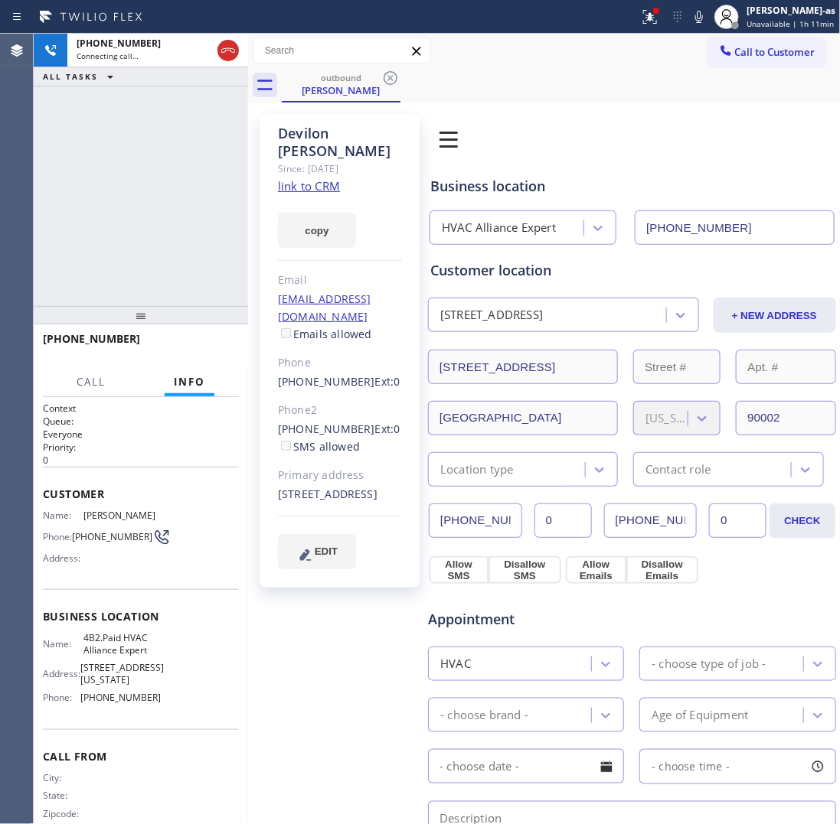
click at [212, 184] on div "[PHONE_NUMBER] Connecting call… ALL TASKS ALL TASKS ACTIVE TASKS TASKS IN WRAP …" at bounding box center [141, 170] width 214 height 273
click at [143, 201] on div "[PHONE_NUMBER] Connecting call… ALL TASKS ALL TASKS ACTIVE TASKS TASKS IN WRAP …" at bounding box center [141, 170] width 214 height 273
click at [151, 117] on div "[PHONE_NUMBER] Connecting call… ALL TASKS ALL TASKS ACTIVE TASKS TASKS IN WRAP …" at bounding box center [141, 170] width 214 height 273
drag, startPoint x: 143, startPoint y: 197, endPoint x: 216, endPoint y: 188, distance: 73.3
click at [146, 199] on div "[PHONE_NUMBER] Connecting call… ALL TASKS ALL TASKS ACTIVE TASKS TASKS IN WRAP …" at bounding box center [141, 170] width 214 height 273
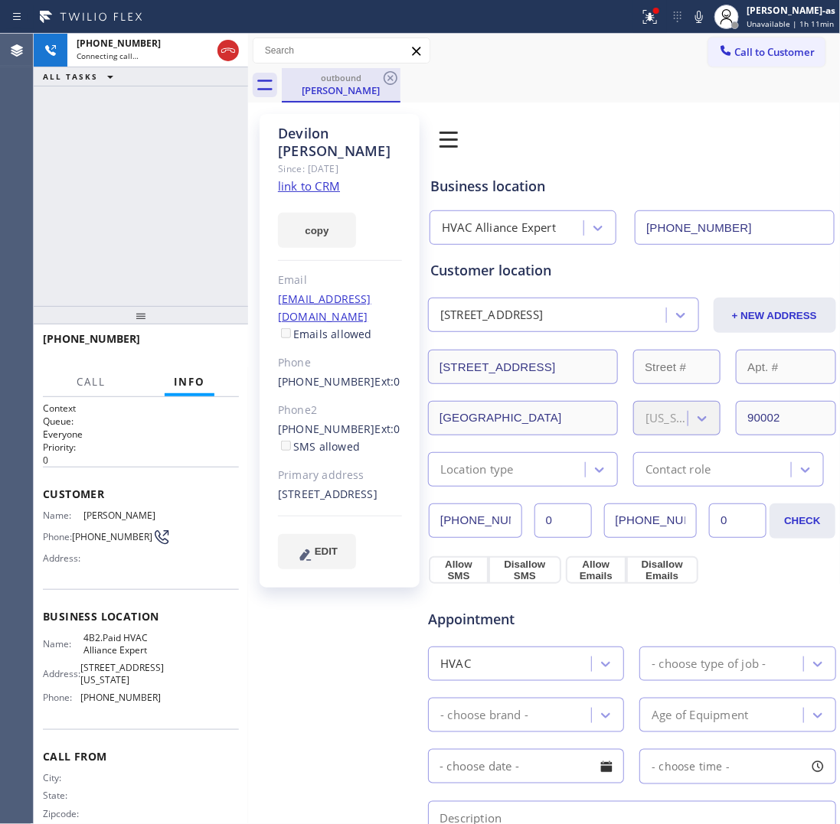
click at [338, 84] on div "[PERSON_NAME]" at bounding box center [341, 90] width 116 height 14
click at [147, 150] on div "[PHONE_NUMBER] Connecting call… ALL TASKS ALL TASKS ACTIVE TASKS TASKS IN WRAP …" at bounding box center [141, 170] width 214 height 273
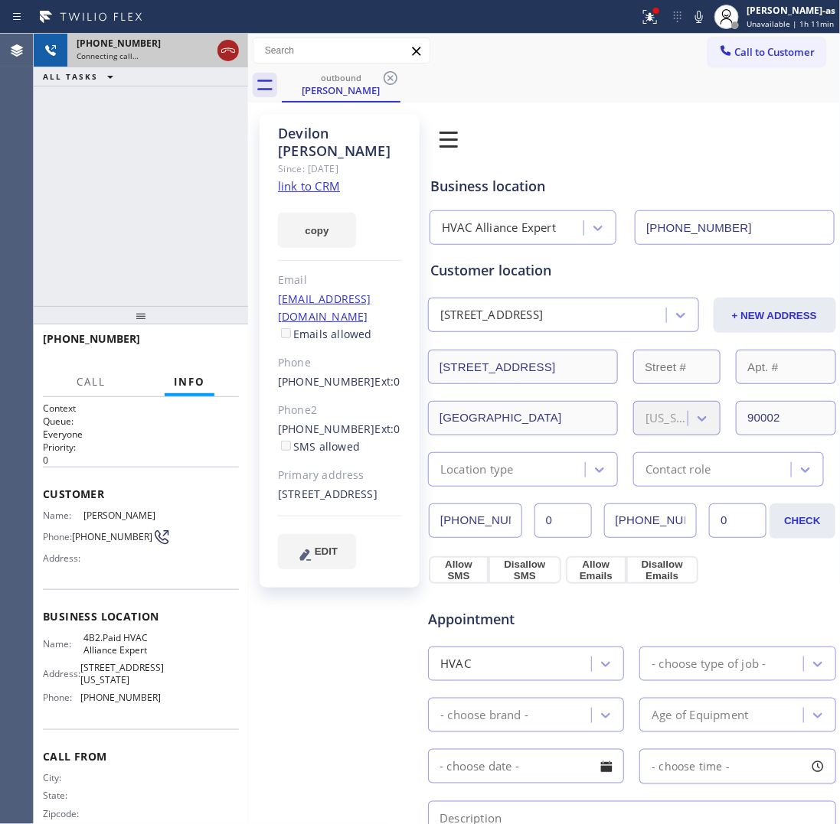
click at [220, 52] on icon at bounding box center [228, 50] width 18 height 18
click at [212, 157] on div "[PHONE_NUMBER] Connecting call… ALL TASKS ALL TASKS ACTIVE TASKS TASKS IN WRAP …" at bounding box center [141, 170] width 214 height 273
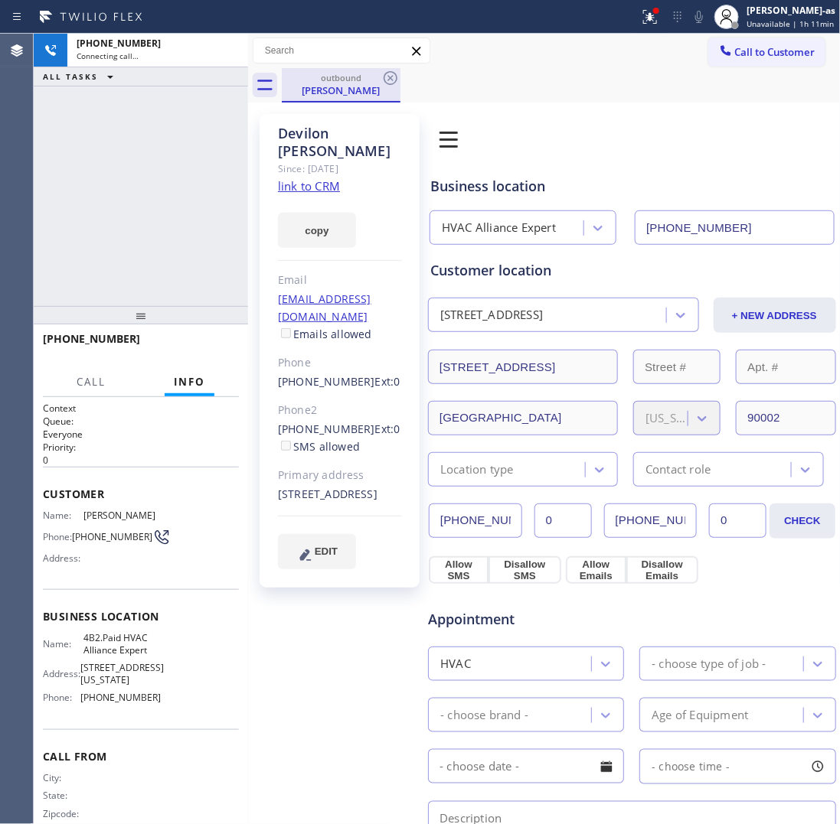
drag, startPoint x: 360, startPoint y: 70, endPoint x: 411, endPoint y: 70, distance: 51.3
click at [361, 70] on div "outbound [PERSON_NAME]" at bounding box center [341, 84] width 116 height 33
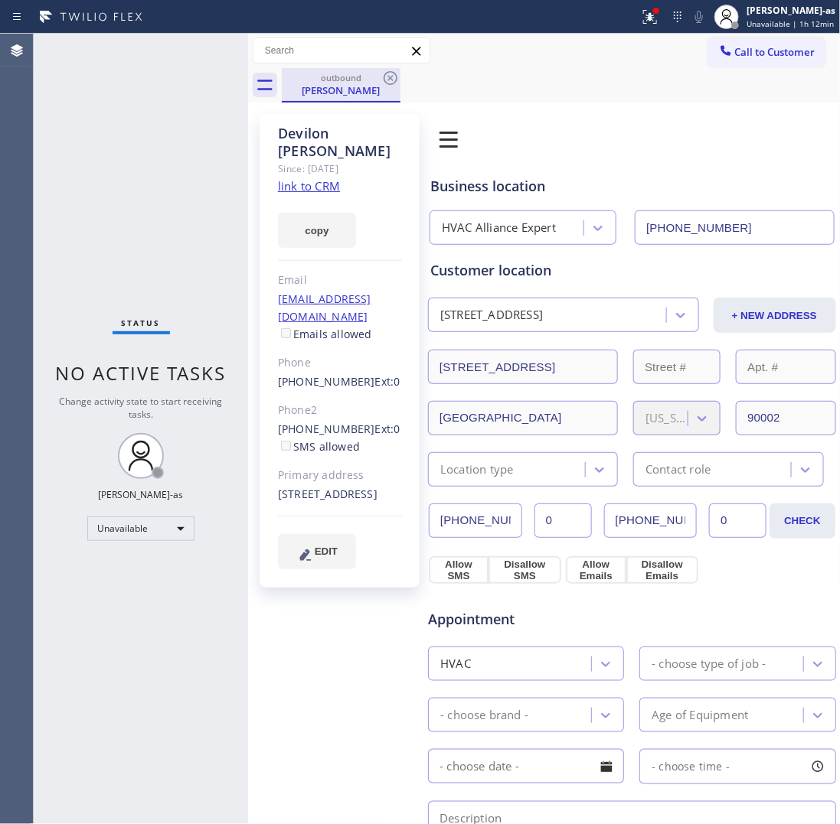
click at [380, 75] on div "outbound" at bounding box center [341, 77] width 116 height 11
click at [124, 152] on div "Status No active tasks Change activity state to start receiving tasks. [PERSON_…" at bounding box center [141, 429] width 214 height 791
drag, startPoint x: 331, startPoint y: 88, endPoint x: 392, endPoint y: 83, distance: 60.7
click at [337, 88] on div "[PERSON_NAME]" at bounding box center [341, 90] width 116 height 14
click at [392, 81] on icon at bounding box center [390, 78] width 18 height 18
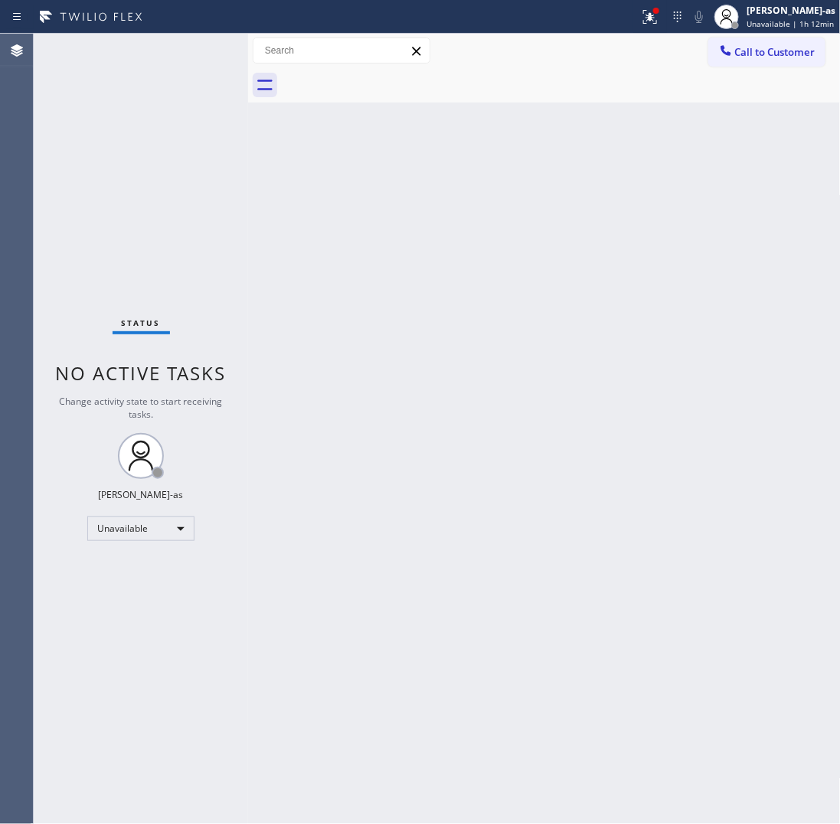
drag, startPoint x: 197, startPoint y: 175, endPoint x: 266, endPoint y: 117, distance: 90.3
click at [200, 175] on div "Status No active tasks Change activity state to start receiving tasks. [PERSON_…" at bounding box center [141, 429] width 214 height 791
click at [744, 56] on span "Call to Customer" at bounding box center [775, 52] width 80 height 14
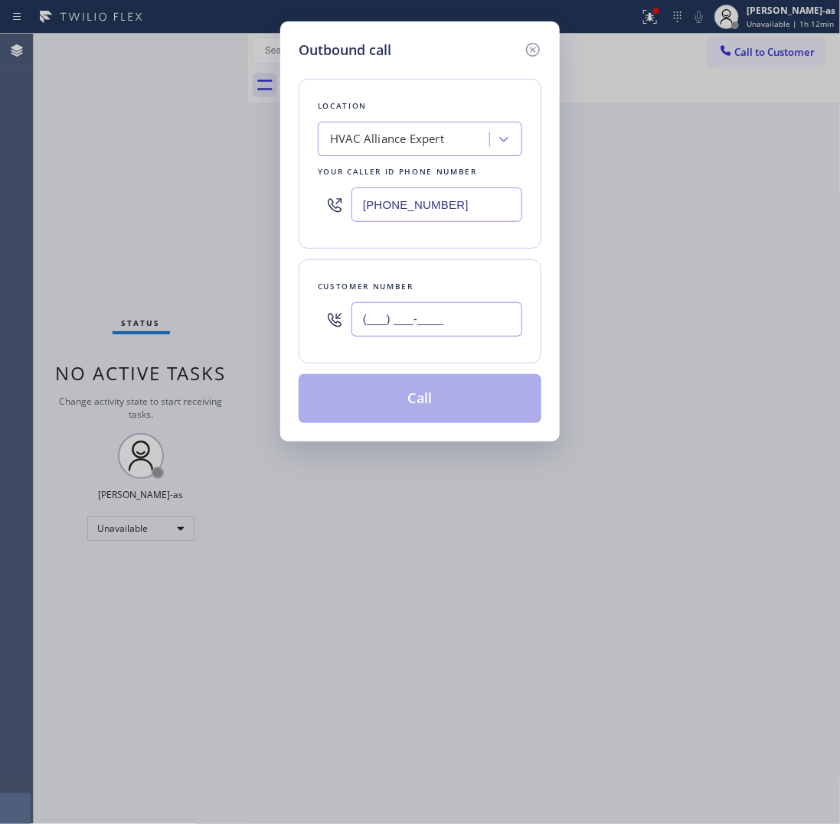
click at [453, 312] on input "(___) ___-____" at bounding box center [436, 319] width 171 height 34
paste input "323) 434-0400"
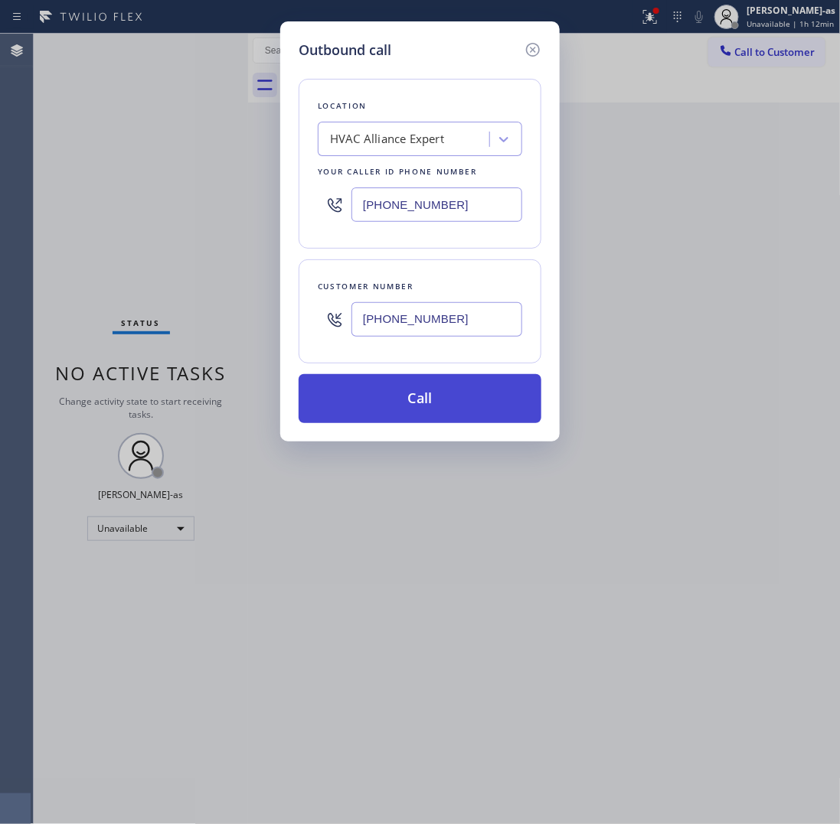
type input "[PHONE_NUMBER]"
click at [454, 402] on button "Call" at bounding box center [420, 398] width 243 height 49
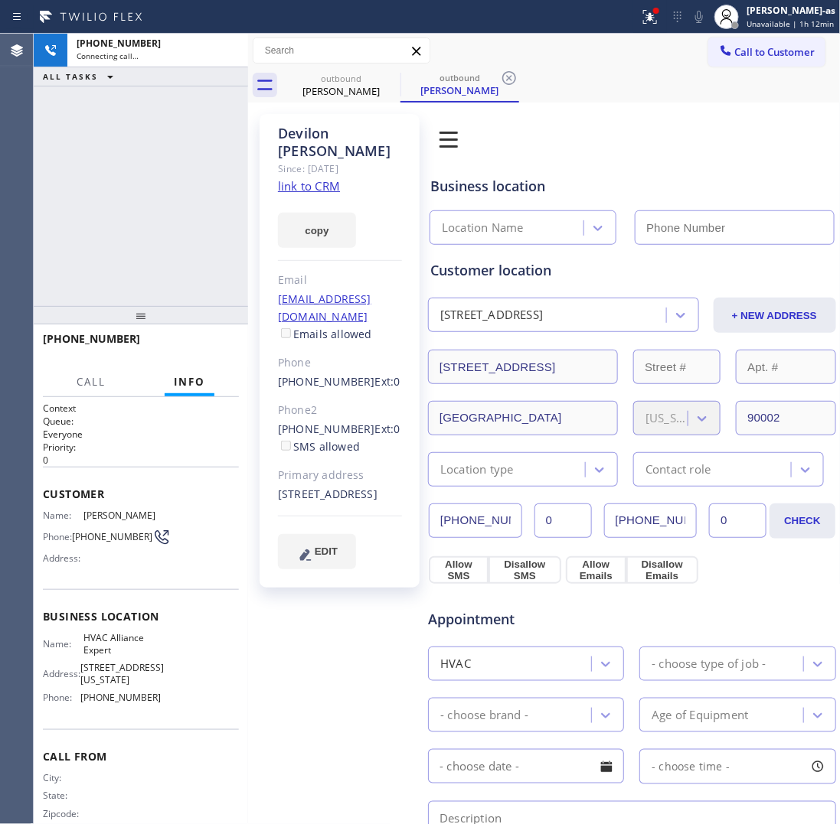
type input "[PHONE_NUMBER]"
click at [260, 211] on div "[PERSON_NAME] Since: [DATE] link to CRM copy Email [EMAIL_ADDRESS][DOMAIN_NAME]…" at bounding box center [340, 351] width 160 height 474
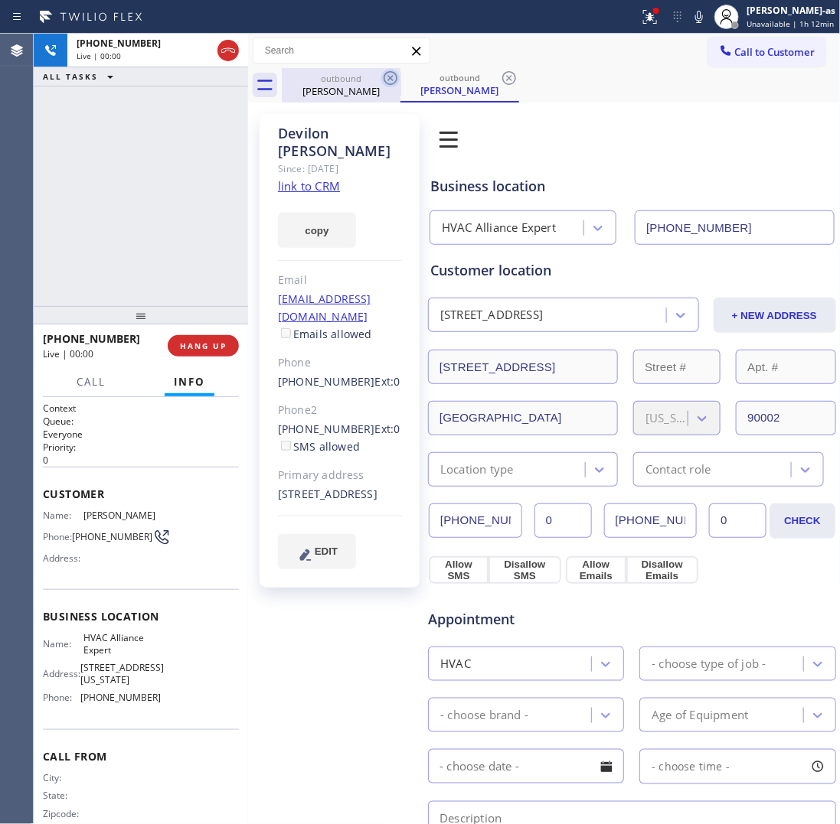
click at [351, 82] on div "outbound" at bounding box center [341, 78] width 116 height 11
click at [387, 79] on icon at bounding box center [390, 78] width 18 height 18
drag, startPoint x: 127, startPoint y: 226, endPoint x: 178, endPoint y: 338, distance: 123.3
click at [127, 227] on div "[PHONE_NUMBER] Live | 00:00 ALL TASKS ALL TASKS ACTIVE TASKS TASKS IN WRAP UP" at bounding box center [141, 170] width 214 height 273
click at [149, 131] on div "[PHONE_NUMBER] Live | 00:04 ALL TASKS ALL TASKS ACTIVE TASKS TASKS IN WRAP UP" at bounding box center [141, 170] width 214 height 273
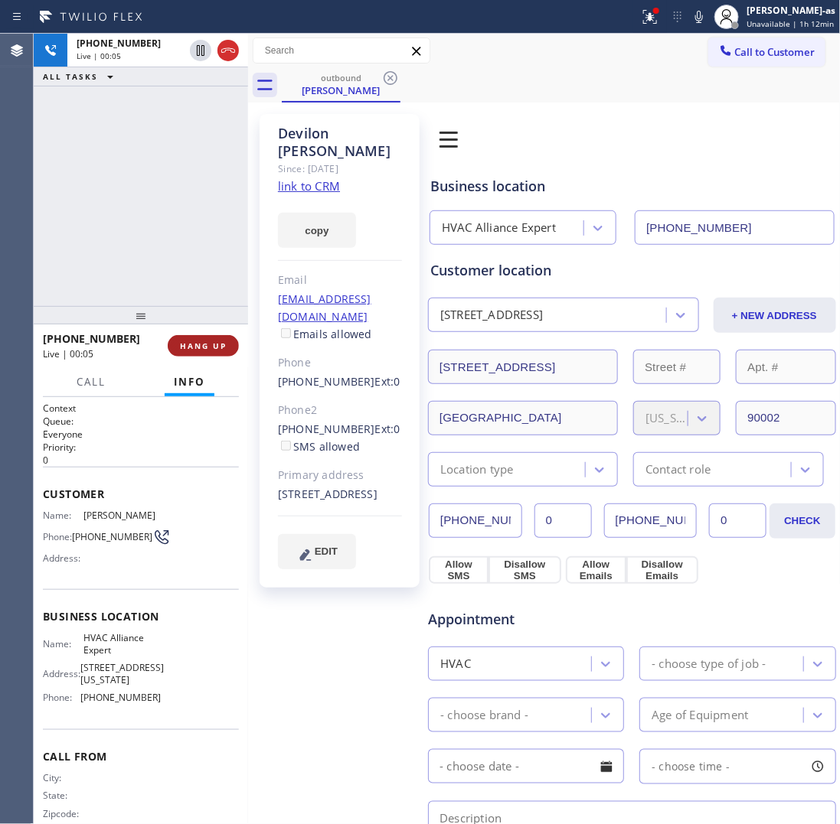
click at [197, 345] on span "HANG UP" at bounding box center [203, 346] width 47 height 11
click at [165, 272] on div "[PHONE_NUMBER] Live | 00:06 ALL TASKS ALL TASKS ACTIVE TASKS TASKS IN WRAP UP" at bounding box center [141, 170] width 214 height 273
click at [172, 273] on div "[PHONE_NUMBER] Live | 00:06 ALL TASKS ALL TASKS ACTIVE TASKS TASKS IN WRAP UP" at bounding box center [141, 170] width 214 height 273
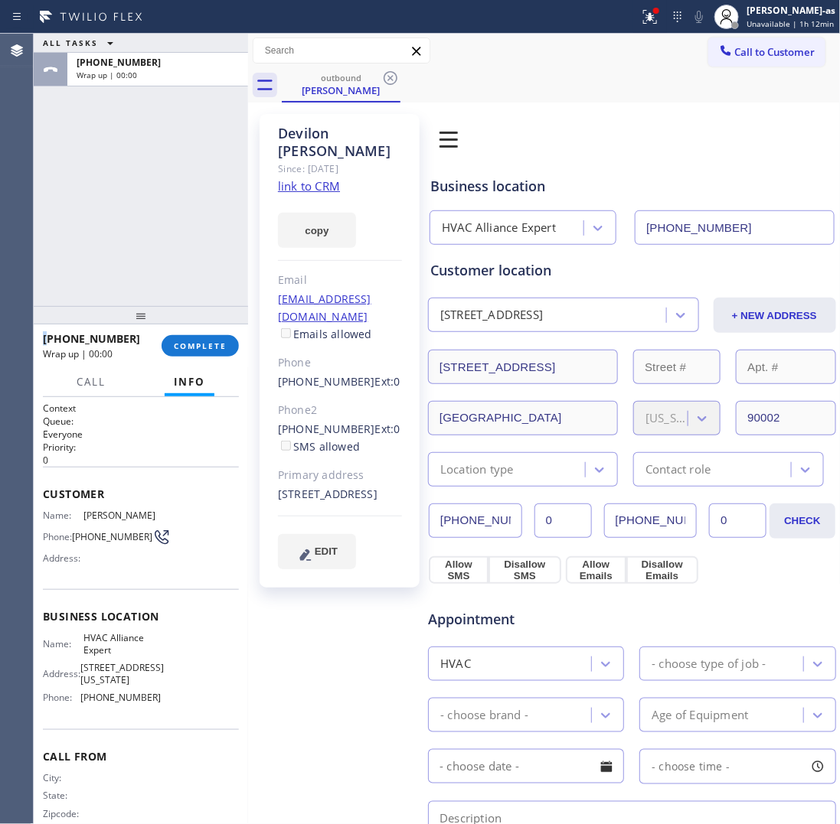
click at [172, 273] on div "ALL TASKS ALL TASKS ACTIVE TASKS TASKS IN WRAP UP [PHONE_NUMBER] Wrap up | 00:00" at bounding box center [141, 170] width 214 height 273
click at [209, 335] on button "COMPLETE" at bounding box center [200, 345] width 77 height 21
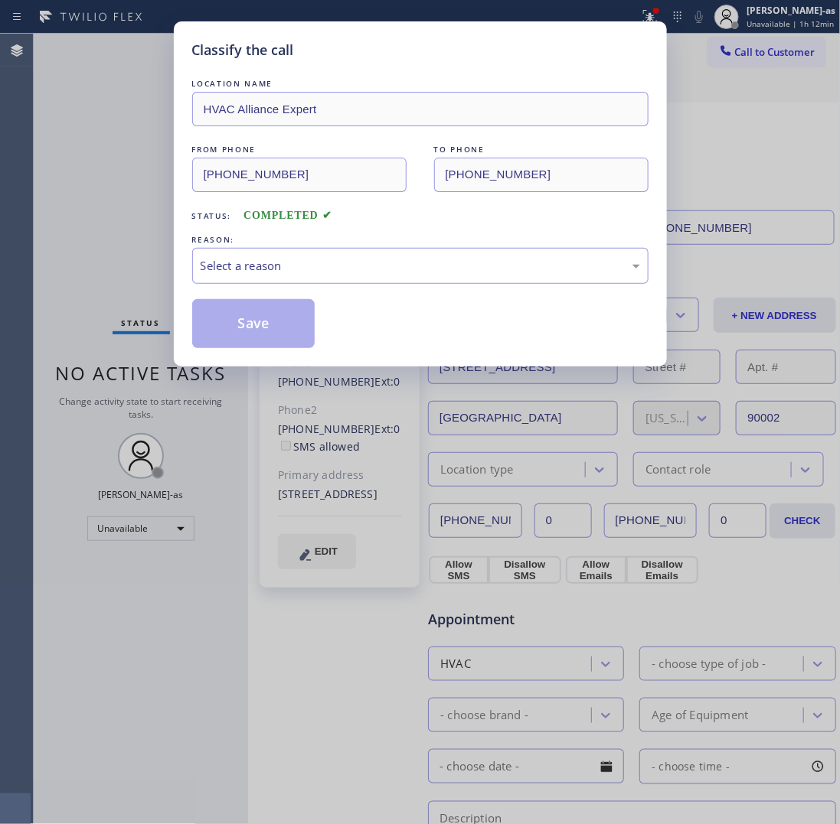
click at [148, 230] on div "Classify the call LOCATION NAME HVAC Alliance Expert FROM PHONE [PHONE_NUMBER] …" at bounding box center [420, 412] width 840 height 824
click at [416, 277] on div "Select a reason" at bounding box center [420, 266] width 456 height 36
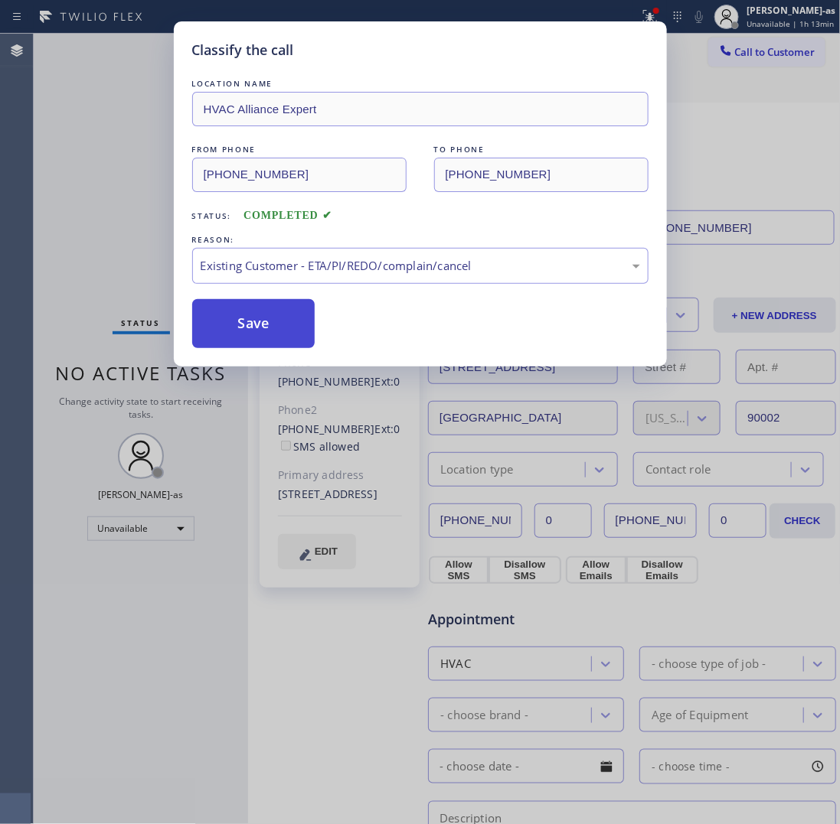
click at [279, 305] on button "Save" at bounding box center [253, 323] width 123 height 49
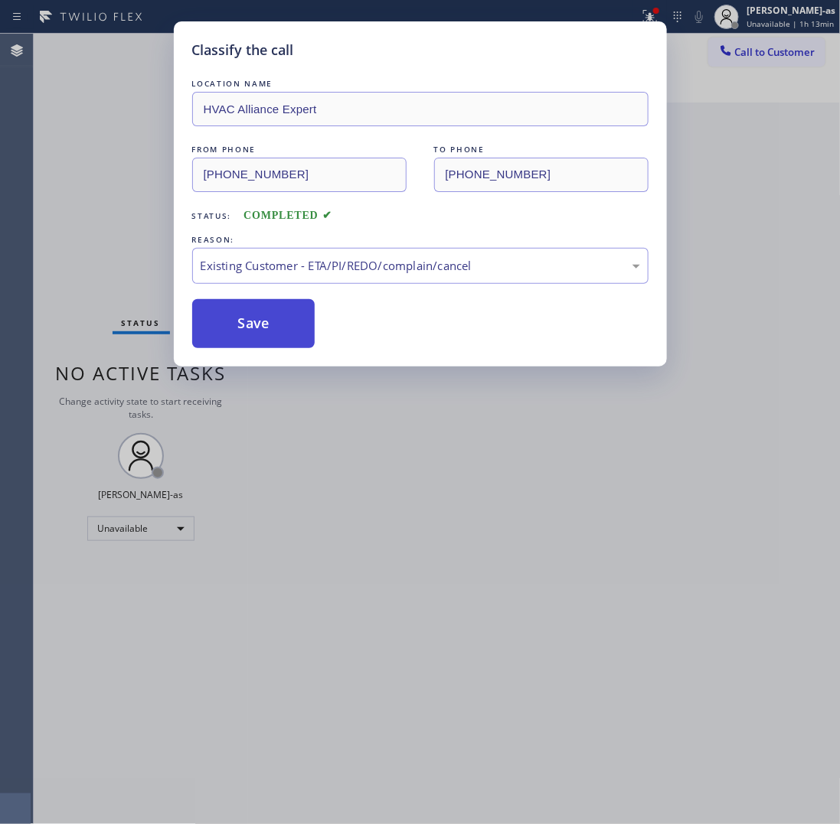
click at [269, 312] on button "Save" at bounding box center [253, 323] width 123 height 49
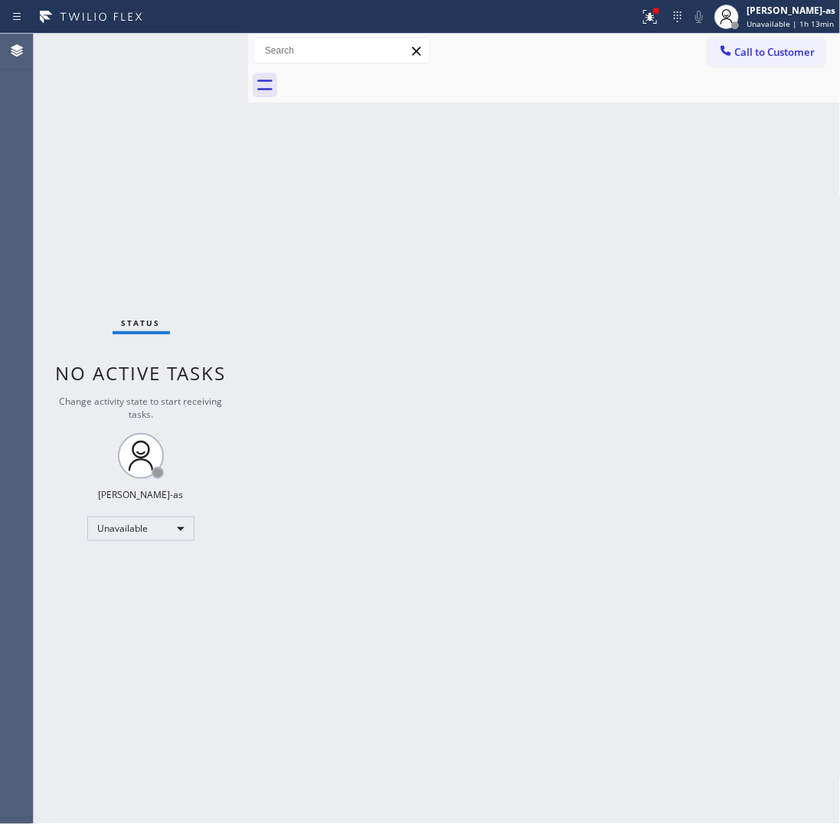
drag, startPoint x: 227, startPoint y: 319, endPoint x: 286, endPoint y: 370, distance: 77.1
click at [228, 319] on div "Status No active tasks Change activity state to start receiving tasks. [PERSON_…" at bounding box center [141, 429] width 214 height 791
drag, startPoint x: 135, startPoint y: 109, endPoint x: 241, endPoint y: 1, distance: 151.6
click at [136, 109] on div "Status No active tasks Change activity state to start receiving tasks. [PERSON_…" at bounding box center [141, 429] width 214 height 791
click at [740, 51] on span "Call to Customer" at bounding box center [775, 52] width 80 height 14
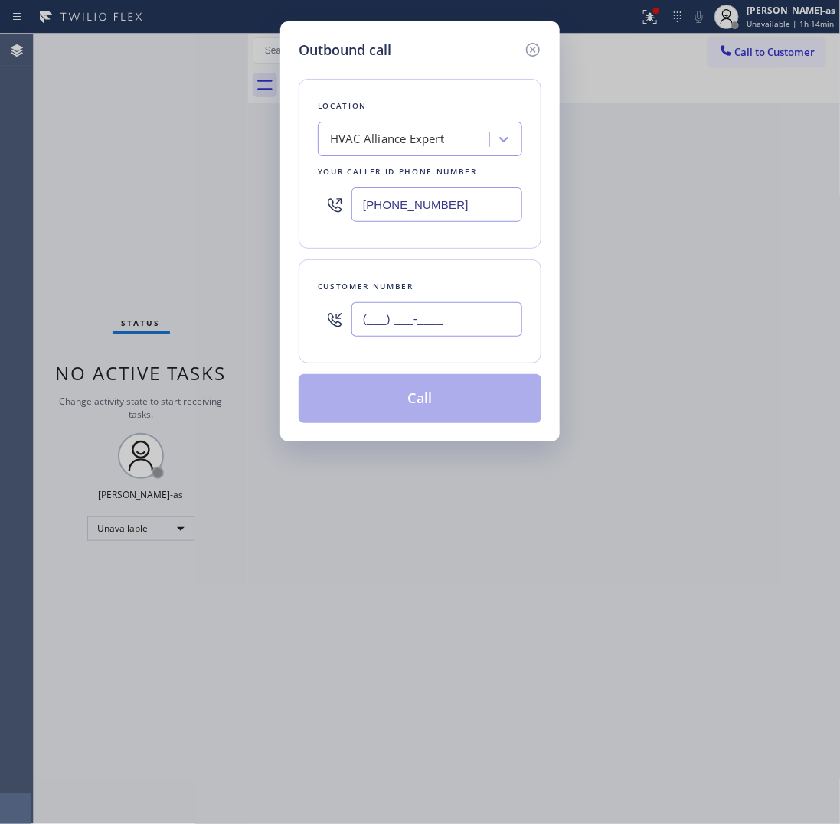
click at [450, 310] on input "(___) ___-____" at bounding box center [436, 319] width 171 height 34
paste input "310) 926-5549"
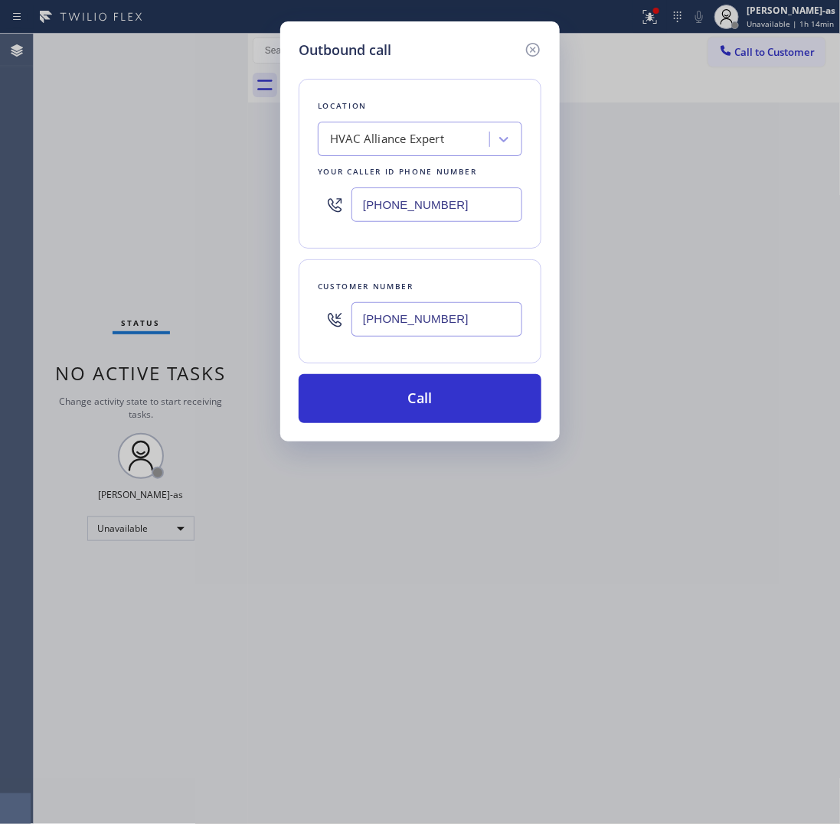
click at [449, 196] on input "[PHONE_NUMBER]" at bounding box center [436, 205] width 171 height 34
click at [475, 315] on input "[PHONE_NUMBER]" at bounding box center [436, 319] width 171 height 34
paste input "text"
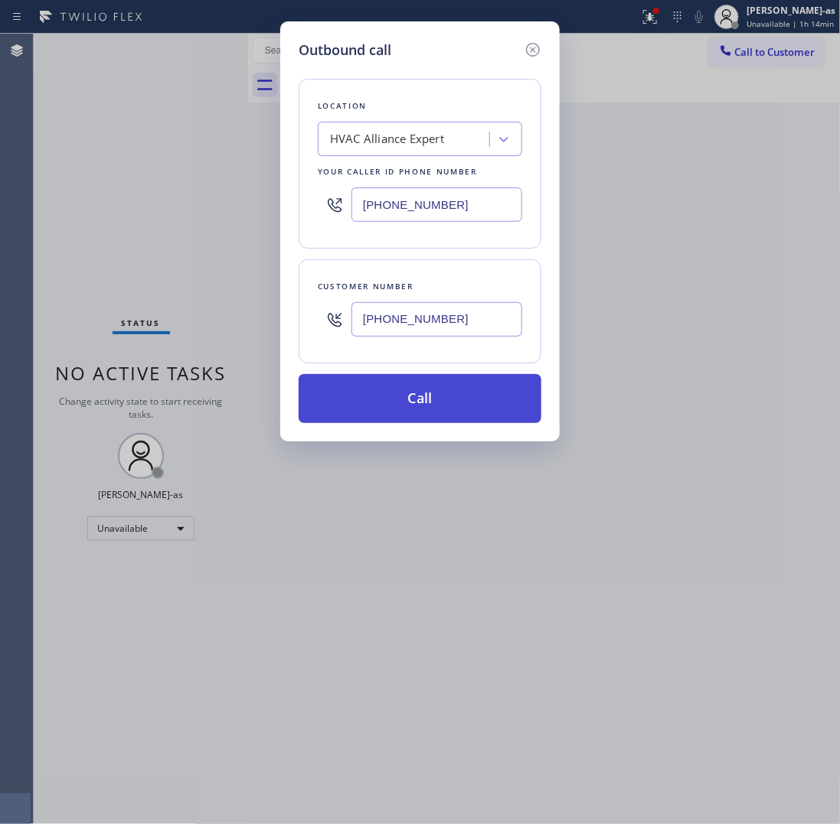
type input "[PHONE_NUMBER]"
click at [419, 391] on button "Call" at bounding box center [420, 398] width 243 height 49
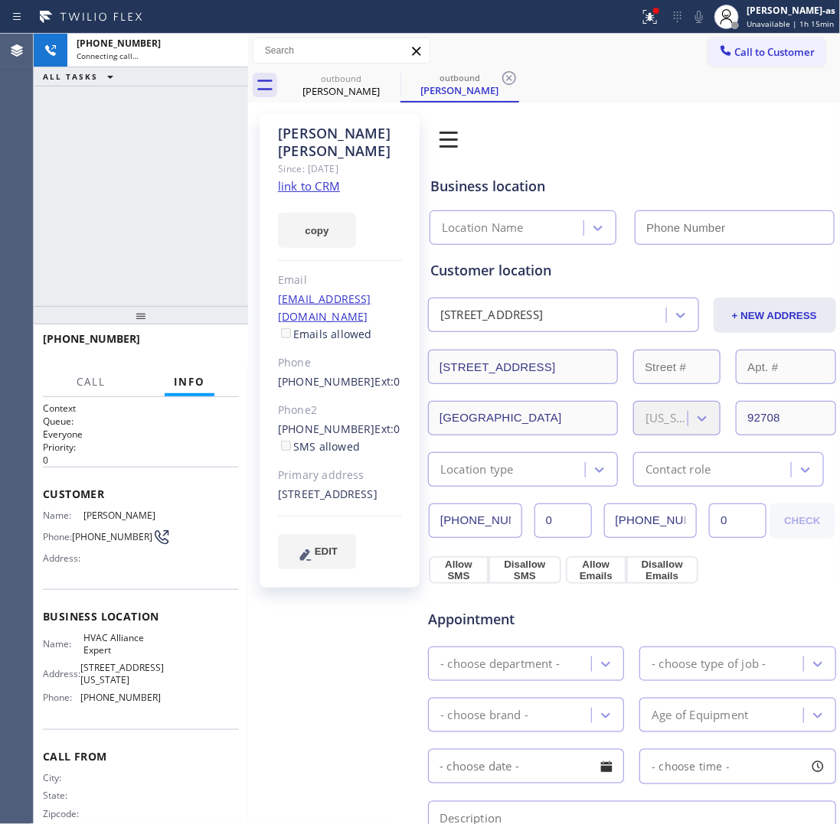
type input "[PHONE_NUMBER]"
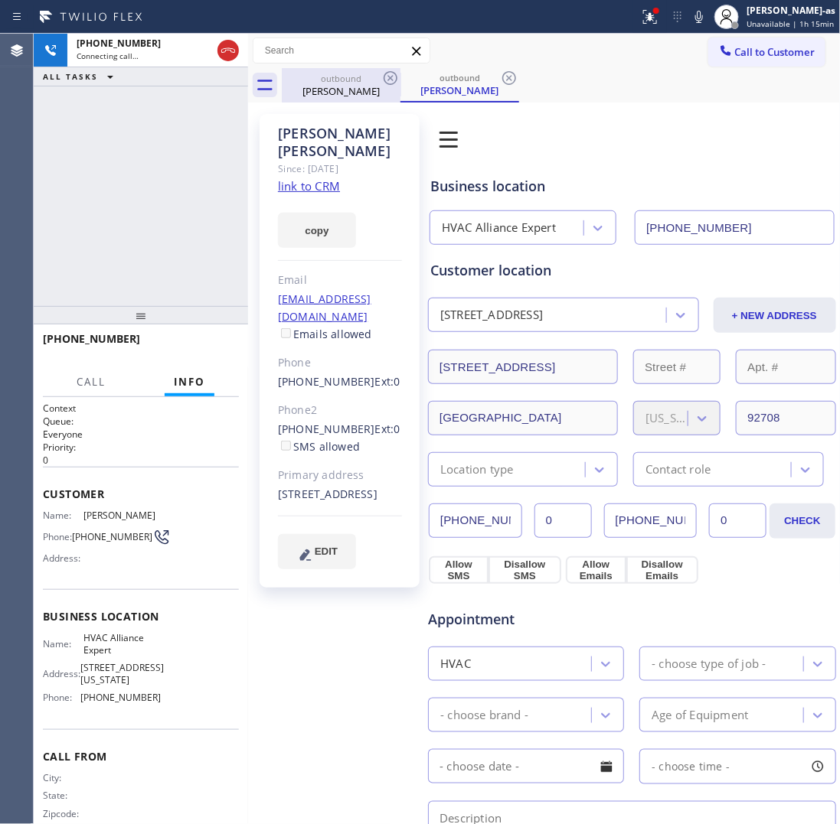
click at [326, 90] on div "[PERSON_NAME]" at bounding box center [341, 91] width 116 height 14
click at [381, 80] on icon at bounding box center [390, 78] width 18 height 18
click at [214, 189] on div "[PHONE_NUMBER] Connecting call… ALL TASKS ALL TASKS ACTIVE TASKS TASKS IN WRAP …" at bounding box center [141, 170] width 214 height 273
click at [207, 212] on div "[PHONE_NUMBER] Connecting call… ALL TASKS ALL TASKS ACTIVE TASKS TASKS IN WRAP …" at bounding box center [141, 170] width 214 height 273
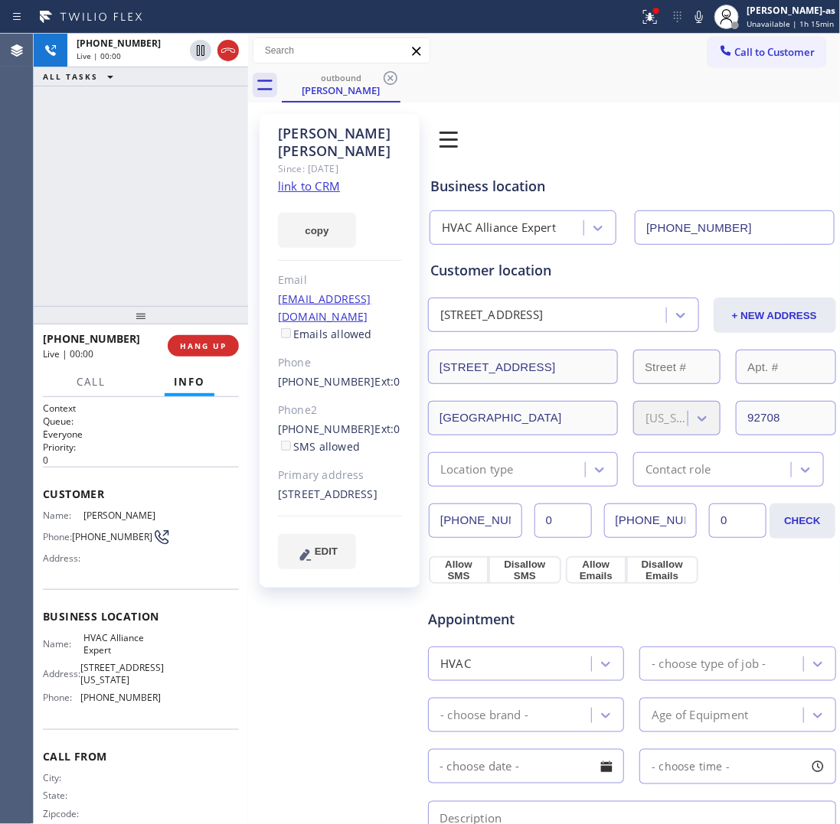
click at [201, 196] on div "[PHONE_NUMBER] Live | 00:00 ALL TASKS ALL TASKS ACTIVE TASKS TASKS IN WRAP UP" at bounding box center [141, 170] width 214 height 273
click at [181, 350] on button "HANG UP" at bounding box center [203, 345] width 71 height 21
drag, startPoint x: 178, startPoint y: 238, endPoint x: 289, endPoint y: 364, distance: 168.1
click at [178, 237] on div "[PHONE_NUMBER] Live | 00:02 ALL TASKS ALL TASKS ACTIVE TASKS TASKS IN WRAP UP" at bounding box center [141, 170] width 214 height 273
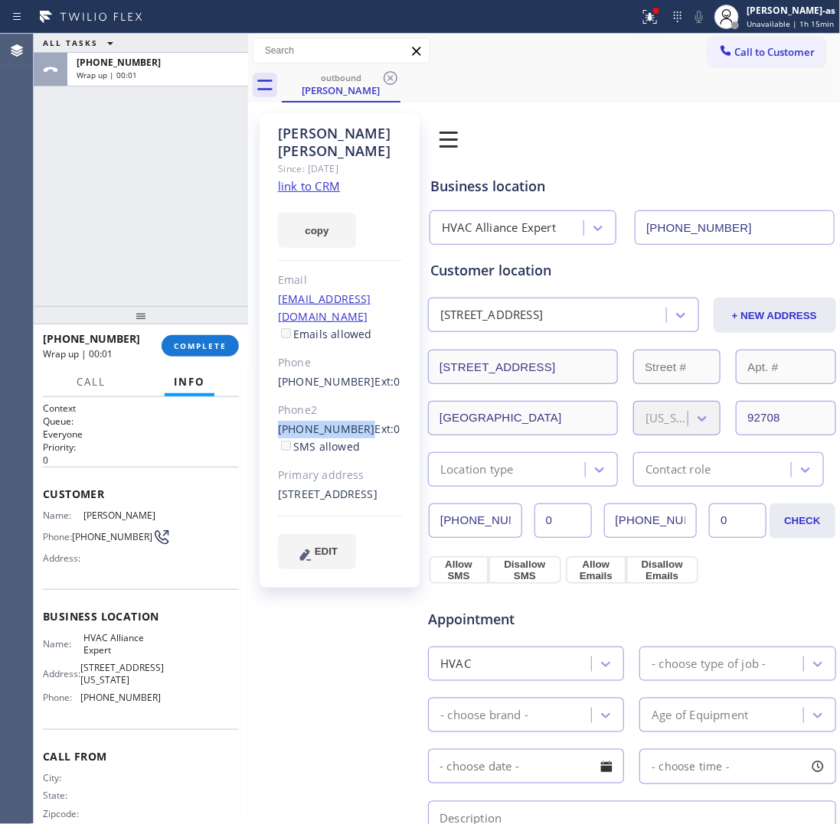
drag, startPoint x: 276, startPoint y: 394, endPoint x: 354, endPoint y: 392, distance: 78.1
click at [354, 392] on div "[PERSON_NAME] Since: [DATE] link to CRM copy Email [EMAIL_ADDRESS][DOMAIN_NAME]…" at bounding box center [340, 351] width 160 height 474
copy link "[PHONE_NUMBER]"
click at [215, 343] on span "COMPLETE" at bounding box center [200, 346] width 53 height 11
click at [208, 306] on div at bounding box center [141, 315] width 214 height 18
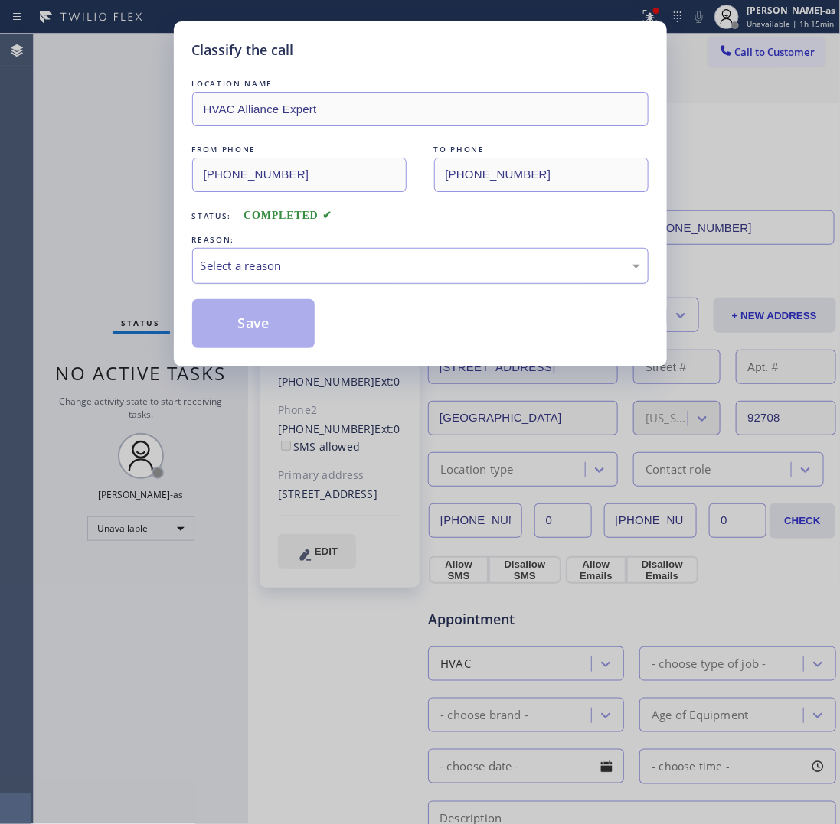
click at [346, 260] on div "Select a reason" at bounding box center [420, 266] width 439 height 18
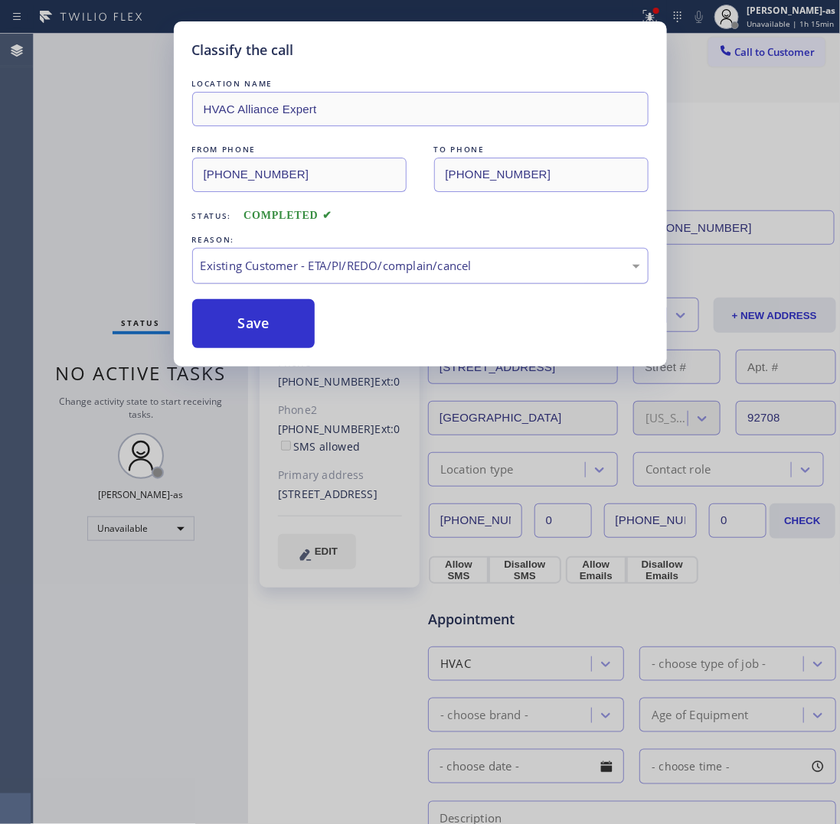
drag, startPoint x: 270, startPoint y: 327, endPoint x: 468, endPoint y: 262, distance: 207.9
click at [270, 325] on button "Save" at bounding box center [253, 323] width 123 height 49
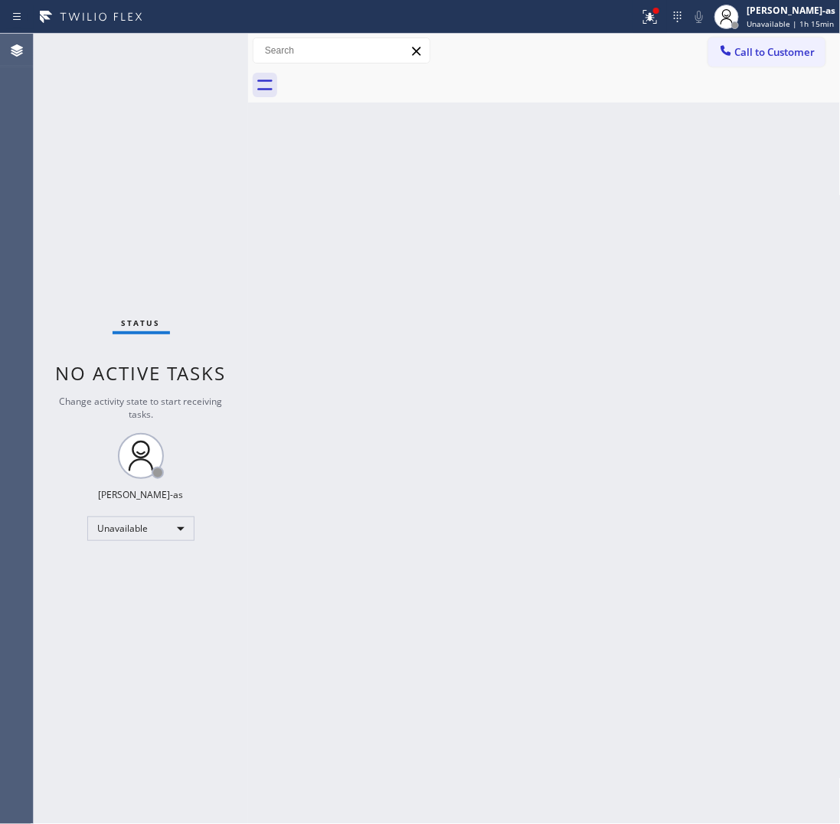
drag, startPoint x: 772, startPoint y: 56, endPoint x: 542, endPoint y: 236, distance: 291.7
click at [771, 54] on span "Call to Customer" at bounding box center [775, 52] width 80 height 14
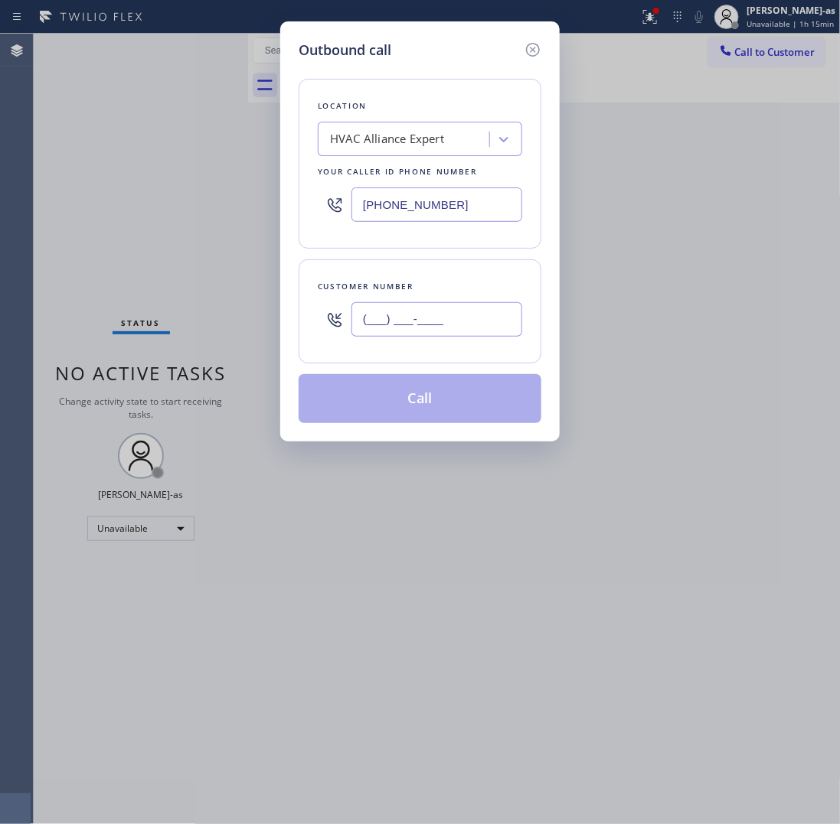
click at [439, 312] on input "(___) ___-____" at bounding box center [436, 319] width 171 height 34
paste input "714) 747-9977"
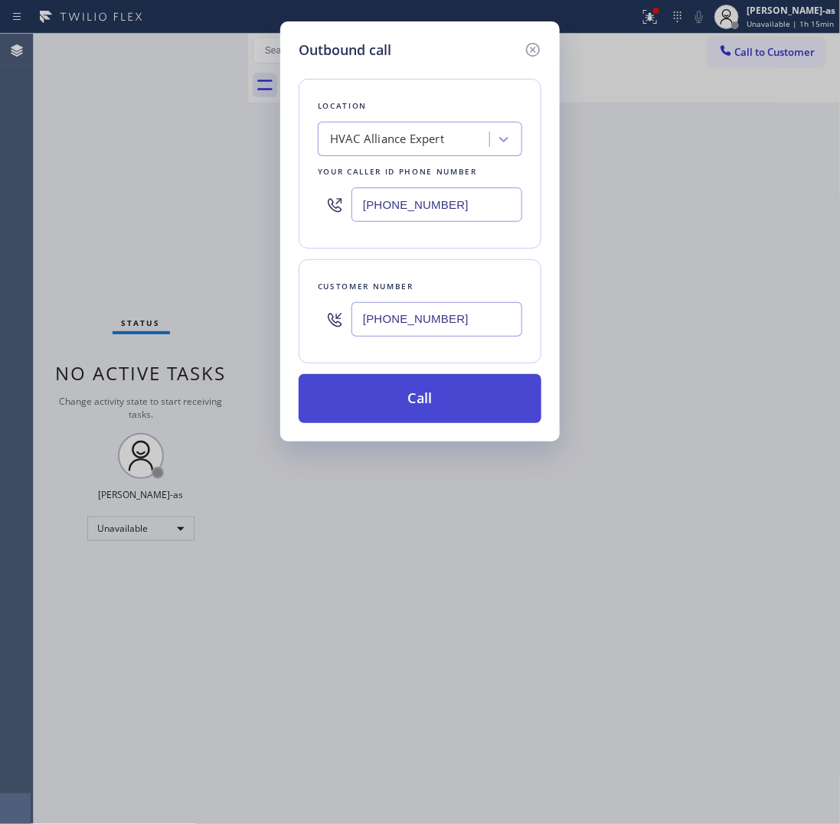
type input "[PHONE_NUMBER]"
click at [448, 392] on button "Call" at bounding box center [420, 398] width 243 height 49
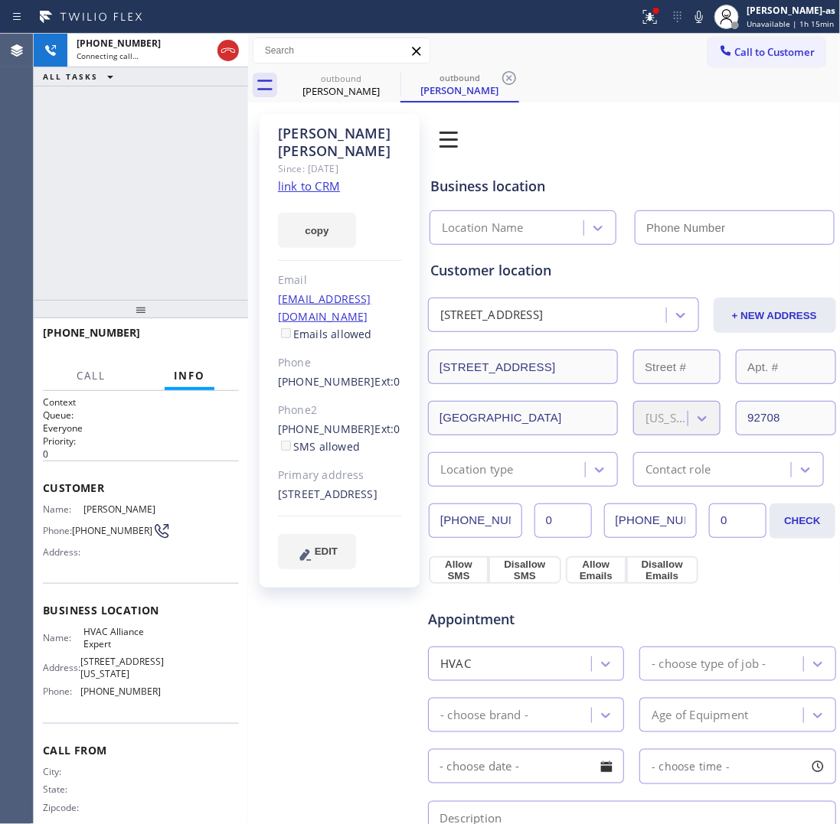
type input "[PHONE_NUMBER]"
click at [122, 142] on div "[PHONE_NUMBER] Live | 00:06 ALL TASKS ALL TASKS ACTIVE TASKS TASKS IN WRAP UP" at bounding box center [141, 167] width 214 height 266
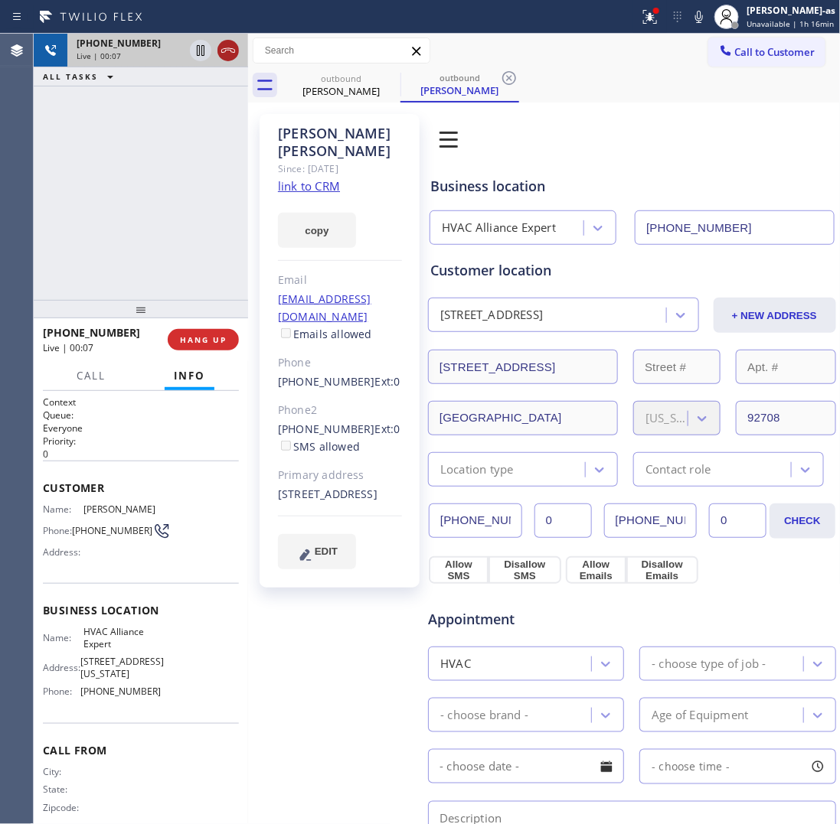
drag, startPoint x: 233, startPoint y: 47, endPoint x: 209, endPoint y: 84, distance: 44.2
click at [232, 48] on icon at bounding box center [228, 50] width 18 height 18
click at [207, 331] on button "HANG UP" at bounding box center [203, 339] width 71 height 21
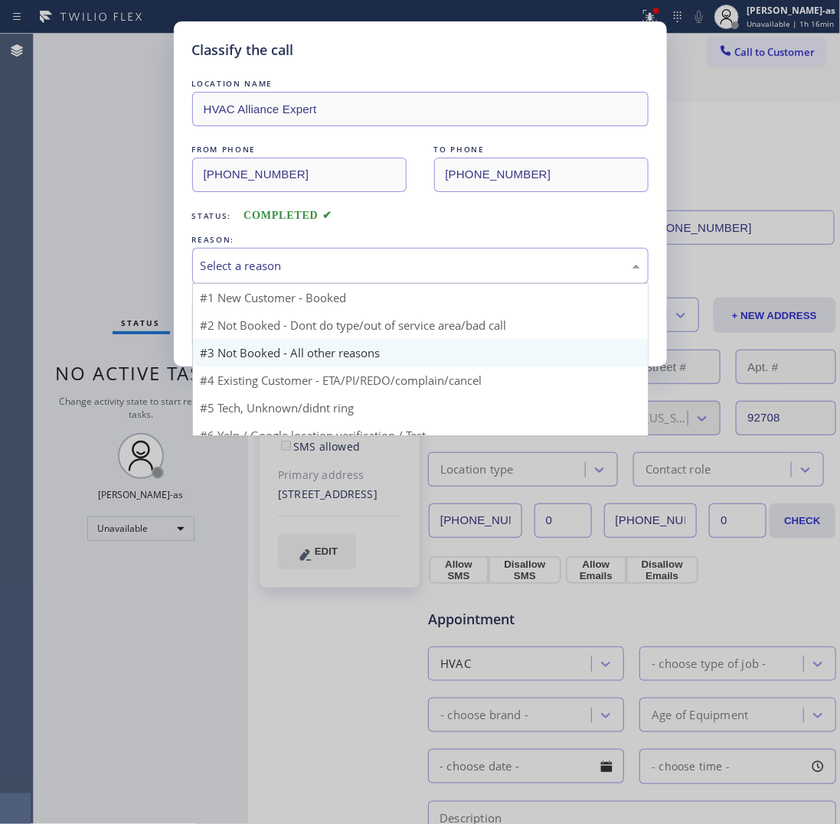
drag, startPoint x: 265, startPoint y: 253, endPoint x: 448, endPoint y: 319, distance: 194.4
click at [274, 259] on div "Select a reason" at bounding box center [420, 266] width 456 height 36
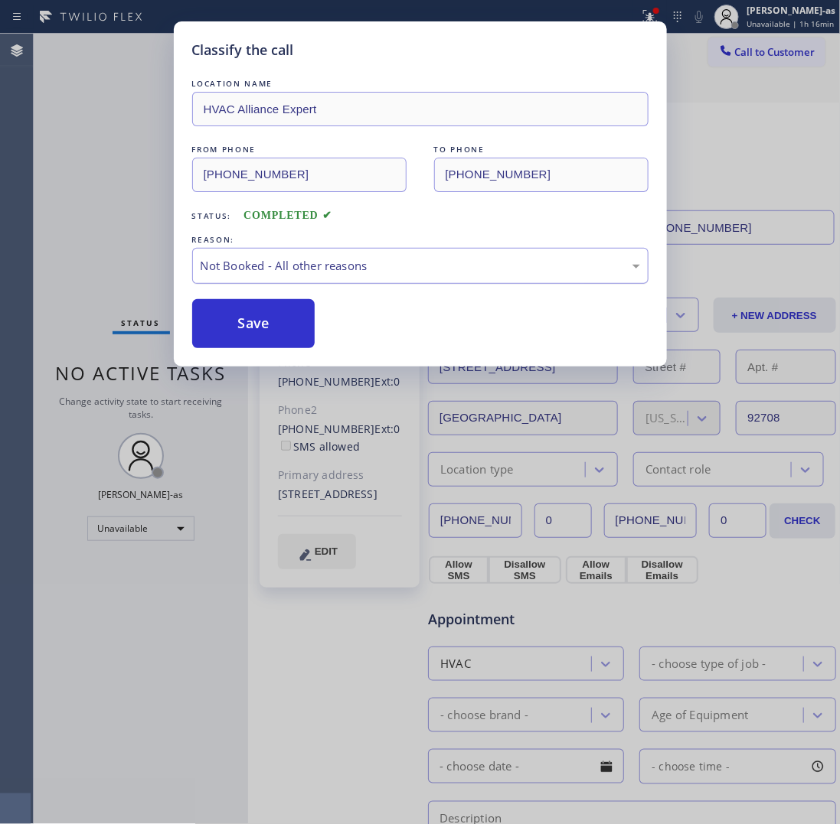
drag, startPoint x: 367, startPoint y: 253, endPoint x: 397, endPoint y: 277, distance: 37.5
click at [368, 255] on div "Not Booked - All other reasons" at bounding box center [420, 266] width 456 height 36
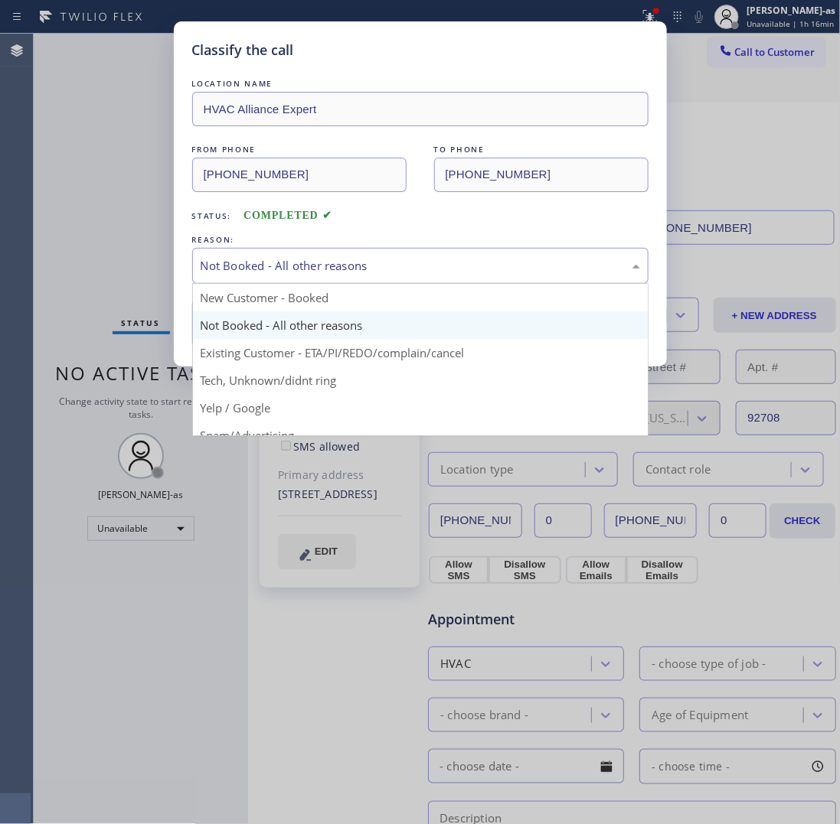
drag, startPoint x: 460, startPoint y: 361, endPoint x: 331, endPoint y: 329, distance: 133.1
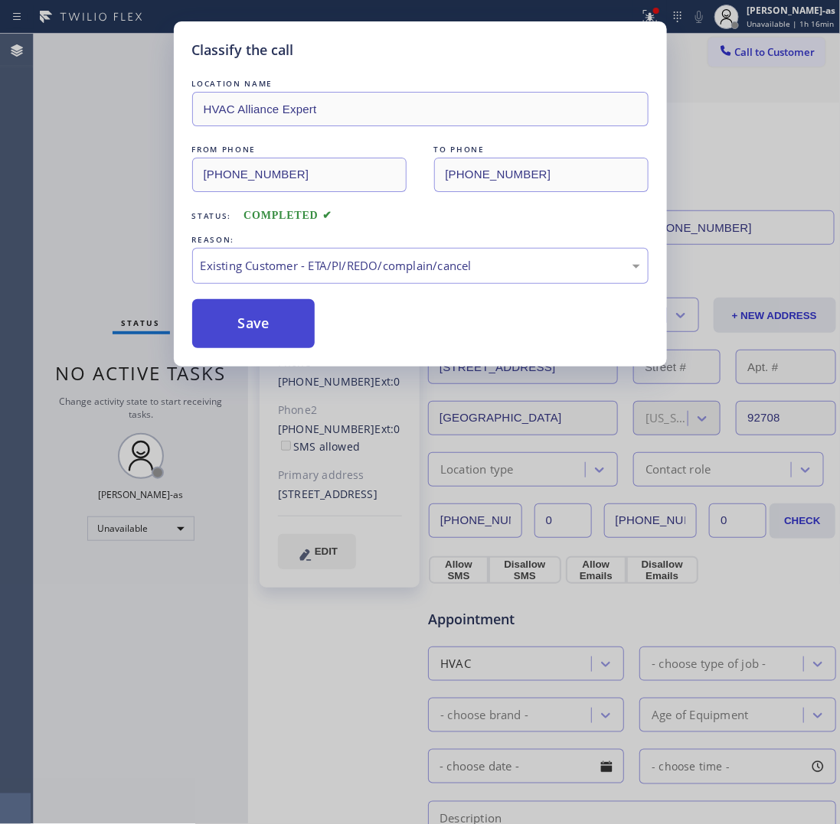
click at [269, 315] on button "Save" at bounding box center [253, 323] width 123 height 49
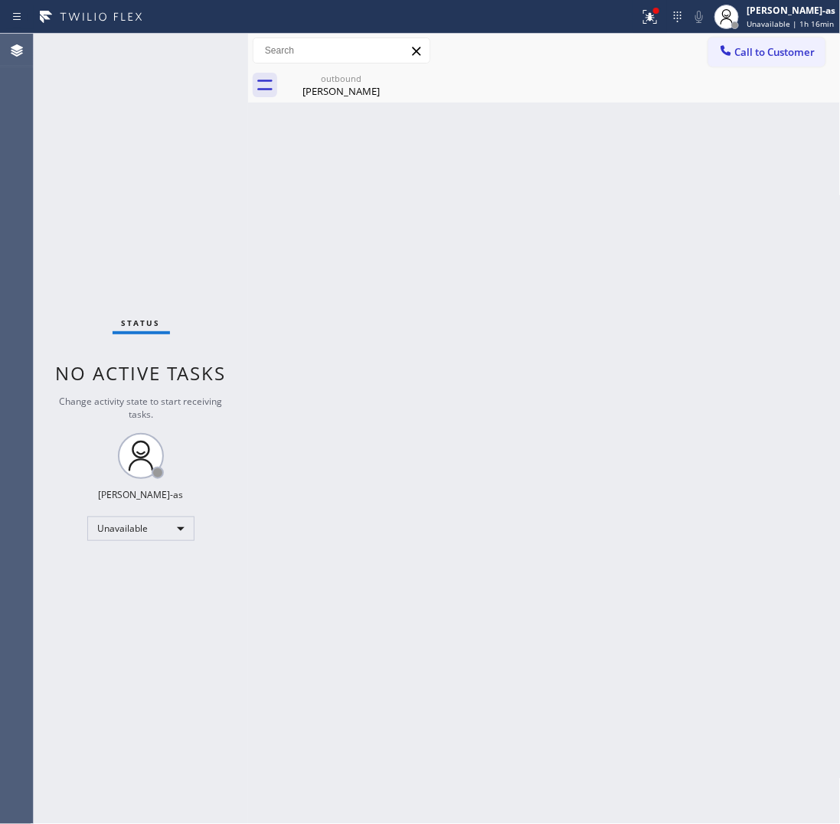
click at [234, 263] on div "Status No active tasks Change activity state to start receiving tasks. [PERSON_…" at bounding box center [141, 429] width 214 height 791
click at [327, 85] on div "[PERSON_NAME]" at bounding box center [341, 91] width 116 height 14
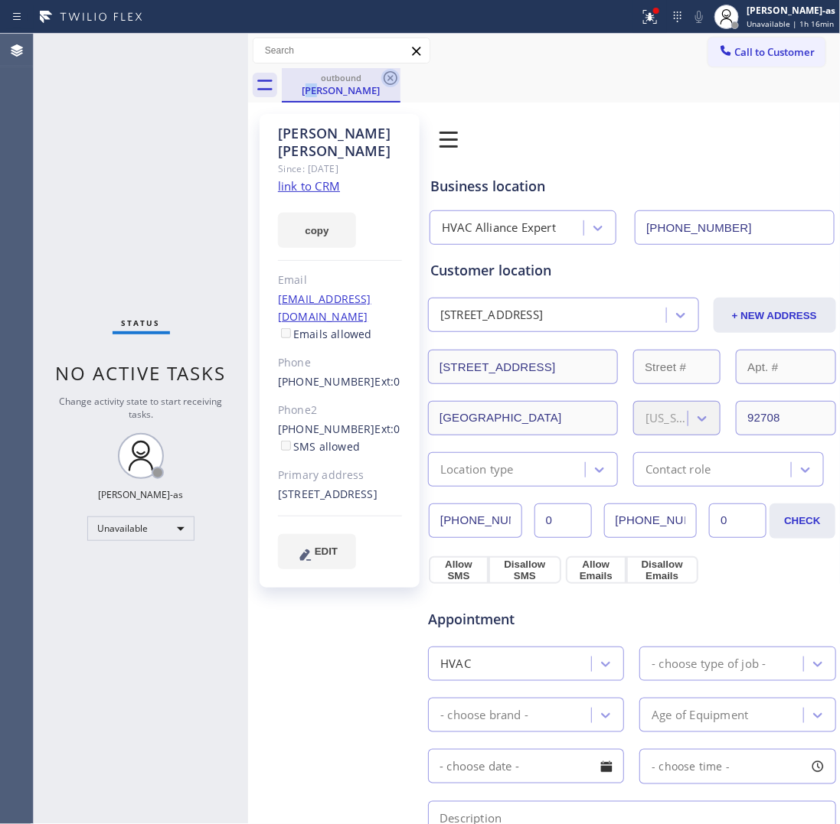
click at [395, 73] on icon at bounding box center [391, 78] width 14 height 14
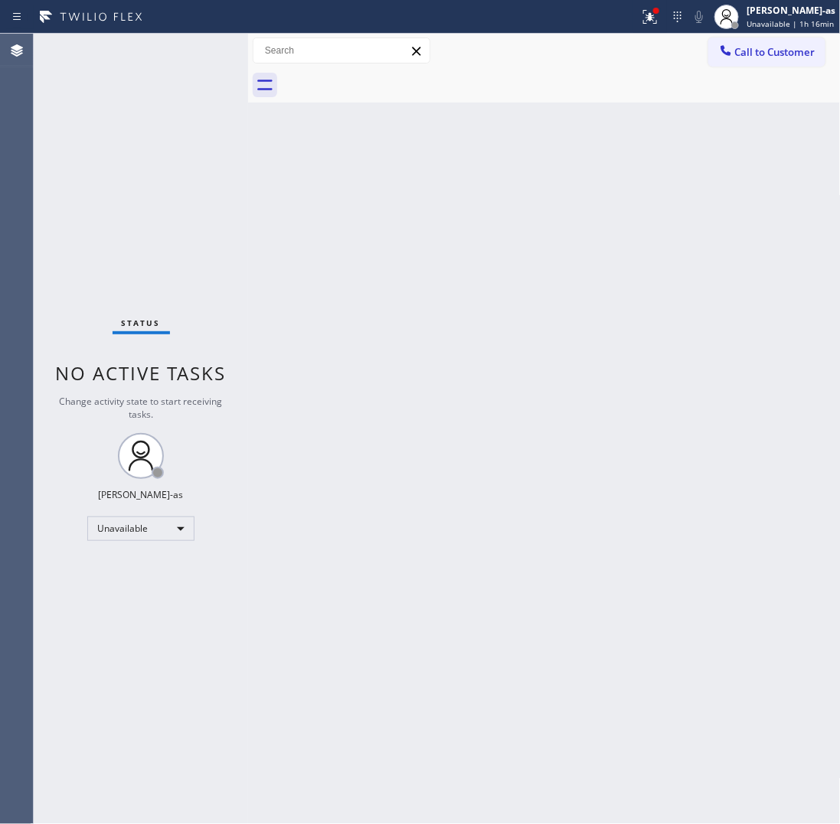
drag, startPoint x: 260, startPoint y: 215, endPoint x: 481, endPoint y: 212, distance: 220.5
click at [261, 216] on div "Back to Dashboard Change Sender ID Customers Technicians Select a contact Outbo…" at bounding box center [544, 429] width 592 height 791
drag, startPoint x: 127, startPoint y: 265, endPoint x: 314, endPoint y: 143, distance: 222.9
click at [134, 259] on div "Status No active tasks Change activity state to start receiving tasks. [PERSON_…" at bounding box center [141, 429] width 214 height 791
click at [339, 111] on div "Back to Dashboard Change Sender ID Customers Technicians Select a contact Outbo…" at bounding box center [544, 429] width 592 height 791
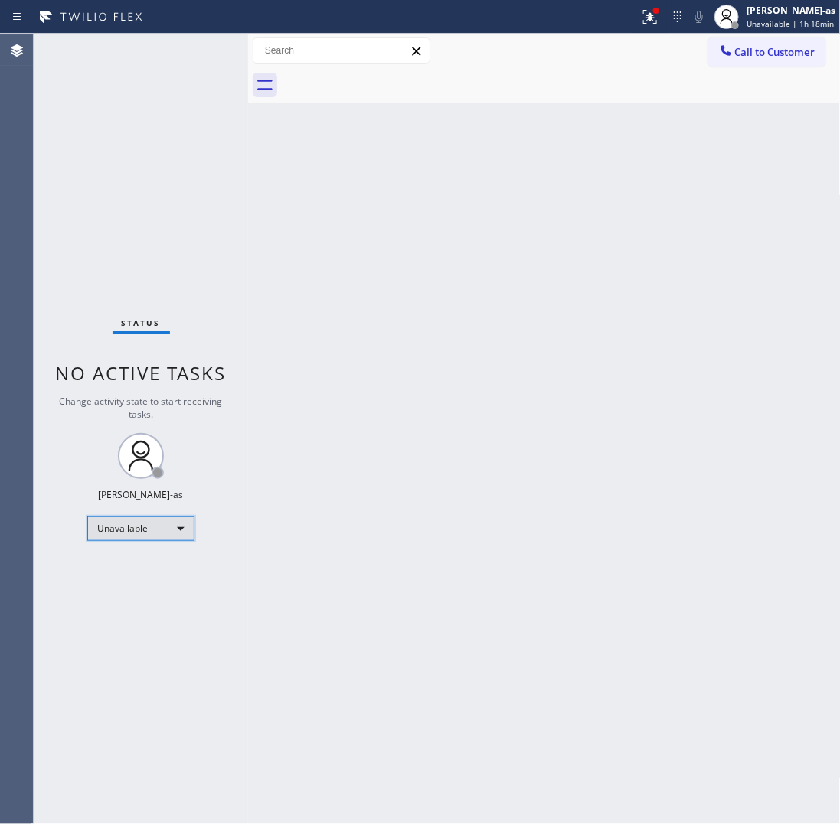
click at [146, 519] on div "Unavailable" at bounding box center [140, 529] width 107 height 24
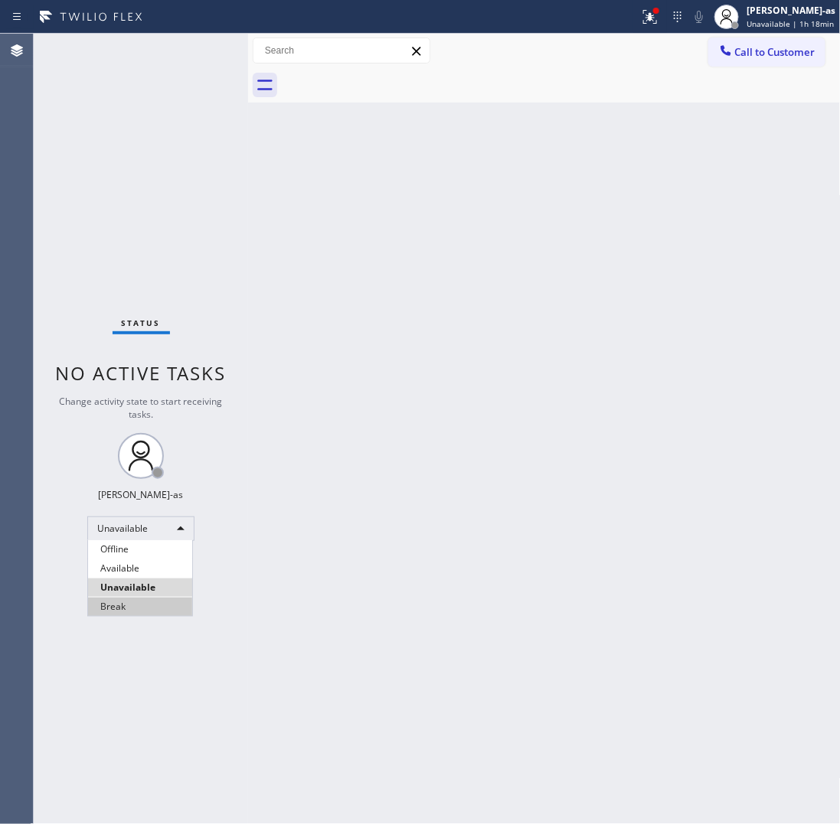
click at [128, 602] on li "Break" at bounding box center [140, 607] width 104 height 18
click at [354, 560] on div "Back to Dashboard Change Sender ID Customers Technicians Select a contact Outbo…" at bounding box center [544, 429] width 592 height 791
